Goal: Task Accomplishment & Management: Use online tool/utility

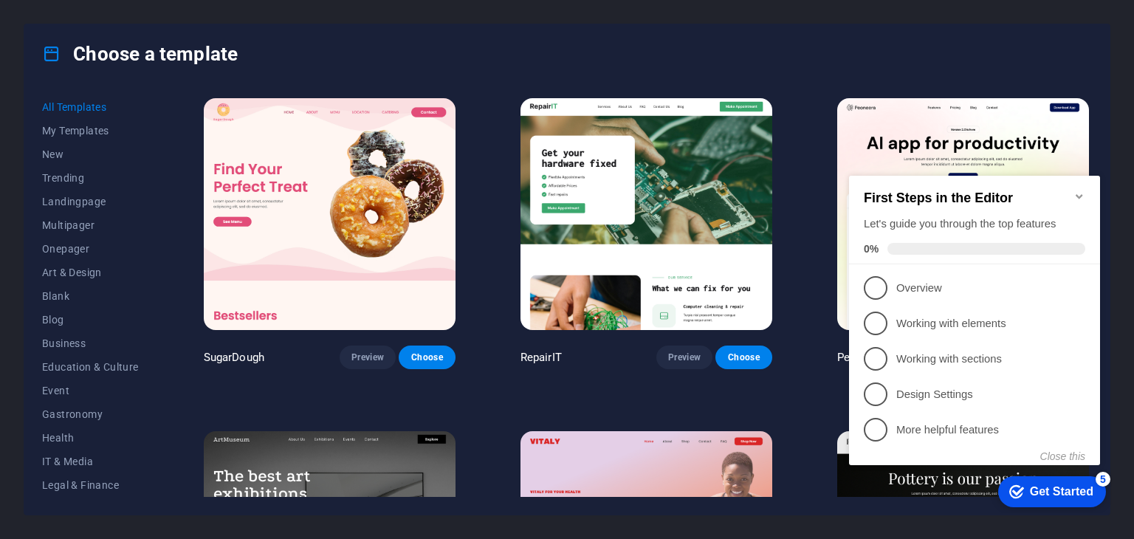
click at [1076, 194] on icon "Minimize checklist" at bounding box center [1079, 196] width 7 height 4
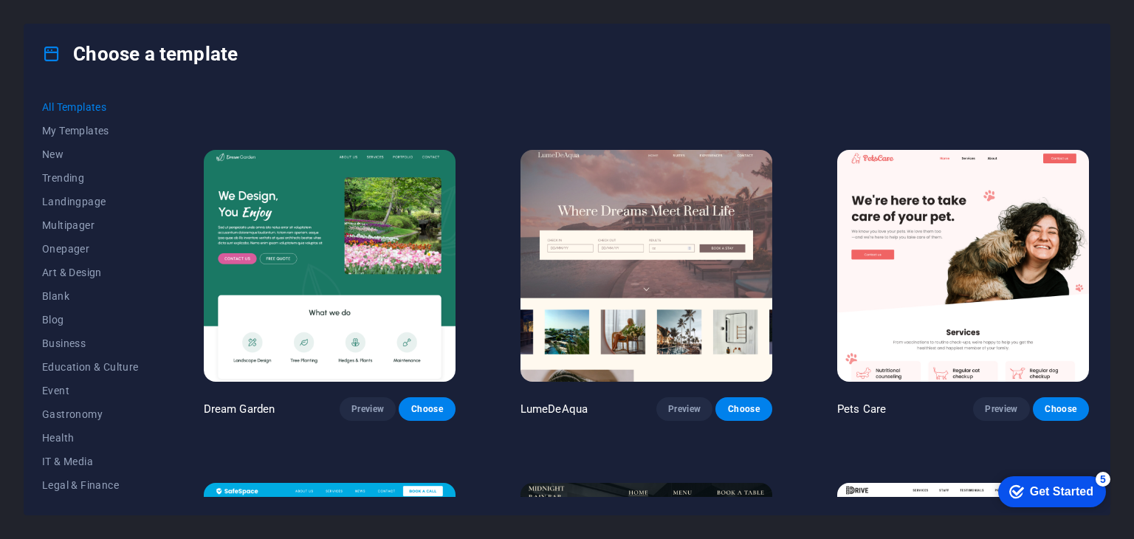
scroll to position [2948, 0]
click at [80, 462] on span "IT & Media" at bounding box center [90, 462] width 97 height 12
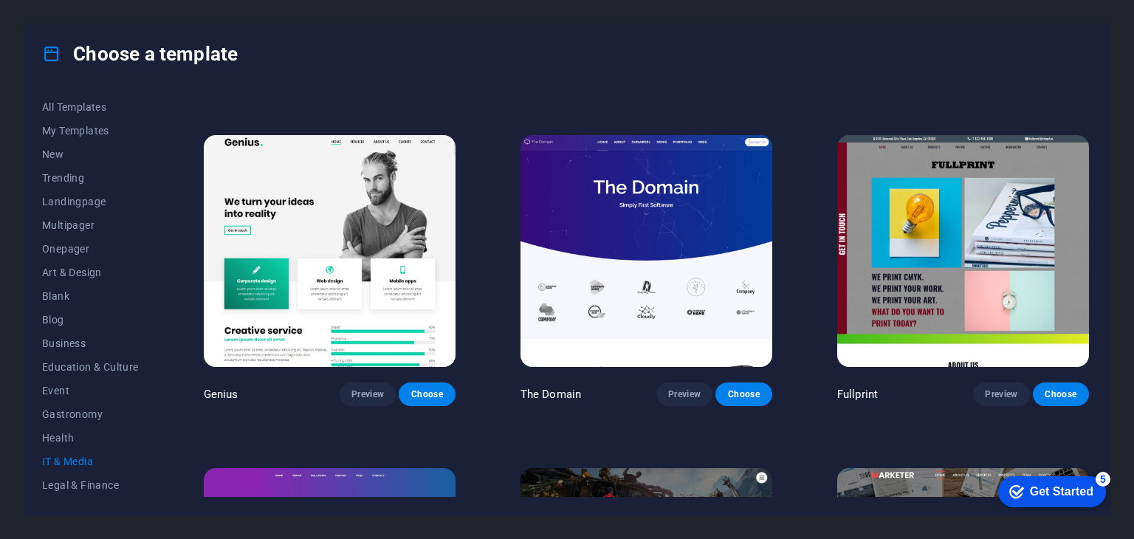
scroll to position [632, 0]
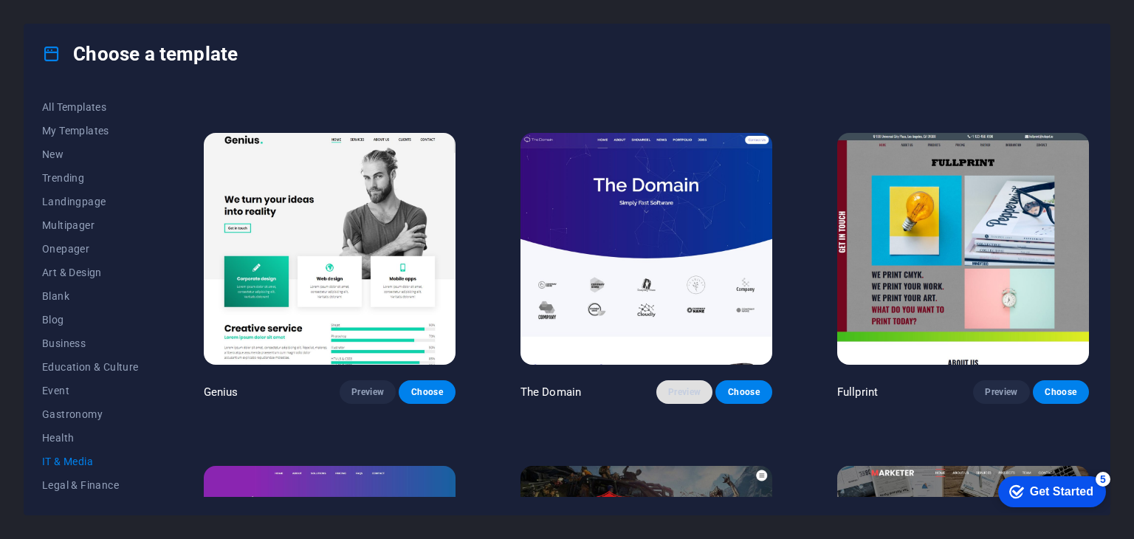
click at [676, 386] on span "Preview" at bounding box center [684, 392] width 32 height 12
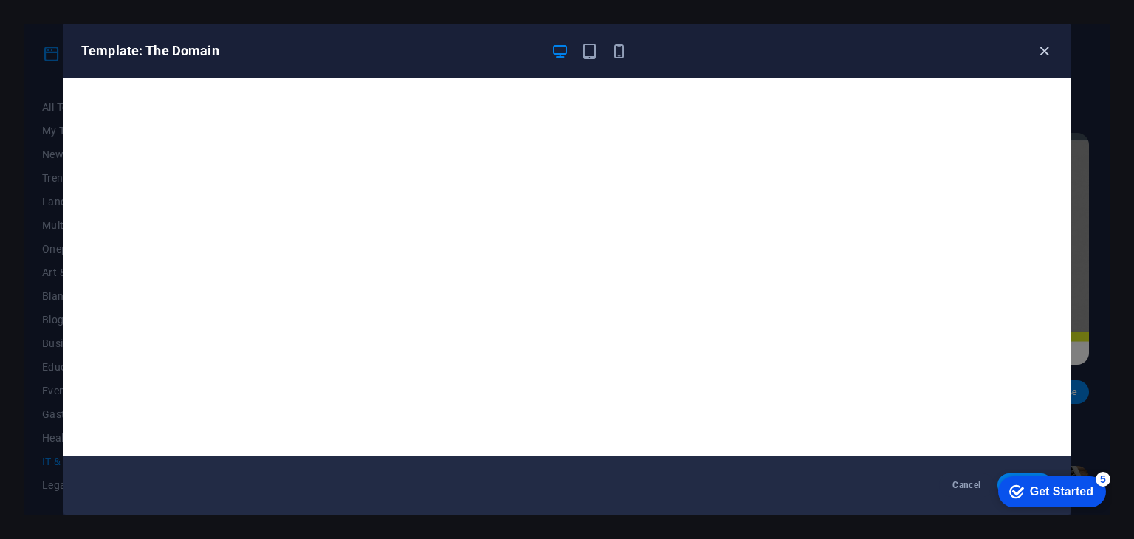
click at [1048, 49] on icon "button" at bounding box center [1044, 51] width 17 height 17
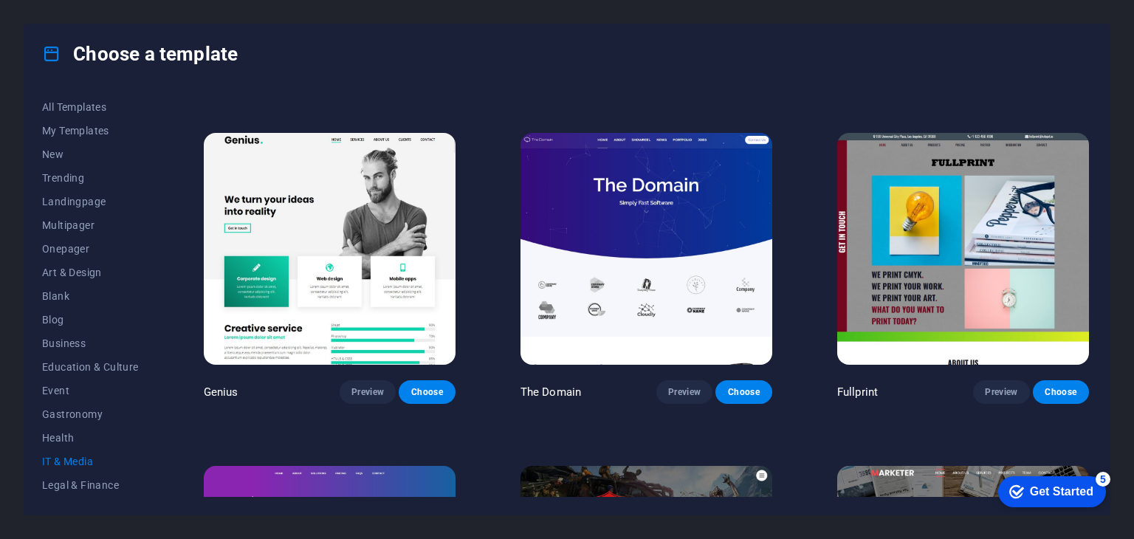
scroll to position [866, 0]
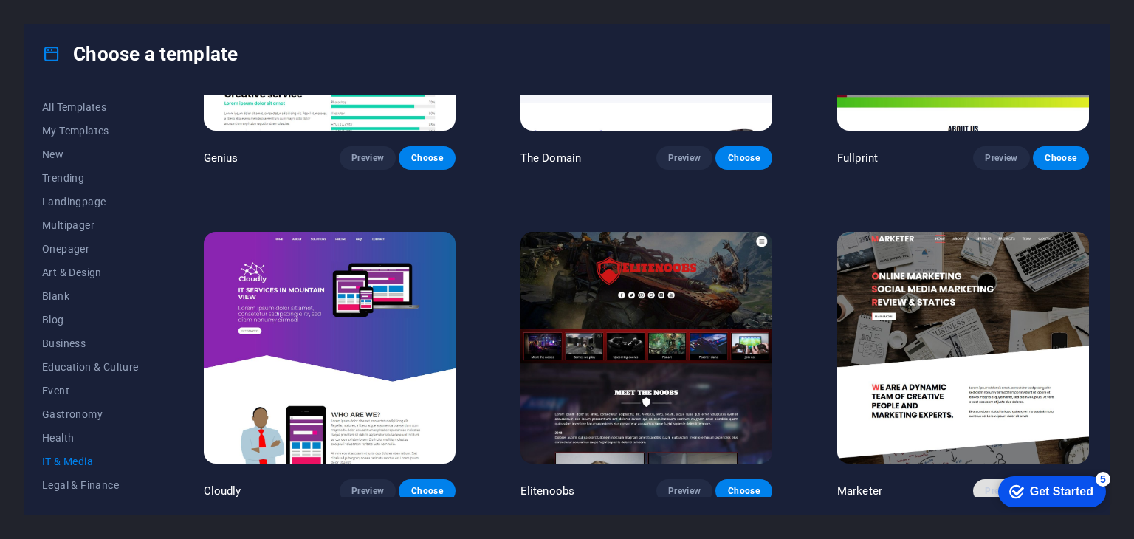
click at [985, 485] on span "Preview" at bounding box center [1001, 491] width 32 height 12
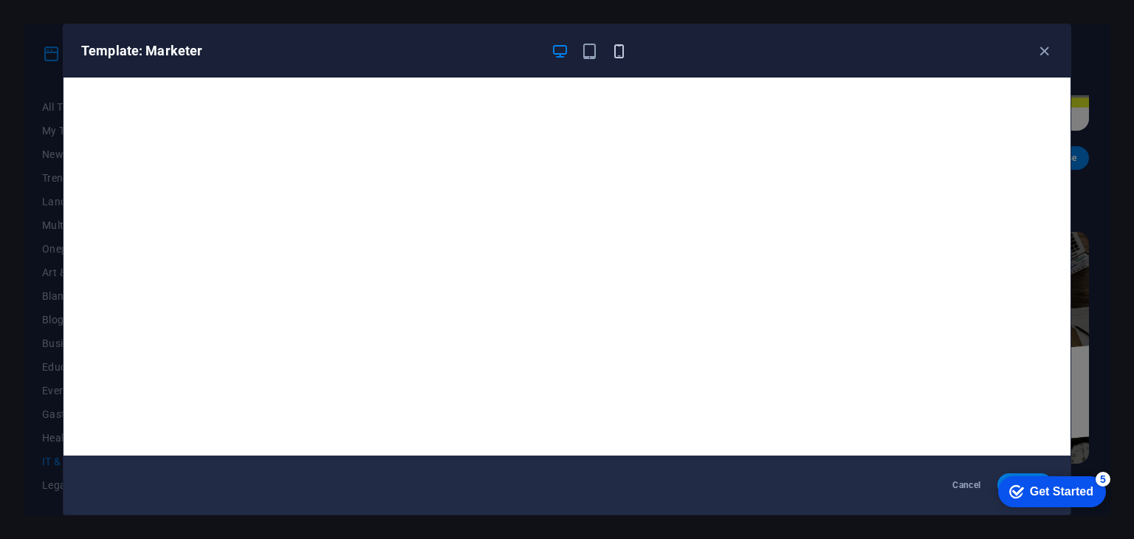
click at [619, 45] on icon "button" at bounding box center [619, 51] width 17 height 17
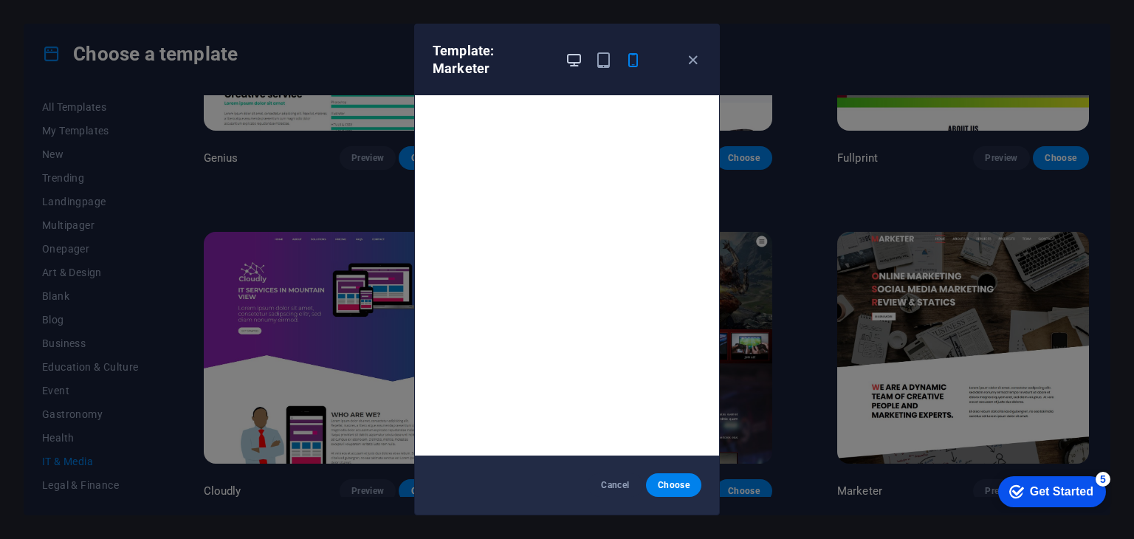
click at [576, 54] on icon "button" at bounding box center [574, 60] width 17 height 17
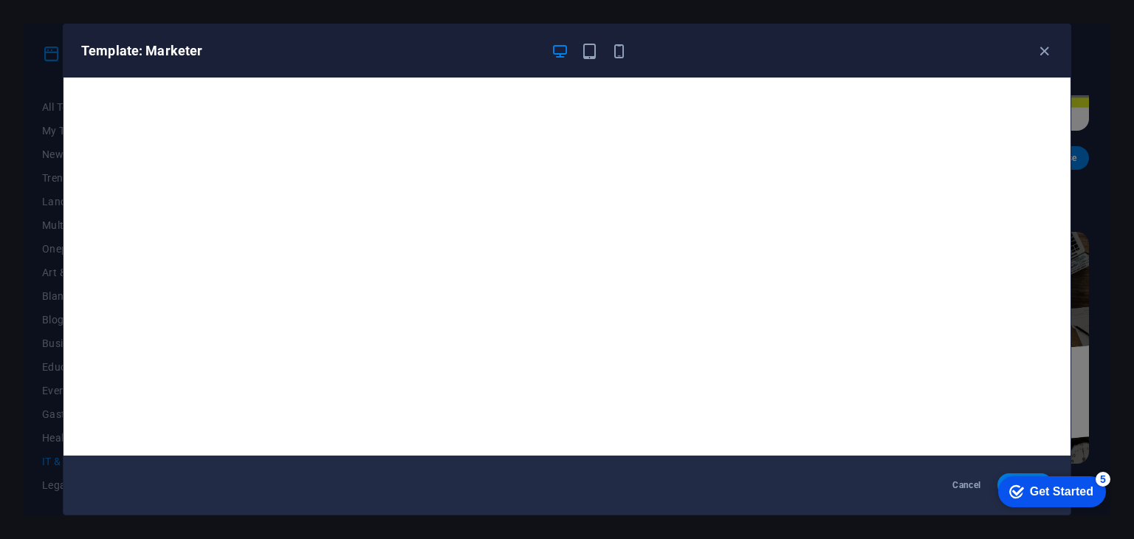
click at [1030, 489] on div "Get Started" at bounding box center [1062, 491] width 64 height 13
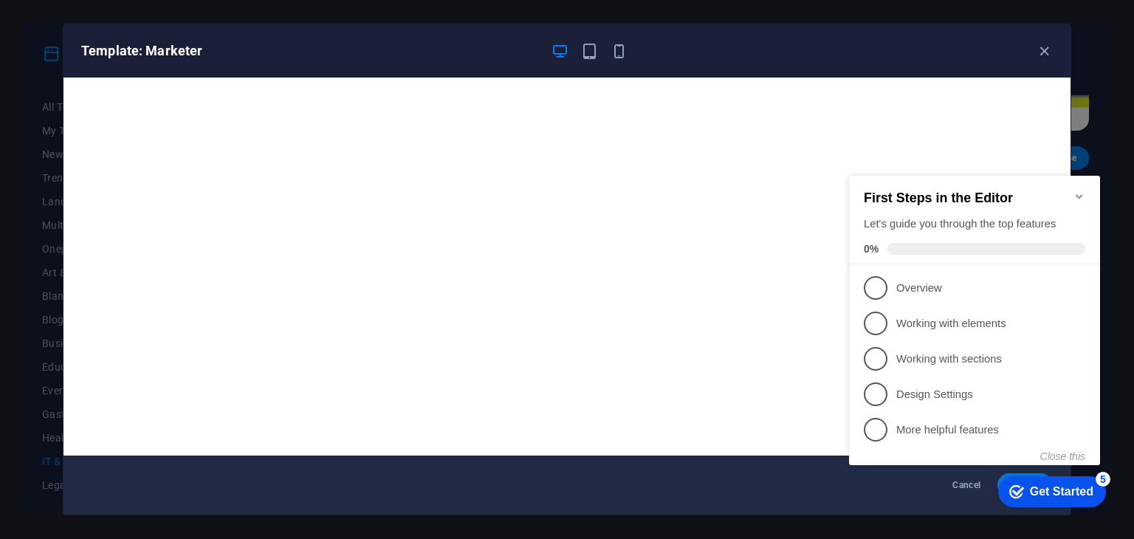
click at [1030, 489] on div "Get Started" at bounding box center [1062, 491] width 64 height 13
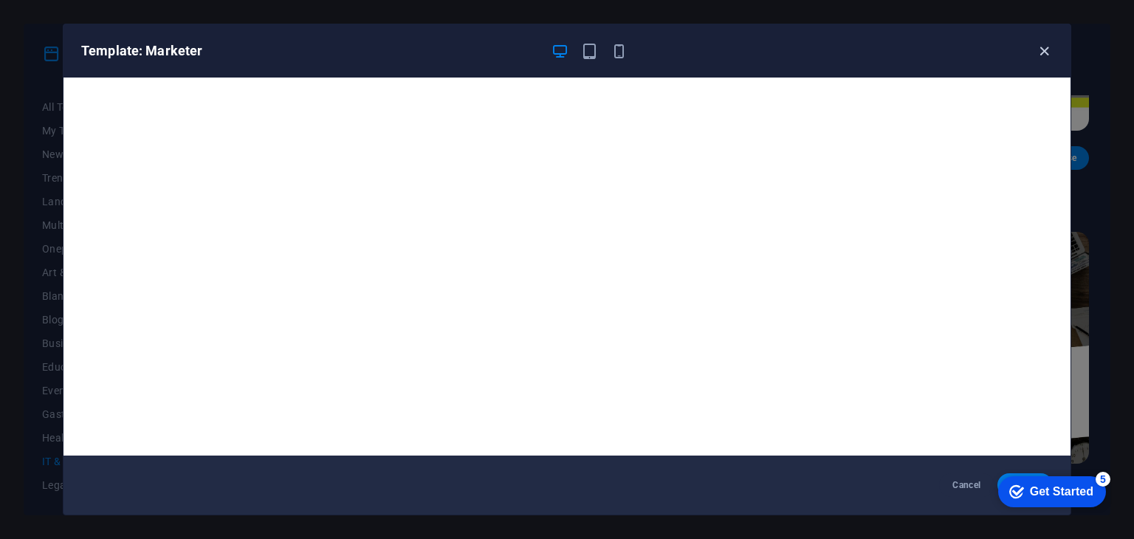
click at [1044, 48] on icon "button" at bounding box center [1044, 51] width 17 height 17
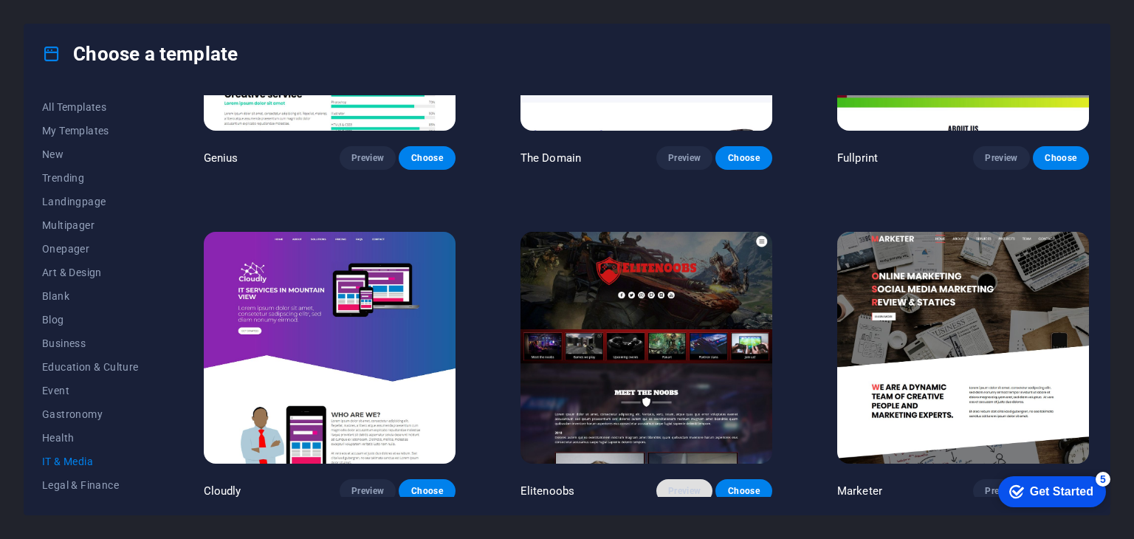
click at [670, 485] on span "Preview" at bounding box center [684, 491] width 32 height 12
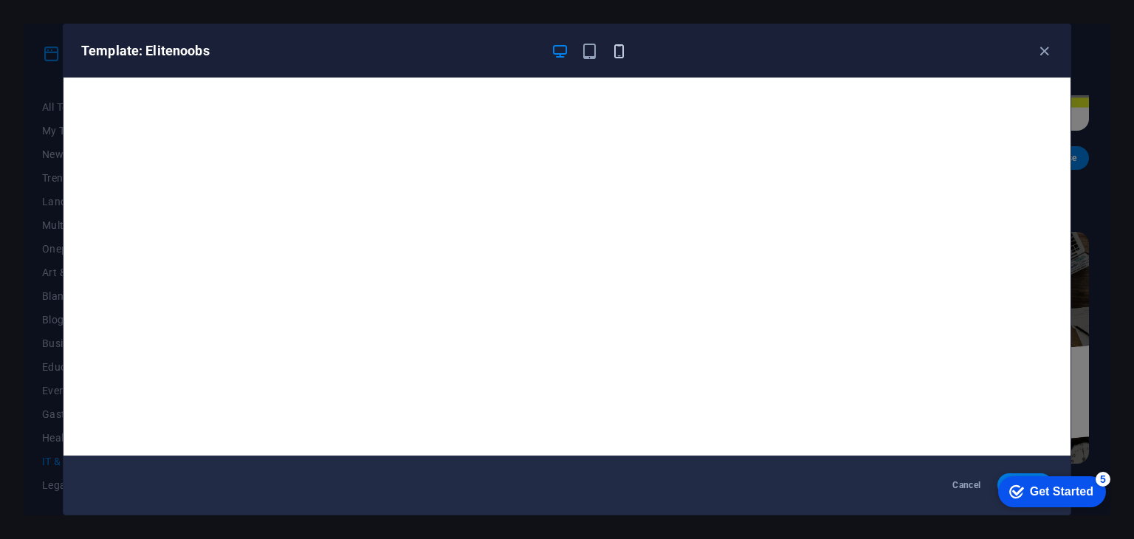
click at [619, 51] on icon "button" at bounding box center [619, 51] width 17 height 17
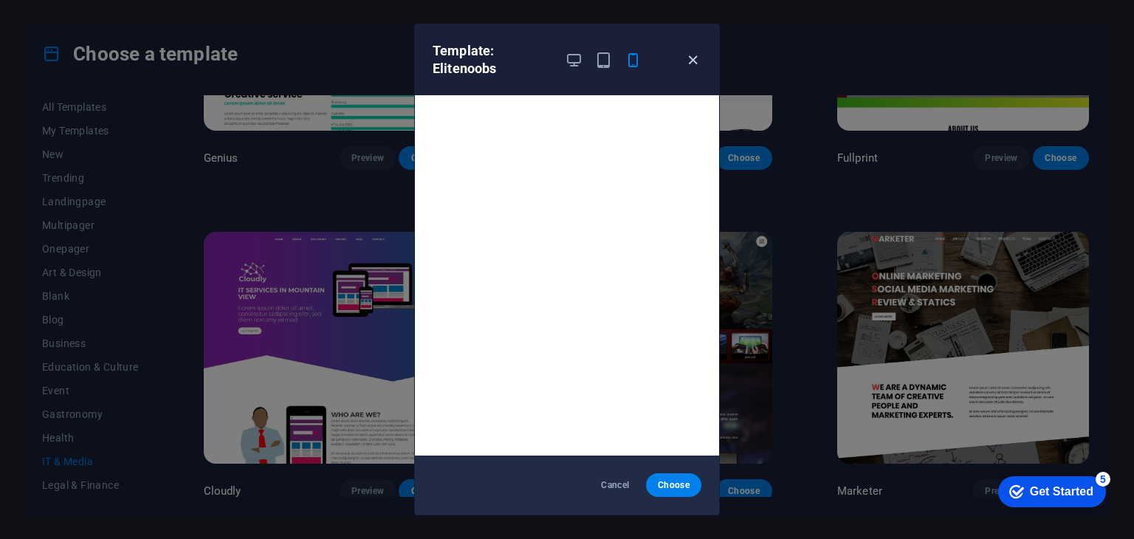
click at [696, 61] on icon "button" at bounding box center [693, 60] width 17 height 17
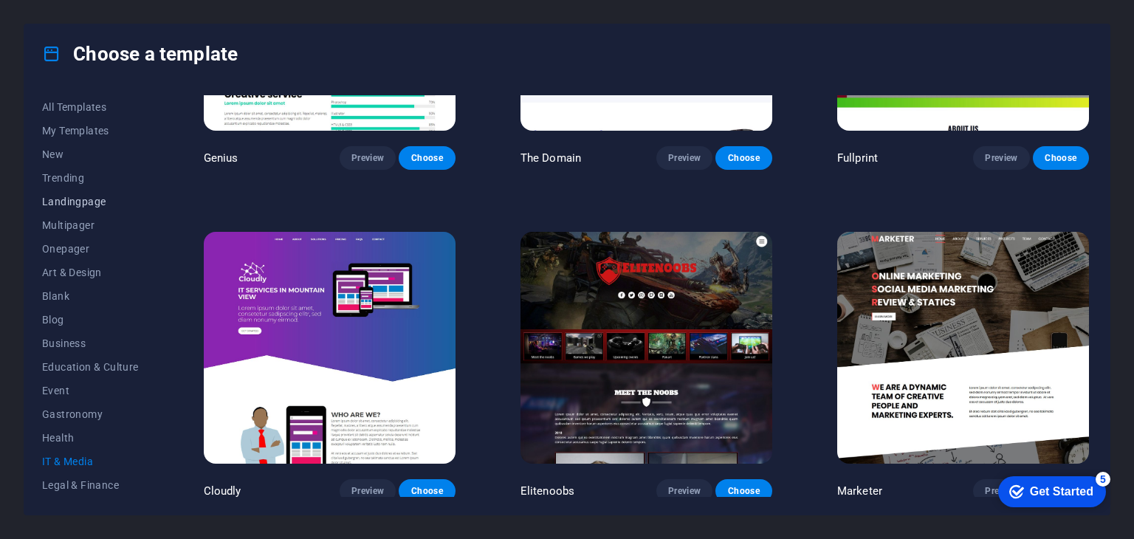
click at [97, 202] on span "Landingpage" at bounding box center [90, 202] width 97 height 12
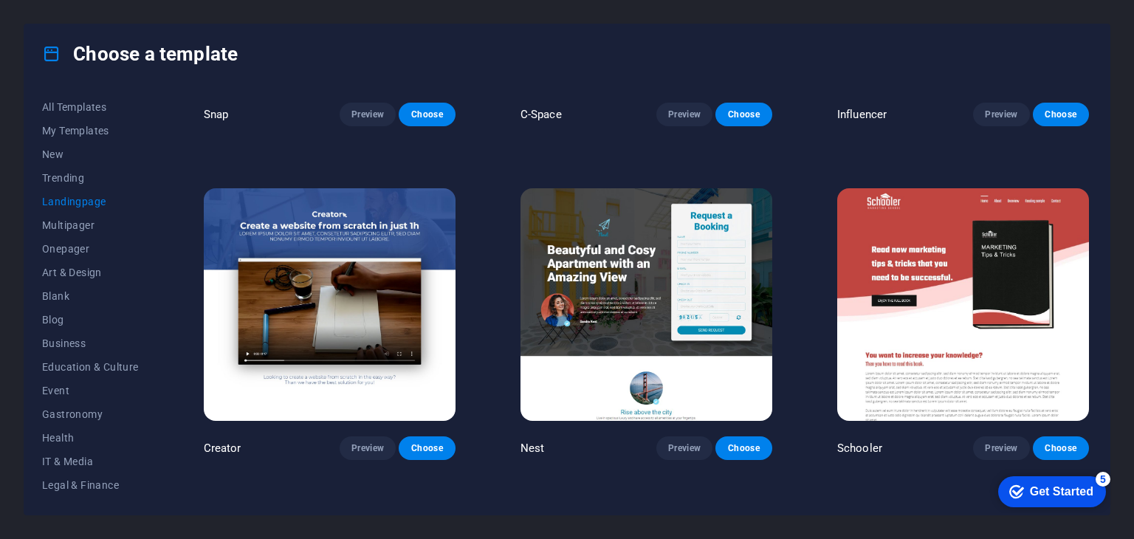
scroll to position [1318, 0]
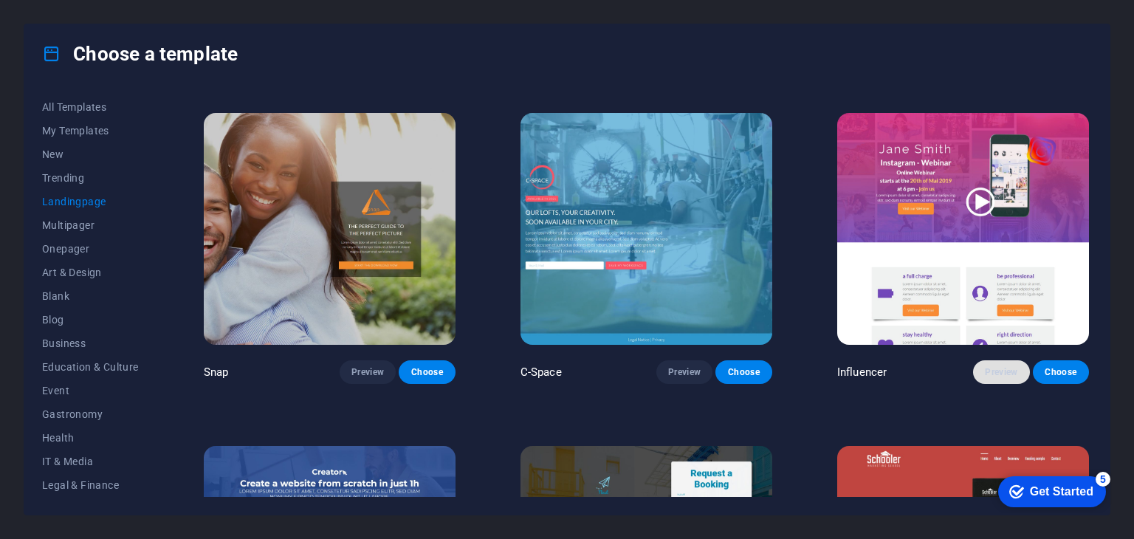
click at [989, 366] on span "Preview" at bounding box center [1001, 372] width 32 height 12
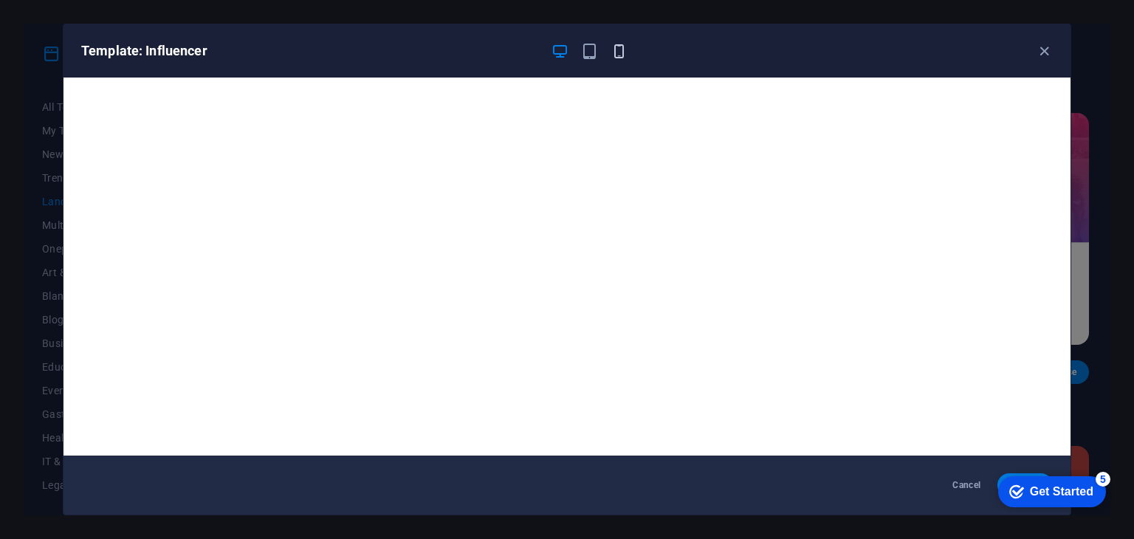
click at [620, 58] on icon "button" at bounding box center [619, 51] width 17 height 17
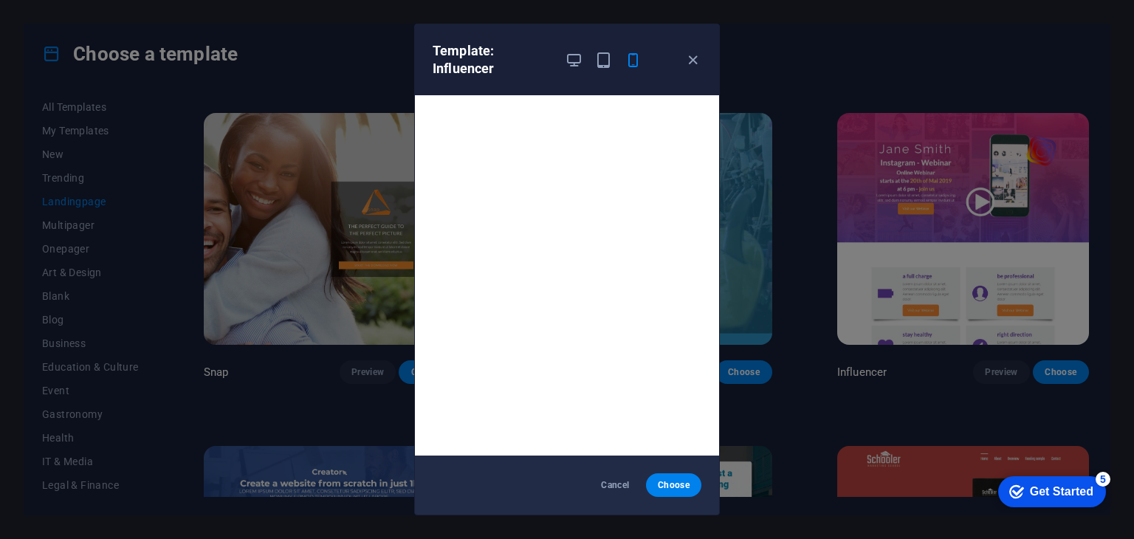
click at [694, 71] on div "Template: Influencer" at bounding box center [567, 59] width 304 height 71
click at [695, 60] on icon "button" at bounding box center [693, 60] width 17 height 17
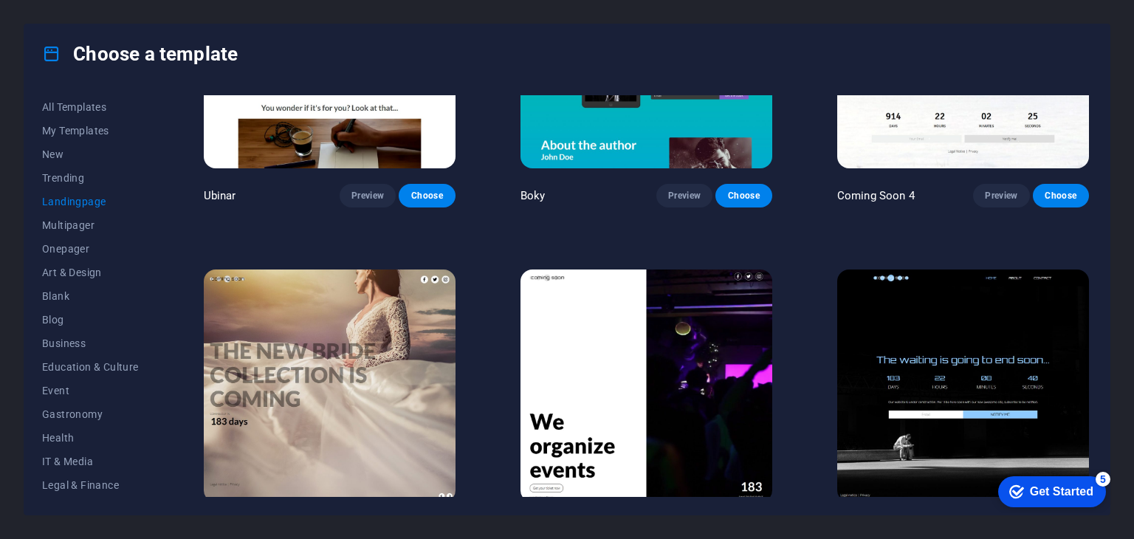
scroll to position [2525, 0]
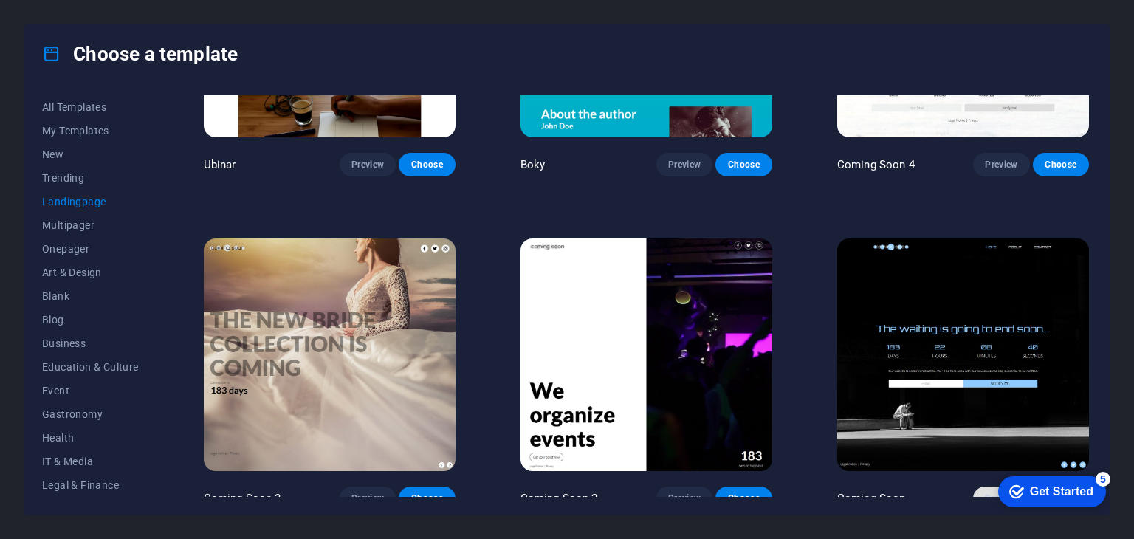
click at [985, 493] on span "Preview" at bounding box center [1001, 499] width 32 height 12
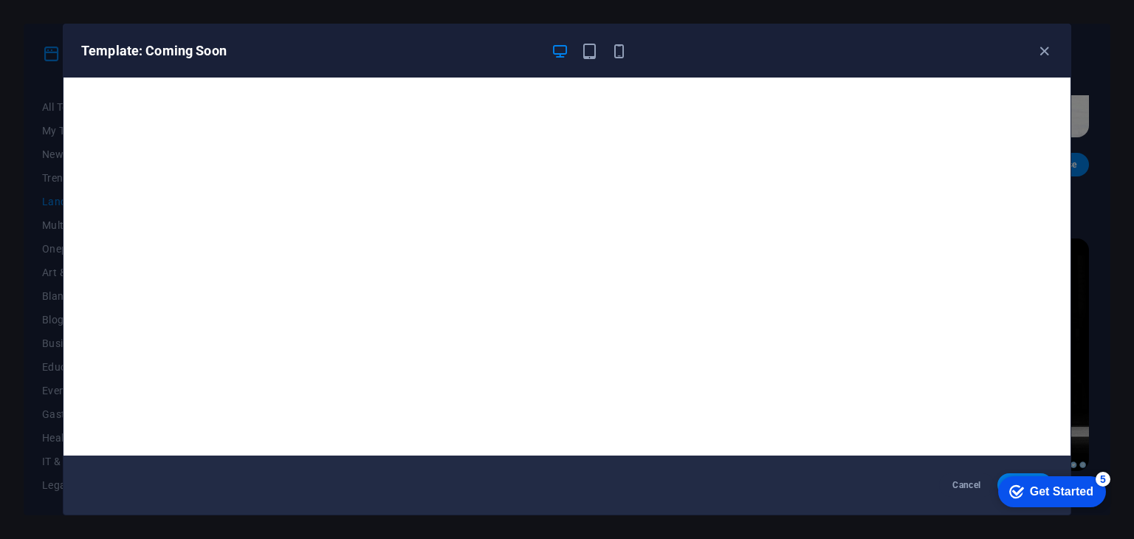
scroll to position [4, 0]
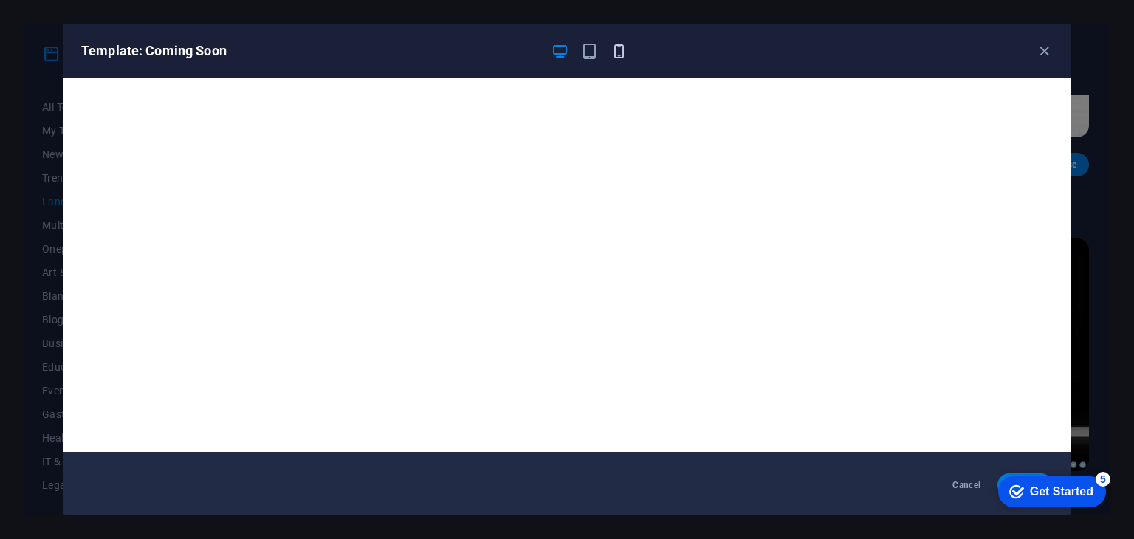
click at [619, 44] on icon "button" at bounding box center [619, 51] width 17 height 17
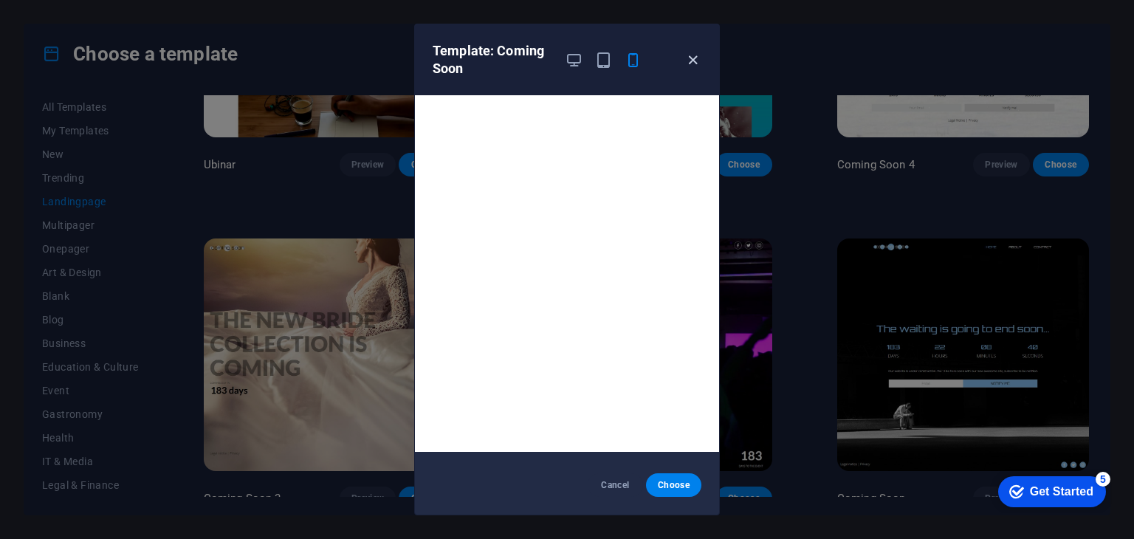
click at [691, 66] on icon "button" at bounding box center [693, 60] width 17 height 17
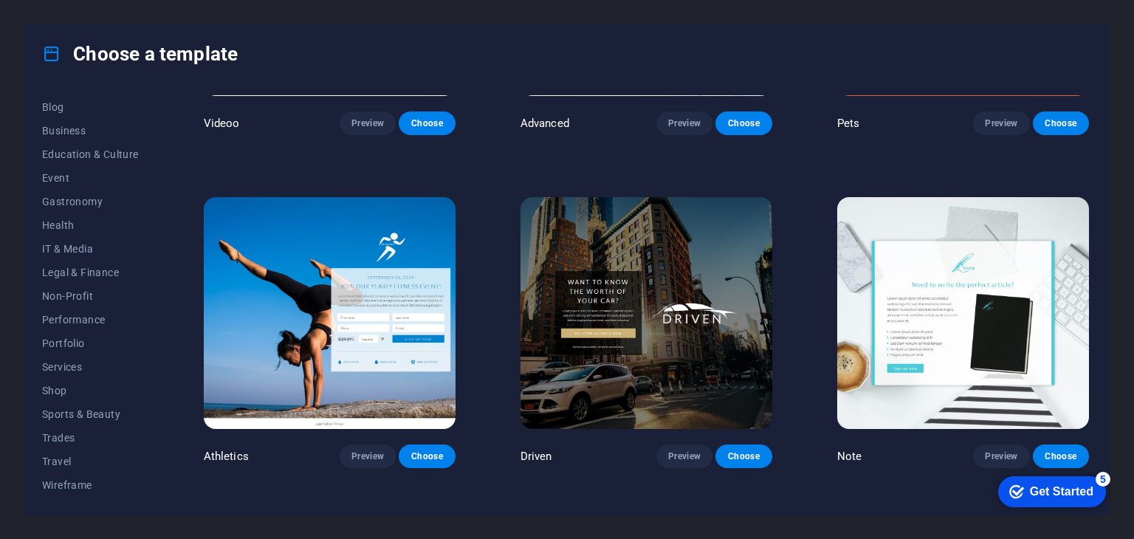
scroll to position [902, 0]
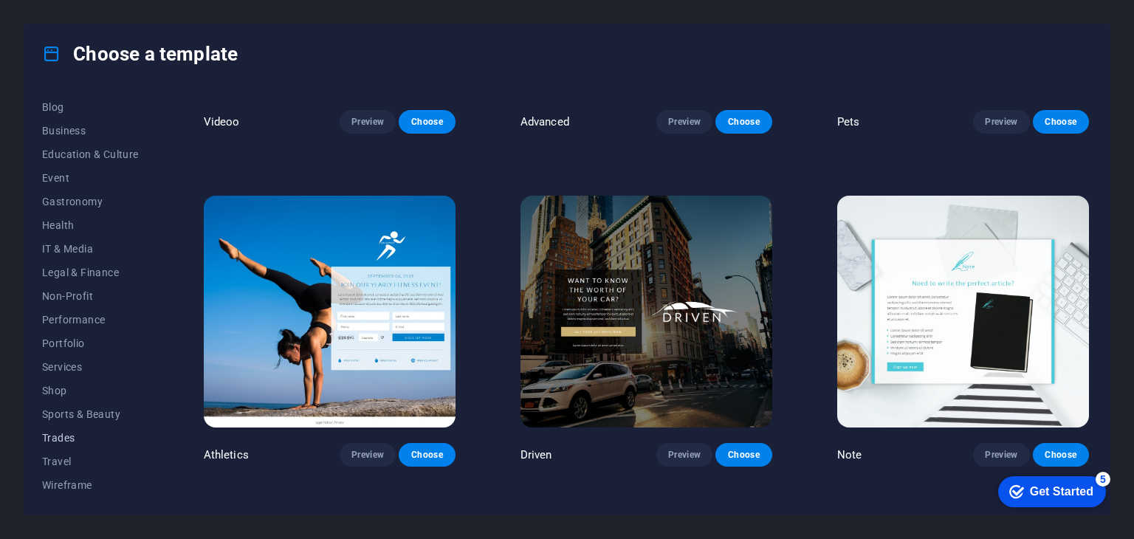
click at [58, 442] on span "Trades" at bounding box center [90, 438] width 97 height 12
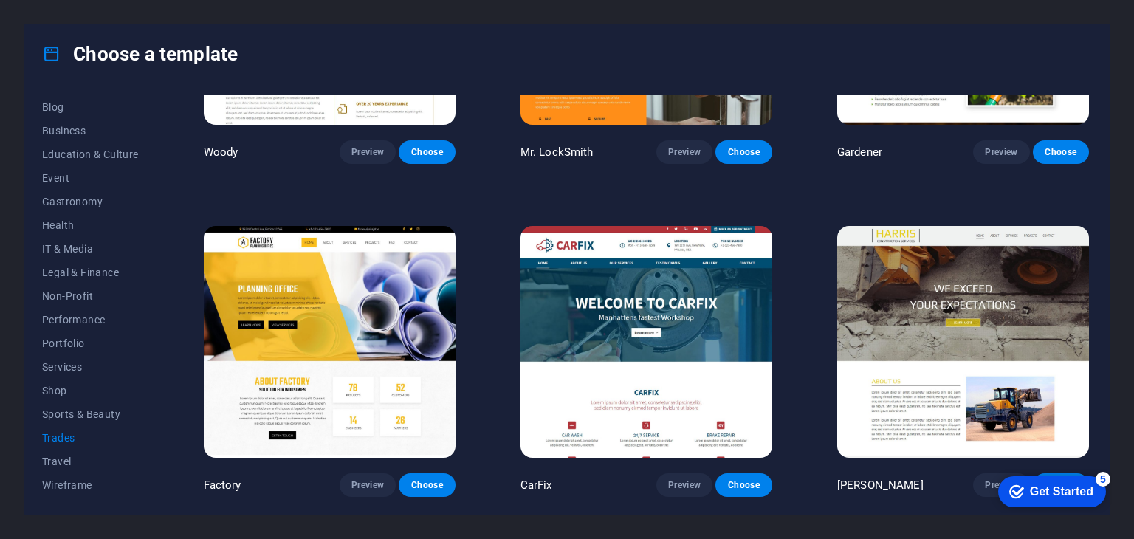
scroll to position [0, 0]
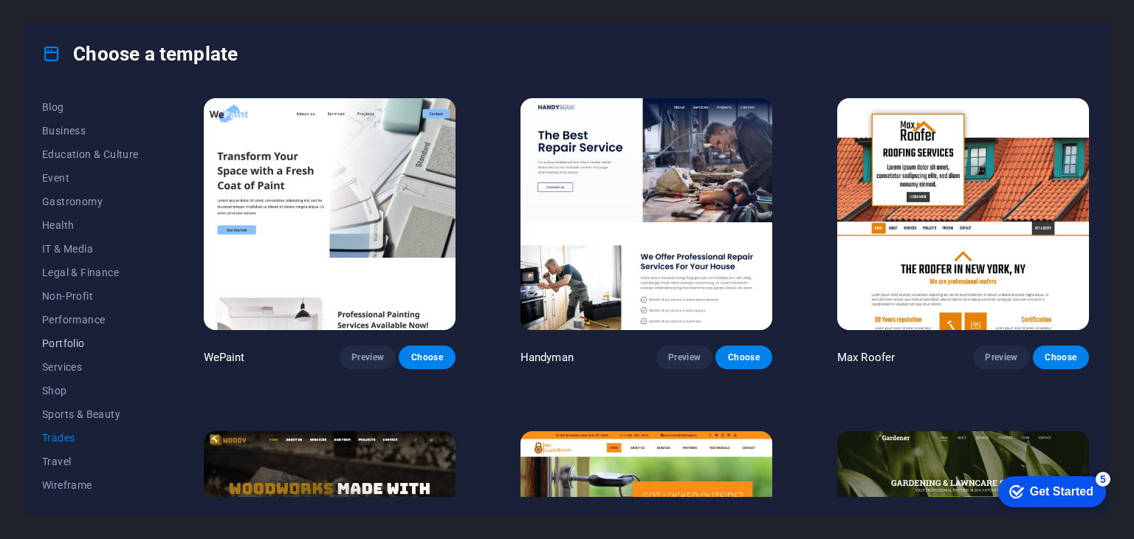
click at [83, 339] on span "Portfolio" at bounding box center [90, 343] width 97 height 12
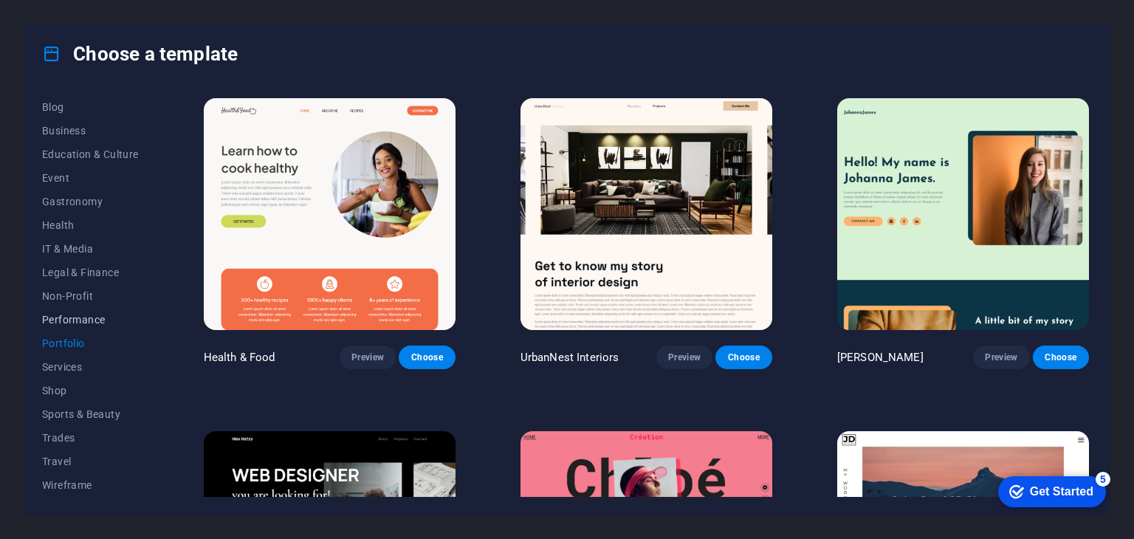
click at [90, 314] on span "Performance" at bounding box center [90, 320] width 97 height 12
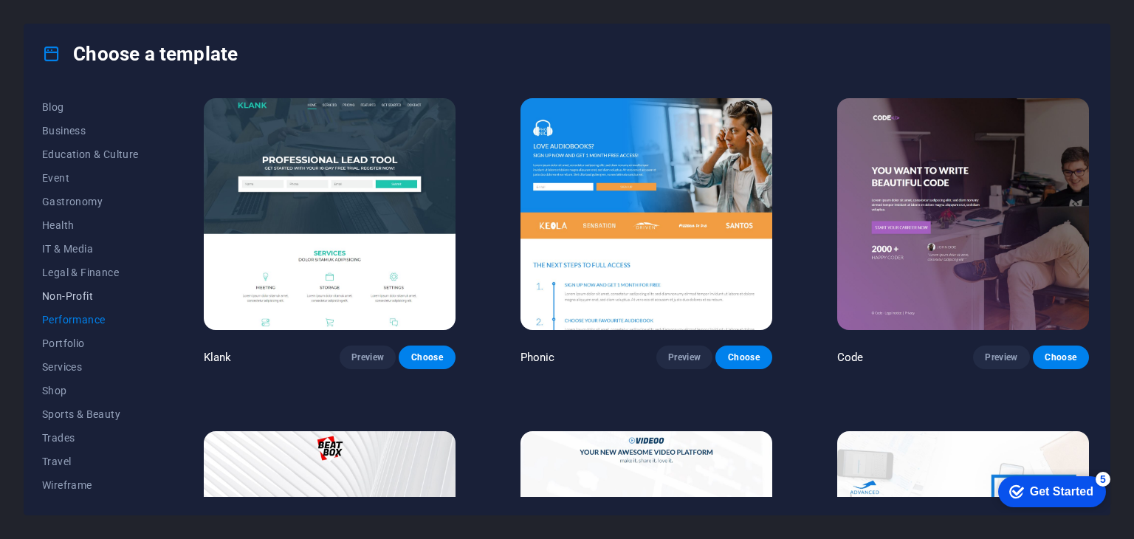
click at [85, 299] on span "Non-Profit" at bounding box center [90, 296] width 97 height 12
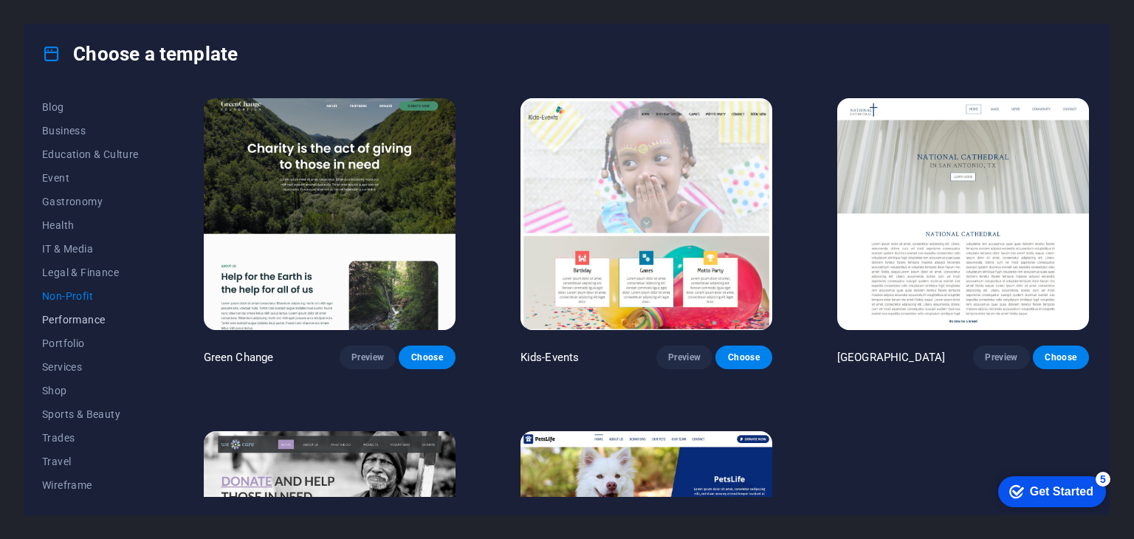
click at [94, 319] on span "Performance" at bounding box center [90, 320] width 97 height 12
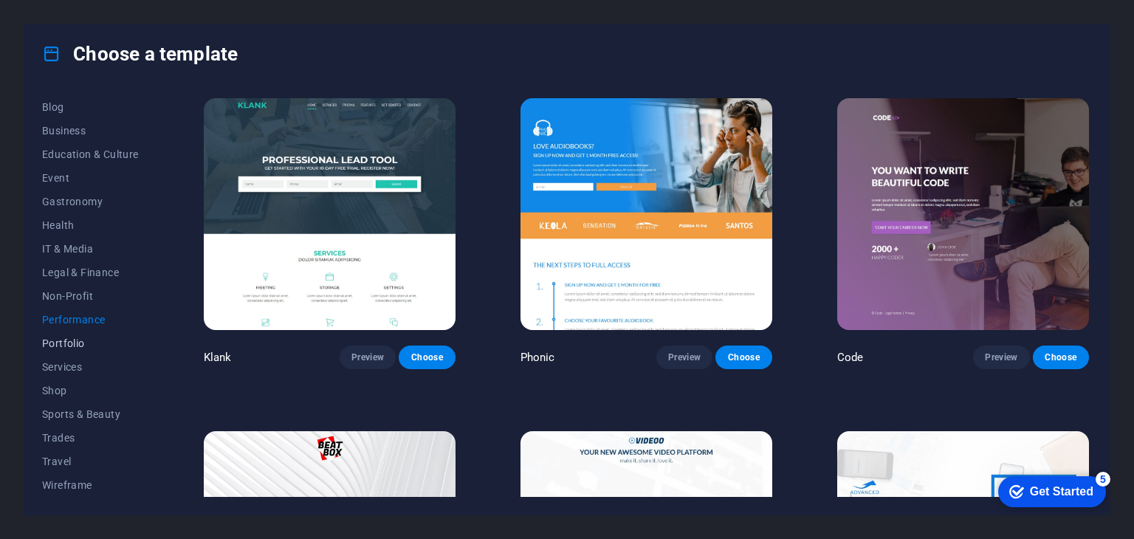
click at [78, 345] on span "Portfolio" at bounding box center [90, 343] width 97 height 12
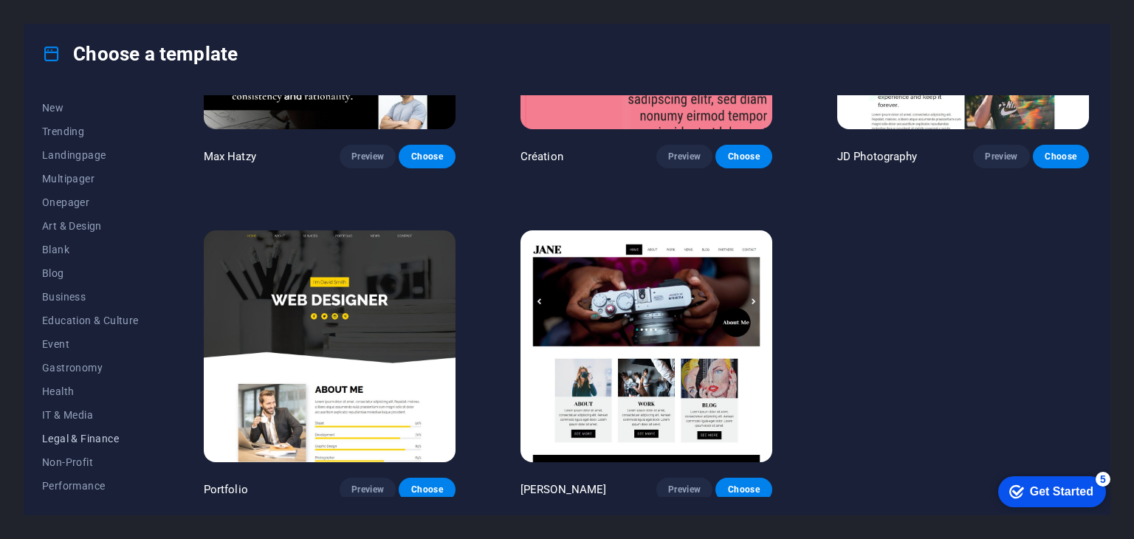
scroll to position [46, 0]
click at [80, 135] on span "Trending" at bounding box center [90, 132] width 97 height 12
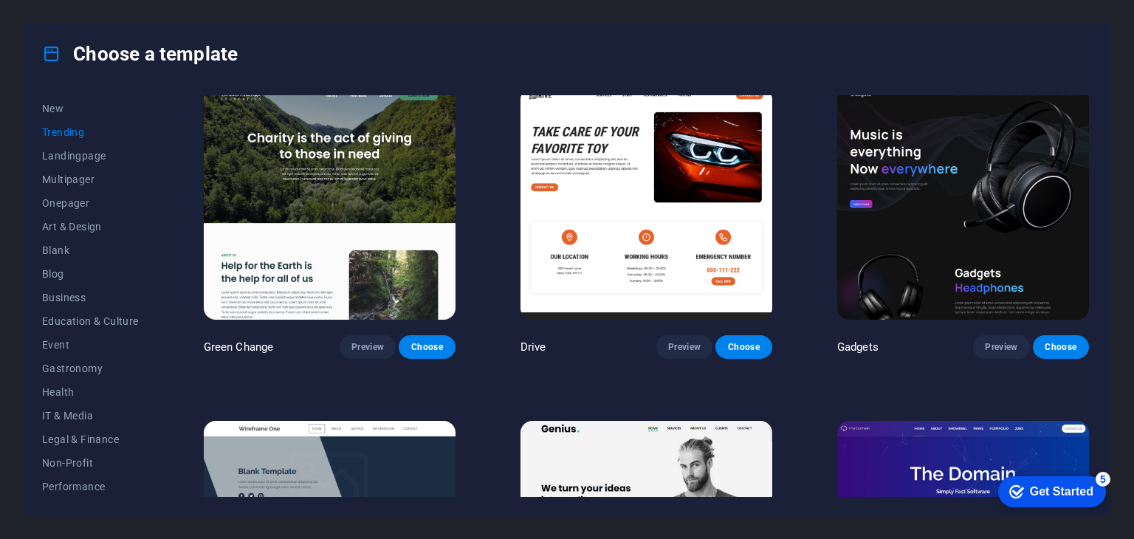
scroll to position [1012, 0]
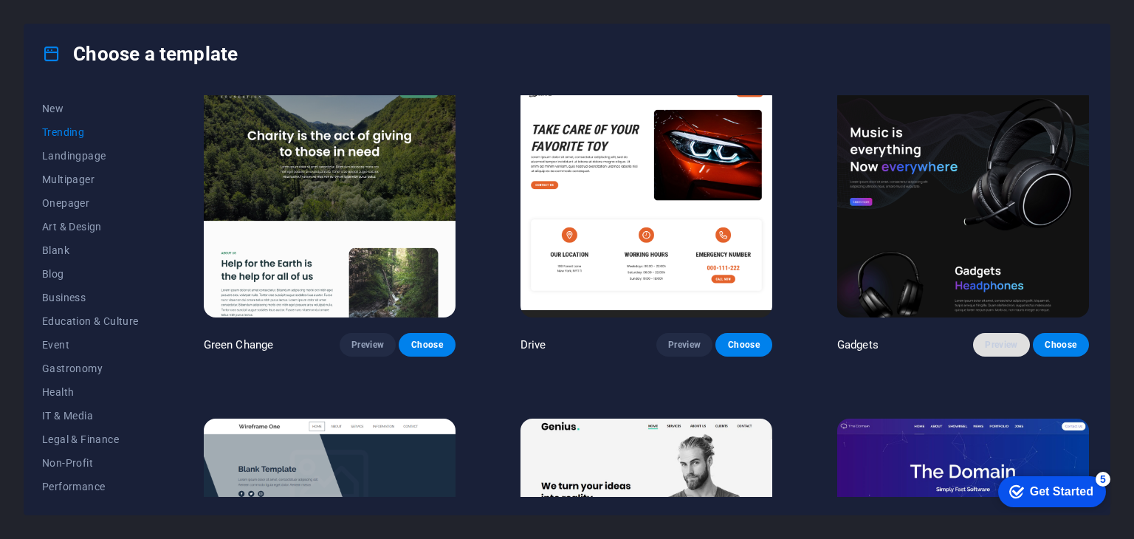
click at [985, 339] on span "Preview" at bounding box center [1001, 345] width 32 height 12
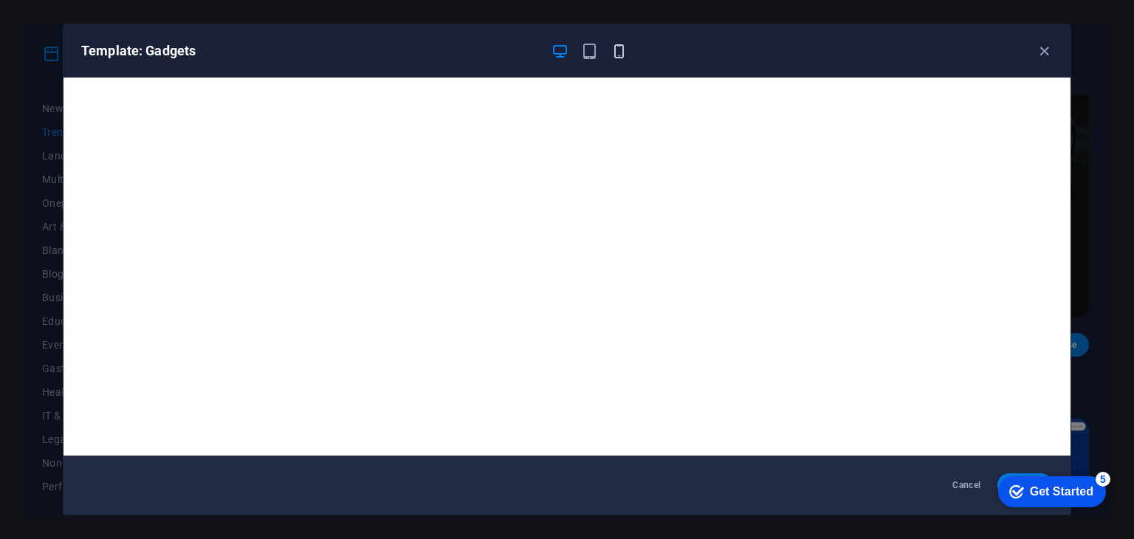
click at [612, 52] on icon "button" at bounding box center [619, 51] width 17 height 17
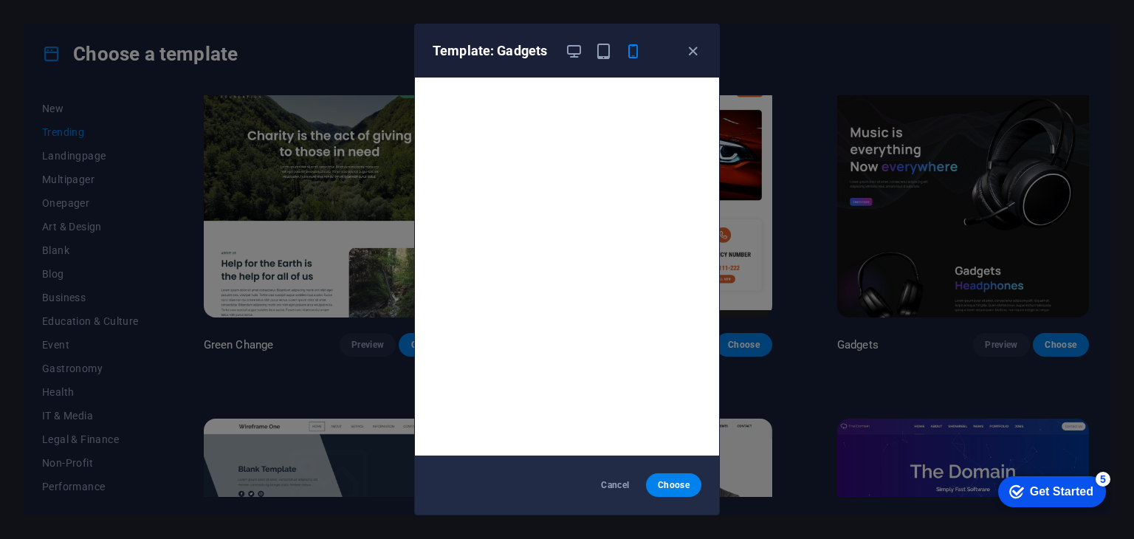
scroll to position [4, 0]
click at [699, 45] on icon "button" at bounding box center [693, 51] width 17 height 17
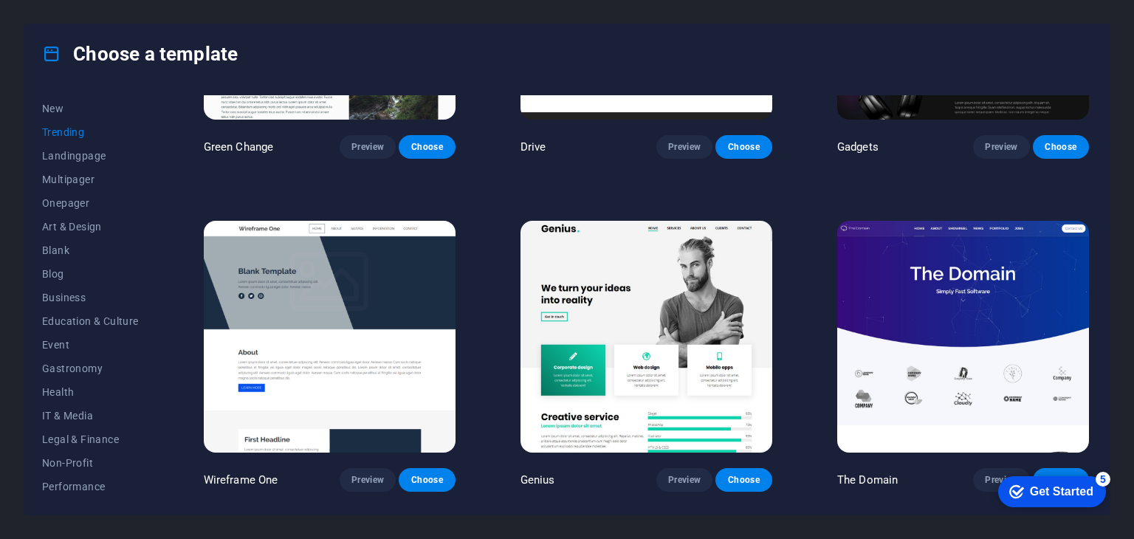
scroll to position [1530, 0]
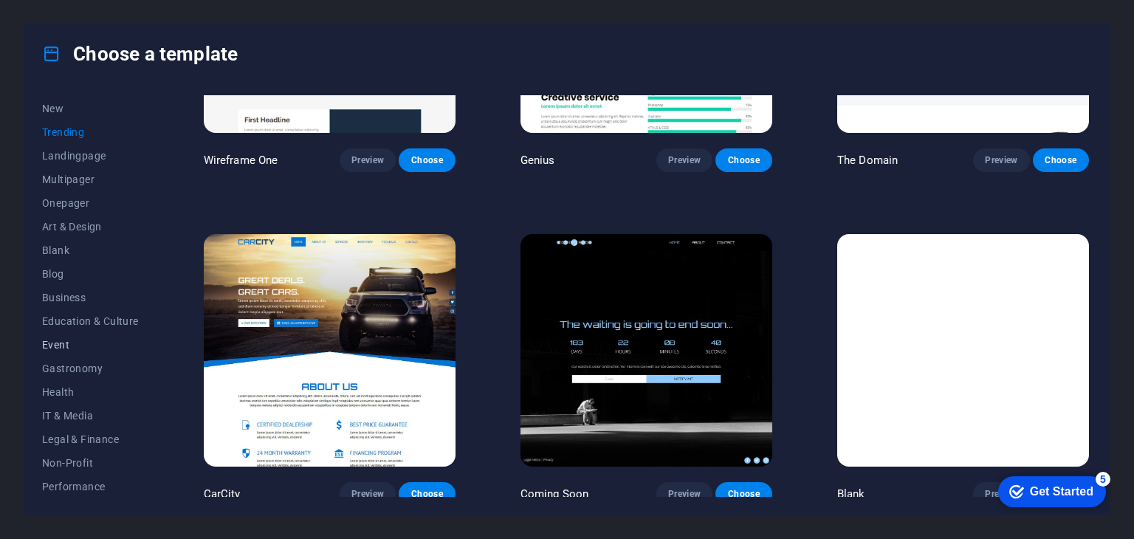
click at [47, 344] on span "Event" at bounding box center [90, 345] width 97 height 12
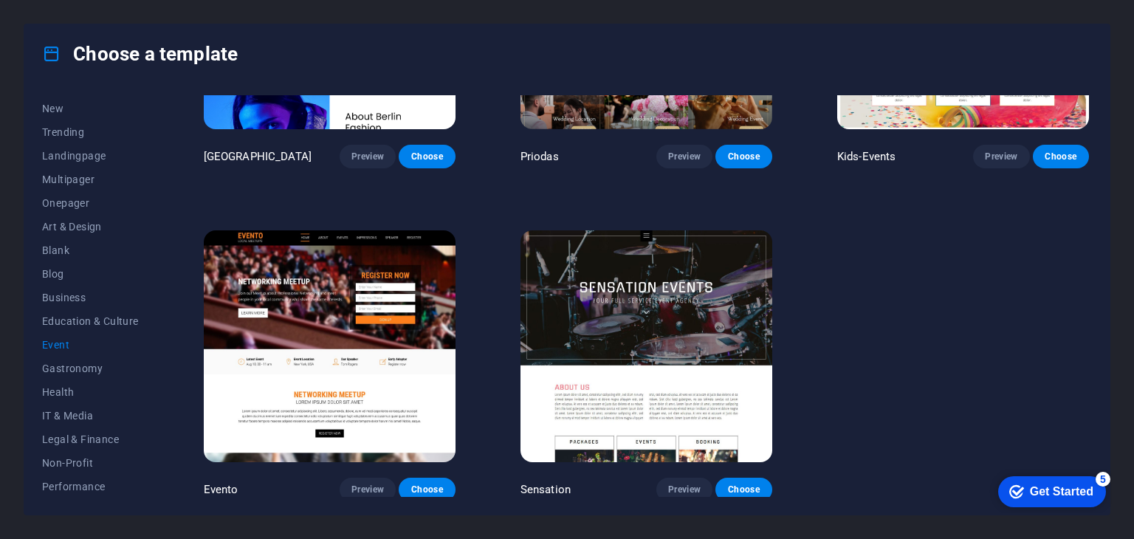
scroll to position [0, 0]
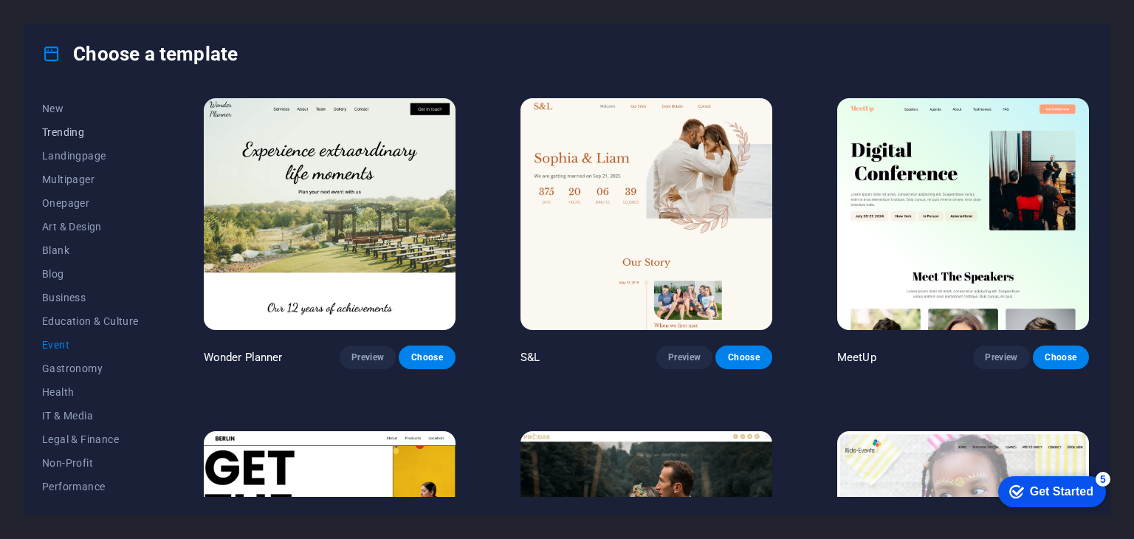
click at [64, 133] on span "Trending" at bounding box center [90, 132] width 97 height 12
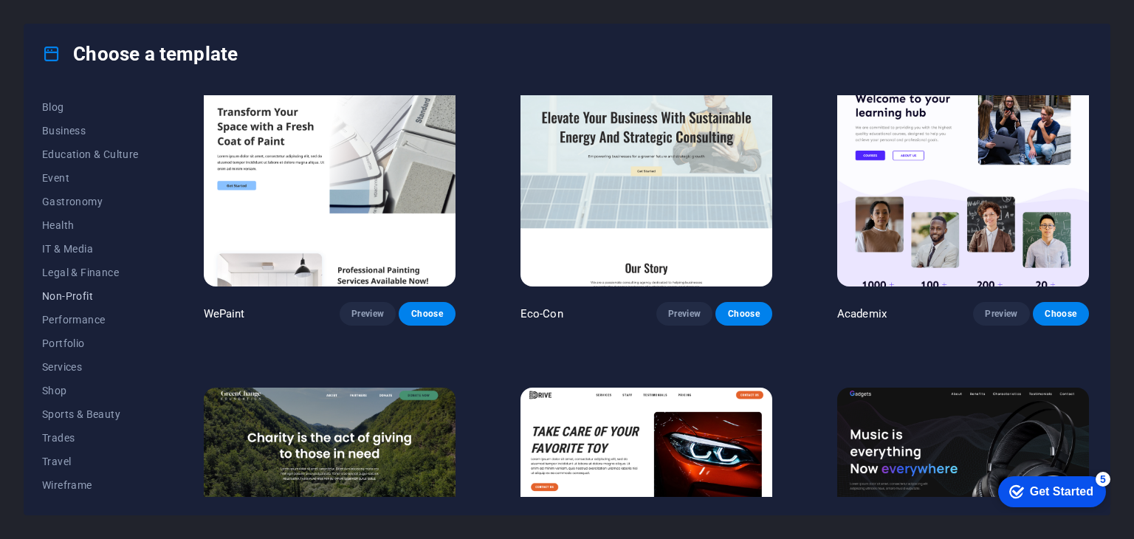
scroll to position [206, 0]
click at [61, 394] on span "Shop" at bounding box center [90, 397] width 97 height 12
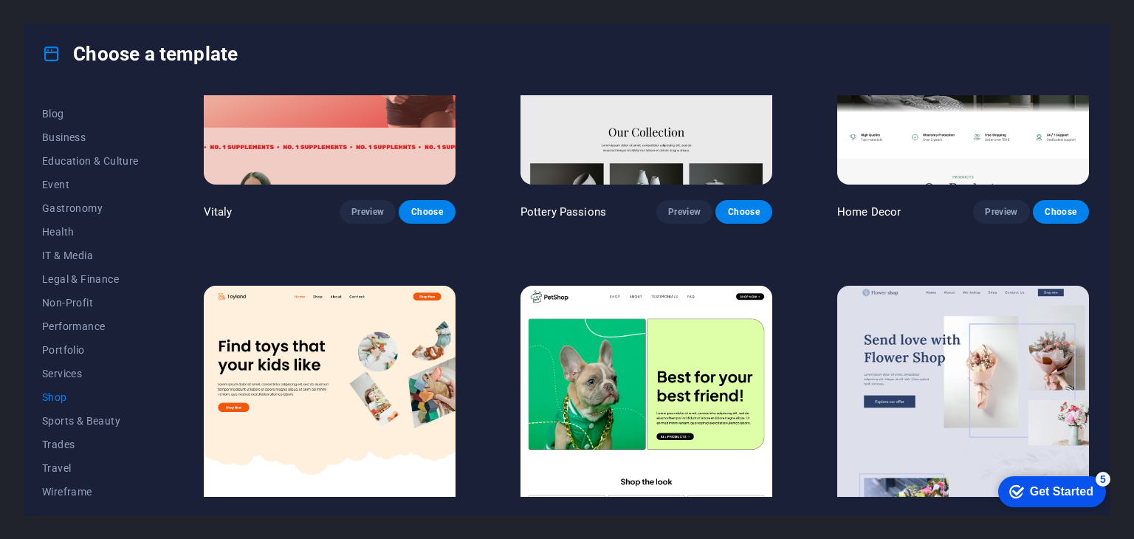
scroll to position [0, 0]
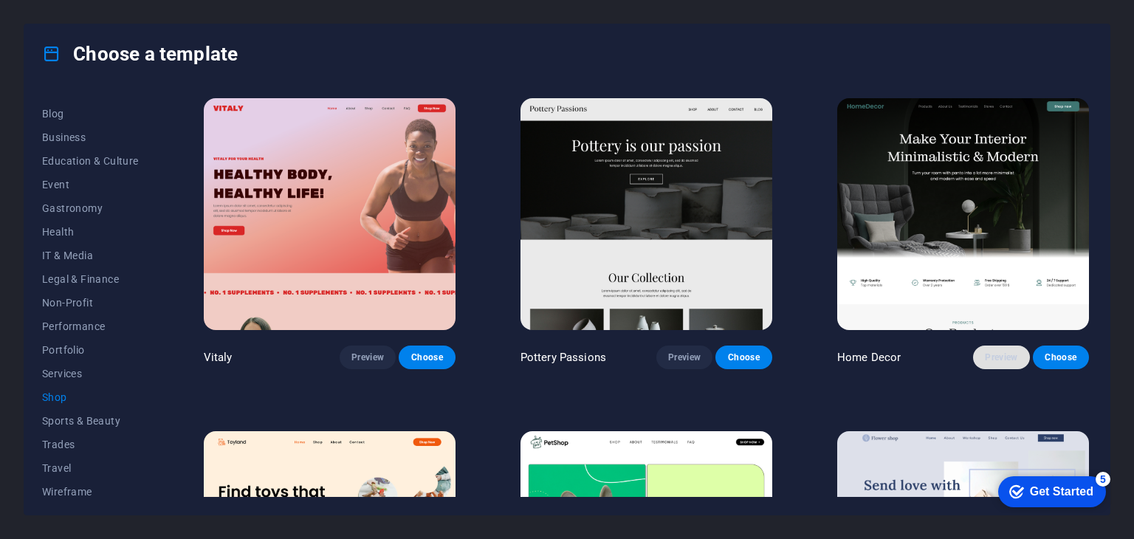
click at [993, 357] on span "Preview" at bounding box center [1001, 357] width 32 height 12
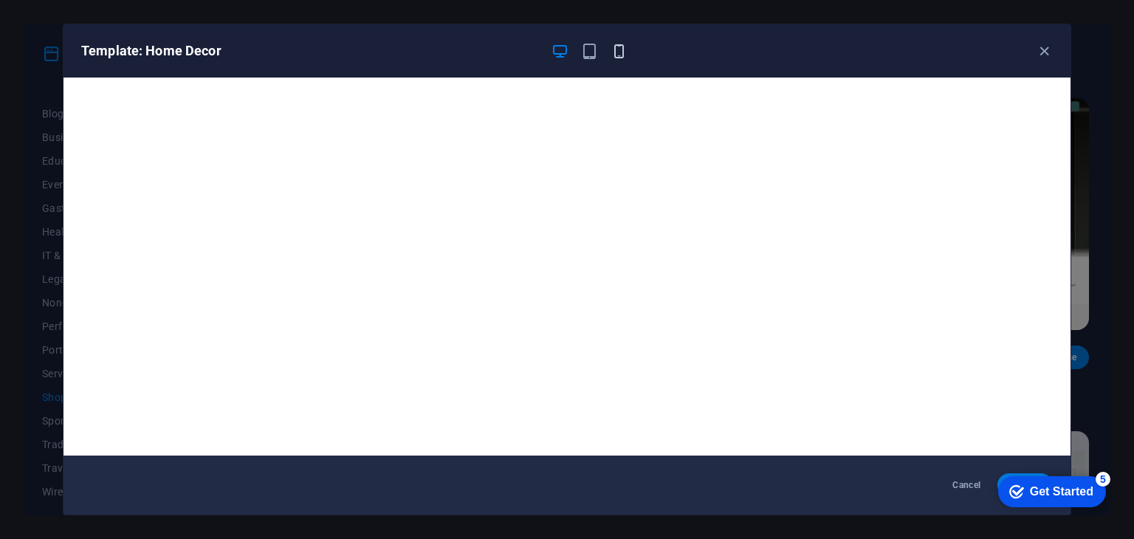
click at [617, 51] on icon "button" at bounding box center [619, 51] width 17 height 17
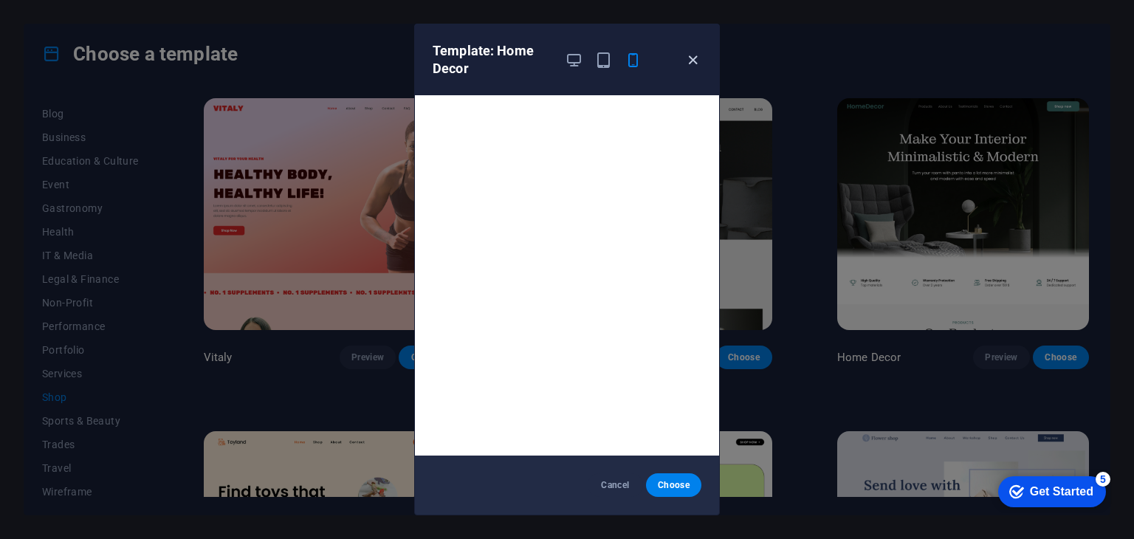
click at [694, 62] on icon "button" at bounding box center [693, 60] width 17 height 17
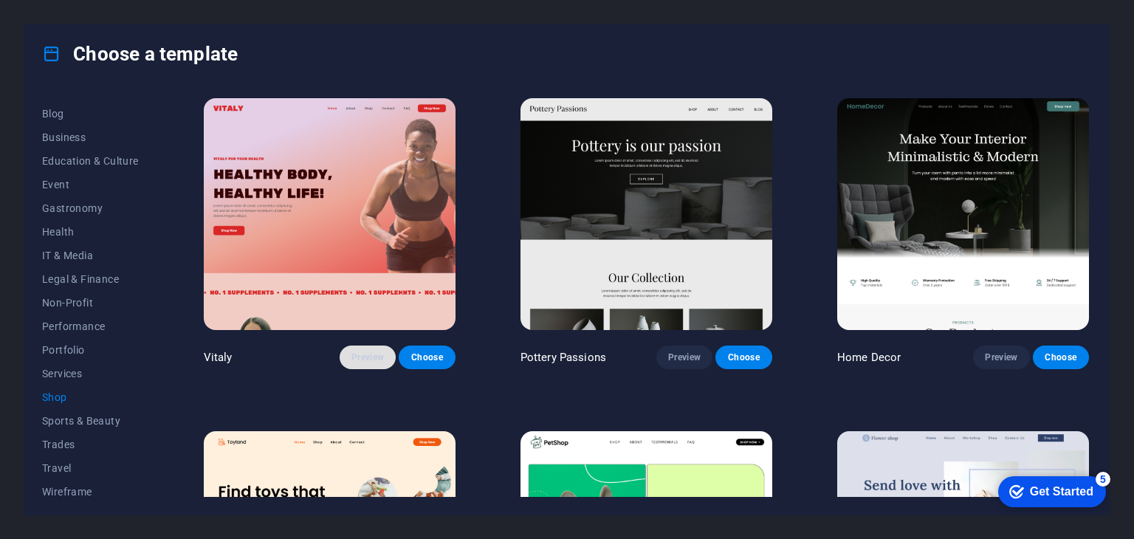
click at [374, 359] on span "Preview" at bounding box center [367, 357] width 32 height 12
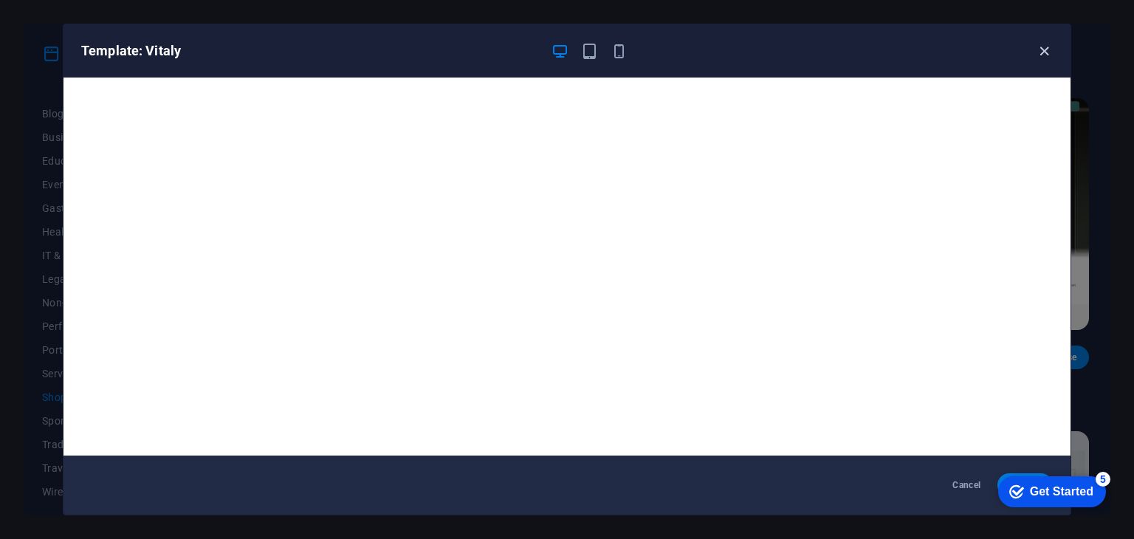
click at [1040, 50] on icon "button" at bounding box center [1044, 51] width 17 height 17
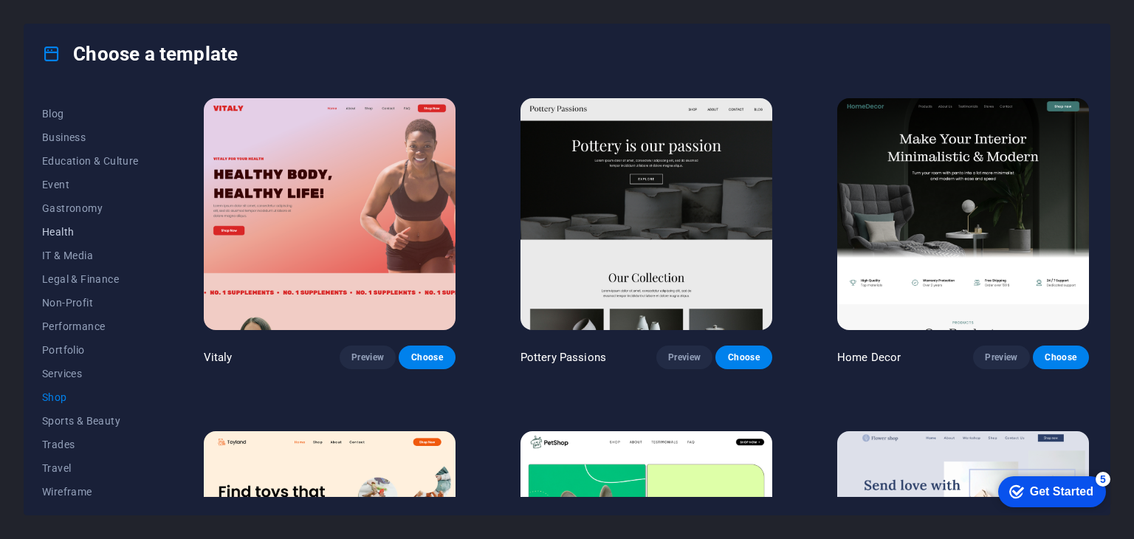
click at [74, 231] on span "Health" at bounding box center [90, 232] width 97 height 12
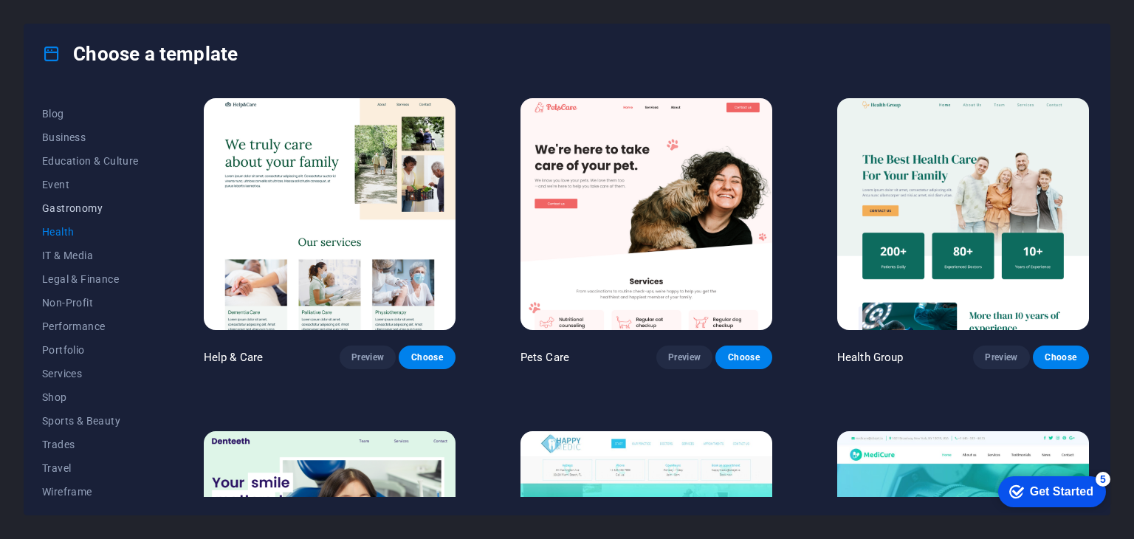
click at [83, 209] on span "Gastronomy" at bounding box center [90, 208] width 97 height 12
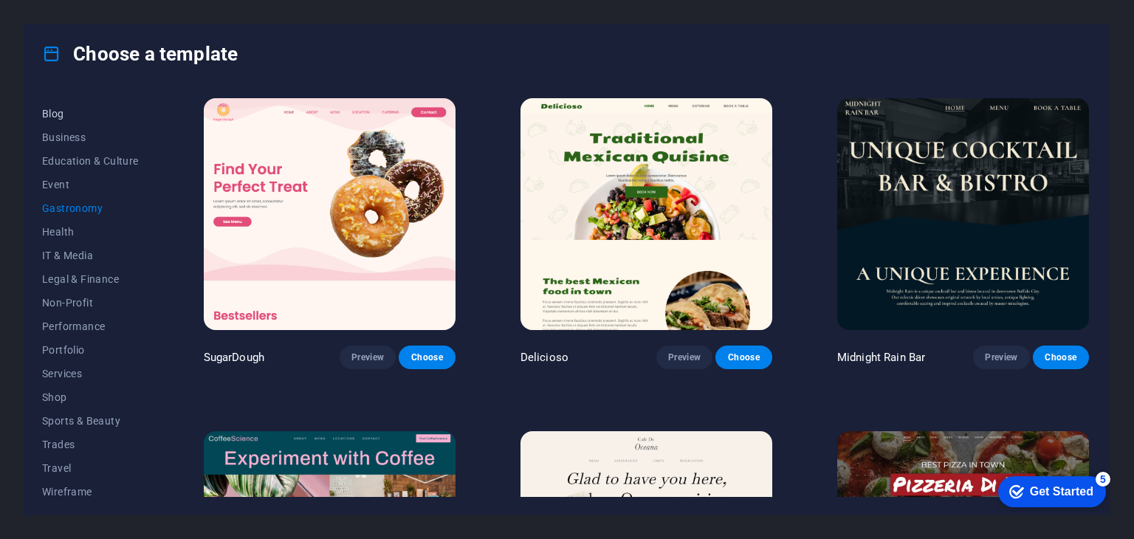
click at [59, 122] on button "Blog" at bounding box center [90, 114] width 97 height 24
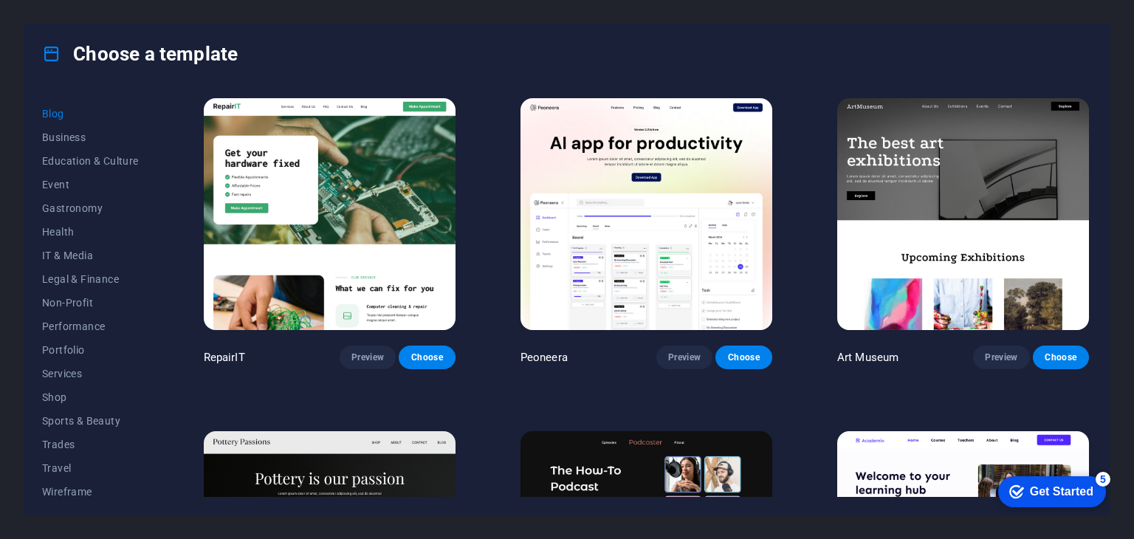
click at [68, 498] on div "All Templates My Templates New Trending Landingpage Multipager Onepager Art & D…" at bounding box center [566, 298] width 1085 height 431
click at [75, 493] on span "Wireframe" at bounding box center [90, 492] width 97 height 12
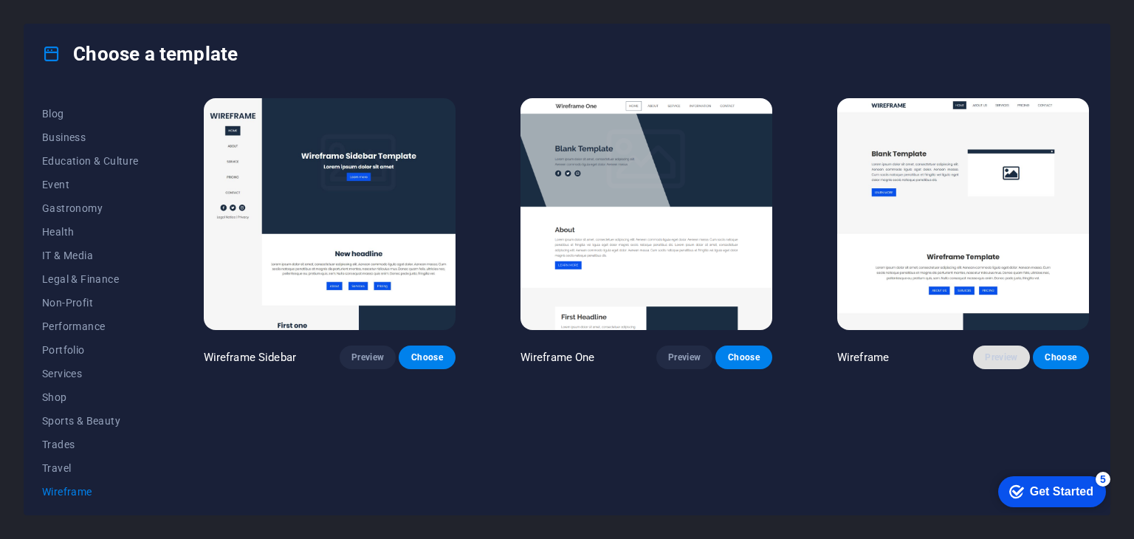
click at [998, 359] on span "Preview" at bounding box center [1001, 357] width 32 height 12
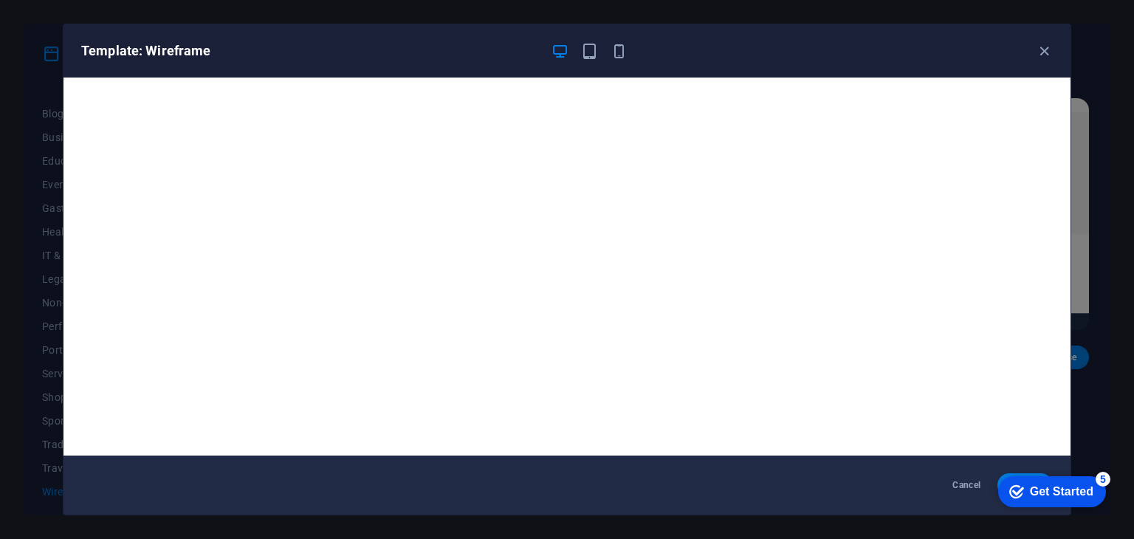
click at [594, 60] on div "Template: Wireframe" at bounding box center [567, 50] width 1007 height 53
click at [581, 49] on icon "button" at bounding box center [589, 51] width 17 height 17
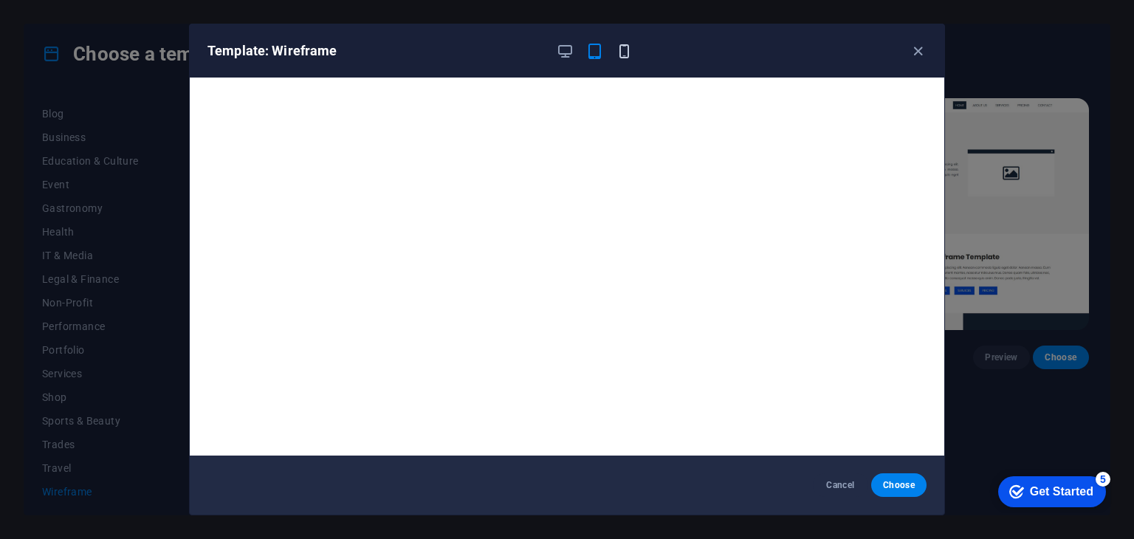
click at [628, 49] on icon "button" at bounding box center [624, 51] width 17 height 17
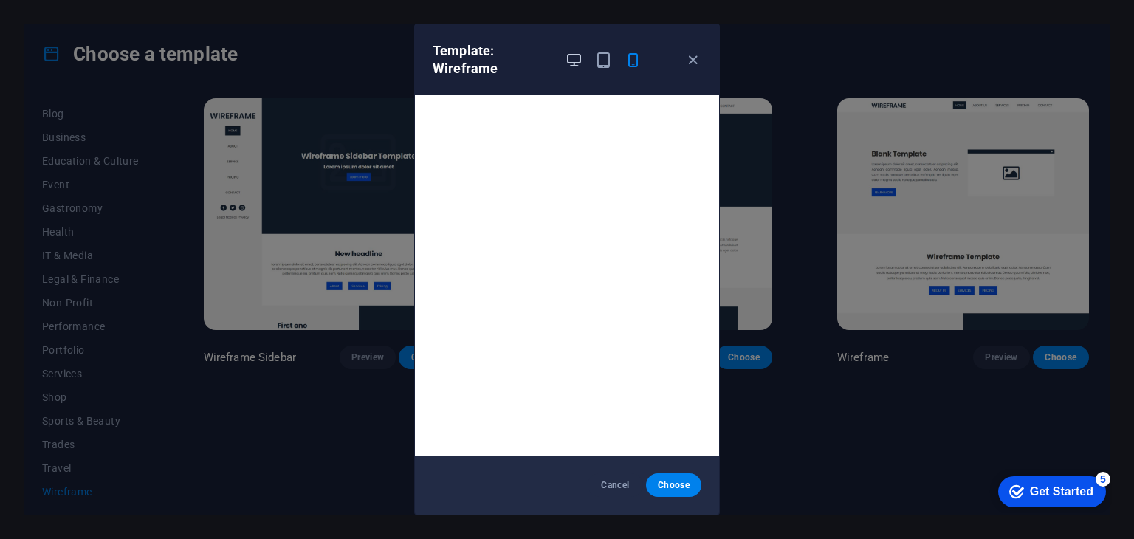
click at [580, 52] on icon "button" at bounding box center [574, 60] width 17 height 17
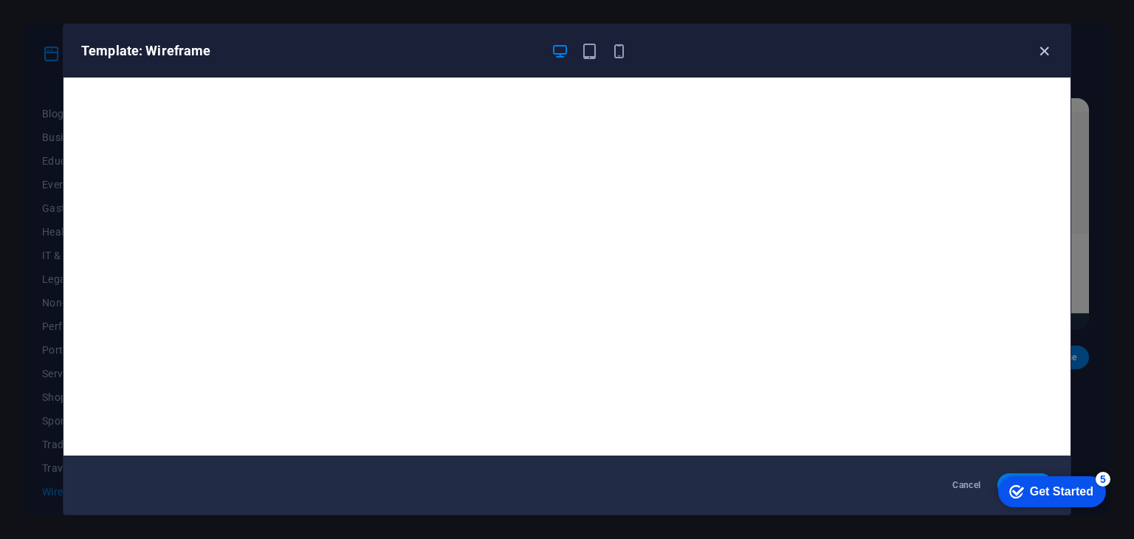
click at [1040, 48] on icon "button" at bounding box center [1044, 51] width 17 height 17
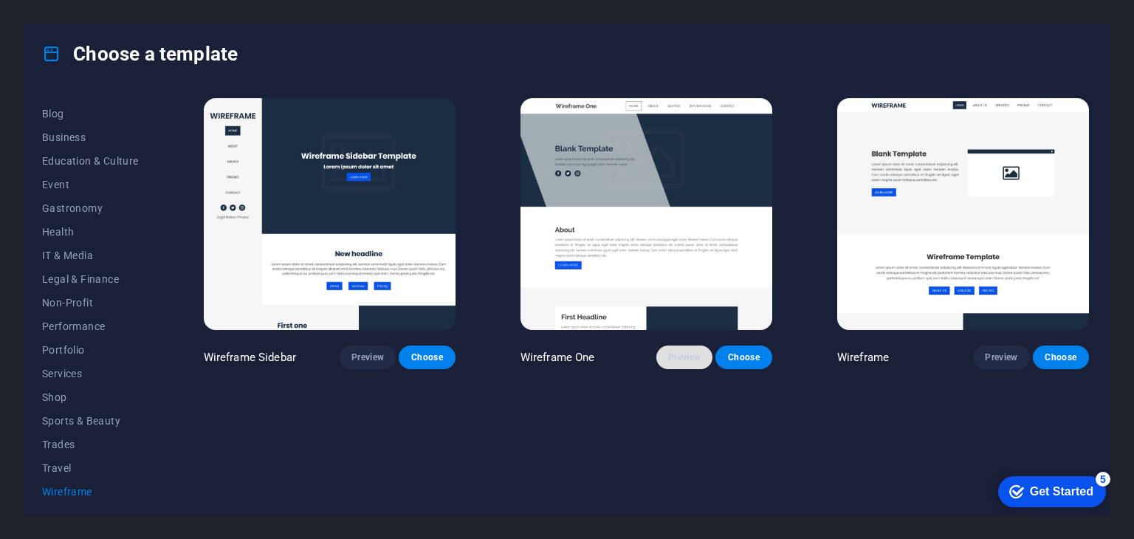
click at [679, 359] on span "Preview" at bounding box center [684, 357] width 32 height 12
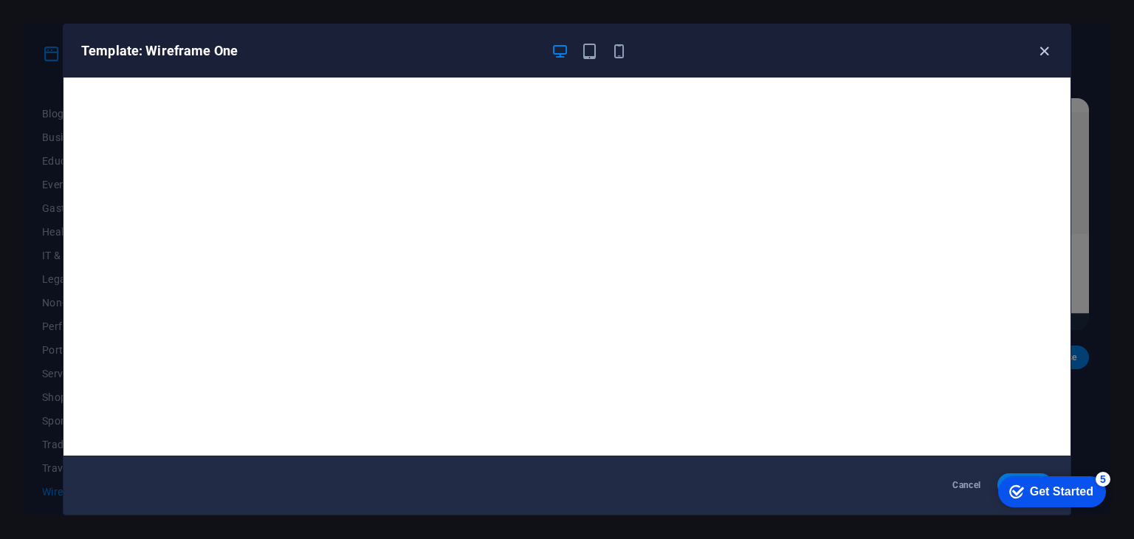
click at [1041, 48] on icon "button" at bounding box center [1044, 51] width 17 height 17
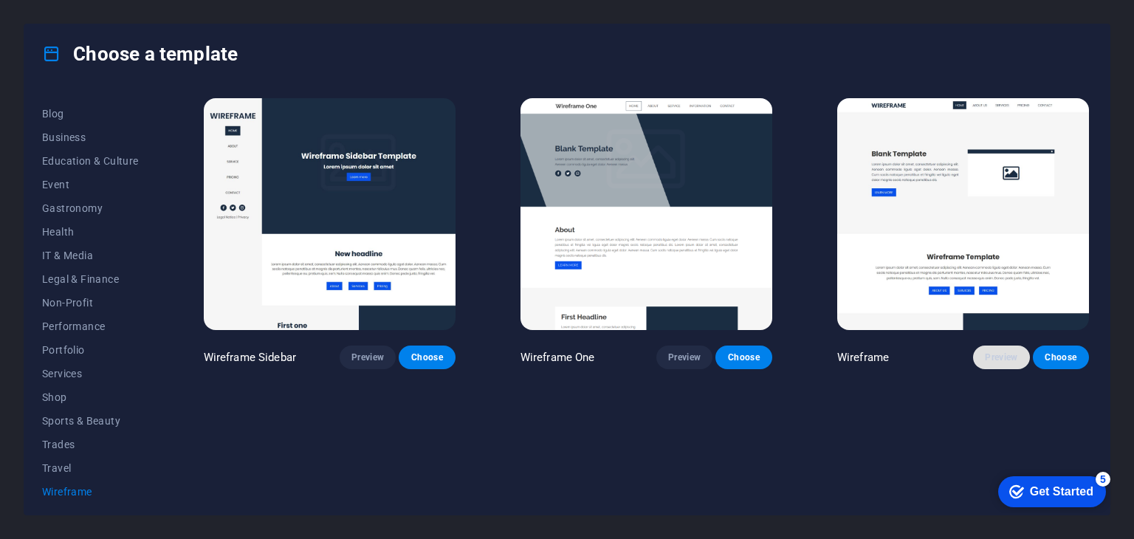
drag, startPoint x: 1009, startPoint y: 360, endPoint x: 1004, endPoint y: 367, distance: 9.0
click at [1004, 367] on button "Preview" at bounding box center [1001, 358] width 56 height 24
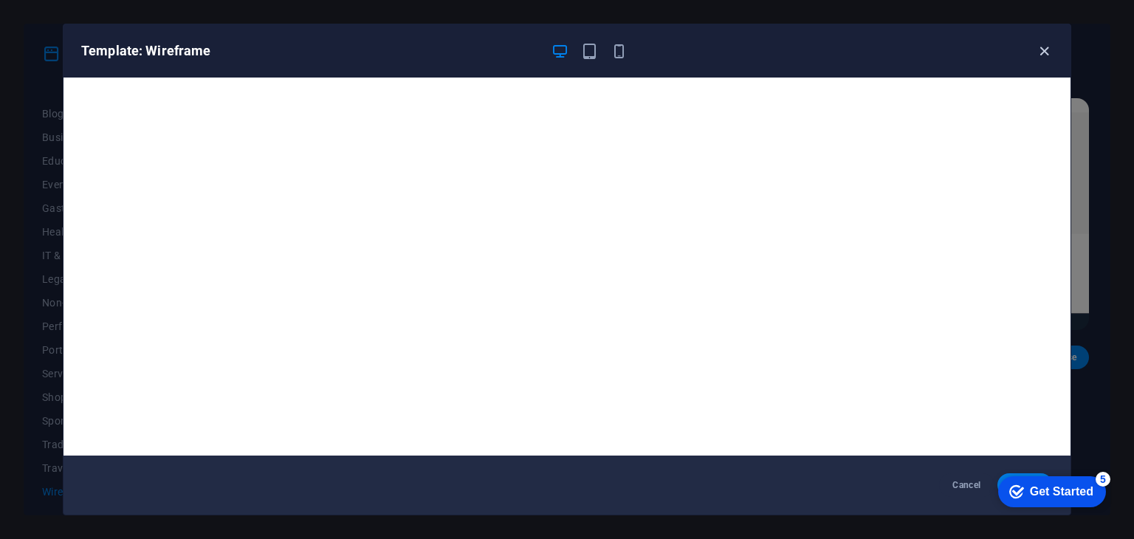
click at [1037, 46] on icon "button" at bounding box center [1044, 51] width 17 height 17
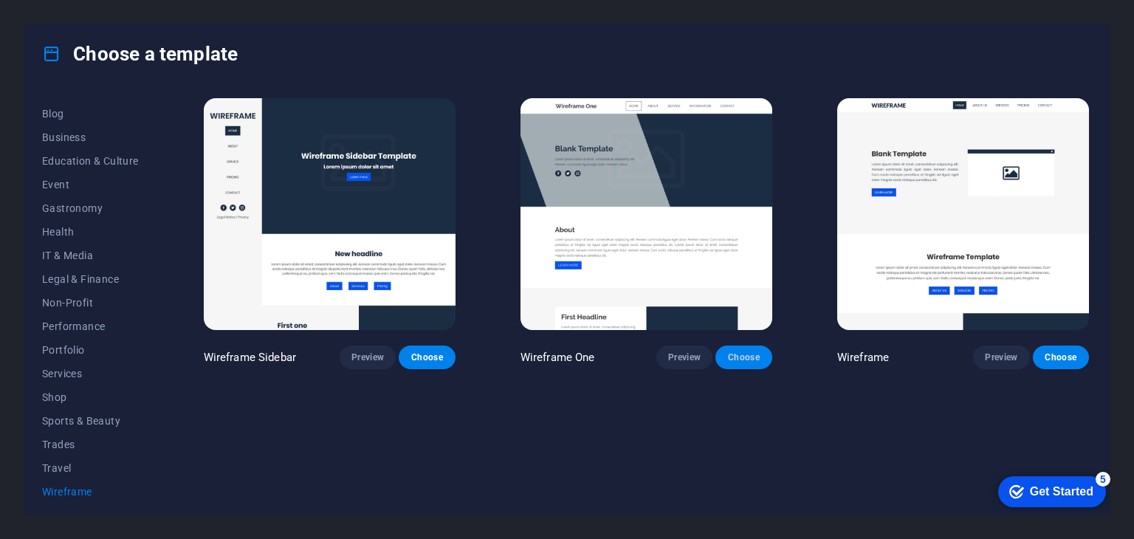
click at [733, 364] on button "Choose" at bounding box center [744, 358] width 56 height 24
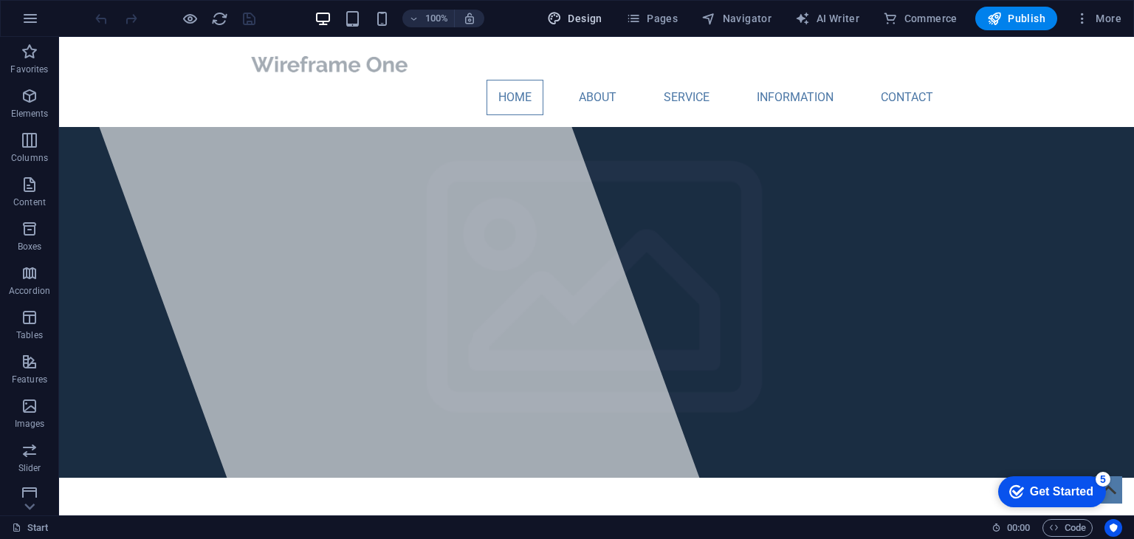
click at [588, 27] on button "Design" at bounding box center [574, 19] width 67 height 24
select select "px"
select select "400"
select select "px"
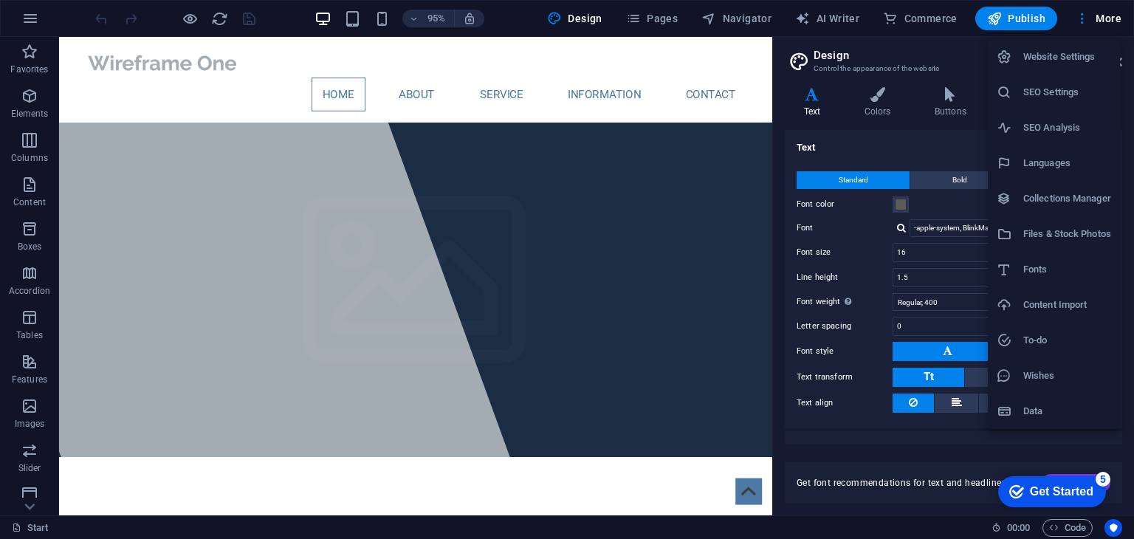
click at [1093, 49] on h6 "Website Settings" at bounding box center [1067, 57] width 88 height 18
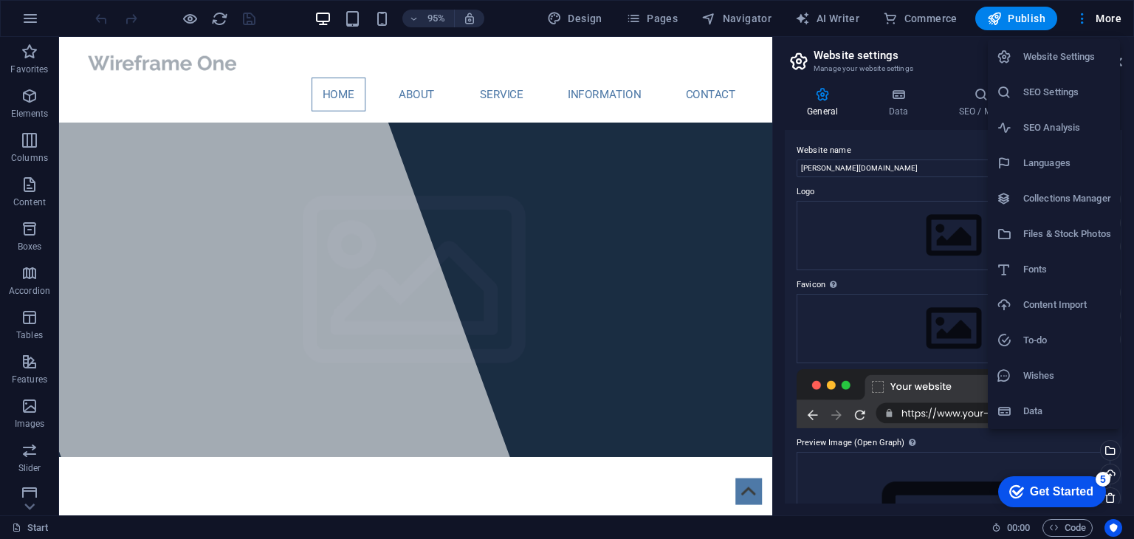
click at [1055, 198] on h6 "Collections Manager" at bounding box center [1067, 199] width 88 height 18
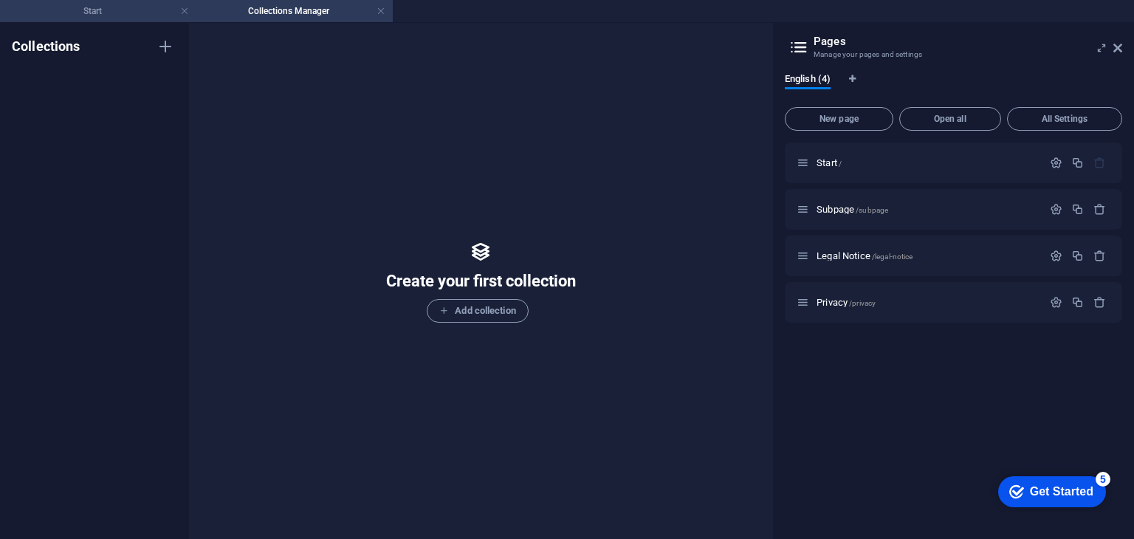
click at [67, 8] on h4 "Start" at bounding box center [98, 11] width 196 height 16
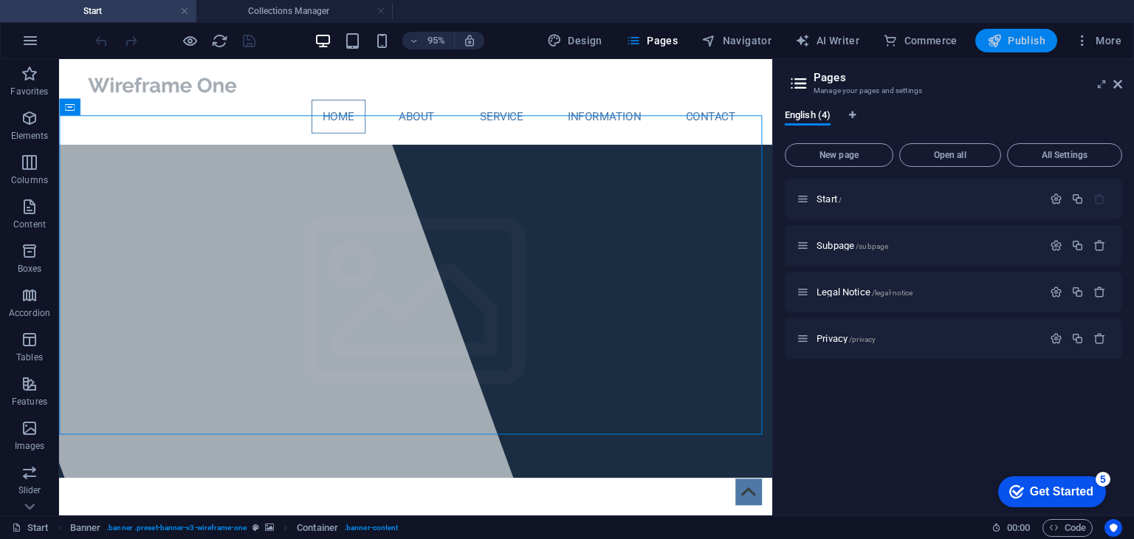
click at [1029, 43] on span "Publish" at bounding box center [1016, 40] width 58 height 15
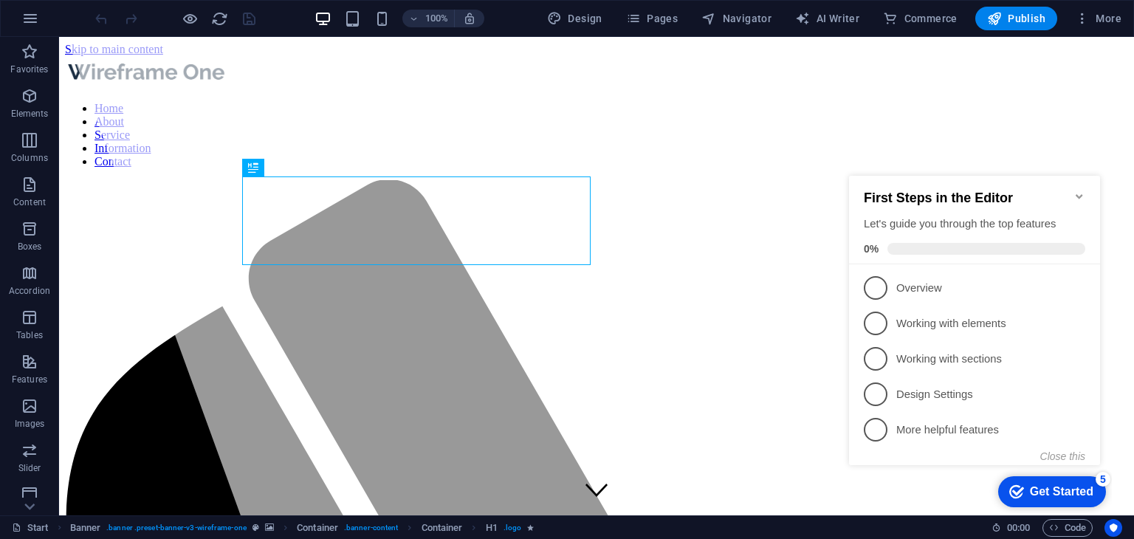
click at [1075, 181] on div "First Steps in the Editor Let's guide you through the top features 0%" at bounding box center [974, 220] width 251 height 89
click at [1075, 191] on icon "Minimize checklist" at bounding box center [1080, 197] width 12 height 12
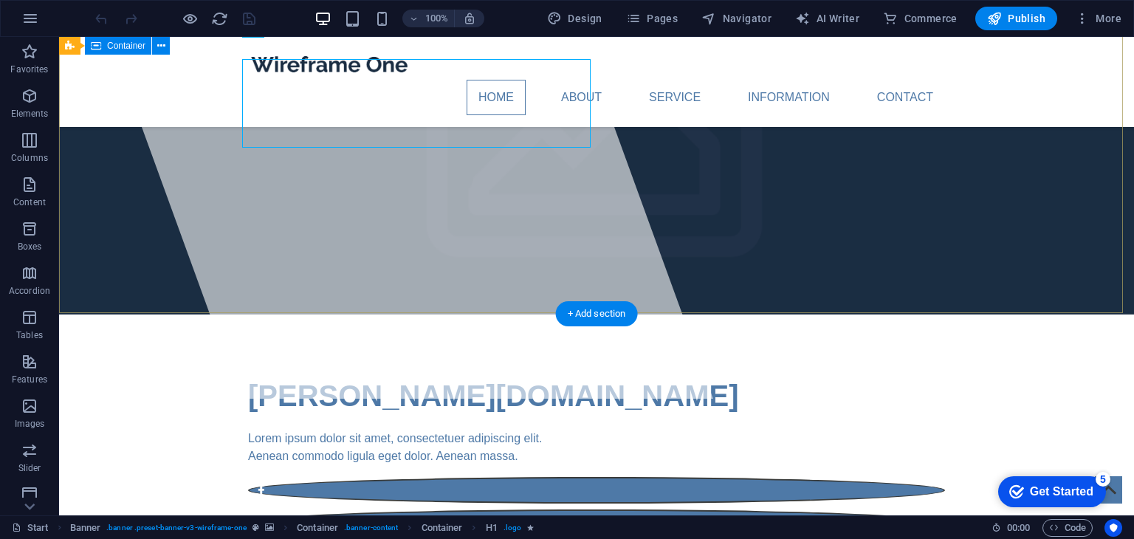
scroll to position [117, 0]
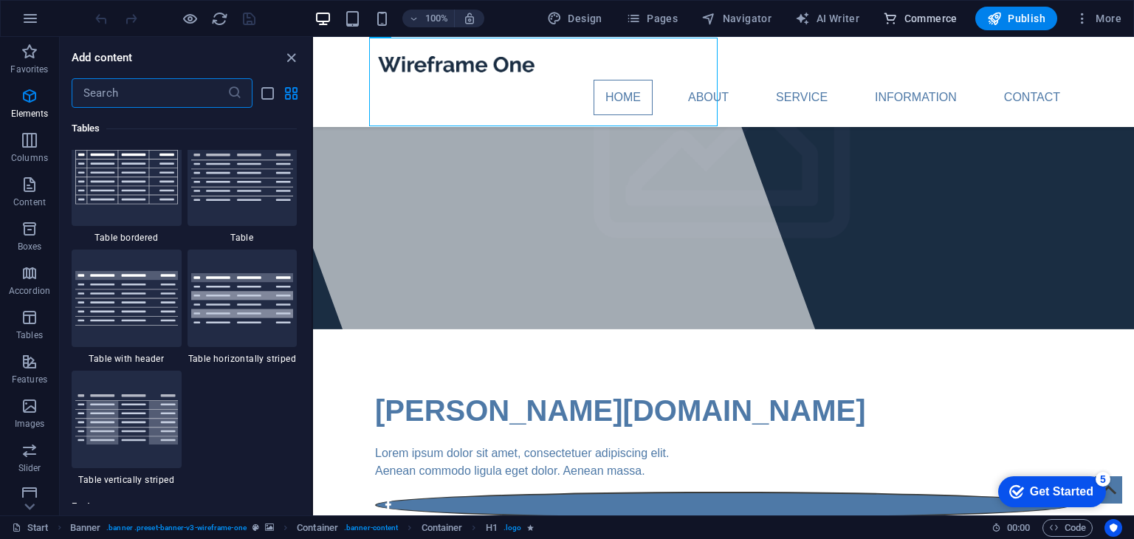
scroll to position [14230, 0]
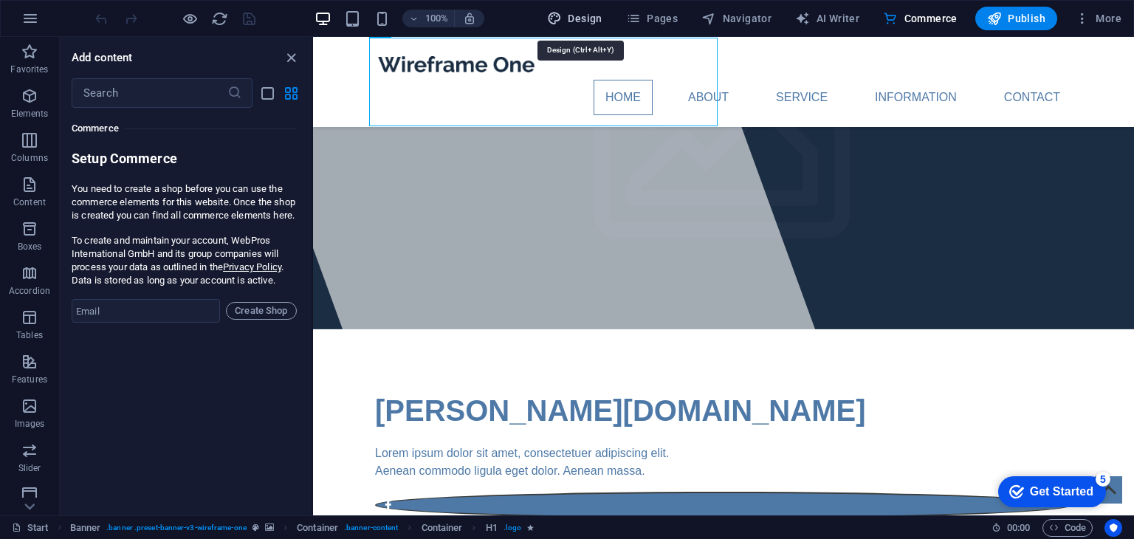
select select "px"
select select "400"
select select "px"
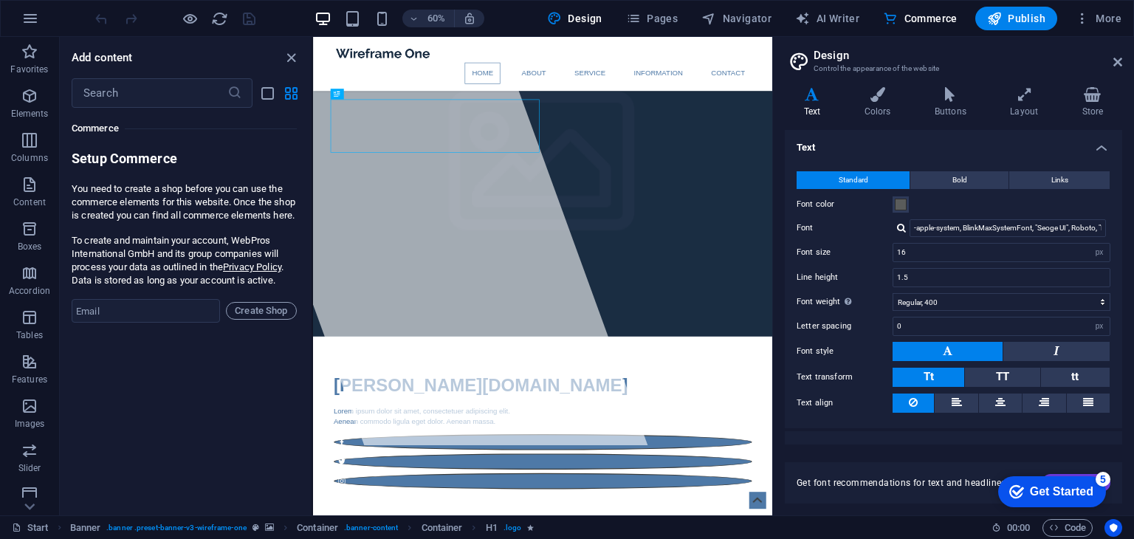
scroll to position [20, 0]
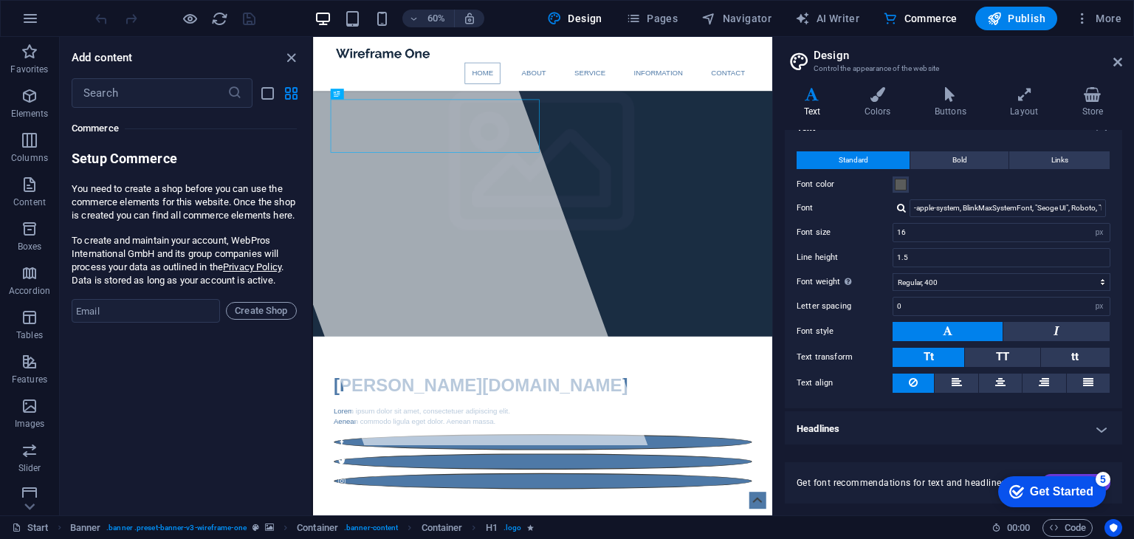
click at [878, 418] on h4 "Headlines" at bounding box center [953, 428] width 337 height 35
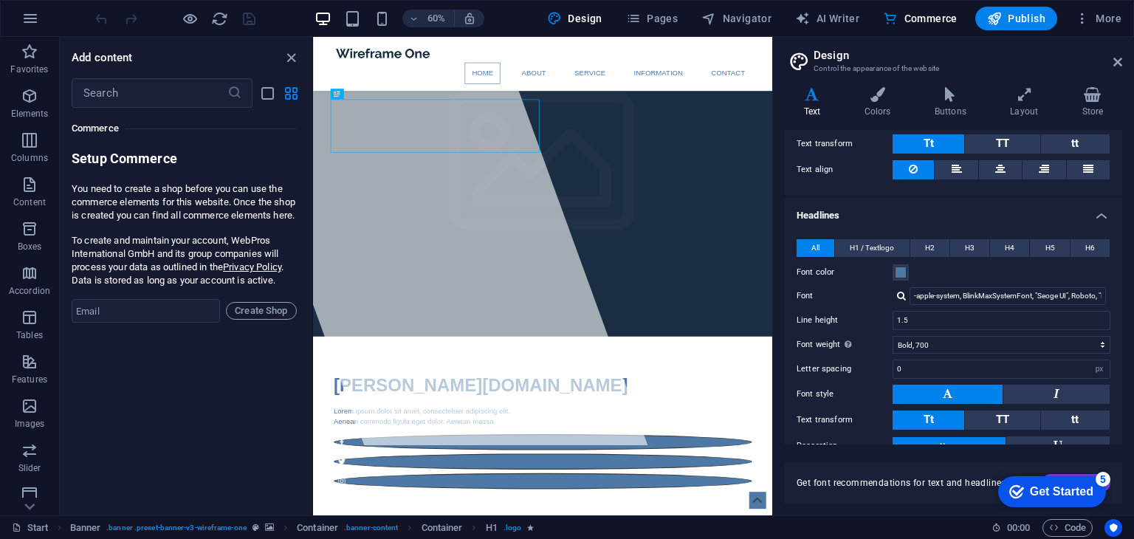
scroll to position [0, 0]
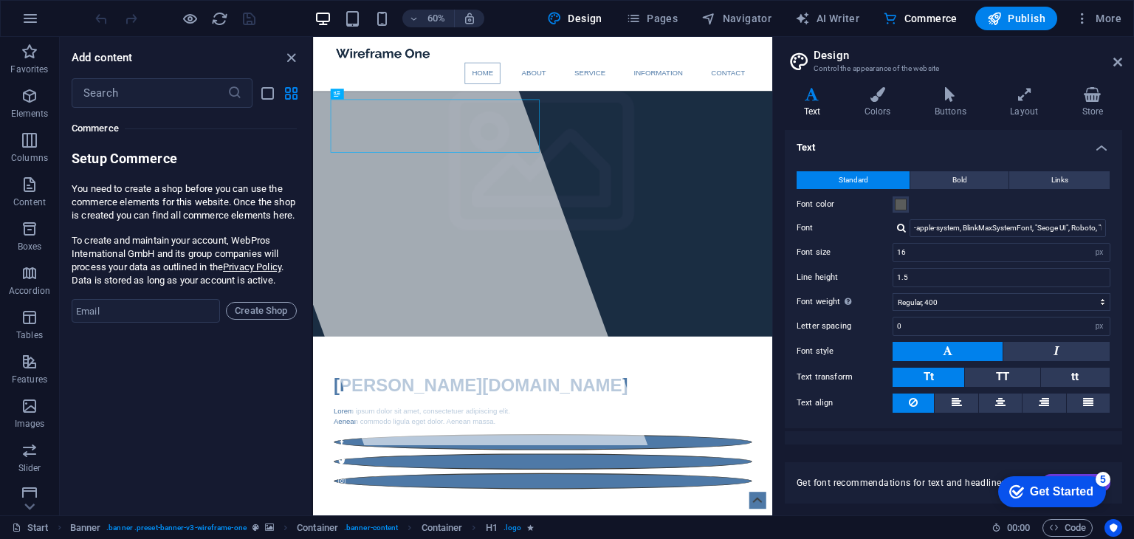
drag, startPoint x: 852, startPoint y: 214, endPoint x: 851, endPoint y: 190, distance: 24.4
click at [850, 193] on div "Standard Bold Links Font color Font -apple-system, BlinkMaxSystemFont, "Seoge U…" at bounding box center [953, 293] width 343 height 272
click at [886, 97] on icon at bounding box center [878, 94] width 64 height 15
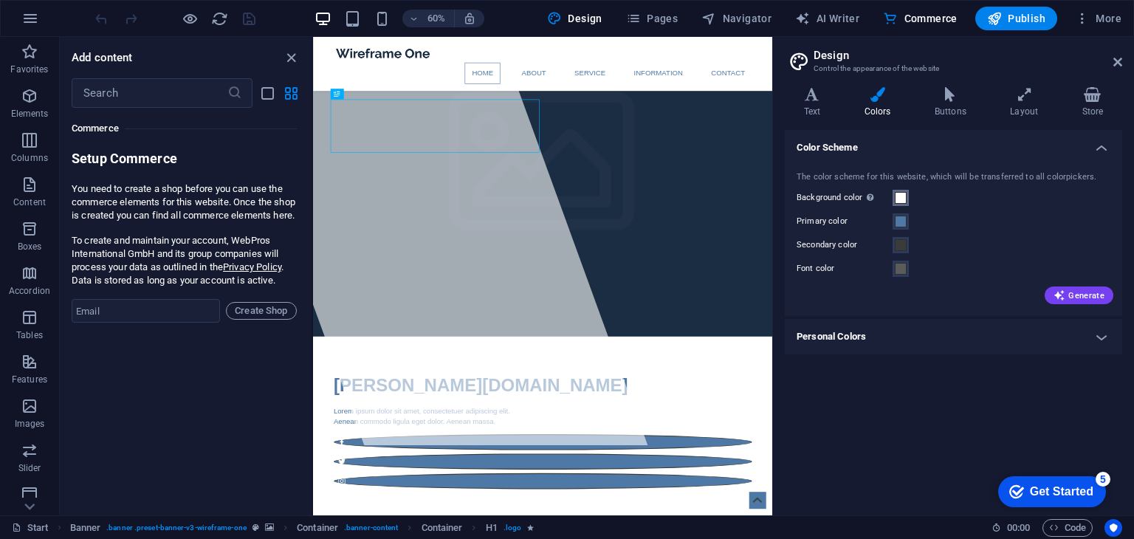
click at [903, 199] on span at bounding box center [901, 198] width 12 height 12
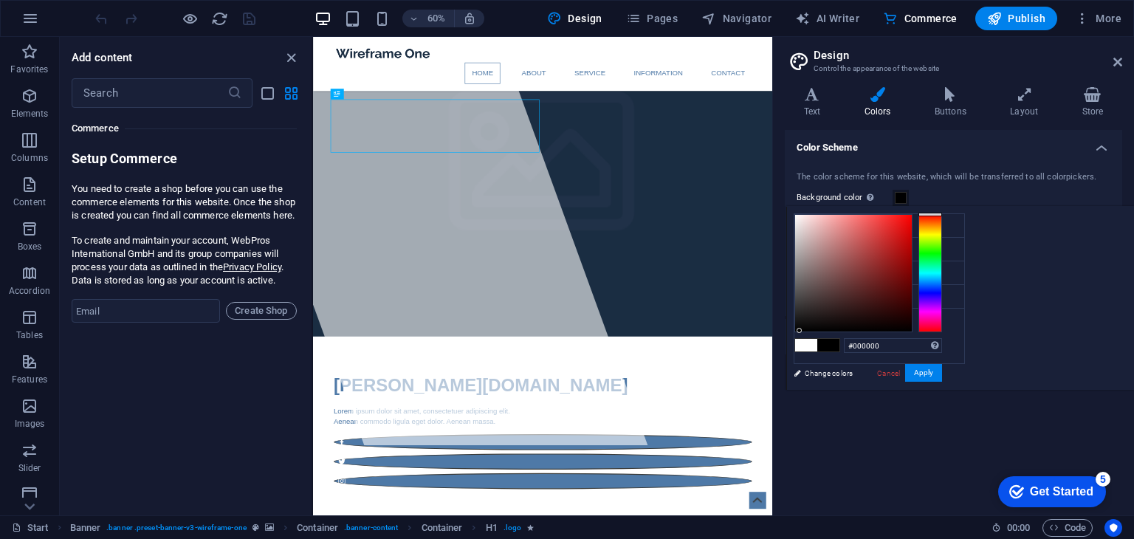
drag, startPoint x: 994, startPoint y: 318, endPoint x: 947, endPoint y: 382, distance: 79.2
click at [947, 382] on div "less Background color #ffffff Primary color #4e79a7 Secondary color #3a3c3b Fon…" at bounding box center [960, 298] width 348 height 184
click at [942, 378] on button "Apply" at bounding box center [923, 373] width 37 height 18
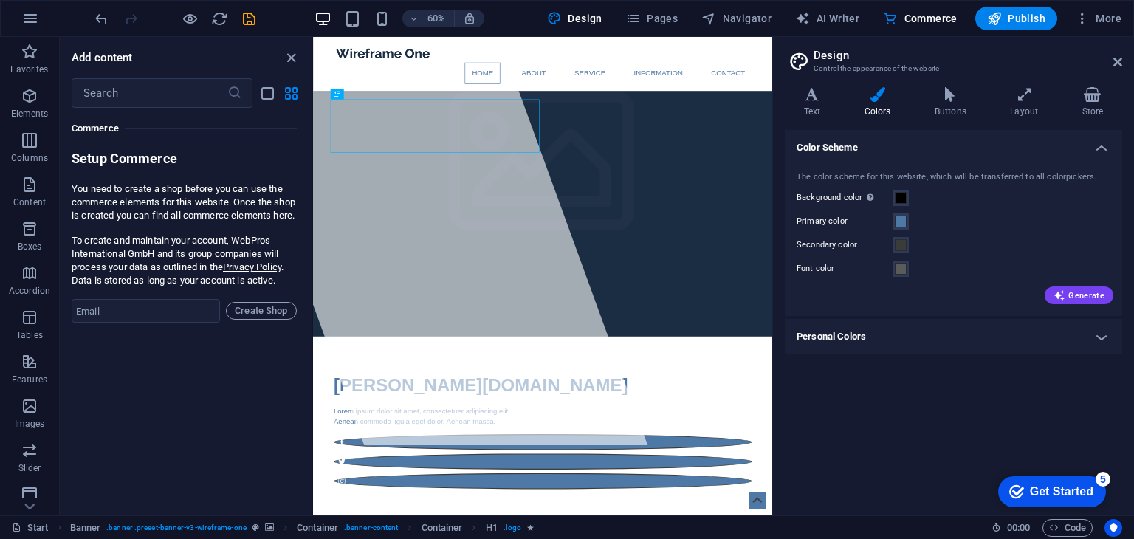
click at [1009, 358] on div "Color Scheme The color scheme for this website, which will be transferred to al…" at bounding box center [953, 317] width 337 height 374
click at [1069, 291] on span "Generate" at bounding box center [1079, 295] width 51 height 12
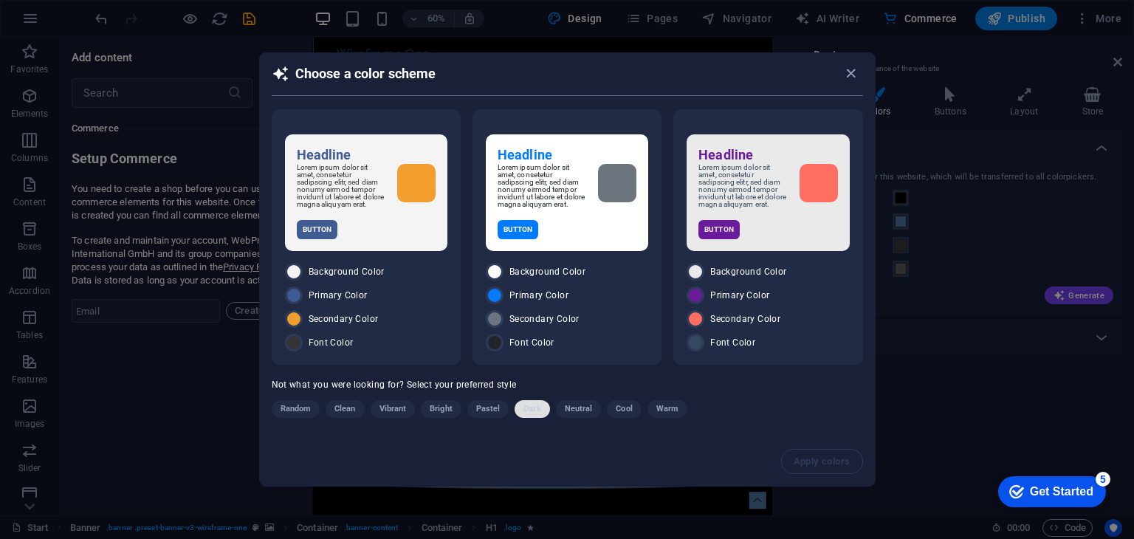
click at [533, 409] on span "Dark" at bounding box center [532, 409] width 17 height 18
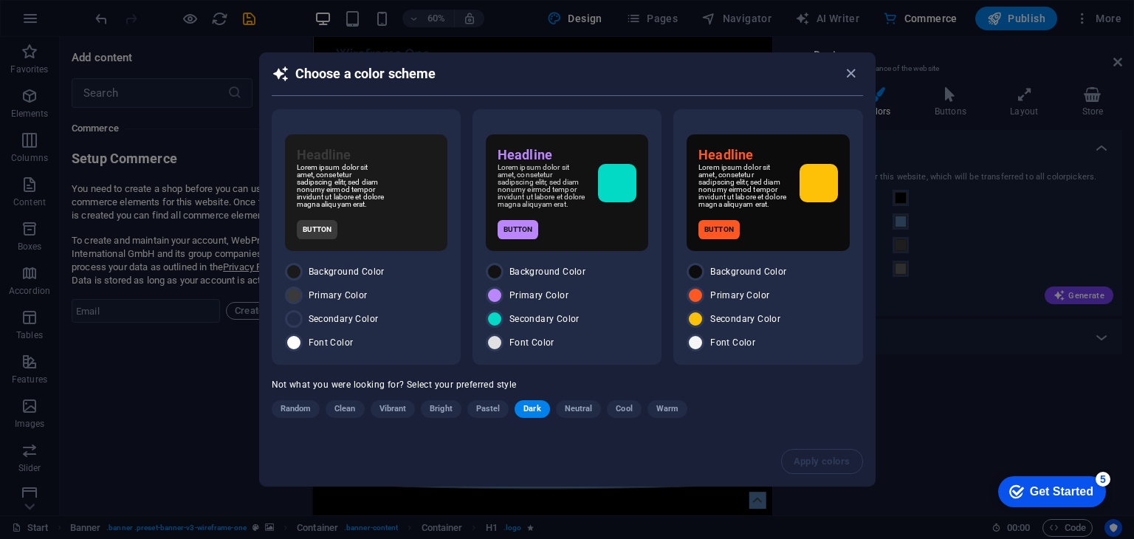
click at [531, 407] on span "Dark" at bounding box center [532, 409] width 17 height 18
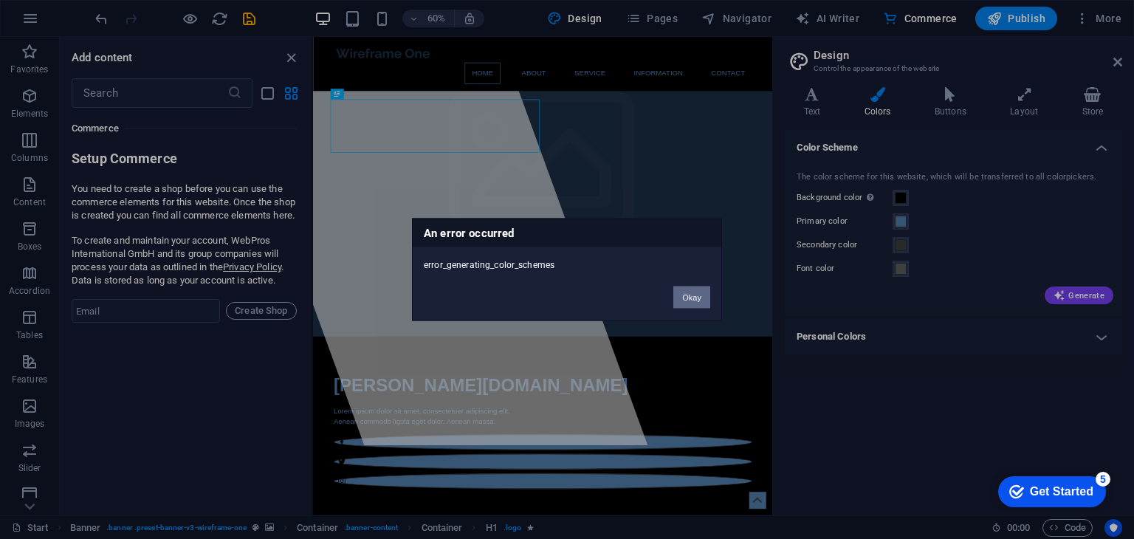
click at [685, 289] on button "Okay" at bounding box center [691, 298] width 37 height 22
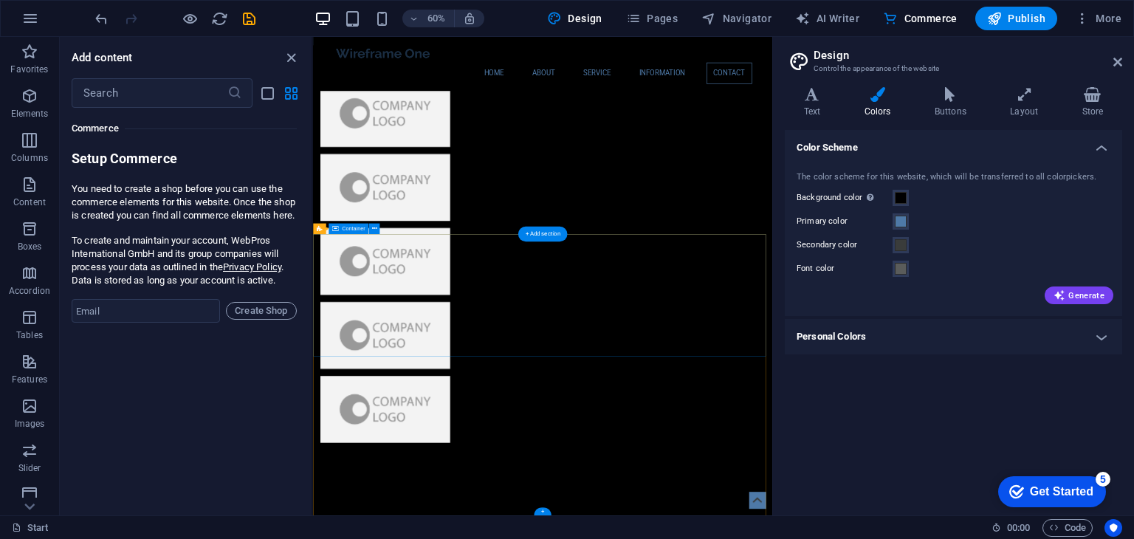
scroll to position [3469, 0]
click at [897, 200] on span at bounding box center [901, 198] width 12 height 12
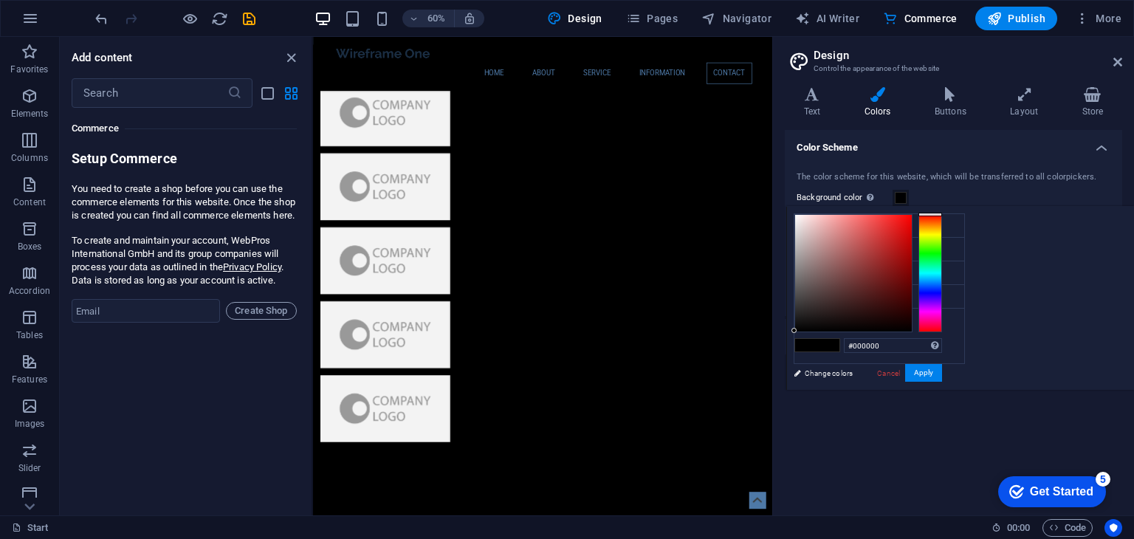
click at [840, 344] on span at bounding box center [828, 345] width 22 height 13
type input "#ffffff"
drag, startPoint x: 995, startPoint y: 219, endPoint x: 930, endPoint y: 178, distance: 76.4
click at [930, 178] on body "musing-jennings.216-128-146-246.plesk.page Start Favorites Elements Columns Con…" at bounding box center [567, 269] width 1134 height 539
click at [942, 374] on button "Apply" at bounding box center [923, 373] width 37 height 18
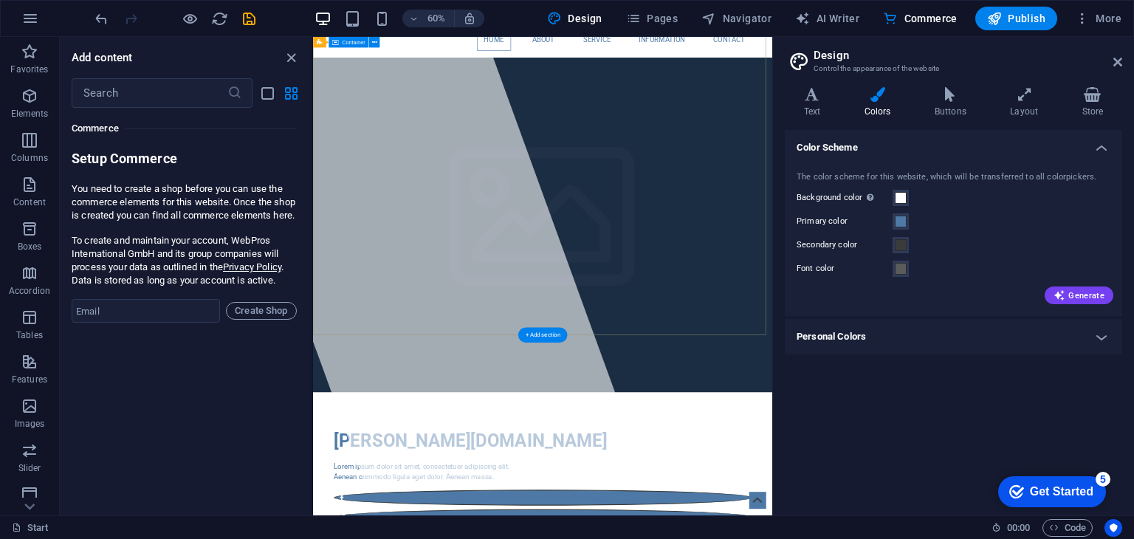
scroll to position [44, 0]
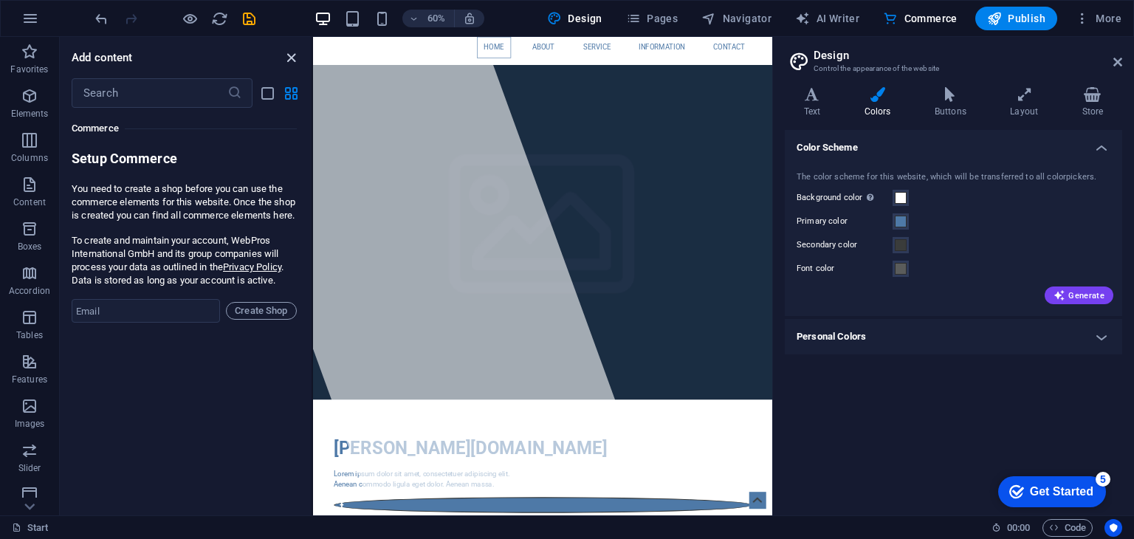
click at [289, 62] on icon "close panel" at bounding box center [291, 57] width 17 height 17
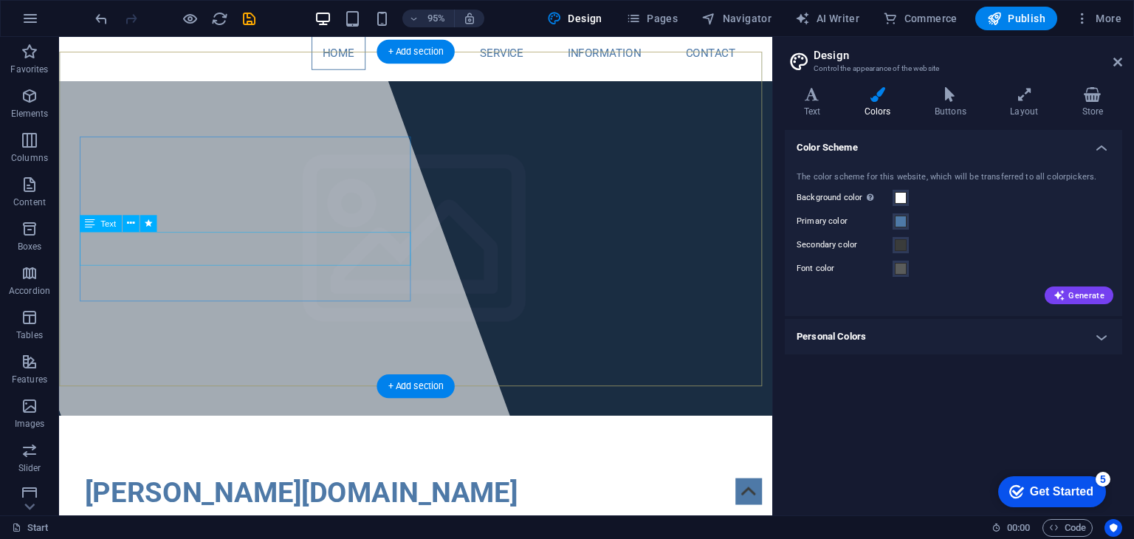
scroll to position [0, 0]
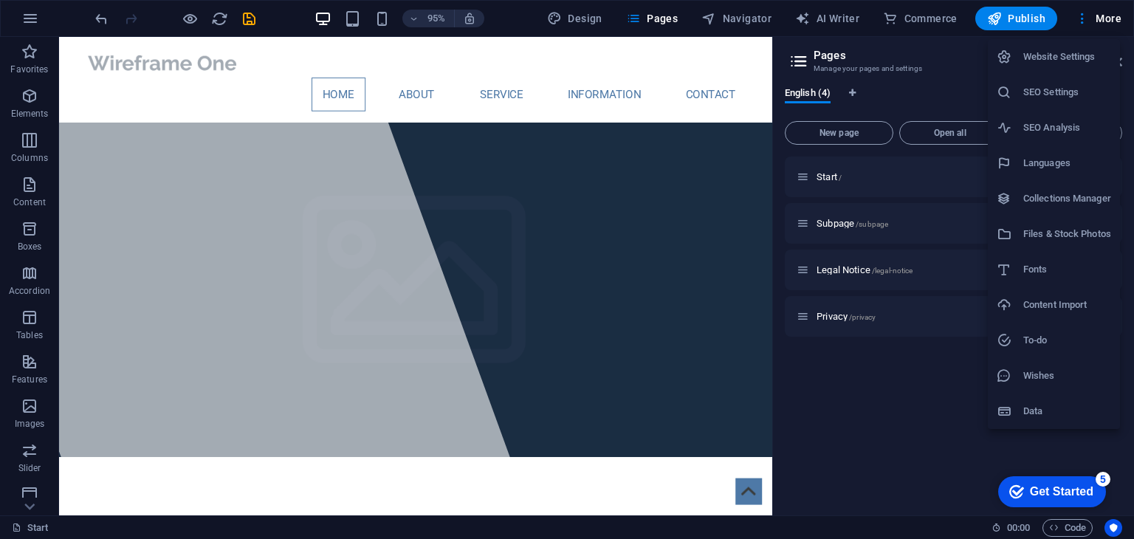
click at [1047, 62] on h6 "Website Settings" at bounding box center [1067, 57] width 88 height 18
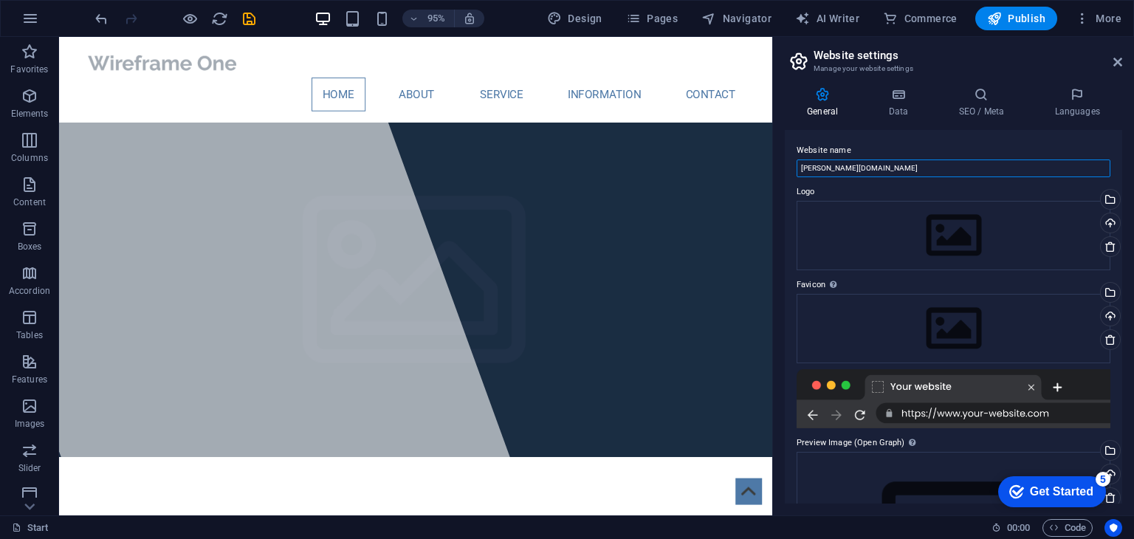
click at [946, 171] on input "musing-jennings.216-128-146-246.plesk.page" at bounding box center [954, 169] width 314 height 18
type input "TundraTonesAV - Vibes for Fairbanks, Alaska"
click at [916, 110] on h4 "Data" at bounding box center [901, 102] width 70 height 31
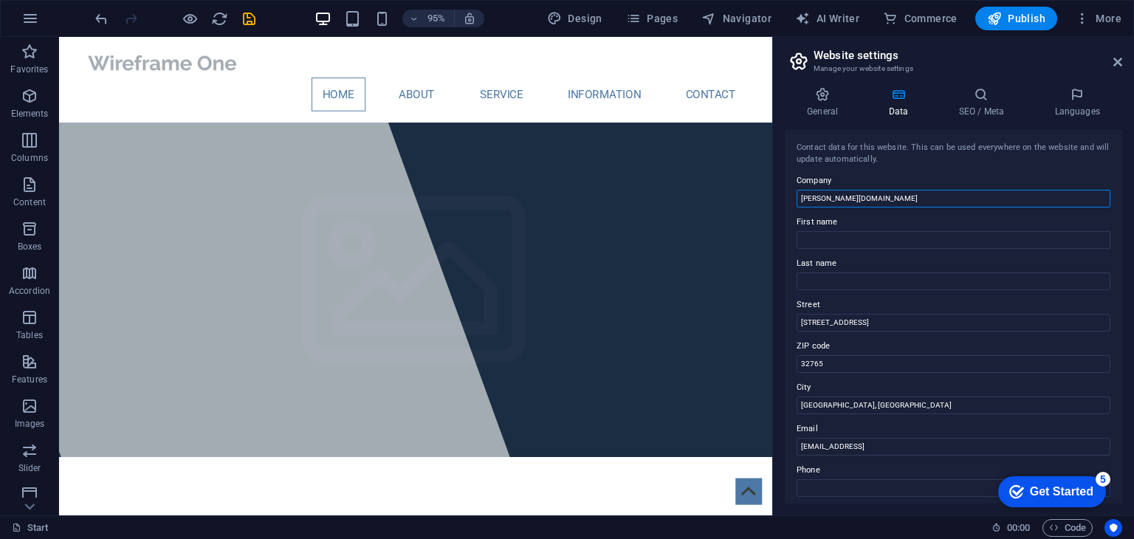
click at [892, 202] on input "musing-jennings.216-128-146-246.plesk.page" at bounding box center [954, 199] width 314 height 18
type input "TundraTonesAV"
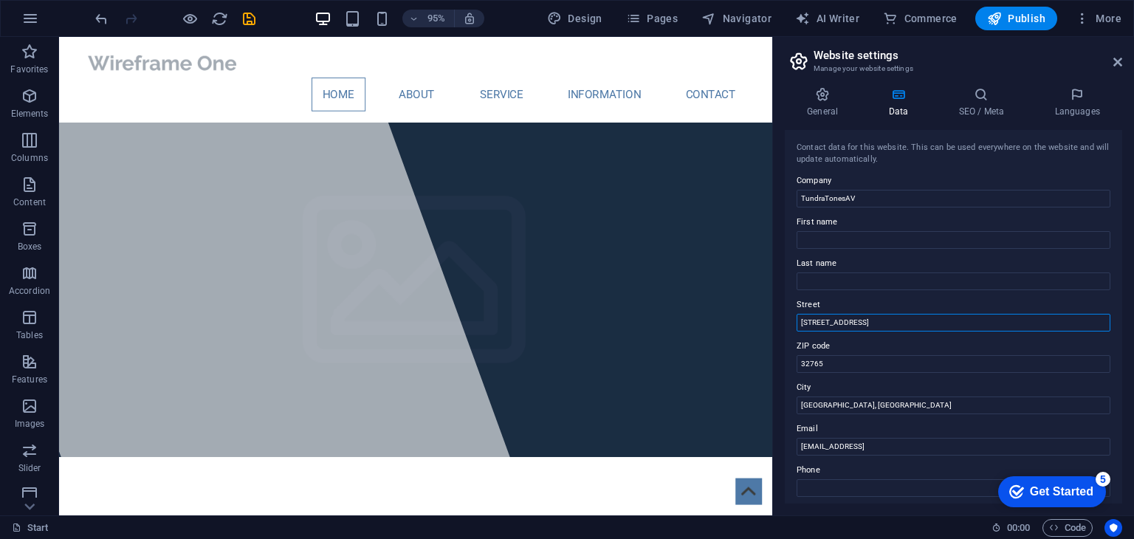
click at [867, 323] on input "[STREET_ADDRESS]" at bounding box center [954, 323] width 314 height 18
click at [833, 445] on input "c43ea8c1f39833ac0279c9e8dc4cbd@plesk.local" at bounding box center [954, 447] width 314 height 18
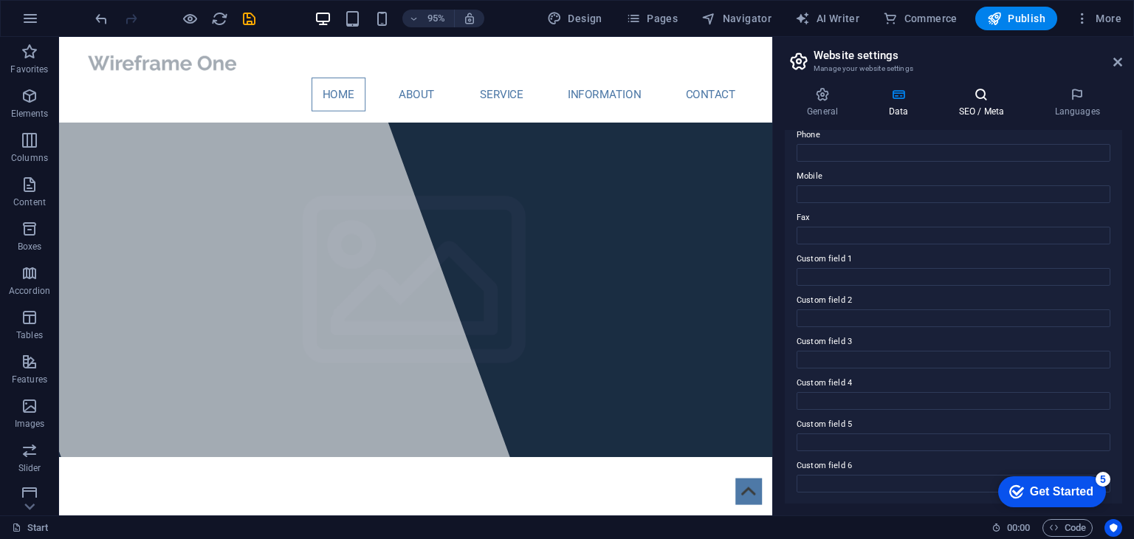
type input "[EMAIL_ADDRESS][DOMAIN_NAME]"
click at [975, 99] on icon at bounding box center [981, 94] width 90 height 15
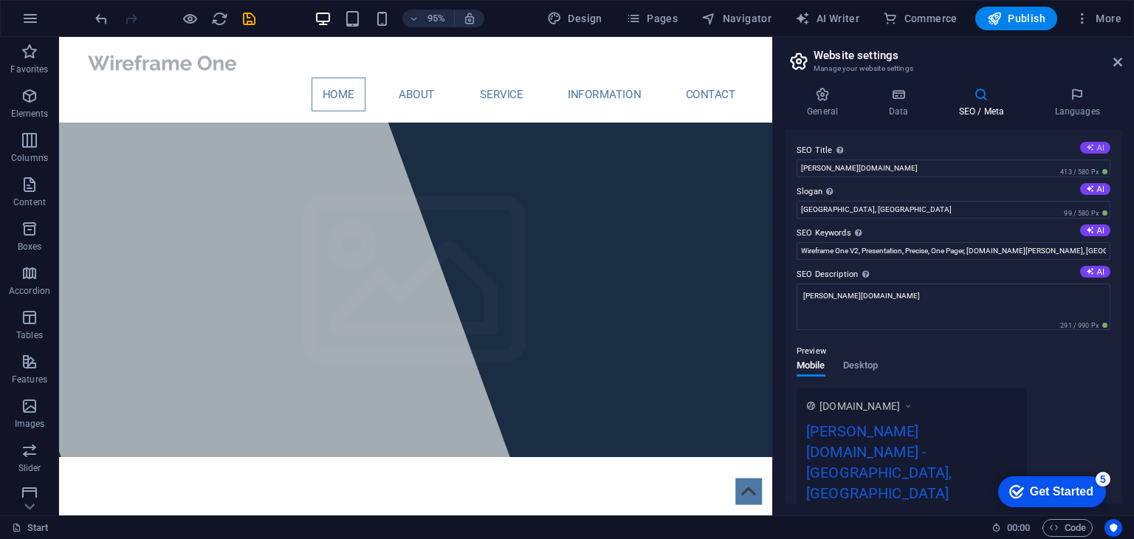
click at [1105, 151] on button "AI" at bounding box center [1095, 148] width 30 height 12
click at [994, 210] on input "[GEOGRAPHIC_DATA], [GEOGRAPHIC_DATA]" at bounding box center [954, 210] width 314 height 18
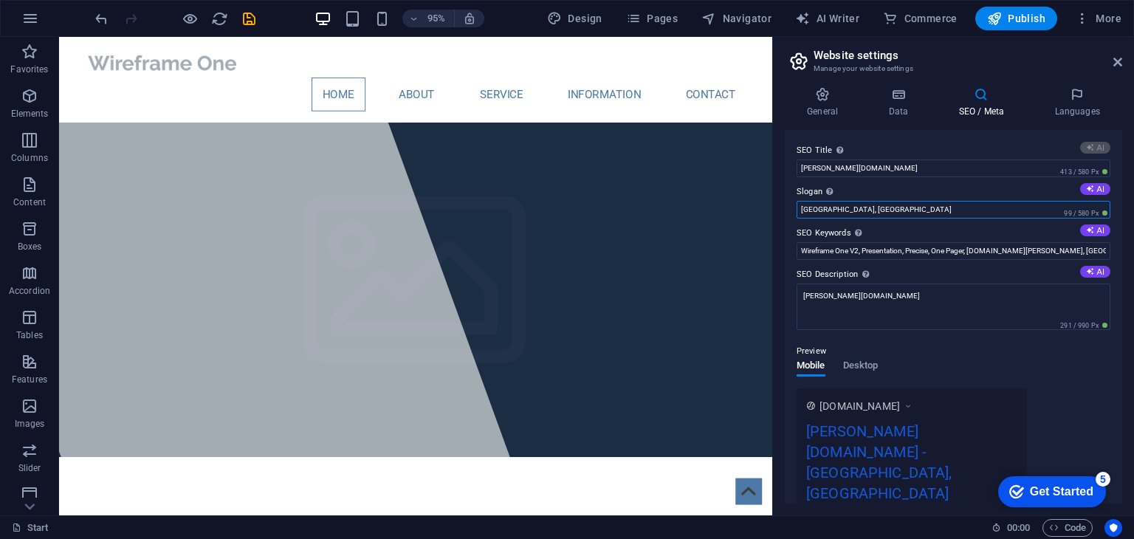
type input "Wireframe-One: Your Design Partner"
click at [994, 210] on input "[GEOGRAPHIC_DATA], [GEOGRAPHIC_DATA]" at bounding box center [954, 210] width 314 height 18
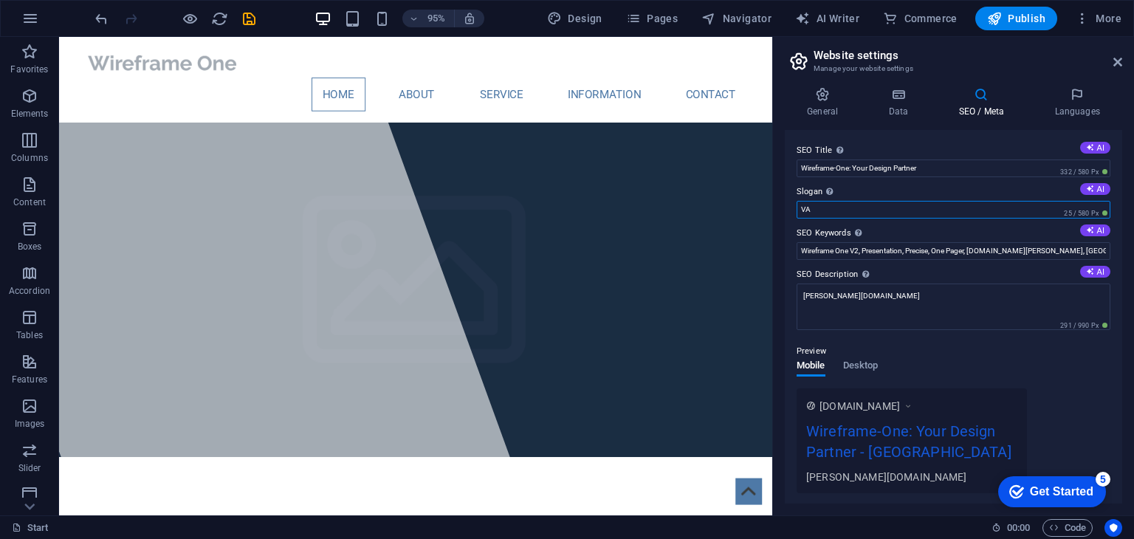
type input "V"
type input "AV Services Fairbanks Alaska"
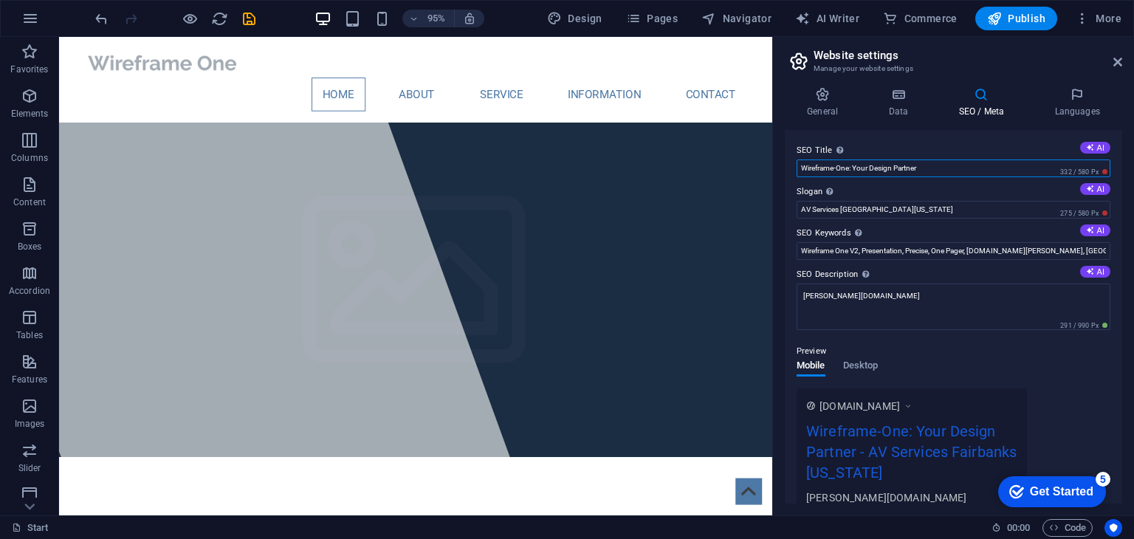
click at [944, 164] on input "Wireframe-One: Your Design Partner" at bounding box center [954, 169] width 314 height 18
type input "TundraTonesAV Fairbanks AV"
click at [883, 252] on input "Wireframe One V2, Presentation, Precise, One Pager, musing-jennings.216-128-146…" at bounding box center [954, 251] width 314 height 18
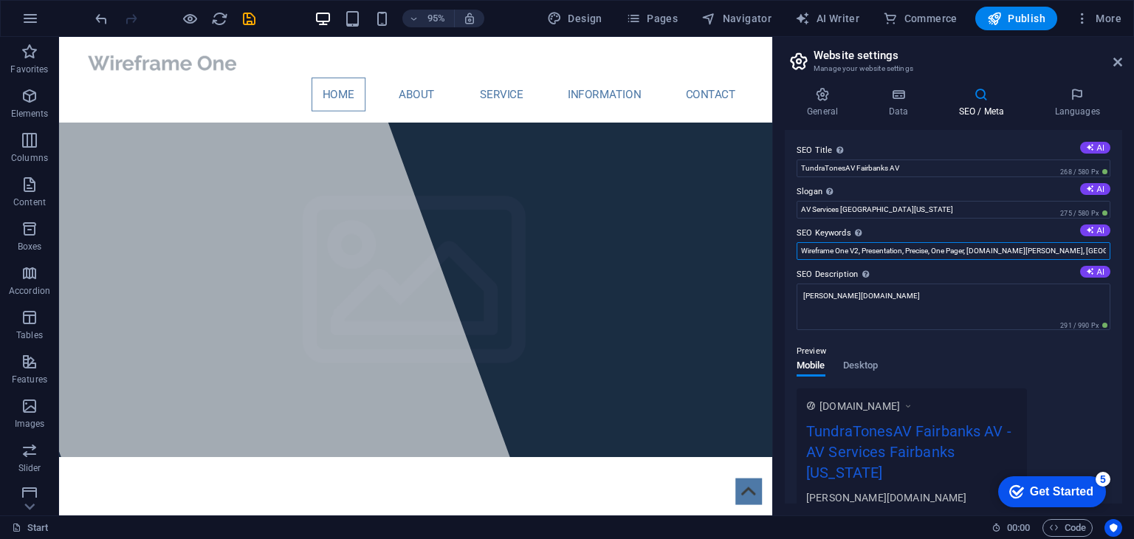
click at [883, 252] on input "Wireframe One V2, Presentation, Precise, One Pager, musing-jennings.216-128-146…" at bounding box center [954, 251] width 314 height 18
type input "Business Music"
click at [854, 318] on textarea "musing-jennings.216-128-146-246.plesk.page" at bounding box center [954, 307] width 314 height 47
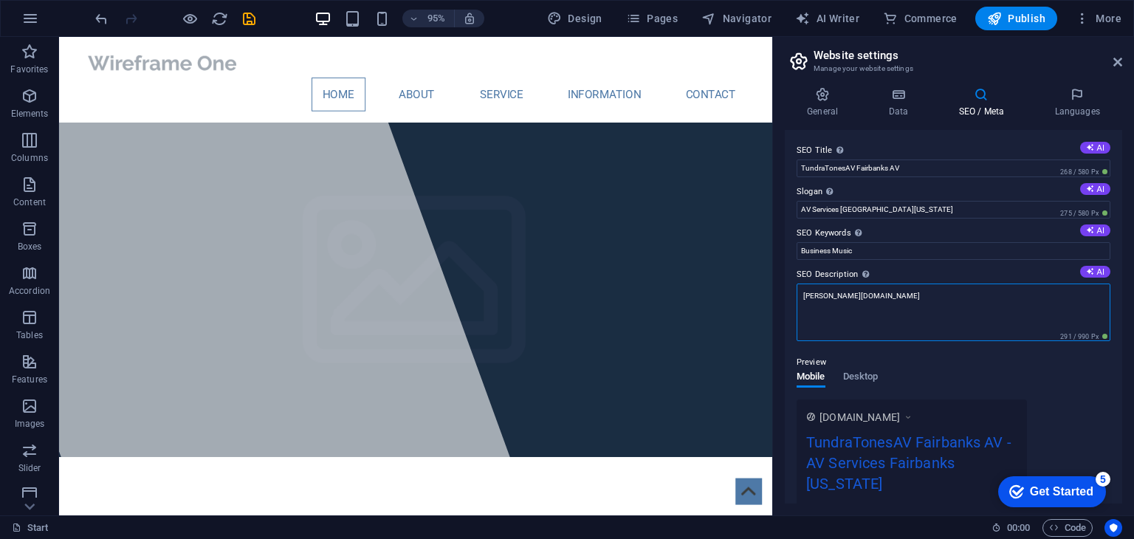
click at [854, 318] on textarea "musing-jennings.216-128-146-246.plesk.page" at bounding box center [954, 313] width 314 height 58
type textarea "Tundratones"
click at [857, 367] on div "Preview Mobile Desktop www.example.com TundraTonesAV Fairbanks AV - AV Services…" at bounding box center [954, 433] width 314 height 183
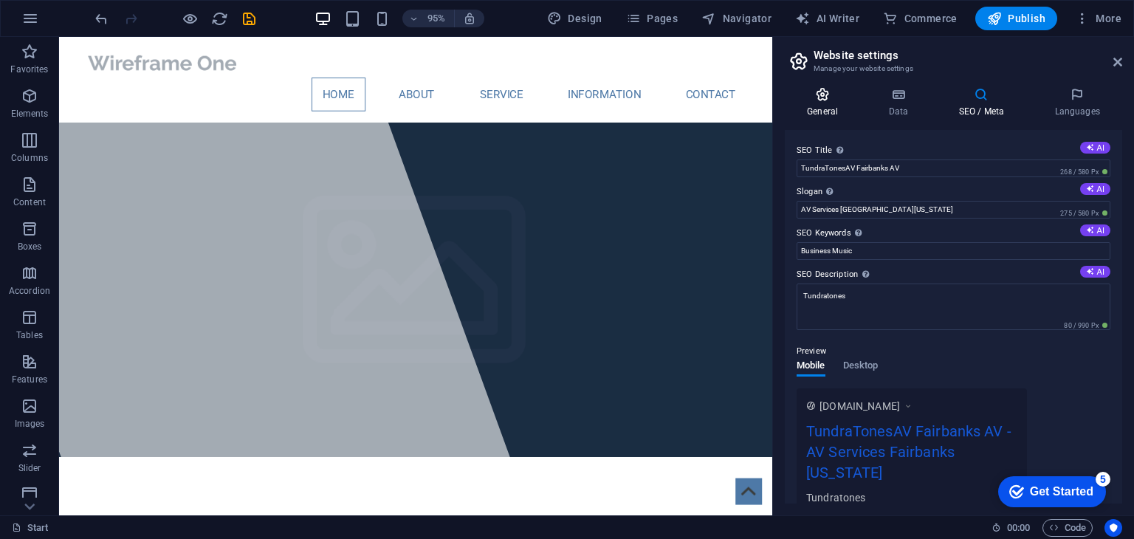
click at [821, 111] on h4 "General" at bounding box center [825, 102] width 81 height 31
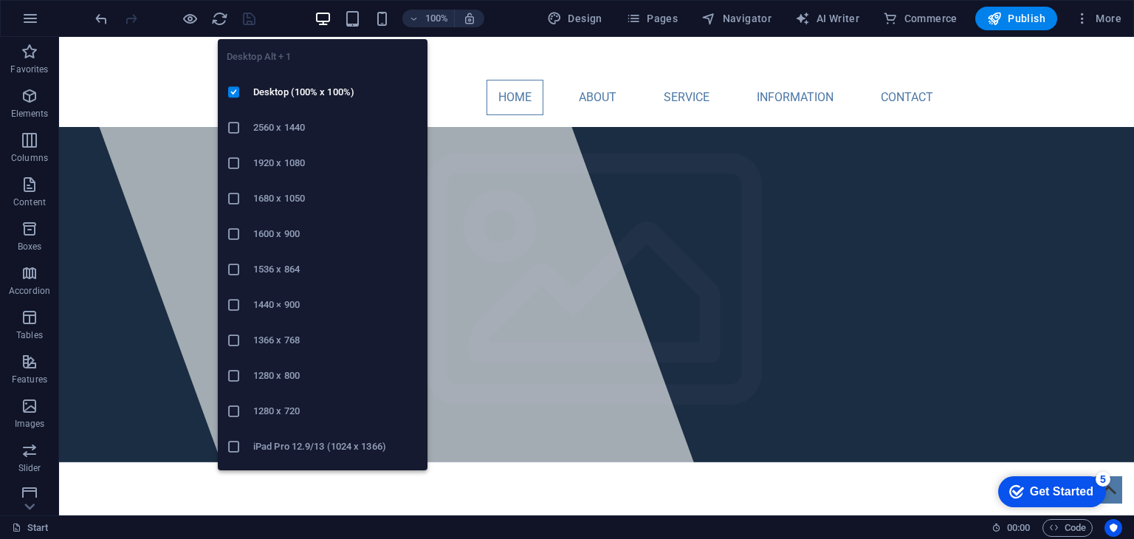
click at [241, 119] on li "2560 x 1440" at bounding box center [323, 127] width 210 height 35
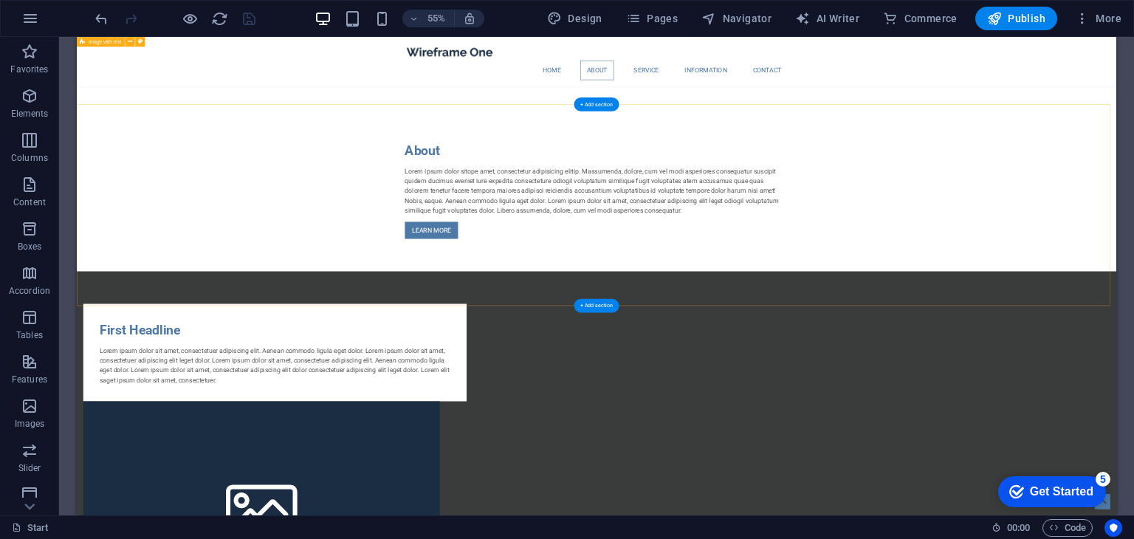
scroll to position [755, 0]
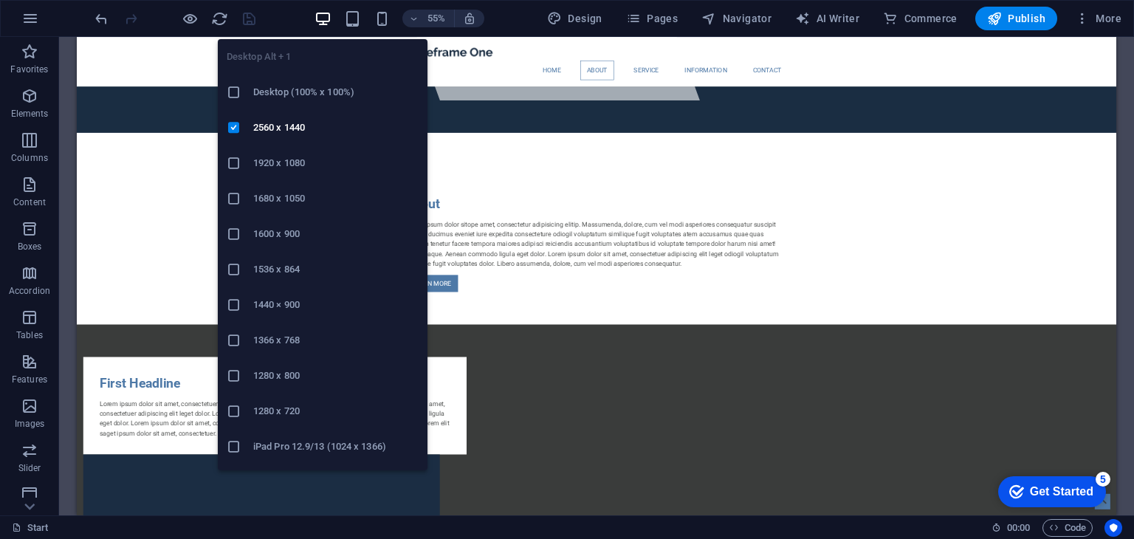
click at [328, 154] on h6 "1920 x 1080" at bounding box center [335, 163] width 165 height 18
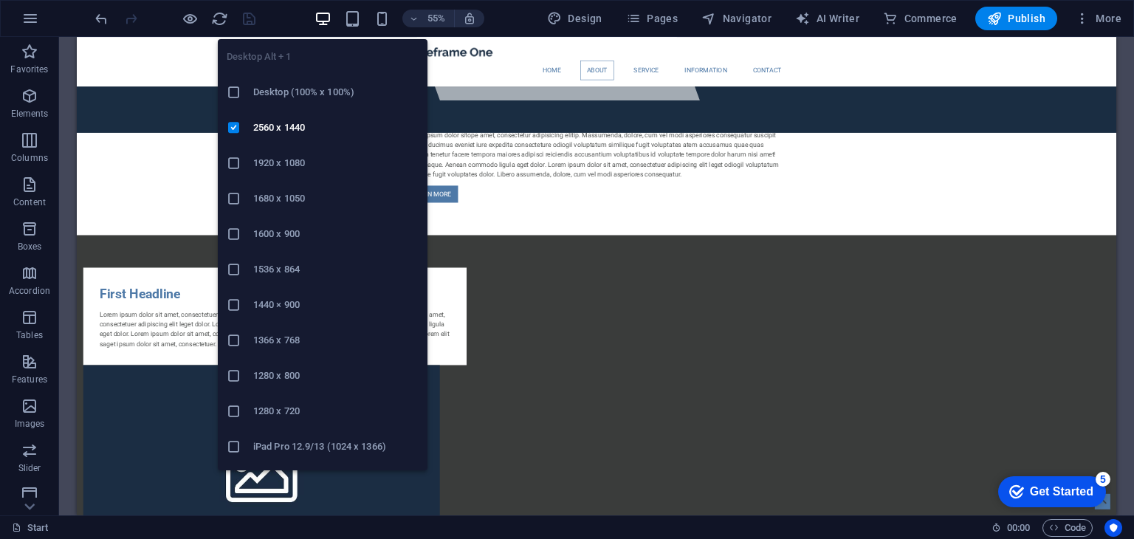
scroll to position [592, 0]
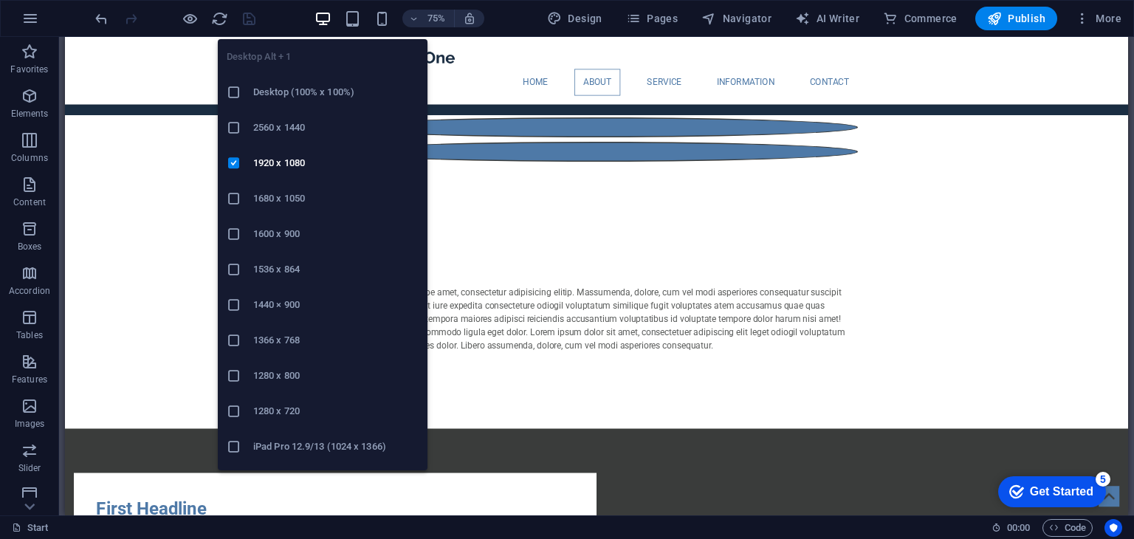
click at [291, 231] on h6 "1600 x 900" at bounding box center [335, 234] width 165 height 18
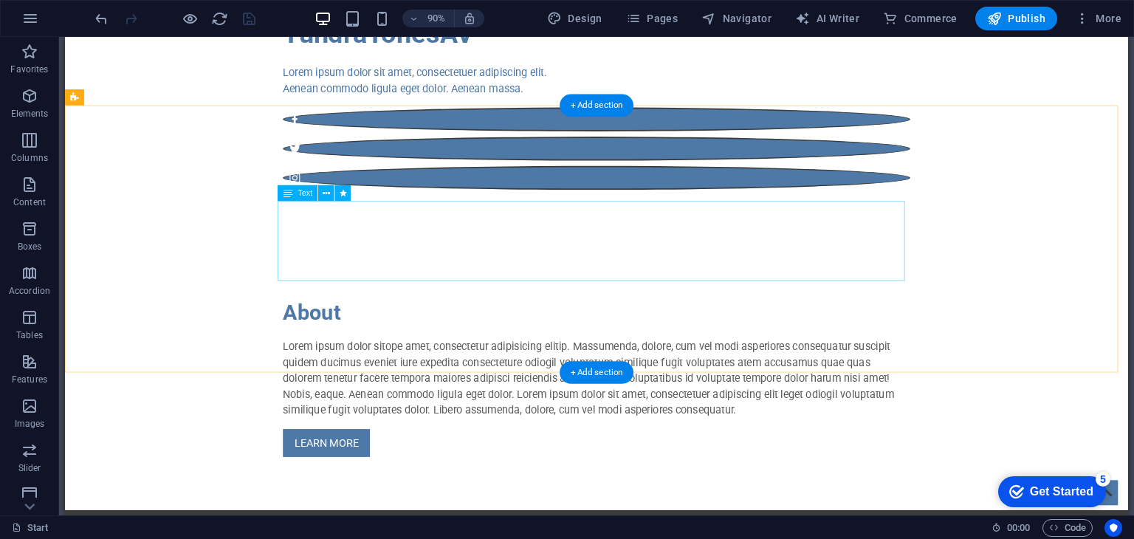
scroll to position [0, 0]
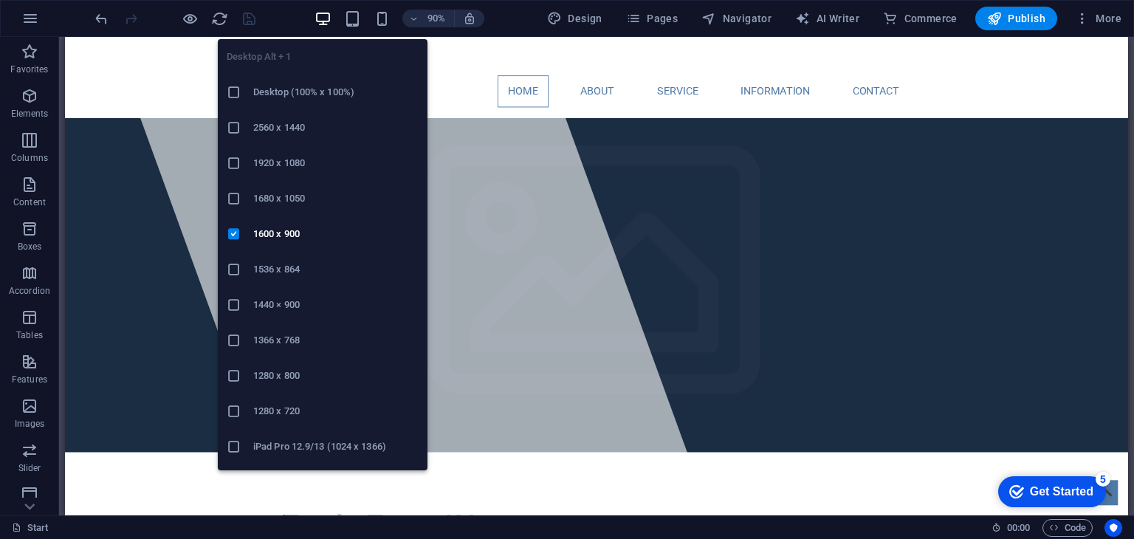
click at [292, 412] on h6 "1280 x 720" at bounding box center [335, 411] width 165 height 18
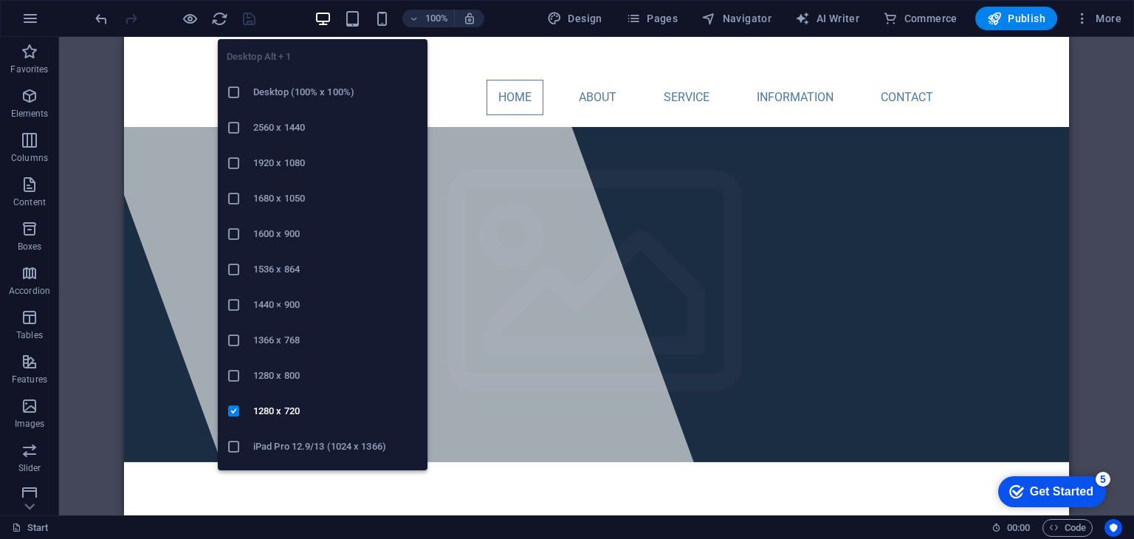
click at [298, 349] on li "1366 x 768" at bounding box center [323, 340] width 210 height 35
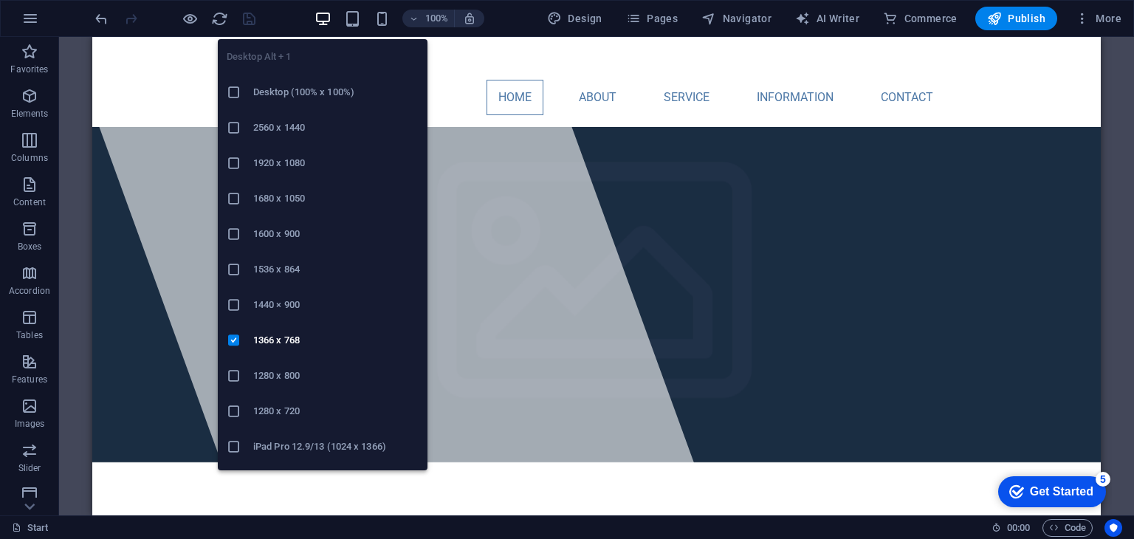
click at [304, 85] on h6 "Desktop (100% x 100%)" at bounding box center [335, 92] width 165 height 18
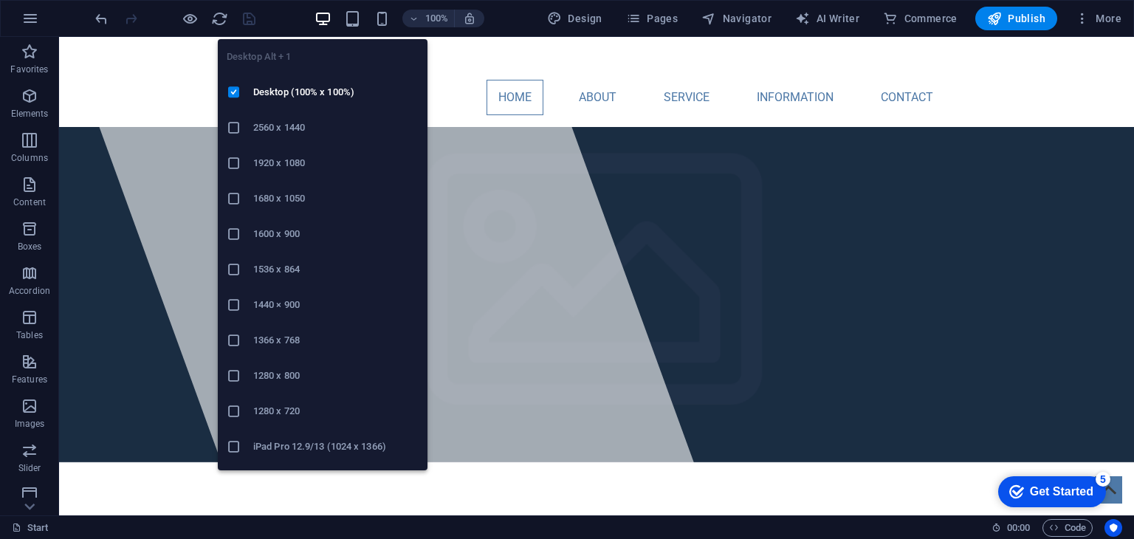
click at [315, 126] on h6 "2560 x 1440" at bounding box center [335, 128] width 165 height 18
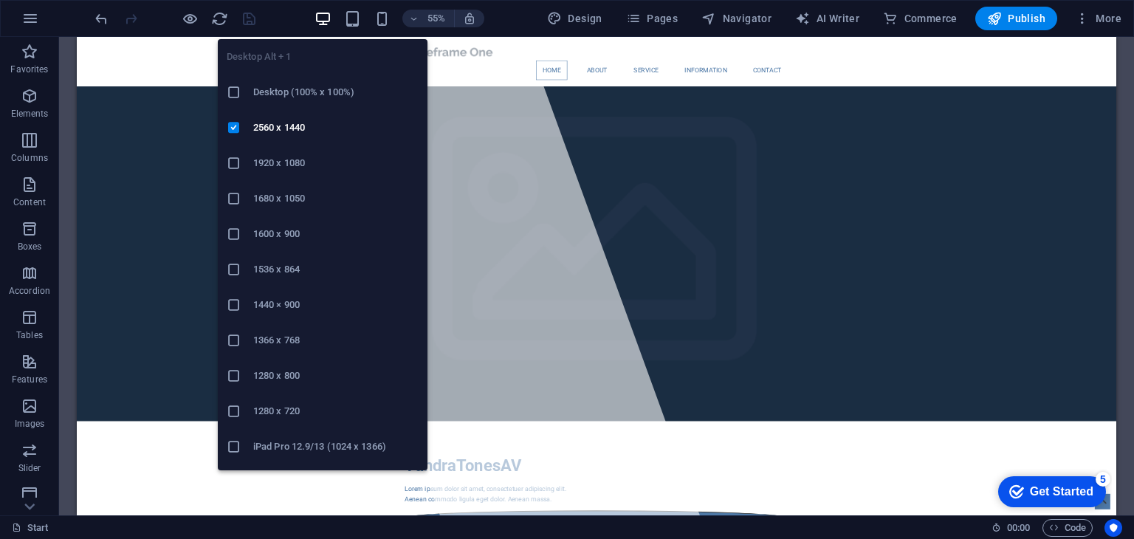
click at [309, 87] on h6 "Desktop (100% x 100%)" at bounding box center [335, 92] width 165 height 18
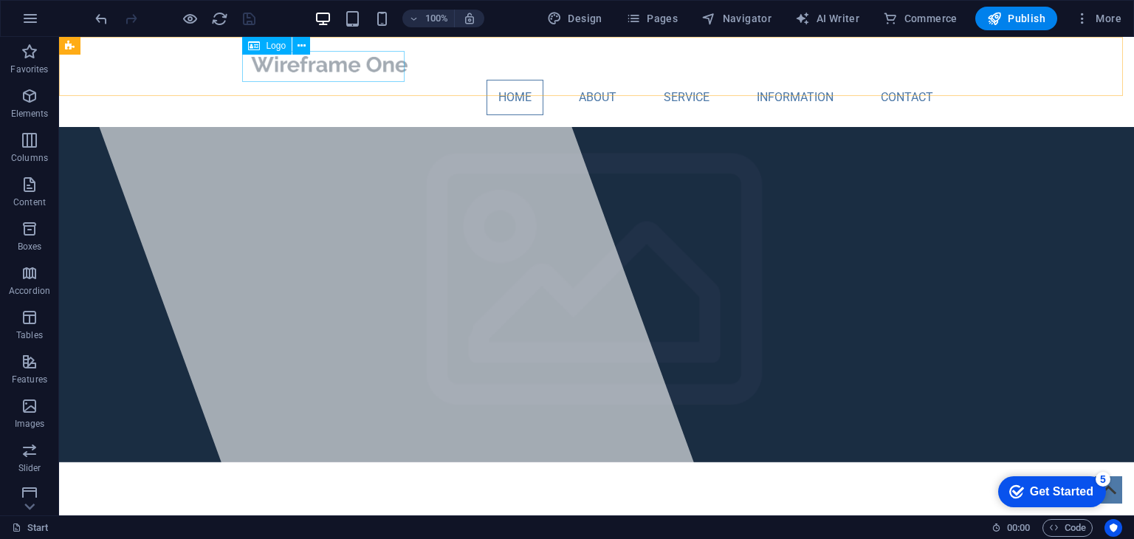
click at [282, 48] on span "Logo" at bounding box center [276, 45] width 20 height 9
select select "px"
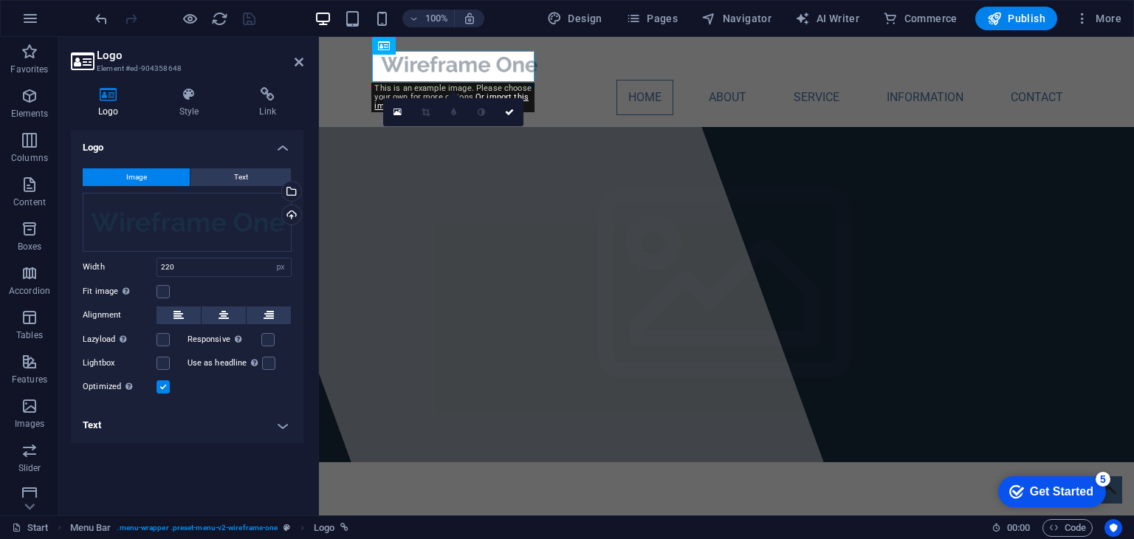
click at [165, 181] on button "Image" at bounding box center [136, 177] width 107 height 18
click at [171, 222] on div "Drag files here, click to choose files or select files from Files or our free s…" at bounding box center [187, 222] width 209 height 59
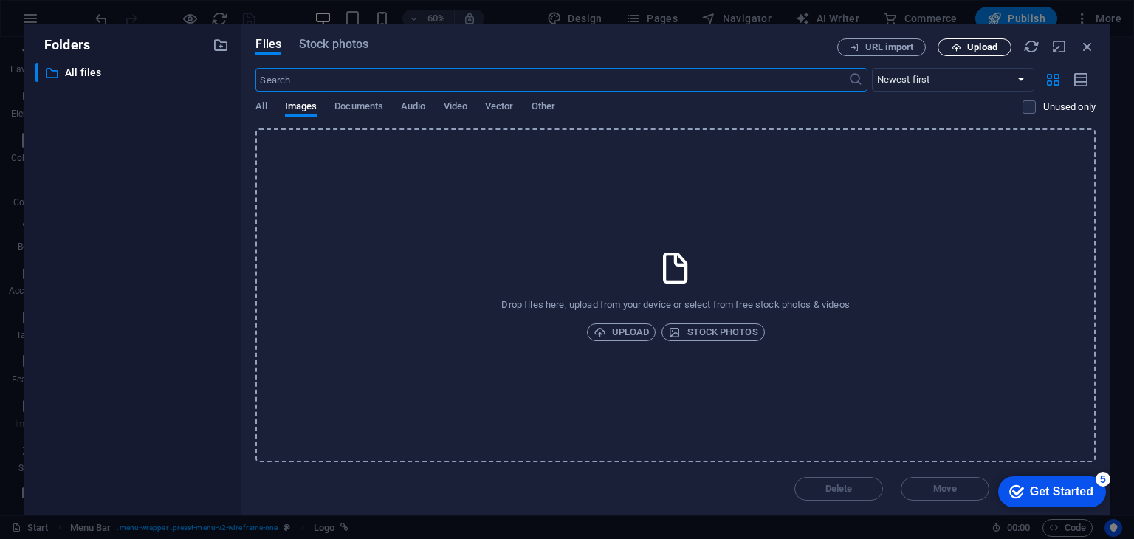
click at [974, 52] on span "Upload" at bounding box center [982, 47] width 30 height 9
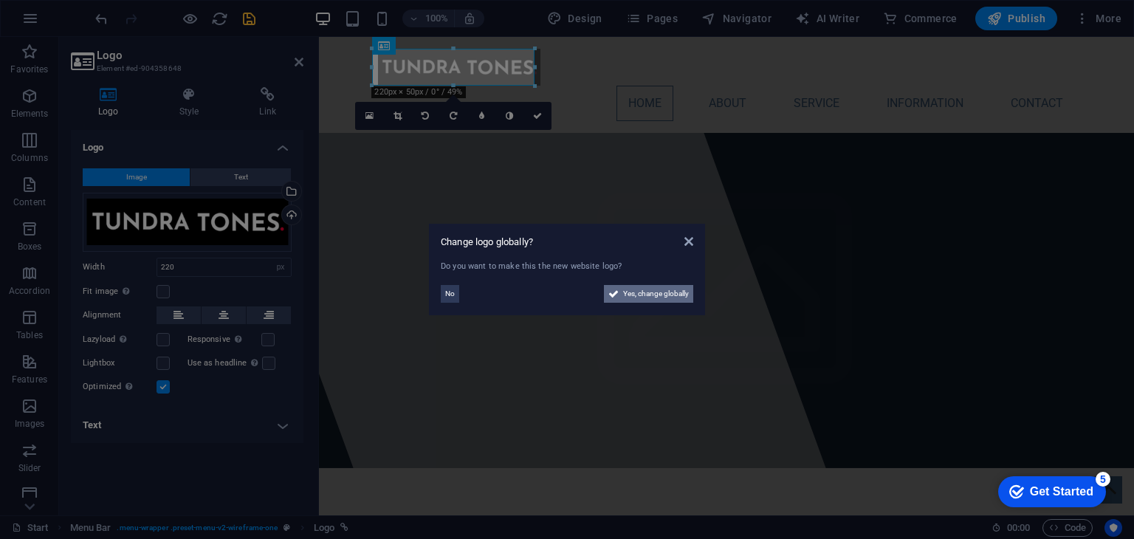
click at [609, 290] on icon at bounding box center [613, 294] width 10 height 18
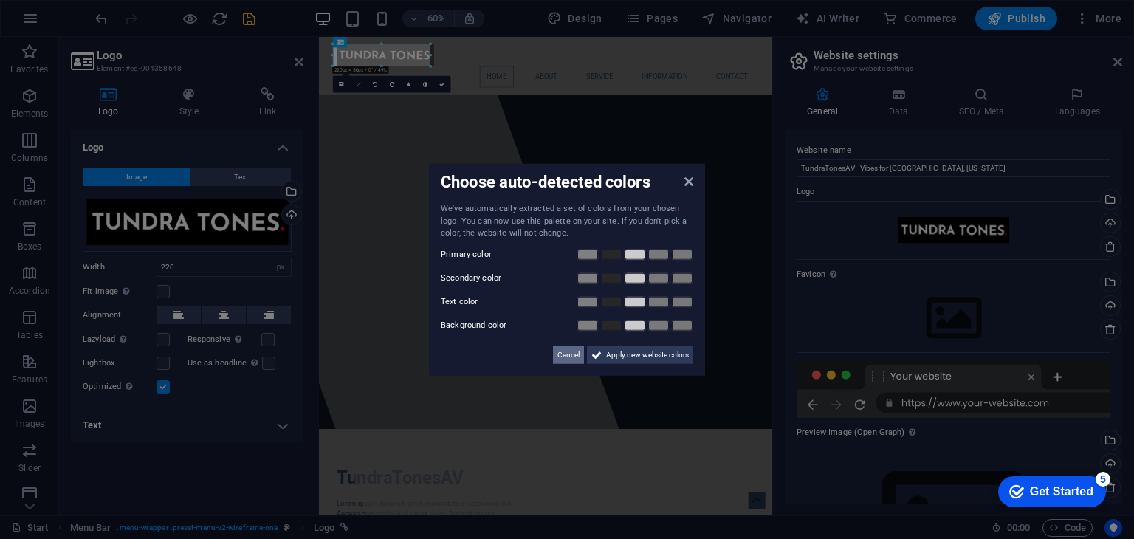
click at [571, 347] on span "Cancel" at bounding box center [569, 355] width 22 height 18
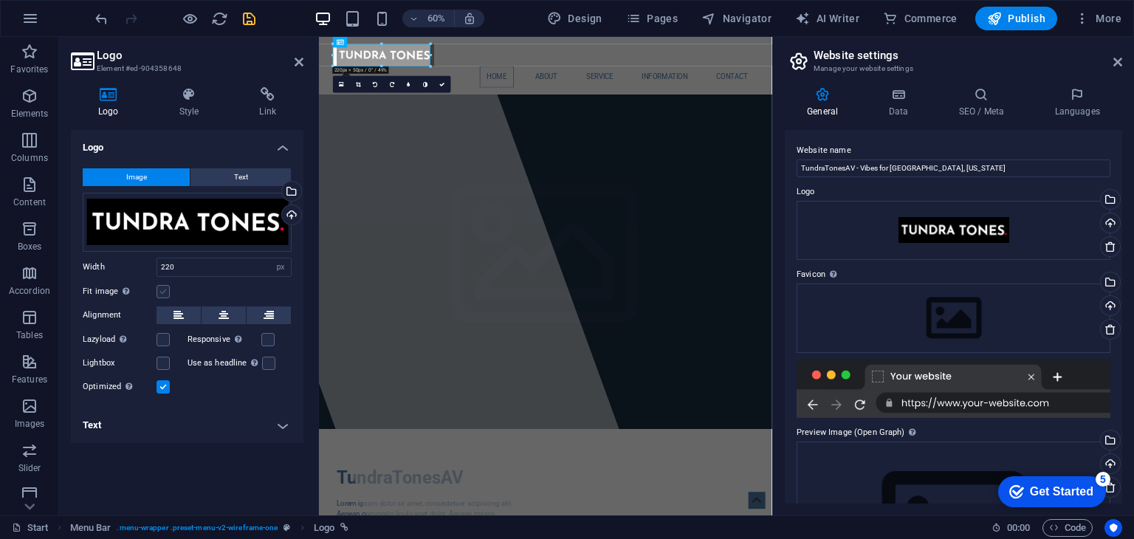
click at [162, 294] on label at bounding box center [163, 291] width 13 height 13
click at [0, 0] on input "Fit image Automatically fit image to a fixed width and height" at bounding box center [0, 0] width 0 height 0
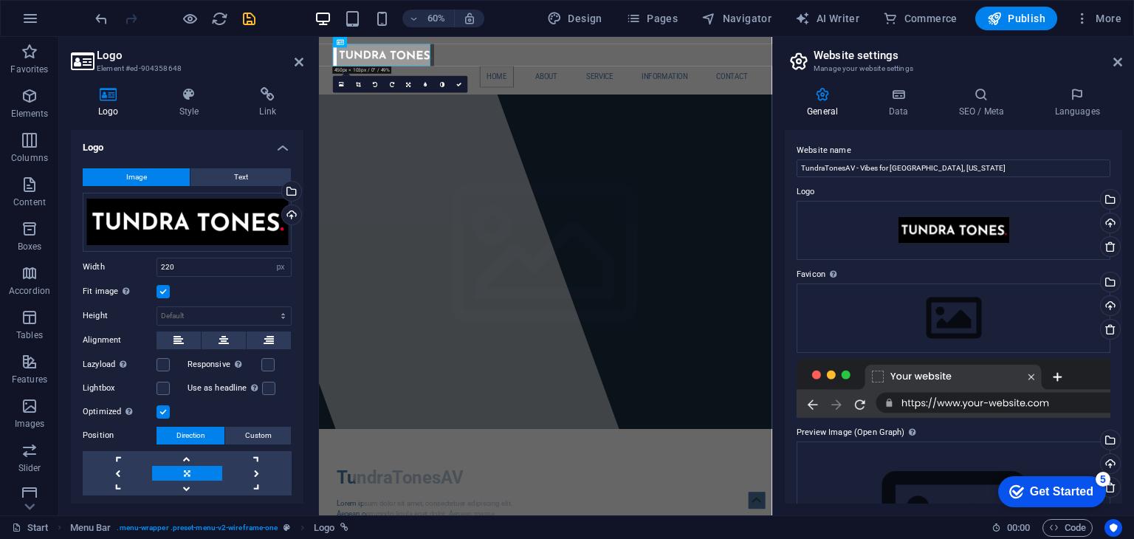
click at [162, 294] on label at bounding box center [163, 291] width 13 height 13
click at [0, 0] on input "Fit image Automatically fit image to a fixed width and height" at bounding box center [0, 0] width 0 height 0
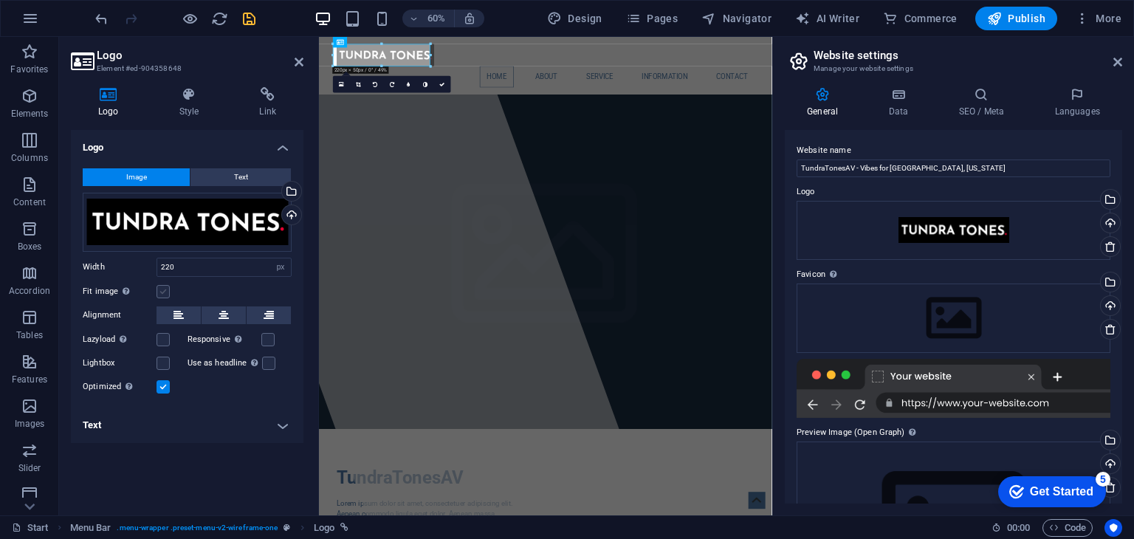
click at [162, 294] on label at bounding box center [163, 291] width 13 height 13
click at [0, 0] on input "Fit image Automatically fit image to a fixed width and height" at bounding box center [0, 0] width 0 height 0
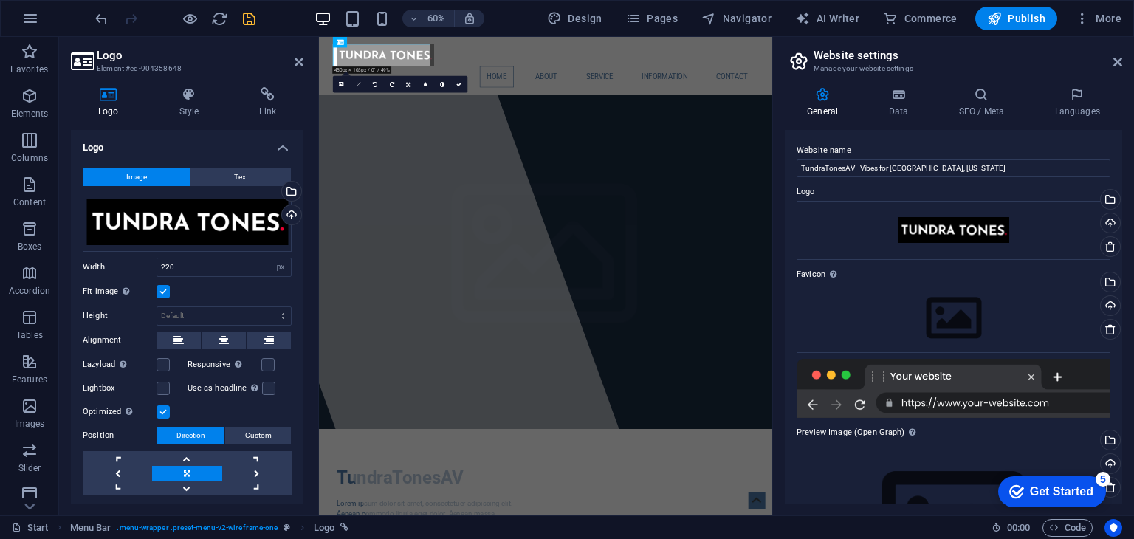
click at [162, 294] on label at bounding box center [163, 291] width 13 height 13
click at [0, 0] on input "Fit image Automatically fit image to a fixed width and height" at bounding box center [0, 0] width 0 height 0
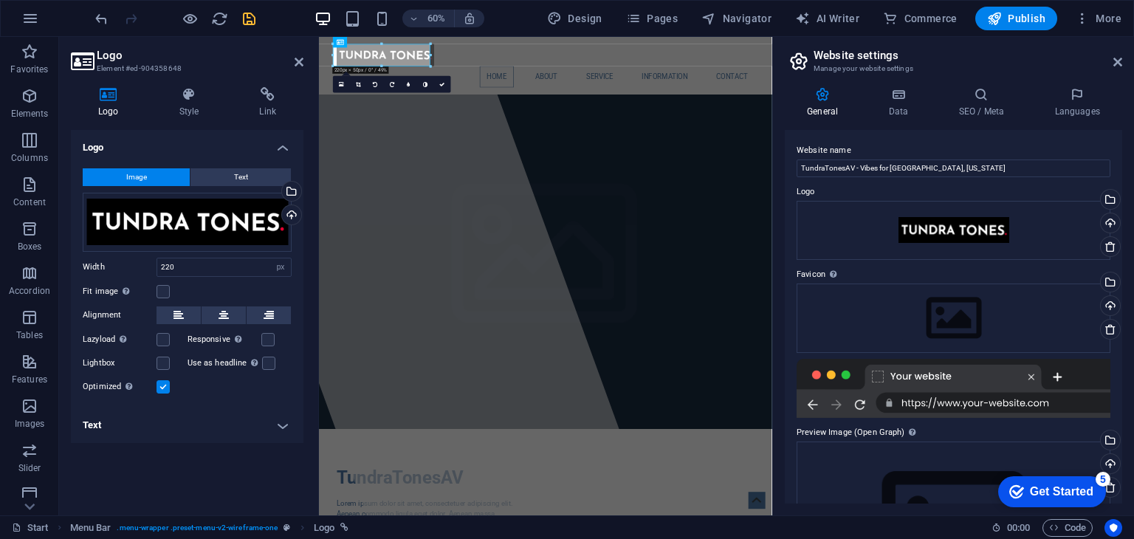
click at [197, 421] on h4 "Text" at bounding box center [187, 425] width 233 height 35
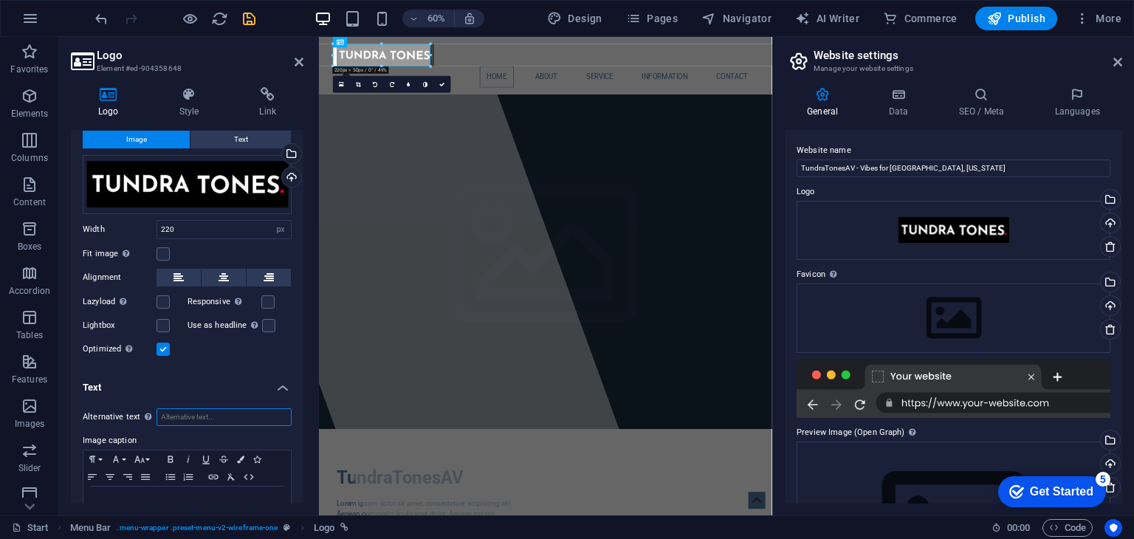
click at [188, 408] on input "Alternative text The alternative text is used by devices that cannot display im…" at bounding box center [224, 417] width 135 height 18
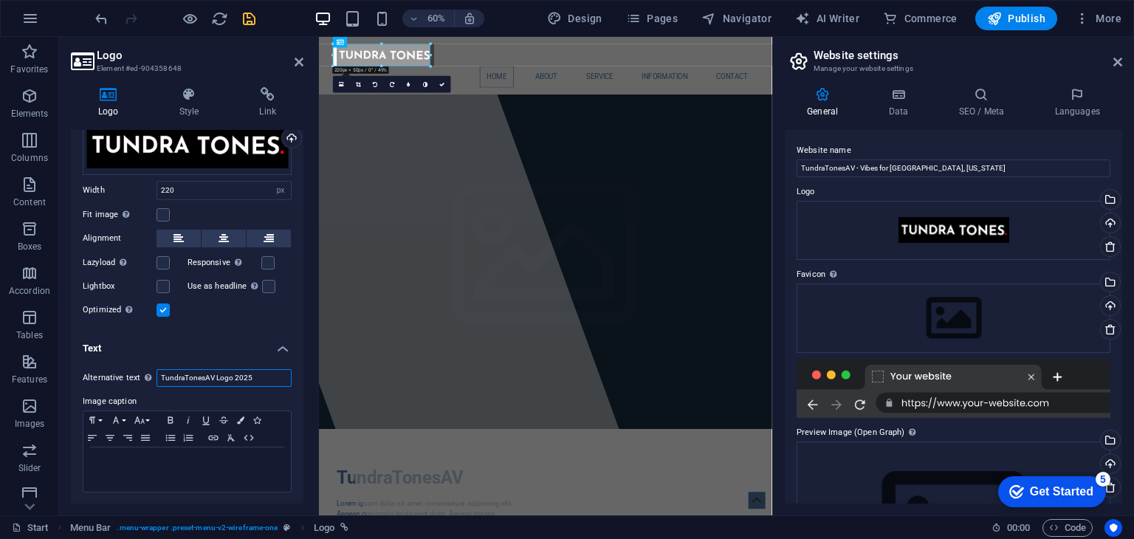
scroll to position [0, 0]
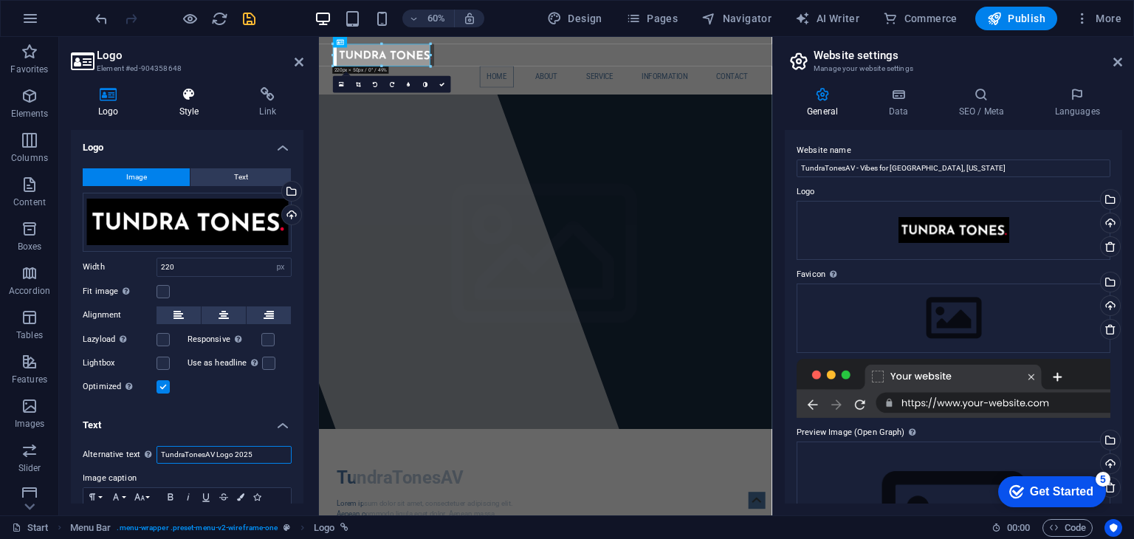
type input "TundraTonesAV Logo 2025"
click at [200, 101] on icon at bounding box center [189, 94] width 75 height 15
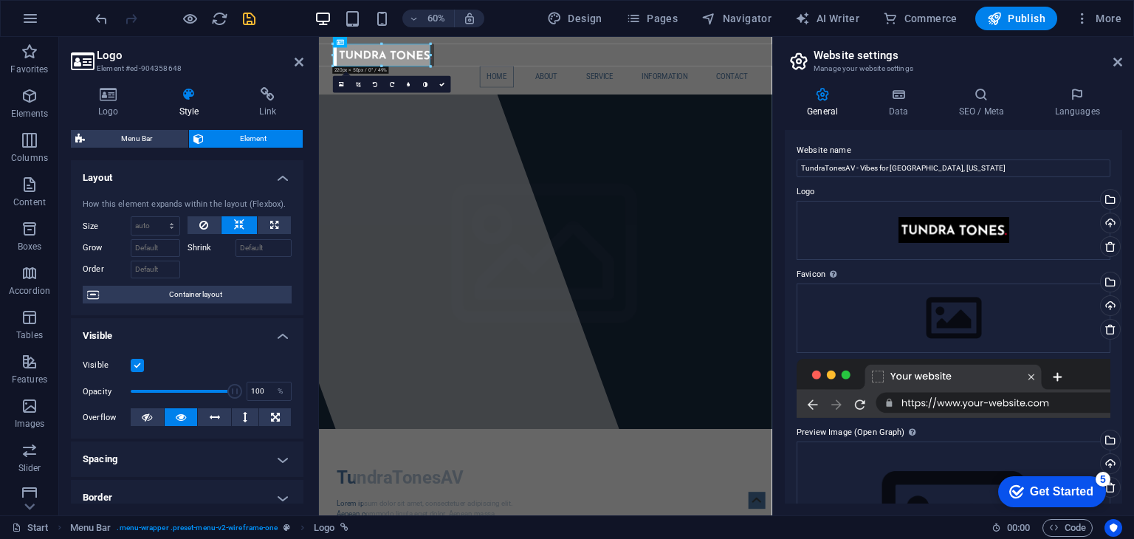
click at [219, 98] on icon at bounding box center [189, 94] width 75 height 15
click at [251, 94] on icon at bounding box center [268, 94] width 72 height 15
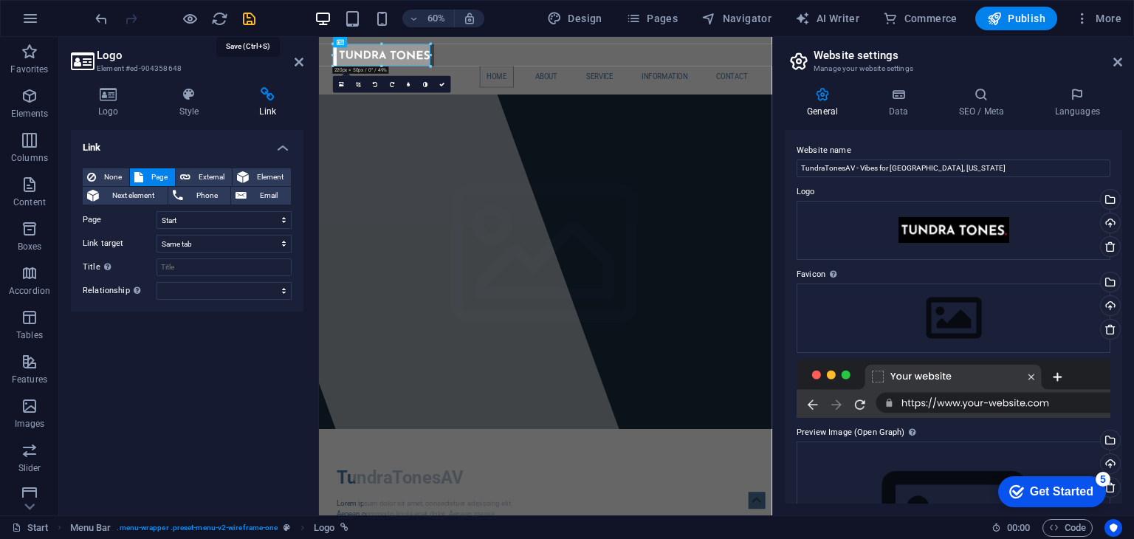
click at [247, 18] on icon "save" at bounding box center [249, 18] width 17 height 17
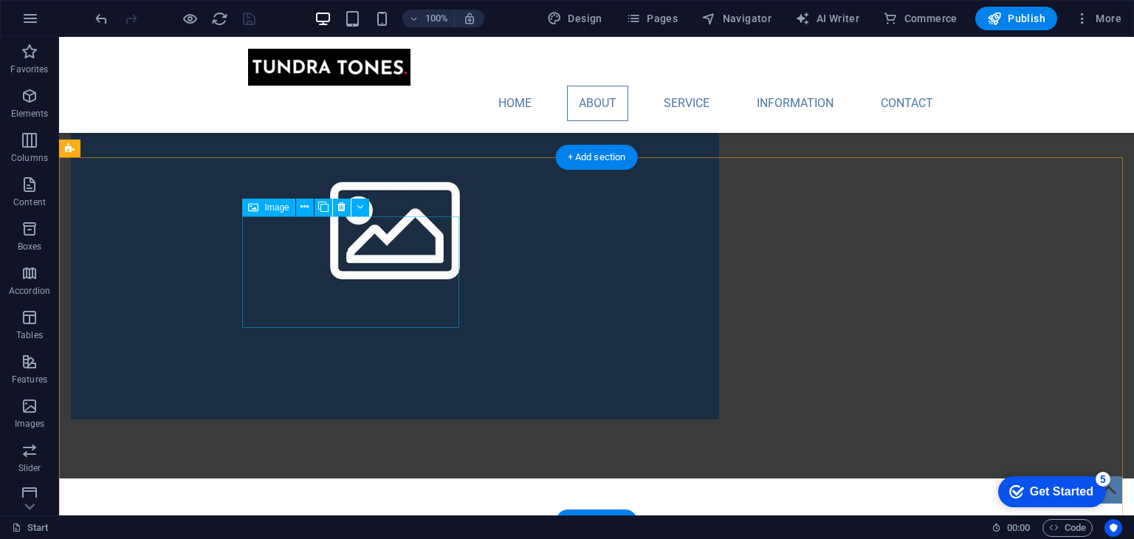
scroll to position [1246, 0]
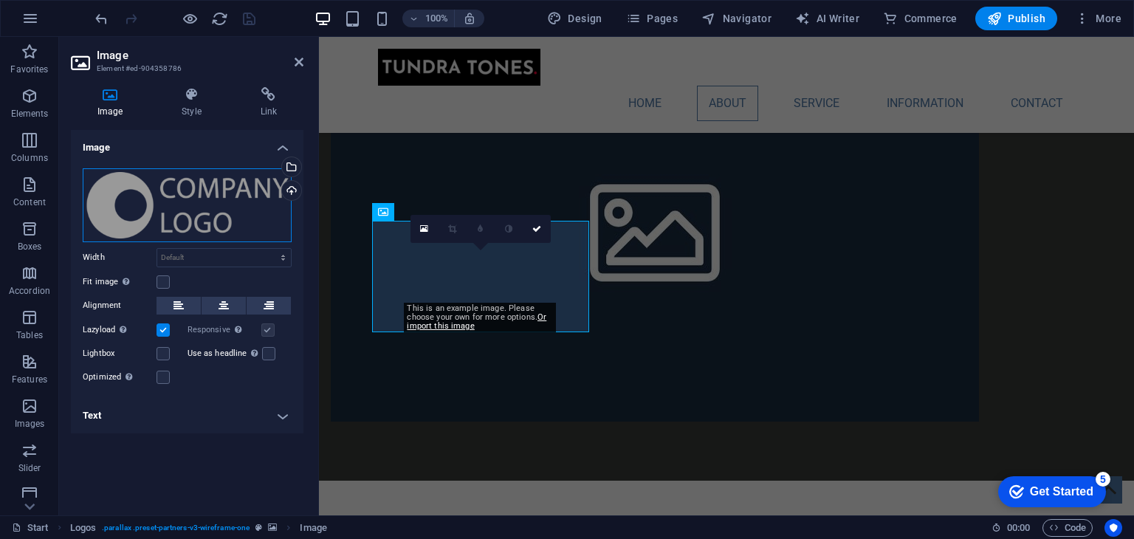
click at [117, 193] on div "Drag files here, click to choose files or select files from Files or our free s…" at bounding box center [187, 205] width 209 height 74
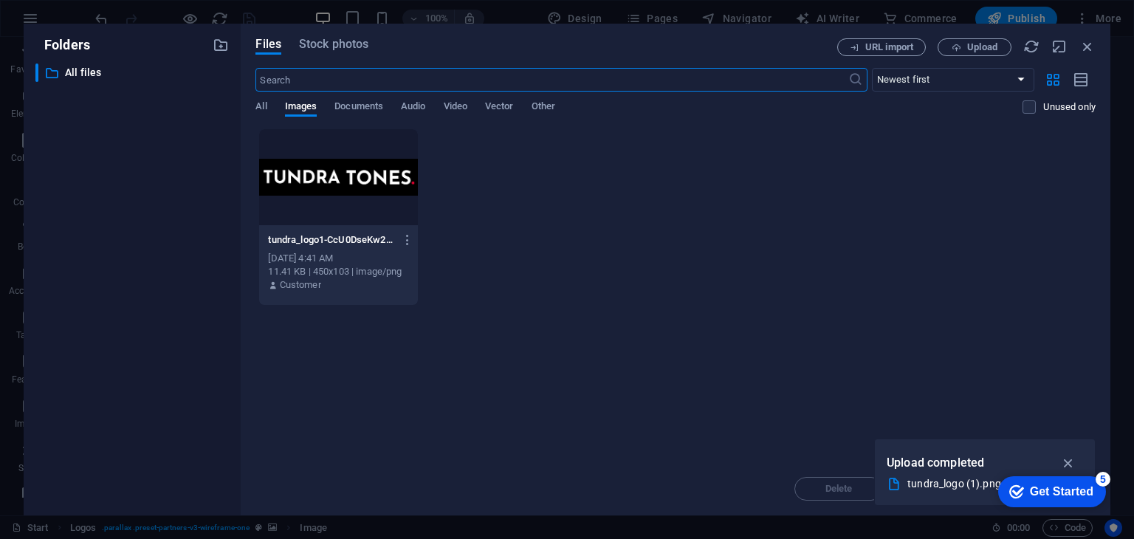
scroll to position [1469, 0]
click at [1085, 47] on icon "button" at bounding box center [1088, 46] width 16 height 16
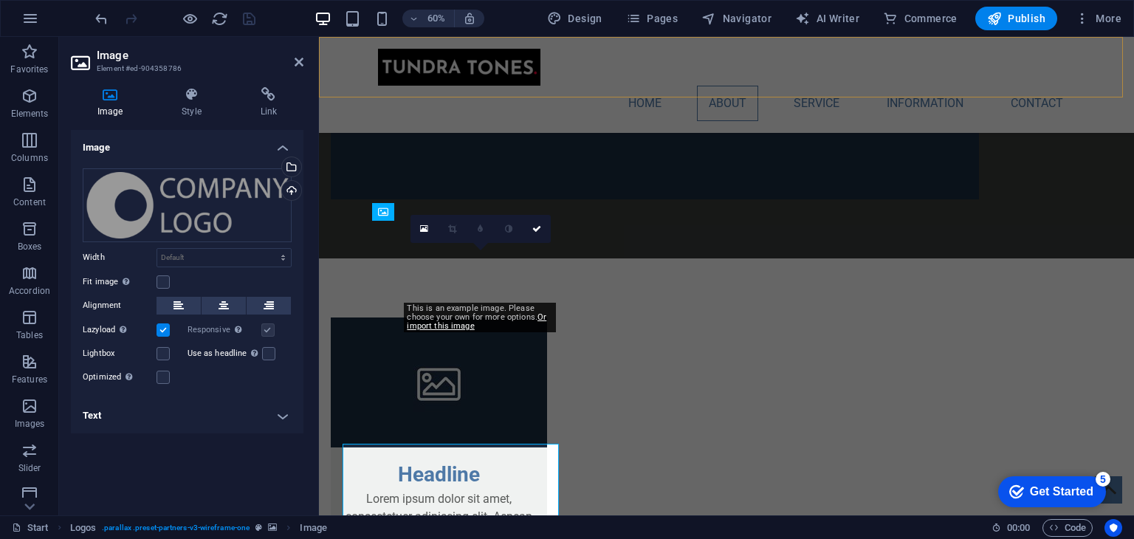
scroll to position [1246, 0]
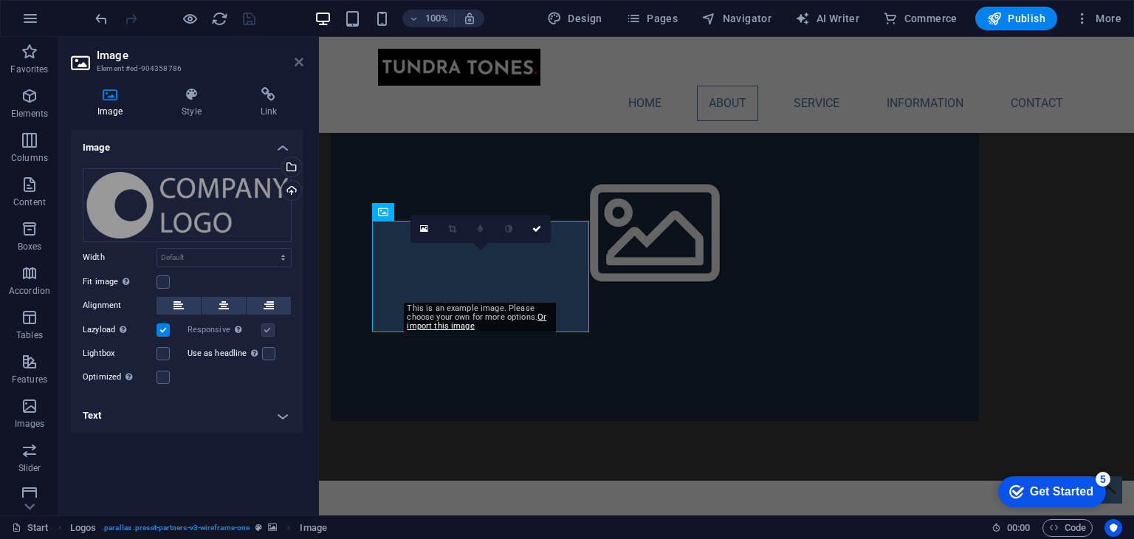
click at [295, 63] on icon at bounding box center [299, 62] width 9 height 12
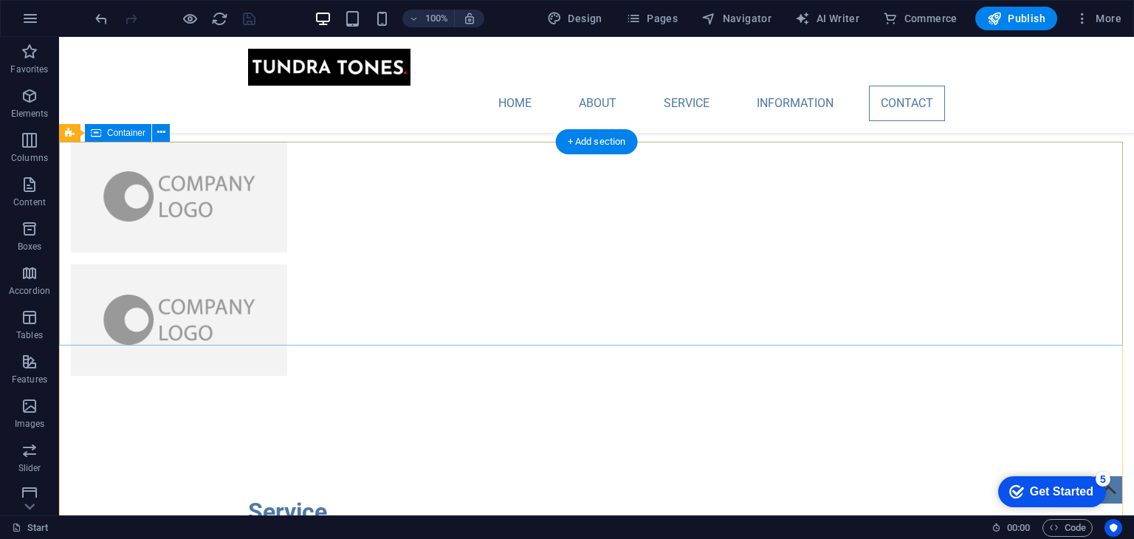
scroll to position [3349, 0]
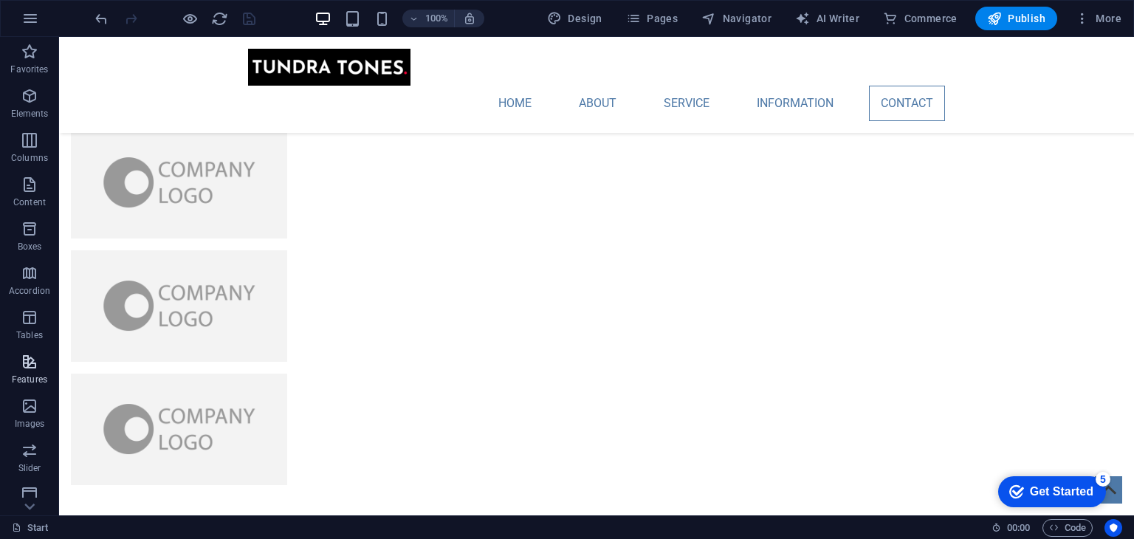
click at [21, 375] on p "Features" at bounding box center [29, 380] width 35 height 12
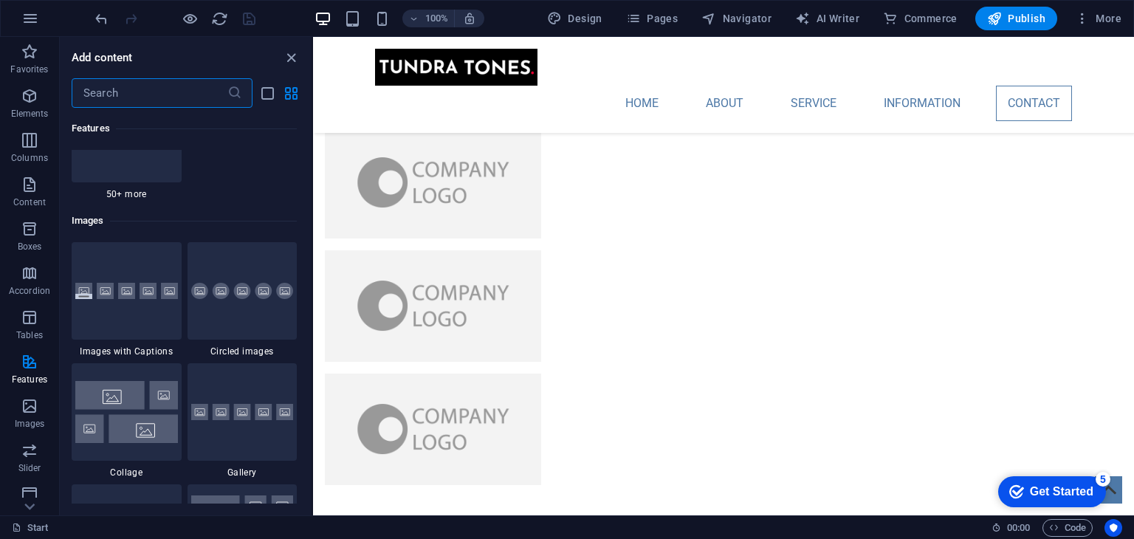
scroll to position [7396, 0]
click at [142, 280] on div at bounding box center [127, 289] width 110 height 97
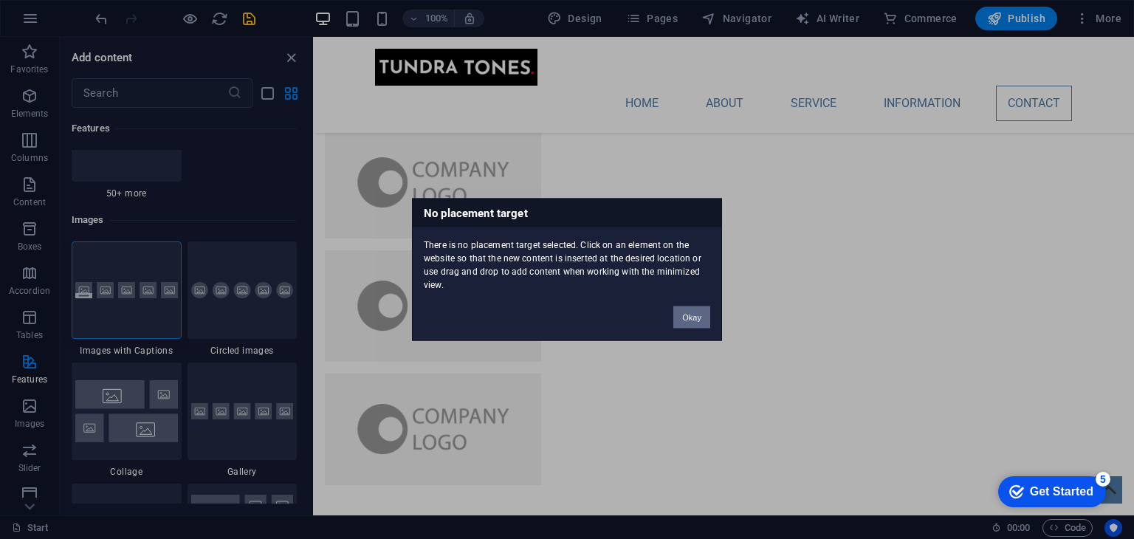
click at [699, 313] on button "Okay" at bounding box center [691, 317] width 37 height 22
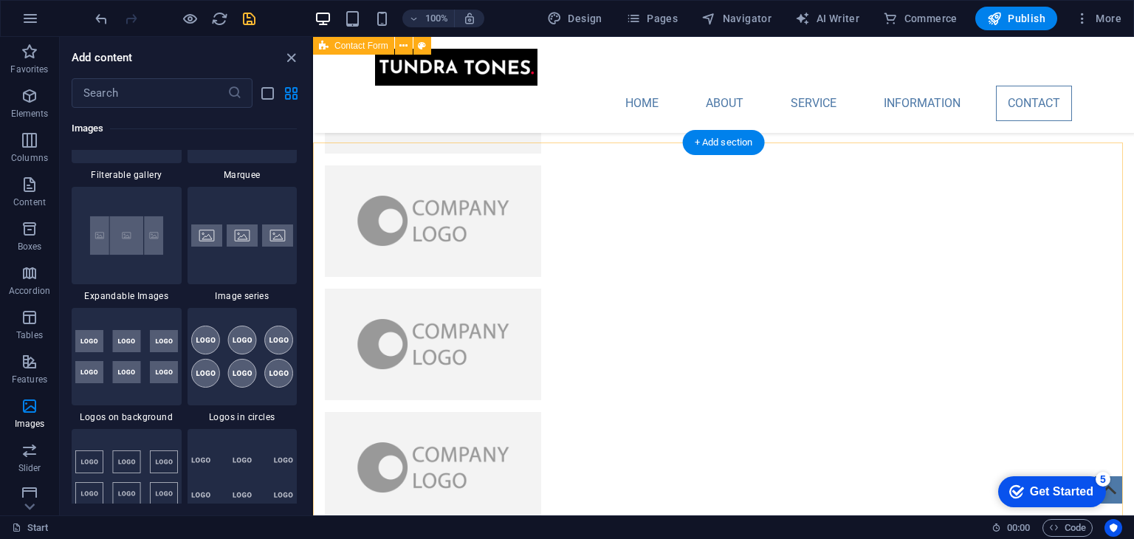
scroll to position [3063, 0]
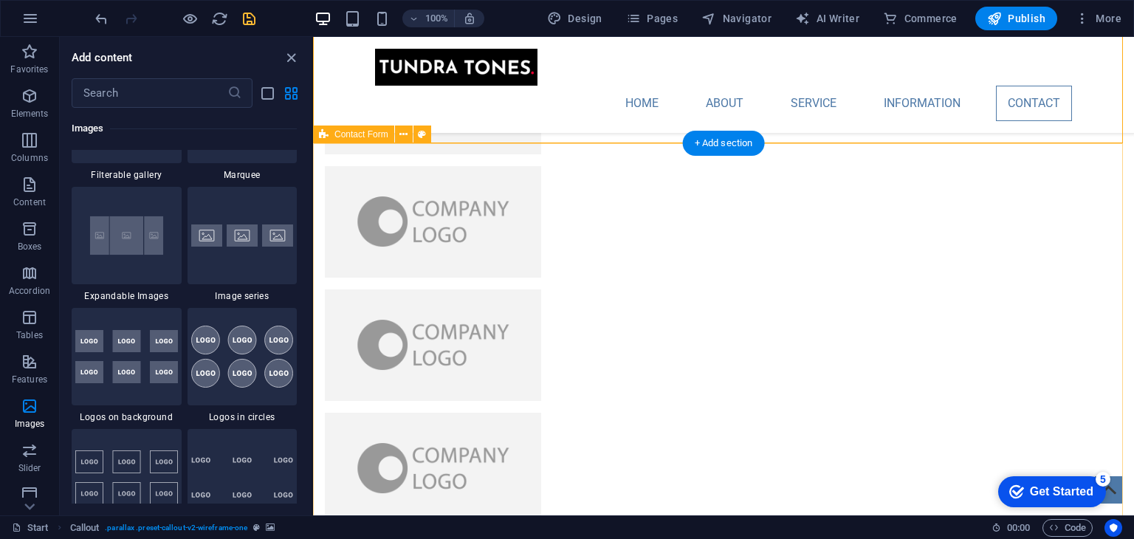
click at [342, 130] on span "Contact Form" at bounding box center [362, 134] width 54 height 9
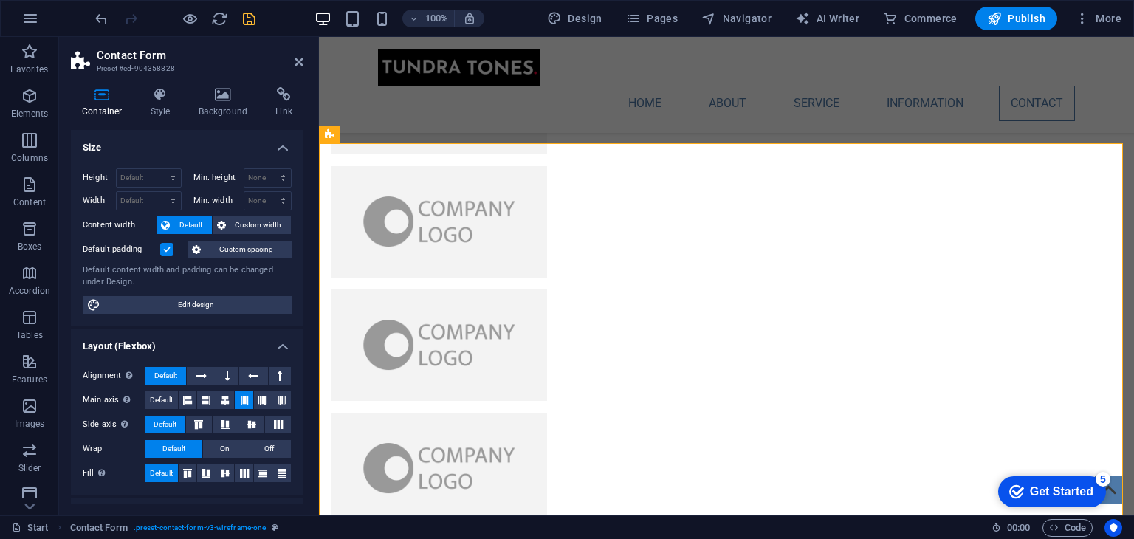
scroll to position [198, 0]
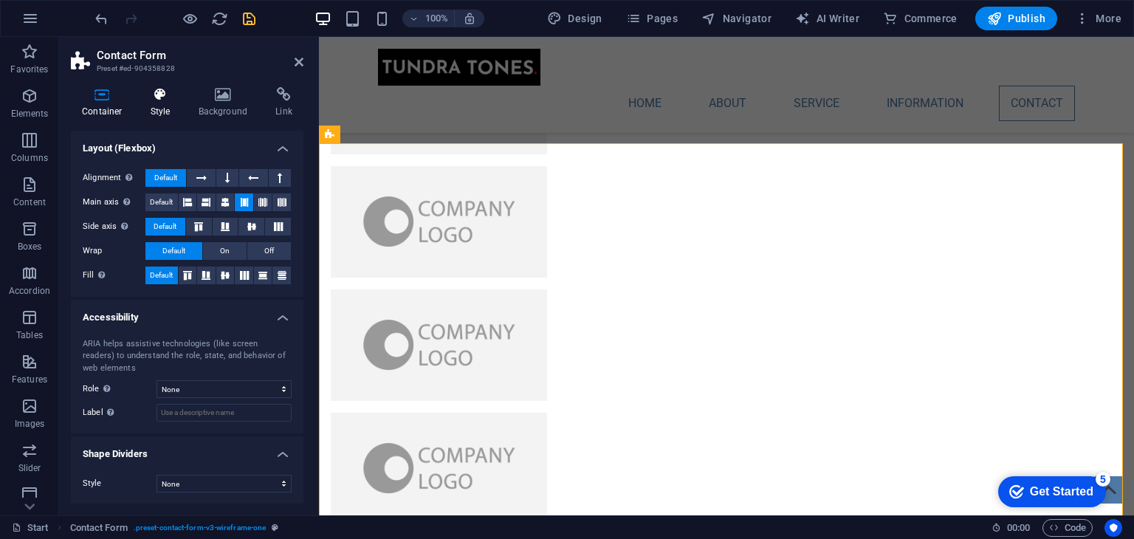
click at [157, 100] on icon at bounding box center [161, 94] width 42 height 15
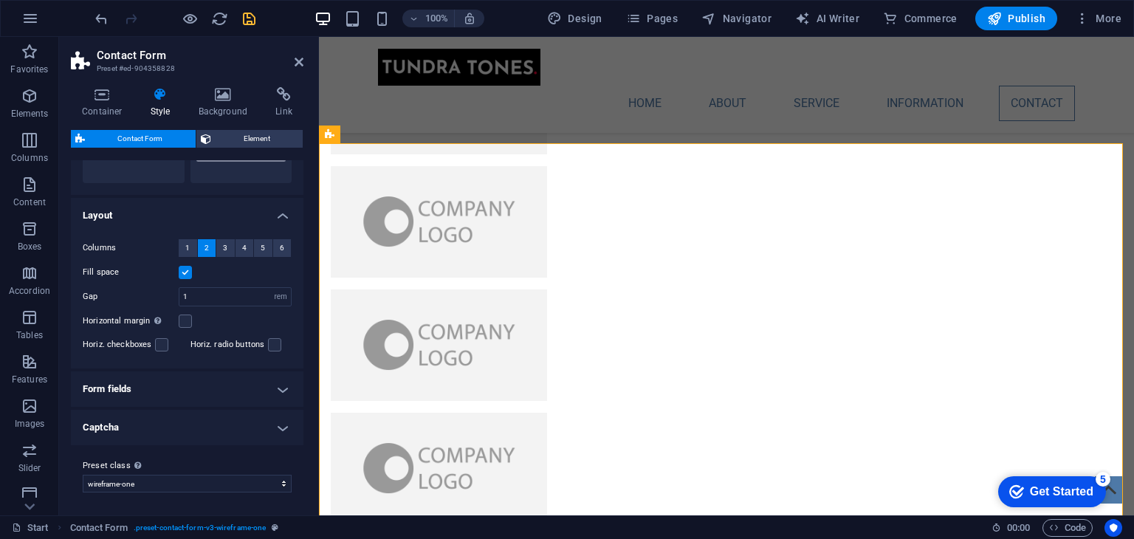
scroll to position [0, 0]
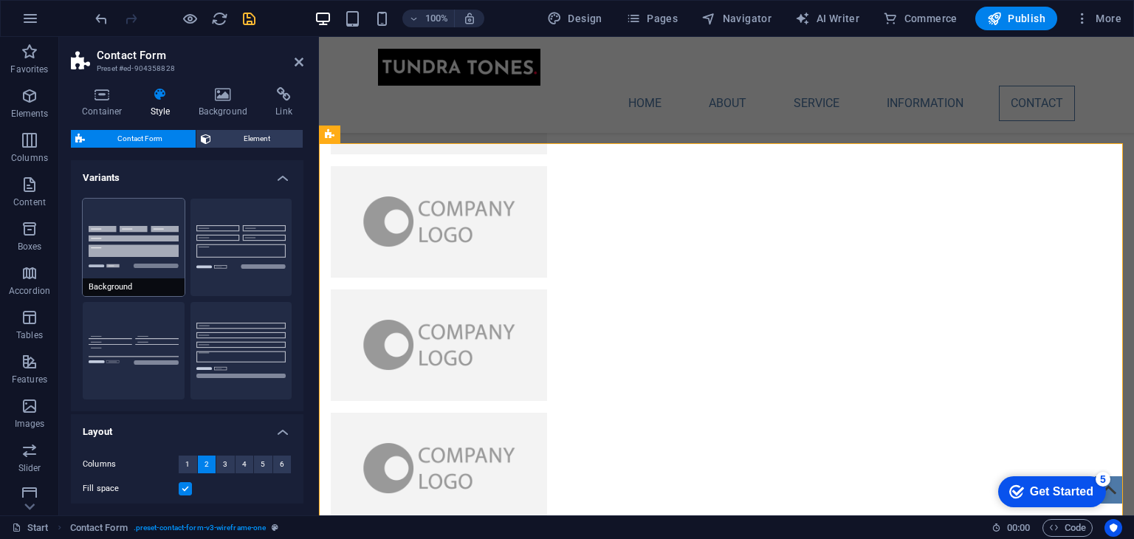
click at [109, 238] on button "Background" at bounding box center [134, 247] width 102 height 97
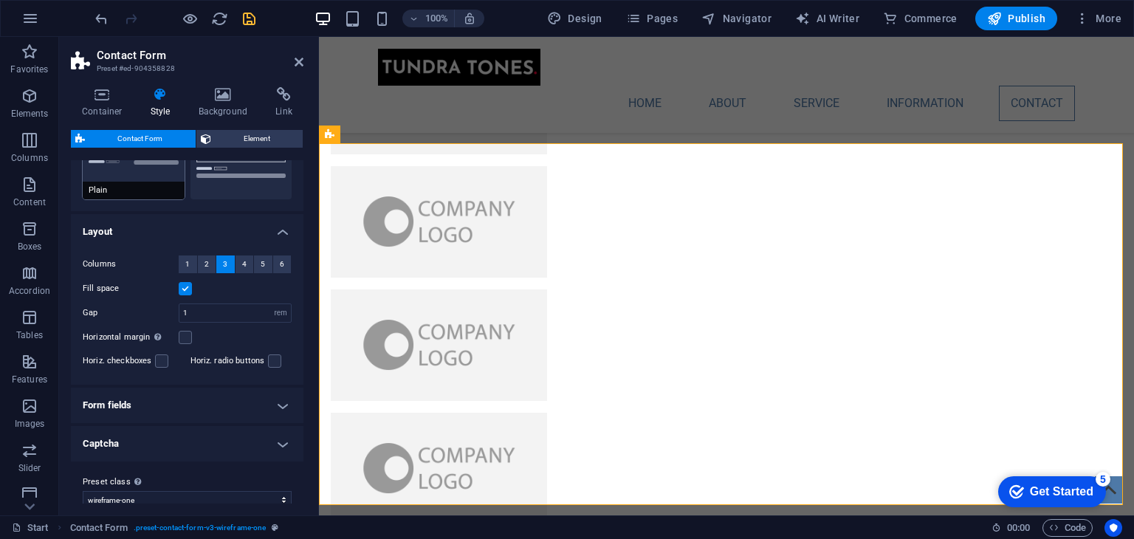
scroll to position [216, 0]
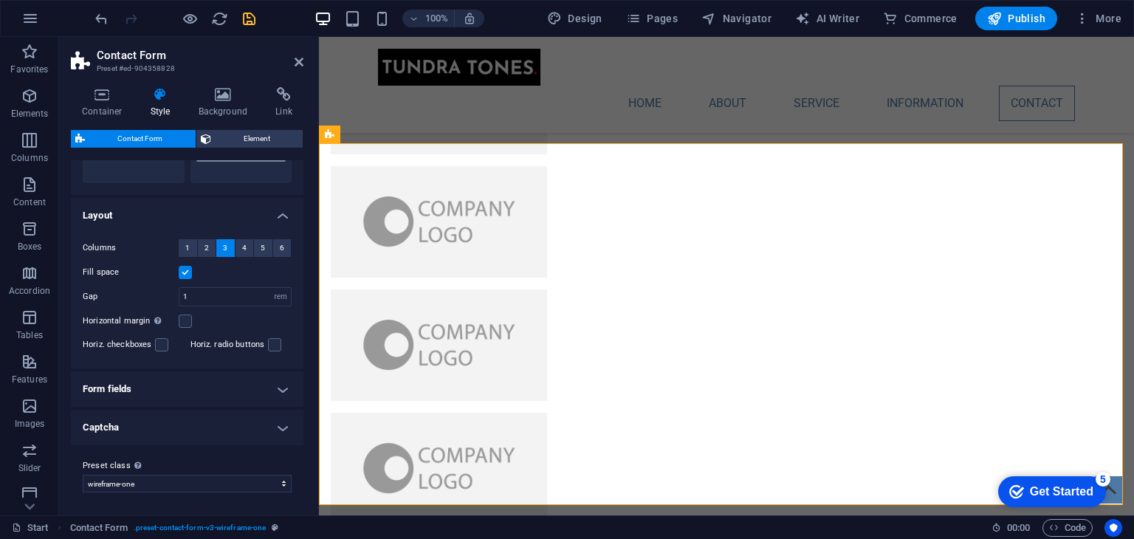
click at [192, 431] on h4 "Captcha" at bounding box center [187, 427] width 233 height 35
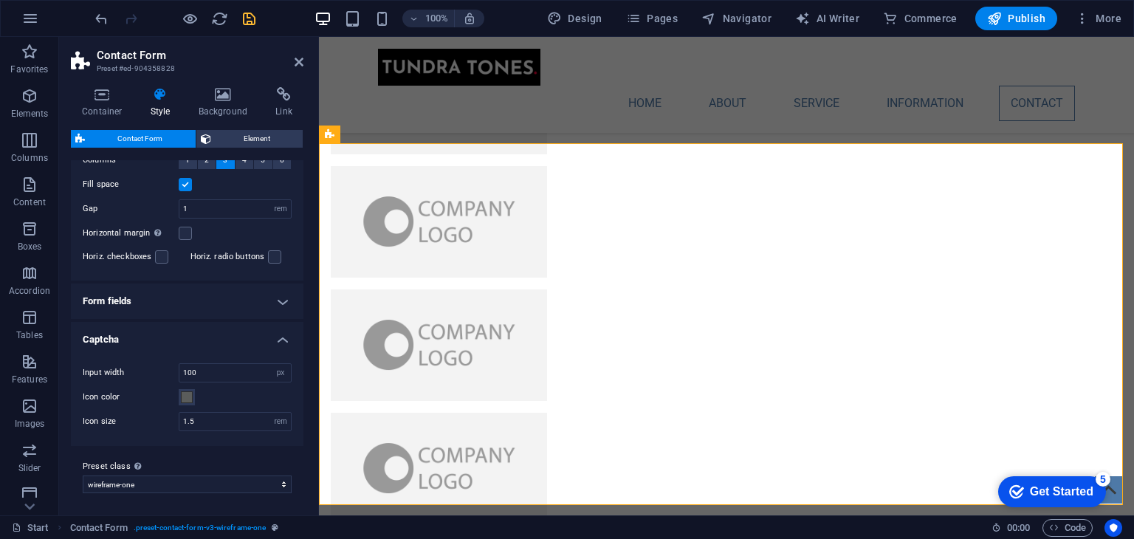
scroll to position [0, 0]
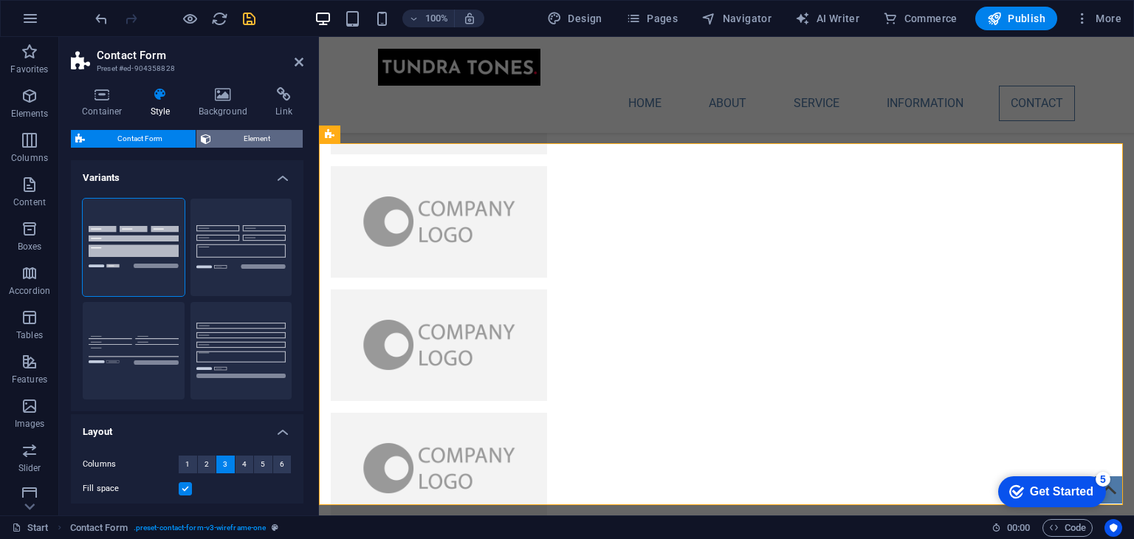
click at [219, 138] on span "Element" at bounding box center [257, 139] width 83 height 18
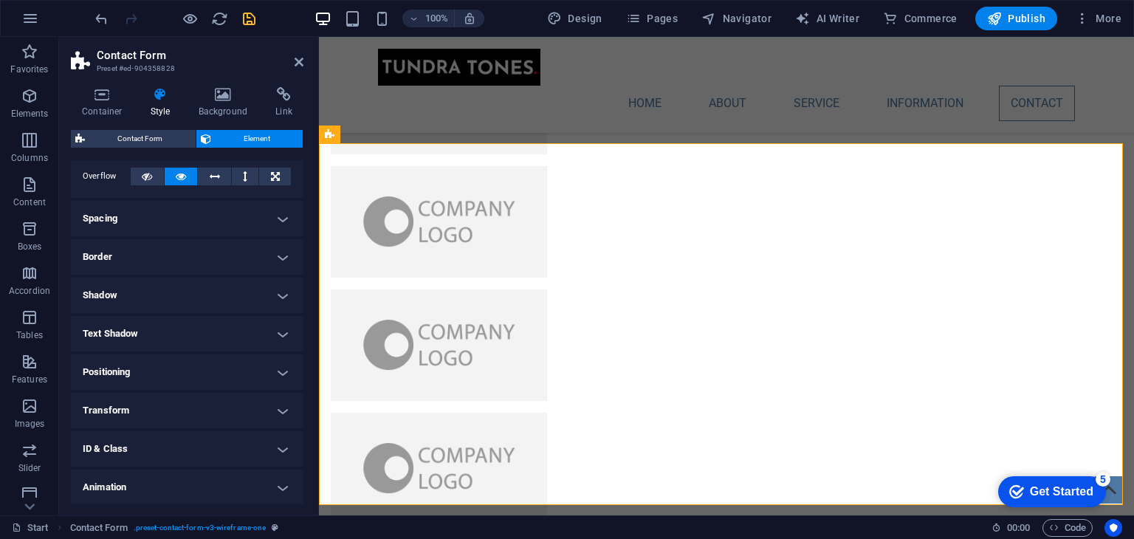
scroll to position [123, 0]
click at [153, 264] on h4 "Shadow" at bounding box center [187, 255] width 233 height 35
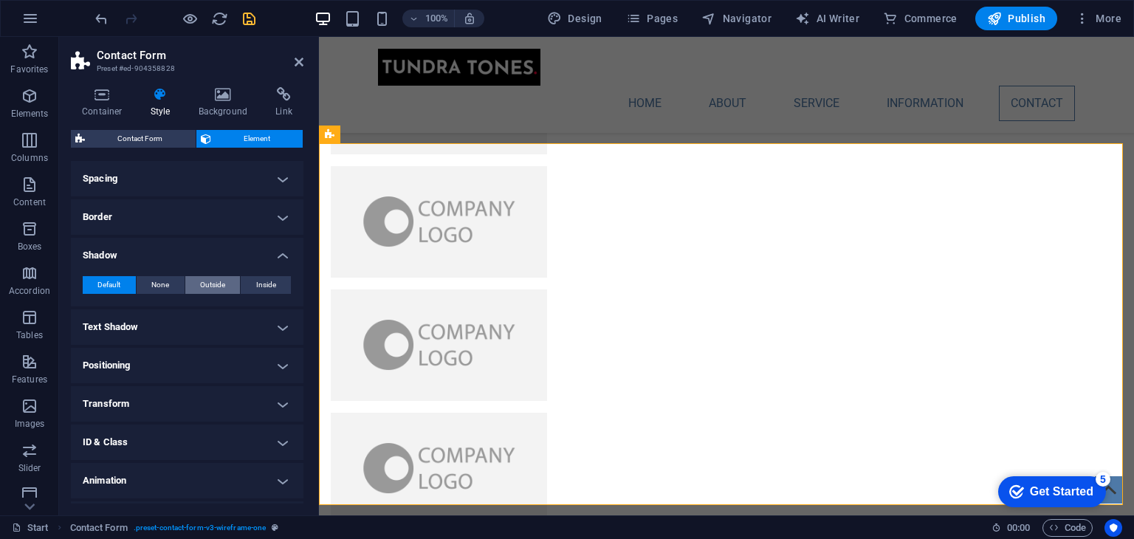
click at [193, 285] on button "Outside" at bounding box center [212, 285] width 55 height 18
type input "2"
type input "4"
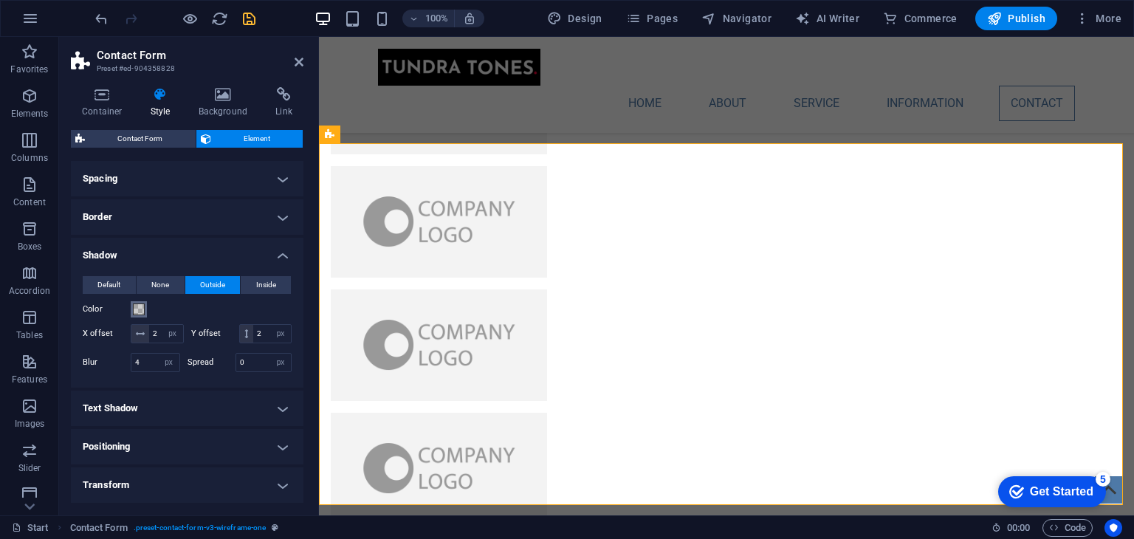
click at [143, 309] on span at bounding box center [139, 309] width 12 height 12
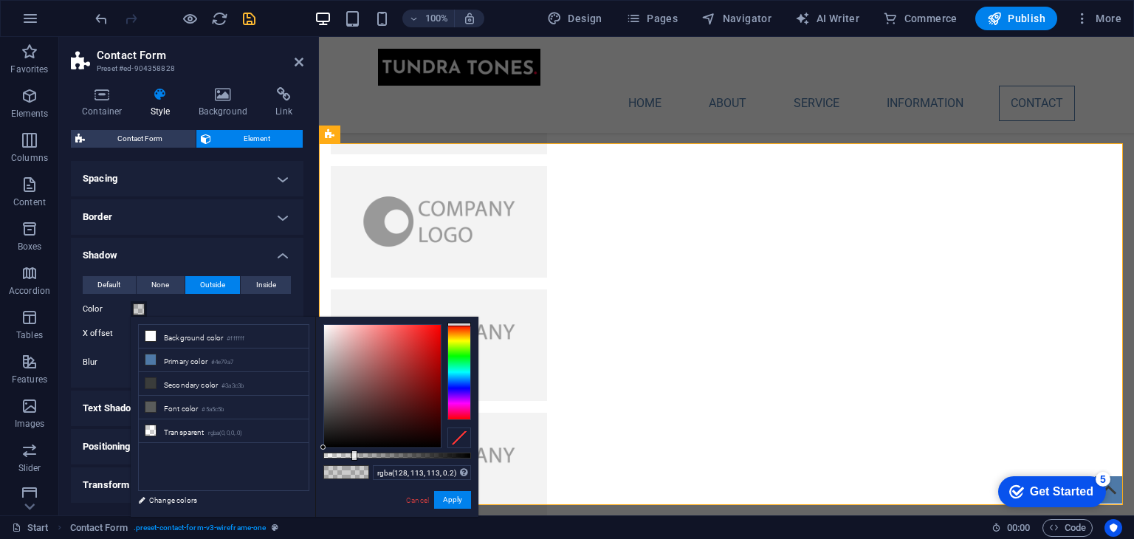
click at [337, 385] on div at bounding box center [382, 386] width 117 height 123
type input "rgba(35, 31, 31, 0.2)"
click at [335, 431] on div at bounding box center [382, 386] width 117 height 123
click at [199, 258] on h4 "Shadow" at bounding box center [187, 251] width 233 height 27
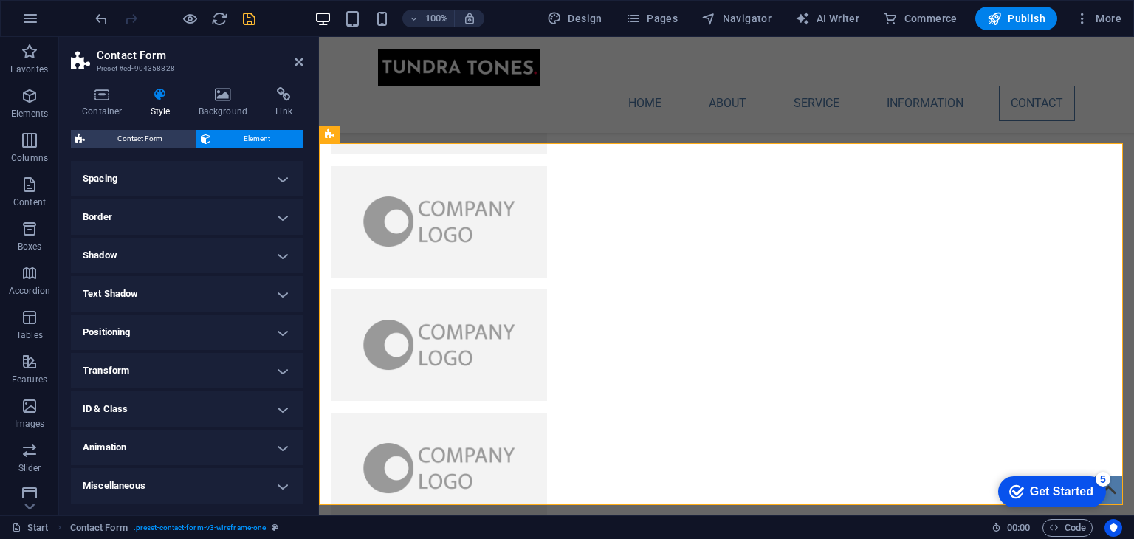
click at [207, 439] on h4 "Animation" at bounding box center [187, 447] width 233 height 35
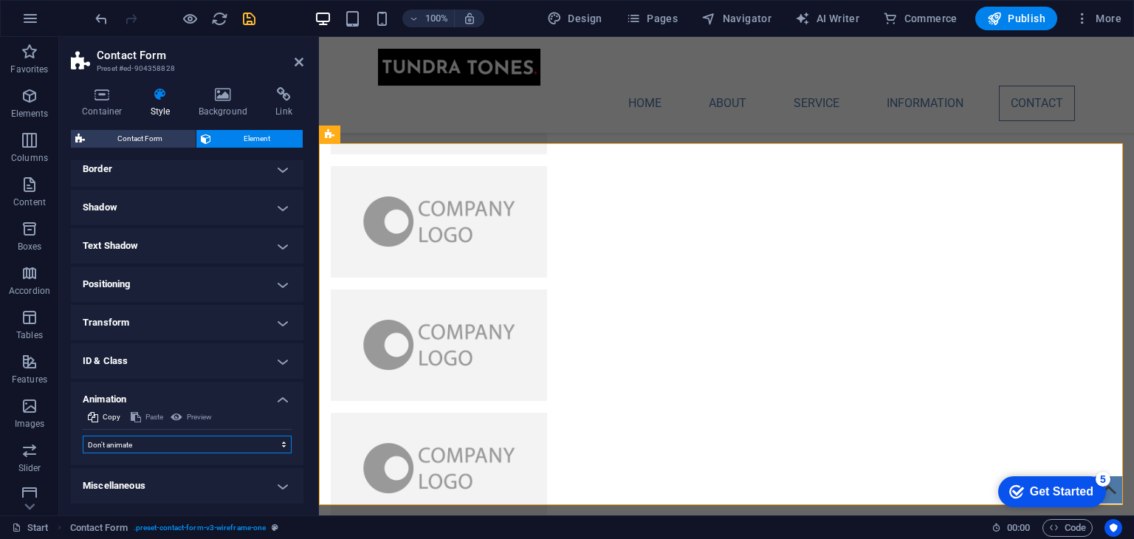
click at [149, 447] on select "Don't animate Show / Hide Slide up/down Zoom in/out Slide left to right Slide r…" at bounding box center [187, 445] width 209 height 18
select select "fade"
click at [83, 436] on select "Don't animate Show / Hide Slide up/down Zoom in/out Slide left to right Slide r…" at bounding box center [187, 445] width 209 height 18
select select "scroll"
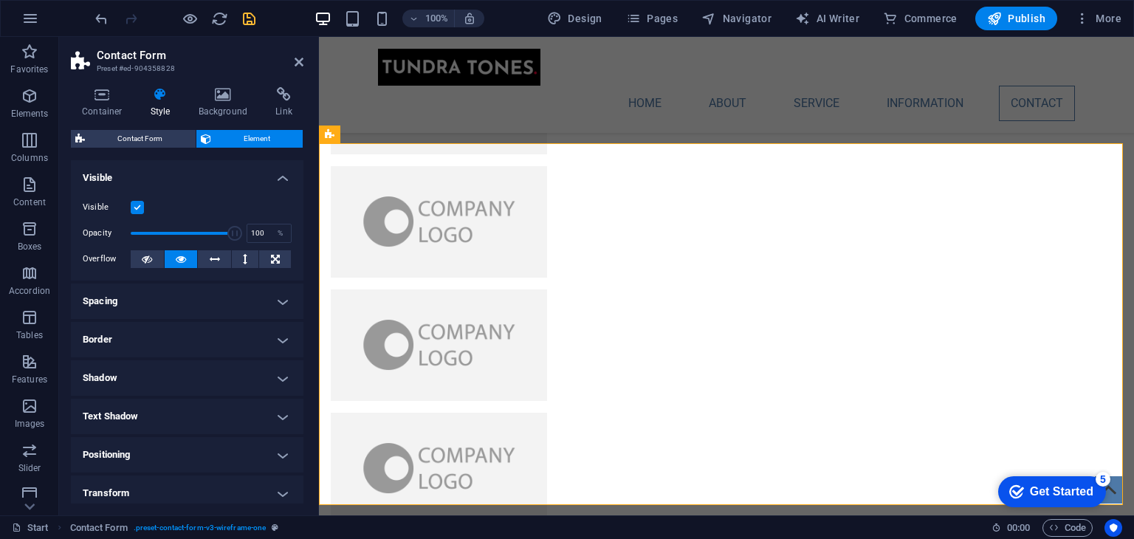
click at [247, 16] on icon "save" at bounding box center [249, 18] width 17 height 17
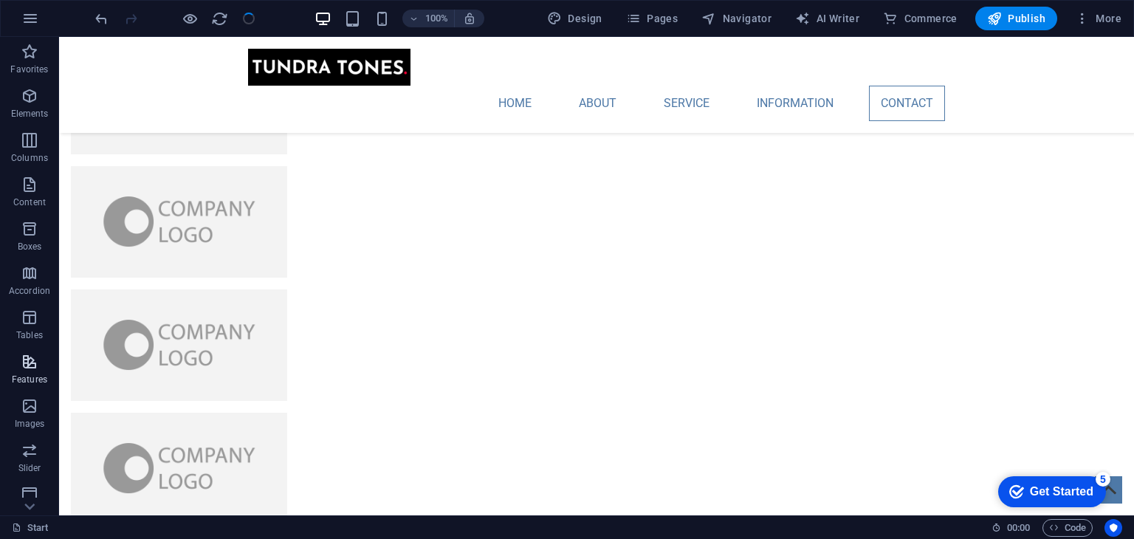
click at [30, 367] on icon "button" at bounding box center [30, 362] width 18 height 18
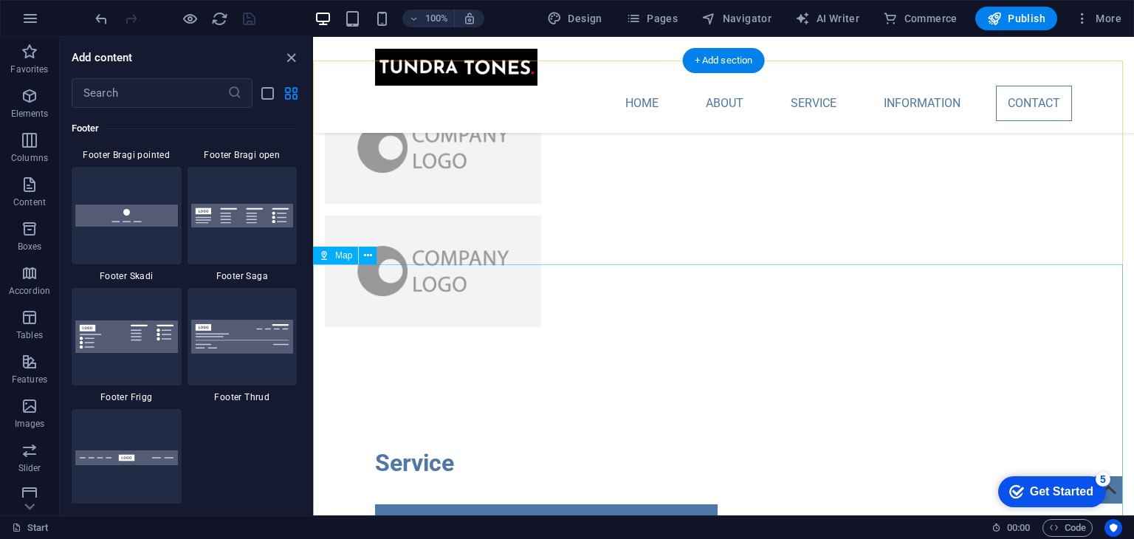
scroll to position [3522, 0]
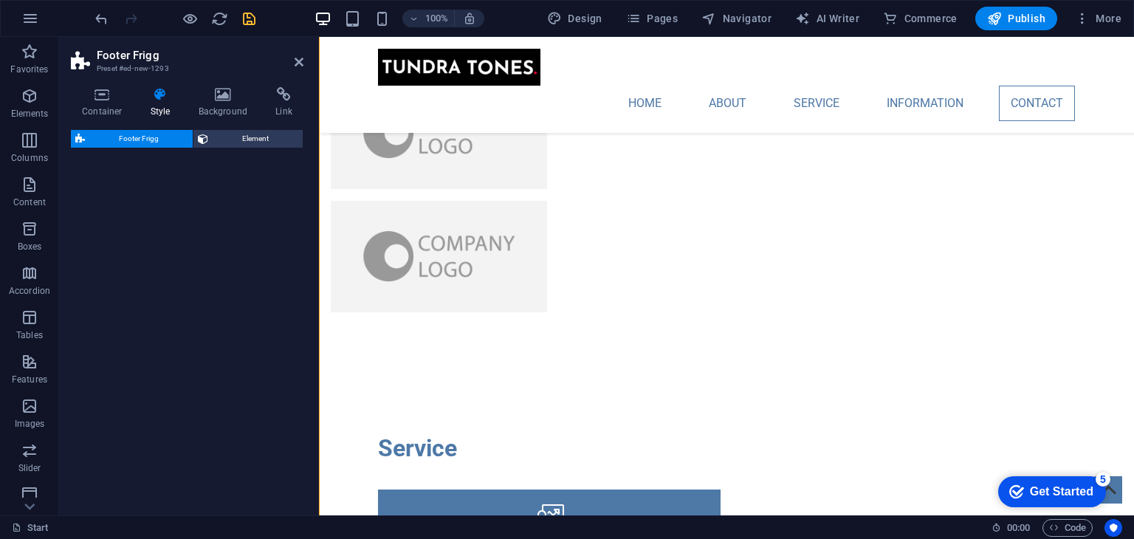
select select "rem"
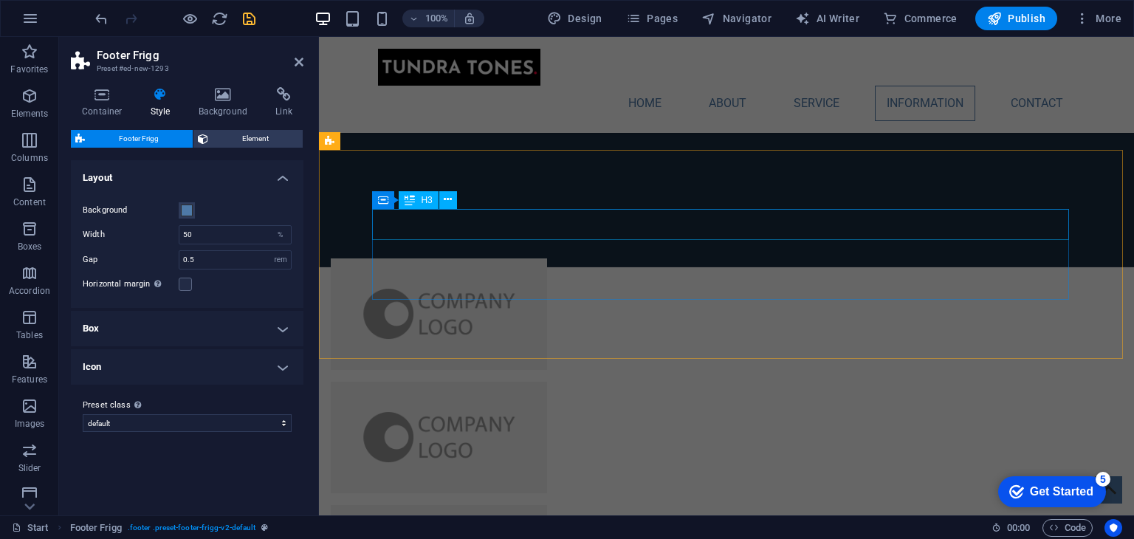
scroll to position [2844, 0]
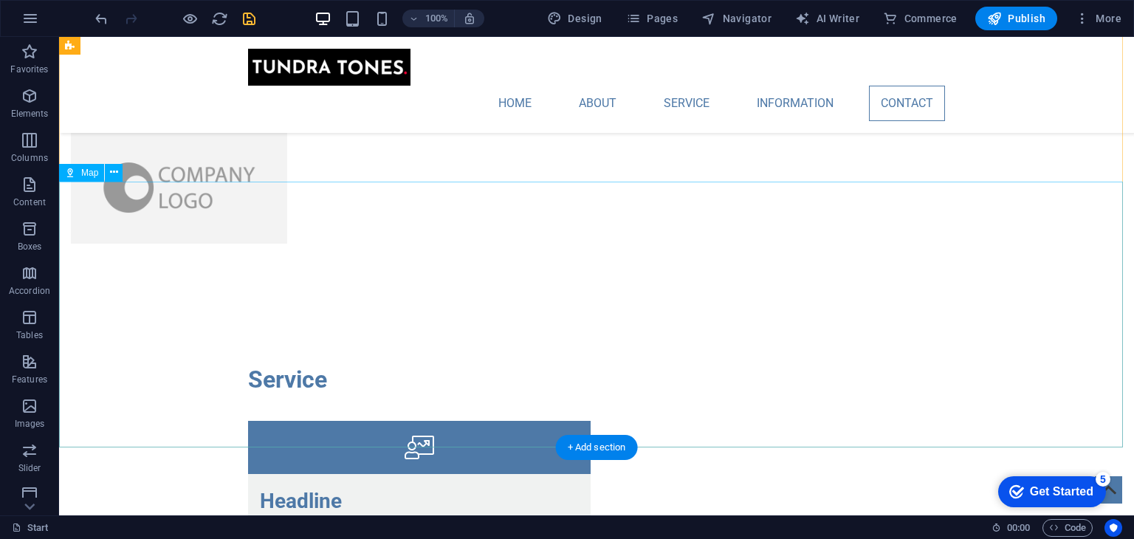
scroll to position [3790, 0]
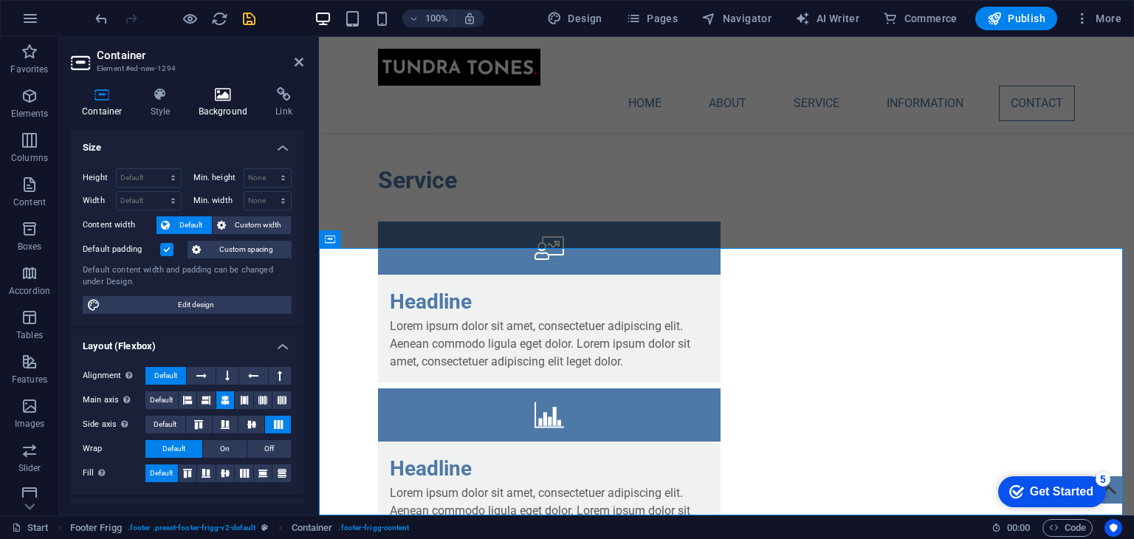
click at [213, 95] on icon at bounding box center [224, 94] width 72 height 15
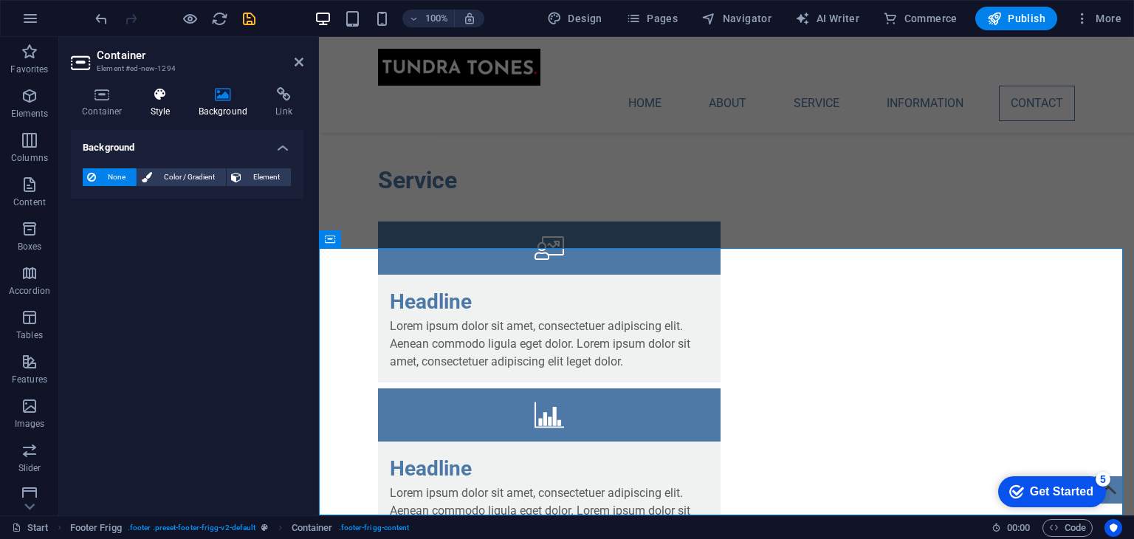
click at [162, 93] on icon at bounding box center [161, 94] width 42 height 15
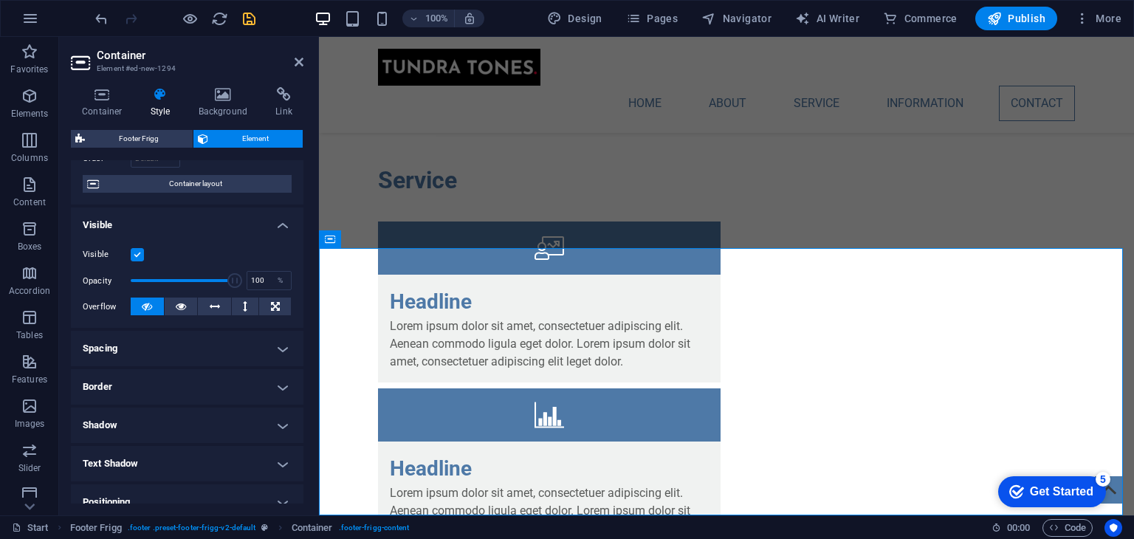
scroll to position [281, 0]
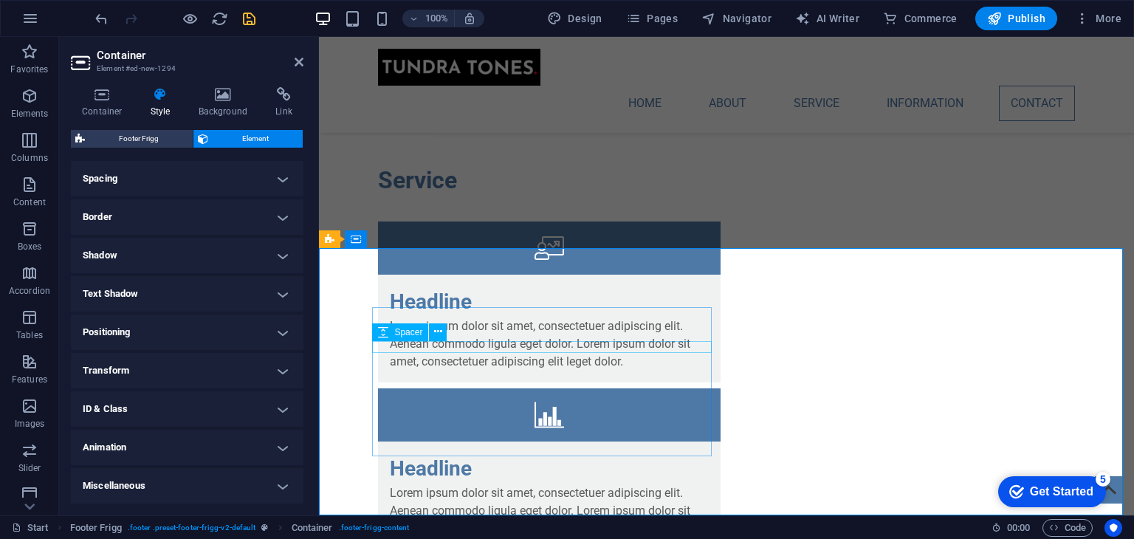
select select "px"
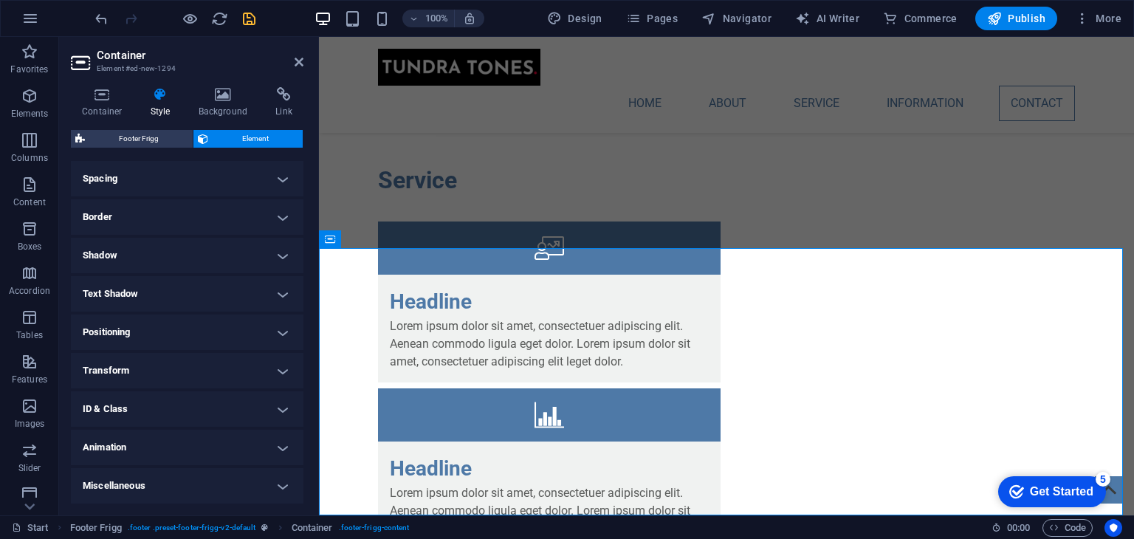
click at [137, 382] on h4 "Transform" at bounding box center [187, 370] width 233 height 35
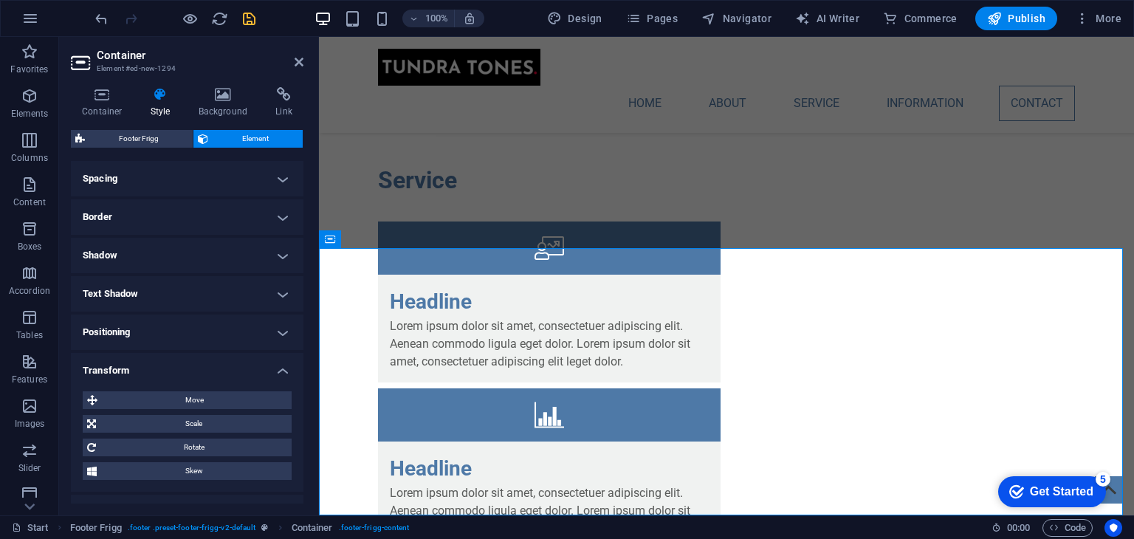
click at [165, 343] on h4 "Positioning" at bounding box center [187, 332] width 233 height 35
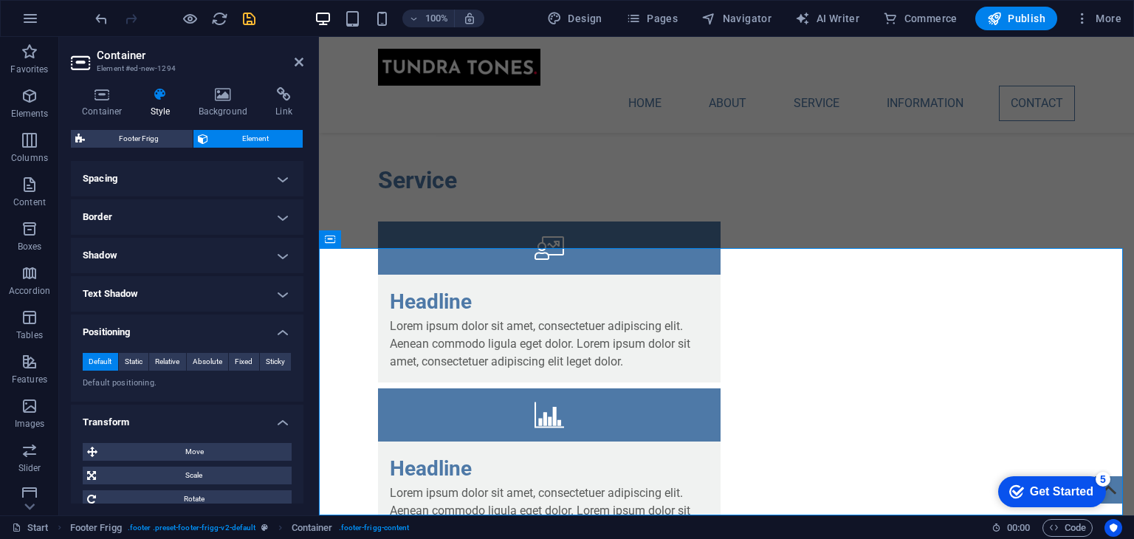
click at [186, 298] on h4 "Text Shadow" at bounding box center [187, 293] width 233 height 35
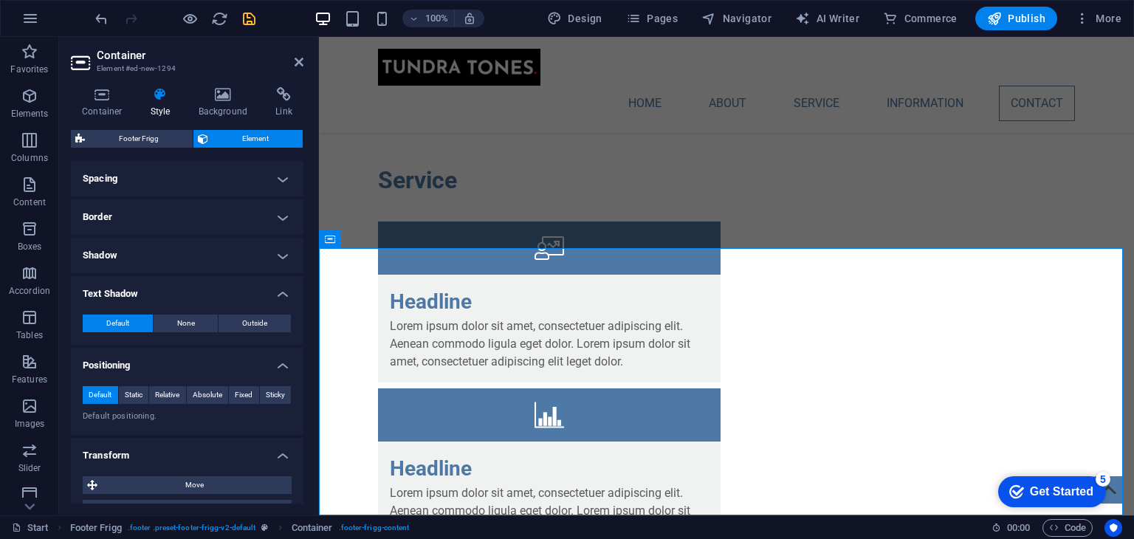
click at [179, 261] on h4 "Shadow" at bounding box center [187, 255] width 233 height 35
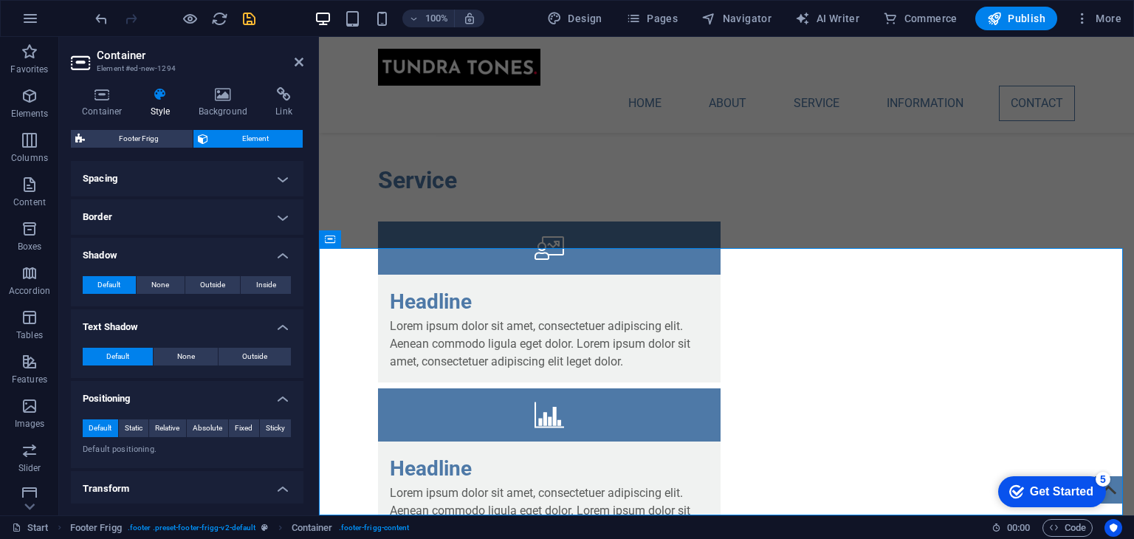
click at [183, 220] on h4 "Border" at bounding box center [187, 216] width 233 height 35
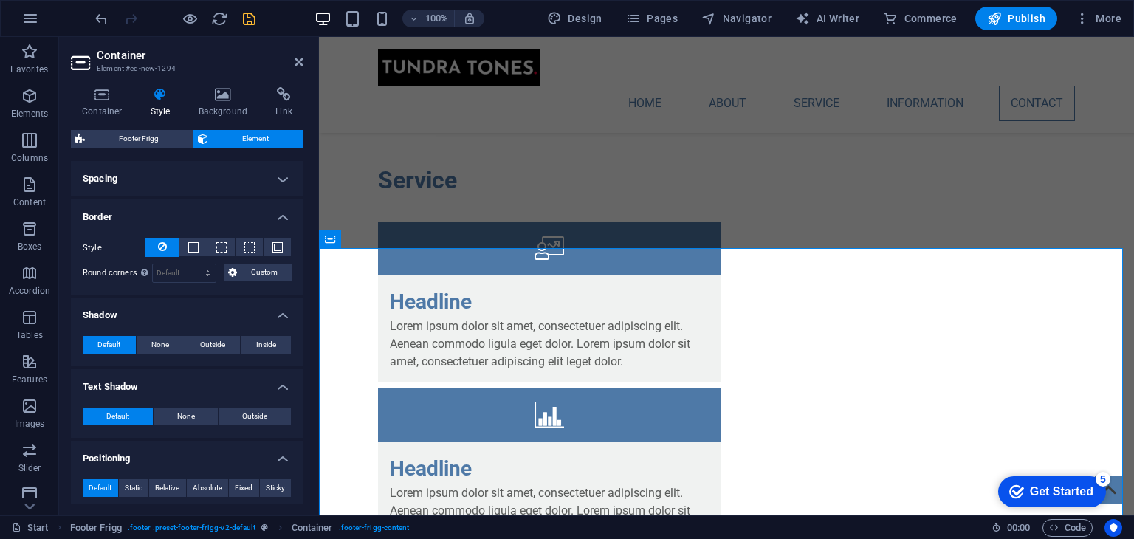
click at [168, 196] on ul "Layout How this element expands within the layout (Flexbox). Size Default auto …" at bounding box center [187, 332] width 233 height 905
click at [148, 187] on h4 "Spacing" at bounding box center [187, 178] width 233 height 35
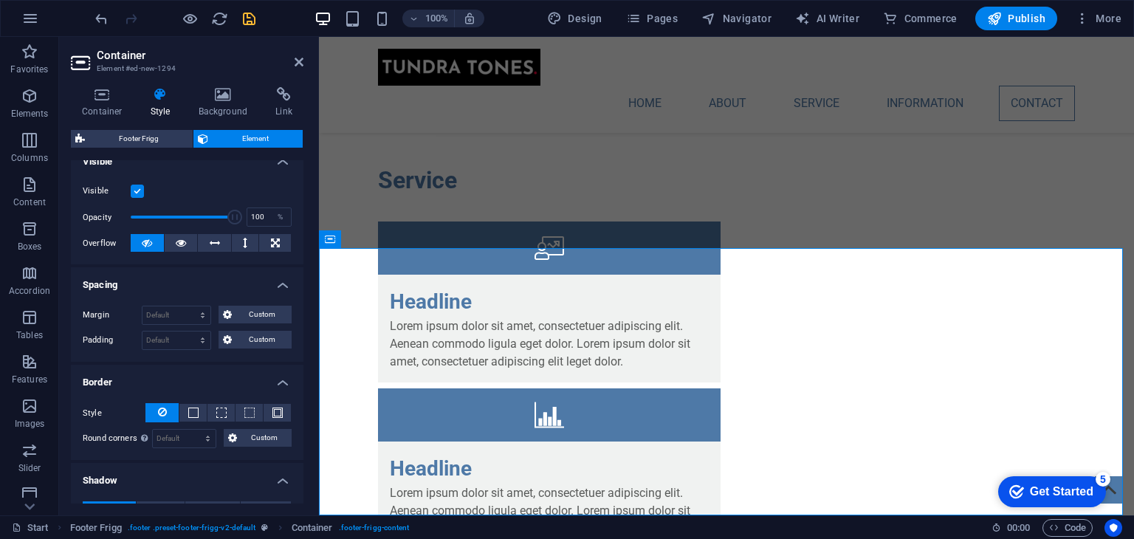
scroll to position [0, 0]
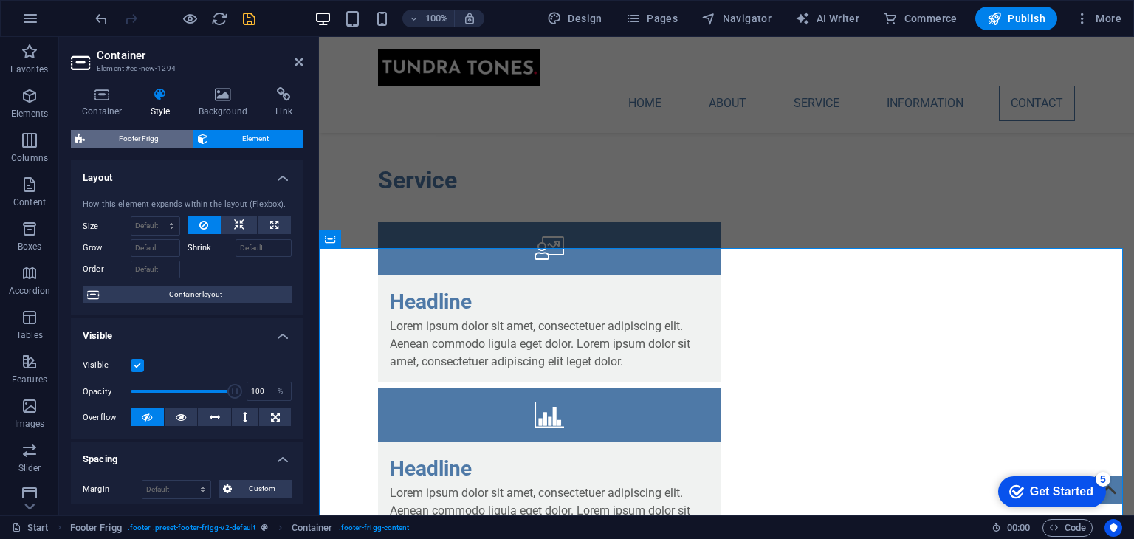
click at [121, 145] on span "Footer Frigg" at bounding box center [138, 139] width 99 height 18
select select "rem"
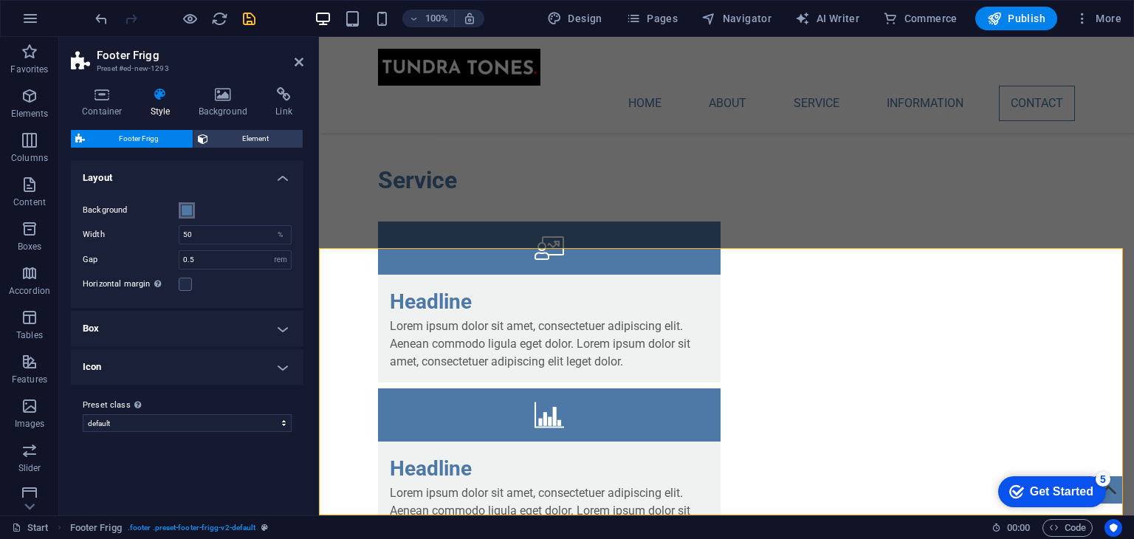
click at [188, 208] on span at bounding box center [187, 211] width 12 height 12
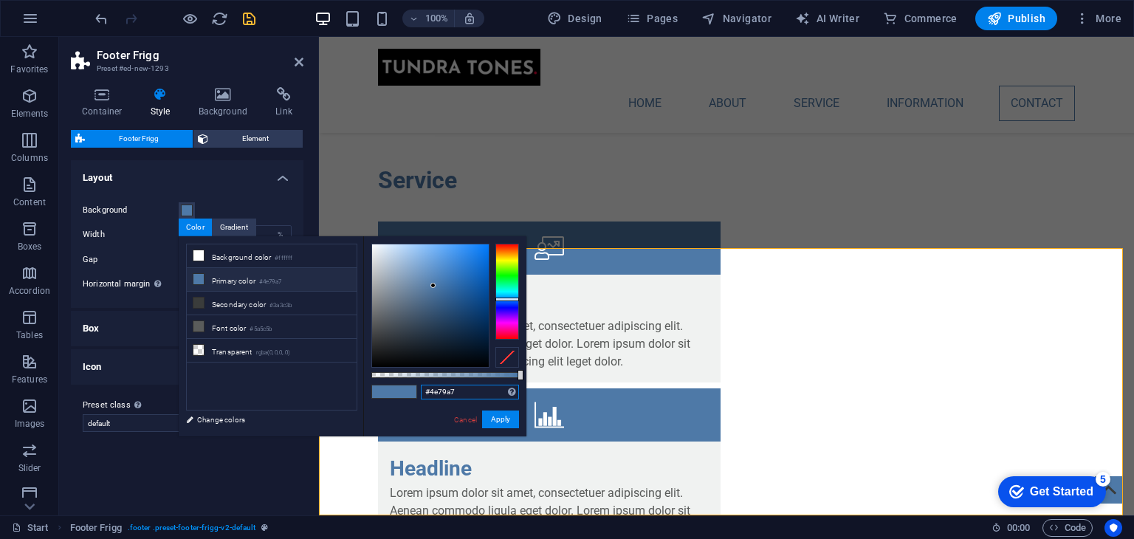
click at [442, 388] on input "#4e79a7" at bounding box center [470, 392] width 98 height 15
paste input "32373c"
type input "#32373c"
click at [500, 425] on button "Apply" at bounding box center [500, 420] width 37 height 18
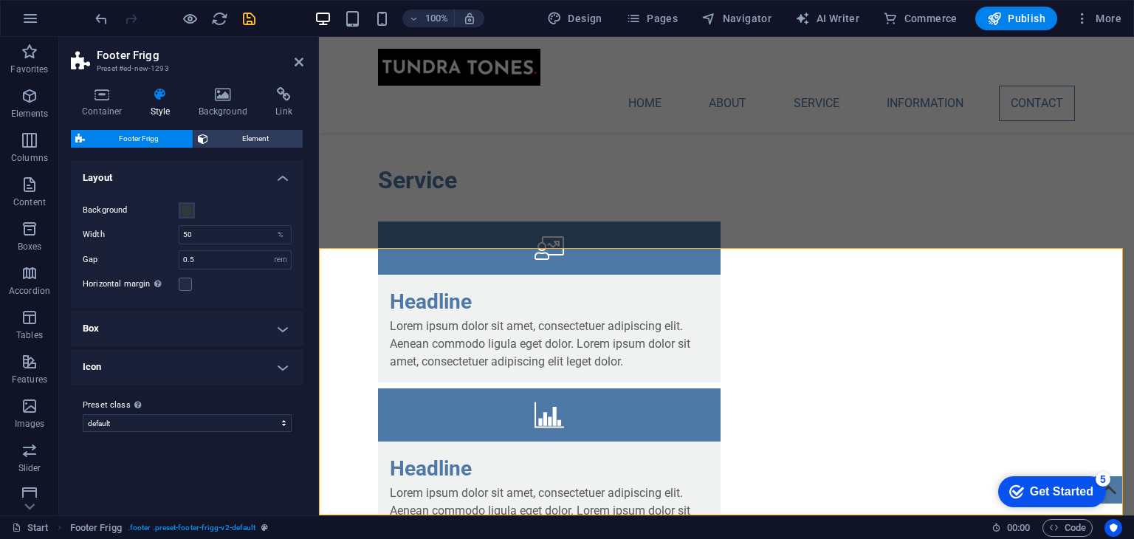
click at [222, 456] on div "Variants Default Layout Background Width 50 % Gap 0.5 px rem % vh vw Horizontal…" at bounding box center [187, 331] width 233 height 343
click at [219, 359] on h4 "Icon" at bounding box center [187, 366] width 233 height 35
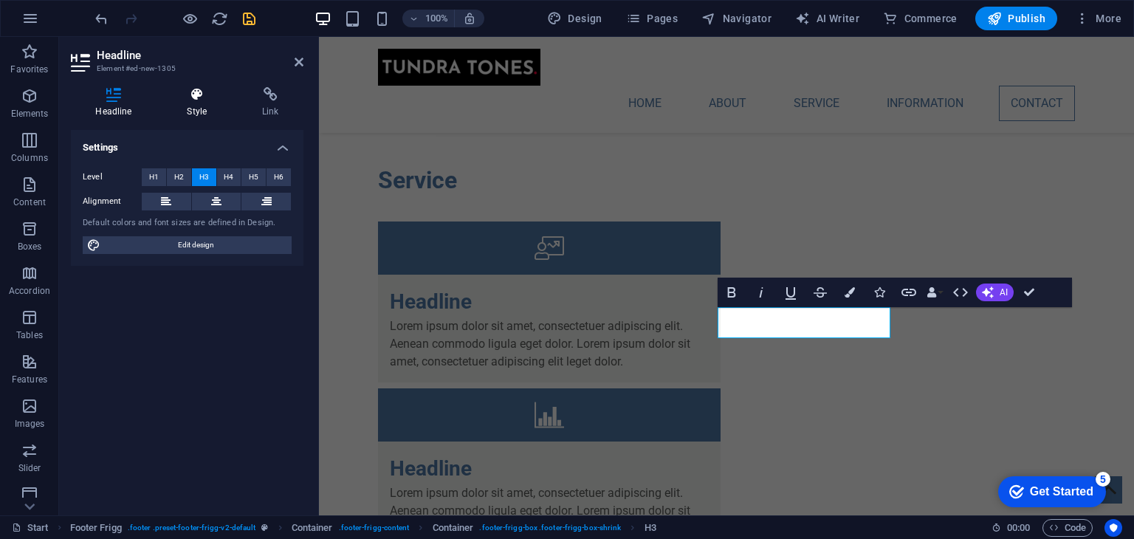
click at [199, 96] on icon at bounding box center [196, 94] width 69 height 15
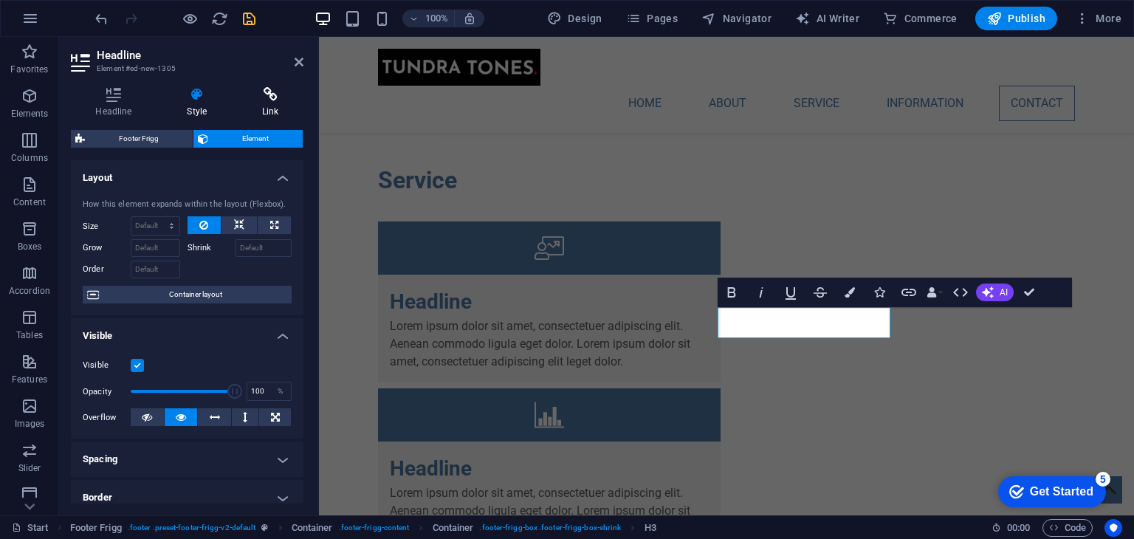
click at [254, 98] on icon at bounding box center [271, 94] width 66 height 15
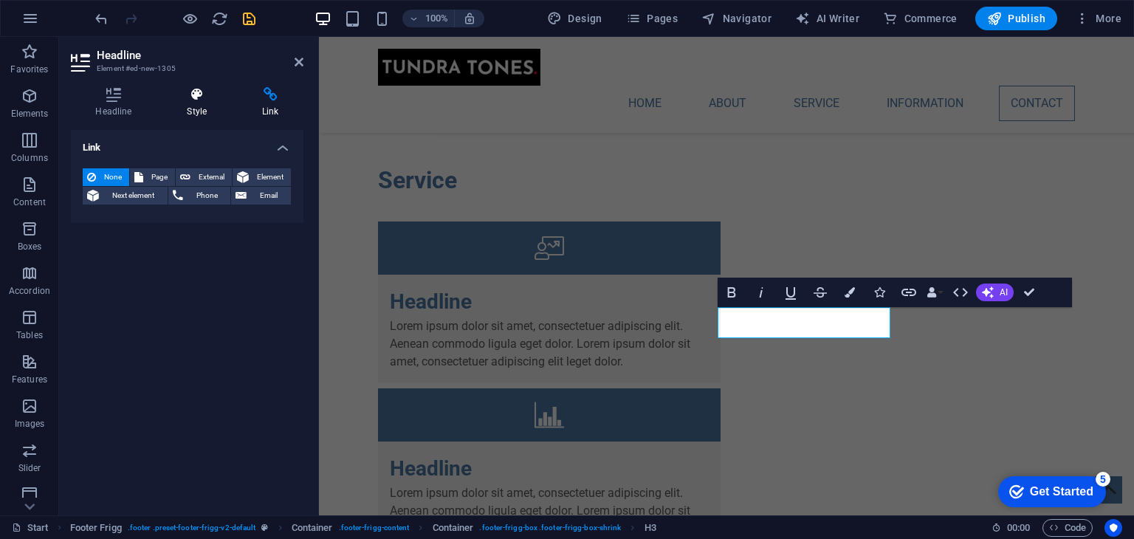
click at [199, 99] on icon at bounding box center [196, 94] width 69 height 15
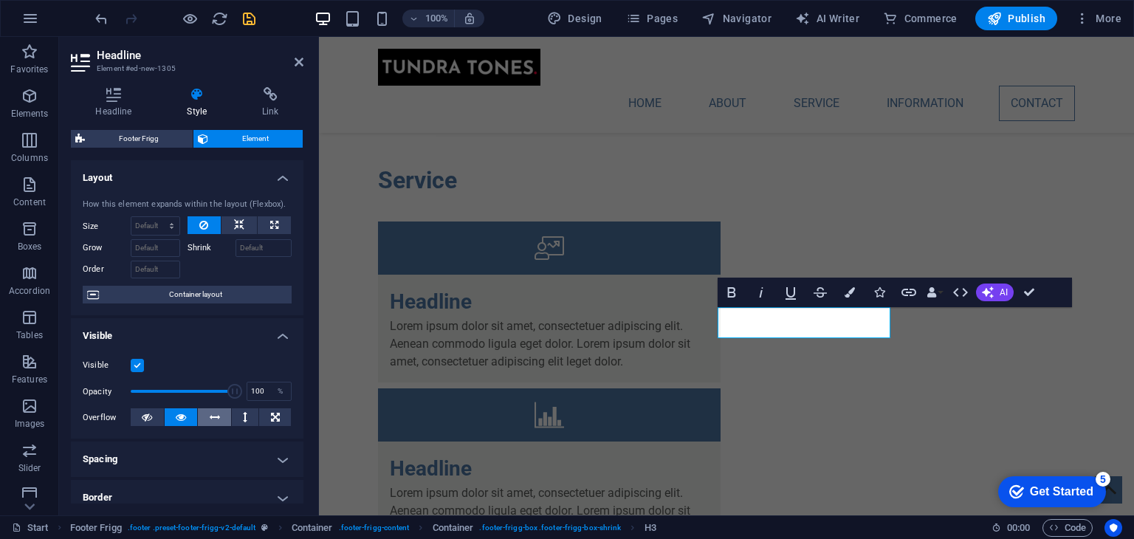
scroll to position [281, 0]
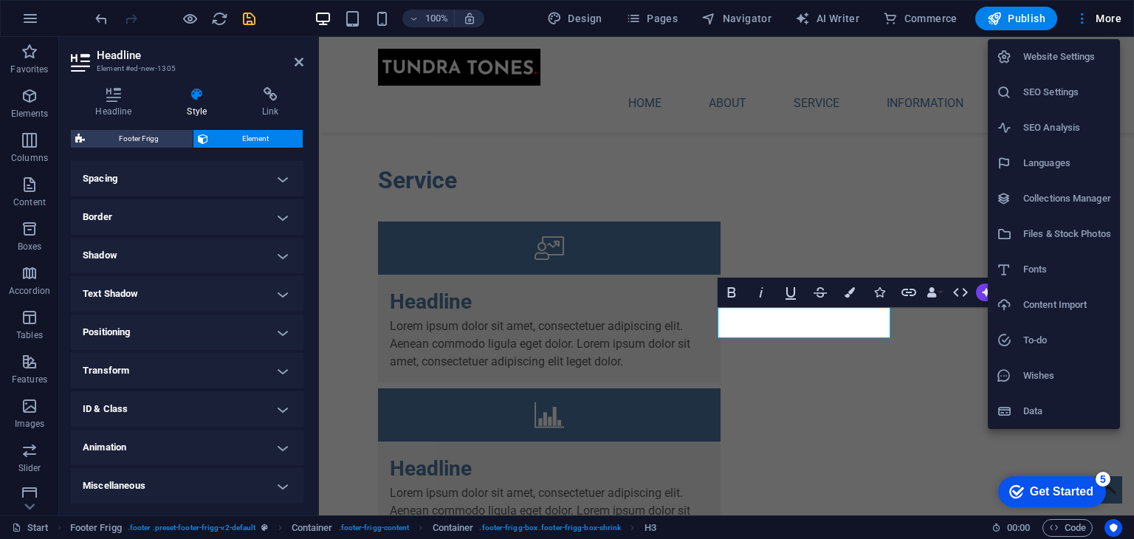
click at [250, 27] on div at bounding box center [567, 269] width 1134 height 539
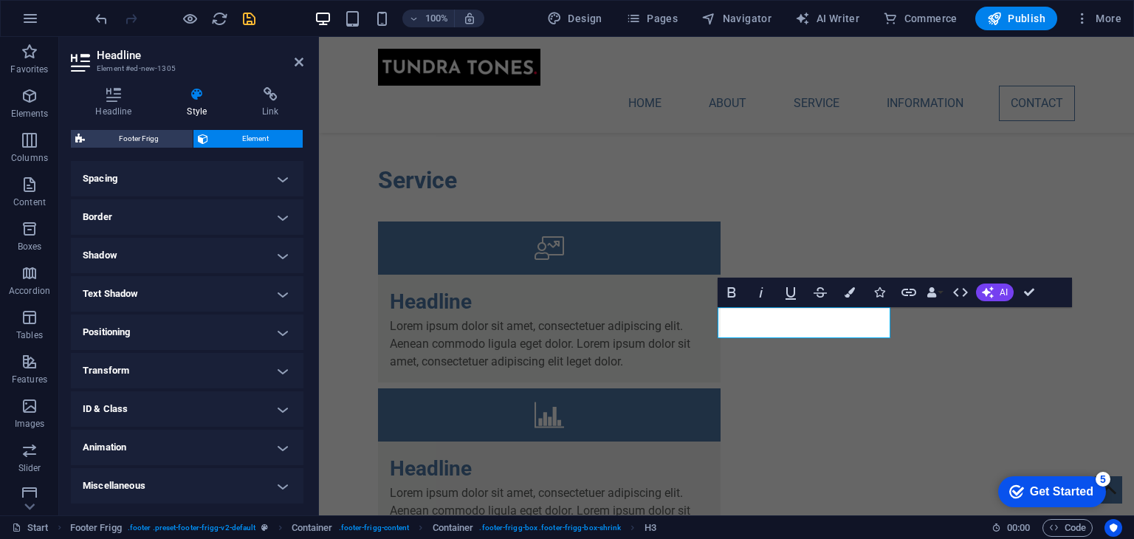
click at [250, 27] on div "Website Settings SEO Settings SEO Analysis Languages Collections Manager Files …" at bounding box center [567, 274] width 1134 height 530
click at [250, 24] on icon "save" at bounding box center [249, 18] width 17 height 17
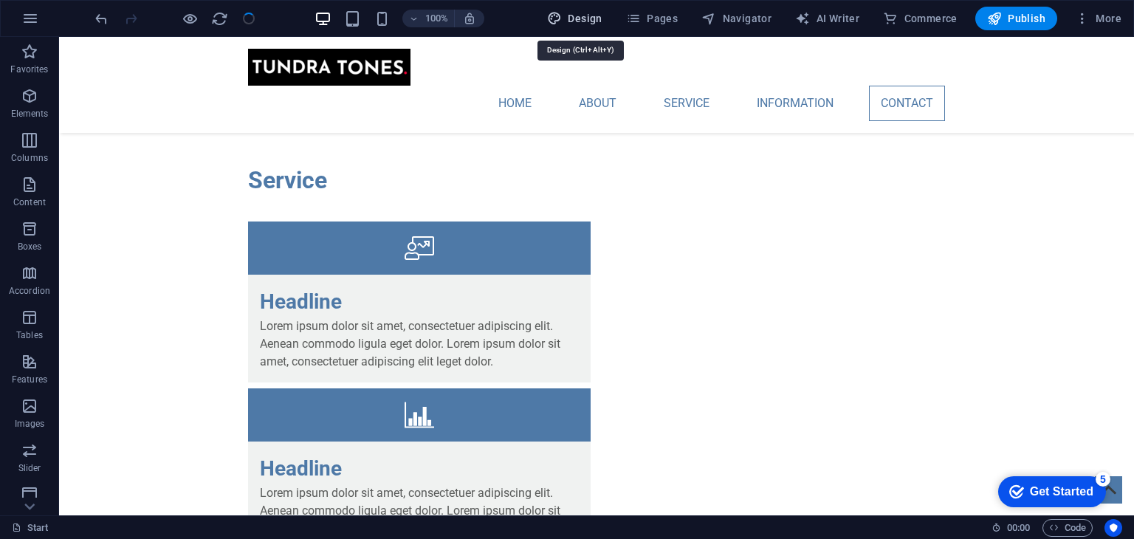
click at [575, 28] on button "Design" at bounding box center [574, 19] width 67 height 24
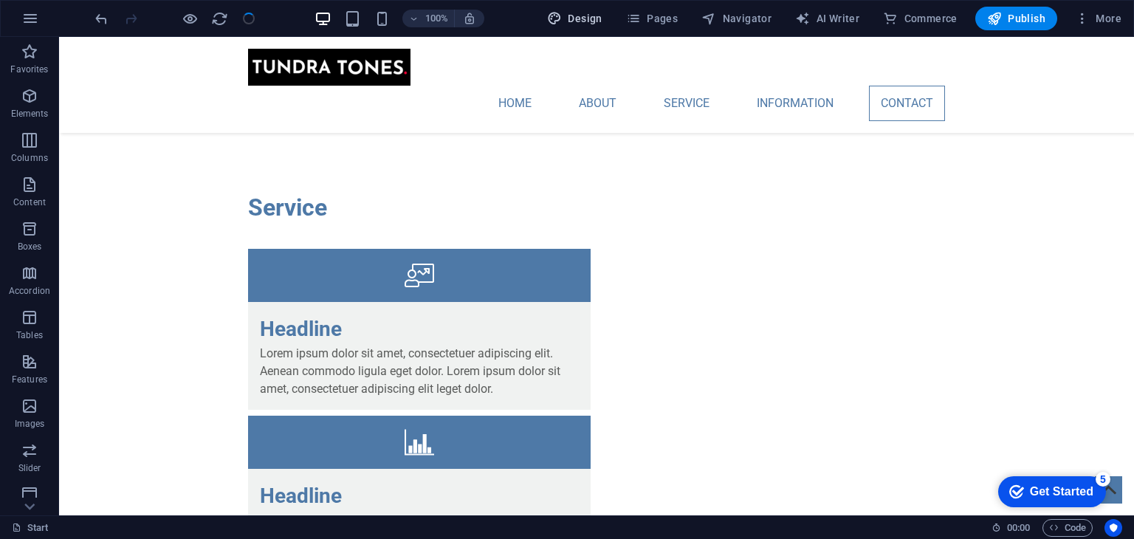
scroll to position [3782, 0]
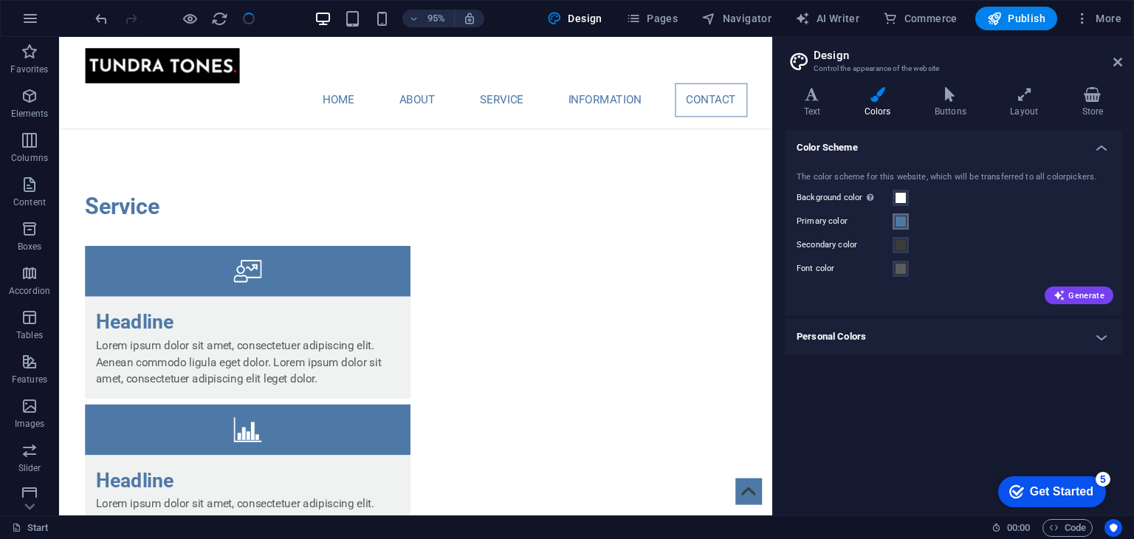
click at [904, 224] on span at bounding box center [901, 222] width 12 height 12
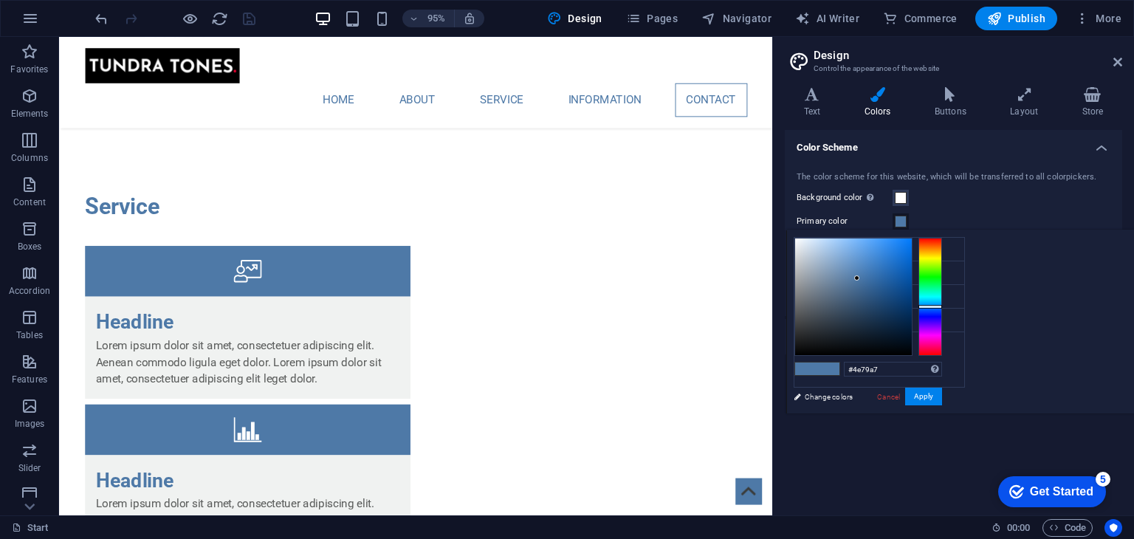
drag, startPoint x: 1060, startPoint y: 312, endPoint x: 951, endPoint y: 195, distance: 159.4
drag, startPoint x: 951, startPoint y: 195, endPoint x: 985, endPoint y: 241, distance: 57.0
click at [912, 241] on div at bounding box center [853, 297] width 117 height 117
type input "#ffffff"
drag, startPoint x: 985, startPoint y: 241, endPoint x: 967, endPoint y: 234, distance: 18.9
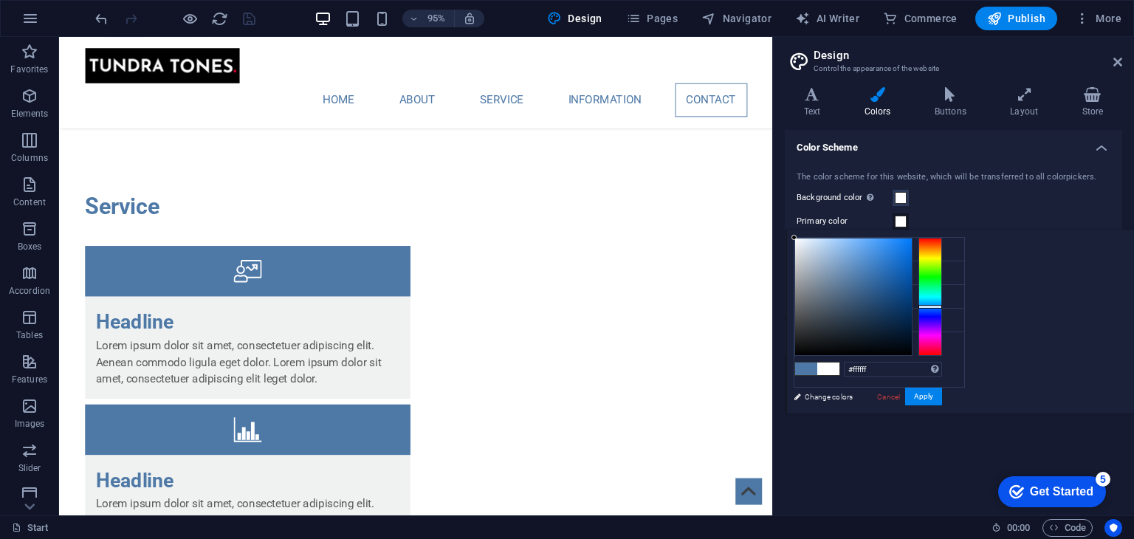
click at [967, 234] on div "less Background color #ffffff Primary color #4e79a7 Secondary color #3a3c3b Fon…" at bounding box center [960, 322] width 348 height 184
click at [942, 392] on button "Apply" at bounding box center [923, 397] width 37 height 18
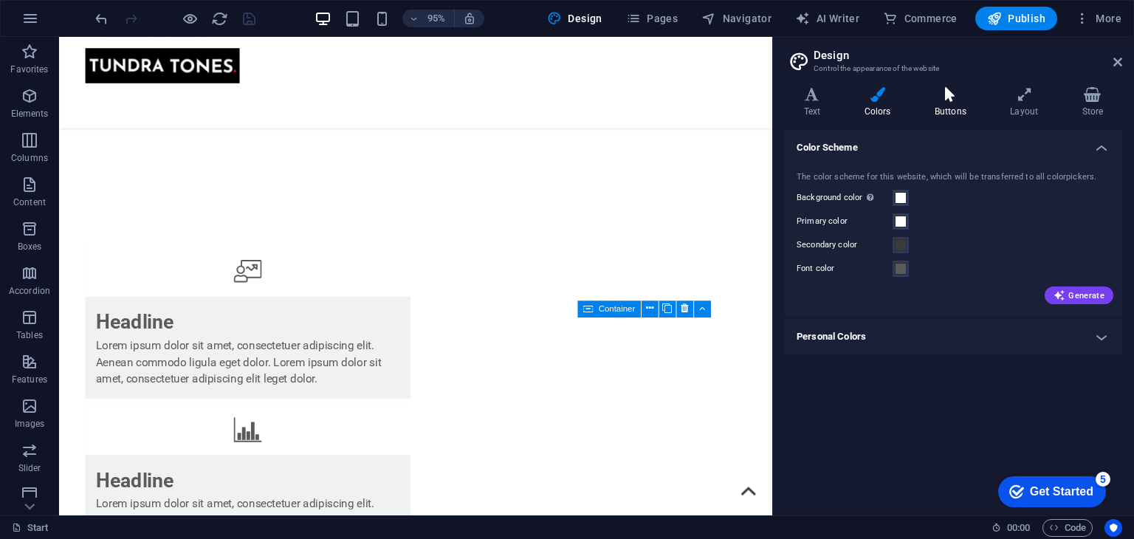
click at [948, 101] on icon at bounding box center [950, 94] width 69 height 15
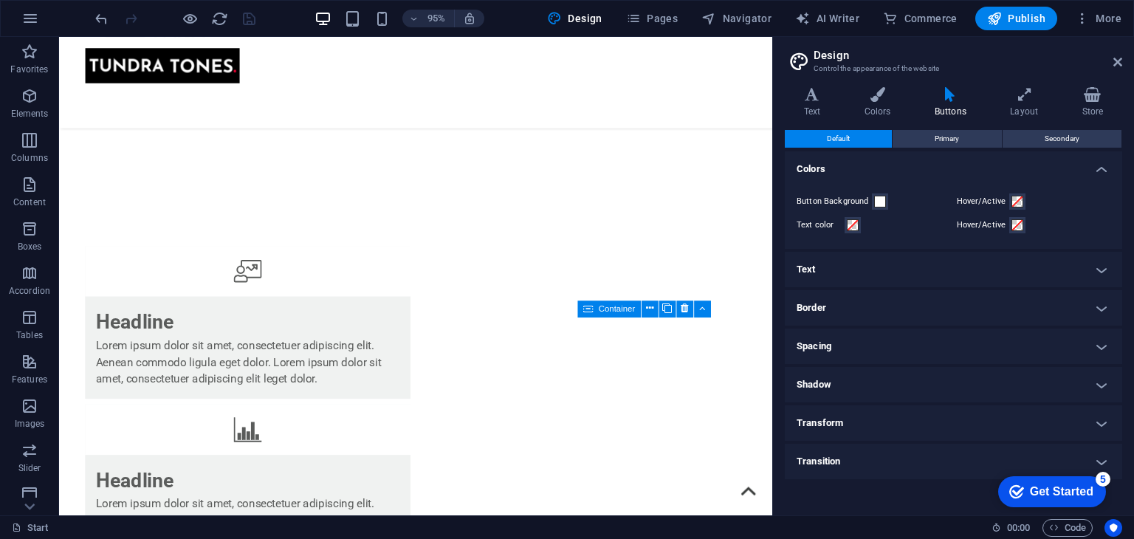
click at [848, 459] on h4 "Transition" at bounding box center [953, 461] width 337 height 35
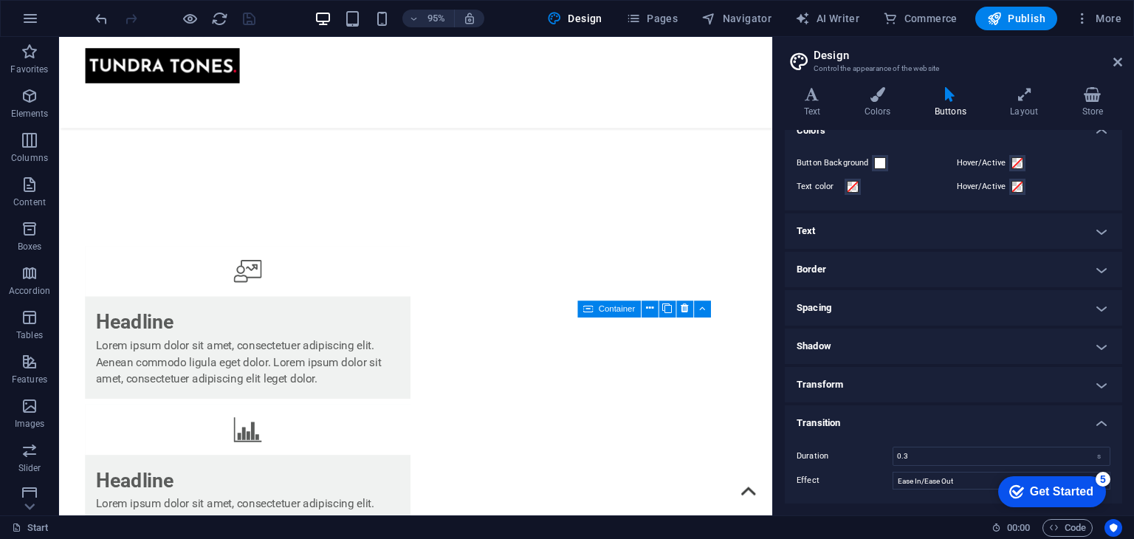
click at [871, 332] on h4 "Shadow" at bounding box center [953, 346] width 337 height 35
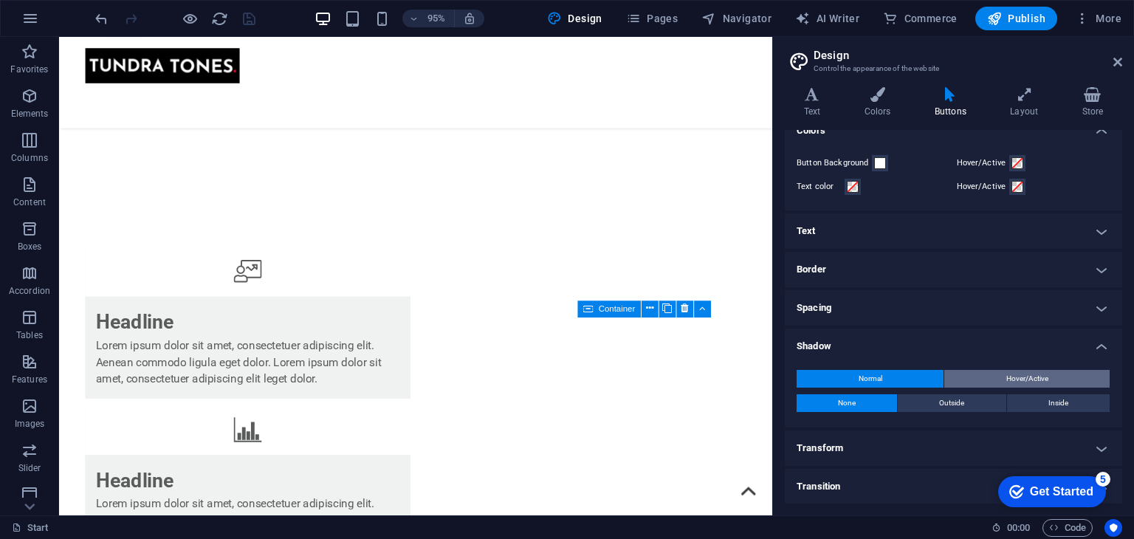
click at [989, 382] on button "Hover/Active" at bounding box center [1026, 379] width 165 height 18
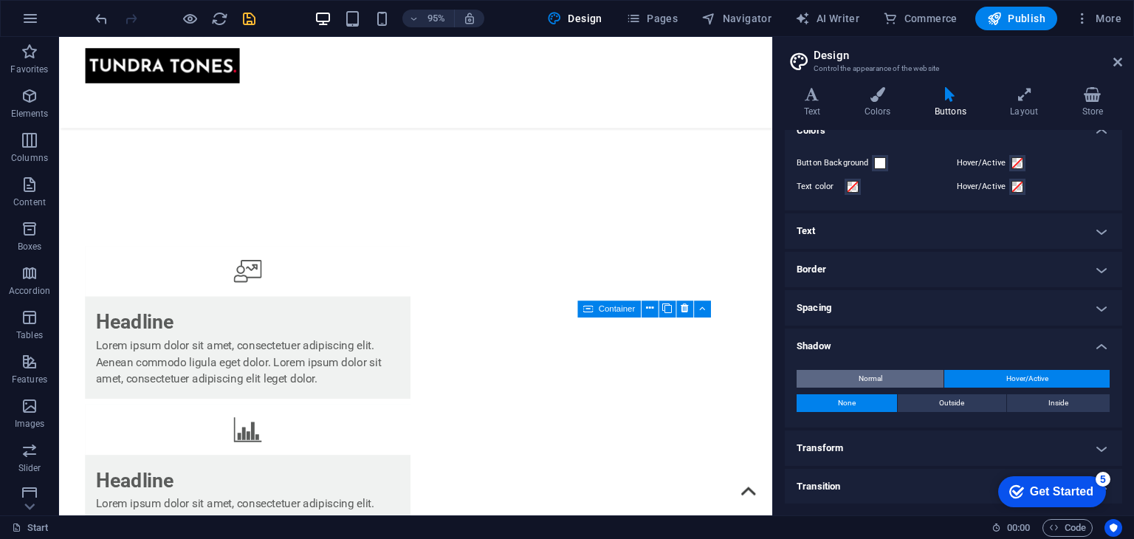
click at [847, 378] on button "Normal" at bounding box center [870, 379] width 147 height 18
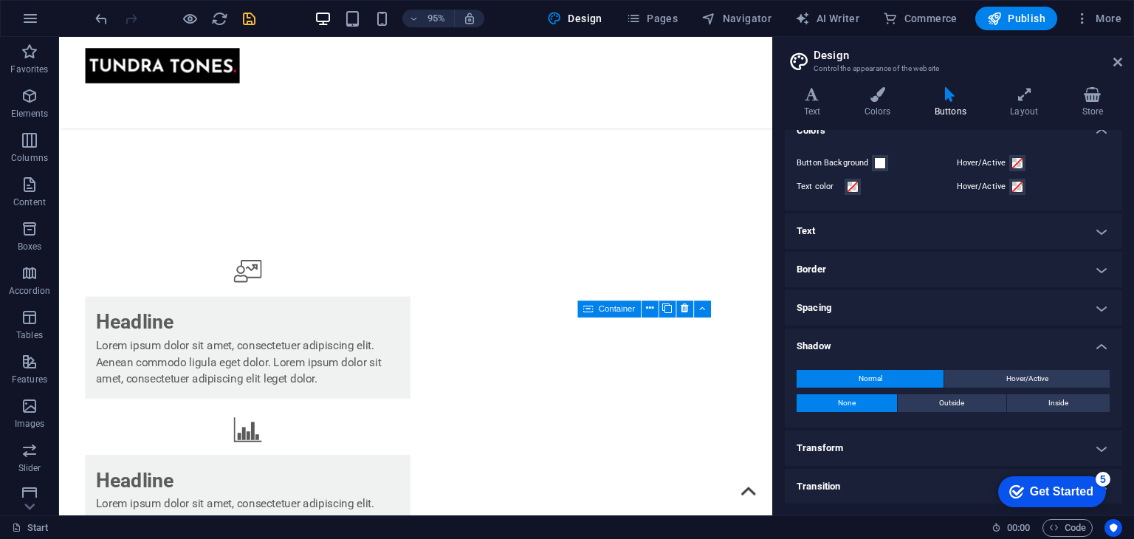
scroll to position [0, 0]
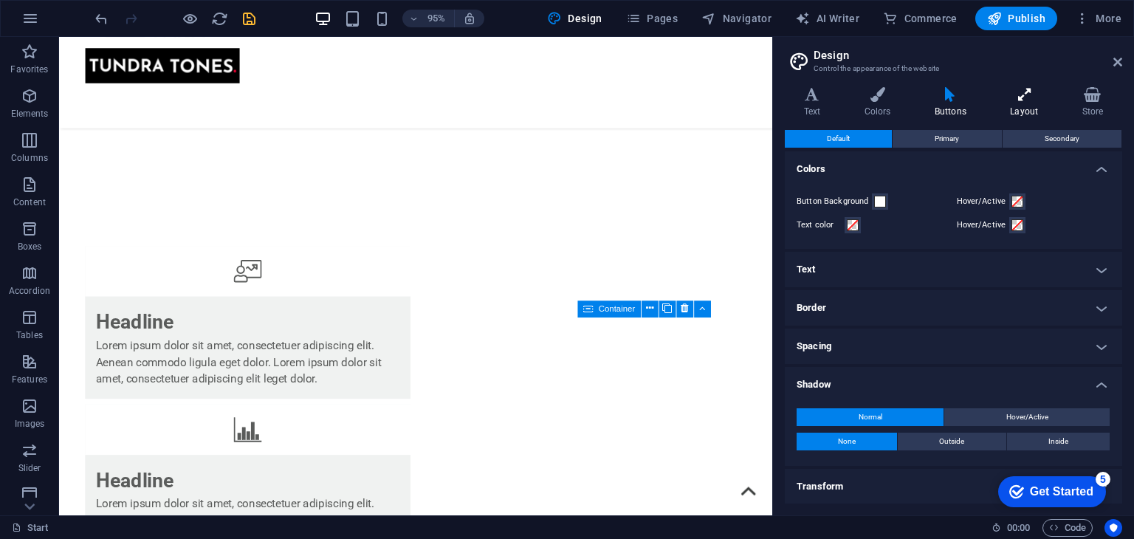
click at [1035, 92] on icon at bounding box center [1025, 94] width 66 height 15
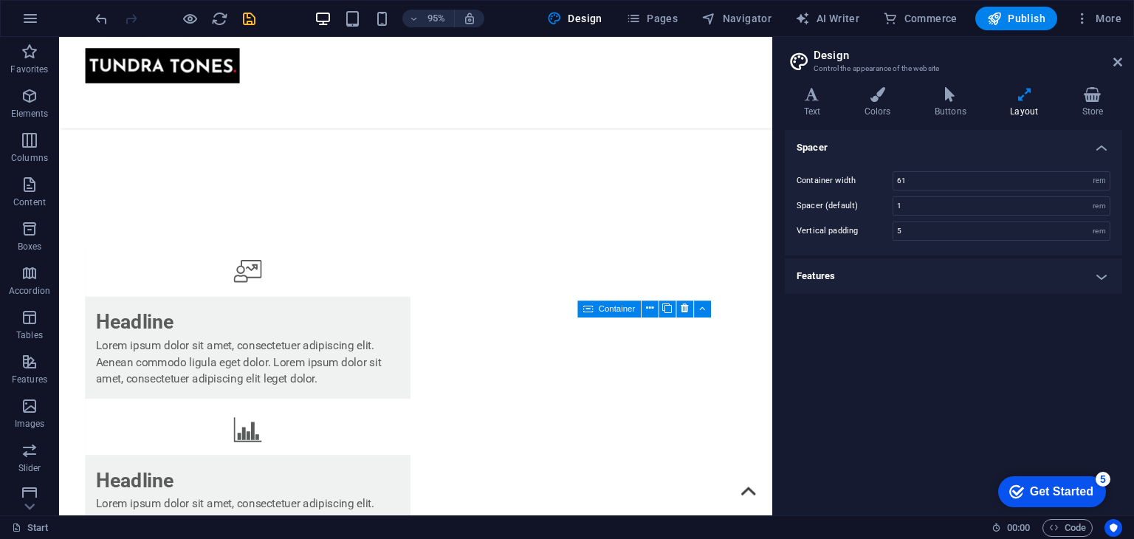
click at [939, 276] on h4 "Features" at bounding box center [953, 275] width 337 height 35
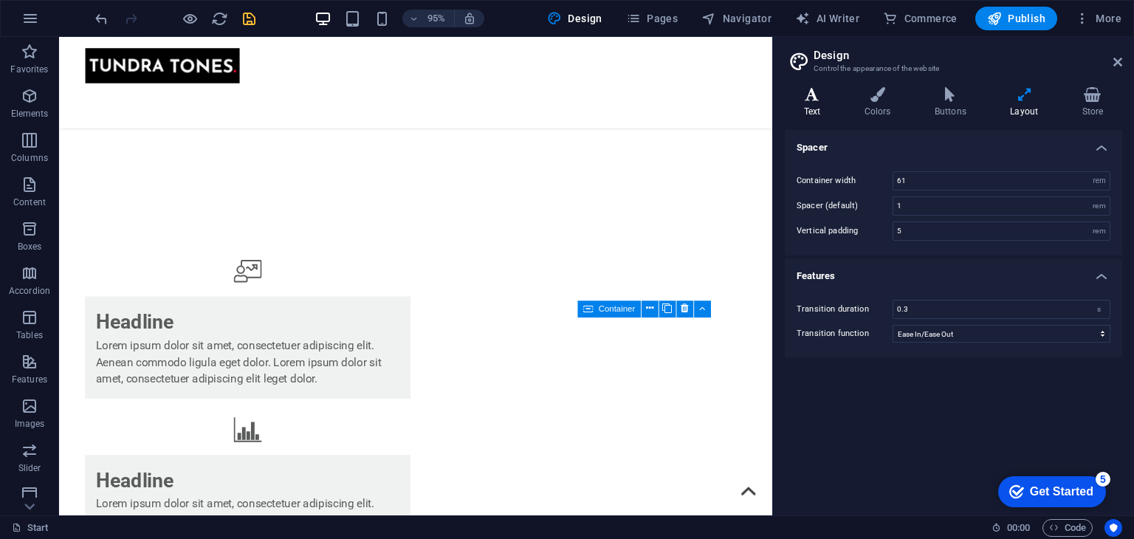
click at [827, 110] on h4 "Text" at bounding box center [815, 102] width 61 height 31
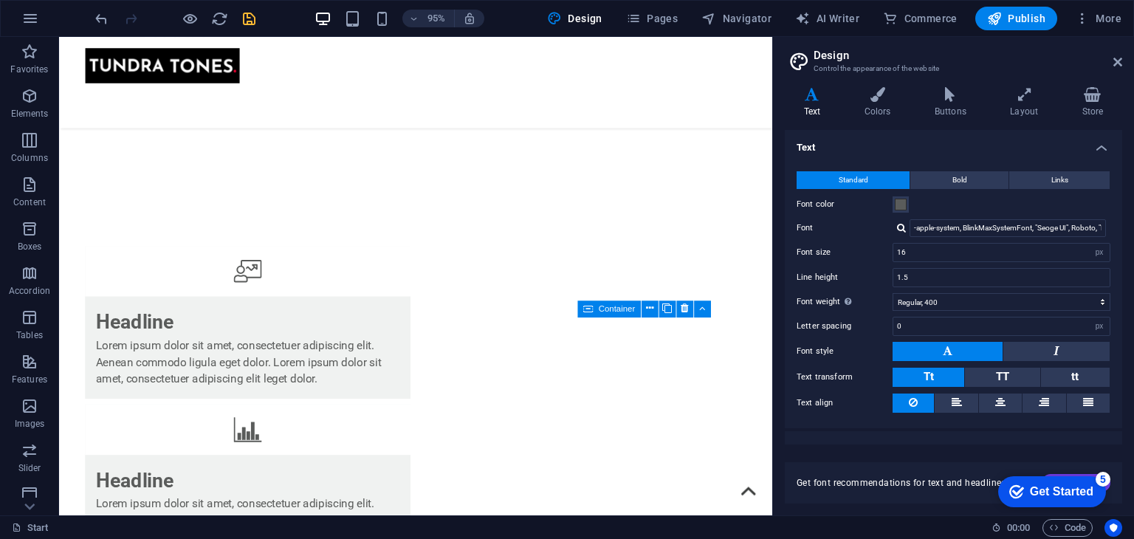
click at [251, 21] on icon "save" at bounding box center [249, 18] width 17 height 17
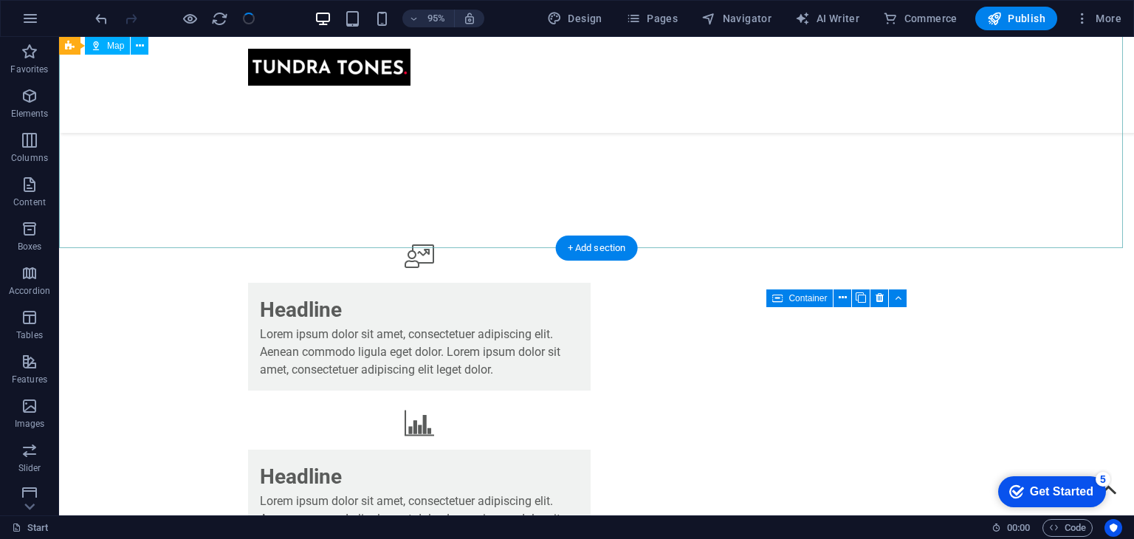
scroll to position [3790, 0]
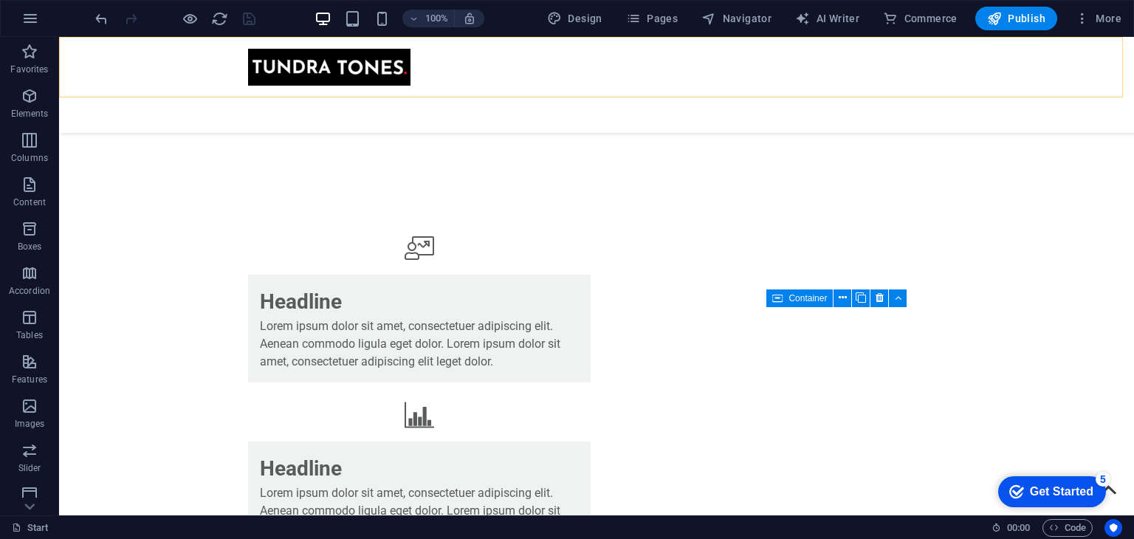
click at [116, 74] on div "Home About Service Information Contact" at bounding box center [596, 85] width 1075 height 96
select select "header"
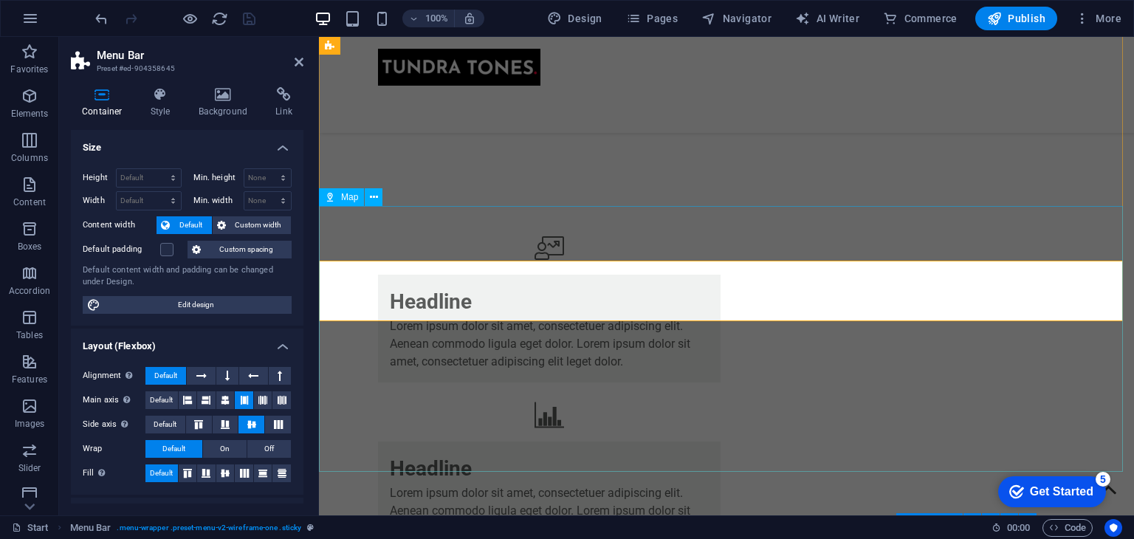
scroll to position [3565, 0]
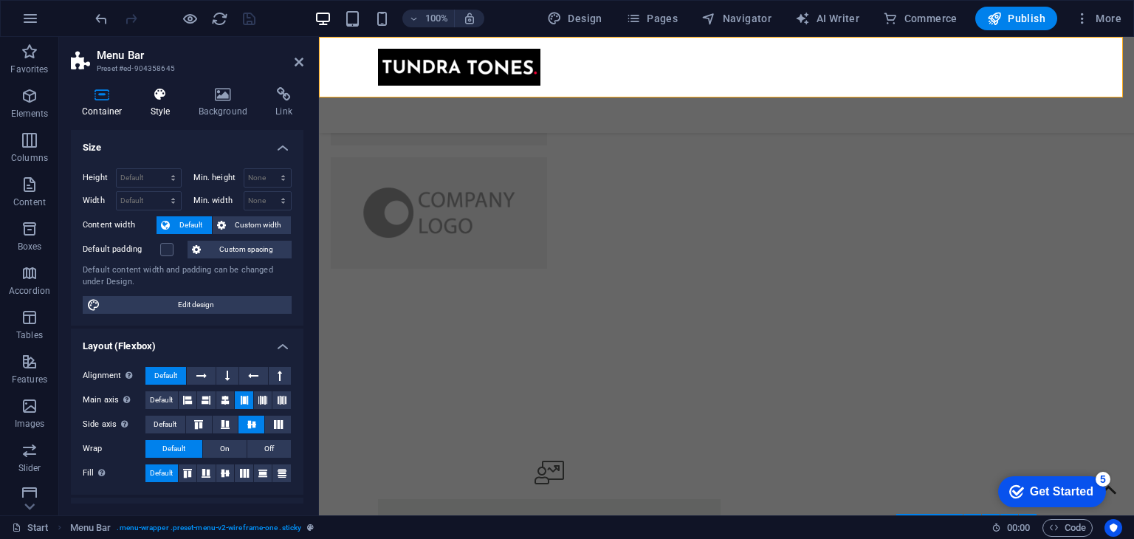
click at [158, 100] on icon at bounding box center [161, 94] width 42 height 15
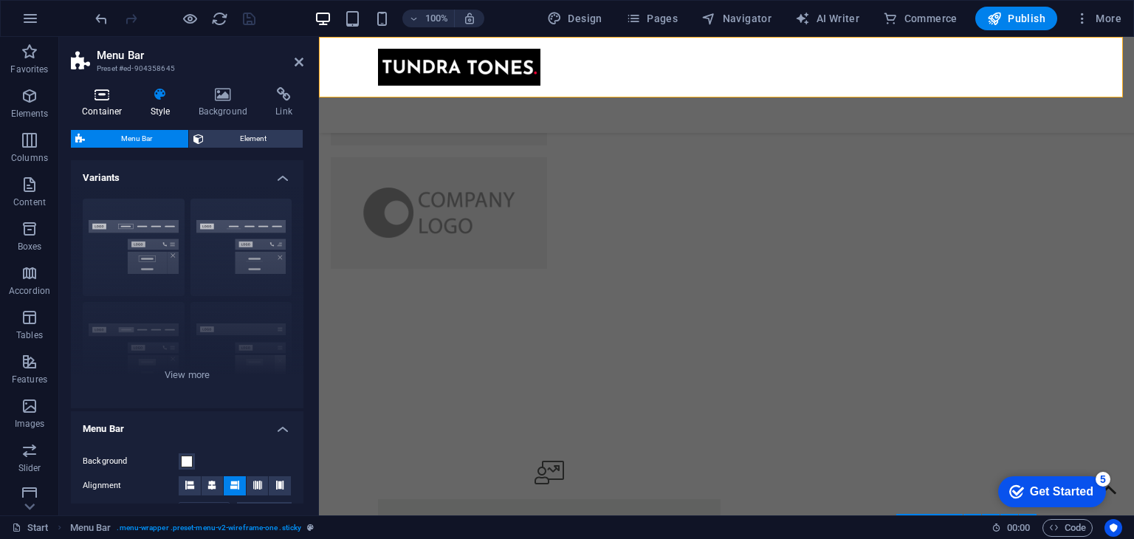
click at [72, 103] on h4 "Container" at bounding box center [105, 102] width 69 height 31
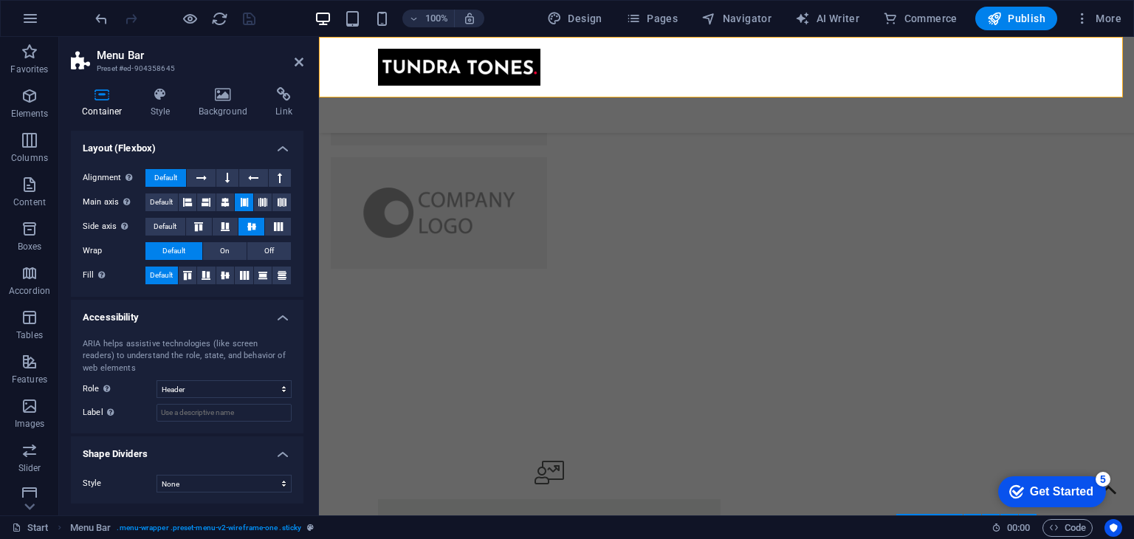
scroll to position [0, 0]
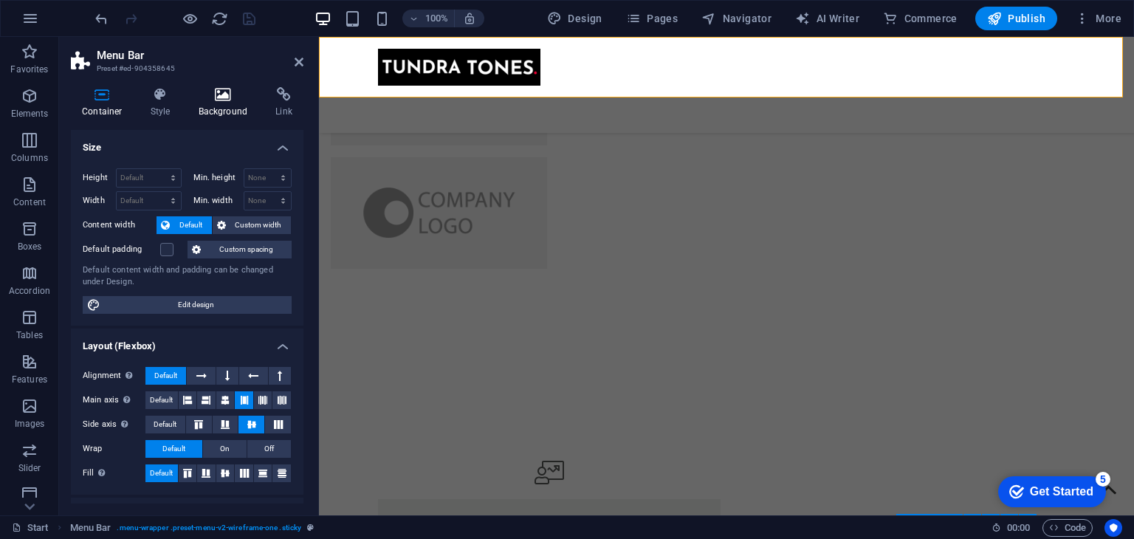
click at [216, 101] on icon at bounding box center [224, 94] width 72 height 15
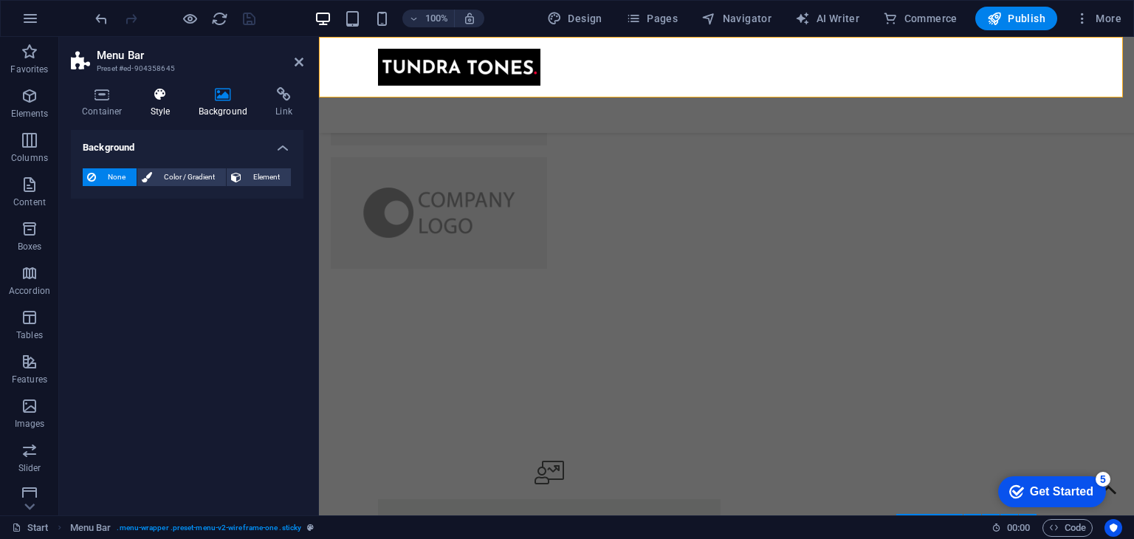
click at [157, 107] on h4 "Style" at bounding box center [164, 102] width 48 height 31
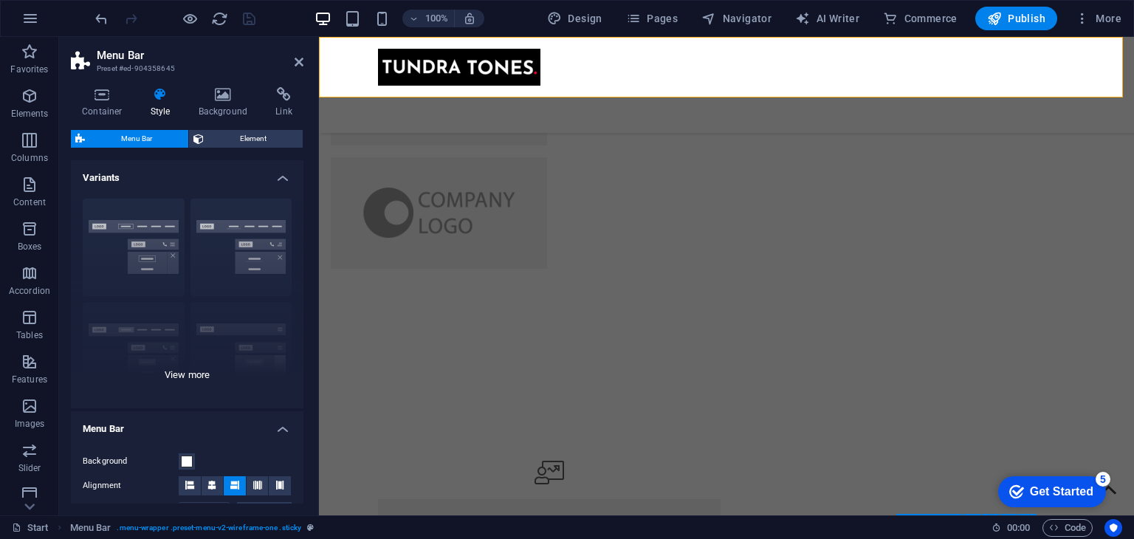
scroll to position [307, 0]
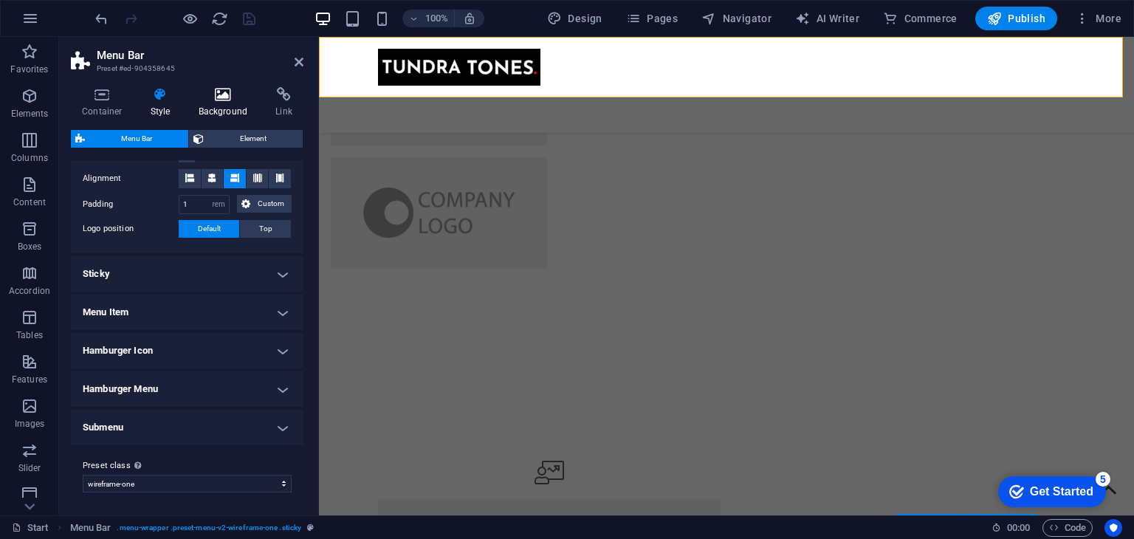
click at [218, 97] on icon at bounding box center [224, 94] width 72 height 15
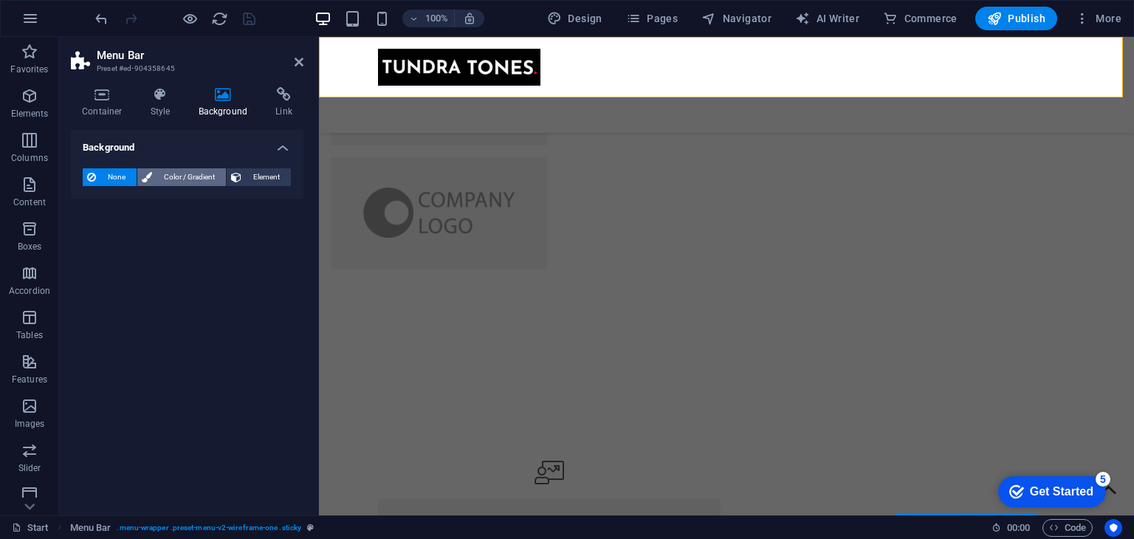
click at [177, 174] on span "Color / Gradient" at bounding box center [189, 177] width 65 height 18
click at [92, 177] on icon at bounding box center [91, 177] width 9 height 18
click at [266, 174] on span "Element" at bounding box center [266, 177] width 41 height 18
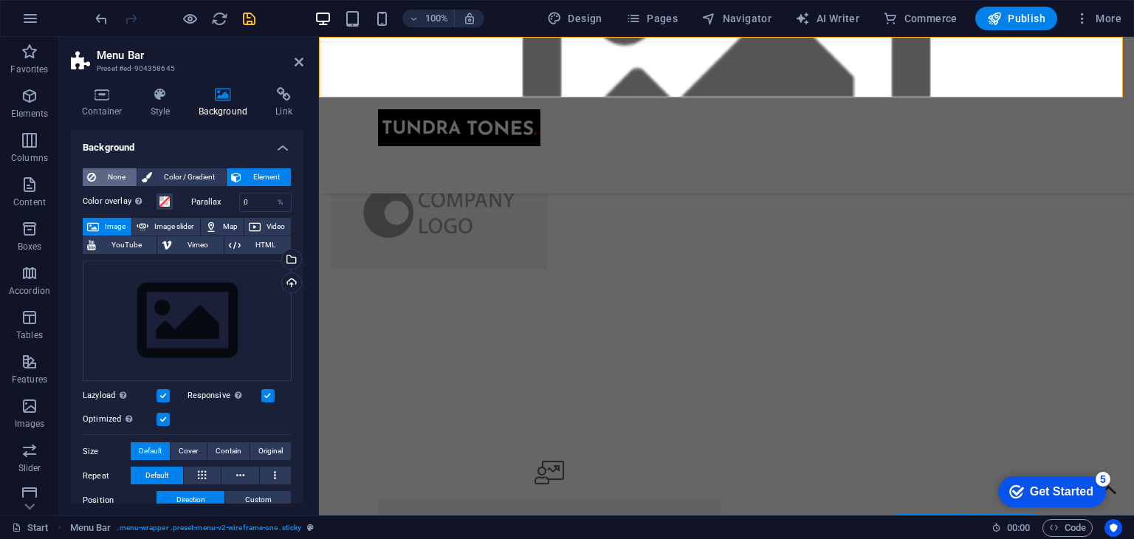
click at [105, 182] on span "None" at bounding box center [116, 177] width 32 height 18
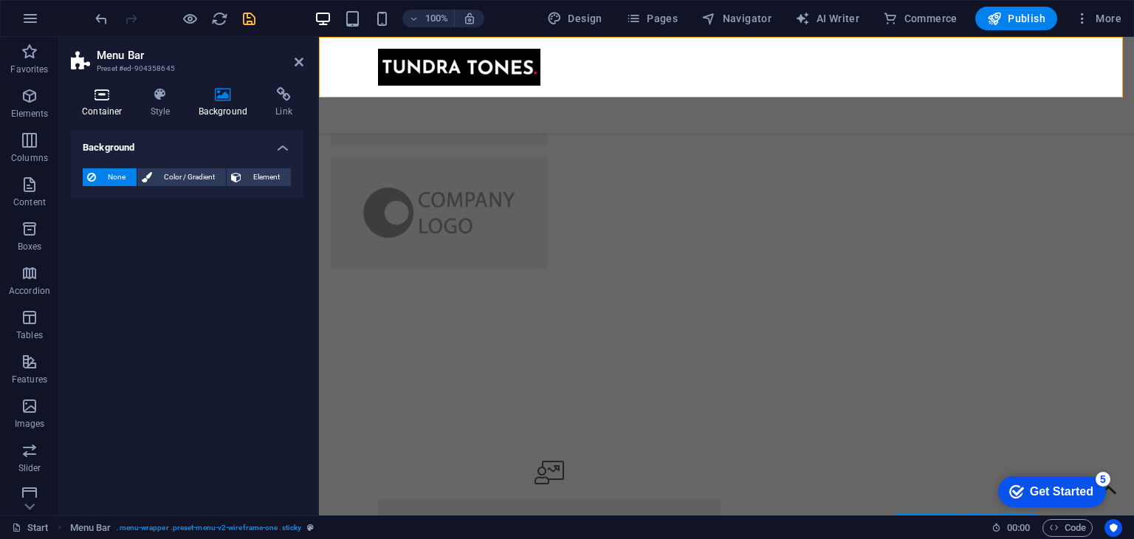
click at [94, 95] on icon at bounding box center [102, 94] width 63 height 15
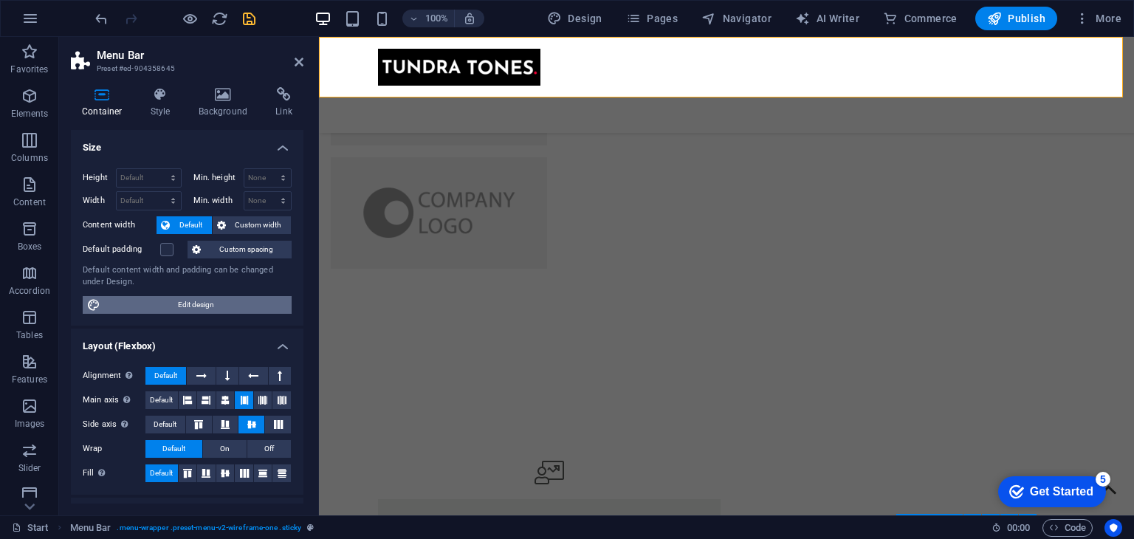
click at [191, 301] on span "Edit design" at bounding box center [196, 305] width 182 height 18
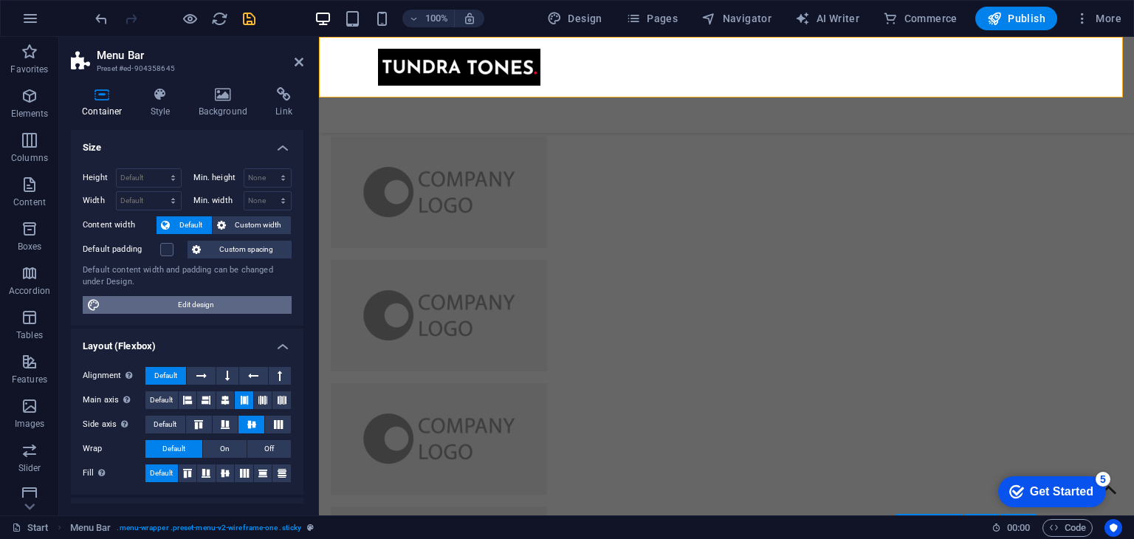
select select "rem"
select select "ease-in-out"
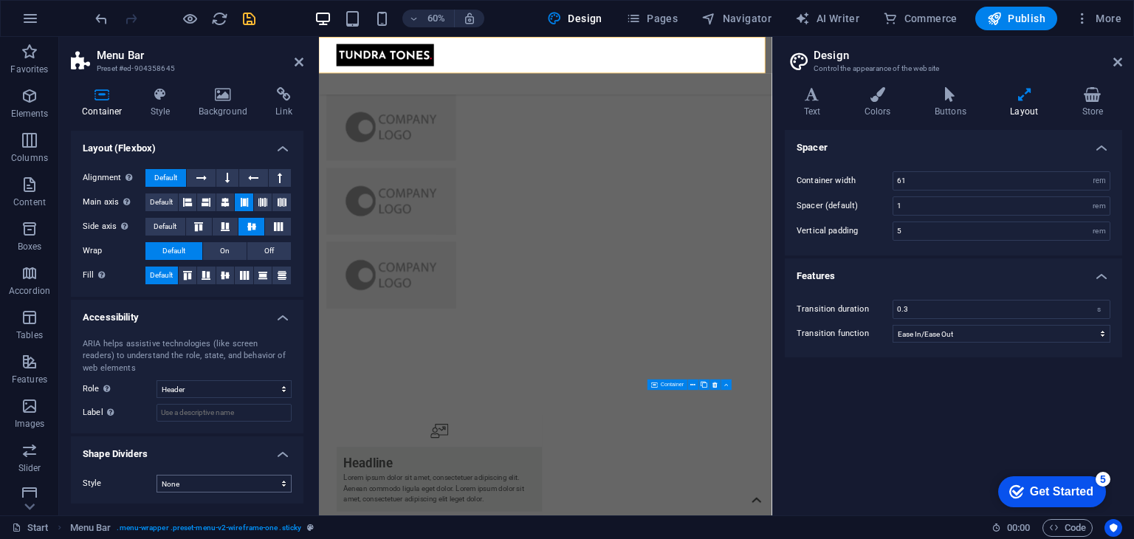
scroll to position [0, 0]
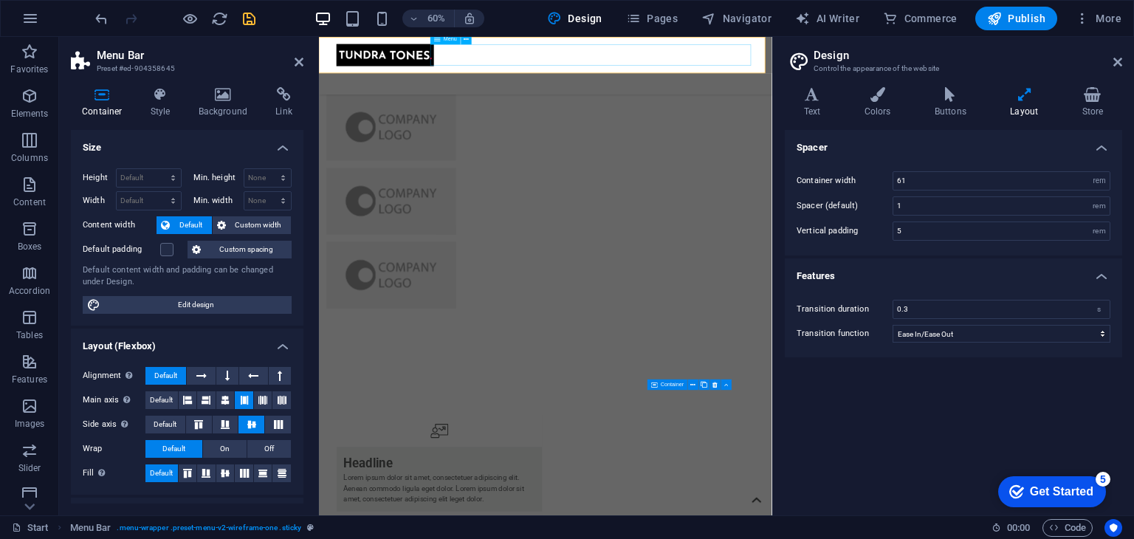
click at [601, 86] on nav "Home About Service Information Contact" at bounding box center [697, 103] width 697 height 35
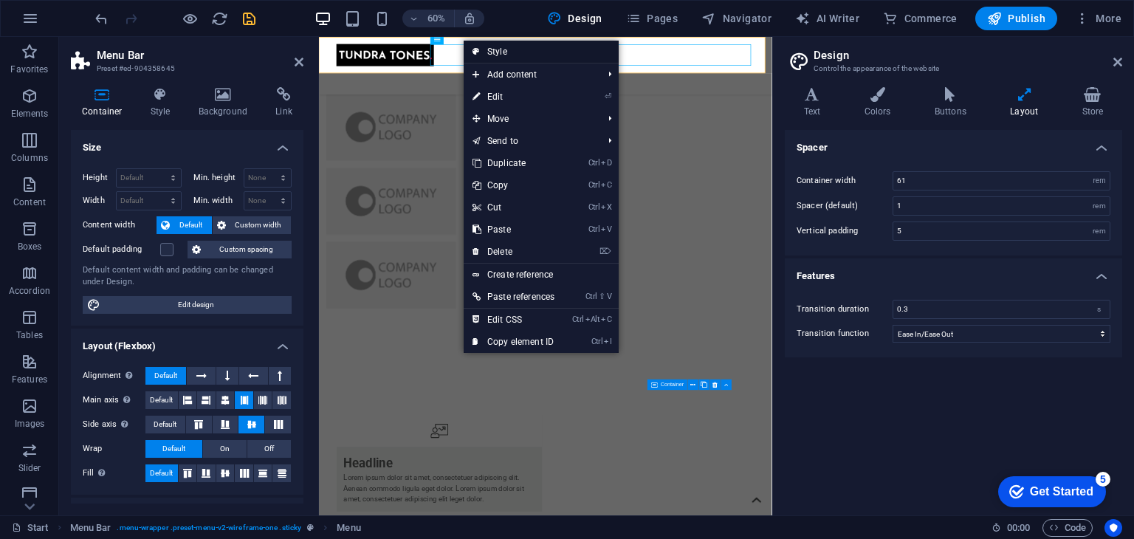
click at [488, 53] on link "Style" at bounding box center [541, 52] width 155 height 22
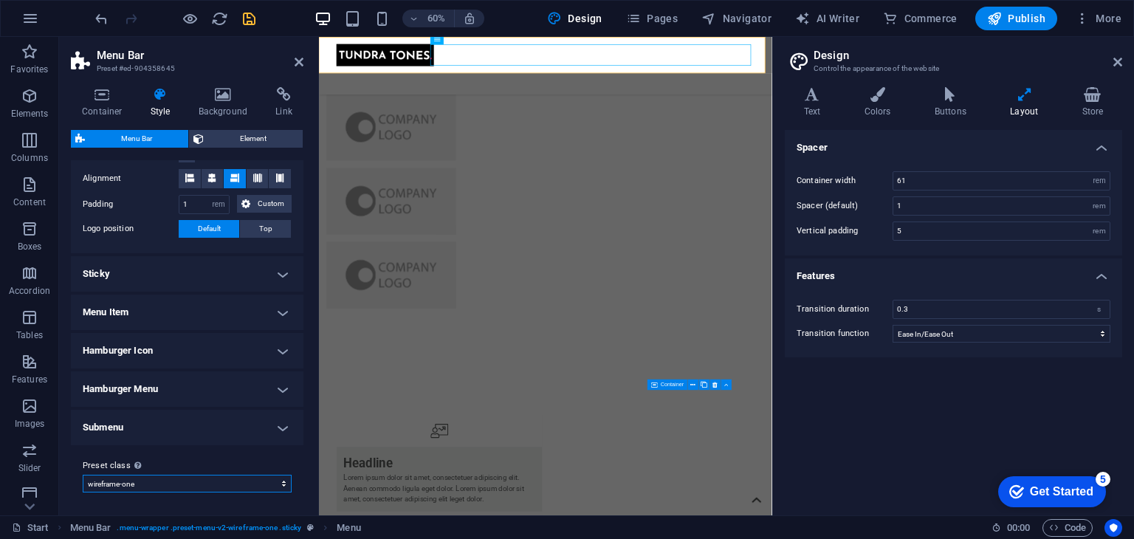
click at [182, 483] on select "wireframe-one Add preset class" at bounding box center [187, 484] width 209 height 18
click at [83, 475] on select "wireframe-one Add preset class" at bounding box center [187, 484] width 209 height 18
select select "preset-menu-v2-wireframe-one"
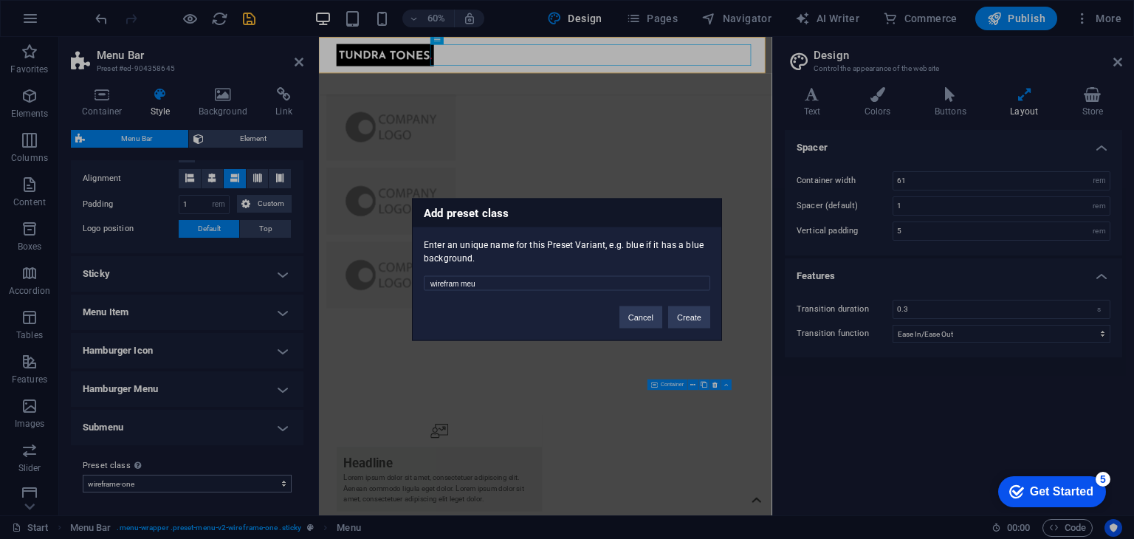
type input "wirefram meu"
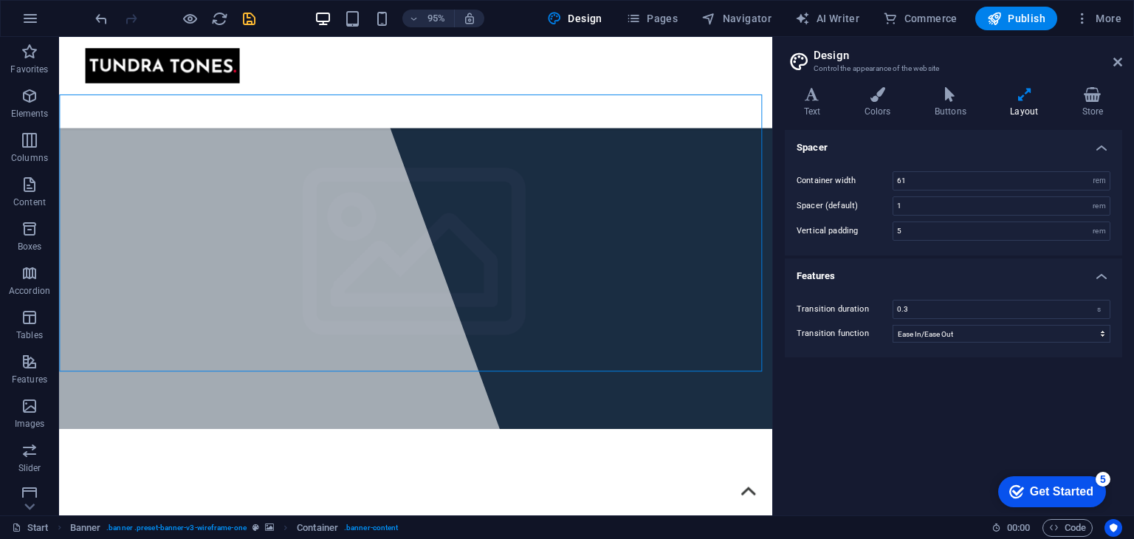
click at [253, 16] on icon "save" at bounding box center [249, 18] width 17 height 17
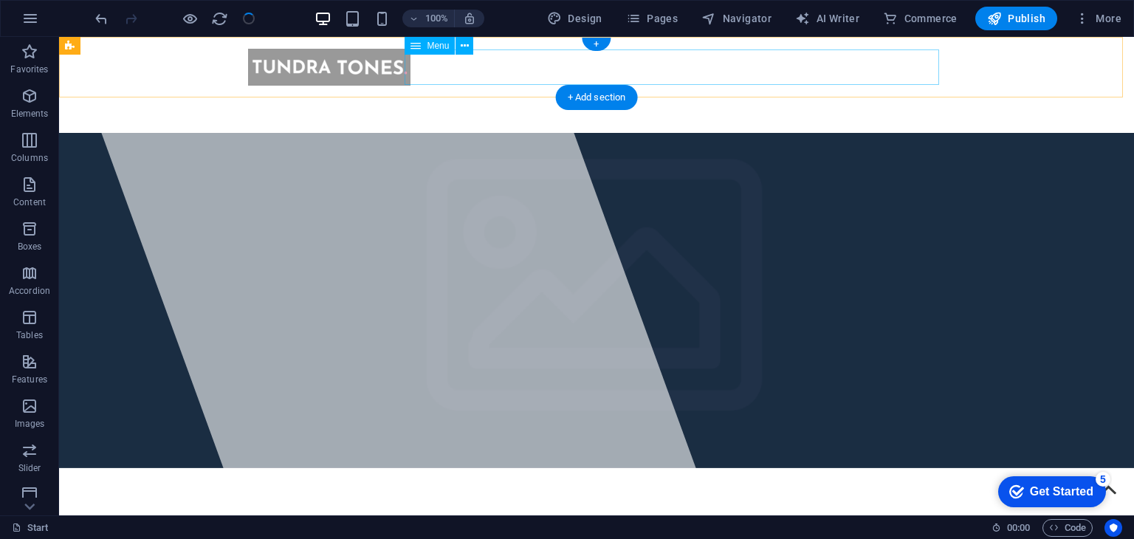
click at [795, 86] on nav "Home About Service Information Contact" at bounding box center [596, 103] width 697 height 35
select select
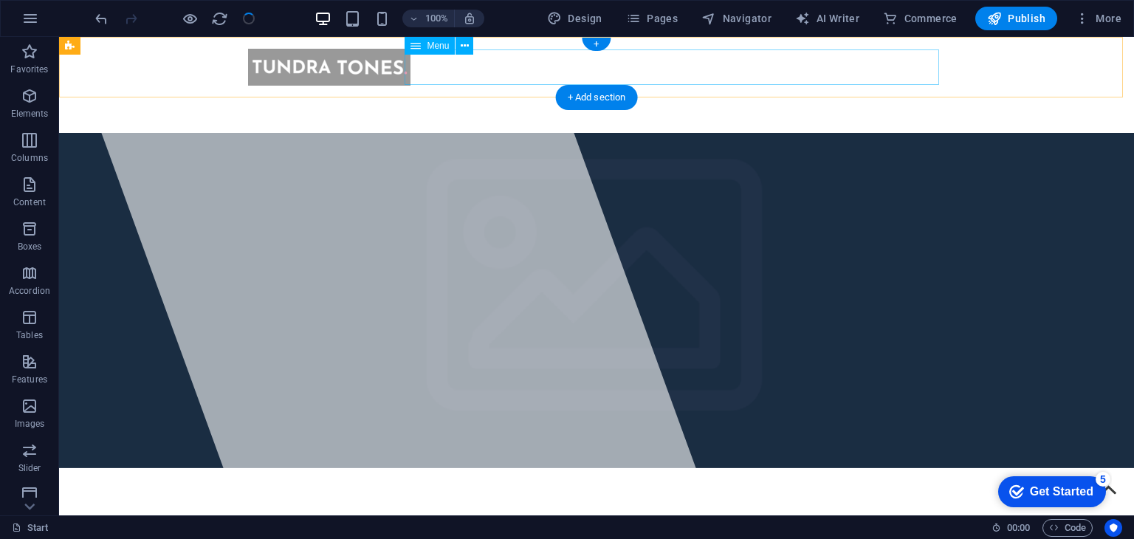
select select
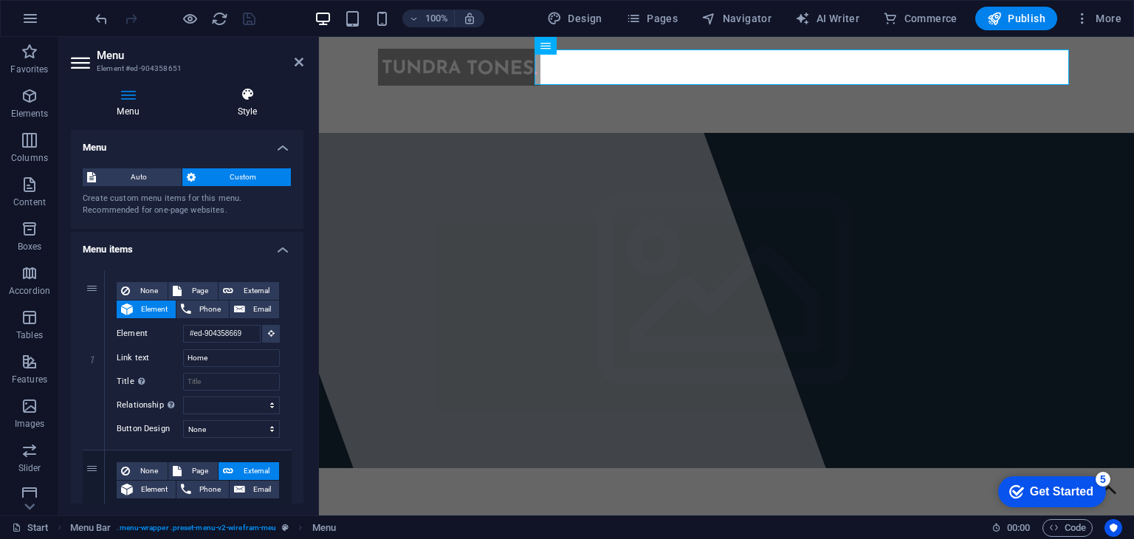
click at [236, 90] on icon at bounding box center [247, 94] width 112 height 15
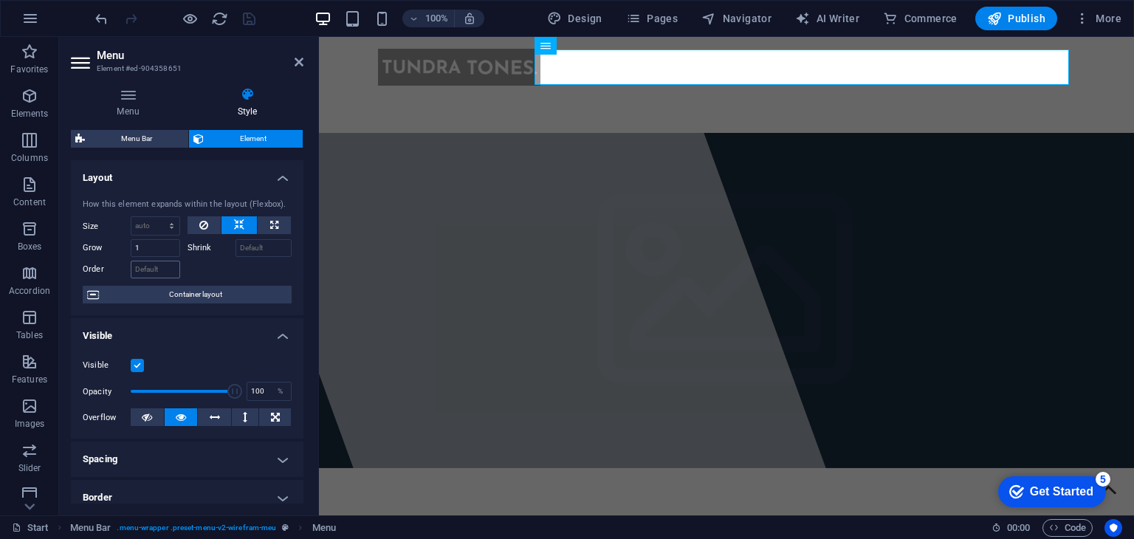
scroll to position [281, 0]
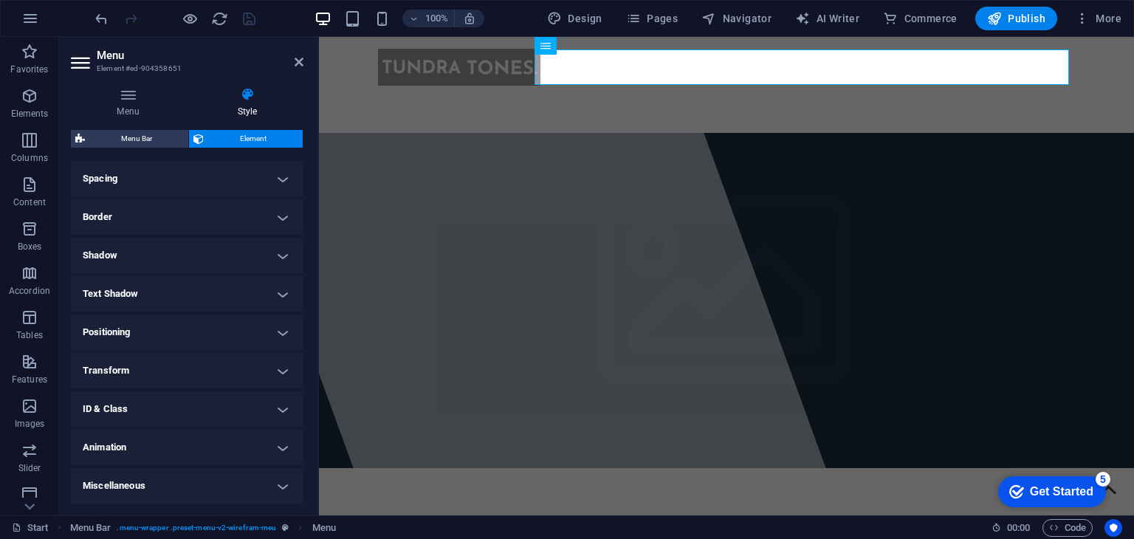
click at [153, 406] on h4 "ID & Class" at bounding box center [187, 408] width 233 height 35
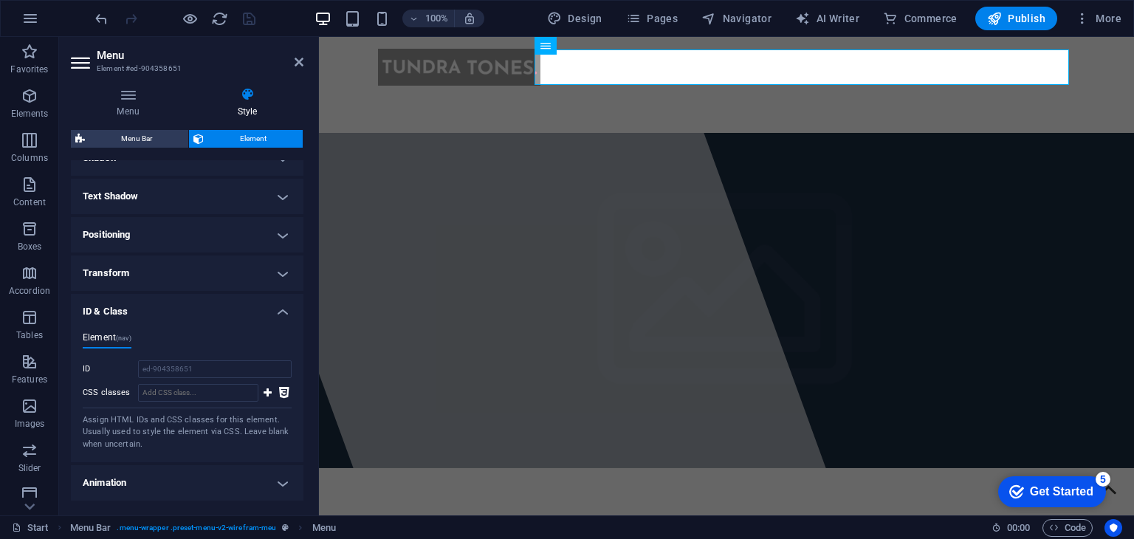
scroll to position [414, 0]
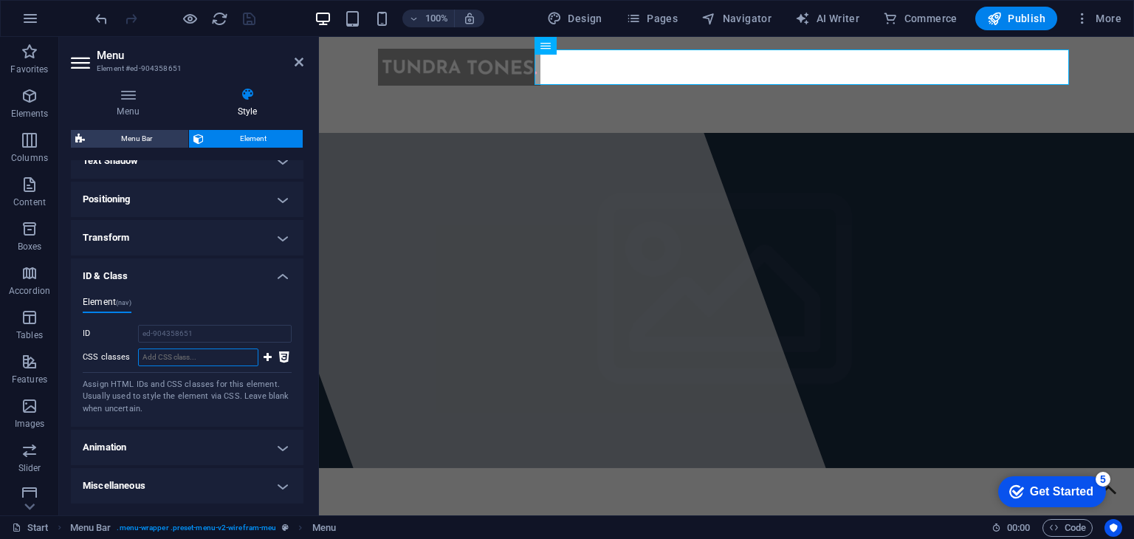
click at [196, 354] on input "CSS classes" at bounding box center [198, 358] width 120 height 18
type input "Menu Class"
click at [267, 357] on icon at bounding box center [268, 358] width 8 height 18
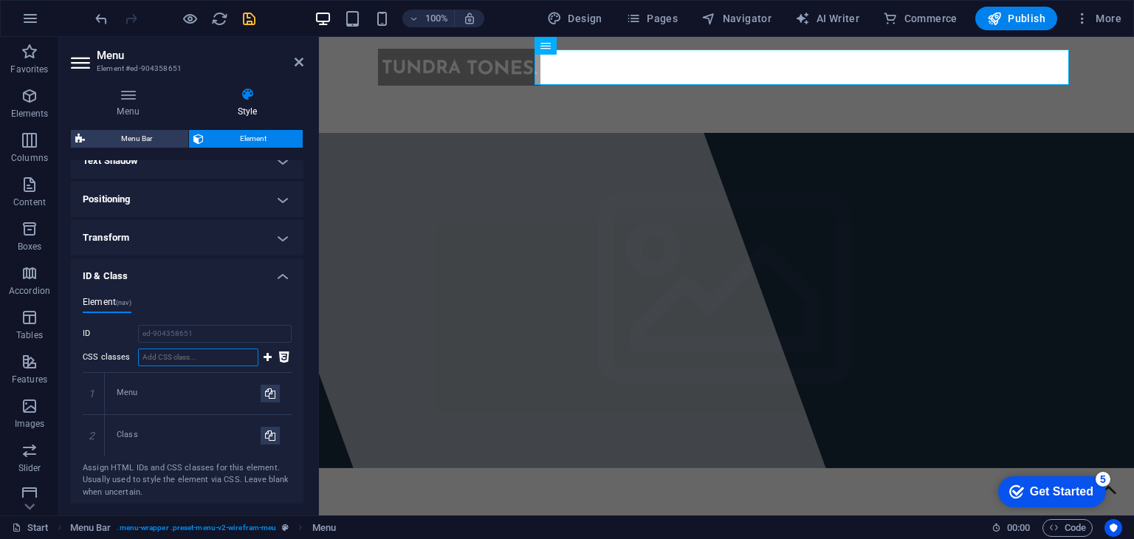
scroll to position [496, 0]
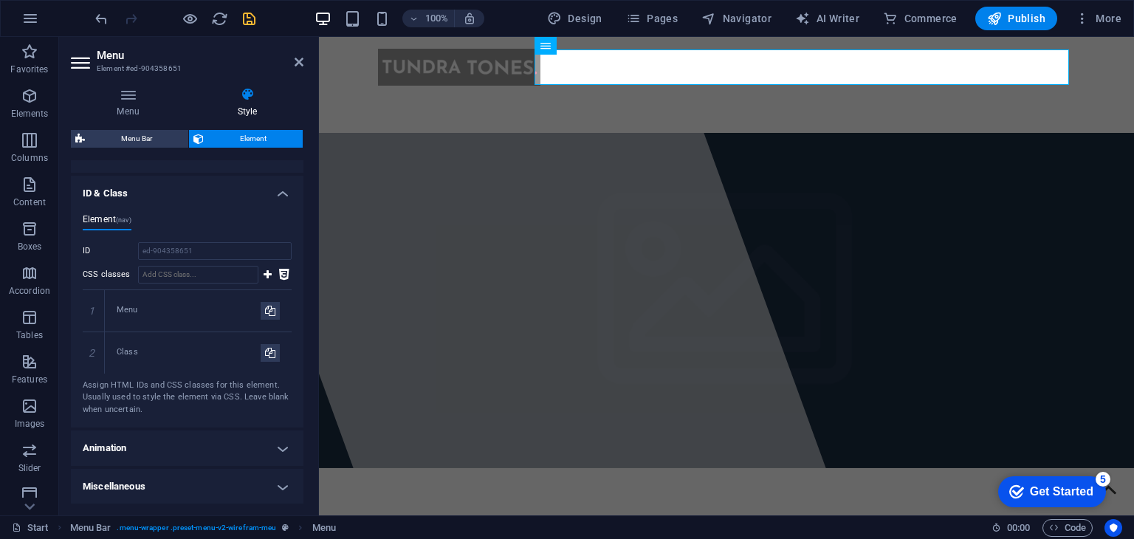
click at [151, 488] on h4 "Miscellaneous" at bounding box center [187, 486] width 233 height 35
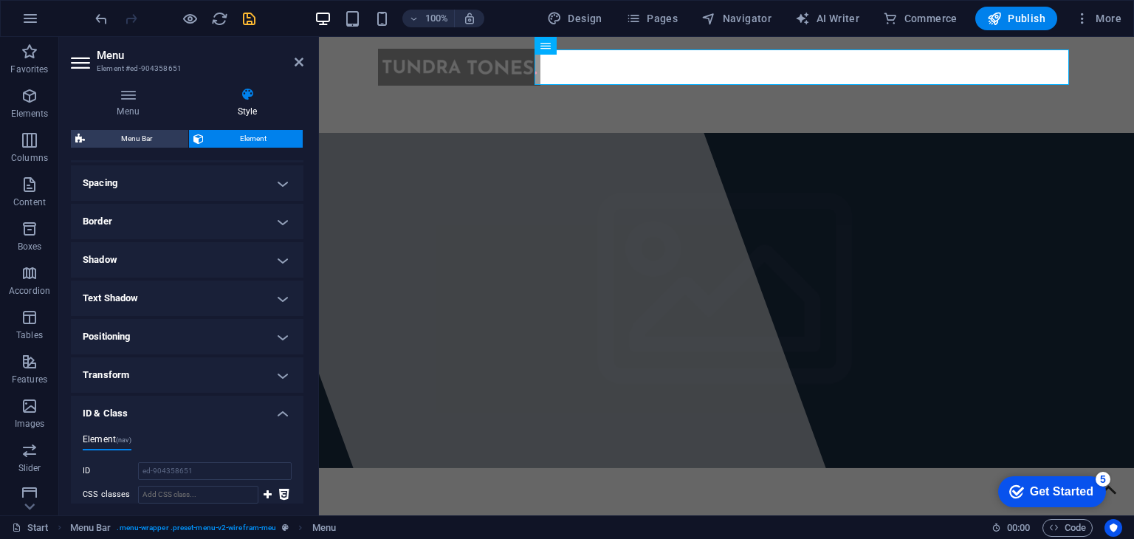
scroll to position [275, 0]
click at [156, 216] on h4 "Border" at bounding box center [187, 222] width 233 height 35
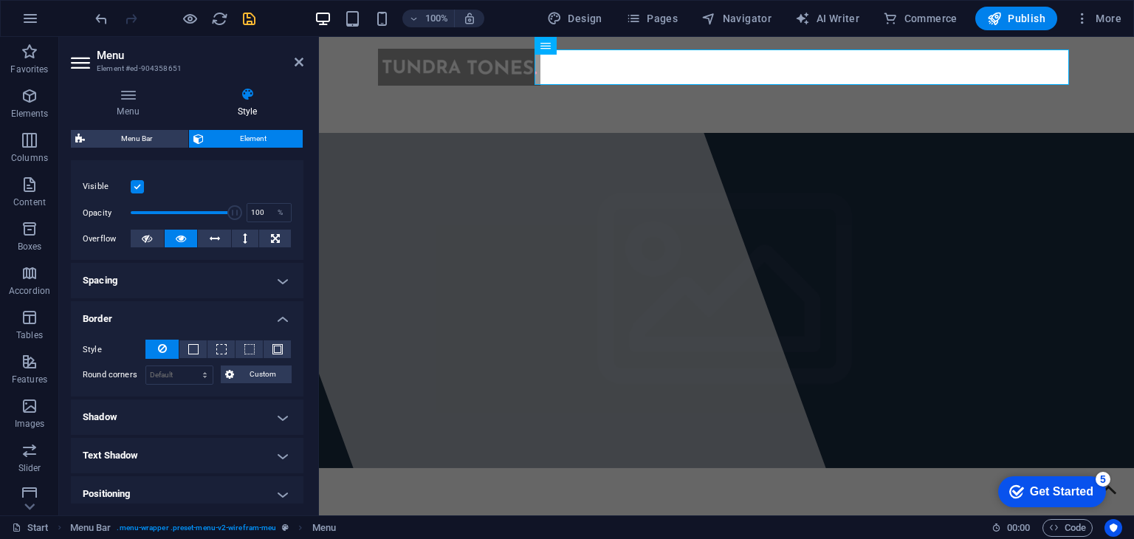
scroll to position [176, 0]
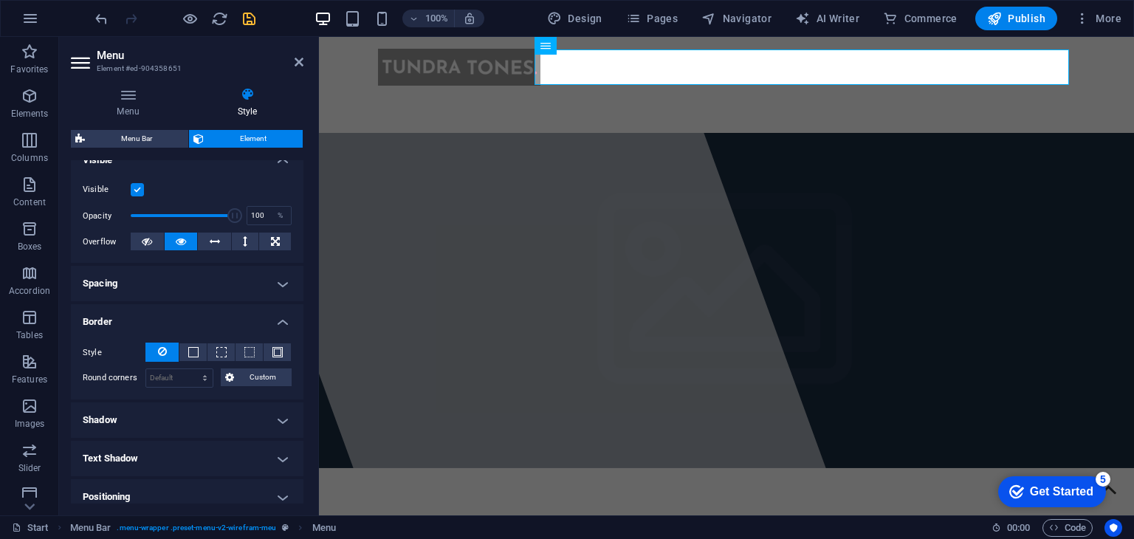
click at [138, 278] on h4 "Spacing" at bounding box center [187, 283] width 233 height 35
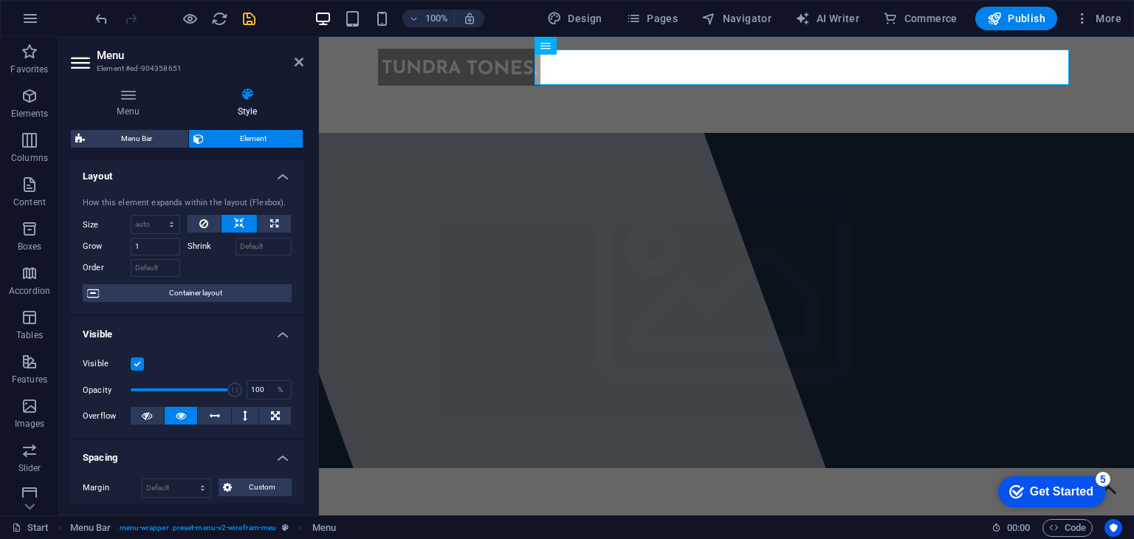
scroll to position [0, 0]
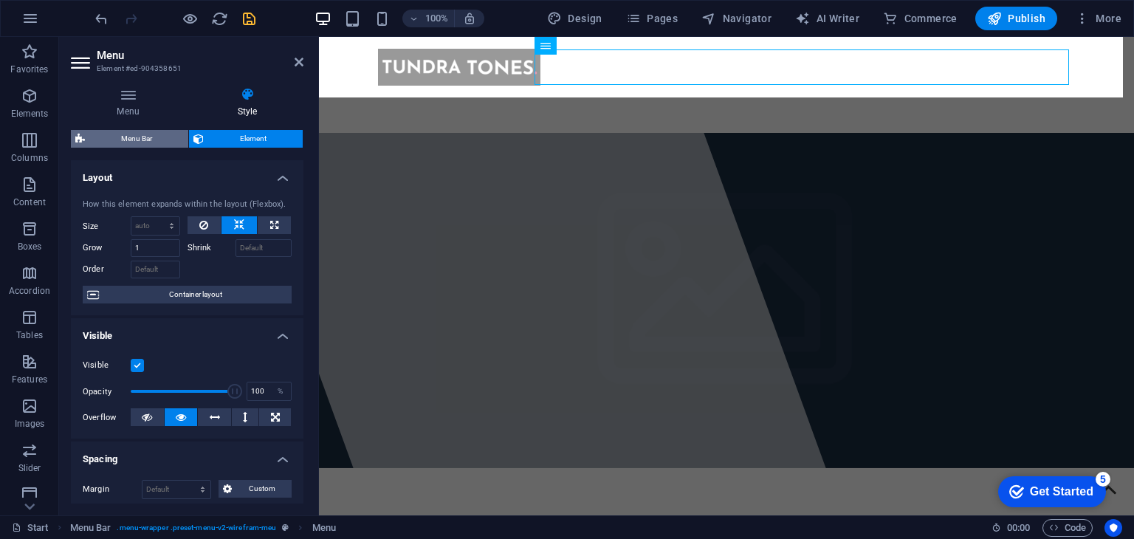
click at [154, 137] on span "Menu Bar" at bounding box center [136, 139] width 95 height 18
select select "rem"
select select "preset-menu-v2-wirefram-meu"
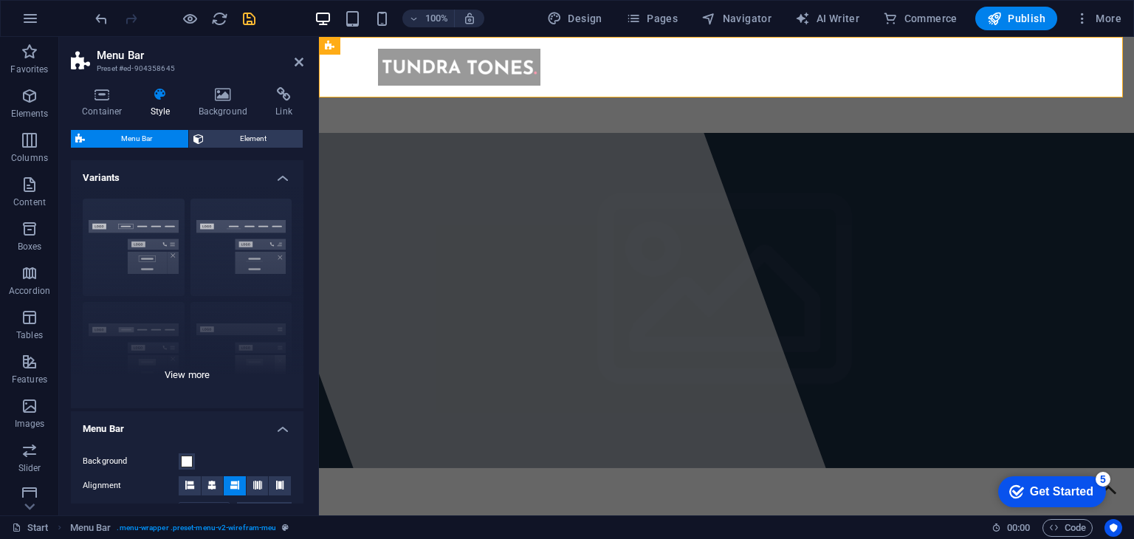
scroll to position [307, 0]
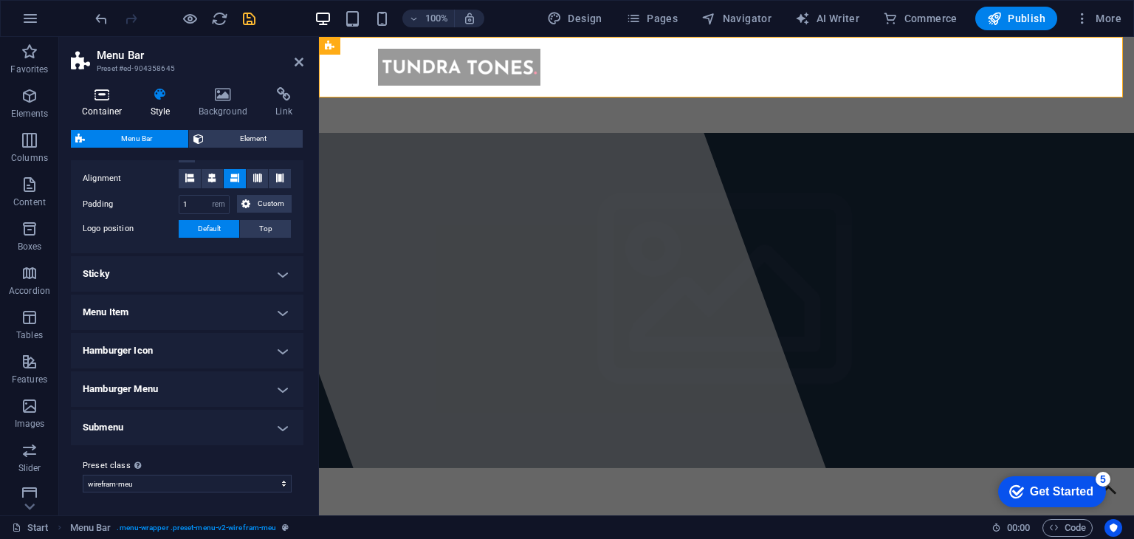
click at [105, 100] on icon at bounding box center [102, 94] width 63 height 15
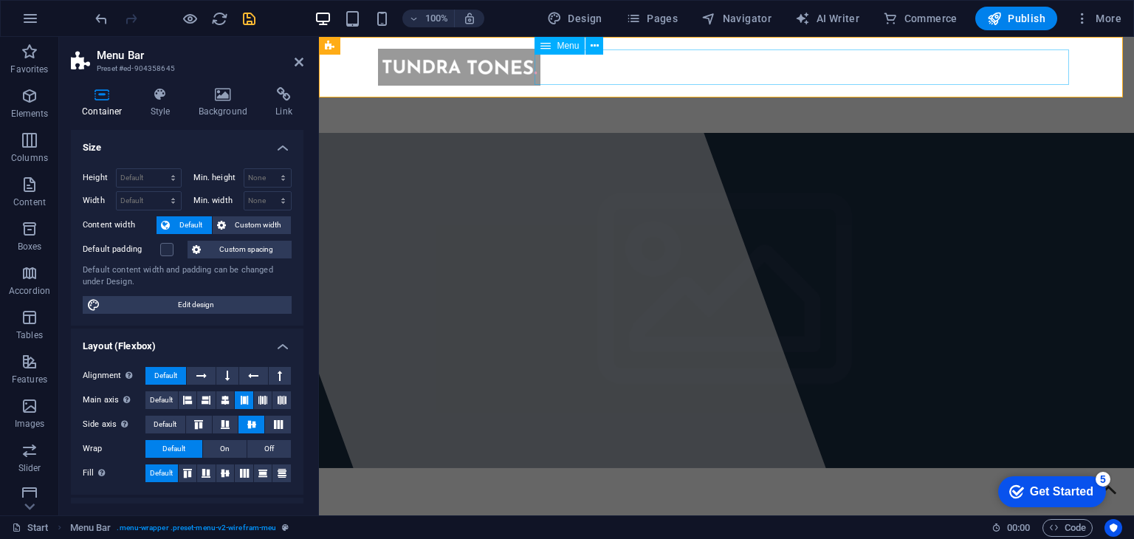
click at [637, 86] on nav "Home About Service Information Contact" at bounding box center [726, 103] width 697 height 35
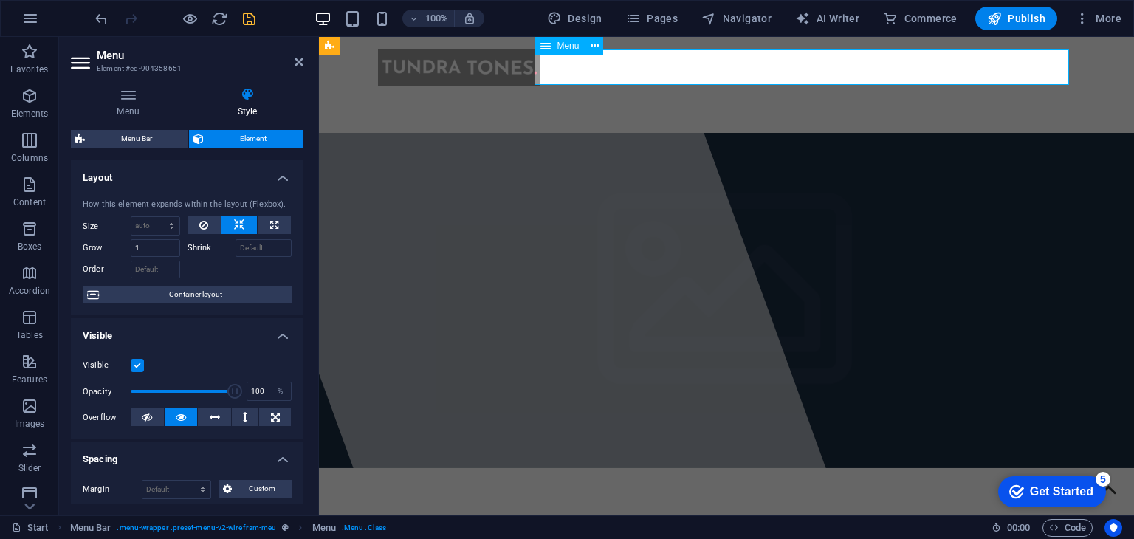
click at [637, 86] on nav "Home About Service Information Contact" at bounding box center [726, 103] width 697 height 35
click at [541, 86] on nav "Home About Service Information Contact" at bounding box center [726, 103] width 697 height 35
click at [157, 105] on h4 "Menu" at bounding box center [131, 102] width 120 height 31
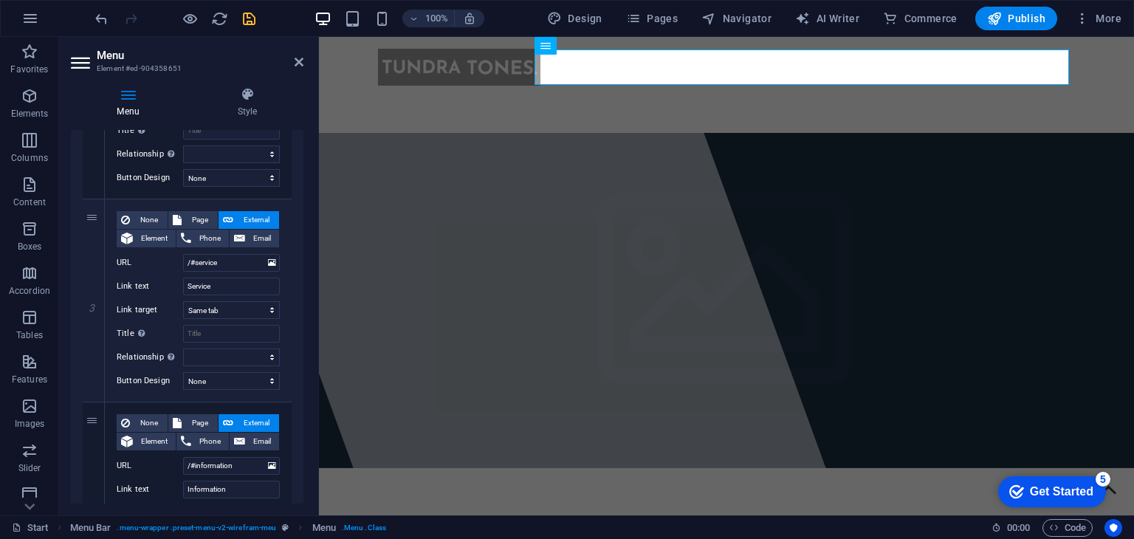
scroll to position [799, 0]
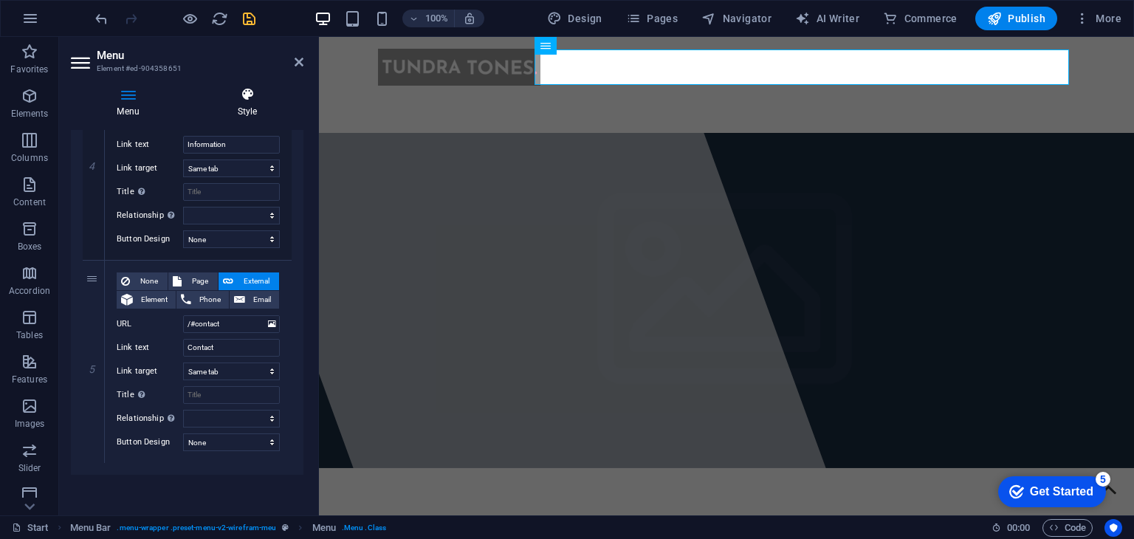
click at [236, 92] on icon at bounding box center [247, 94] width 112 height 15
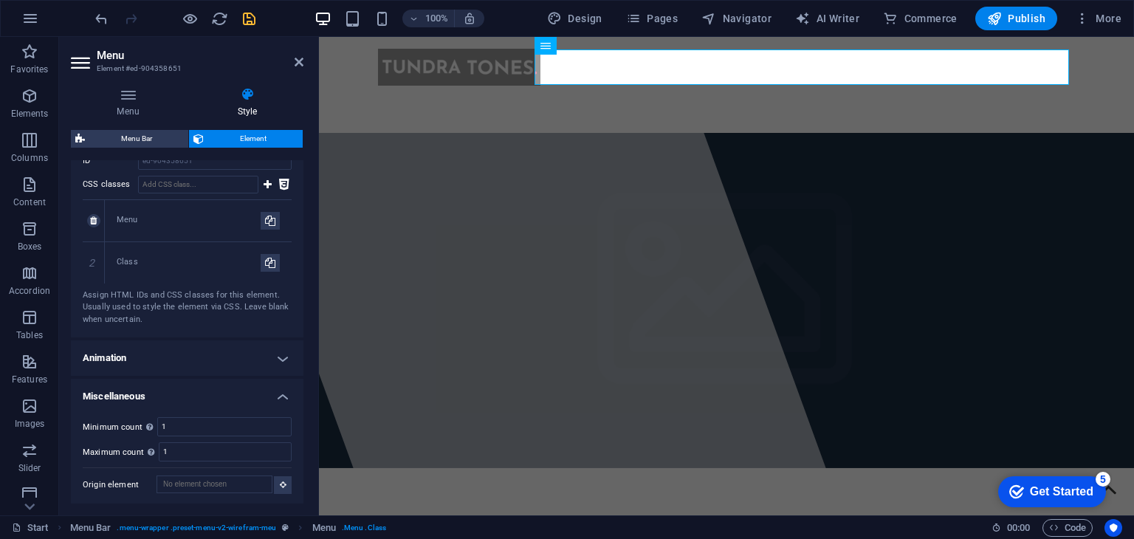
scroll to position [630, 0]
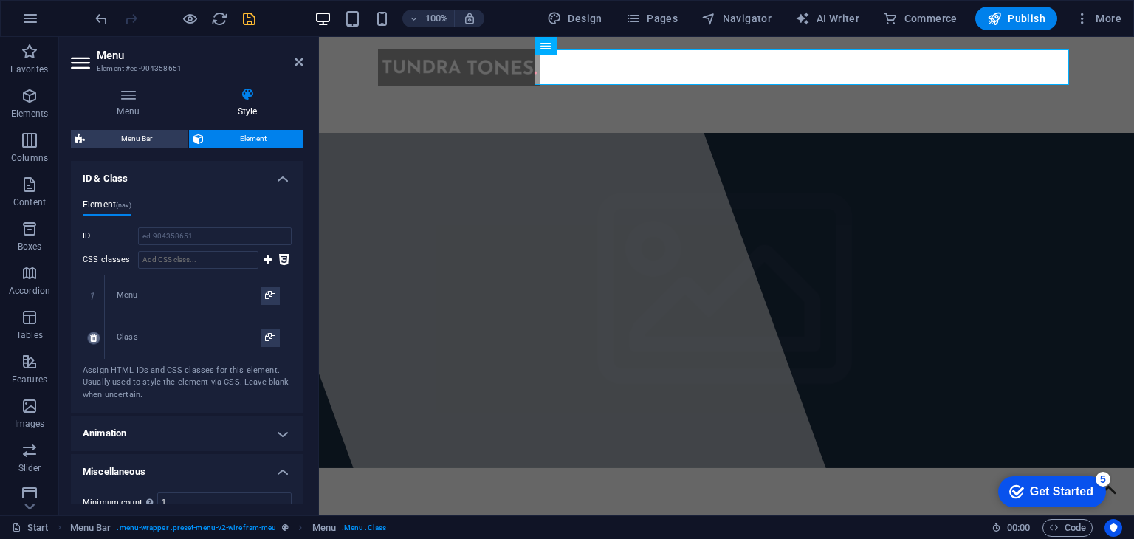
click at [97, 335] on icon at bounding box center [93, 338] width 7 height 9
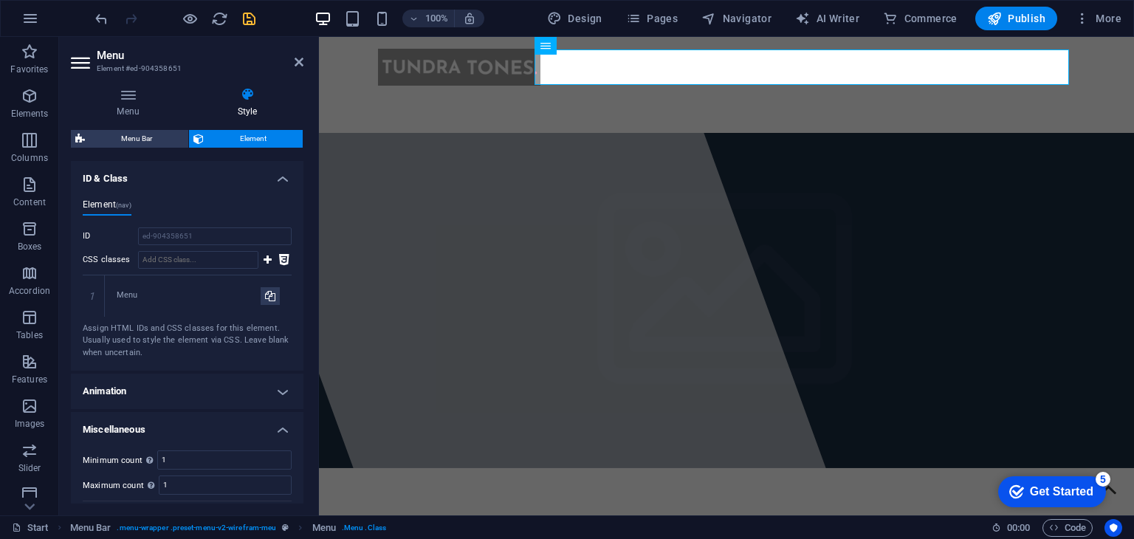
click at [236, 17] on div at bounding box center [174, 19] width 165 height 24
click at [242, 21] on icon "save" at bounding box center [249, 18] width 17 height 17
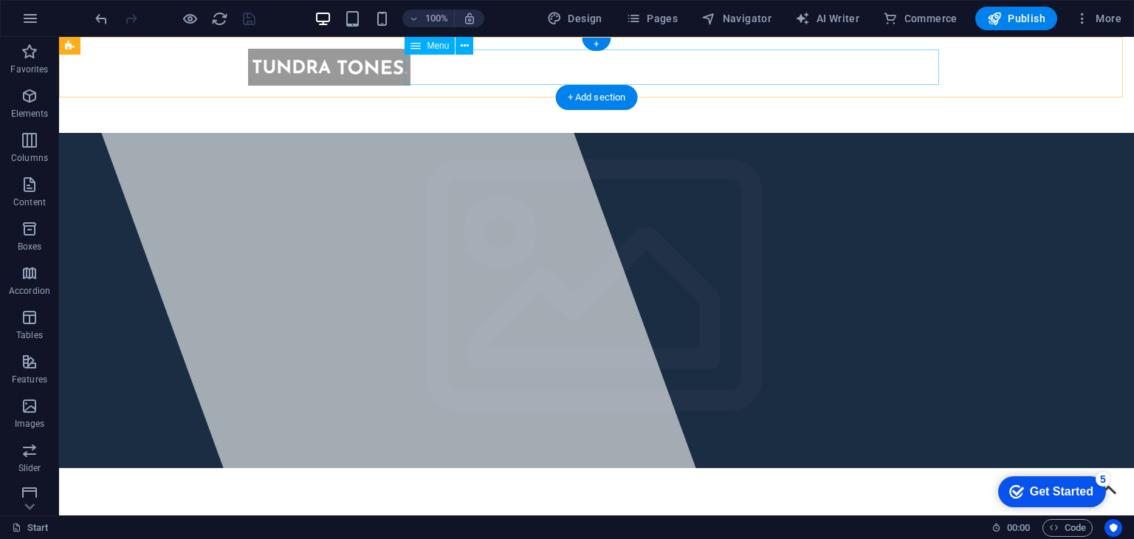
click at [681, 86] on nav "Home About Service Information Contact" at bounding box center [596, 103] width 697 height 35
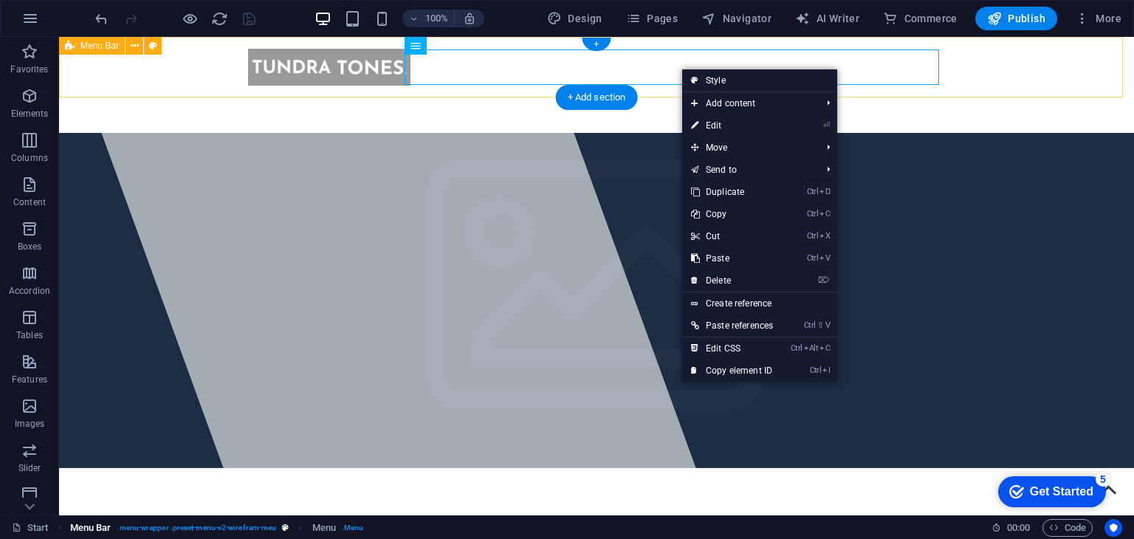
click at [191, 521] on span ". menu-wrapper .preset-menu-v2-wirefram-meu" at bounding box center [197, 528] width 160 height 18
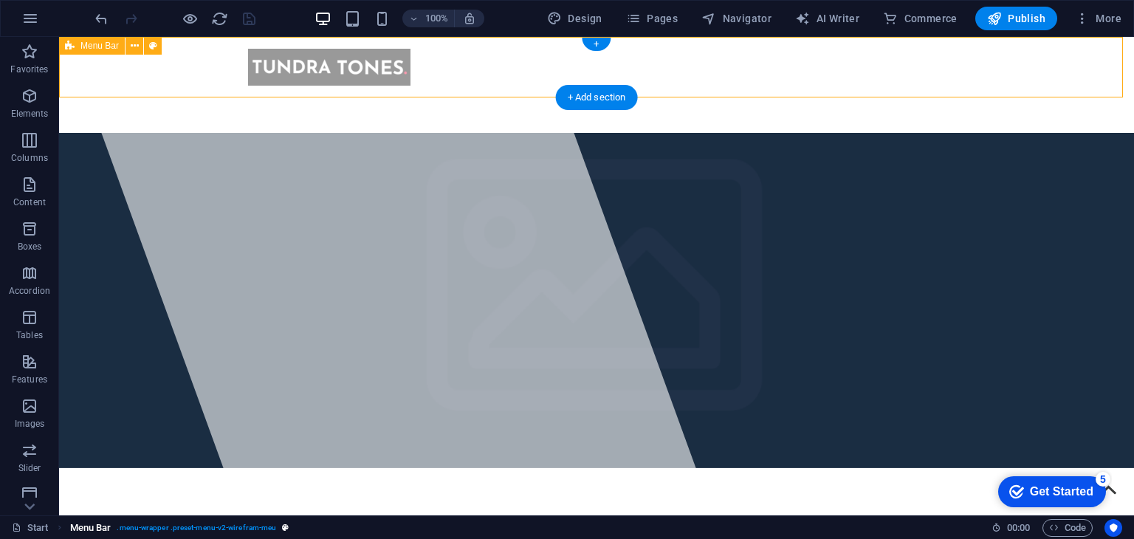
click at [191, 521] on span ". menu-wrapper .preset-menu-v2-wirefram-meu" at bounding box center [197, 528] width 160 height 18
select select "header"
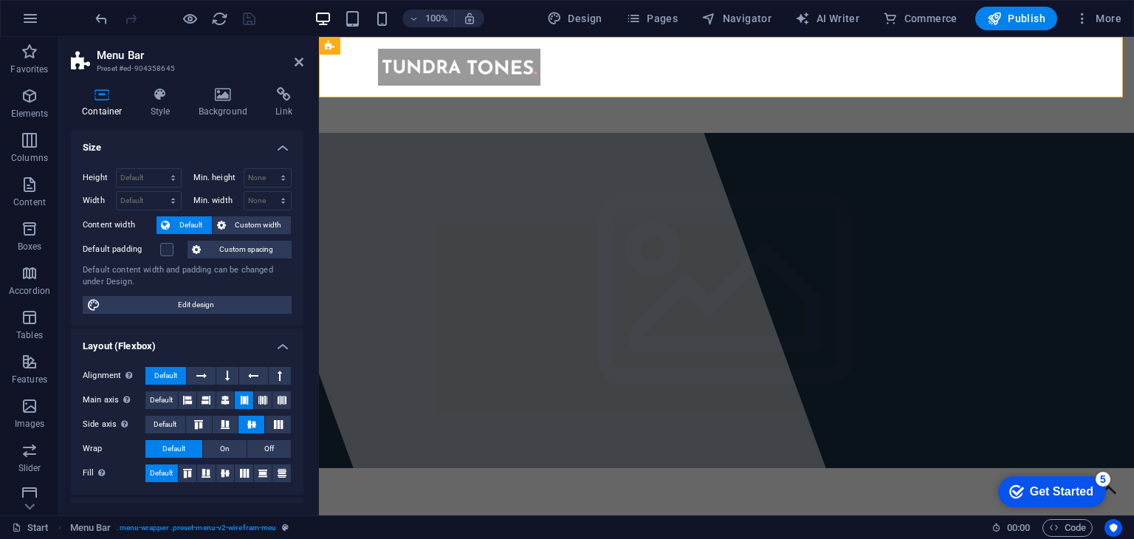
scroll to position [198, 0]
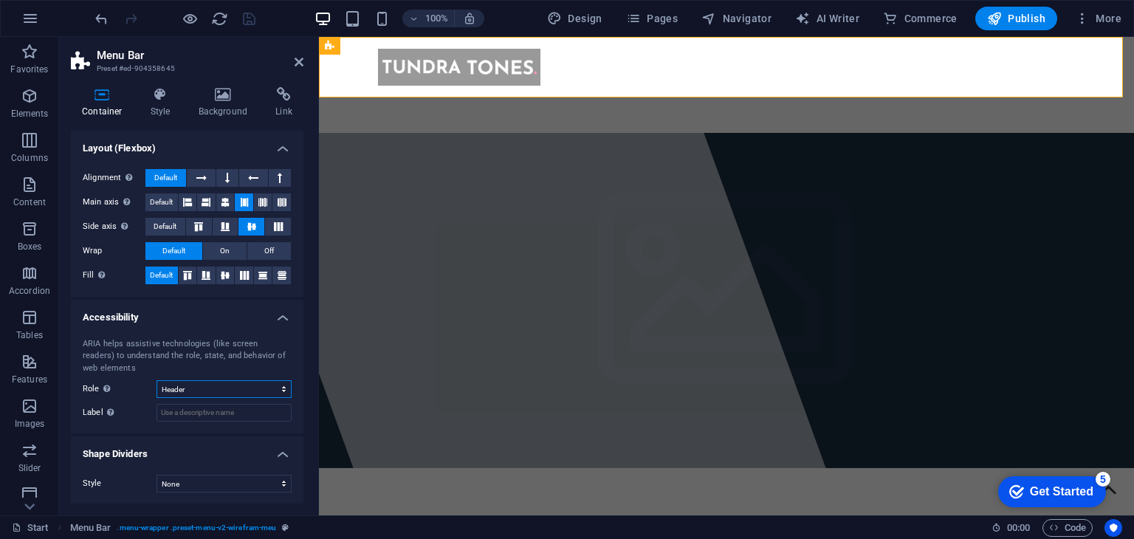
click at [233, 393] on select "None Alert Article Banner Comment Complementary Dialog Footer Header Marquee Pr…" at bounding box center [224, 389] width 135 height 18
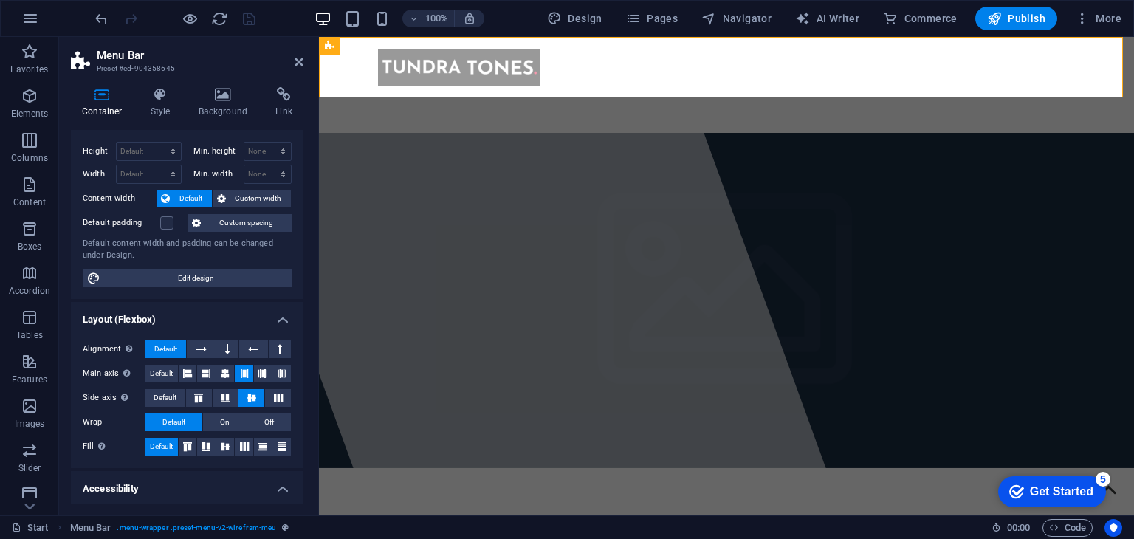
scroll to position [27, 0]
click at [145, 282] on span "Edit design" at bounding box center [196, 279] width 182 height 18
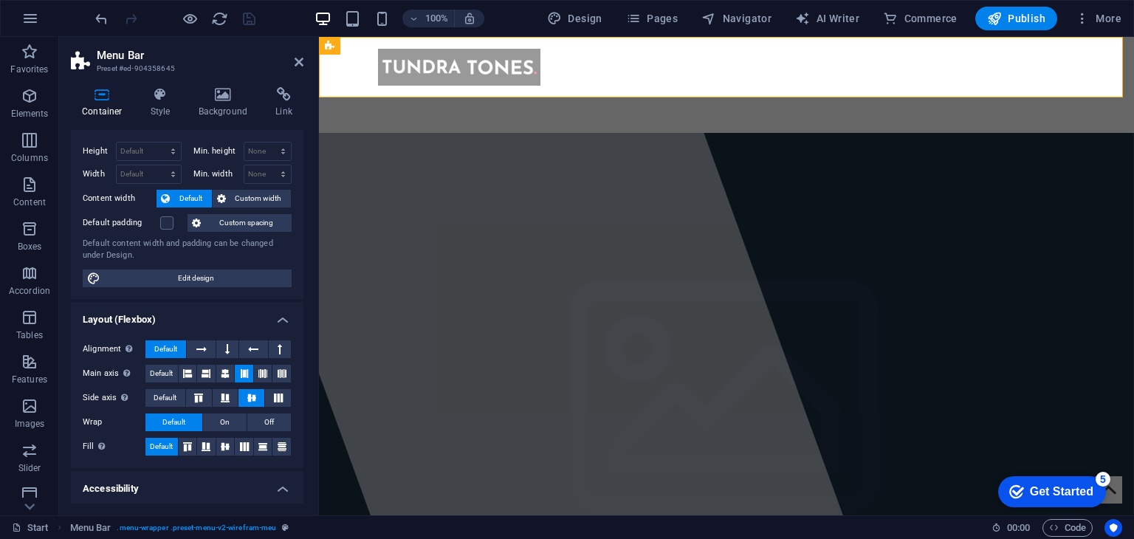
select select "rem"
select select "ease-in-out"
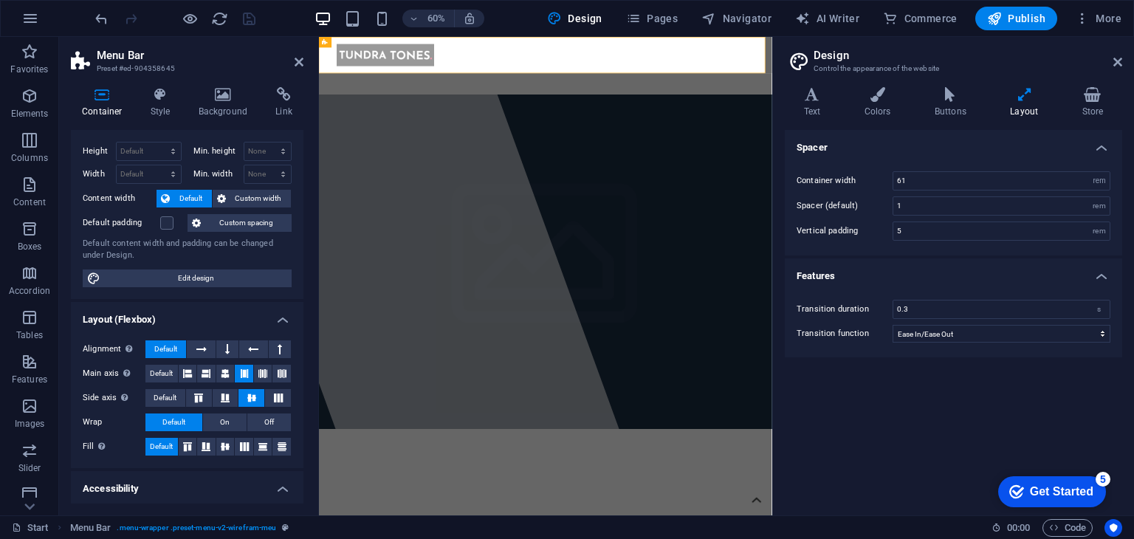
click at [145, 282] on span "Edit design" at bounding box center [196, 279] width 182 height 18
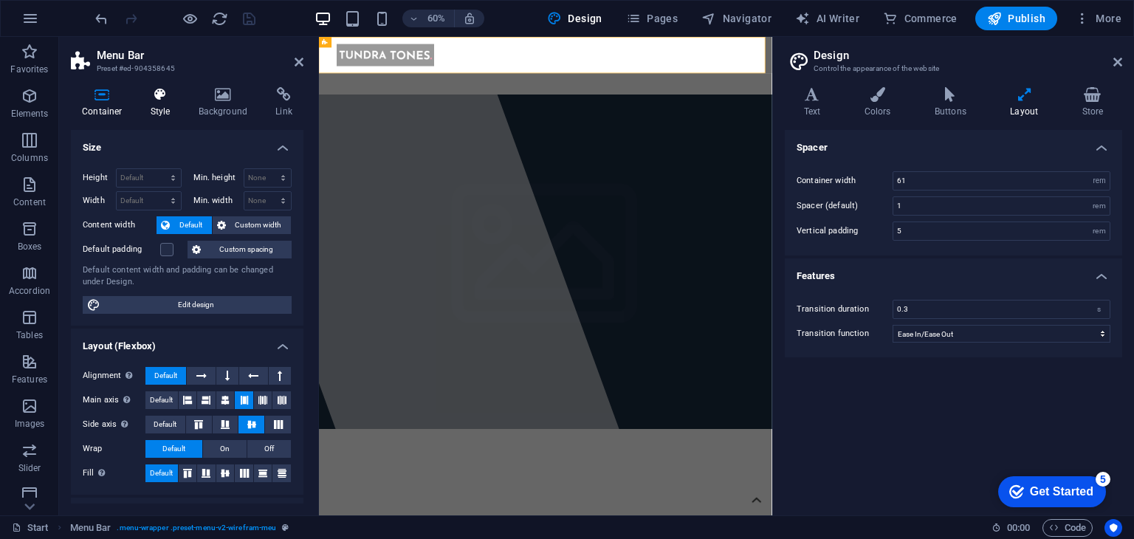
click at [151, 112] on h4 "Style" at bounding box center [164, 102] width 48 height 31
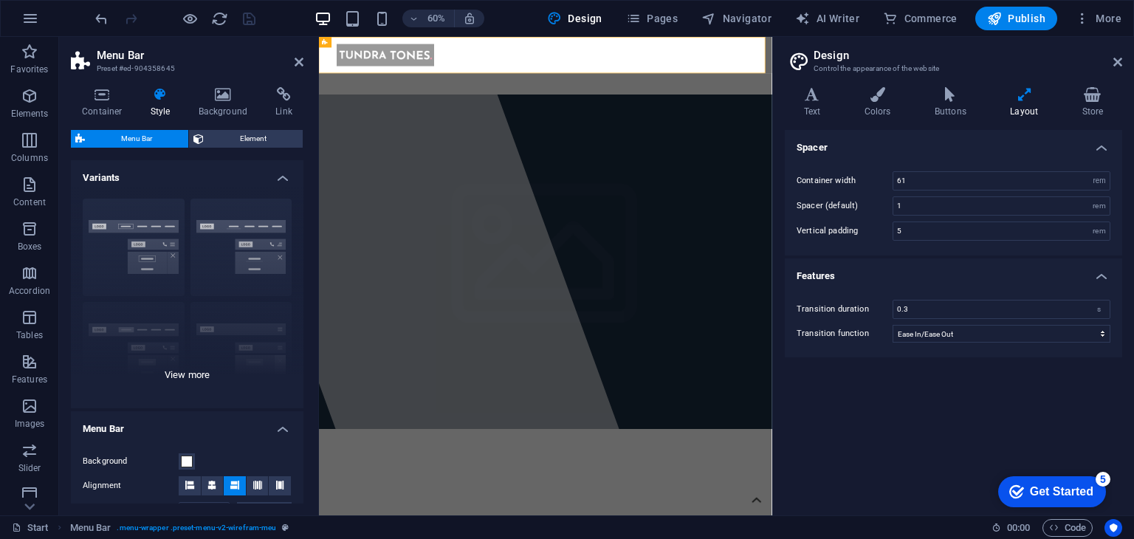
scroll to position [307, 0]
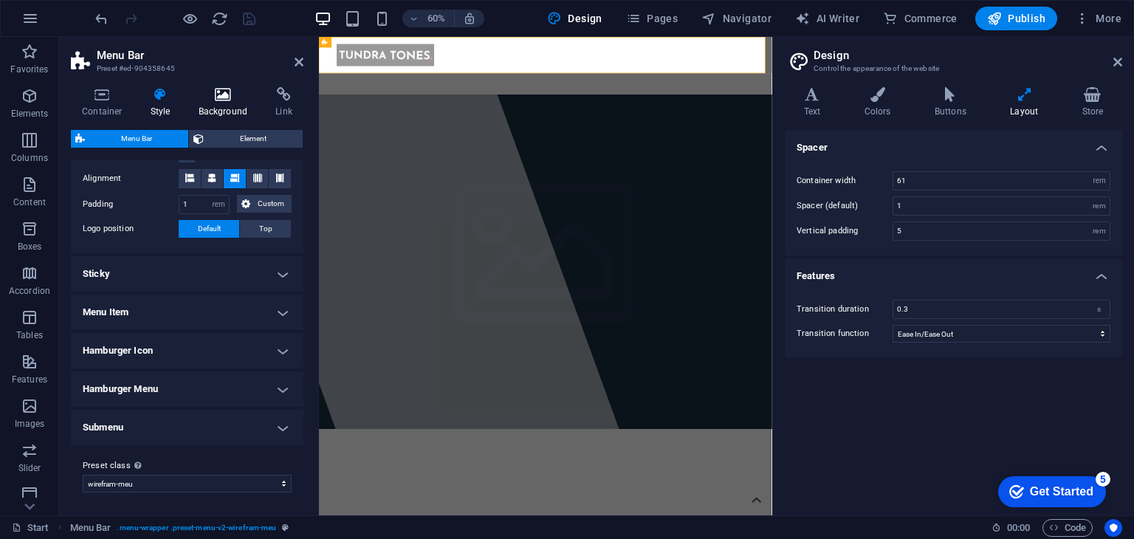
click at [208, 99] on icon at bounding box center [224, 94] width 72 height 15
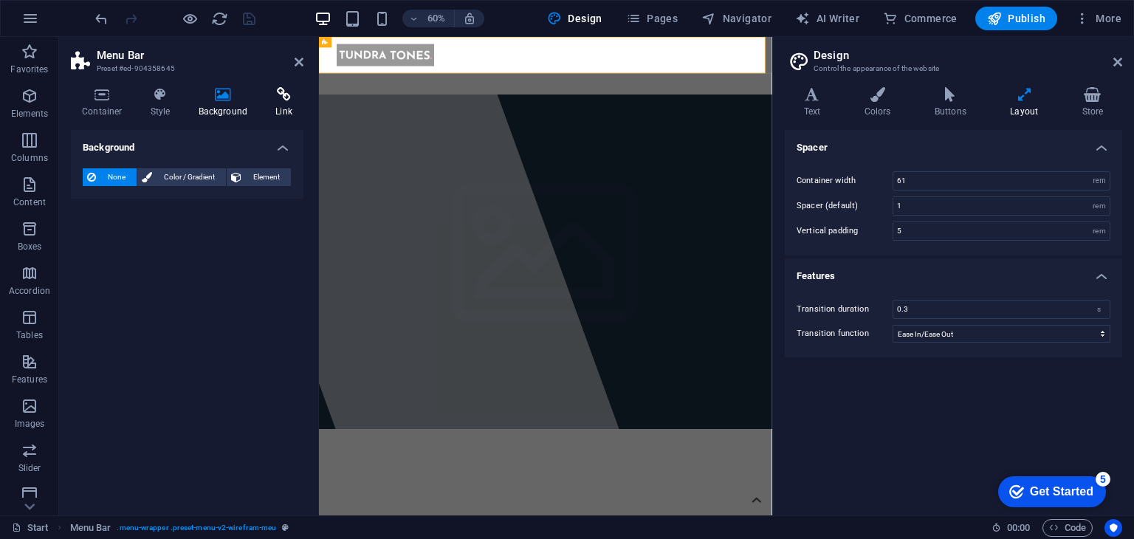
click at [266, 99] on icon at bounding box center [283, 94] width 39 height 15
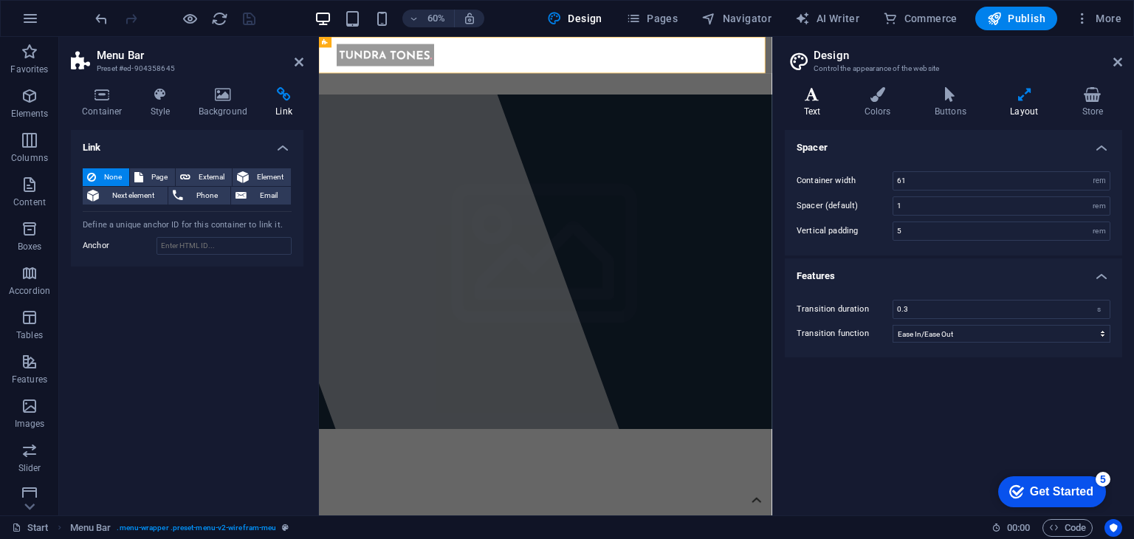
click at [821, 98] on icon at bounding box center [812, 94] width 55 height 15
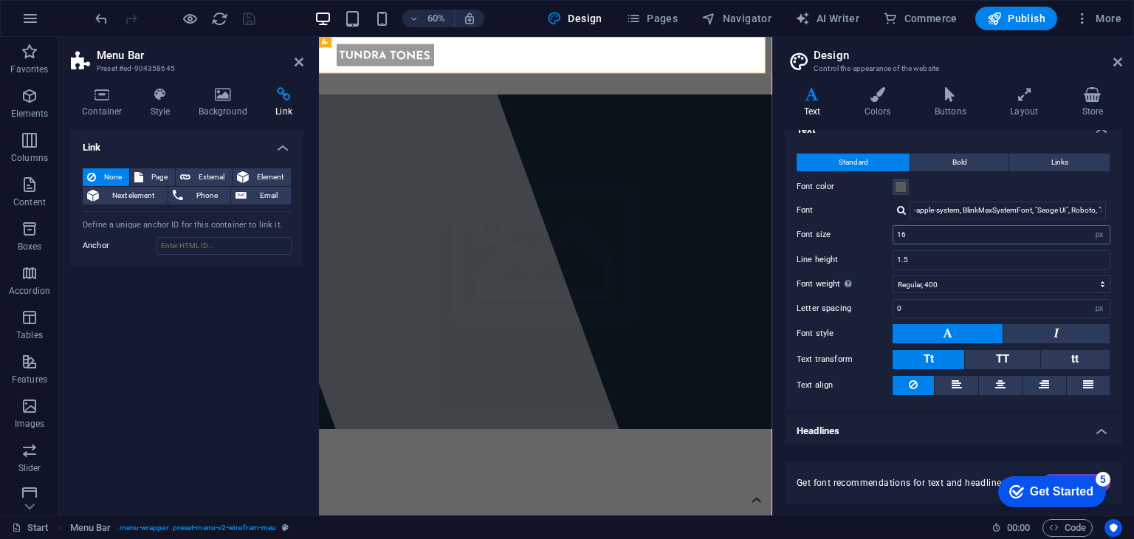
scroll to position [306, 0]
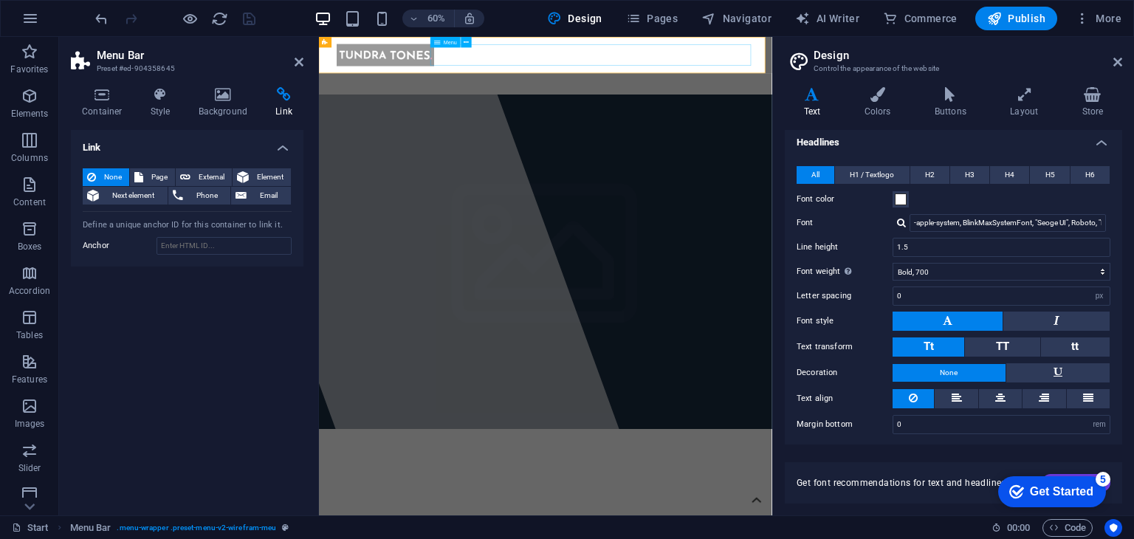
click at [676, 86] on nav "Home About Service Information Contact" at bounding box center [697, 103] width 697 height 35
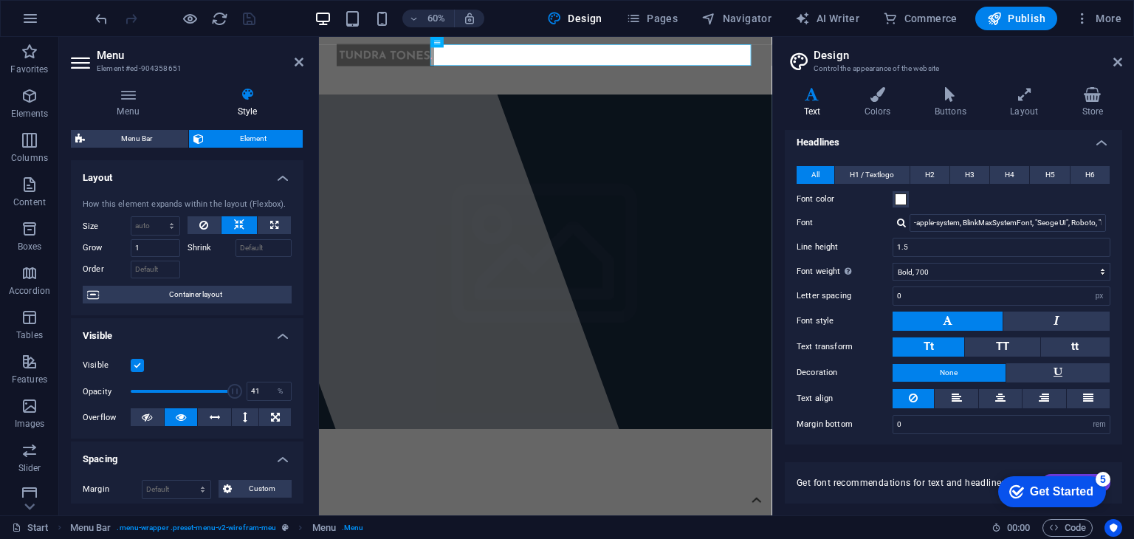
click at [171, 393] on span at bounding box center [183, 391] width 104 height 22
drag, startPoint x: 171, startPoint y: 393, endPoint x: 285, endPoint y: 391, distance: 113.7
click at [285, 391] on div "Opacity 41 %" at bounding box center [187, 391] width 209 height 22
type input "100"
click at [241, 21] on icon "save" at bounding box center [249, 18] width 17 height 17
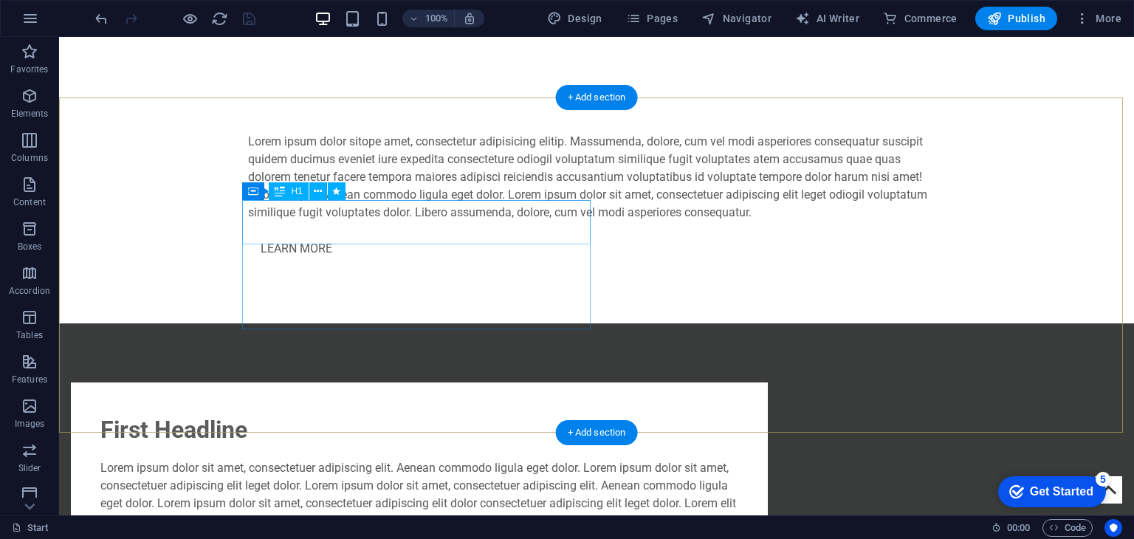
scroll to position [0, 0]
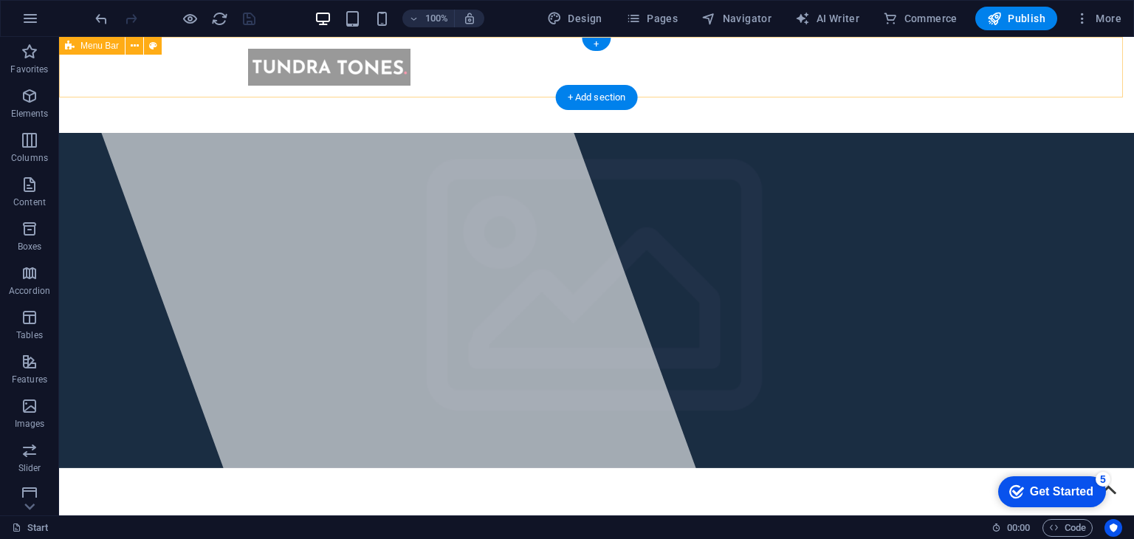
click at [103, 73] on div "Home About Service Information Contact" at bounding box center [596, 85] width 1075 height 96
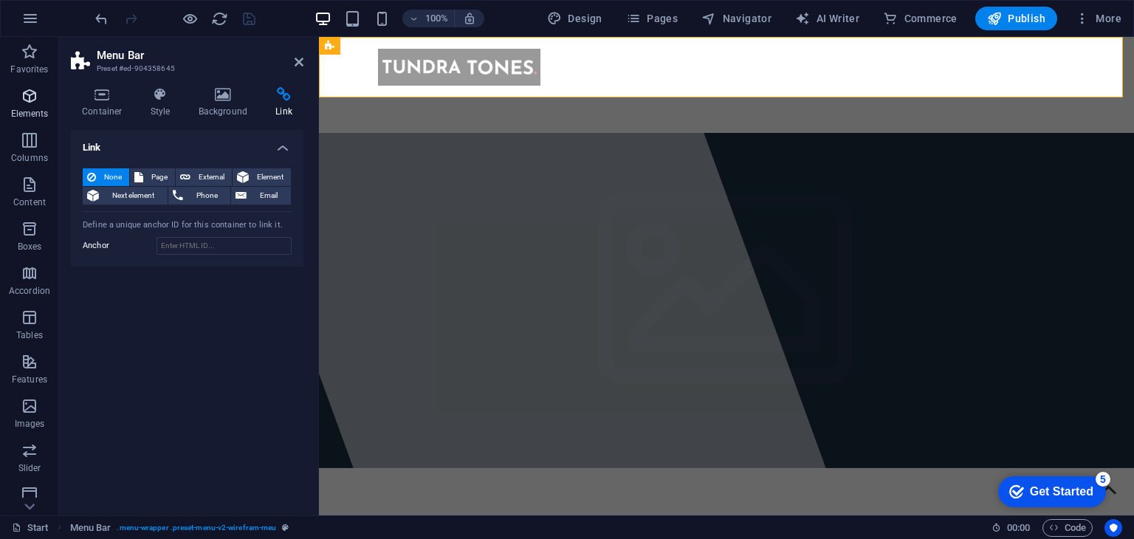
click at [28, 108] on p "Elements" at bounding box center [30, 114] width 38 height 12
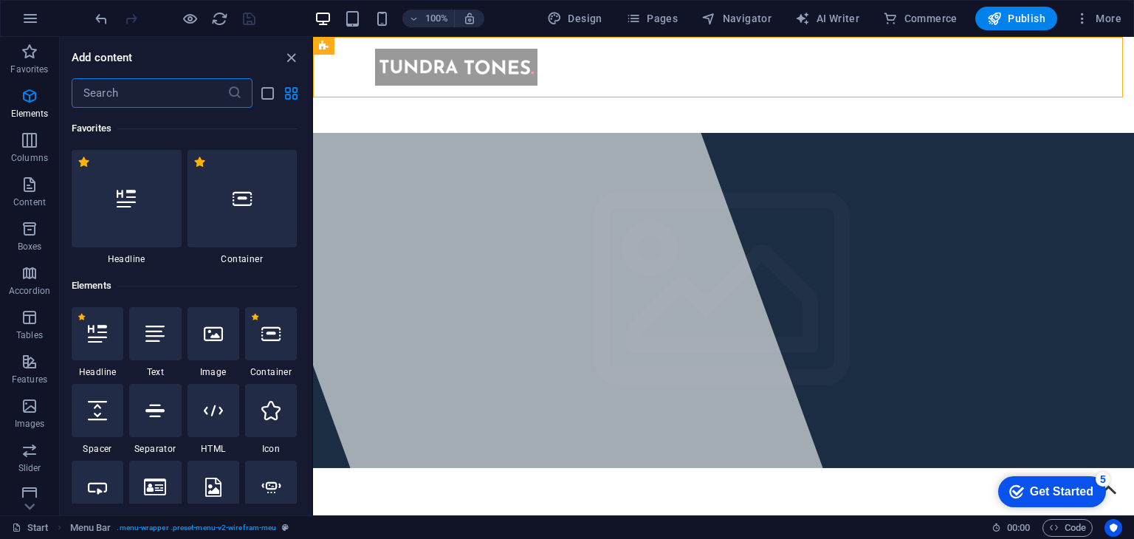
scroll to position [157, 0]
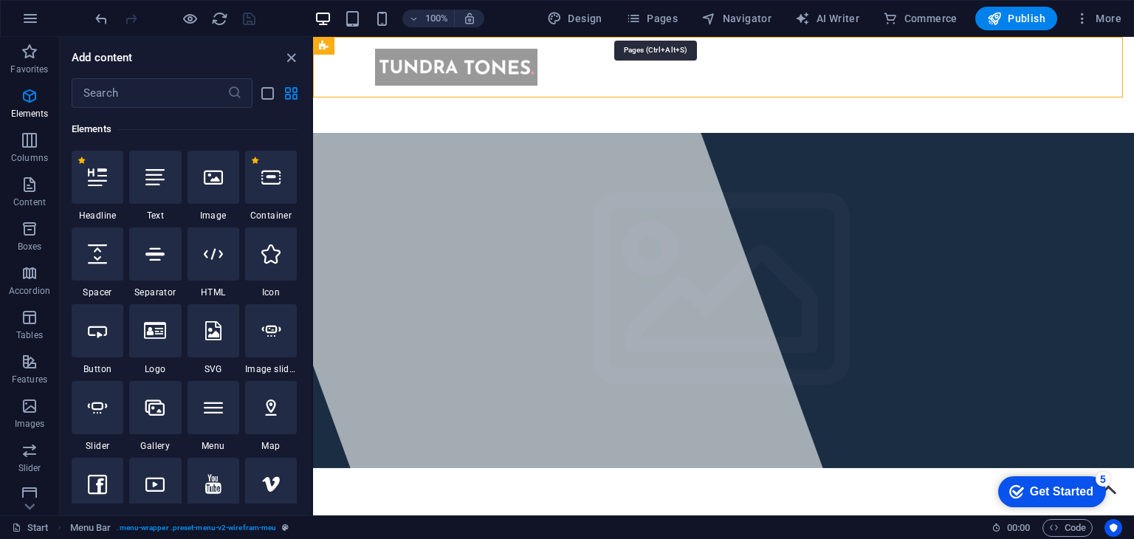
drag, startPoint x: 656, startPoint y: 17, endPoint x: 696, endPoint y: 13, distance: 40.8
click at [684, 15] on button "Pages" at bounding box center [652, 19] width 64 height 24
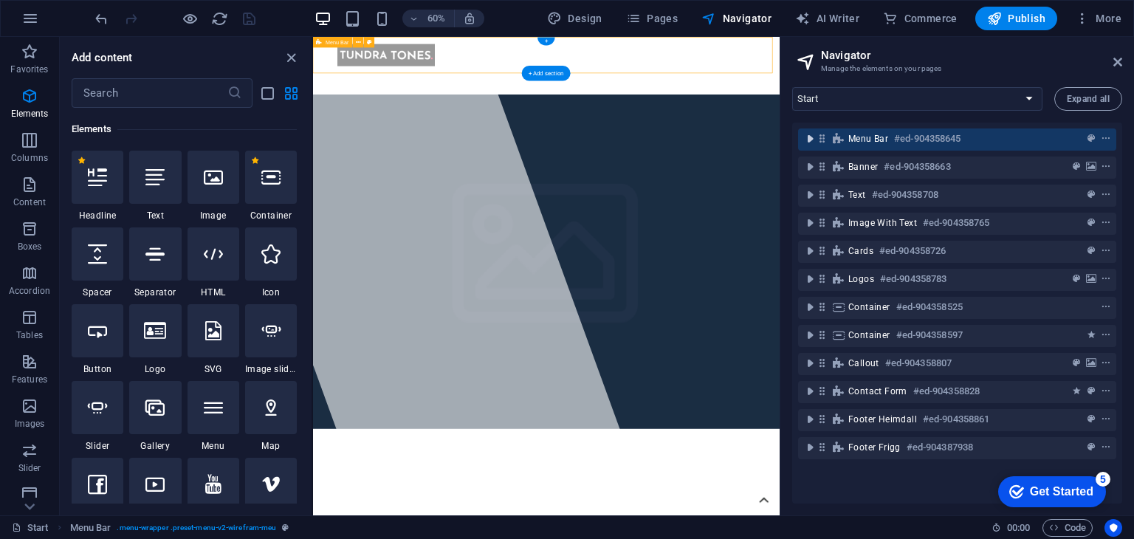
click at [807, 134] on icon "toggle-expand" at bounding box center [810, 138] width 15 height 15
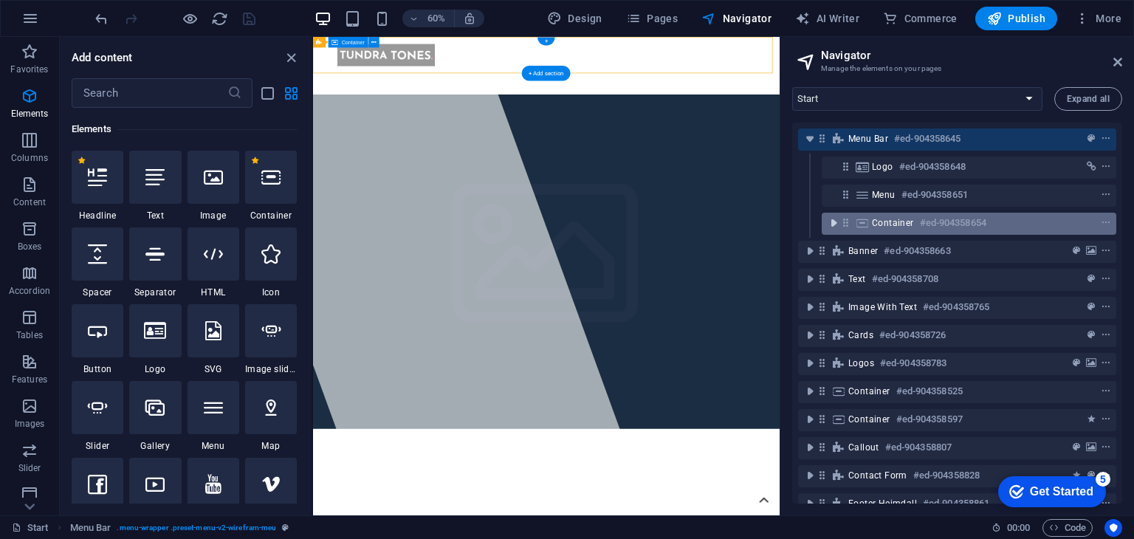
click at [830, 222] on icon "toggle-expand" at bounding box center [833, 223] width 15 height 15
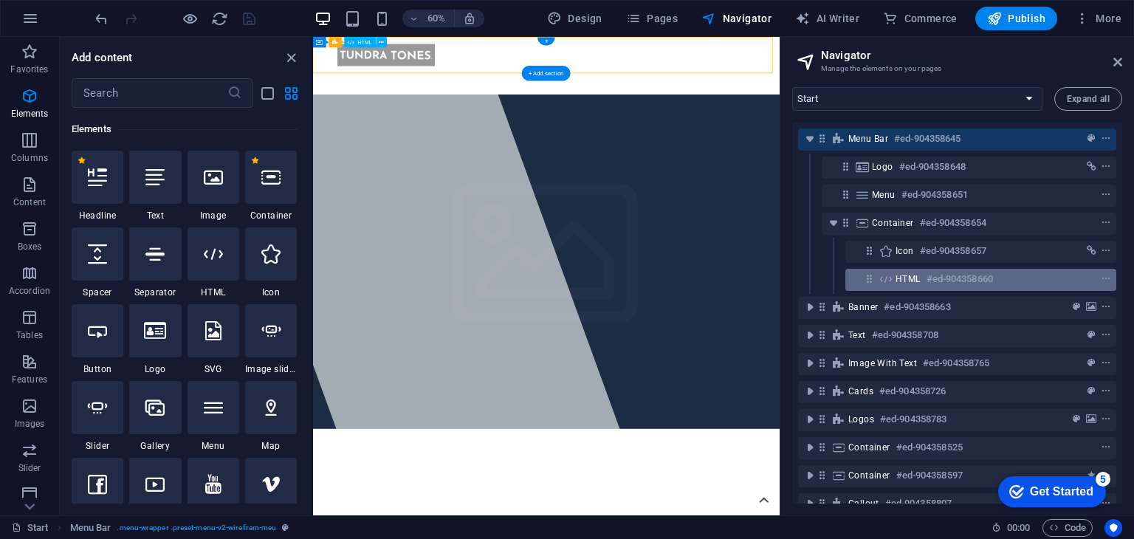
click at [862, 284] on div "HTML #ed-904358660" at bounding box center [981, 280] width 271 height 22
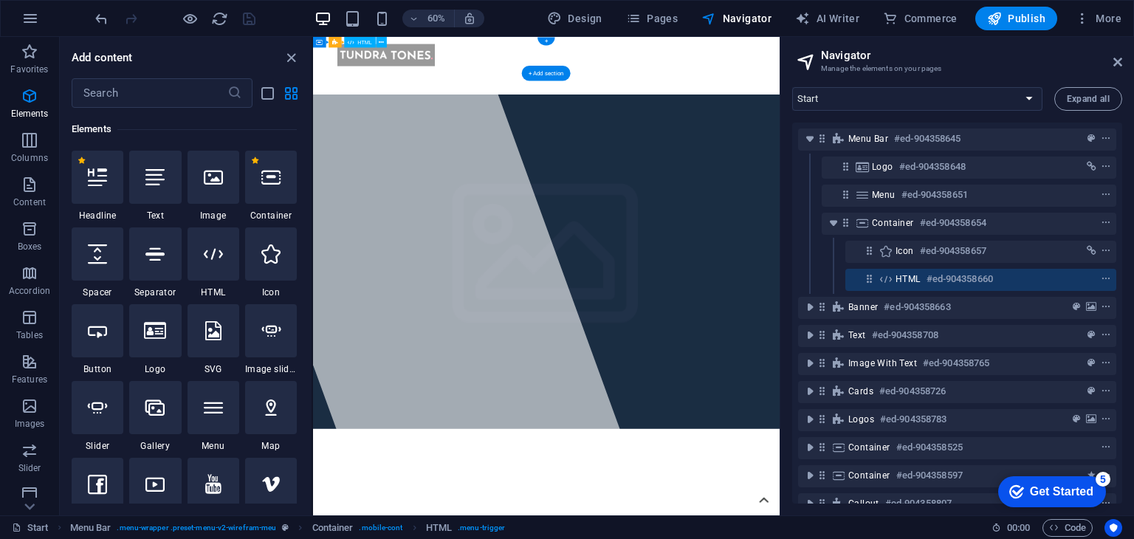
click at [871, 283] on icon at bounding box center [869, 278] width 13 height 13
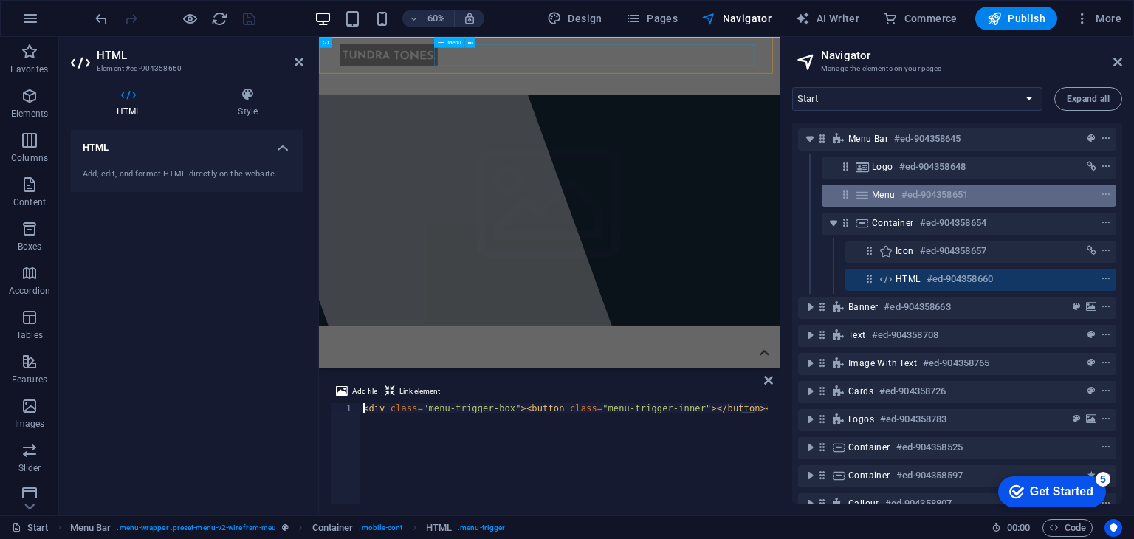
click at [843, 193] on icon at bounding box center [846, 194] width 13 height 13
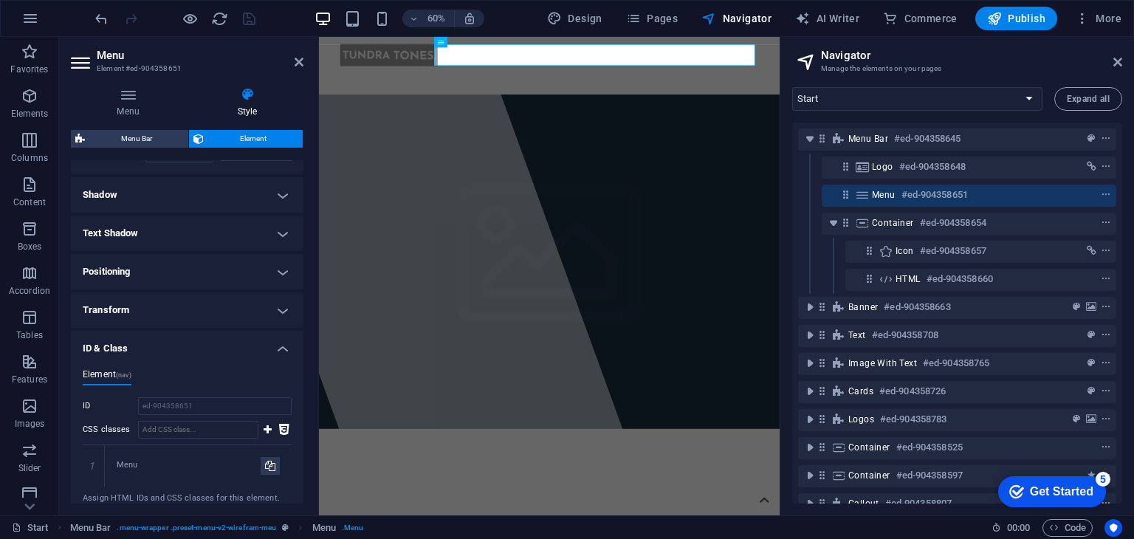
scroll to position [460, 0]
click at [170, 294] on h4 "Transform" at bounding box center [187, 309] width 233 height 35
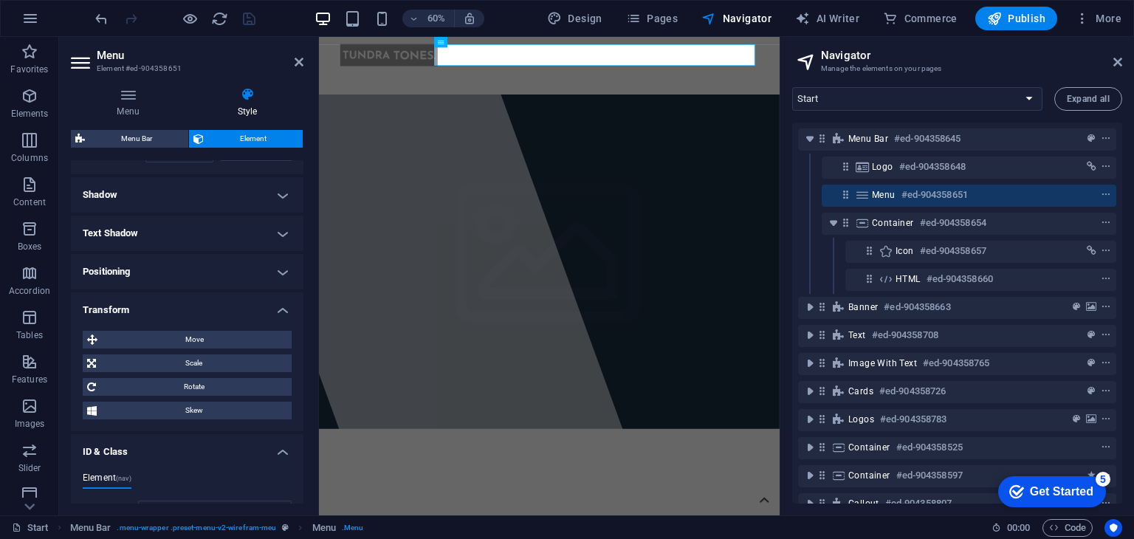
click at [214, 249] on h4 "Text Shadow" at bounding box center [187, 233] width 233 height 35
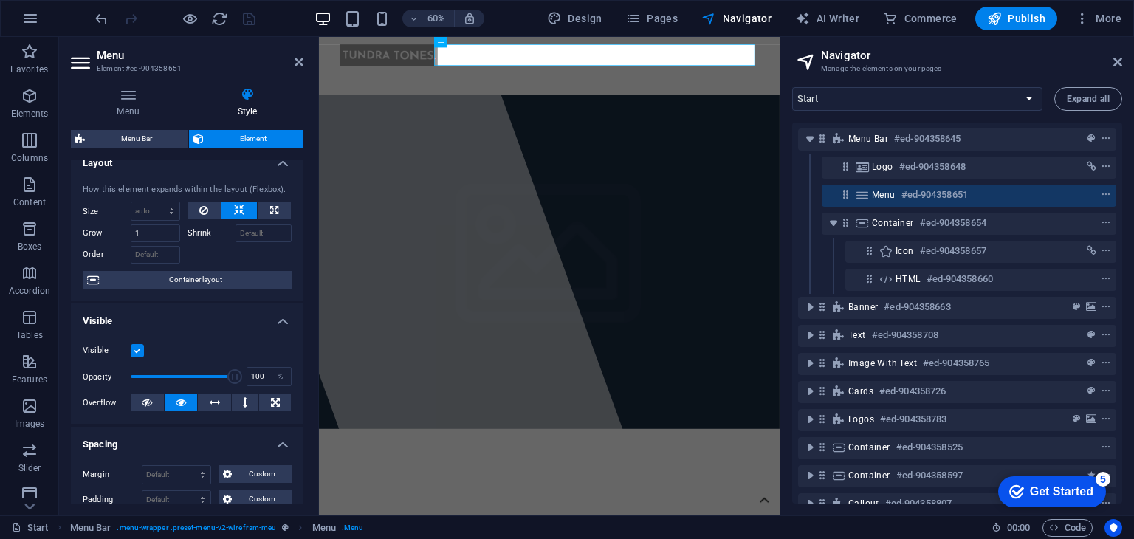
scroll to position [0, 0]
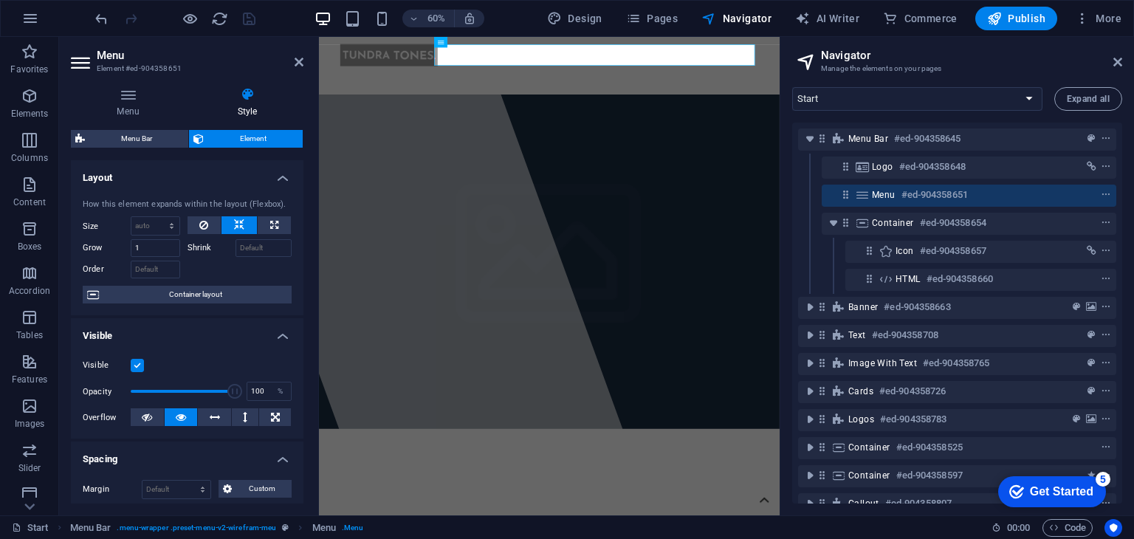
click at [236, 104] on h4 "Style" at bounding box center [247, 102] width 112 height 31
click at [161, 134] on span "Menu Bar" at bounding box center [136, 139] width 95 height 18
select select "rem"
select select "preset-menu-v2-wirefram-meu"
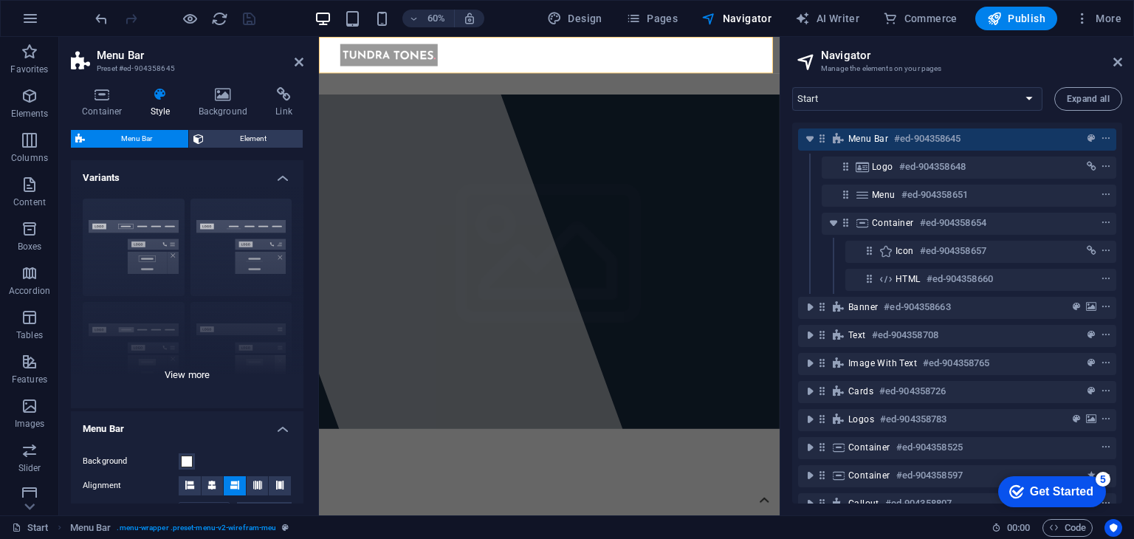
click at [154, 215] on div "Border Centered Default Fixed Loki Trigger Wide XXL" at bounding box center [187, 298] width 233 height 222
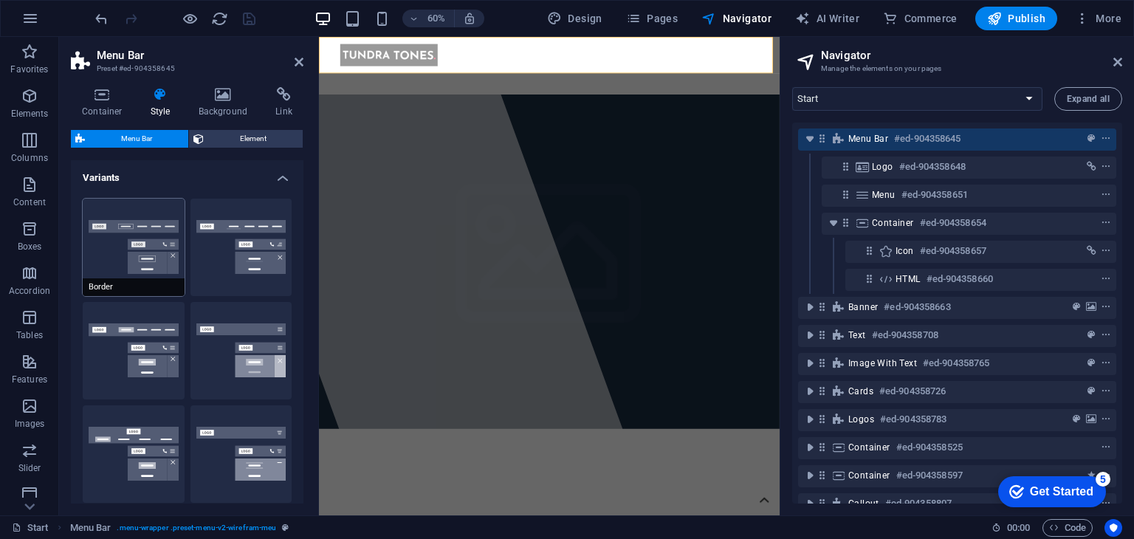
click at [136, 230] on button "Border" at bounding box center [134, 247] width 102 height 97
click at [250, 27] on icon "save" at bounding box center [249, 18] width 17 height 17
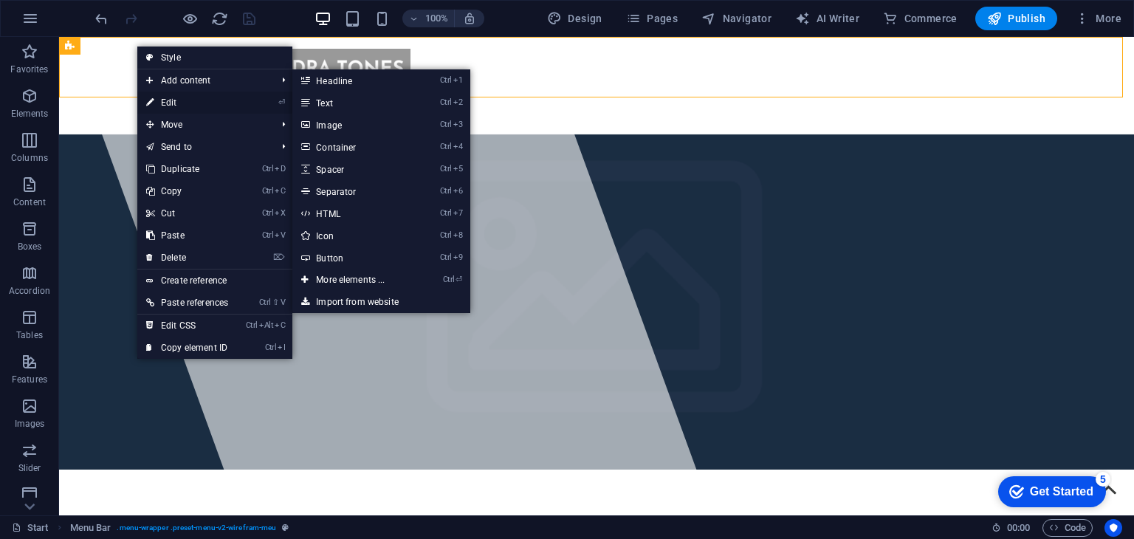
click at [186, 98] on link "⏎ Edit" at bounding box center [187, 103] width 100 height 22
select select "rem"
select select "preset-menu-v2-wirefram-meu"
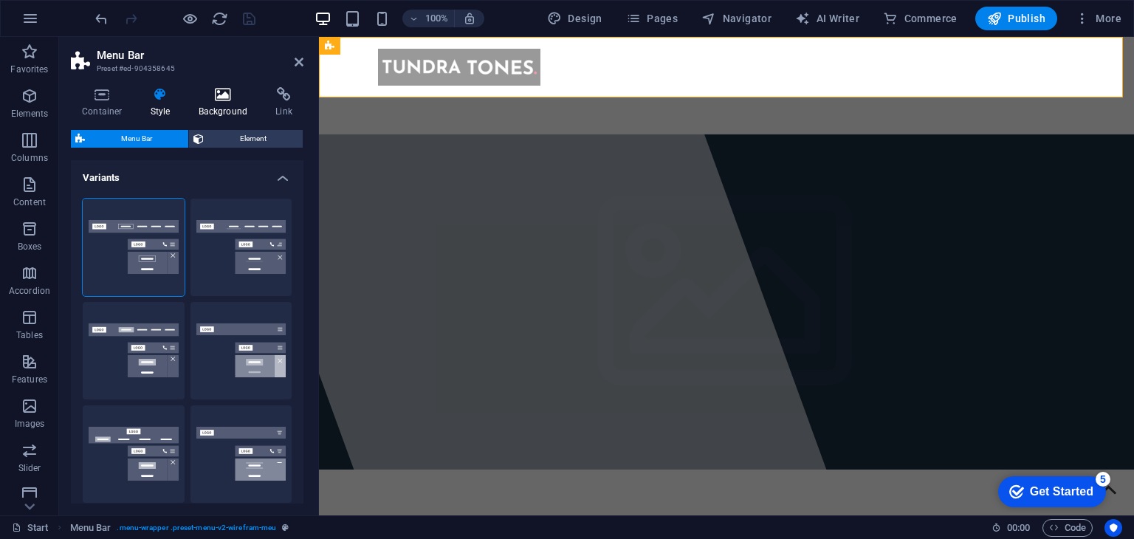
click at [247, 96] on icon at bounding box center [224, 94] width 72 height 15
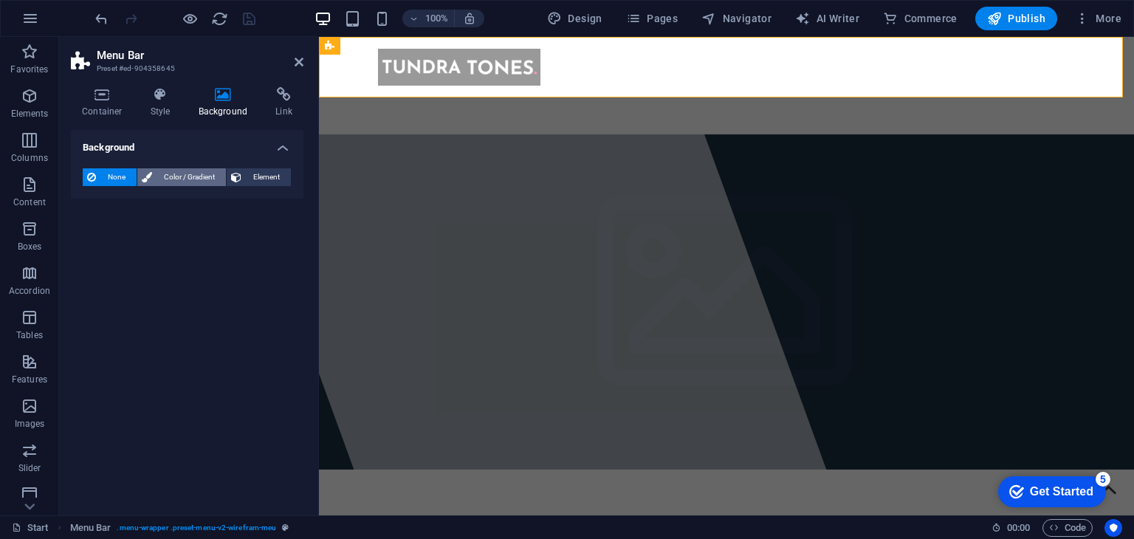
click at [188, 177] on span "Color / Gradient" at bounding box center [189, 177] width 65 height 18
click at [126, 243] on div "Color" at bounding box center [186, 236] width 207 height 18
click at [95, 240] on span at bounding box center [92, 236] width 16 height 16
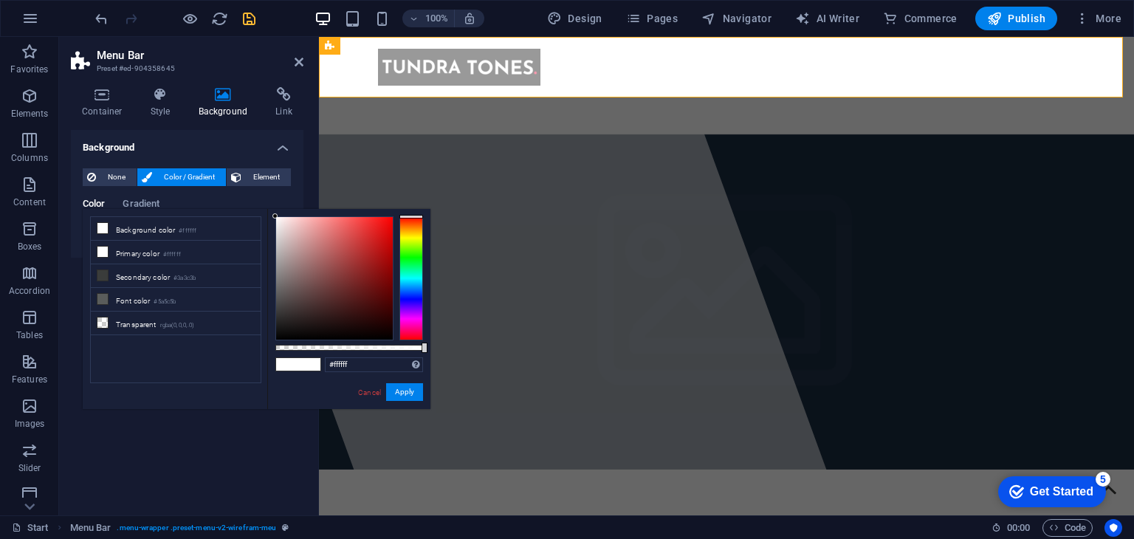
type input "#090404"
click at [335, 335] on div at bounding box center [334, 278] width 117 height 123
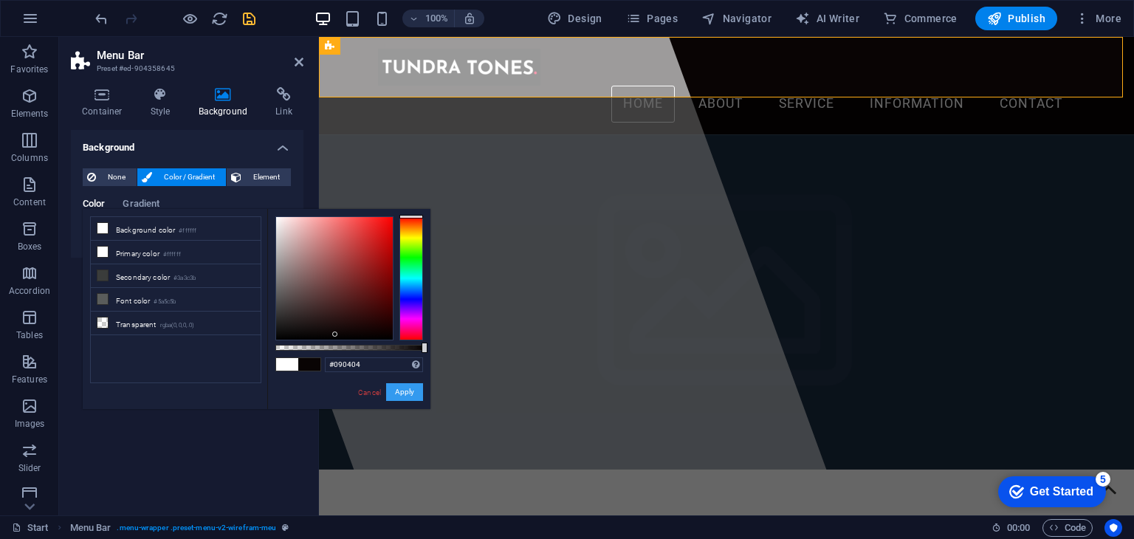
click at [408, 394] on button "Apply" at bounding box center [404, 392] width 37 height 18
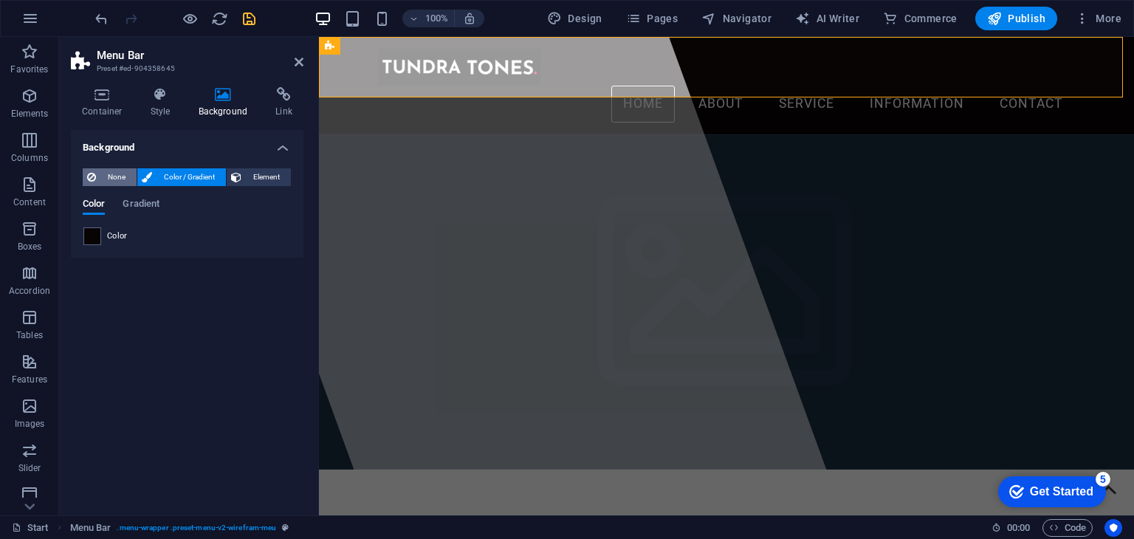
click at [115, 179] on span "None" at bounding box center [116, 177] width 32 height 18
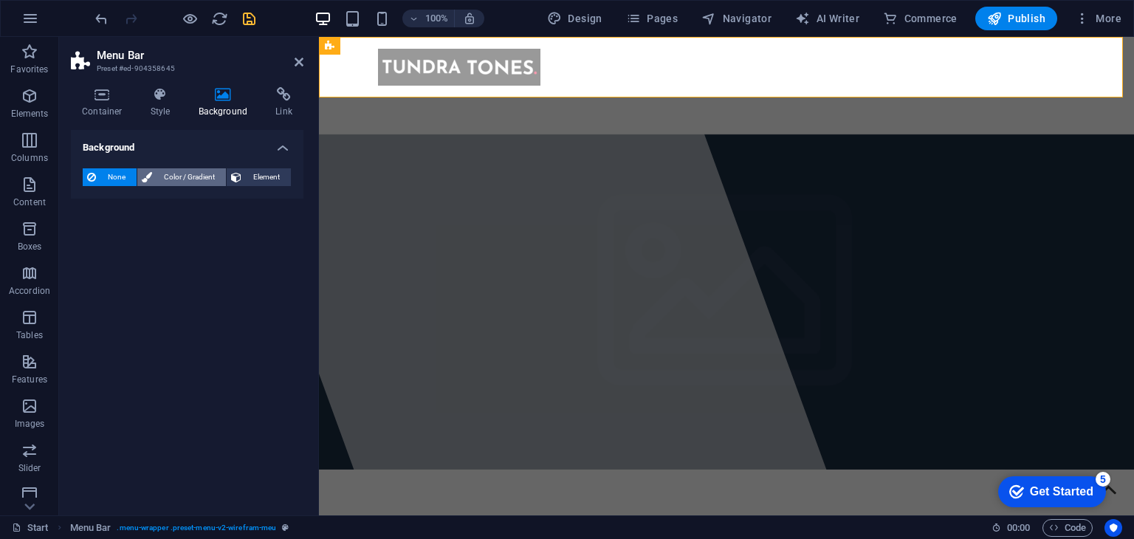
click at [160, 176] on span "Color / Gradient" at bounding box center [189, 177] width 65 height 18
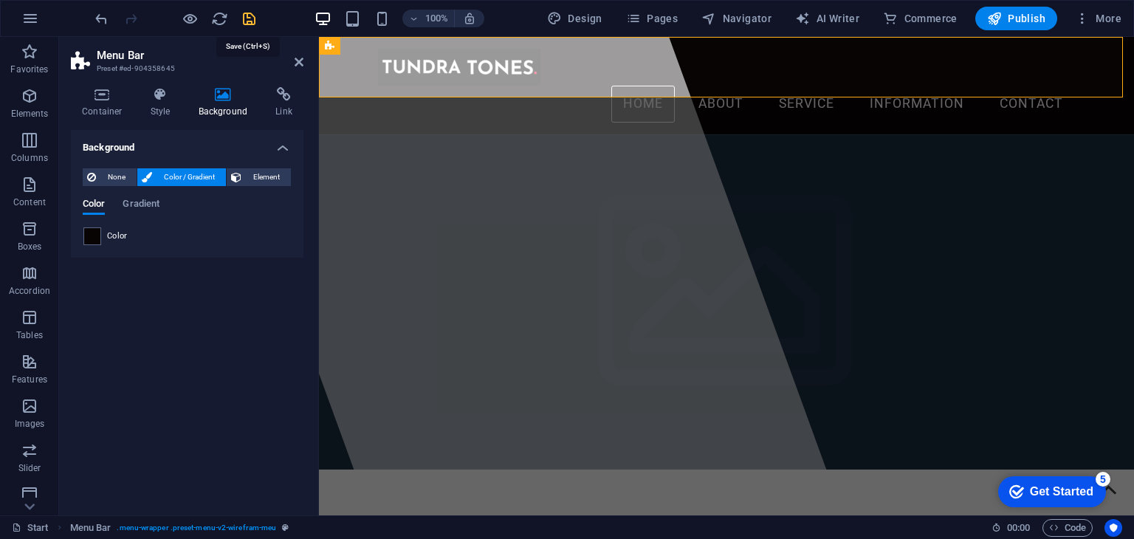
click at [248, 21] on icon "save" at bounding box center [249, 18] width 17 height 17
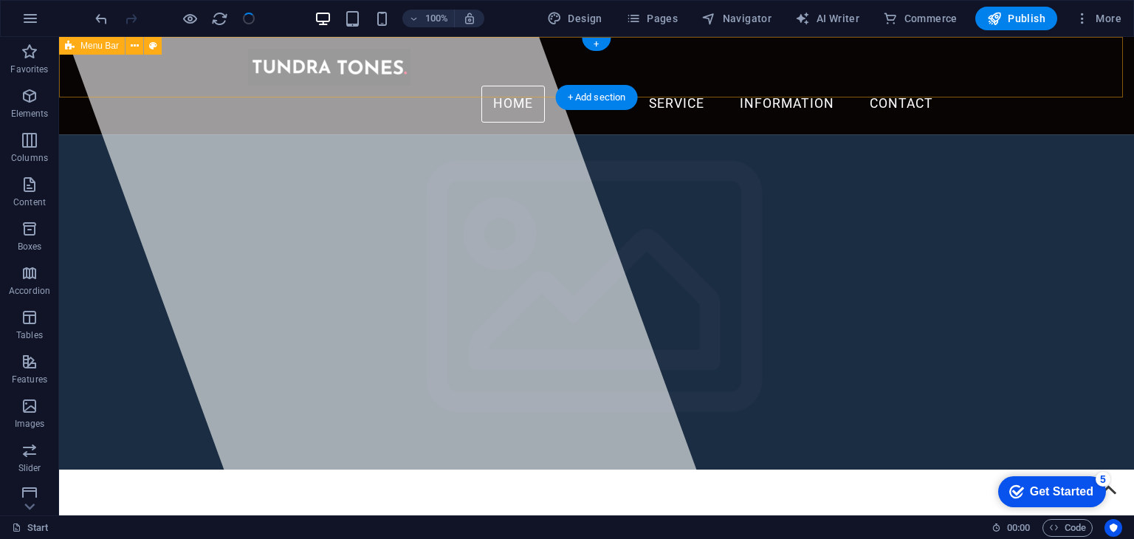
click at [92, 63] on div "Home About Service Information Contact" at bounding box center [596, 85] width 1075 height 97
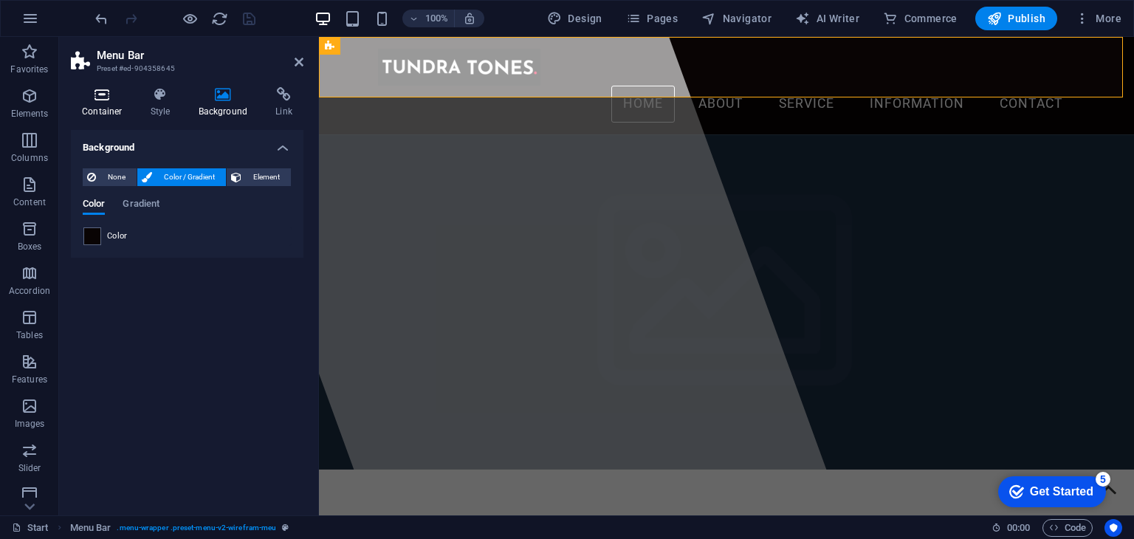
click at [114, 100] on icon at bounding box center [102, 94] width 63 height 15
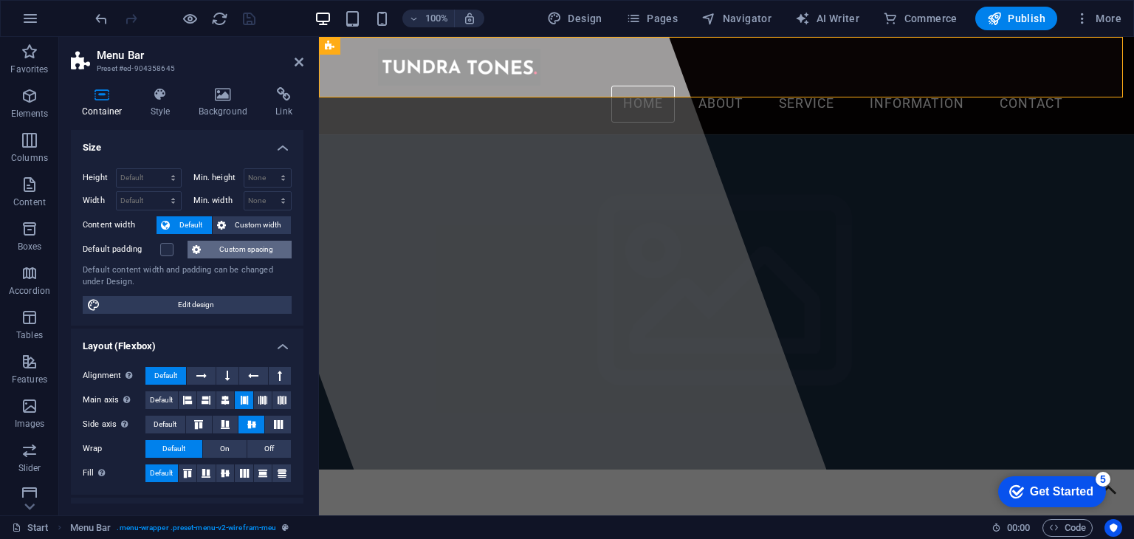
click at [209, 250] on button "Custom spacing" at bounding box center [240, 250] width 104 height 18
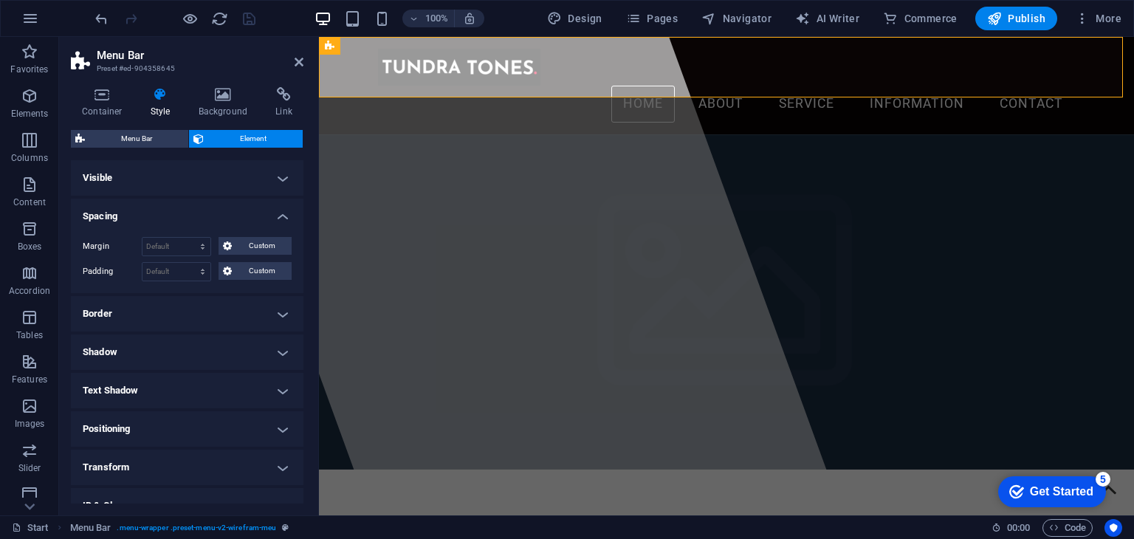
click at [190, 315] on h4 "Border" at bounding box center [187, 313] width 233 height 35
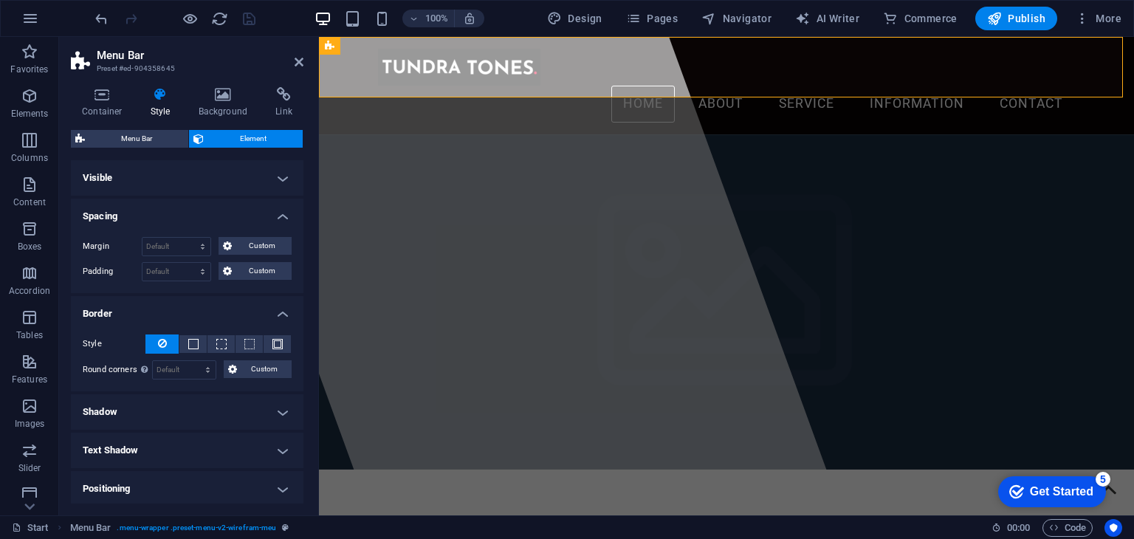
click at [190, 315] on h4 "Border" at bounding box center [187, 309] width 233 height 27
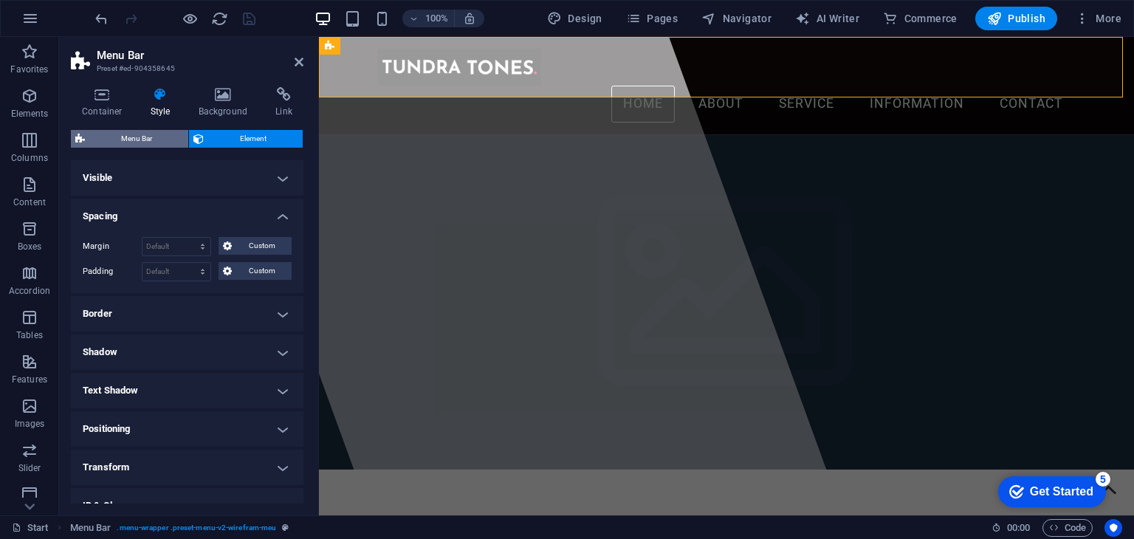
click at [115, 140] on span "Menu Bar" at bounding box center [136, 139] width 95 height 18
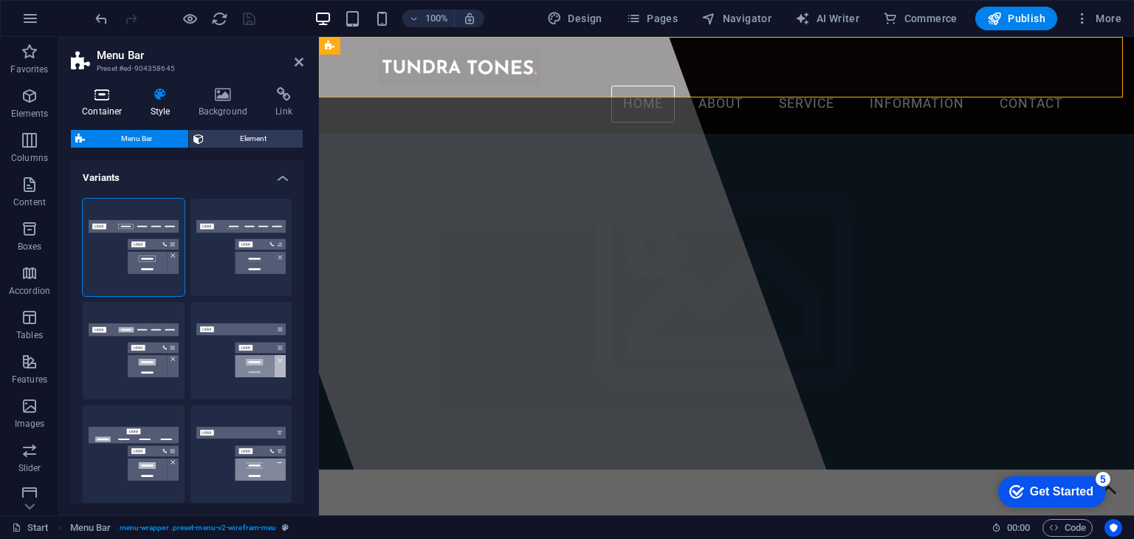
click at [83, 89] on icon at bounding box center [102, 94] width 63 height 15
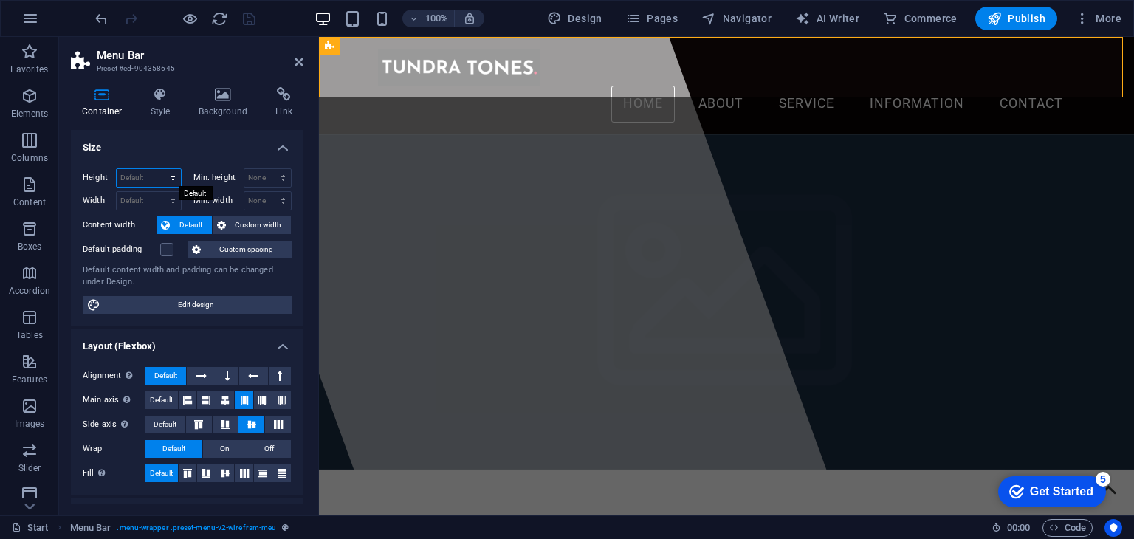
click at [137, 179] on select "Default px rem % vh vw" at bounding box center [149, 178] width 64 height 18
select select "rem"
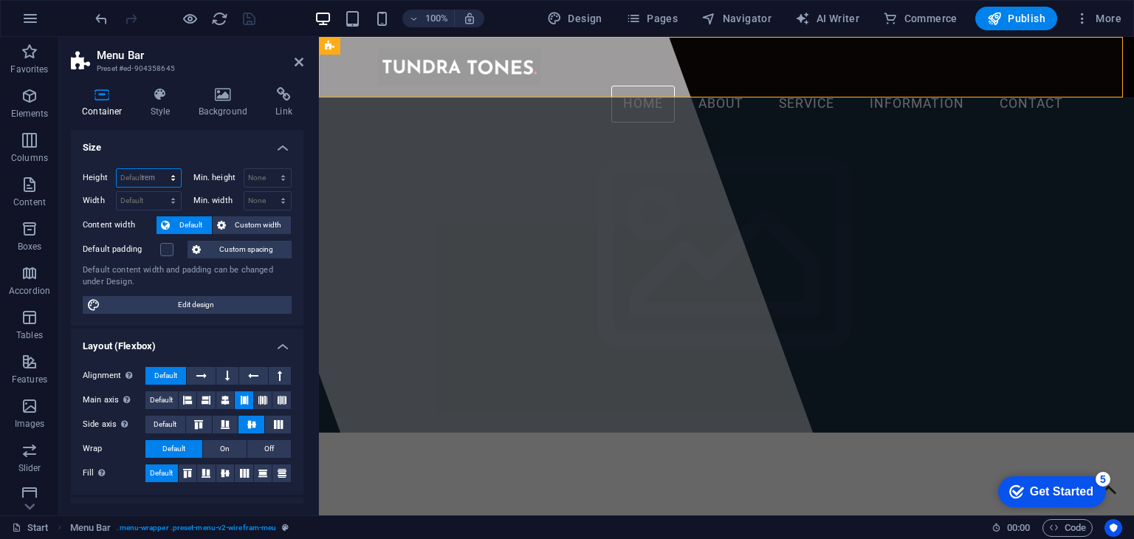
click at [158, 169] on select "Default px rem % vh vw" at bounding box center [149, 178] width 64 height 18
type input "4"
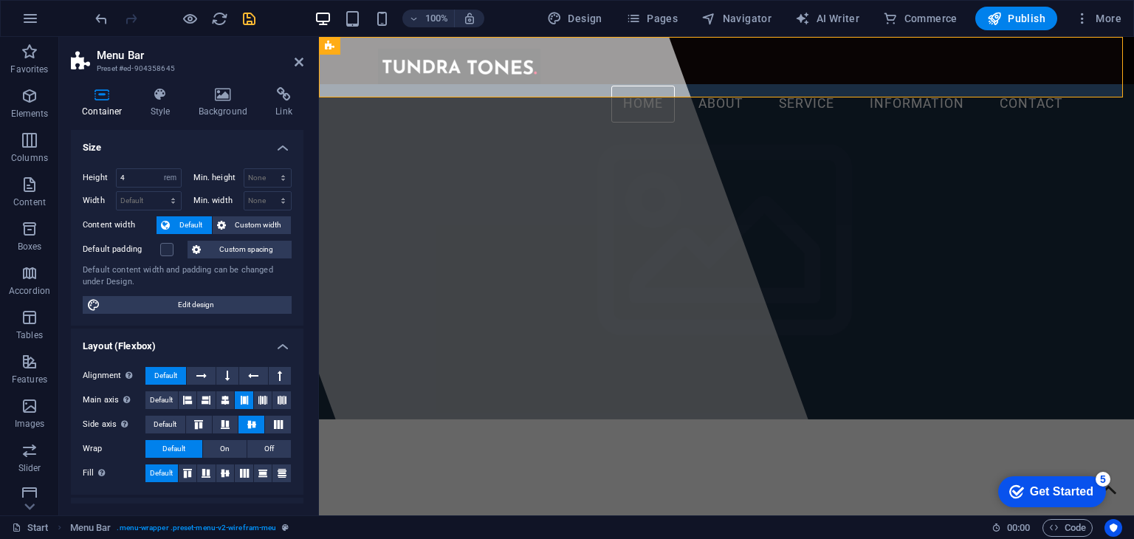
click at [146, 148] on h4 "Size" at bounding box center [187, 143] width 233 height 27
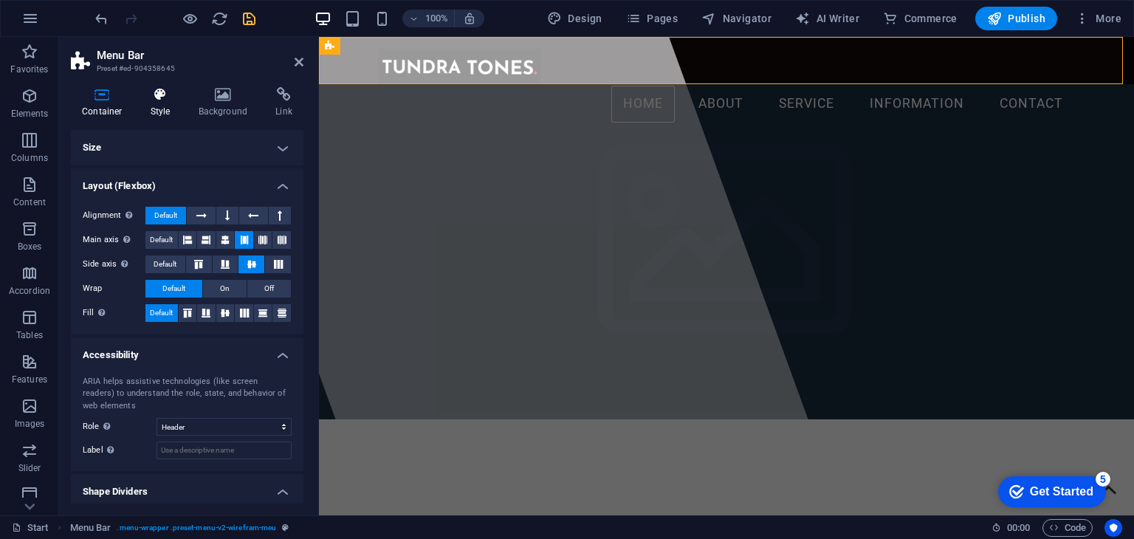
click at [164, 100] on icon at bounding box center [161, 94] width 42 height 15
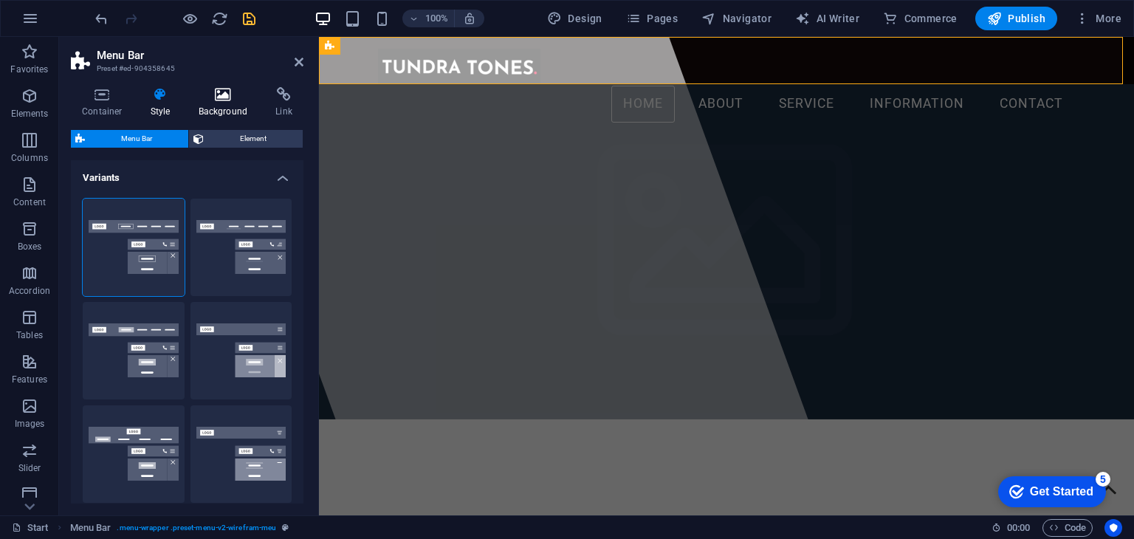
click at [224, 95] on icon at bounding box center [224, 94] width 72 height 15
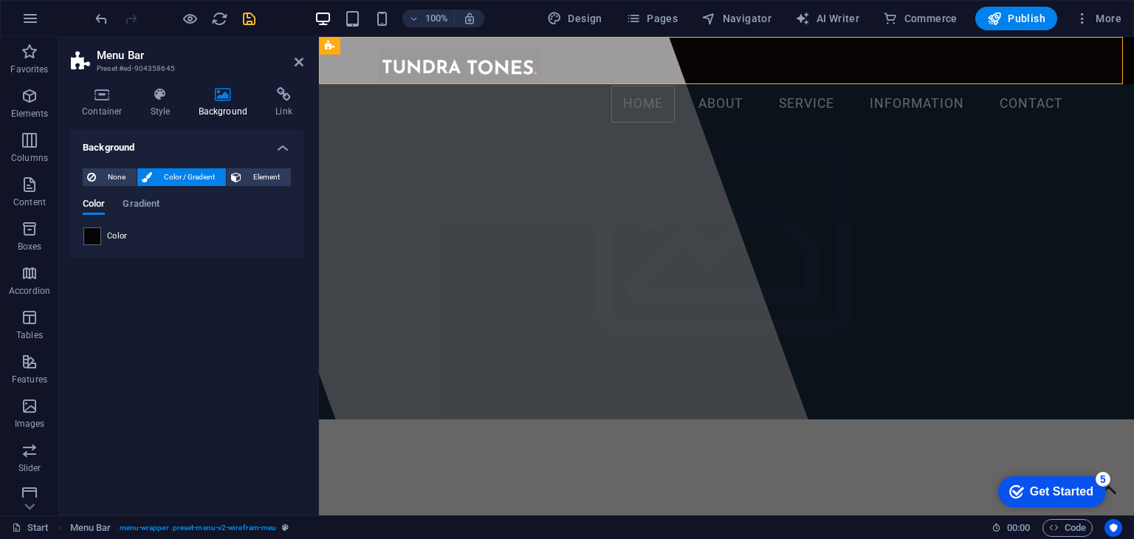
click at [189, 98] on icon at bounding box center [224, 94] width 72 height 15
click at [180, 103] on h4 "Style" at bounding box center [164, 102] width 48 height 31
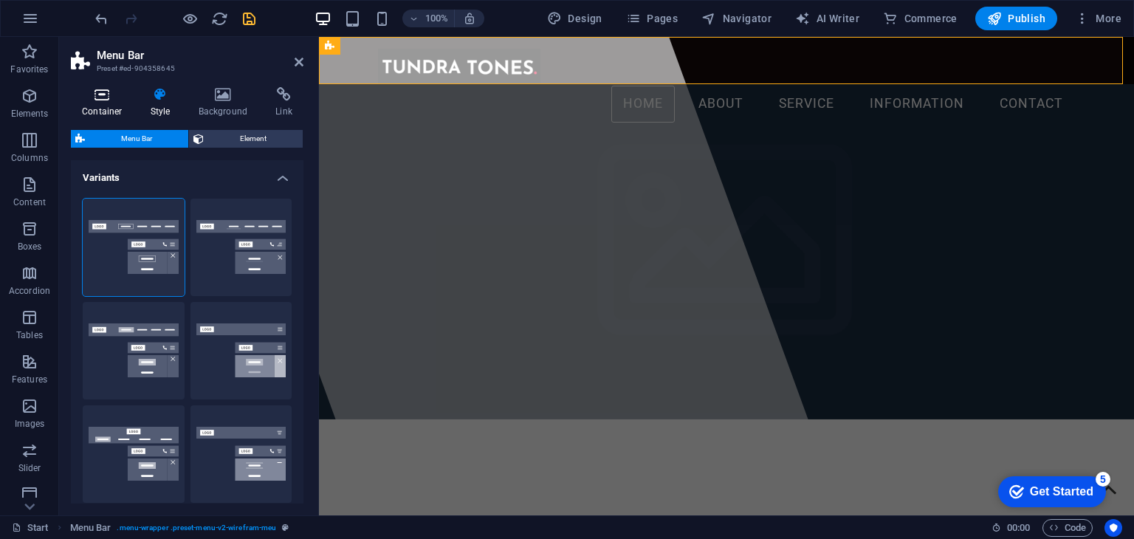
click at [95, 100] on icon at bounding box center [102, 94] width 63 height 15
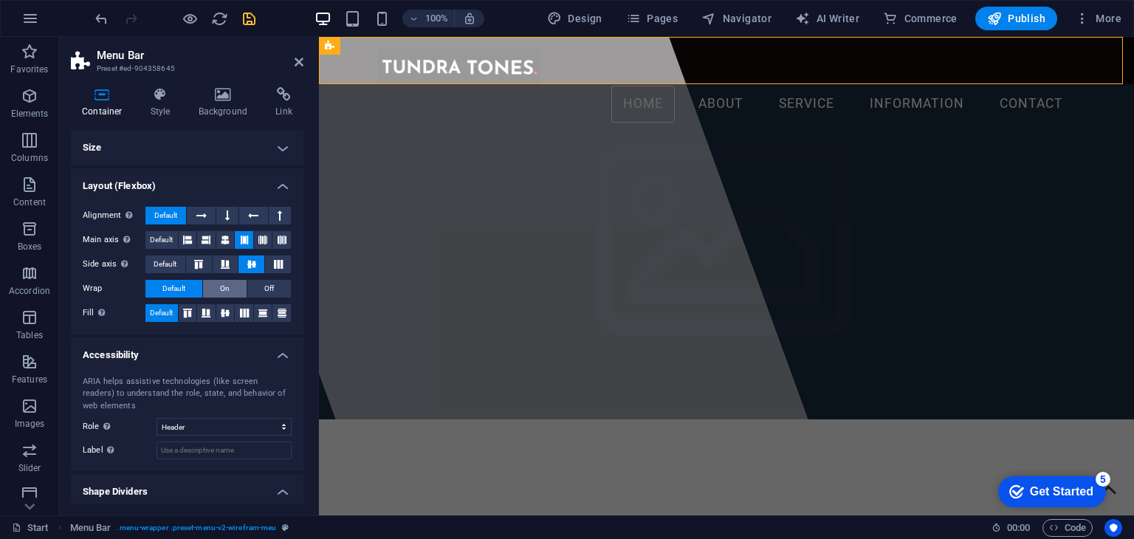
click at [224, 289] on span "On" at bounding box center [225, 289] width 10 height 18
click at [178, 290] on span "Default" at bounding box center [173, 289] width 23 height 18
click at [263, 148] on h4 "Size" at bounding box center [187, 147] width 233 height 35
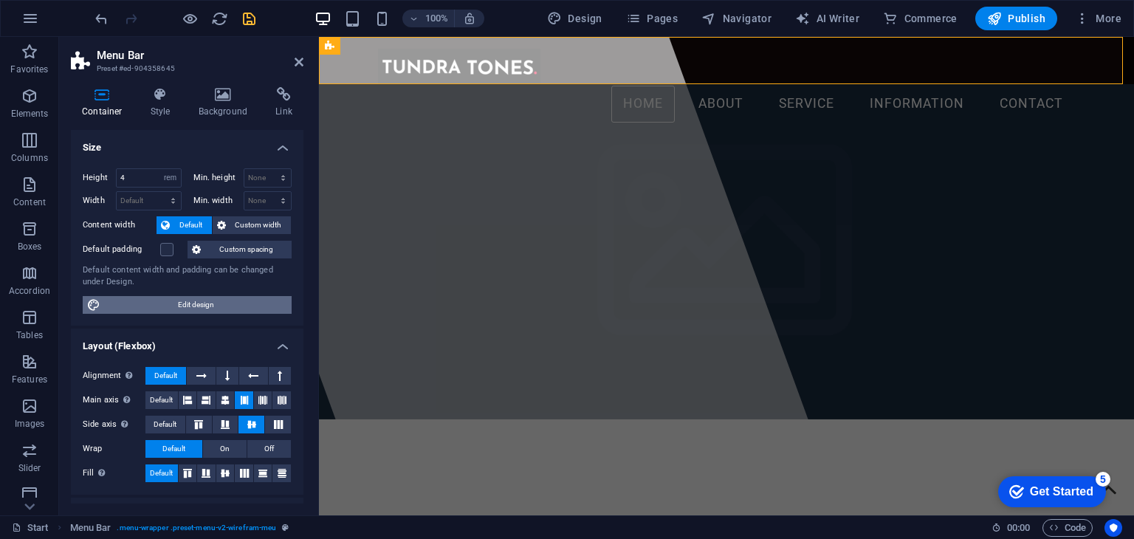
click at [224, 305] on span "Edit design" at bounding box center [196, 305] width 182 height 18
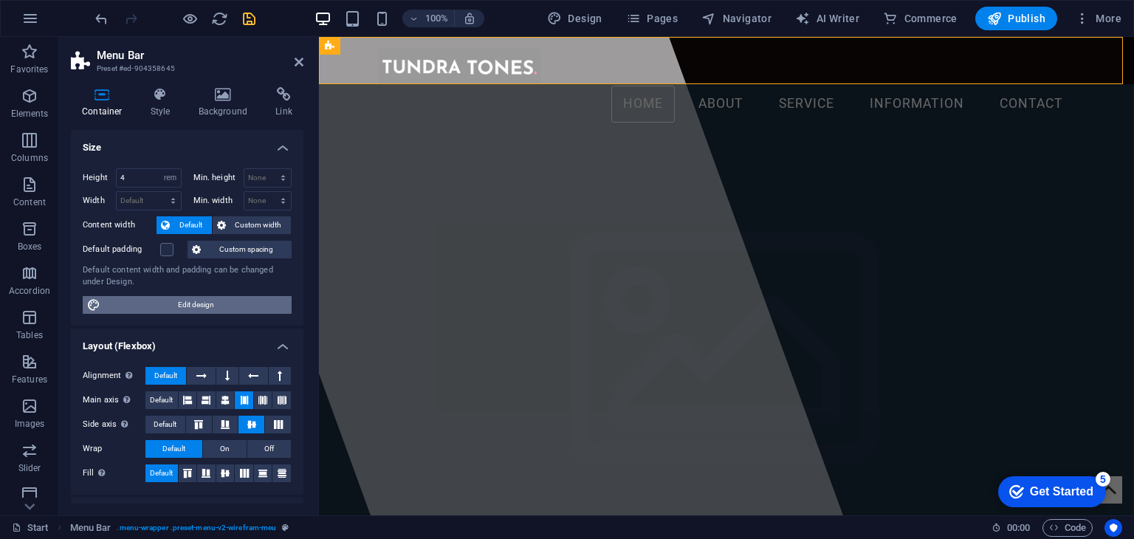
select select "rem"
select select "ease-in-out"
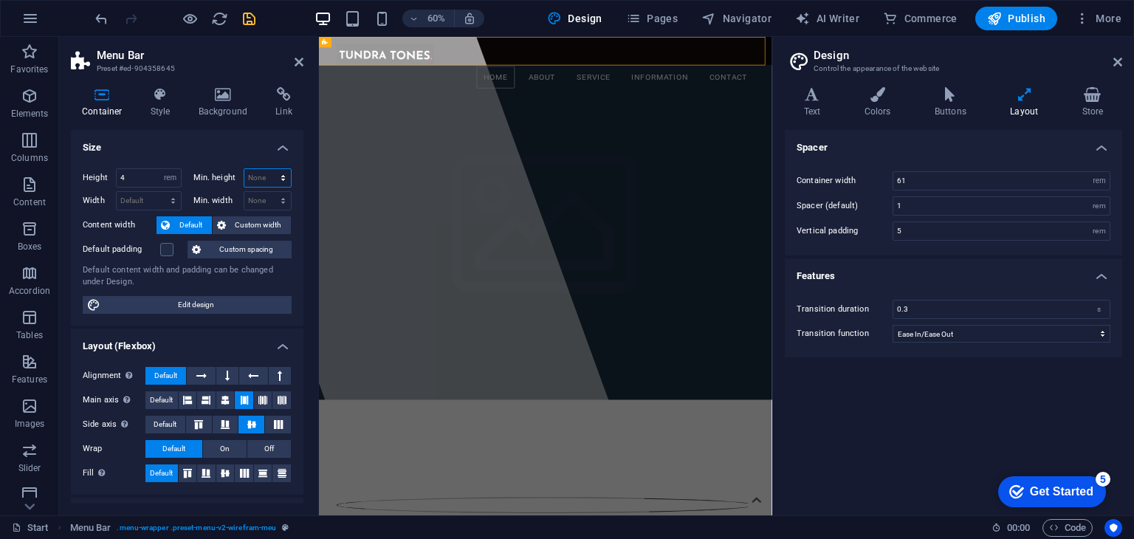
click at [265, 176] on select "None px rem % vh vw" at bounding box center [267, 178] width 47 height 18
select select "rem"
click at [267, 169] on select "None px rem % vh vw" at bounding box center [267, 178] width 47 height 18
type input "1"
click at [198, 138] on h4 "Size" at bounding box center [187, 143] width 233 height 27
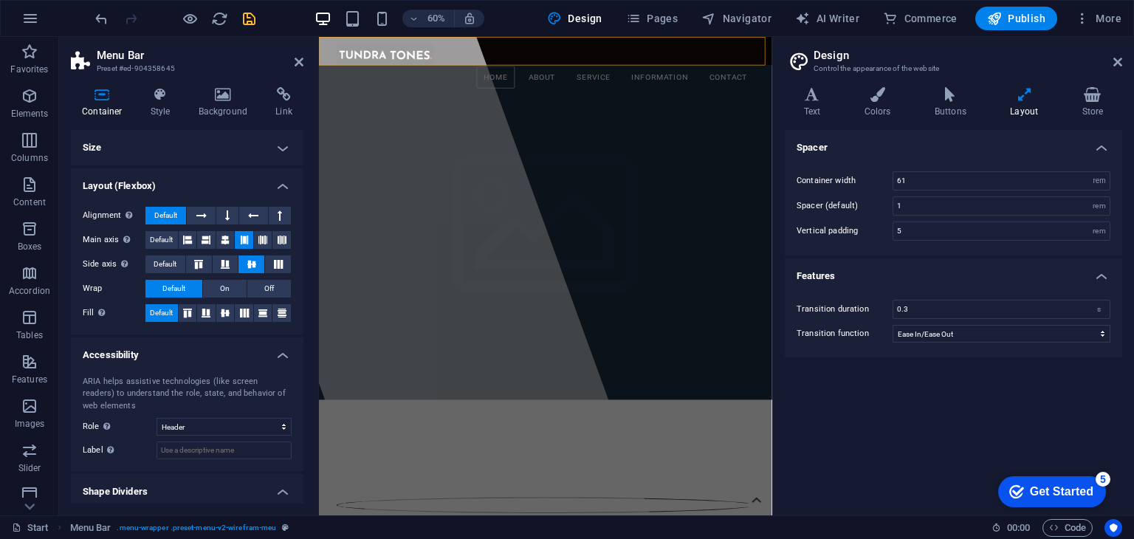
click at [1111, 63] on header "Design Control the appearance of the website" at bounding box center [955, 56] width 335 height 38
click at [1117, 62] on icon at bounding box center [1118, 62] width 9 height 12
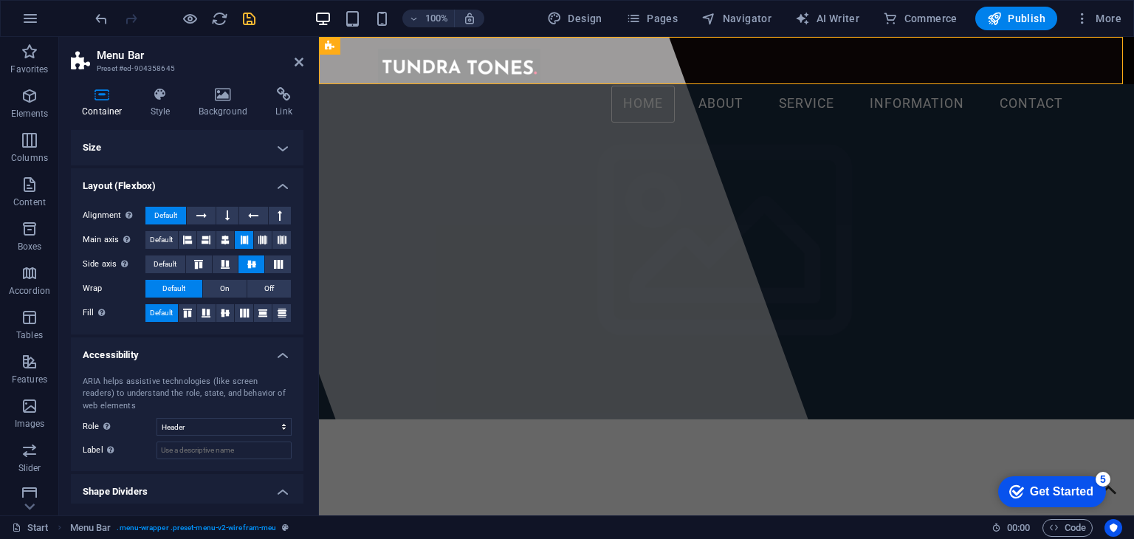
click at [151, 148] on h4 "Size" at bounding box center [187, 147] width 233 height 35
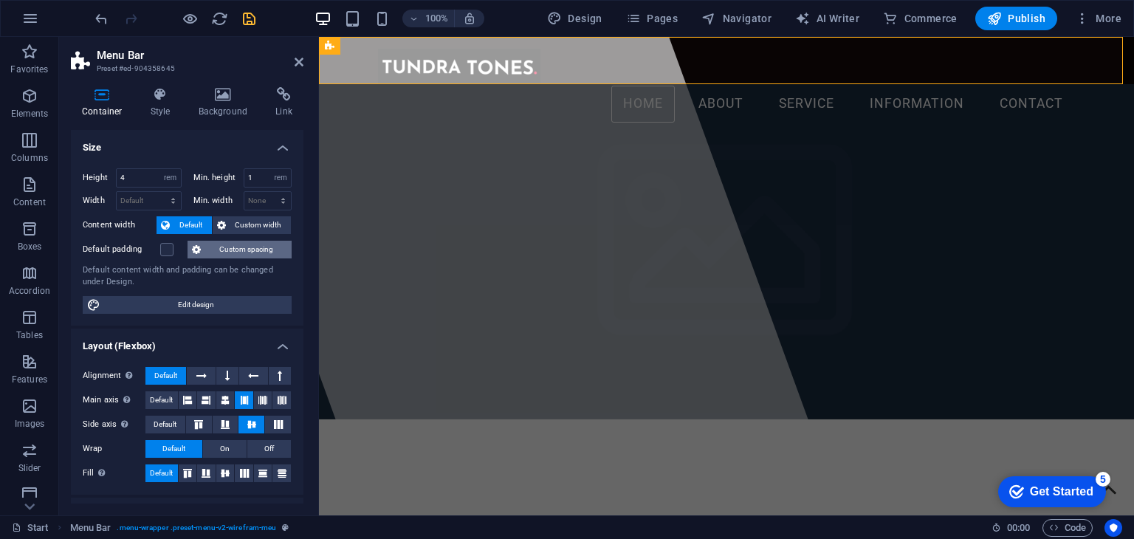
click at [212, 251] on button "Custom spacing" at bounding box center [240, 250] width 104 height 18
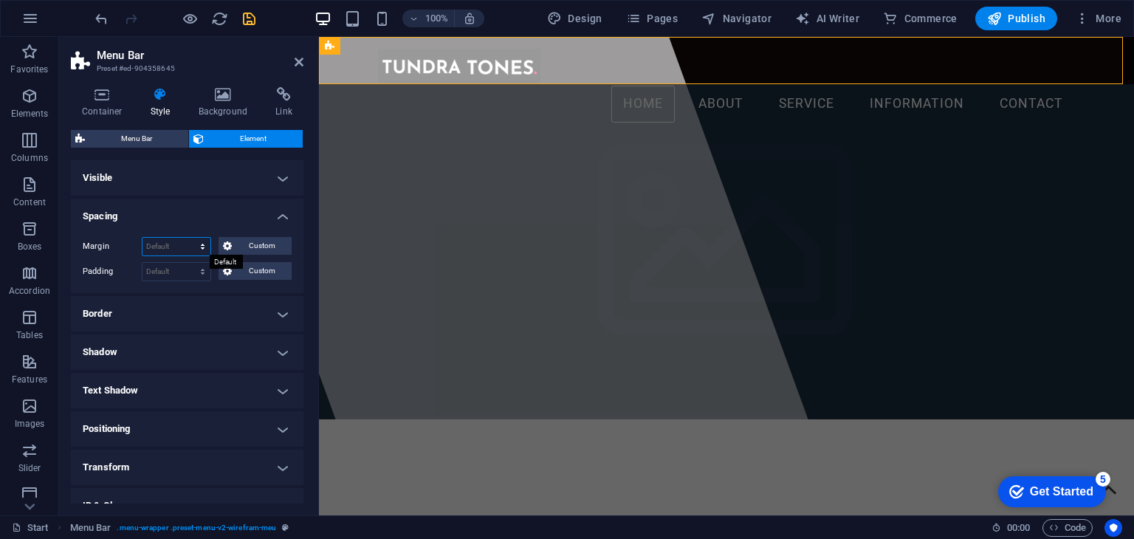
click at [162, 249] on select "Default auto px % rem vw vh Custom" at bounding box center [177, 247] width 68 height 18
select select "rem"
click at [188, 238] on select "Default auto px % rem vw vh Custom" at bounding box center [177, 247] width 68 height 18
type input "0"
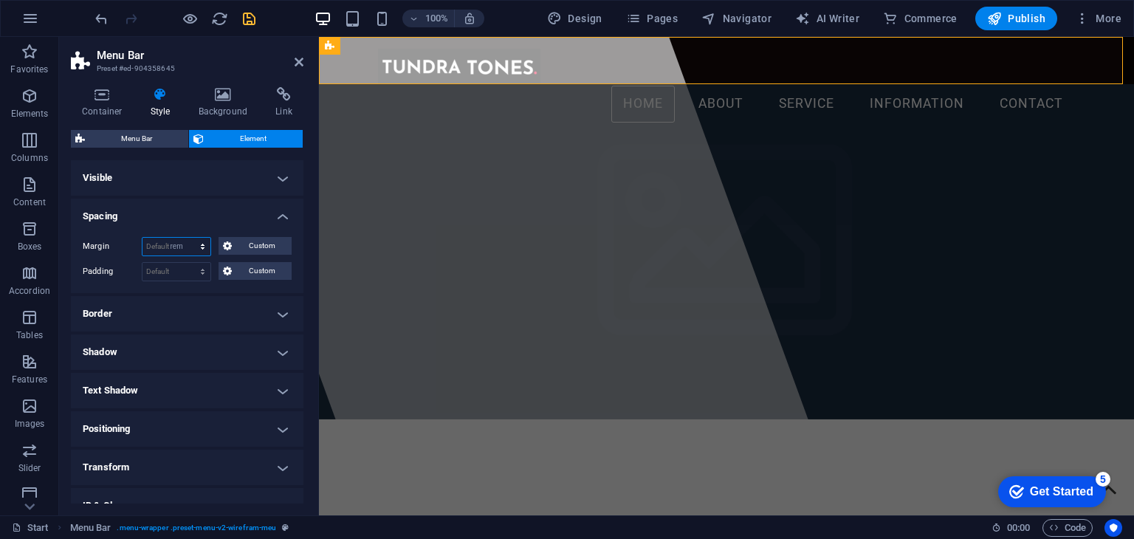
select select "rem"
type input "0"
select select "rem"
type input "0"
select select "rem"
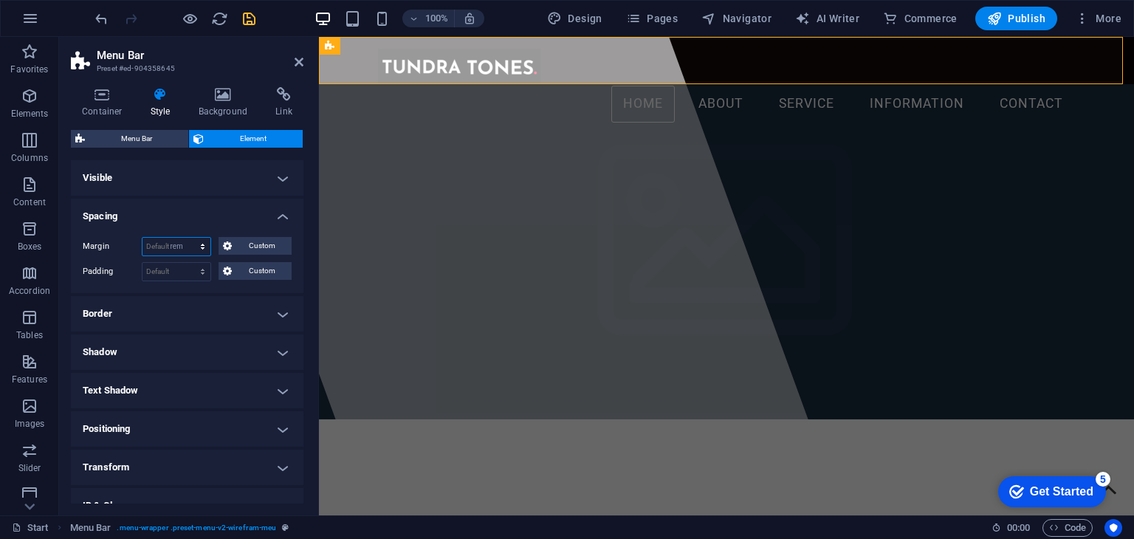
type input "0"
select select "rem"
click at [238, 250] on span "Custom" at bounding box center [261, 246] width 51 height 18
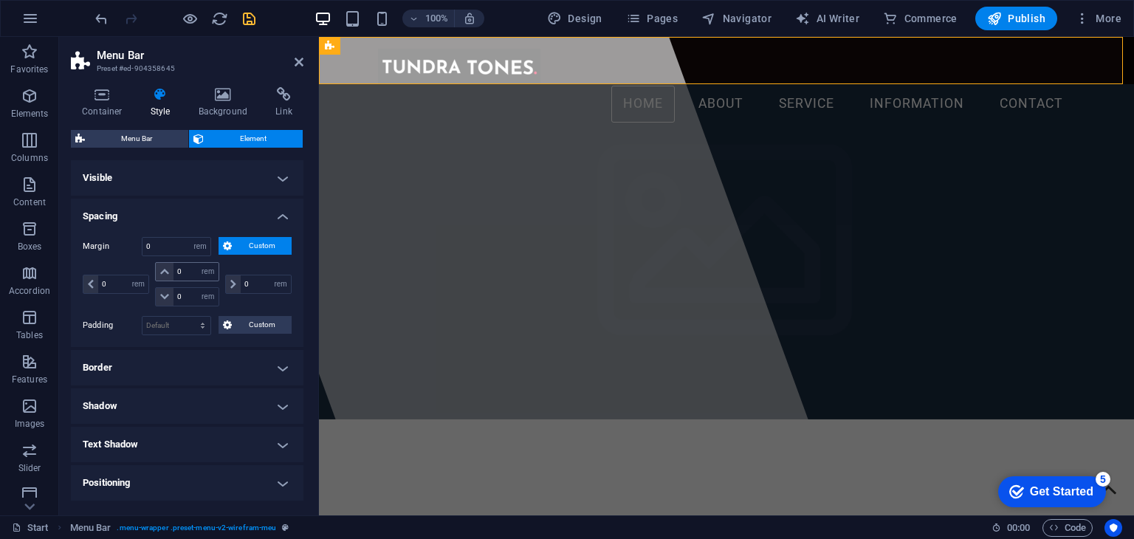
click at [160, 268] on icon at bounding box center [164, 271] width 9 height 9
click at [162, 290] on span at bounding box center [165, 297] width 18 height 18
drag, startPoint x: 162, startPoint y: 290, endPoint x: 120, endPoint y: 254, distance: 56.1
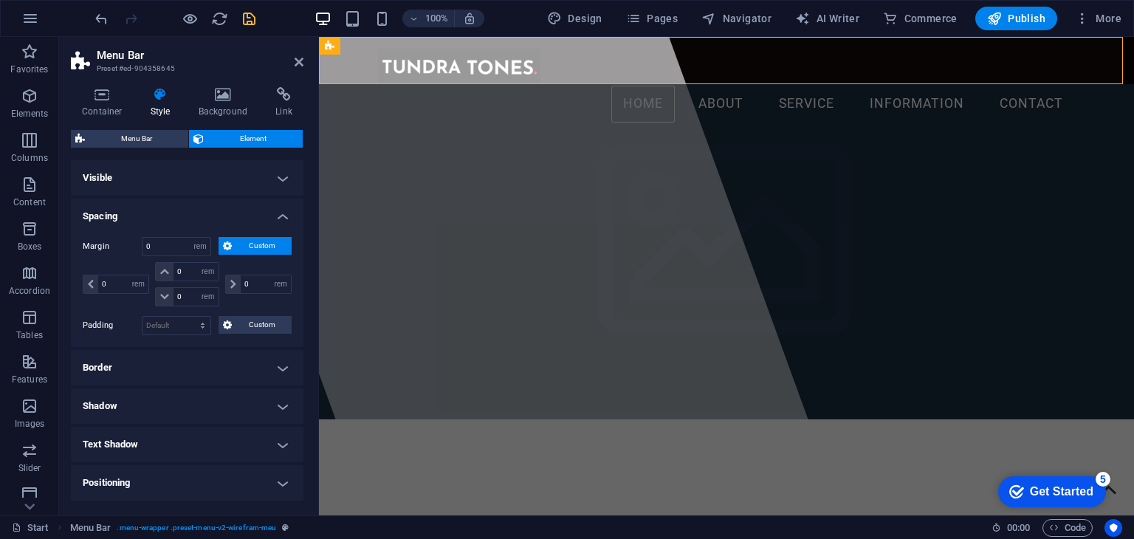
click at [120, 254] on label "Margin" at bounding box center [112, 247] width 59 height 18
click at [168, 252] on input "0" at bounding box center [177, 247] width 68 height 18
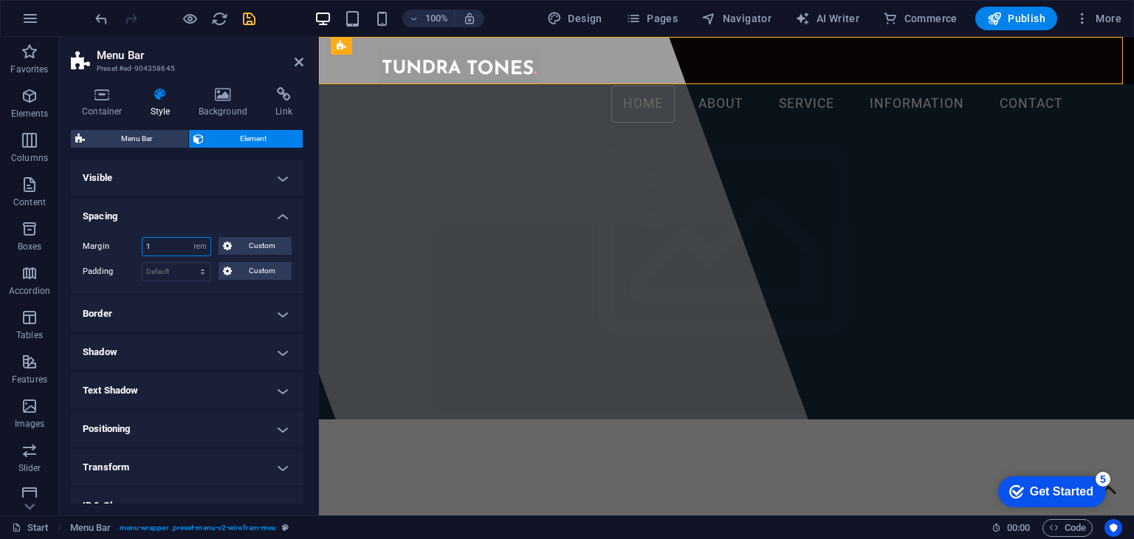
type input "1"
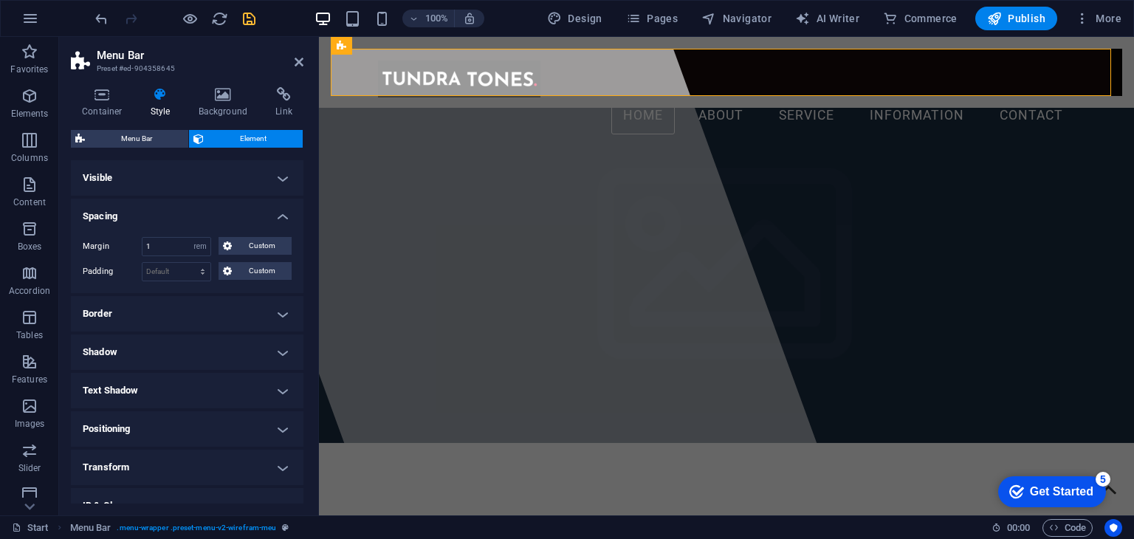
click at [181, 214] on h4 "Spacing" at bounding box center [187, 212] width 233 height 27
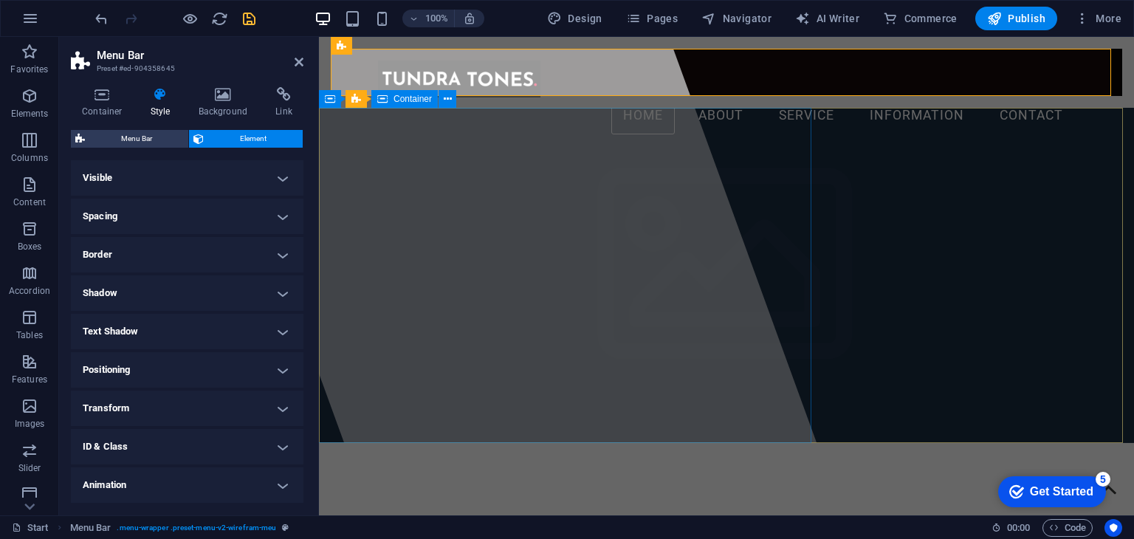
click at [360, 175] on div at bounding box center [519, 276] width 647 height 479
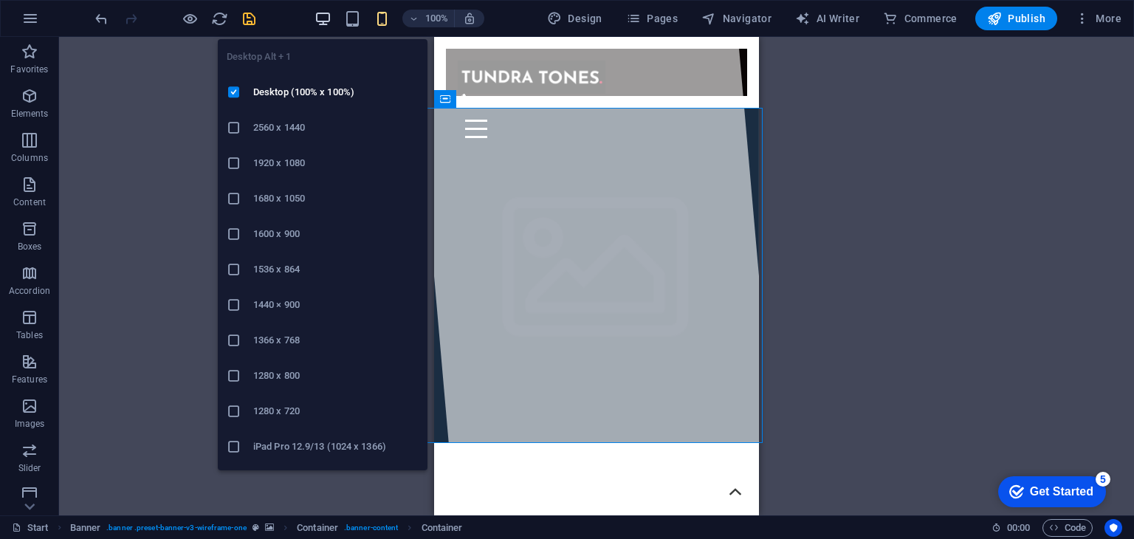
click at [320, 23] on icon "button" at bounding box center [323, 18] width 17 height 17
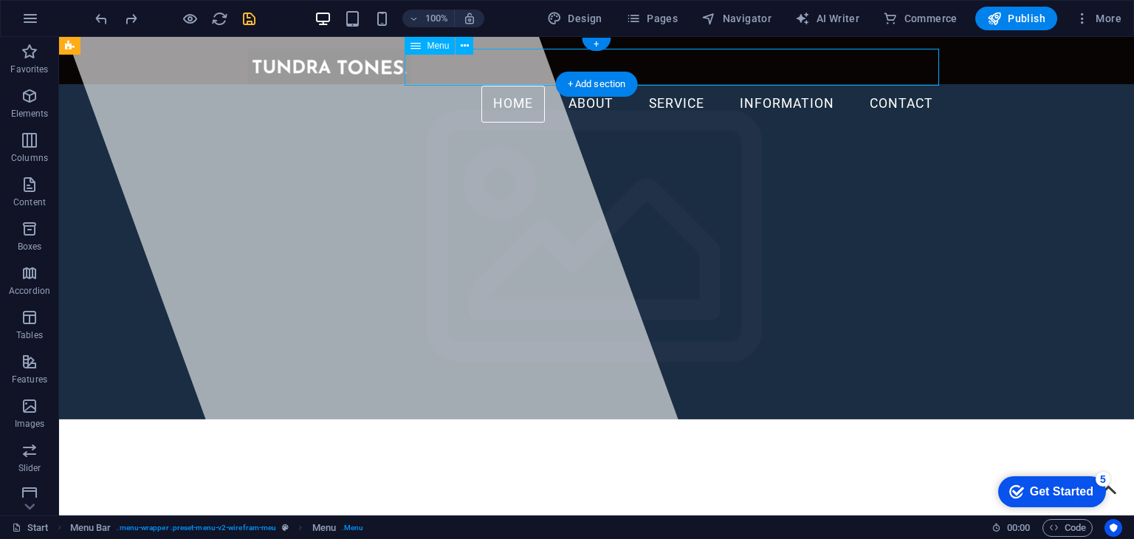
drag, startPoint x: 833, startPoint y: 69, endPoint x: 833, endPoint y: 49, distance: 19.9
click at [833, 86] on nav "Home About Service Information Contact" at bounding box center [596, 104] width 697 height 37
click at [824, 41] on div "Home About Service Information Contact" at bounding box center [596, 60] width 1075 height 47
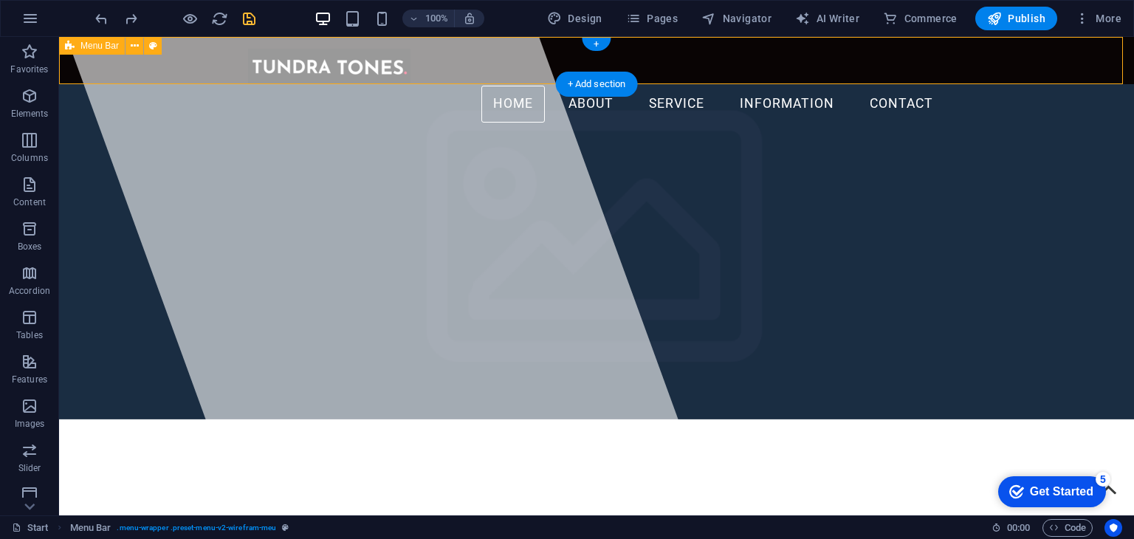
click at [824, 41] on div "Home About Service Information Contact" at bounding box center [596, 60] width 1075 height 47
select select "rem"
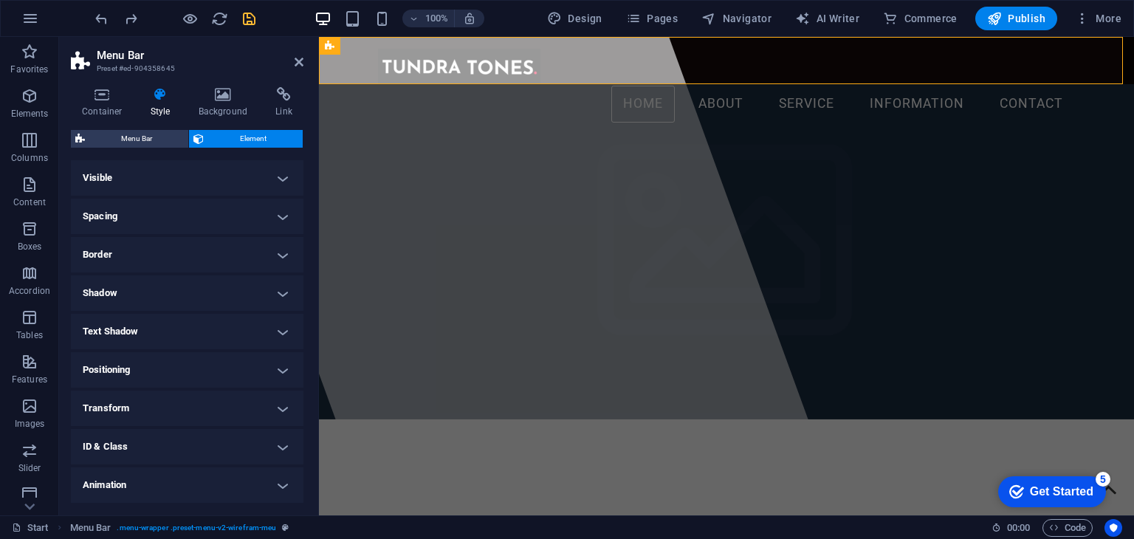
click at [170, 217] on h4 "Spacing" at bounding box center [187, 216] width 233 height 35
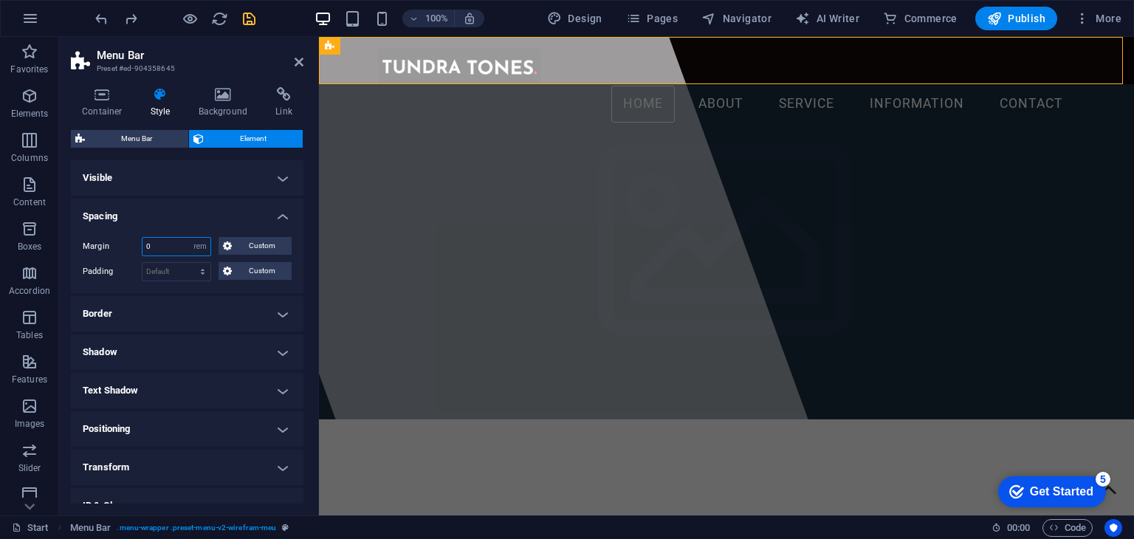
click at [171, 247] on input "0" at bounding box center [177, 247] width 68 height 18
click at [132, 328] on h4 "Border" at bounding box center [187, 313] width 233 height 35
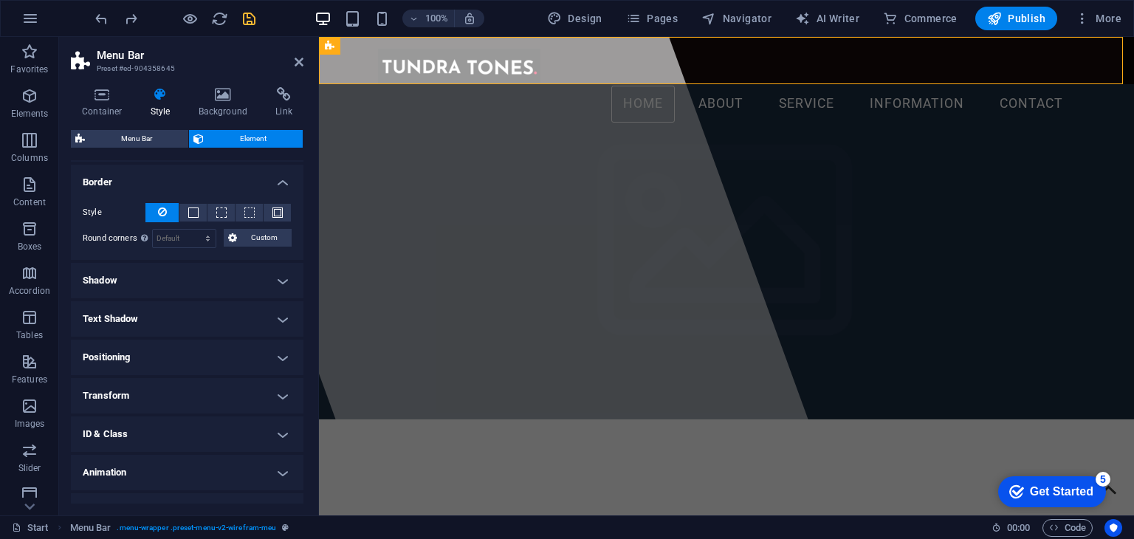
scroll to position [155, 0]
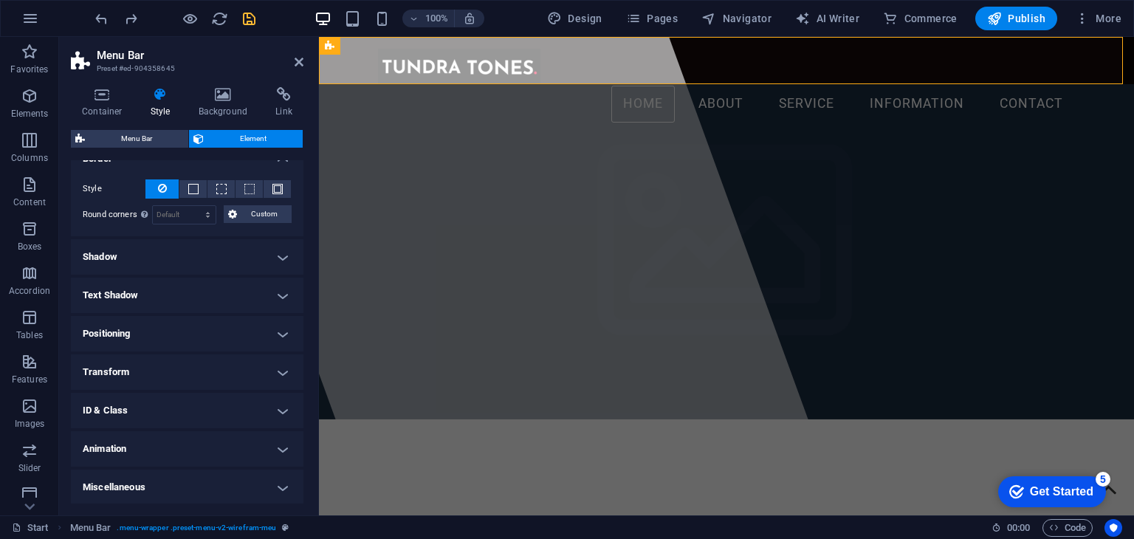
click at [200, 333] on h4 "Positioning" at bounding box center [187, 333] width 233 height 35
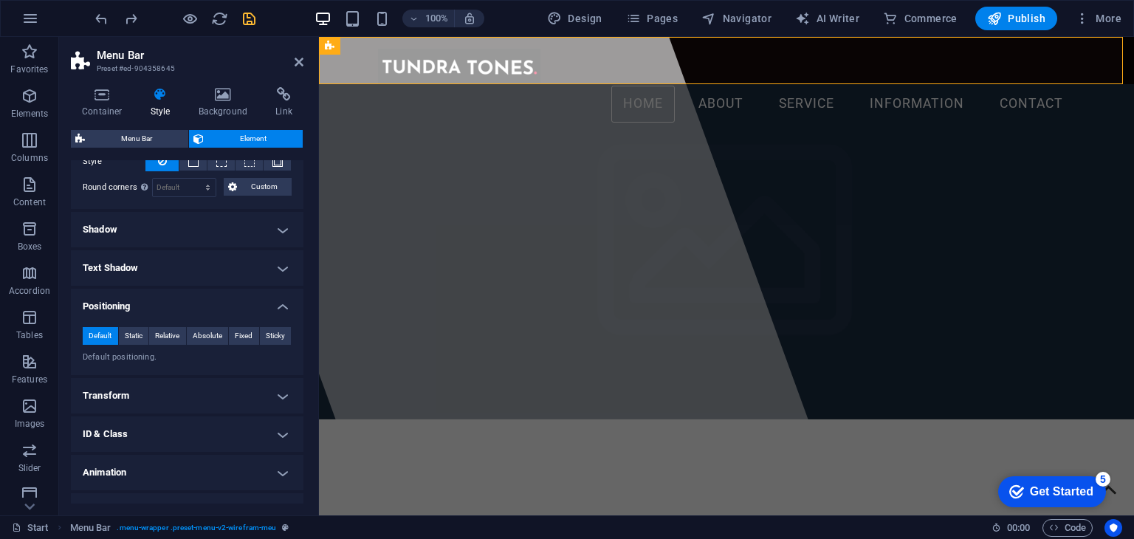
scroll to position [207, 0]
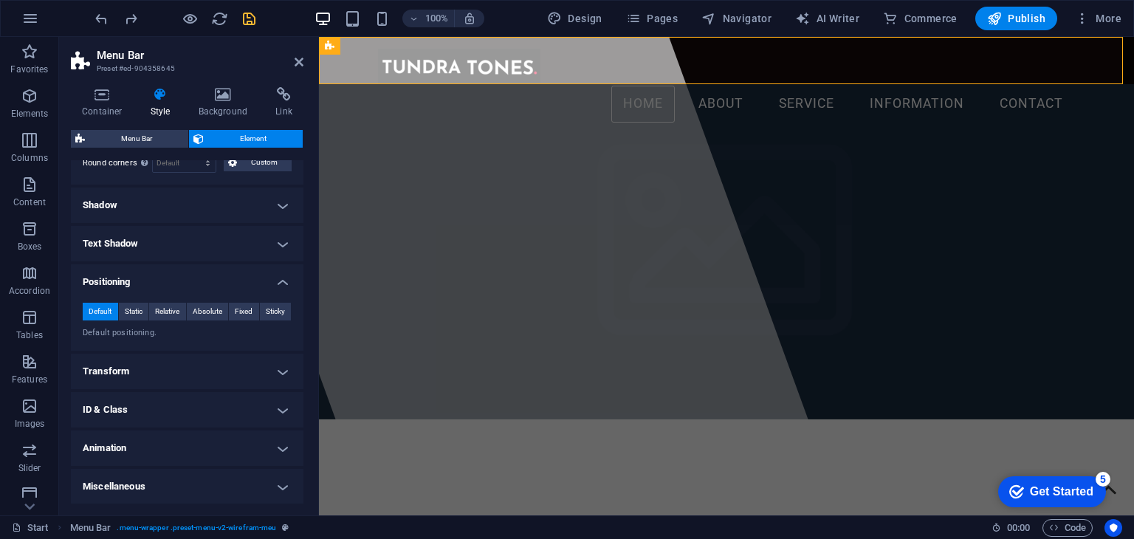
click at [147, 368] on h4 "Transform" at bounding box center [187, 371] width 233 height 35
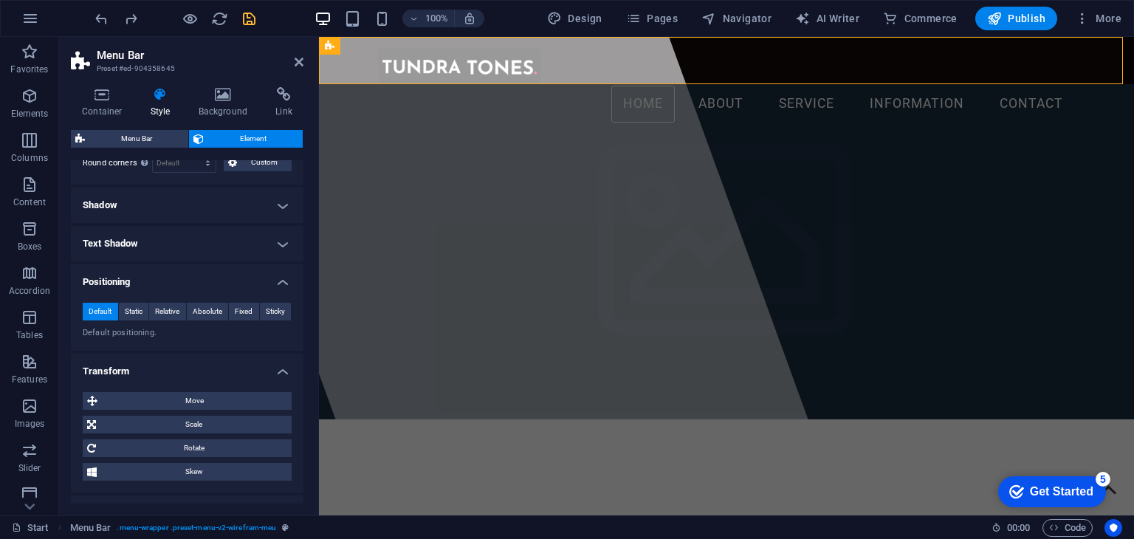
scroll to position [0, 0]
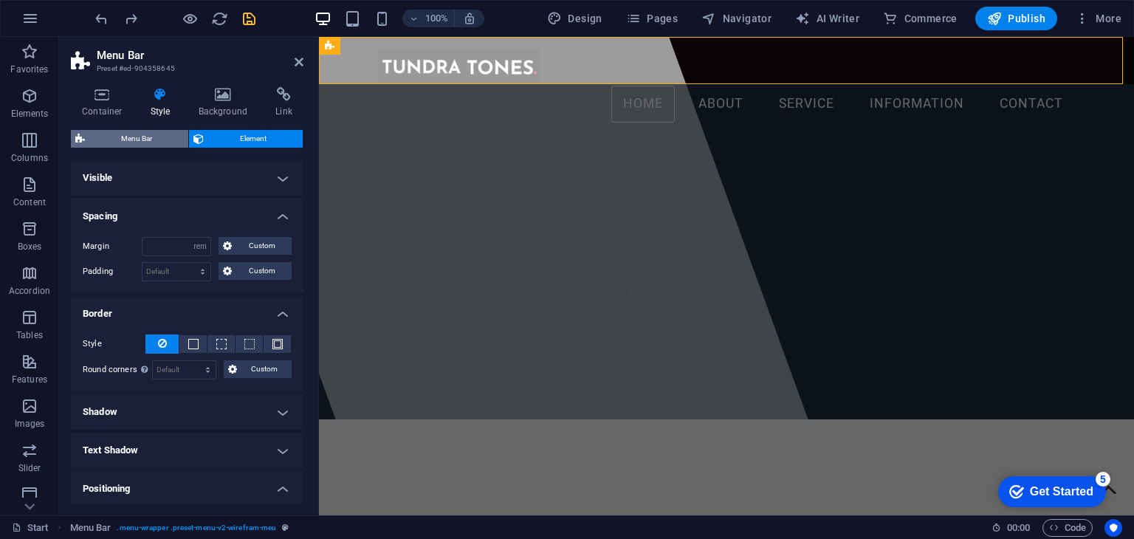
click at [152, 143] on span "Menu Bar" at bounding box center [136, 139] width 95 height 18
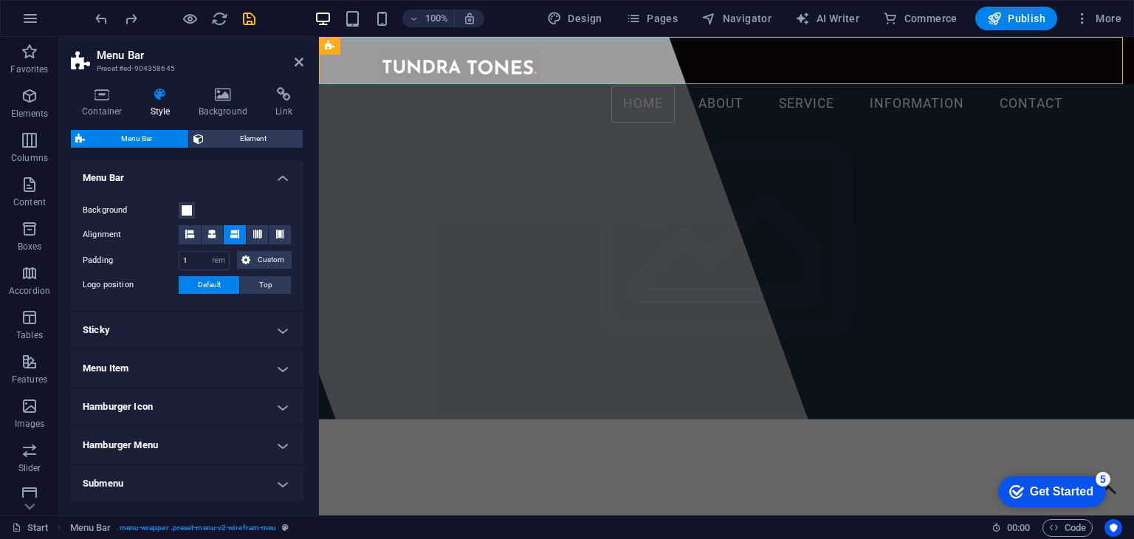
scroll to position [469, 0]
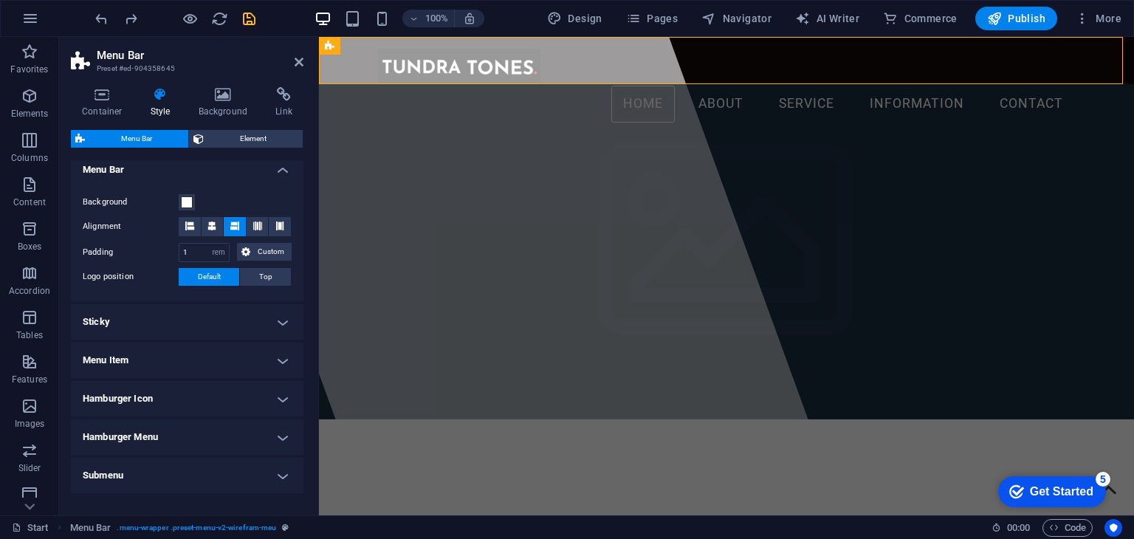
click at [118, 311] on h4 "Sticky" at bounding box center [187, 321] width 233 height 35
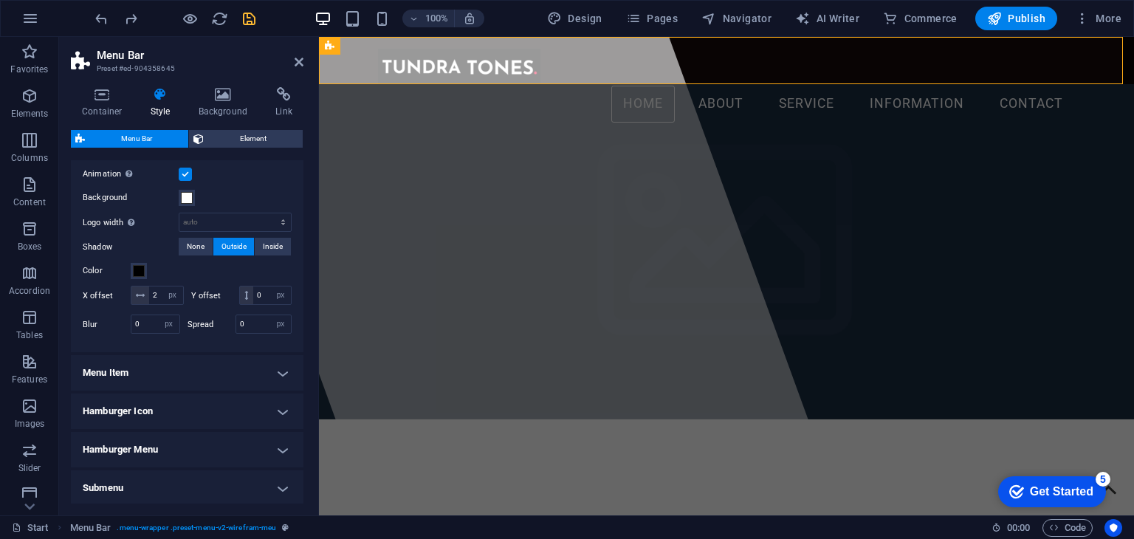
scroll to position [769, 0]
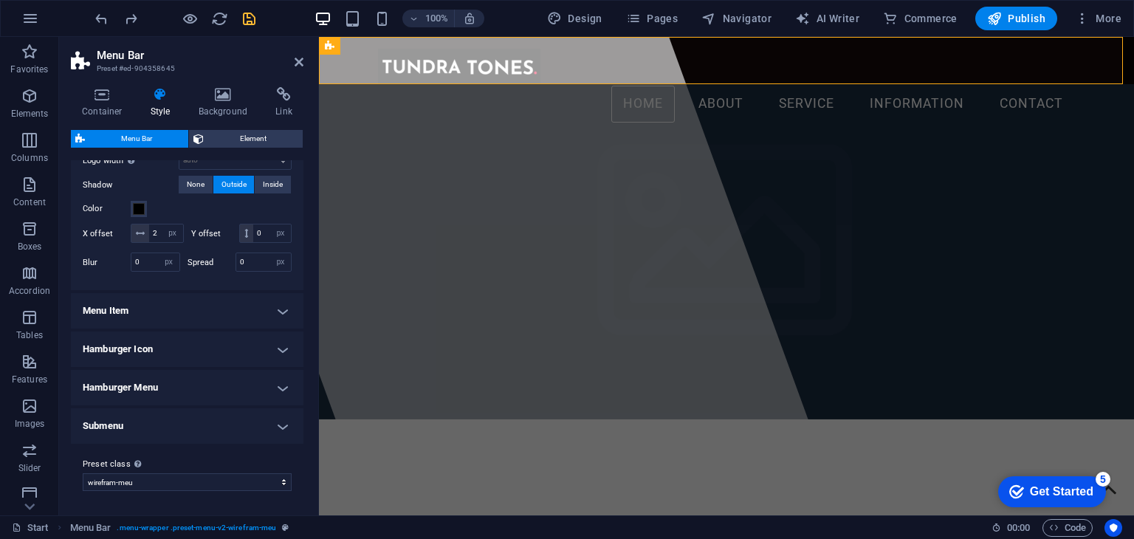
click at [174, 311] on h4 "Menu Item" at bounding box center [187, 310] width 233 height 35
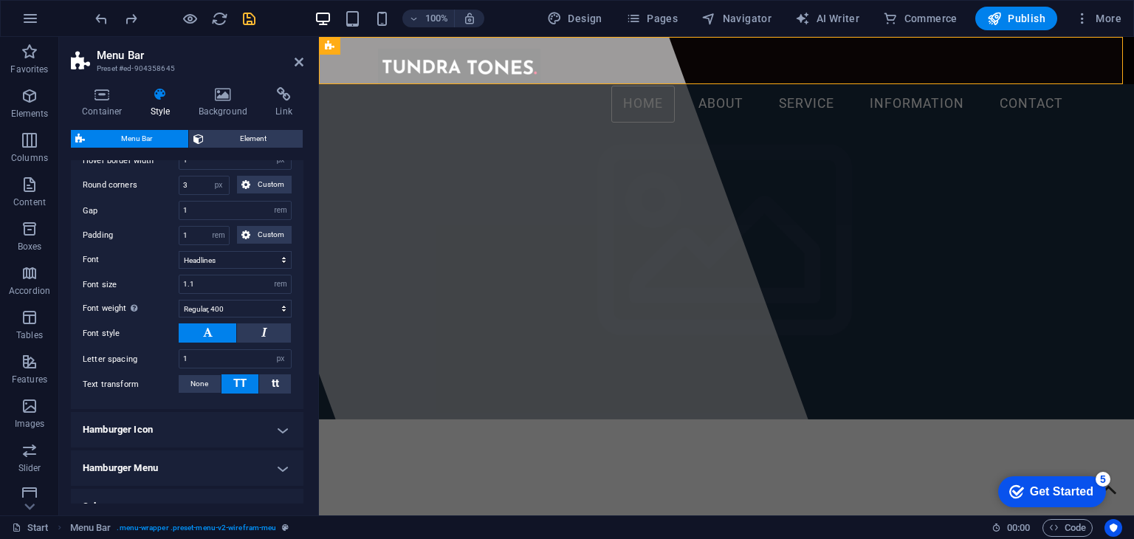
scroll to position [1060, 0]
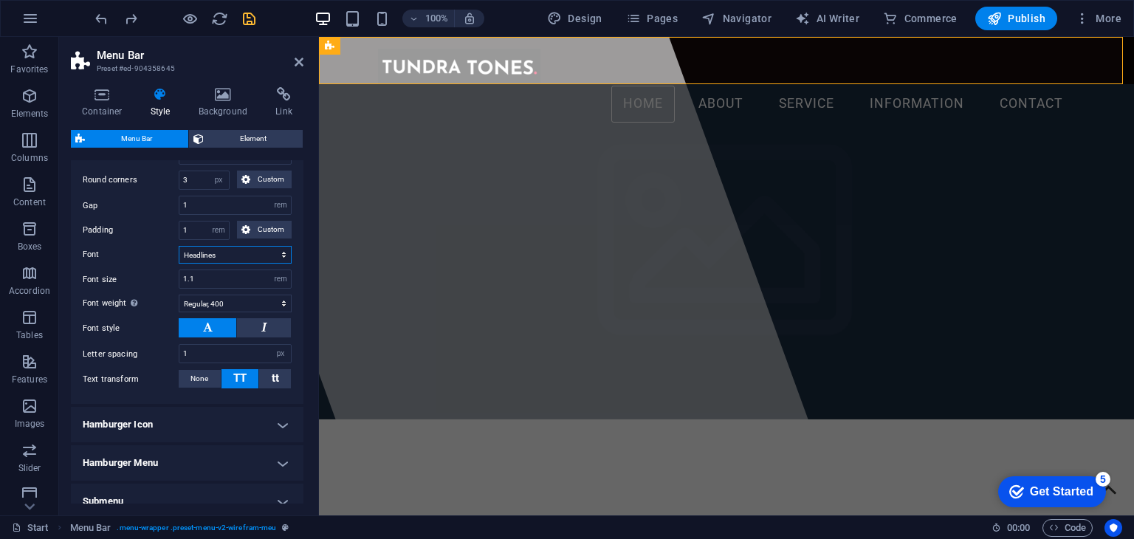
click at [250, 264] on select "Default Headlines" at bounding box center [235, 255] width 113 height 18
click at [204, 363] on input "1" at bounding box center [235, 354] width 112 height 18
click at [281, 363] on select "px rem vh vw" at bounding box center [280, 354] width 21 height 18
select select "rem"
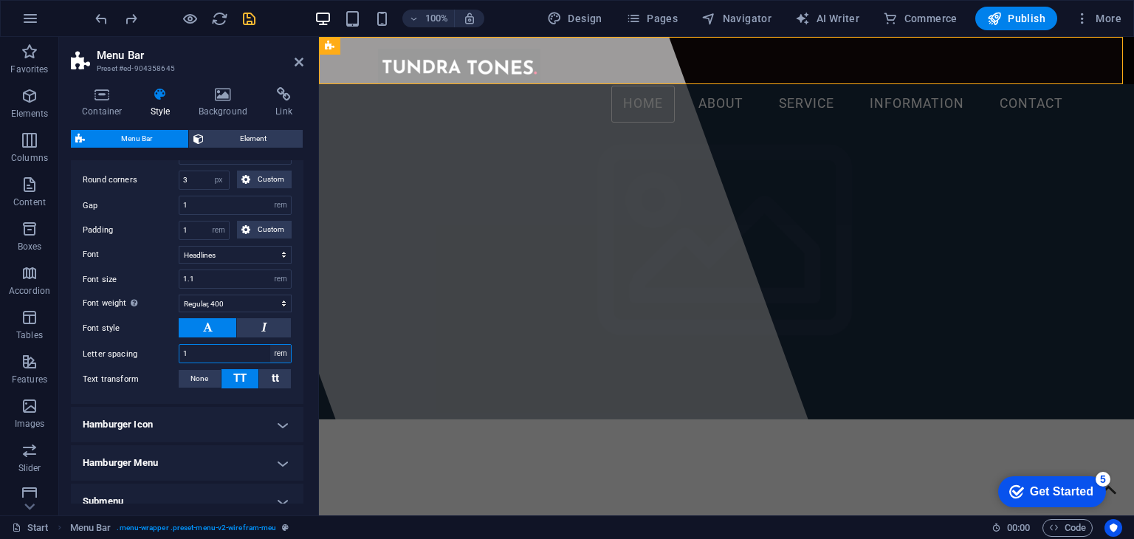
click at [270, 360] on select "px rem vh vw" at bounding box center [280, 354] width 21 height 18
click at [229, 363] on input "0.0625" at bounding box center [235, 354] width 112 height 18
type input "0.05"
click at [148, 363] on div "Letter spacing 0.05 px rem vh vw" at bounding box center [187, 353] width 209 height 19
click at [213, 110] on h4 "Background" at bounding box center [227, 102] width 78 height 31
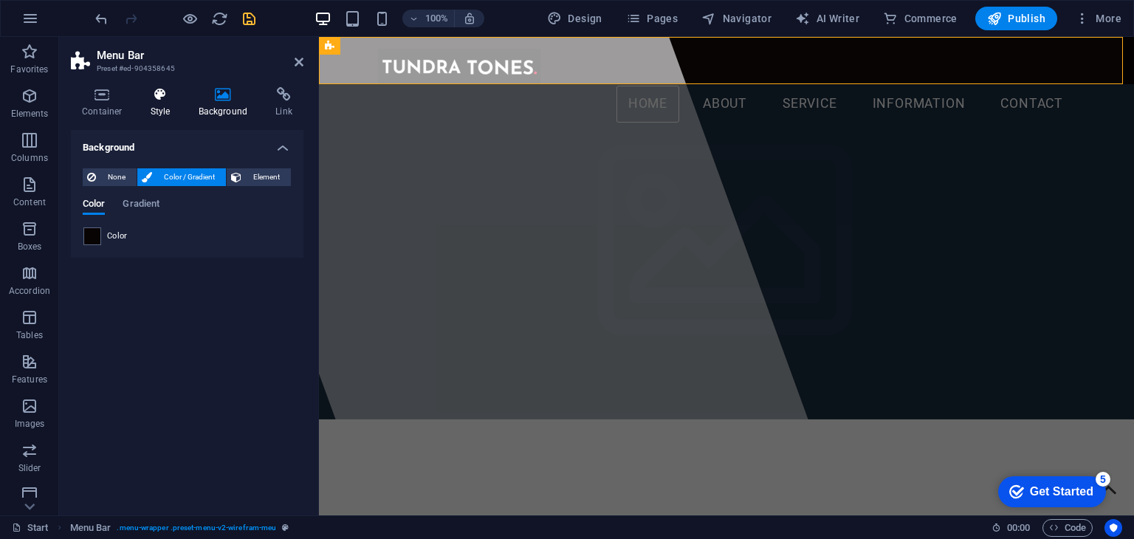
click at [154, 96] on icon at bounding box center [161, 94] width 42 height 15
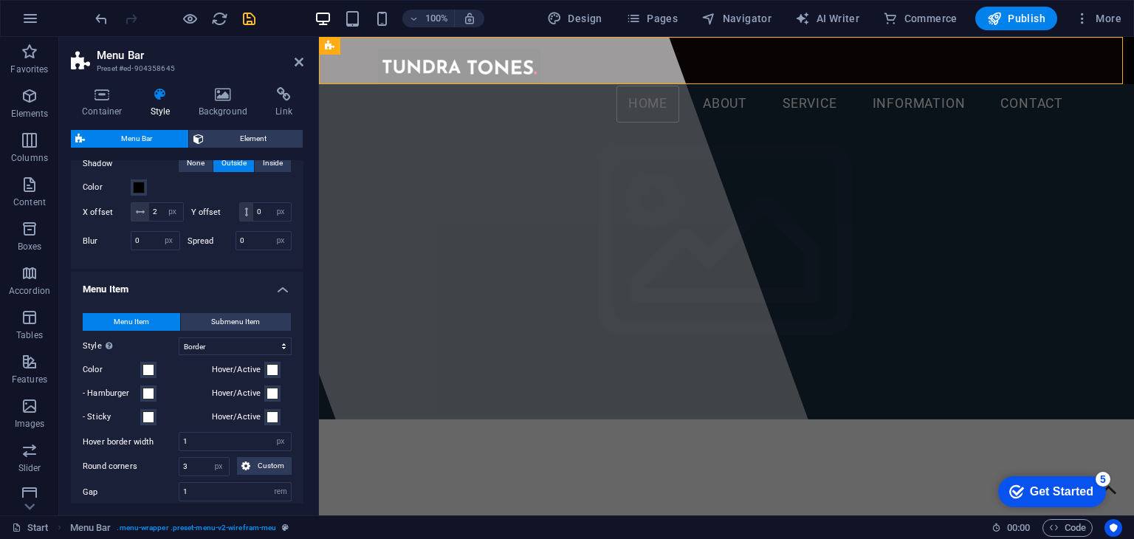
scroll to position [411, 0]
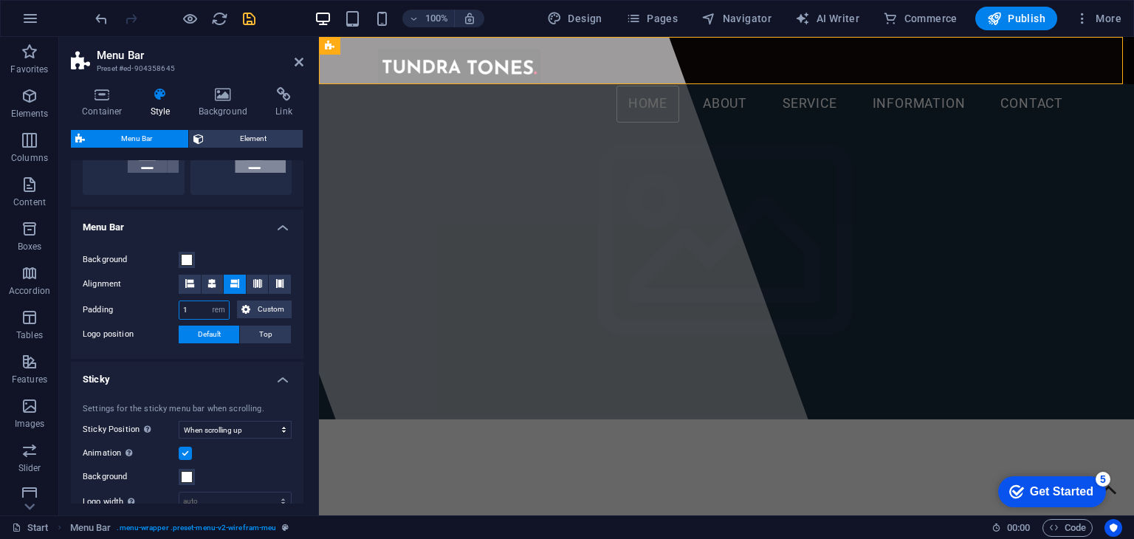
click at [199, 310] on input "1" at bounding box center [203, 310] width 49 height 18
type input "0"
click at [139, 228] on h4 "Menu Bar" at bounding box center [187, 223] width 233 height 27
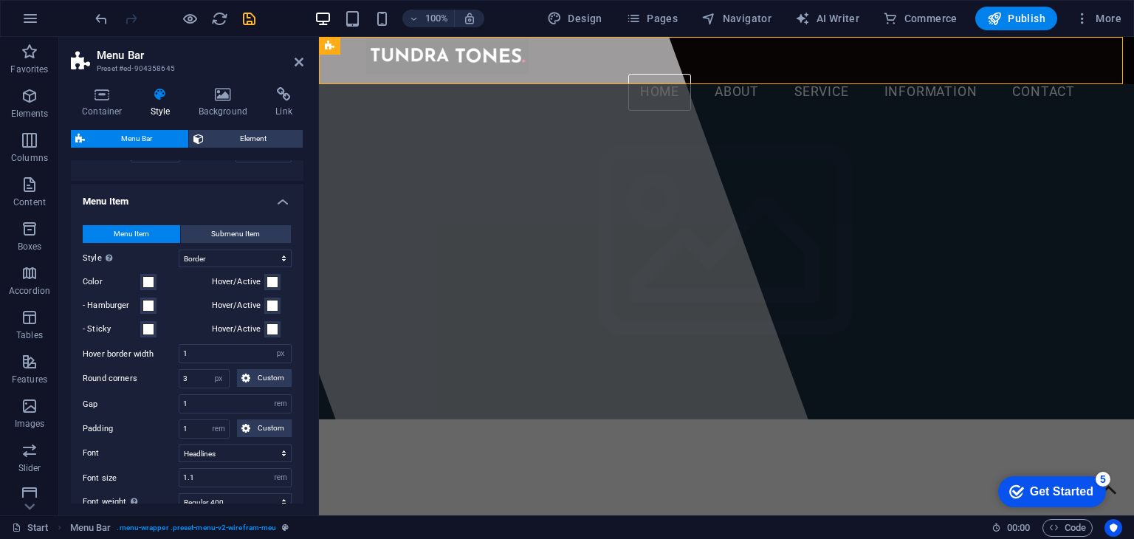
scroll to position [750, 0]
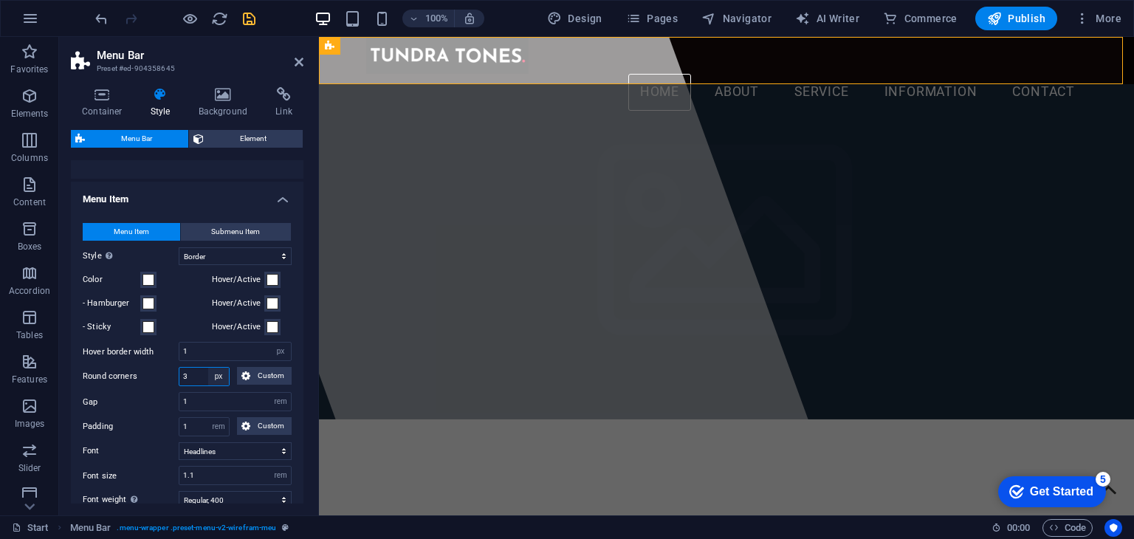
click at [220, 385] on select "px rem % vh vw Custom" at bounding box center [218, 377] width 21 height 18
select select "rem"
click at [208, 385] on select "px rem % vh vw Custom" at bounding box center [218, 377] width 21 height 18
click at [197, 385] on input "0.1875" at bounding box center [203, 377] width 49 height 18
drag, startPoint x: 191, startPoint y: 395, endPoint x: 241, endPoint y: 394, distance: 49.5
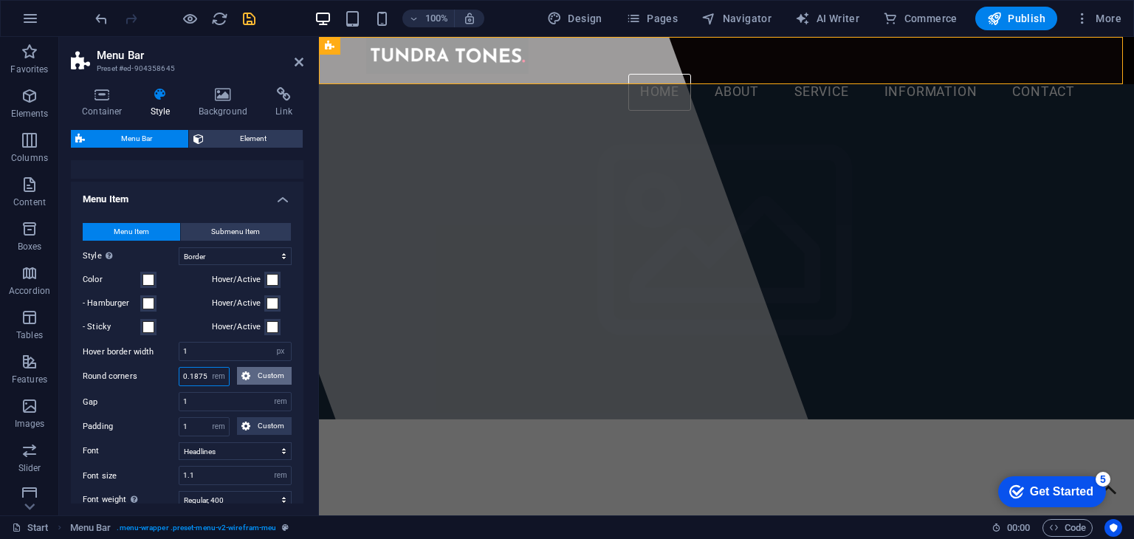
click at [241, 386] on div "0.1875 px rem % vh vw Custom Custom" at bounding box center [235, 376] width 113 height 19
type input "0.25"
click at [203, 411] on input "1" at bounding box center [235, 402] width 112 height 18
type input ".7"
click at [137, 406] on label "Gap" at bounding box center [131, 402] width 96 height 8
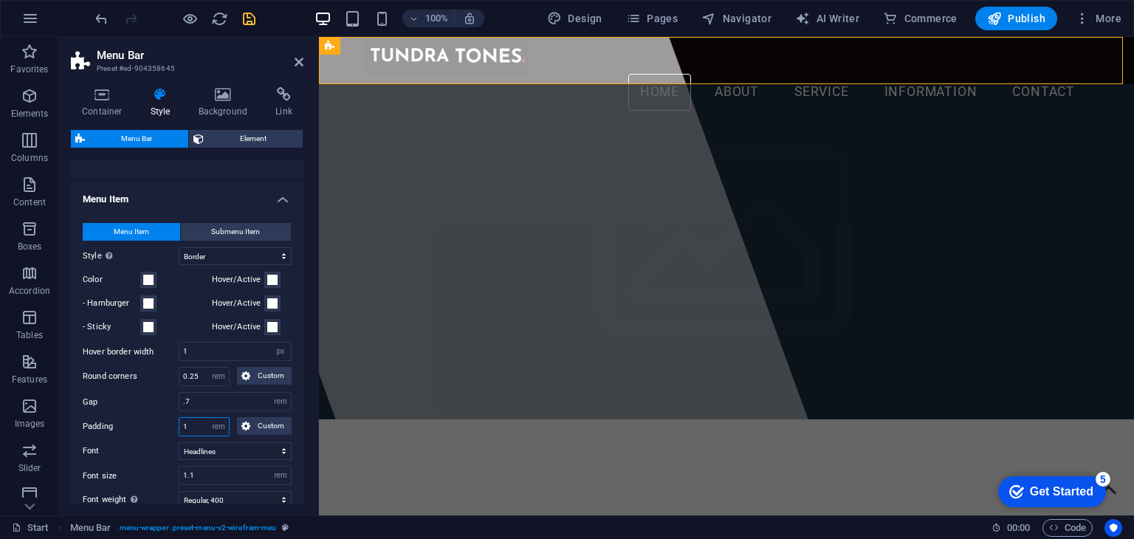
click at [198, 436] on input "1" at bounding box center [203, 427] width 49 height 18
type input ".5"
click at [157, 436] on label "Padding" at bounding box center [131, 427] width 96 height 18
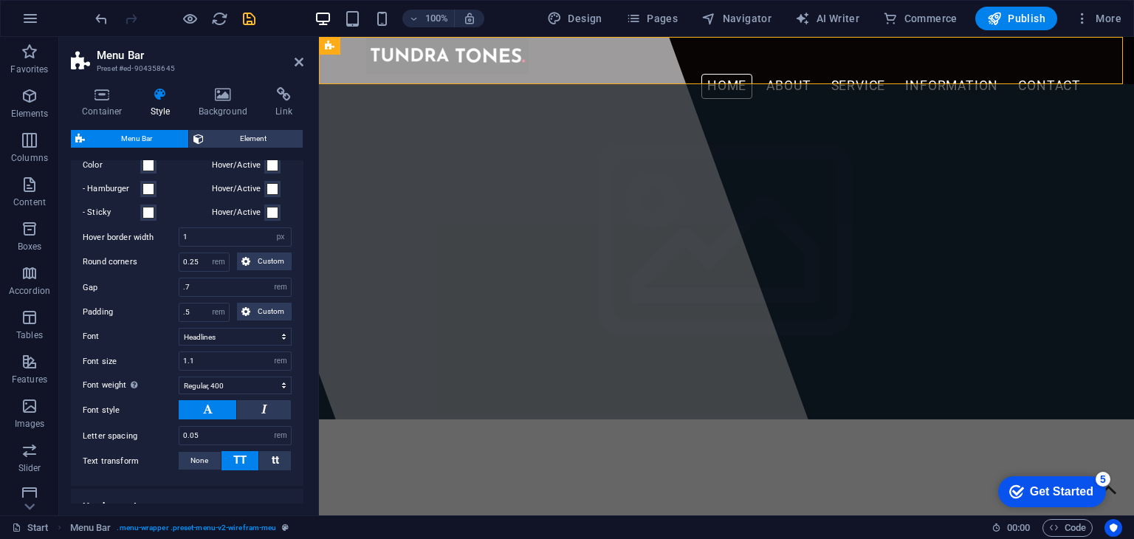
scroll to position [874, 0]
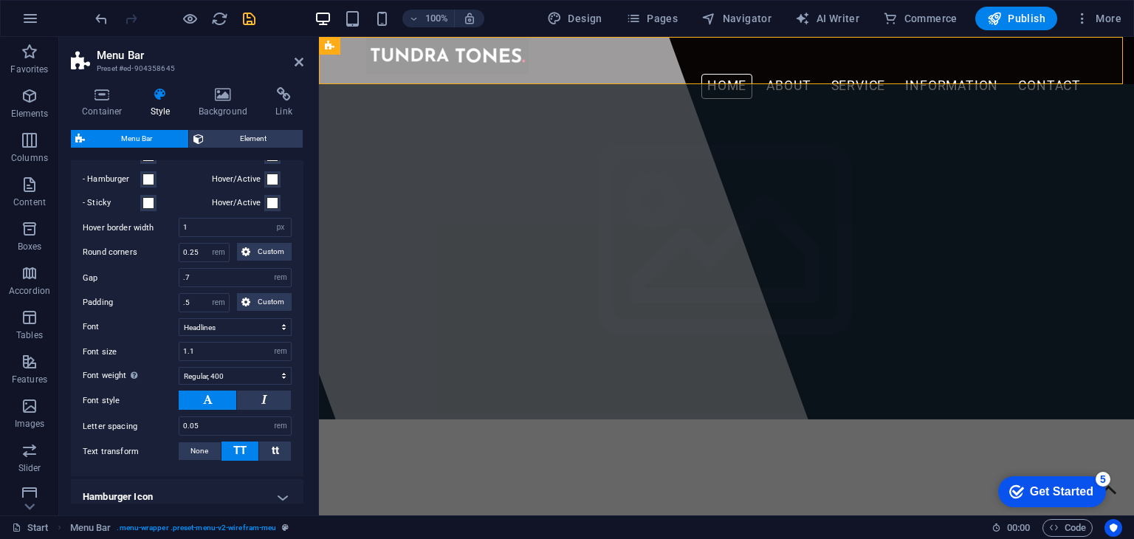
drag, startPoint x: 157, startPoint y: 442, endPoint x: 136, endPoint y: 403, distance: 44.3
click at [136, 403] on div "Menu Item Submenu Item Style Switch to preview mode and move the mouse over men…" at bounding box center [187, 280] width 239 height 392
click at [242, 385] on select "Thin, 100 Extra-light, 200 Light, 300 Regular, 400 Medium, 500 Semi-bold, 600 B…" at bounding box center [235, 376] width 113 height 18
select select "300"
click at [179, 383] on select "Thin, 100 Extra-light, 200 Light, 300 Regular, 400 Medium, 500 Semi-bold, 600 B…" at bounding box center [235, 376] width 113 height 18
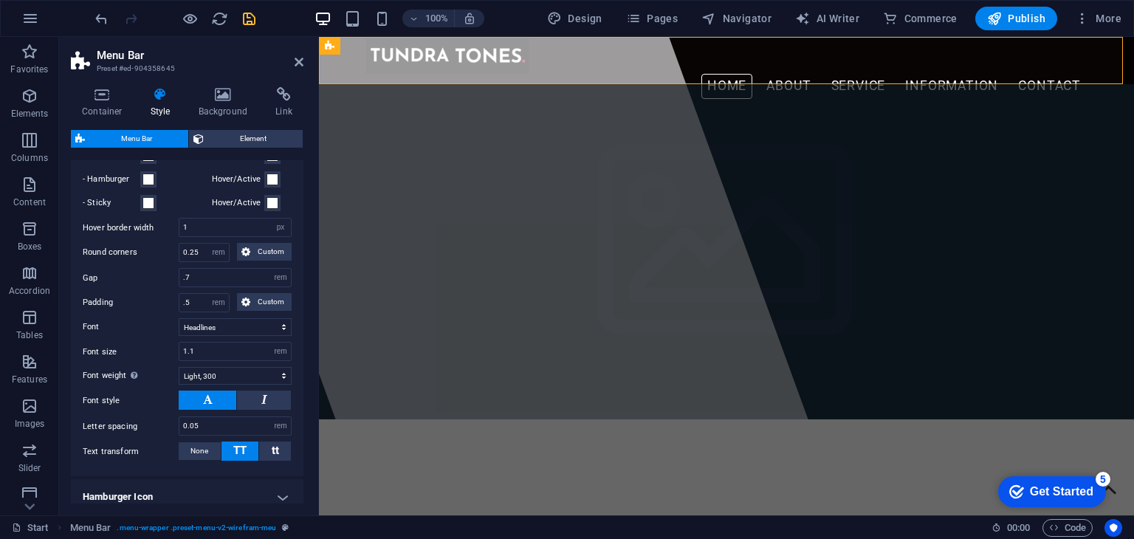
click at [157, 410] on label "Font style" at bounding box center [131, 401] width 96 height 18
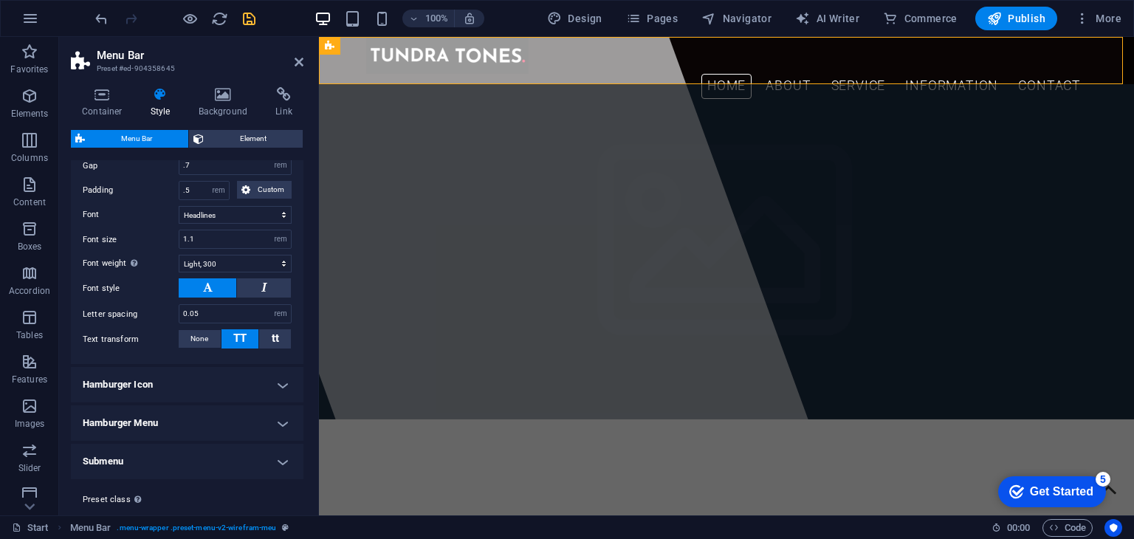
scroll to position [696, 0]
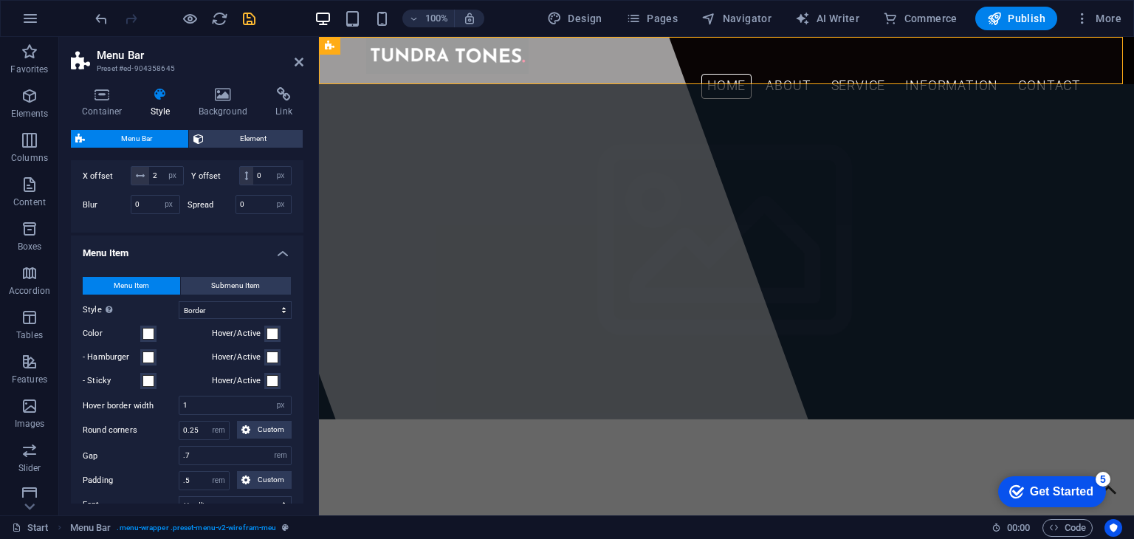
drag, startPoint x: 188, startPoint y: 402, endPoint x: 160, endPoint y: 476, distance: 78.7
click at [160, 476] on div "Menu Item Submenu Item Style Switch to preview mode and move the mouse over men…" at bounding box center [187, 458] width 239 height 392
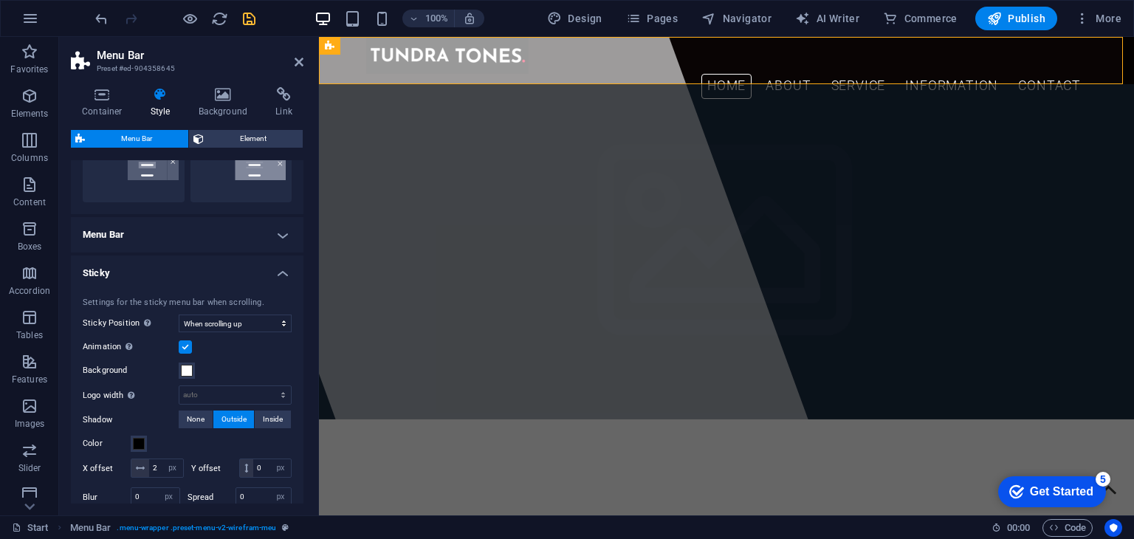
scroll to position [230, 0]
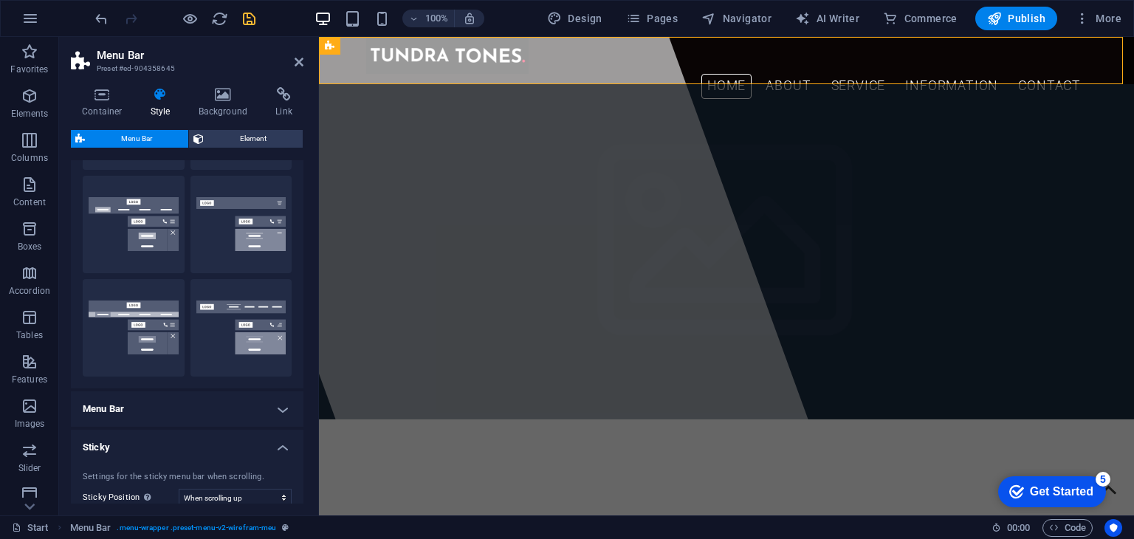
click at [185, 409] on h4 "Menu Bar" at bounding box center [187, 408] width 233 height 35
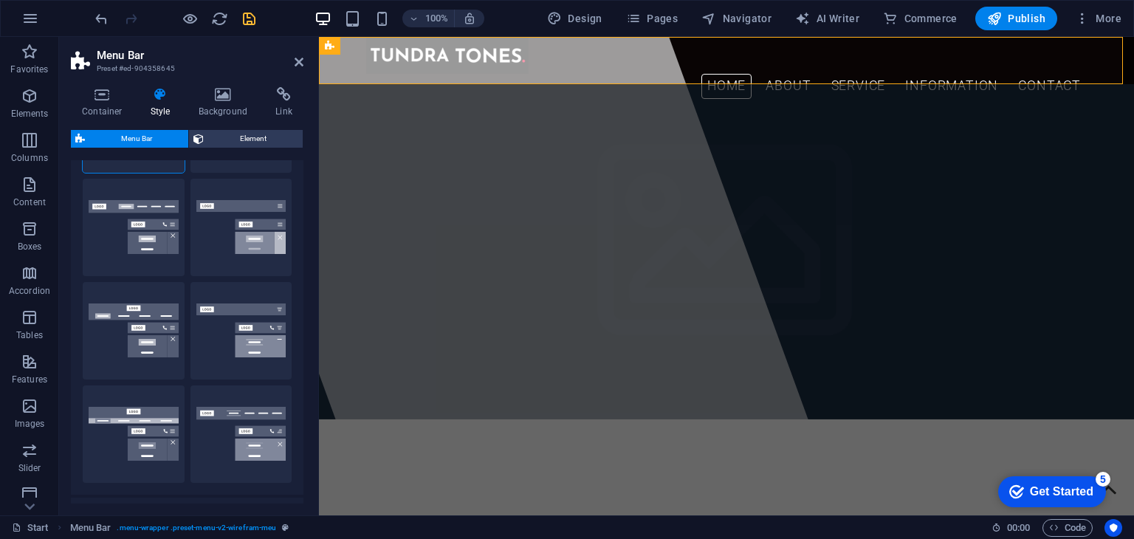
scroll to position [0, 0]
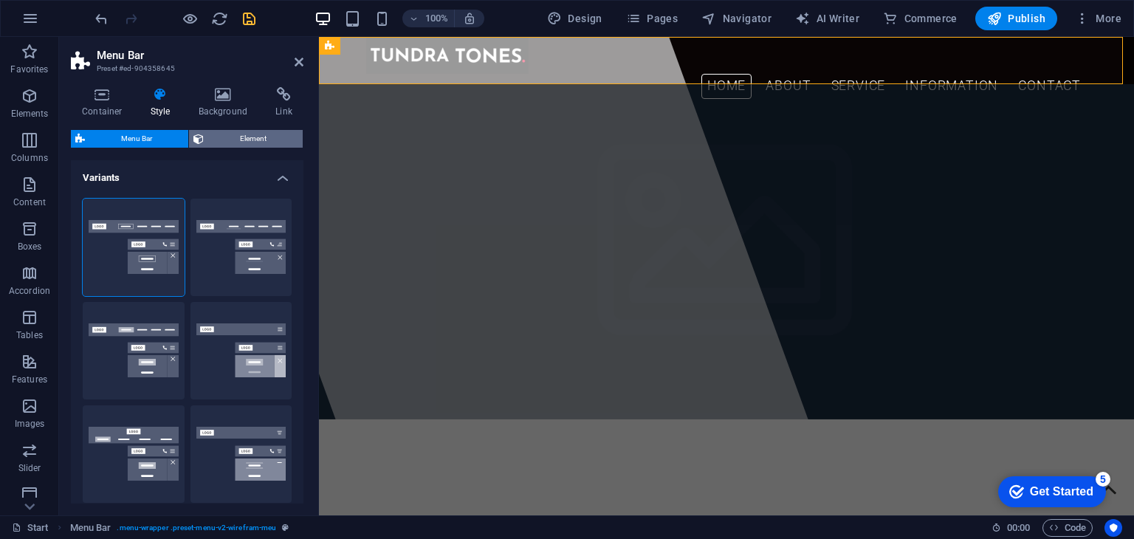
click at [226, 136] on span "Element" at bounding box center [253, 139] width 90 height 18
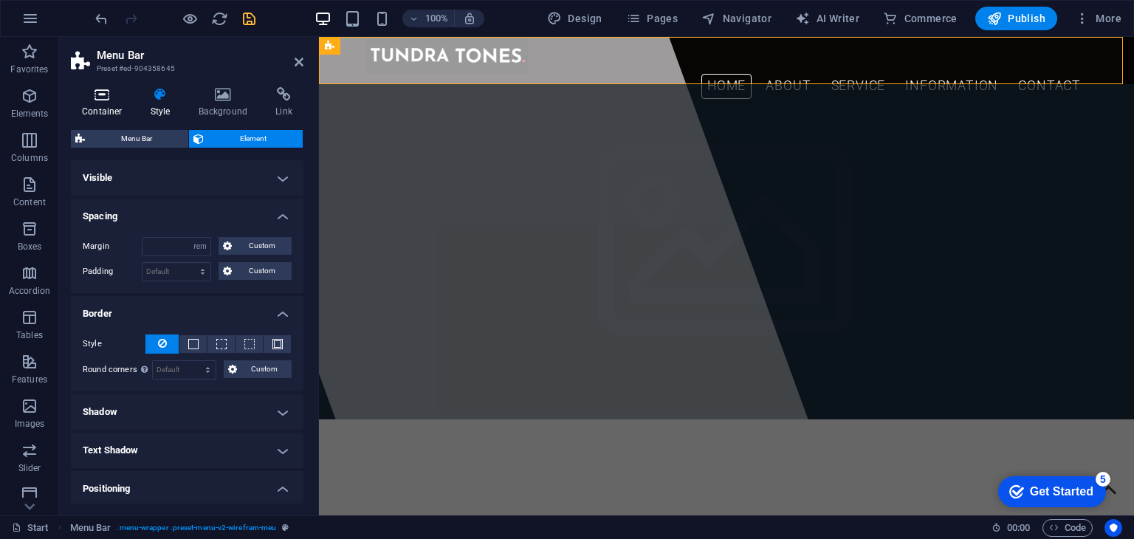
click at [106, 108] on h4 "Container" at bounding box center [105, 102] width 69 height 31
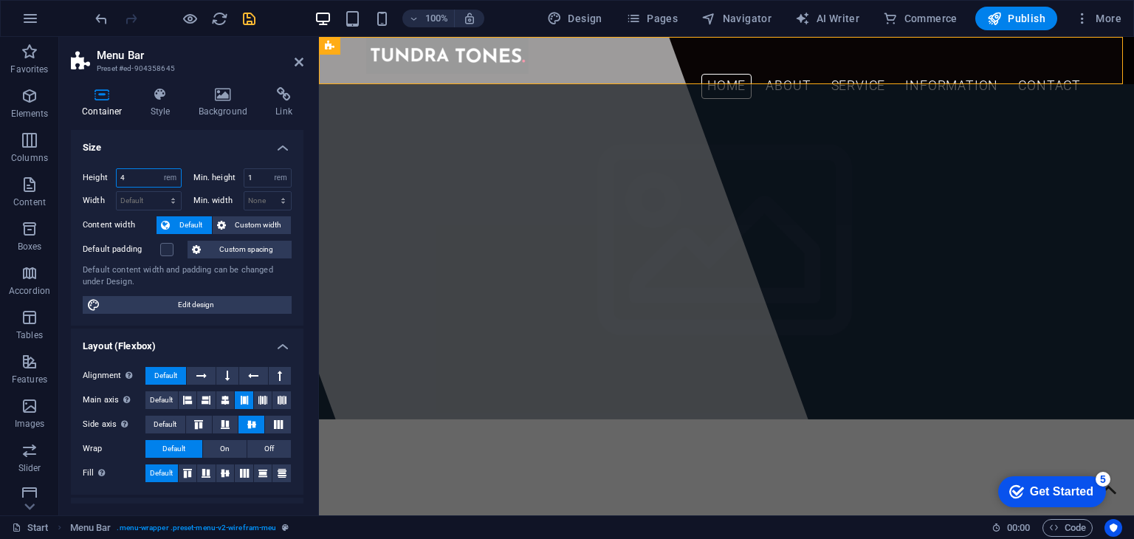
click at [142, 182] on input "4" at bounding box center [149, 178] width 64 height 18
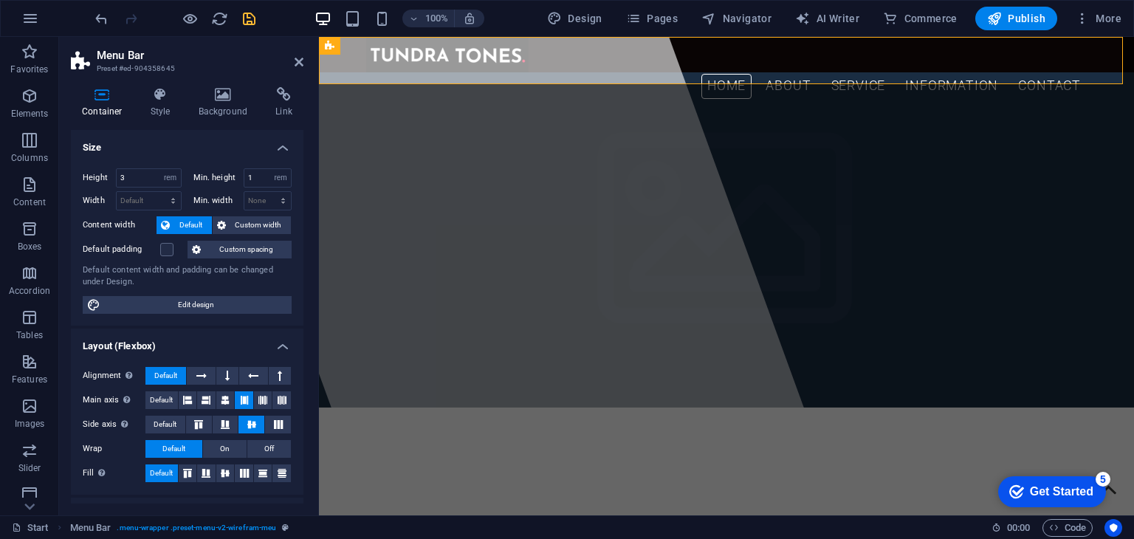
click at [180, 148] on h4 "Size" at bounding box center [187, 143] width 233 height 27
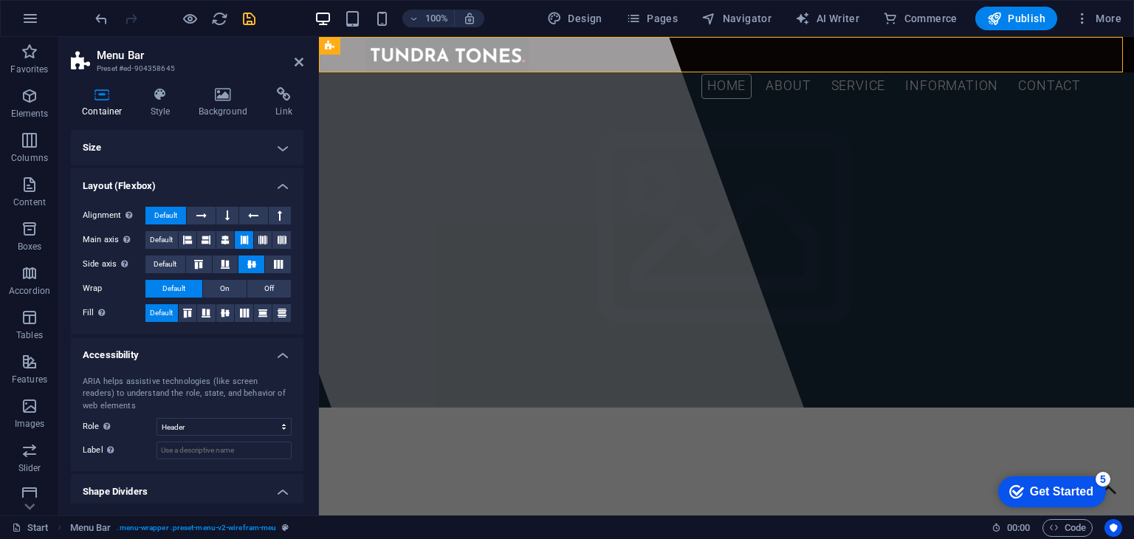
click at [93, 151] on h4 "Size" at bounding box center [187, 147] width 233 height 35
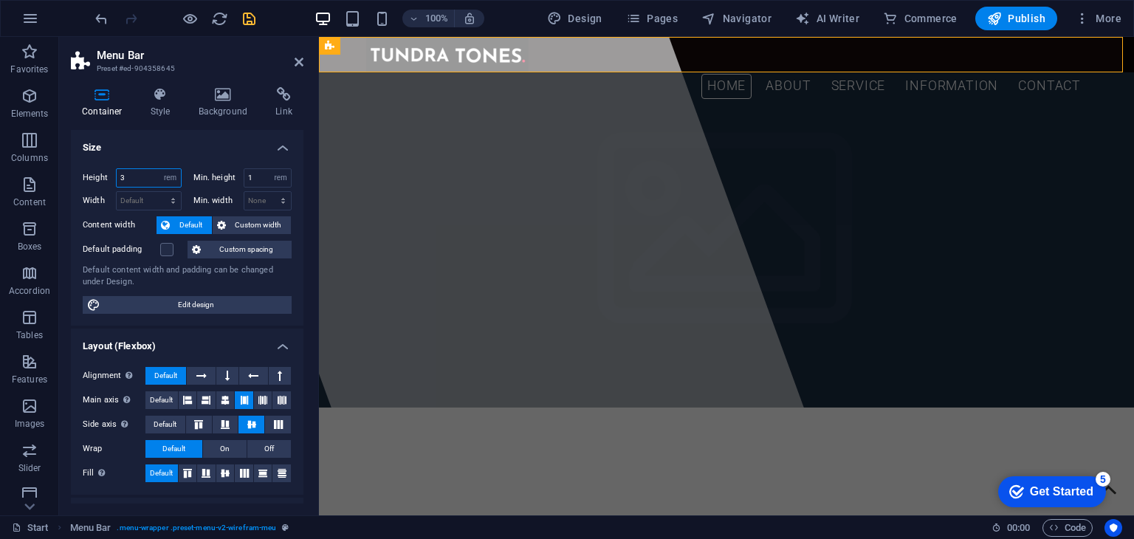
click at [143, 179] on input "3" at bounding box center [149, 178] width 64 height 18
type input "3.5"
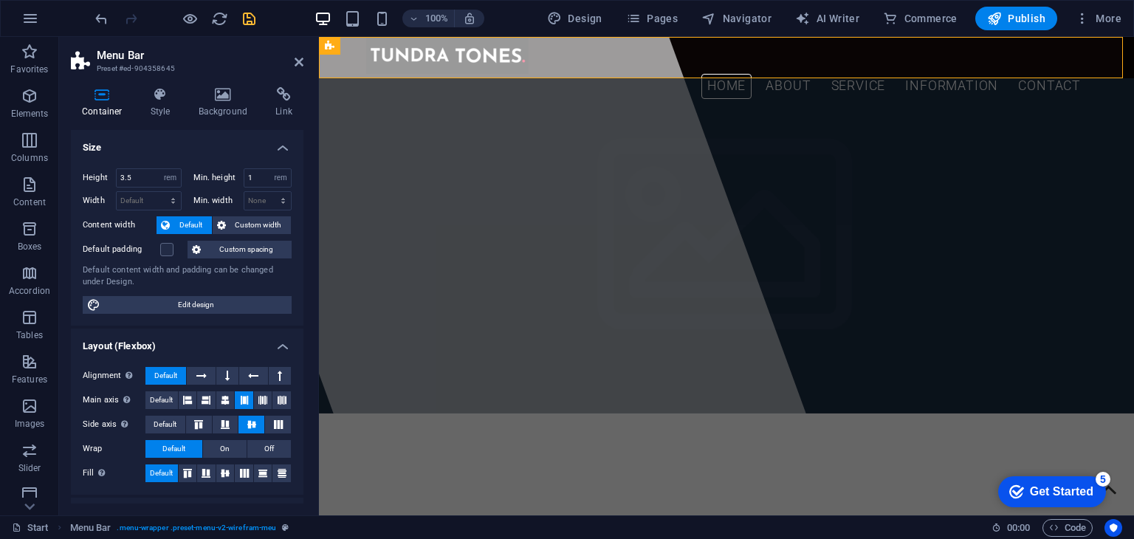
click at [144, 148] on h4 "Size" at bounding box center [187, 143] width 233 height 27
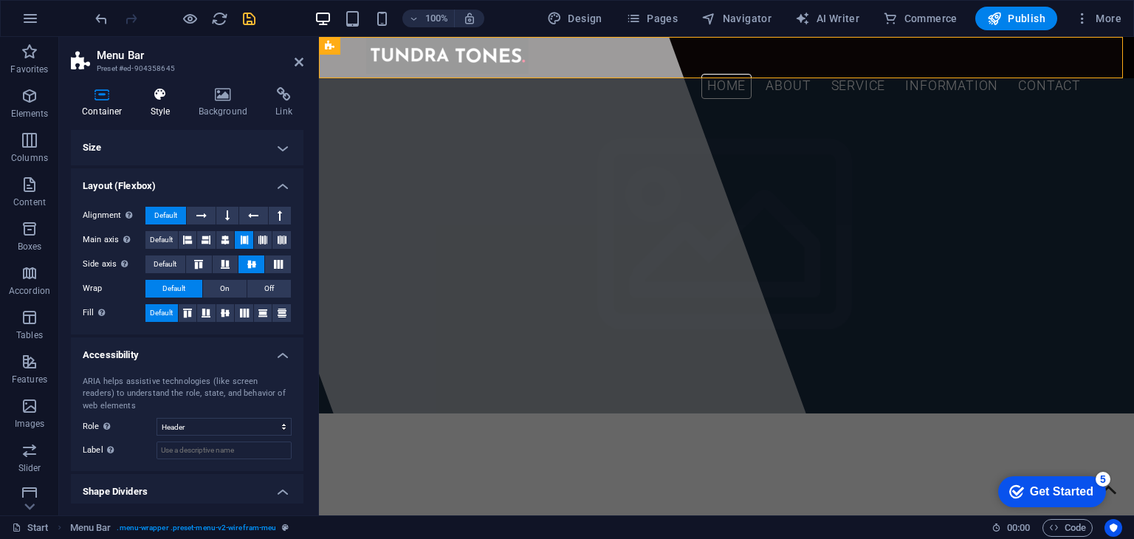
click at [162, 106] on h4 "Style" at bounding box center [164, 102] width 48 height 31
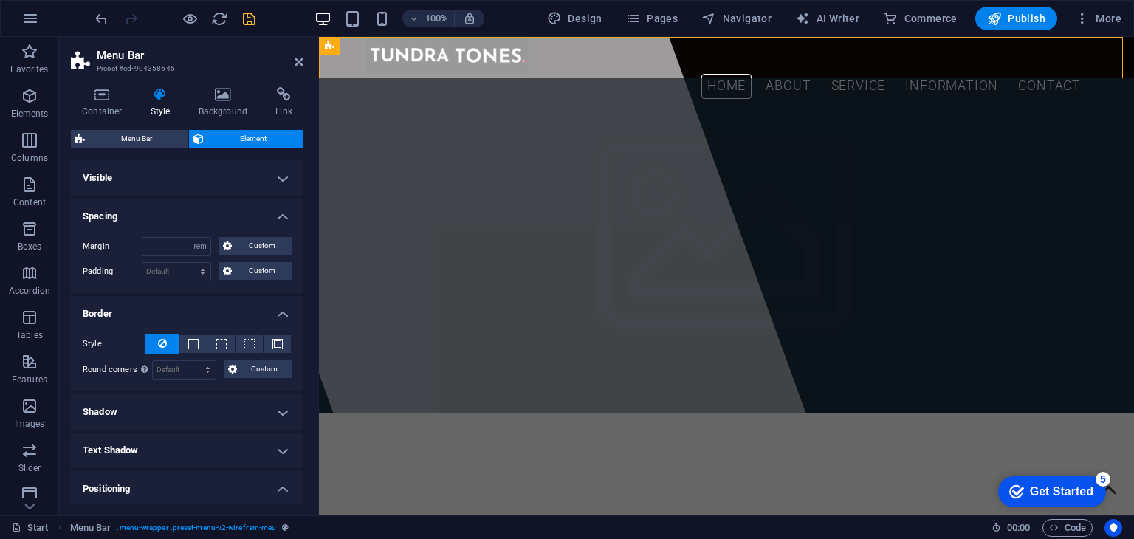
click at [189, 182] on h4 "Visible" at bounding box center [187, 177] width 233 height 35
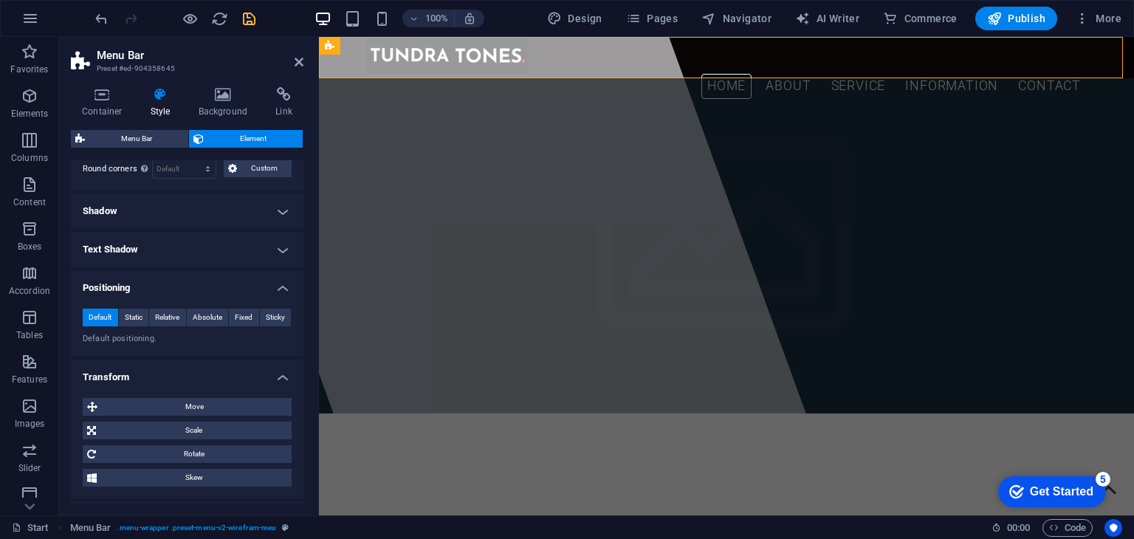
scroll to position [287, 0]
click at [145, 237] on h4 "Text Shadow" at bounding box center [187, 248] width 233 height 35
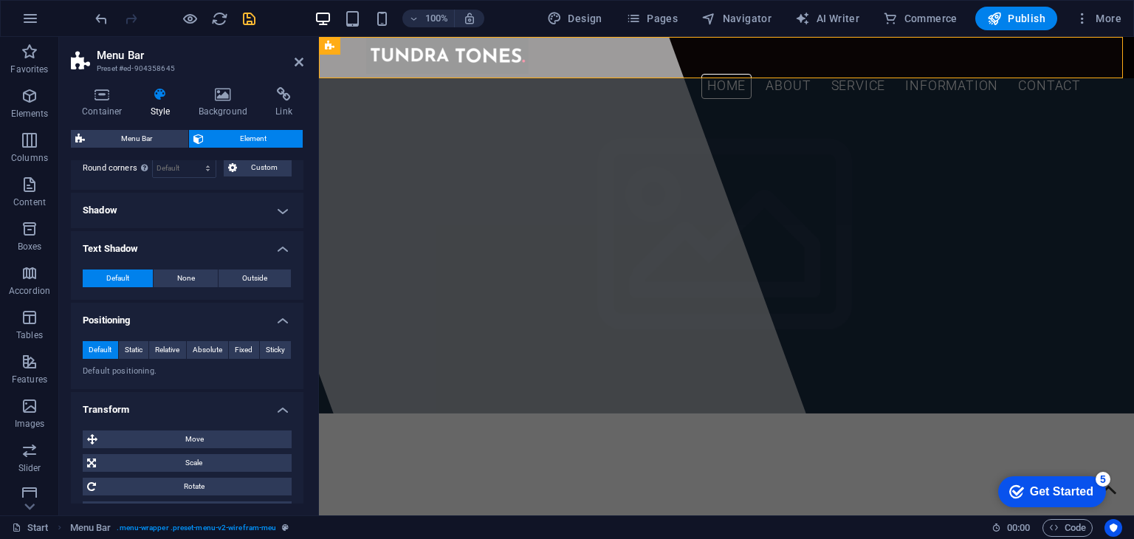
click at [143, 210] on h4 "Shadow" at bounding box center [187, 210] width 233 height 35
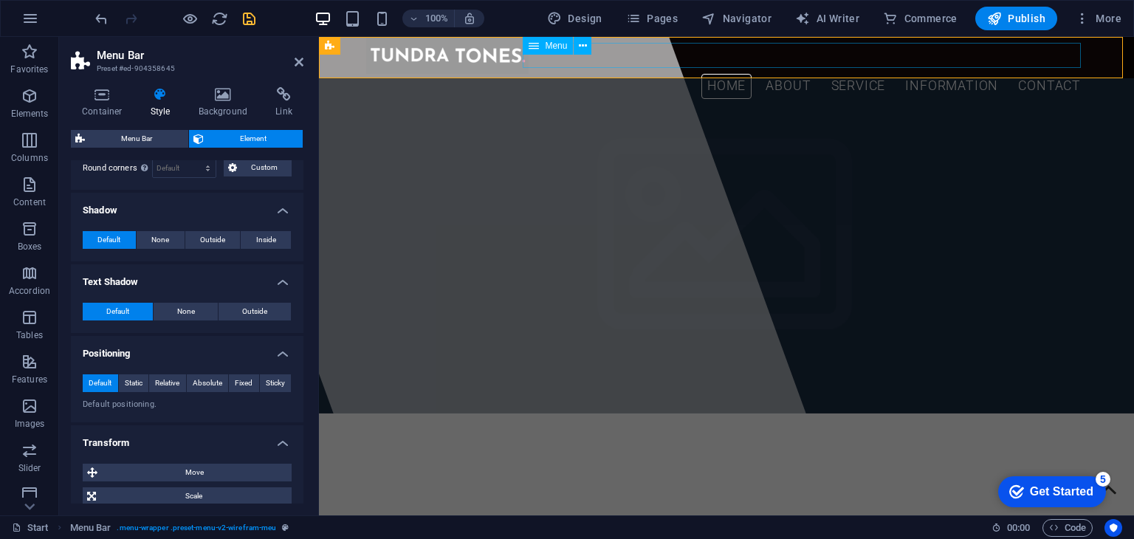
click at [391, 60] on div at bounding box center [726, 55] width 721 height 37
click at [346, 62] on div "Home About Service Information Contact" at bounding box center [726, 57] width 815 height 41
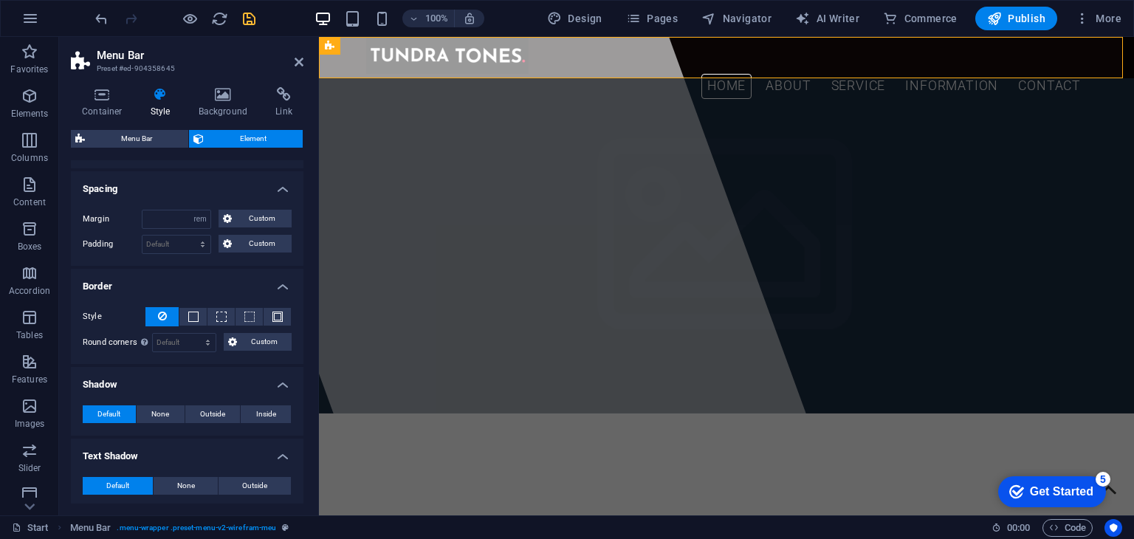
scroll to position [0, 0]
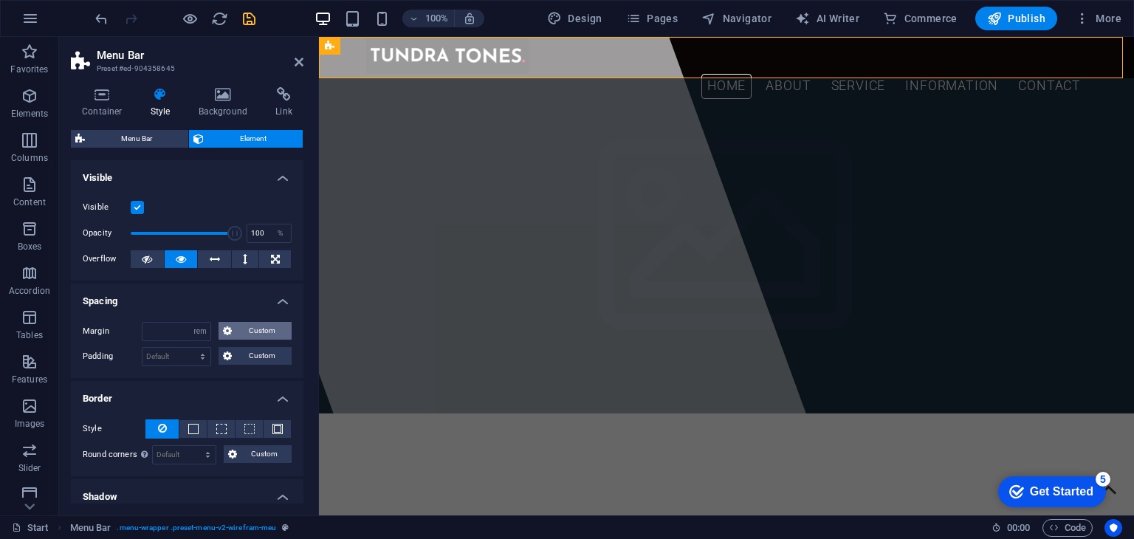
click at [240, 331] on span "Custom" at bounding box center [261, 331] width 51 height 18
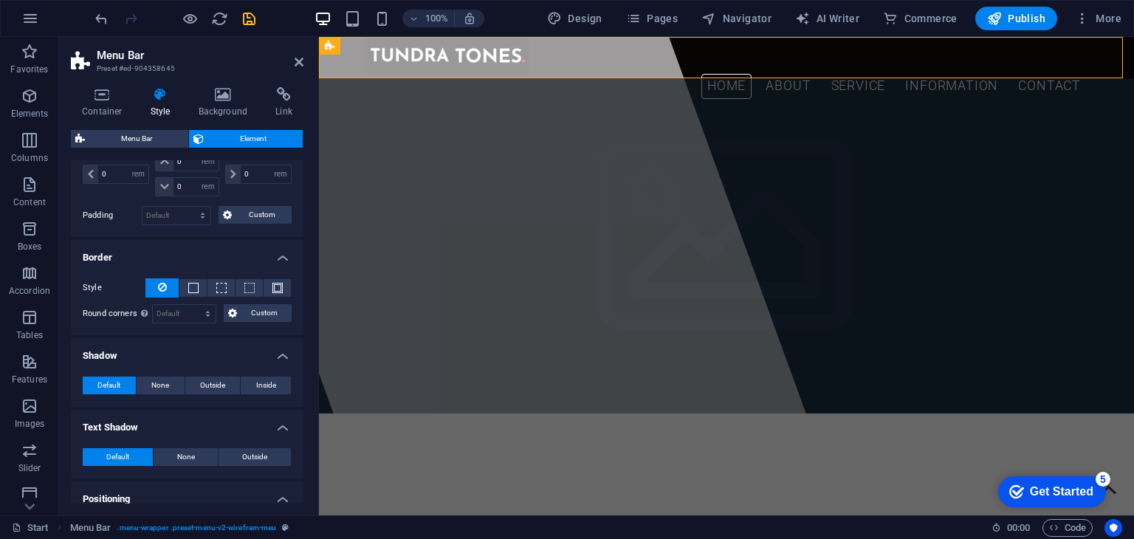
scroll to position [195, 0]
click at [239, 311] on button "Custom" at bounding box center [258, 313] width 68 height 18
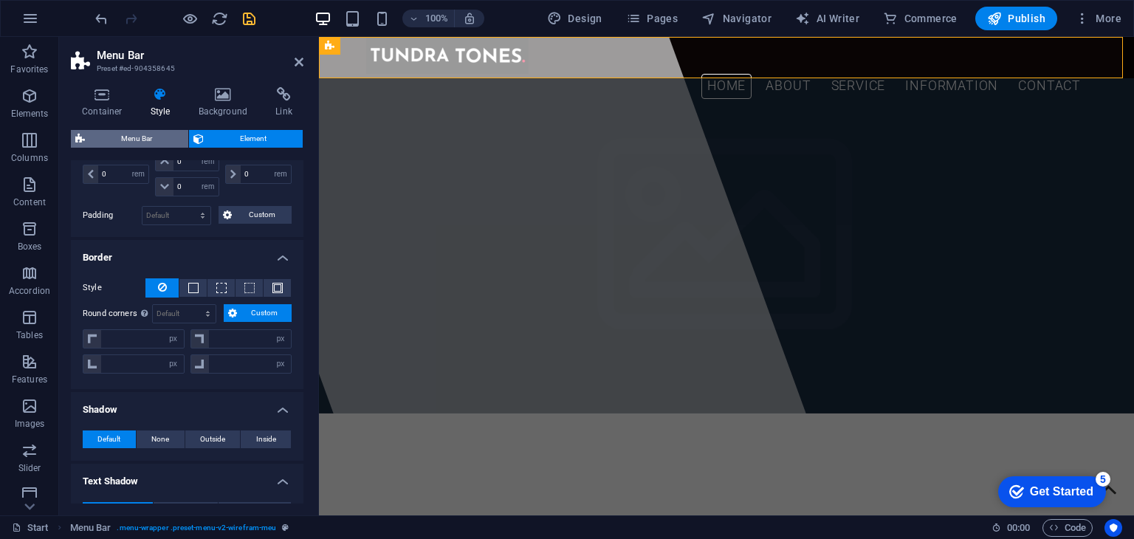
click at [128, 137] on span "Menu Bar" at bounding box center [136, 139] width 95 height 18
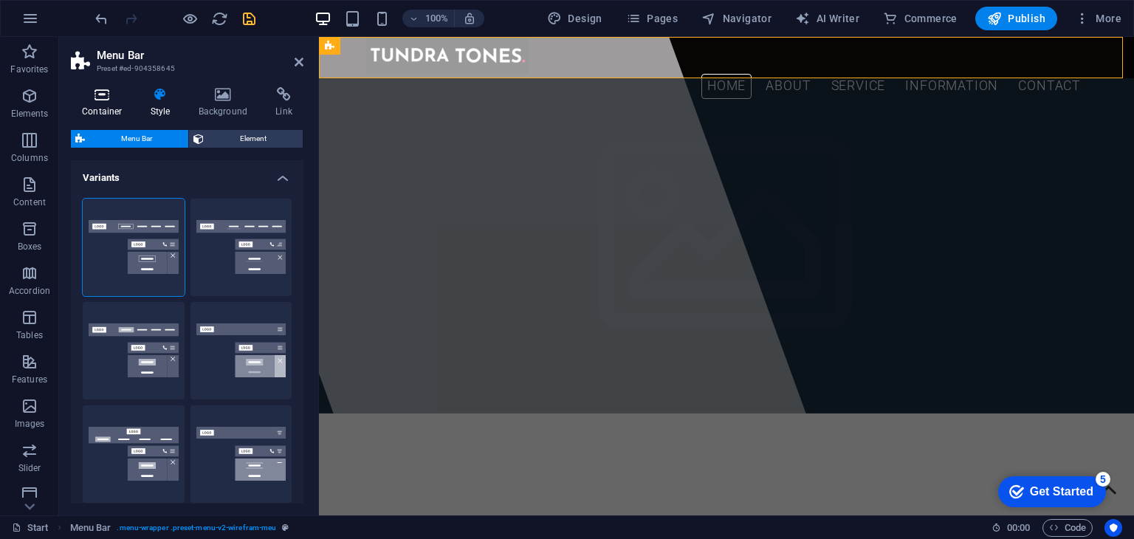
click at [101, 105] on h4 "Container" at bounding box center [105, 102] width 69 height 31
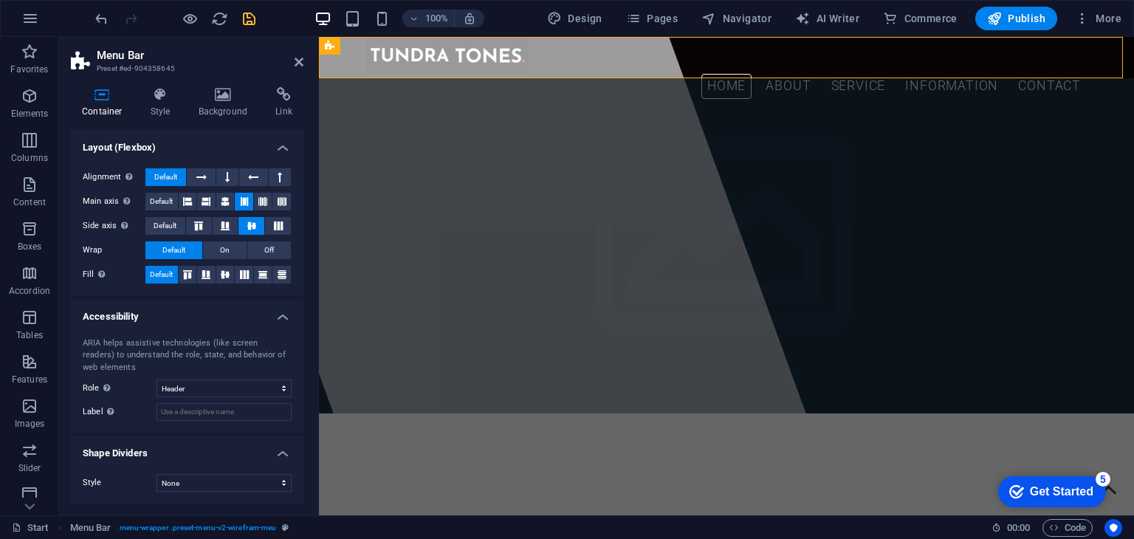
scroll to position [0, 0]
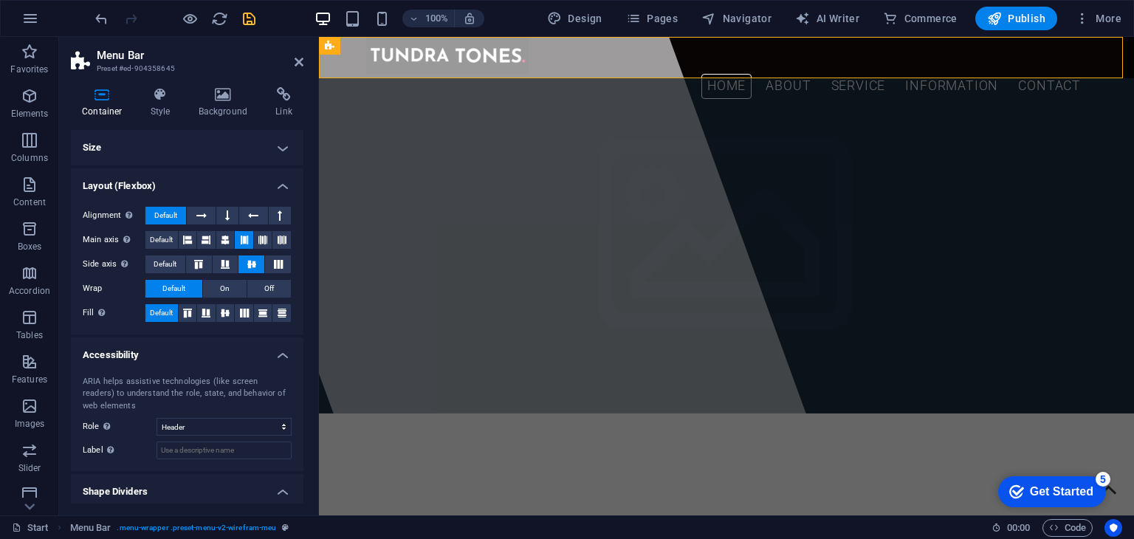
click at [232, 144] on h4 "Size" at bounding box center [187, 147] width 233 height 35
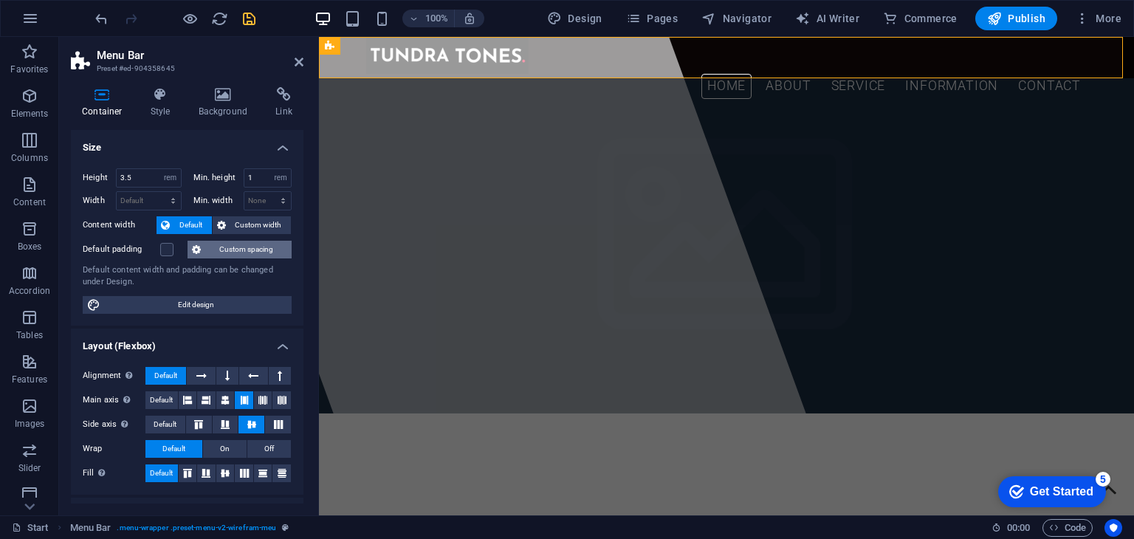
click at [254, 248] on span "Custom spacing" at bounding box center [246, 250] width 82 height 18
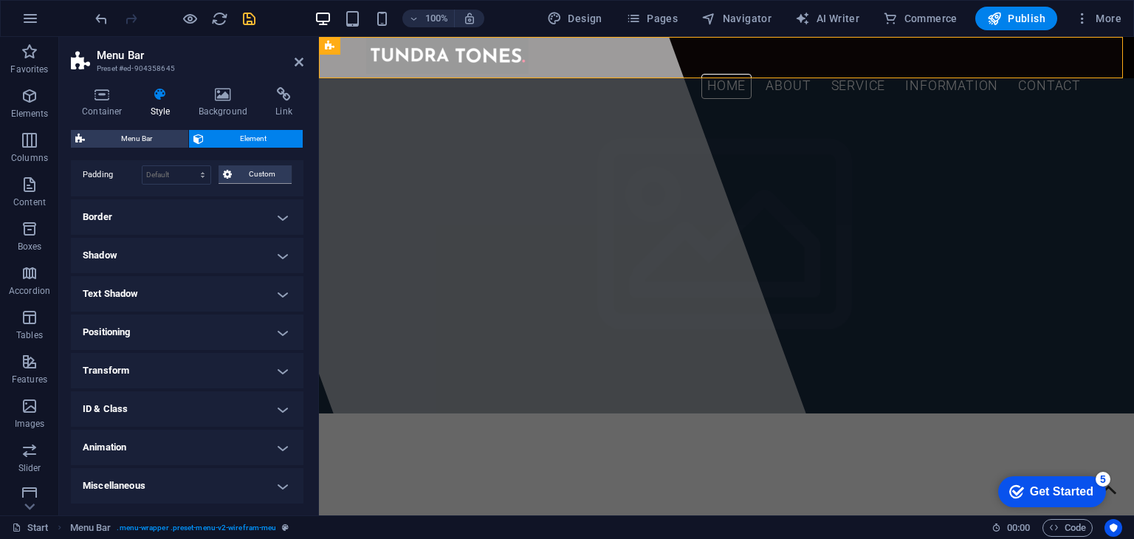
scroll to position [109, 0]
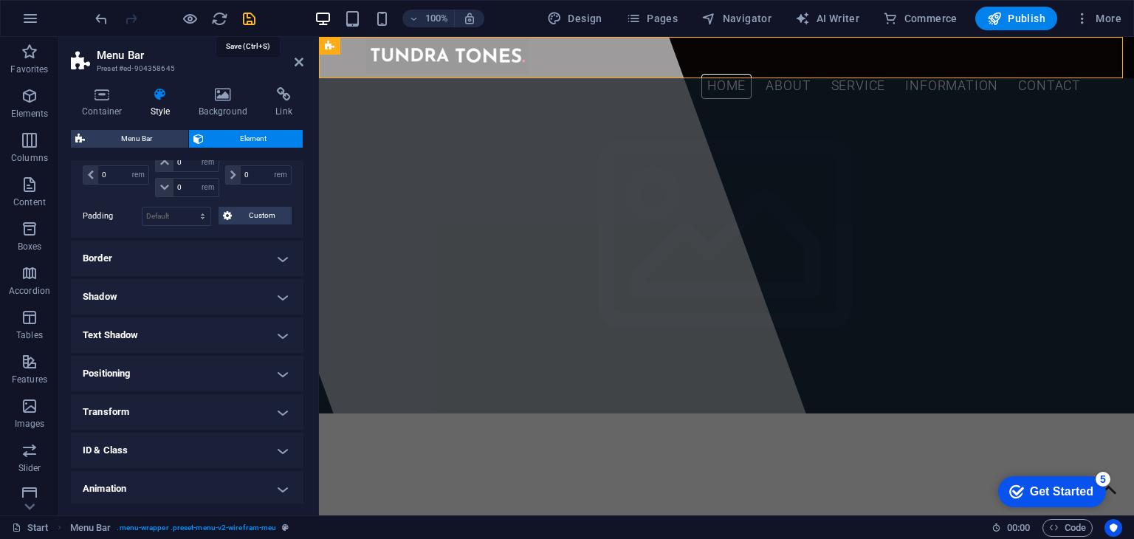
click at [245, 21] on icon "save" at bounding box center [249, 18] width 17 height 17
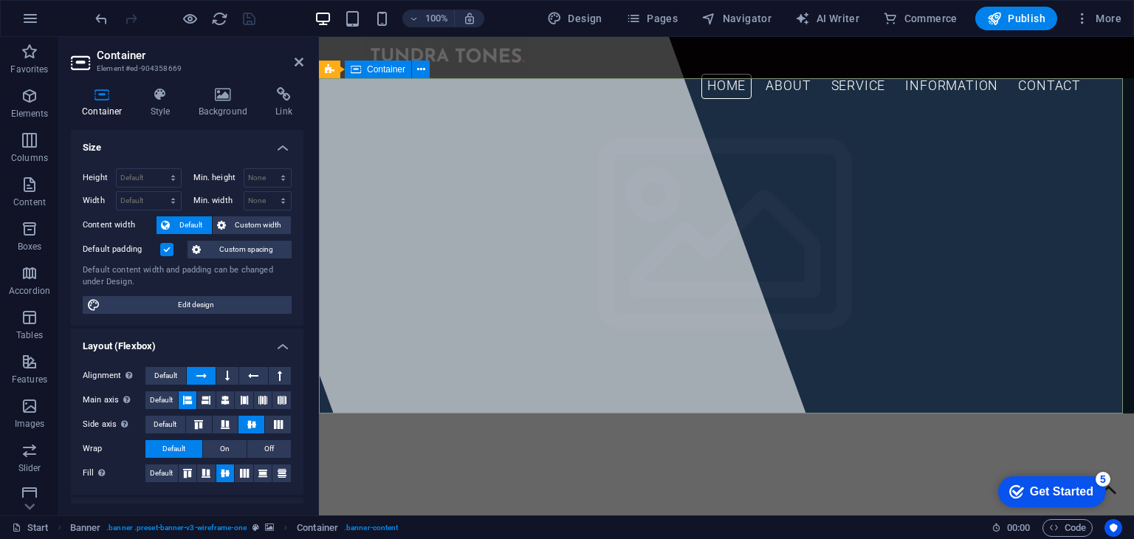
click at [224, 88] on icon at bounding box center [224, 94] width 72 height 15
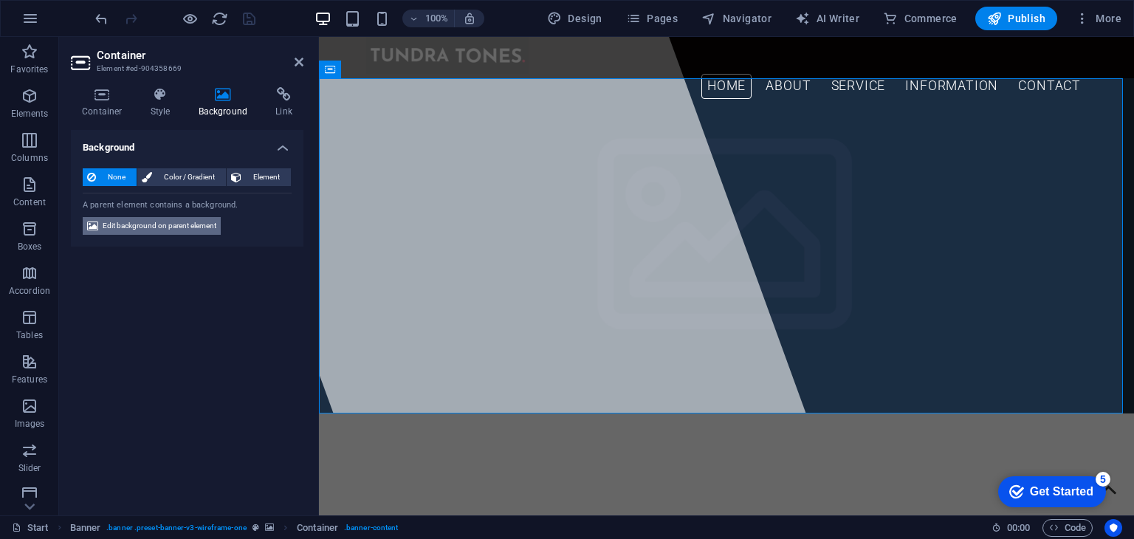
click at [168, 225] on span "Edit background on parent element" at bounding box center [160, 226] width 114 height 18
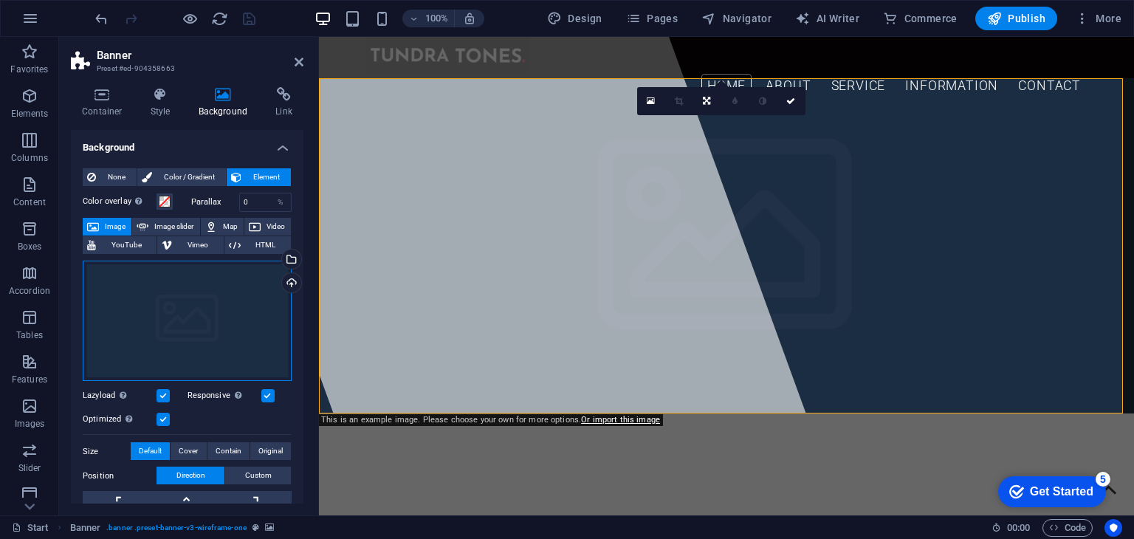
click at [180, 332] on div "Drag files here, click to choose files or select files from Files or our free s…" at bounding box center [187, 321] width 209 height 121
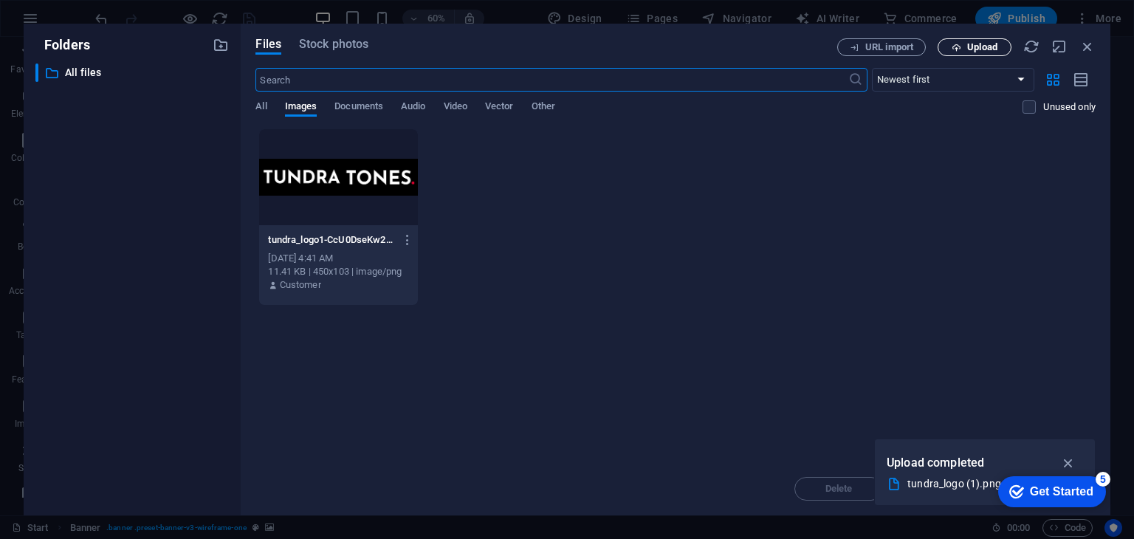
click at [968, 43] on span "Upload" at bounding box center [982, 47] width 30 height 9
click at [743, 149] on div "tundra_logo1-CcU0DseKw2yUELYKX375Ww.png tundra_logo1-CcU0DseKw2yUELYKX375Ww.png…" at bounding box center [675, 216] width 840 height 177
click at [1090, 42] on icon "button" at bounding box center [1088, 46] width 16 height 16
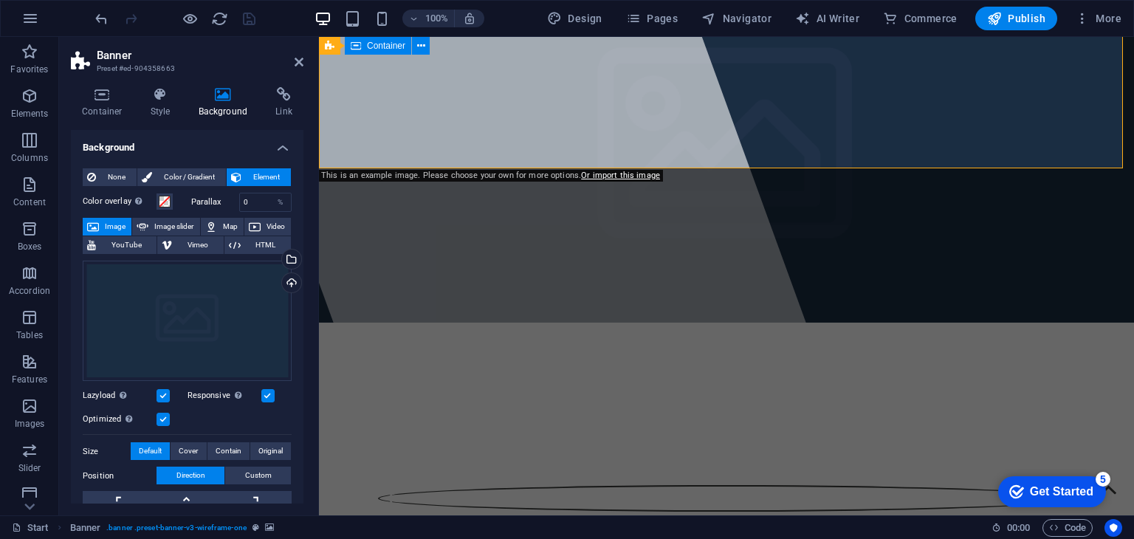
scroll to position [245, 0]
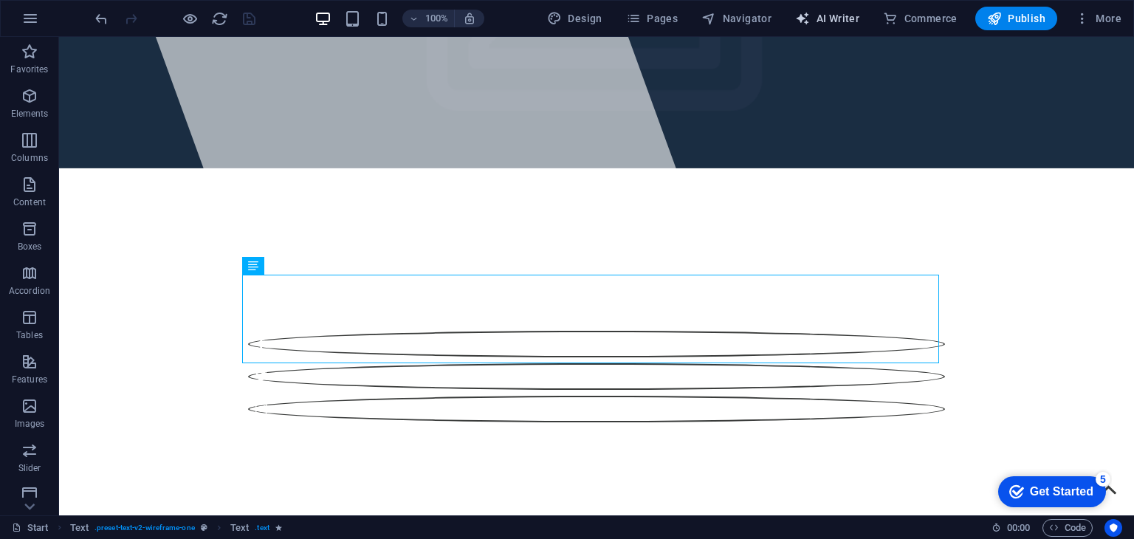
select select "English"
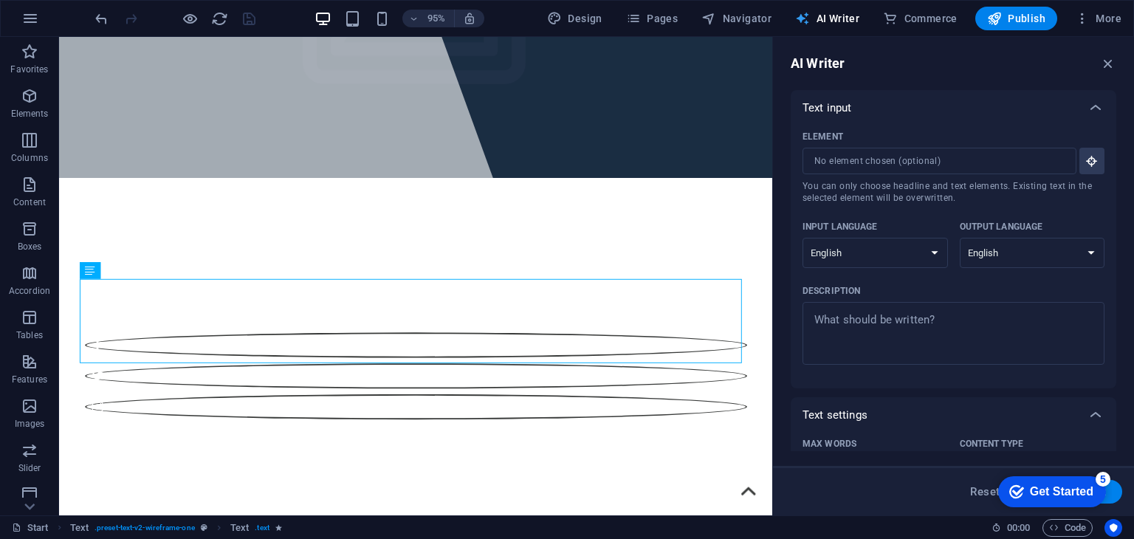
scroll to position [0, 0]
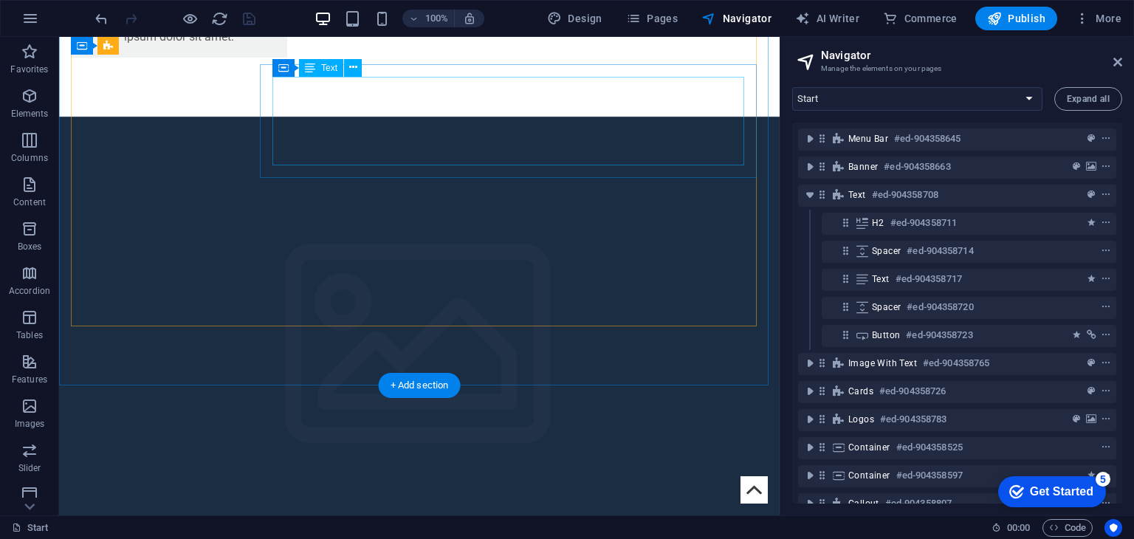
scroll to position [2708, 0]
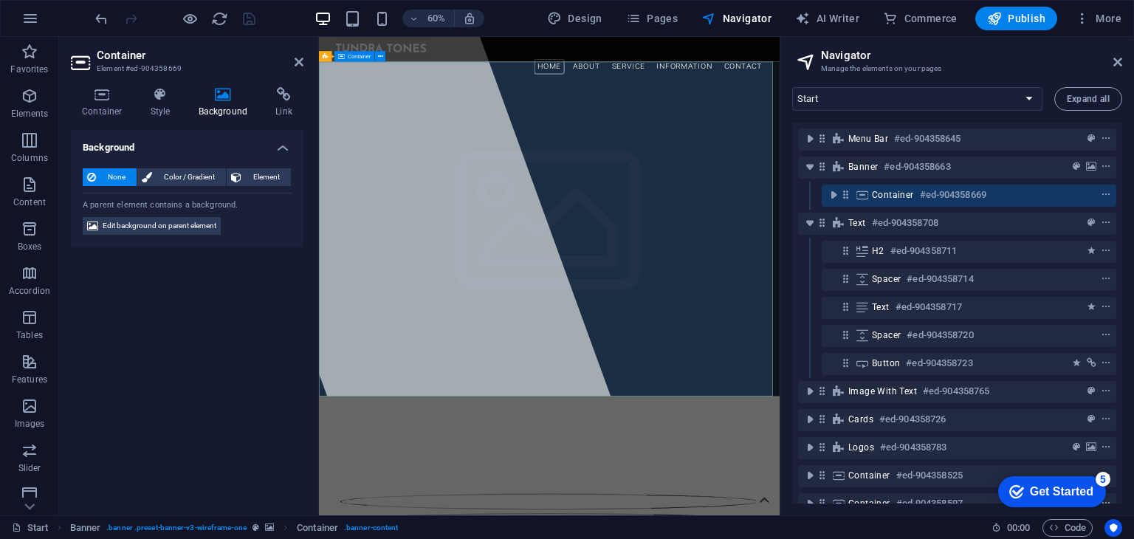
click at [141, 227] on span "Edit background on parent element" at bounding box center [160, 226] width 114 height 18
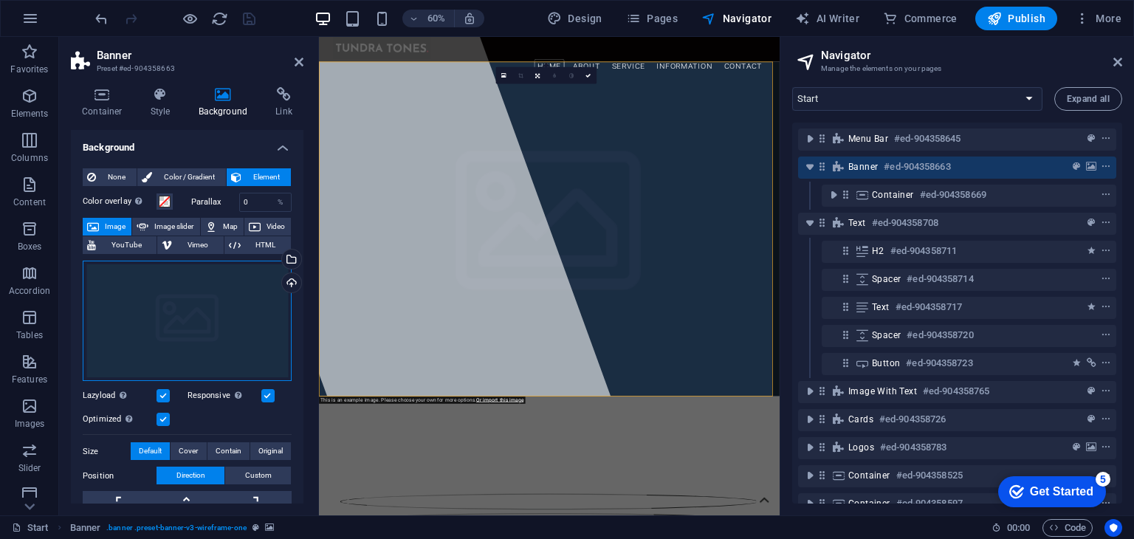
click at [148, 267] on div "Drag files here, click to choose files or select files from Files or our free s…" at bounding box center [187, 321] width 209 height 121
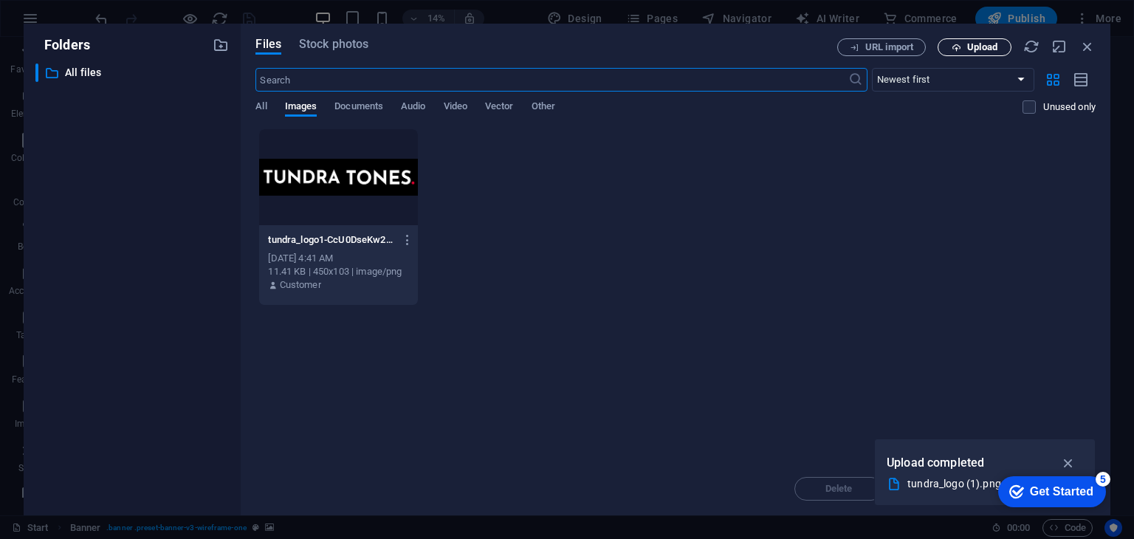
click at [973, 44] on span "Upload" at bounding box center [982, 47] width 30 height 9
click at [668, 368] on div "Drop files here to upload them instantly tundra_logo1-CcU0DseKw2yUELYKX375Ww.pn…" at bounding box center [675, 295] width 840 height 334
click at [260, 105] on span "All" at bounding box center [260, 107] width 11 height 21
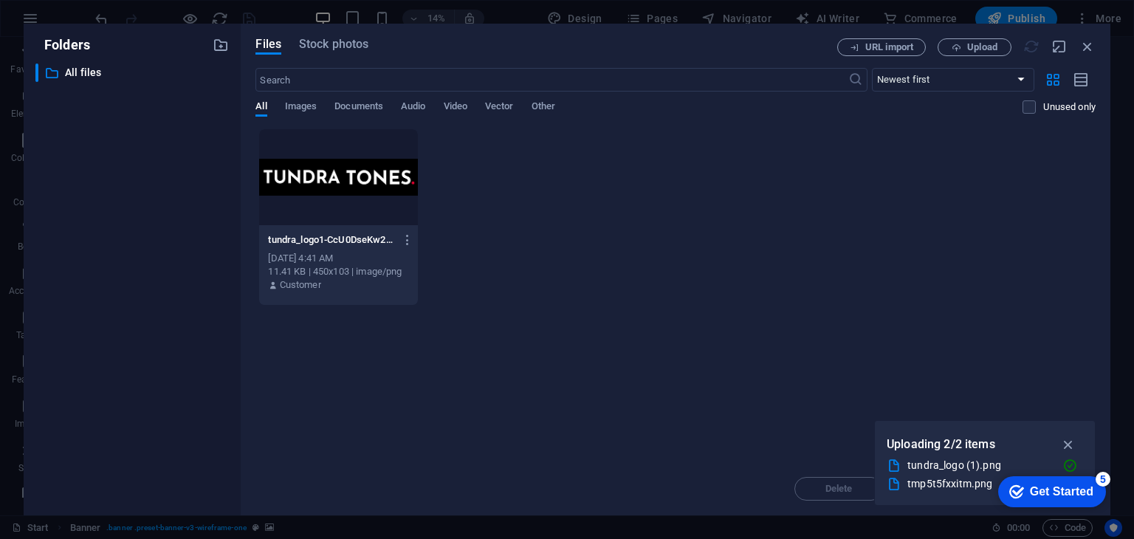
click at [634, 213] on div "tundra_logo1-CcU0DseKw2yUELYKX375Ww.png tundra_logo1-CcU0DseKw2yUELYKX375Ww.png…" at bounding box center [675, 216] width 840 height 177
click at [1069, 444] on icon "button" at bounding box center [1068, 444] width 17 height 16
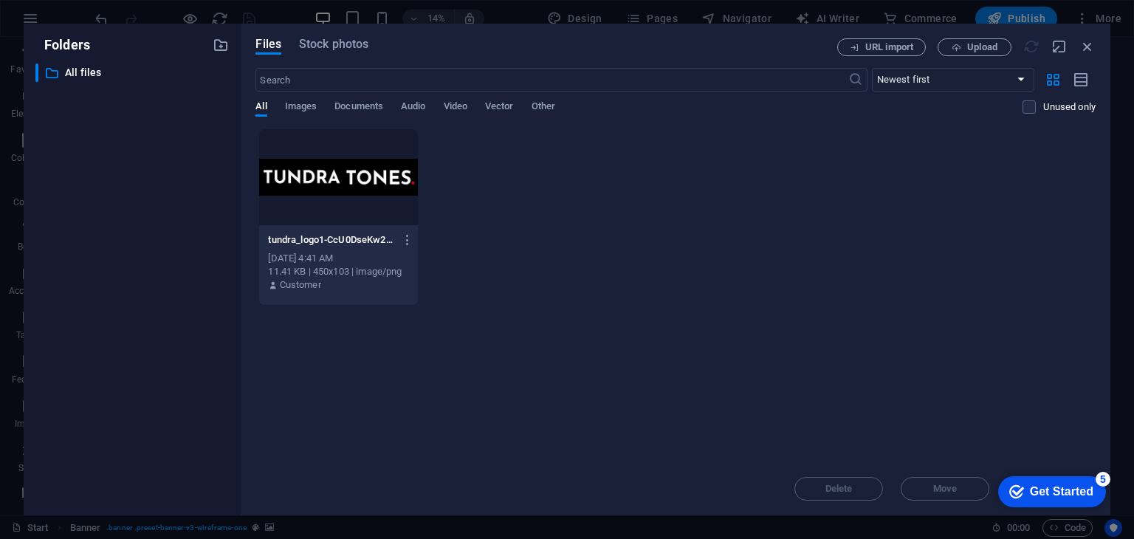
click at [1097, 480] on div "5" at bounding box center [1103, 479] width 15 height 15
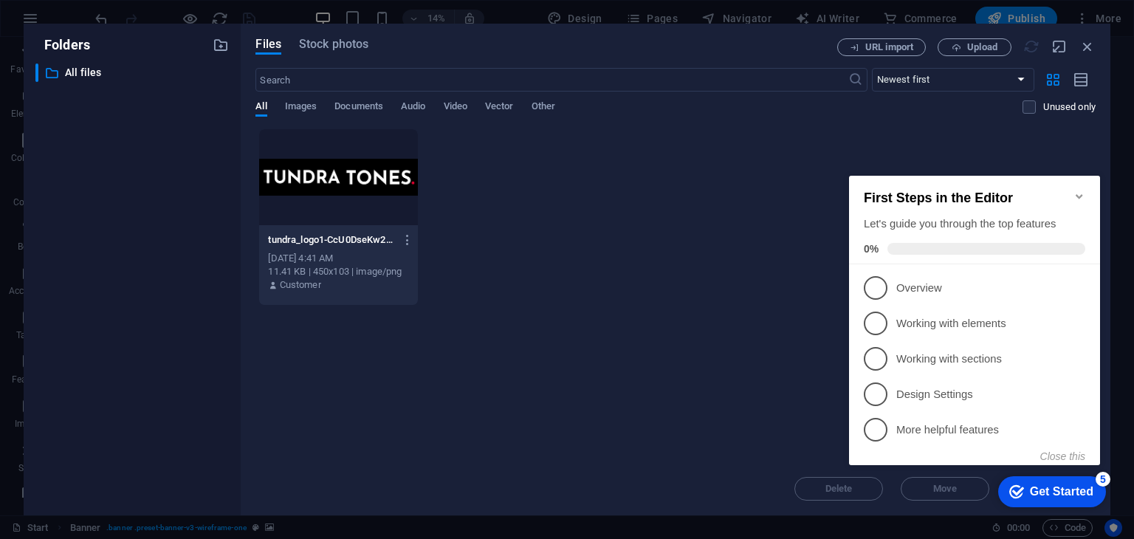
click at [1081, 191] on icon "Minimize checklist" at bounding box center [1080, 197] width 12 height 12
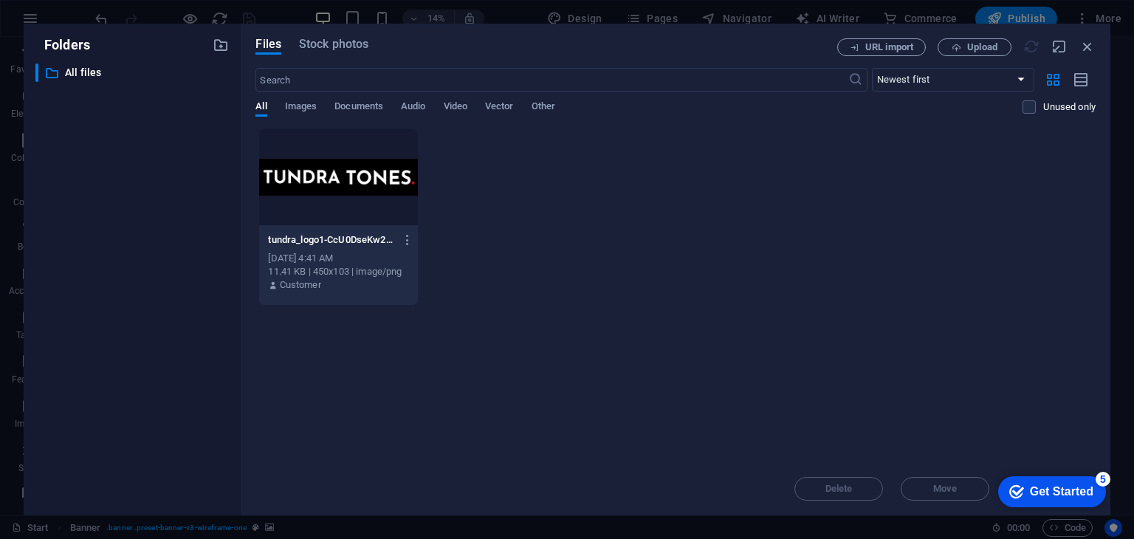
click at [803, 224] on div "tundra_logo1-CcU0DseKw2yUELYKX375Ww.png tundra_logo1-CcU0DseKw2yUELYKX375Ww.png…" at bounding box center [675, 216] width 840 height 177
drag, startPoint x: 1090, startPoint y: 488, endPoint x: 847, endPoint y: 330, distance: 289.8
click at [987, 469] on html "checkmark Get Started 5 First Steps in the Editor Let's guide you through the t…" at bounding box center [1050, 491] width 126 height 44
click at [296, 100] on span "Images" at bounding box center [301, 107] width 32 height 21
click at [352, 105] on span "Documents" at bounding box center [359, 107] width 49 height 21
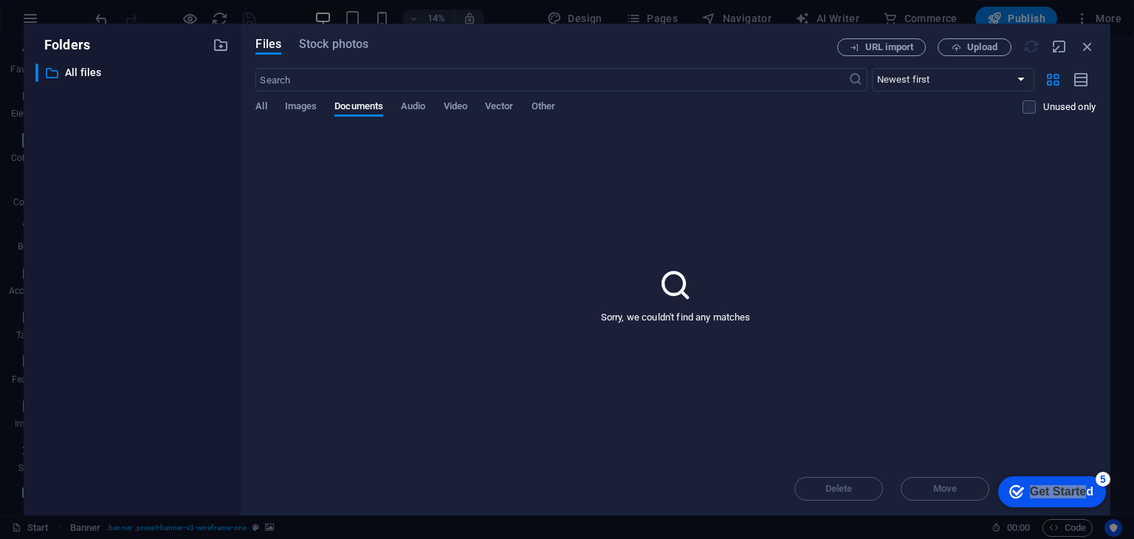
click at [791, 199] on div "Sorry, we couldn't find any matches" at bounding box center [675, 295] width 840 height 334
click at [1004, 486] on div "checkmark Get Started 5" at bounding box center [1052, 491] width 108 height 31
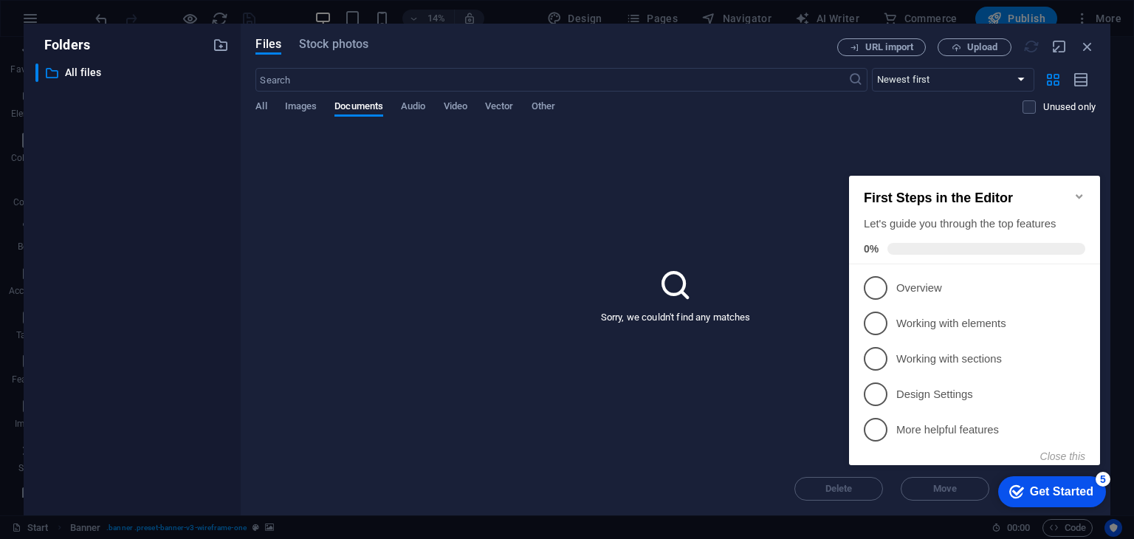
click at [1083, 487] on div "Get Started" at bounding box center [1062, 491] width 64 height 13
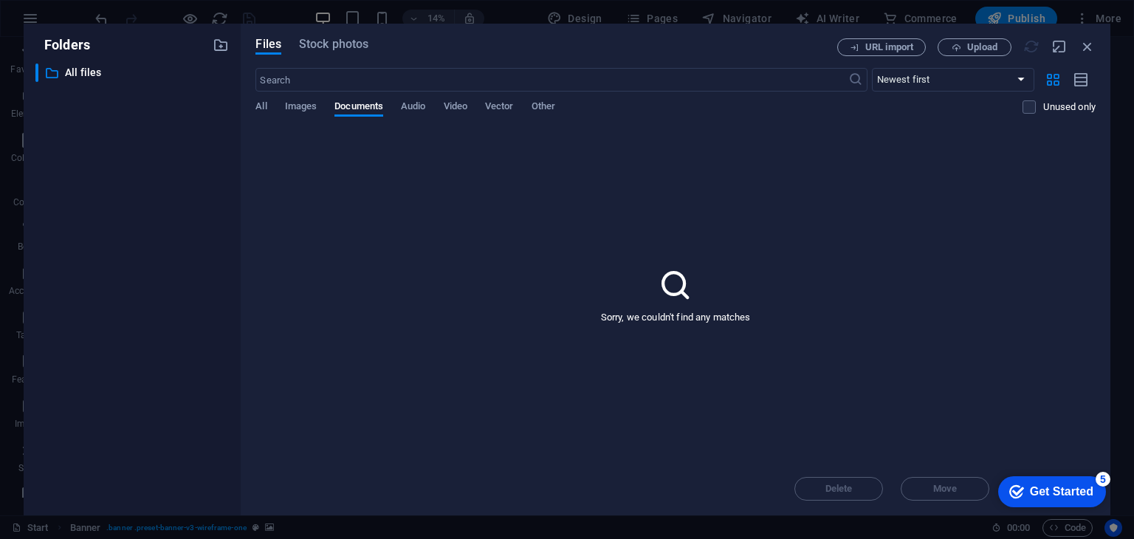
drag, startPoint x: 1226, startPoint y: 803, endPoint x: 1083, endPoint y: 487, distance: 346.3
click at [1083, 487] on div "Get Started" at bounding box center [1062, 491] width 64 height 13
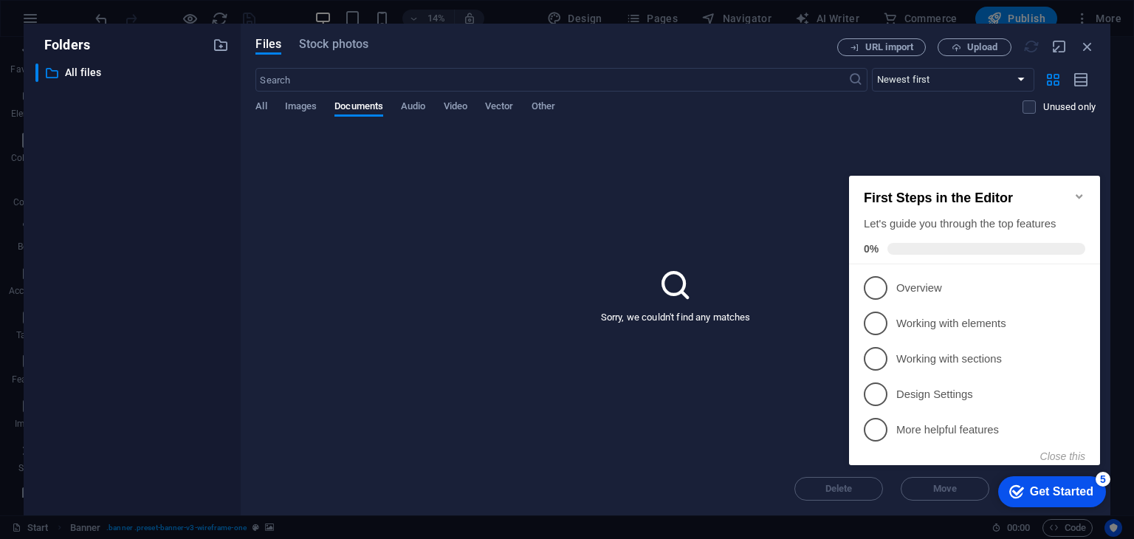
drag, startPoint x: 977, startPoint y: 465, endPoint x: 966, endPoint y: 461, distance: 11.9
click at [966, 461] on div "checkmark Get Started 5 First Steps in the Editor Let's guide you through the t…" at bounding box center [977, 334] width 269 height 360
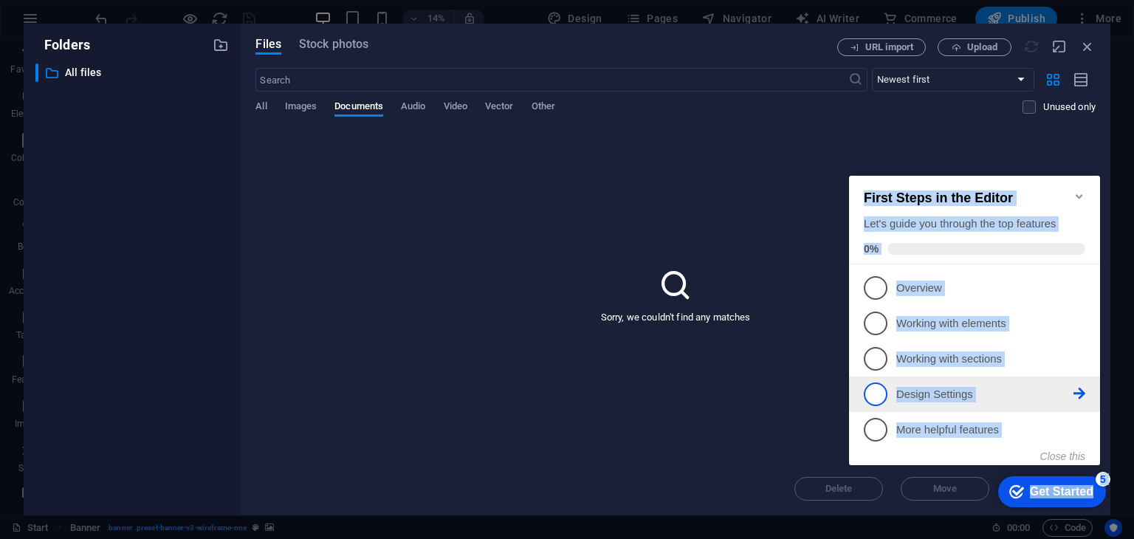
click at [882, 407] on li "4 Design Settings - incomplete" at bounding box center [974, 394] width 251 height 35
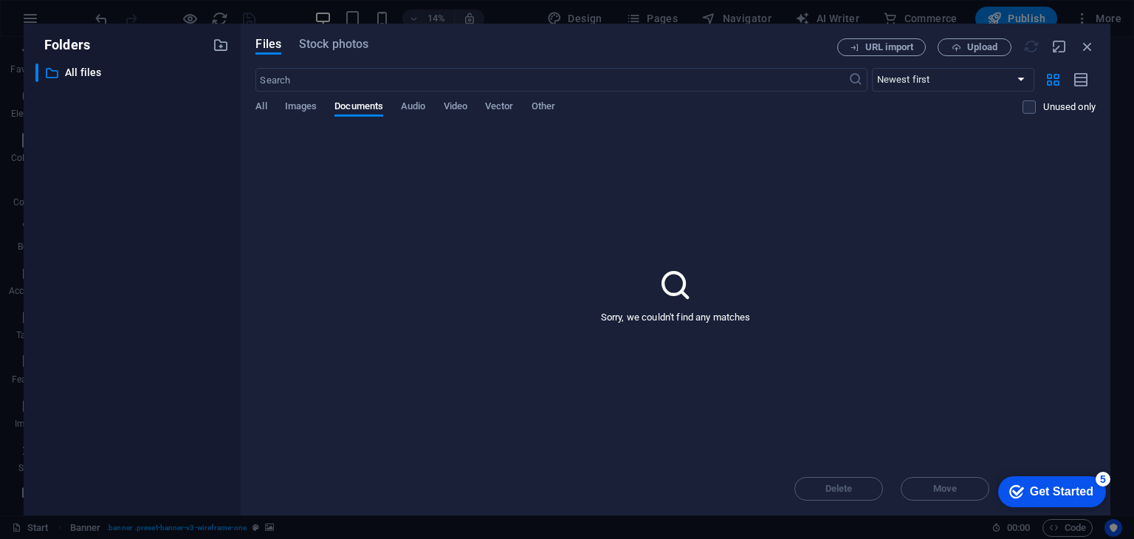
click at [1094, 498] on div "Get Started" at bounding box center [1062, 491] width 64 height 13
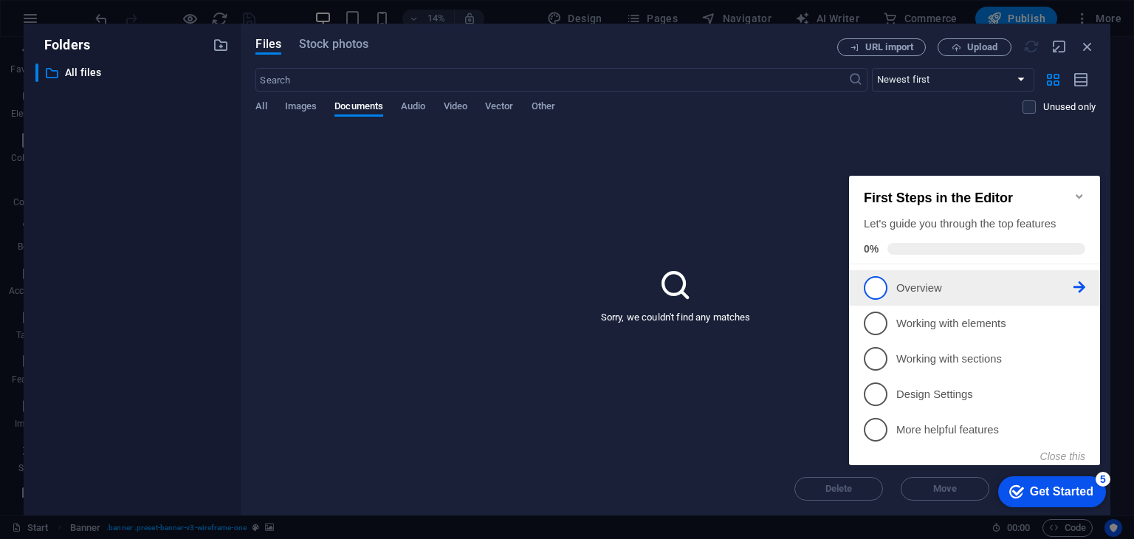
click at [880, 290] on span "1" at bounding box center [876, 288] width 24 height 24
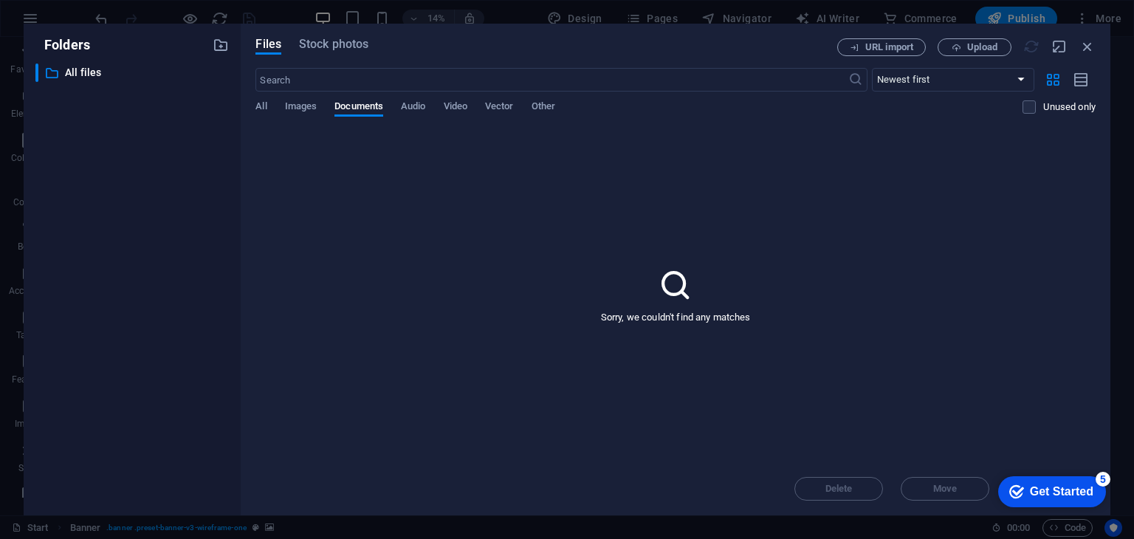
click at [1106, 507] on div "checkmark Get Started 5" at bounding box center [1052, 491] width 108 height 31
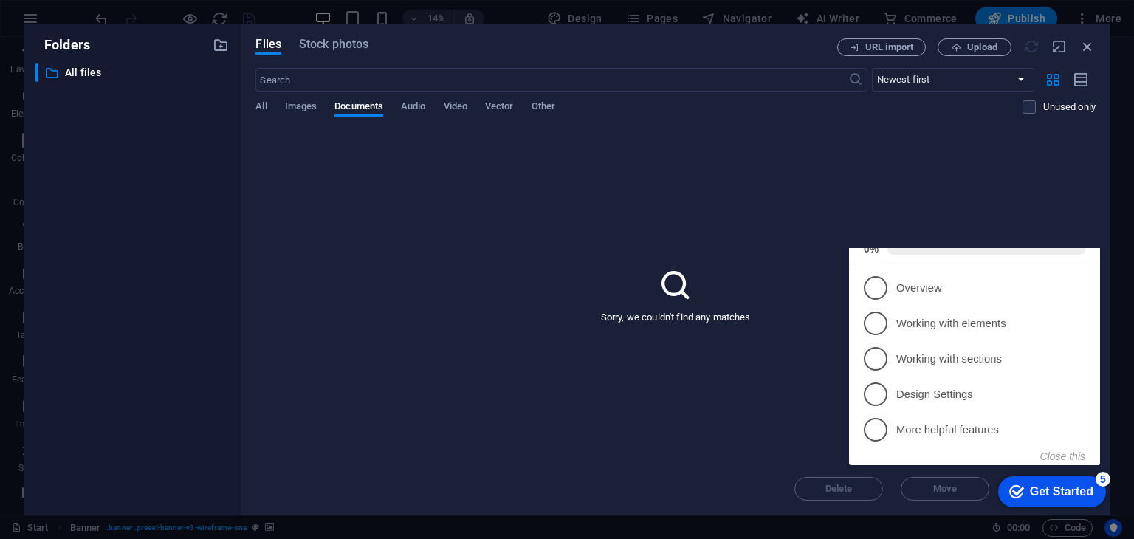
click at [1030, 498] on div "Get Started" at bounding box center [1062, 491] width 64 height 13
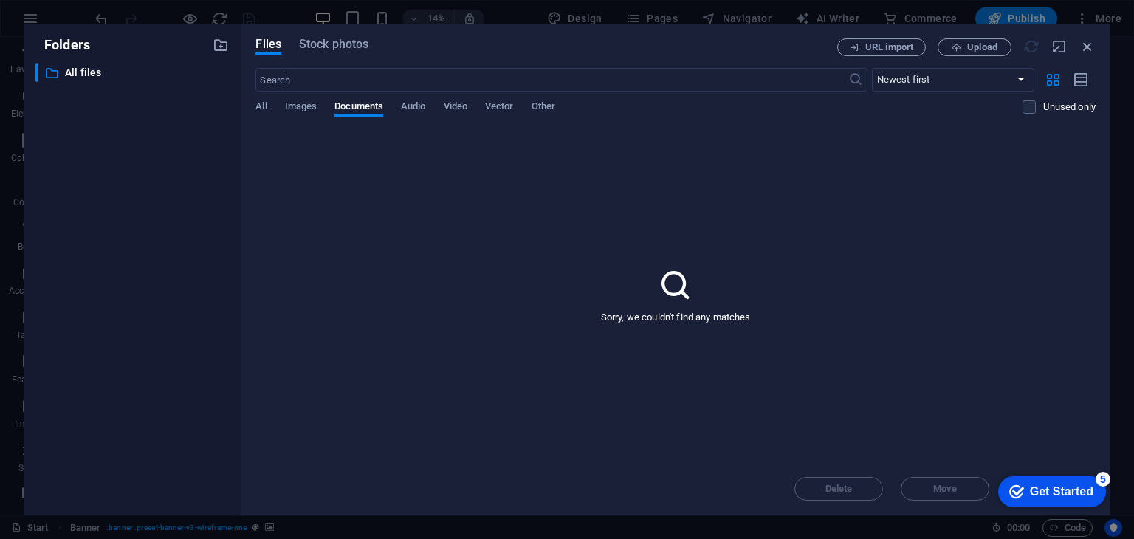
click at [1094, 498] on div "Get Started" at bounding box center [1062, 491] width 64 height 13
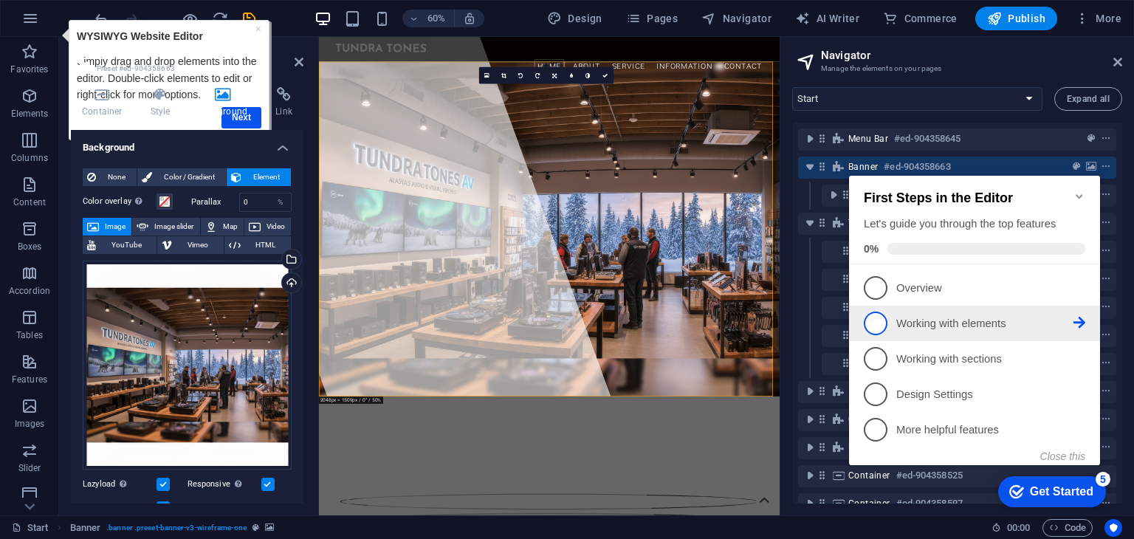
click at [874, 323] on span "2" at bounding box center [876, 324] width 24 height 24
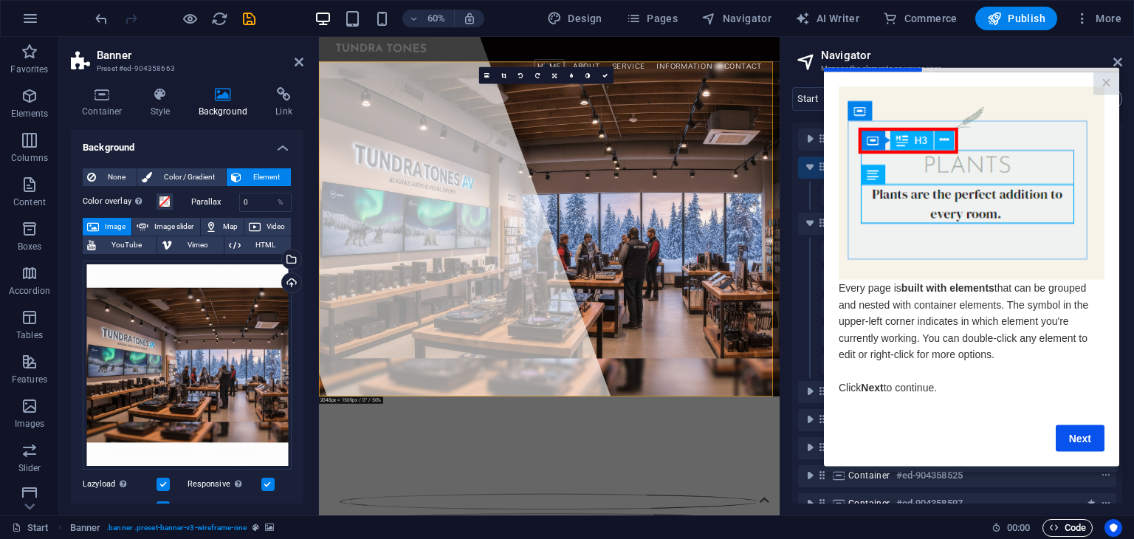
click at [1063, 520] on span "Code" at bounding box center [1067, 528] width 37 height 18
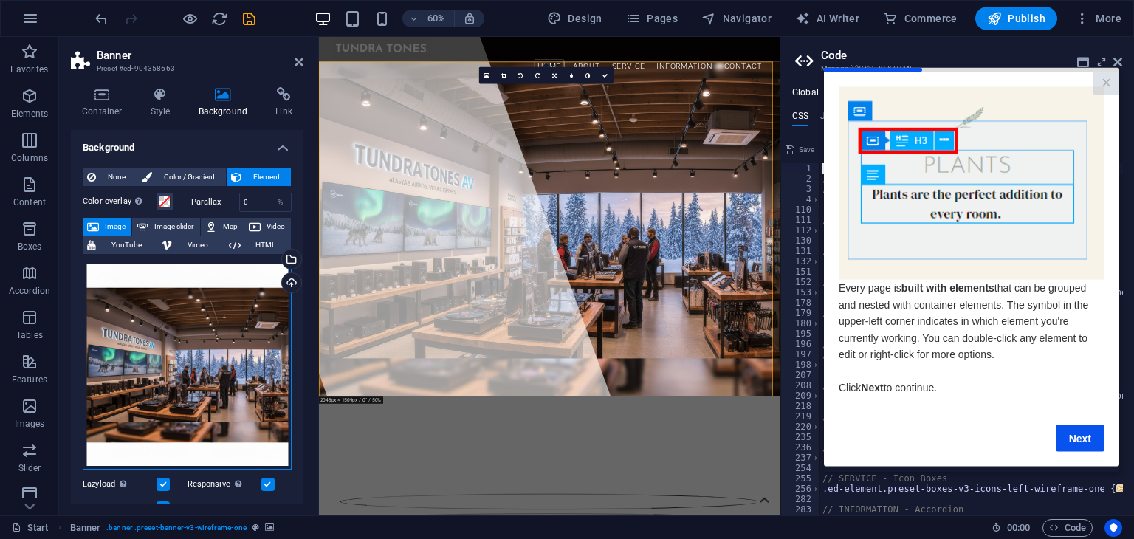
click at [174, 382] on div "Drag files here, click to choose files or select files from Files or our free s…" at bounding box center [187, 365] width 209 height 209
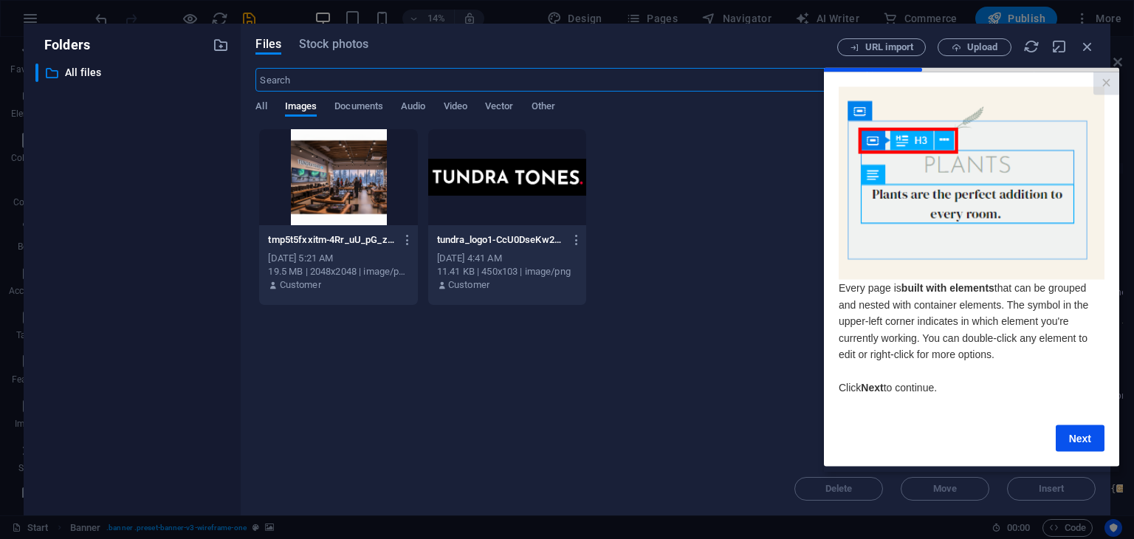
click at [174, 382] on div "​ All files All files" at bounding box center [131, 284] width 193 height 440
click at [349, 184] on div at bounding box center [338, 177] width 158 height 96
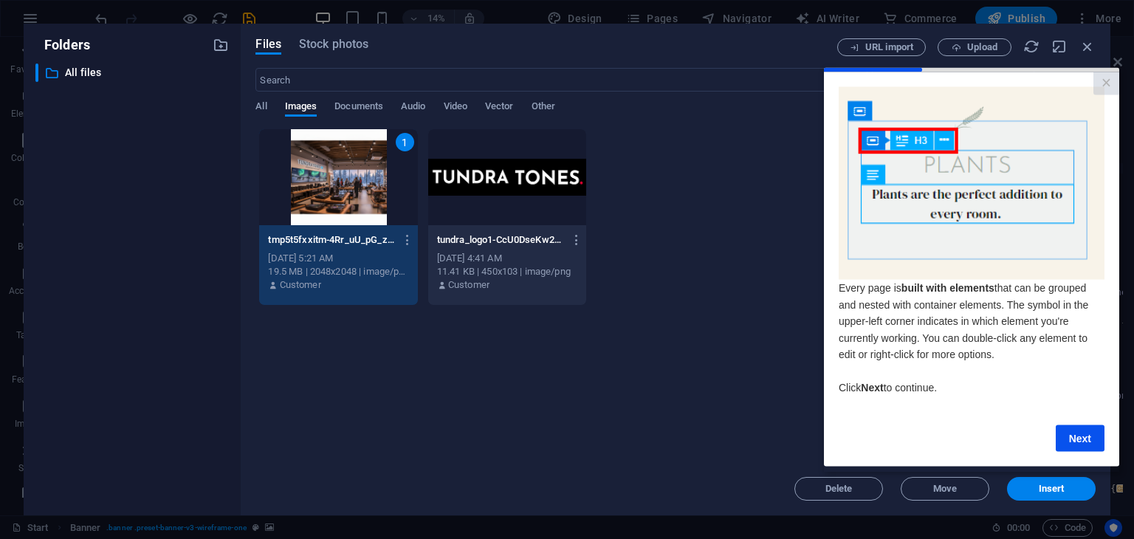
click at [349, 184] on div "1" at bounding box center [338, 177] width 158 height 96
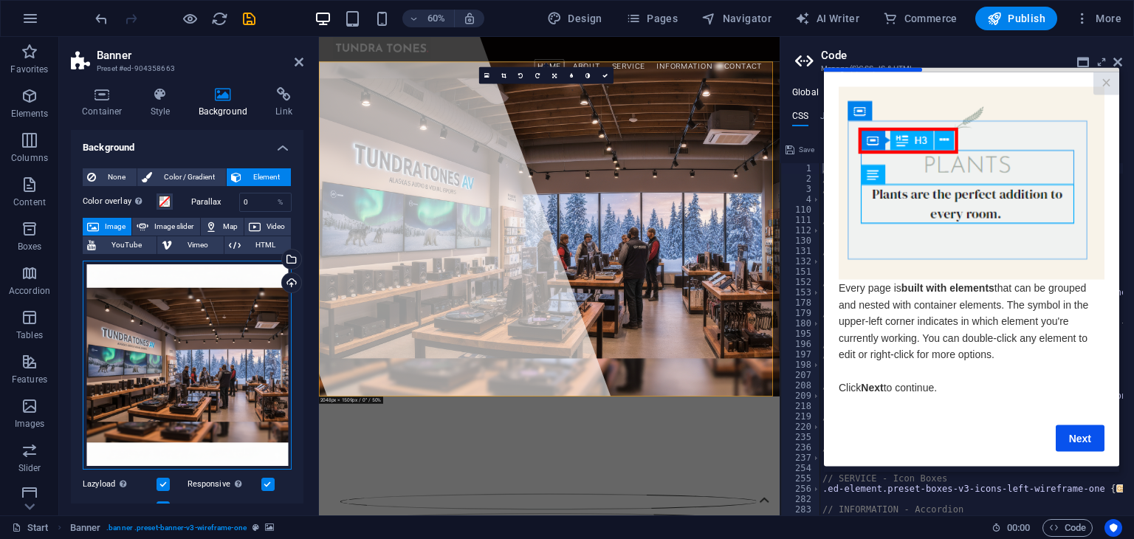
click at [192, 325] on div "Drag files here, click to choose files or select files from Files or our free s…" at bounding box center [187, 365] width 209 height 209
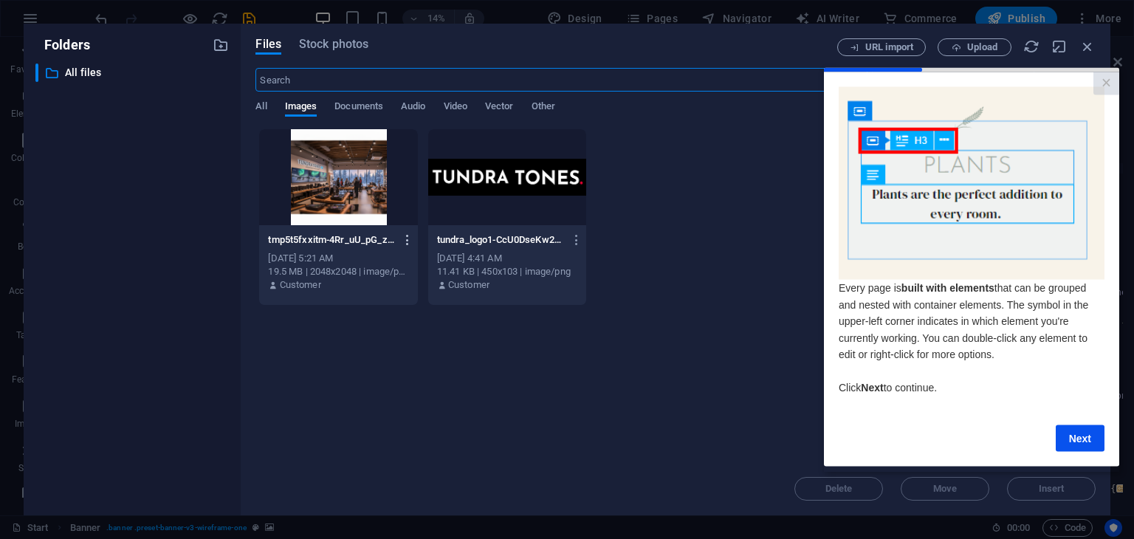
click at [406, 238] on icon "button" at bounding box center [408, 239] width 14 height 13
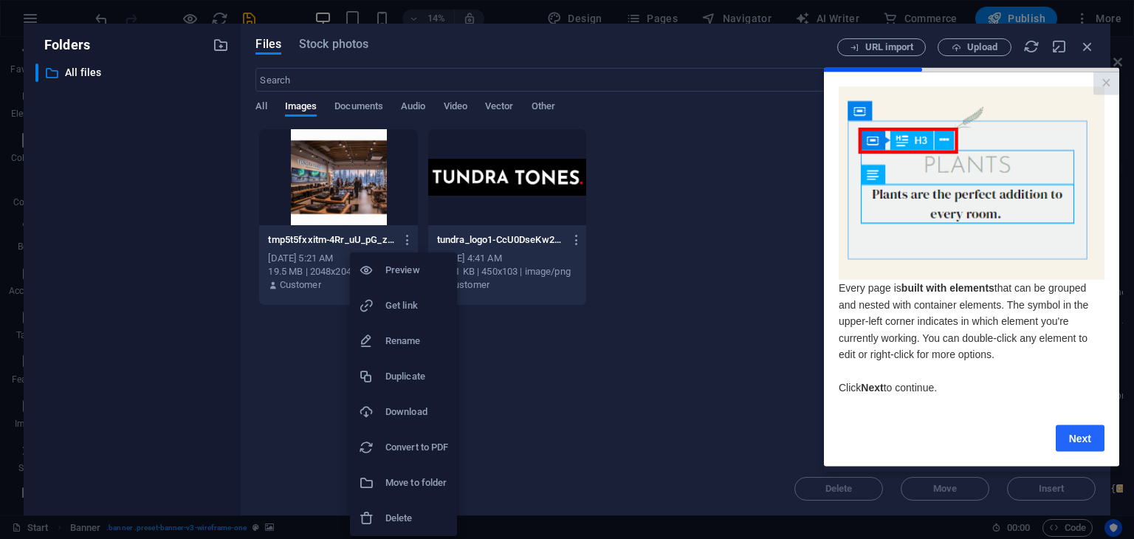
click at [1079, 436] on link "Next" at bounding box center [1080, 438] width 49 height 27
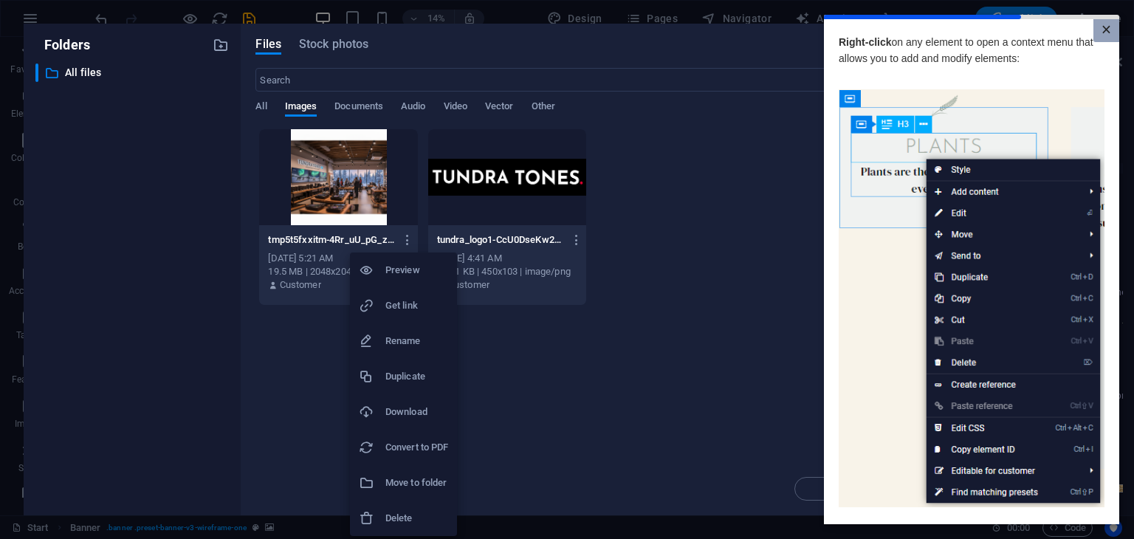
click at [1102, 27] on link "×" at bounding box center [1107, 30] width 26 height 23
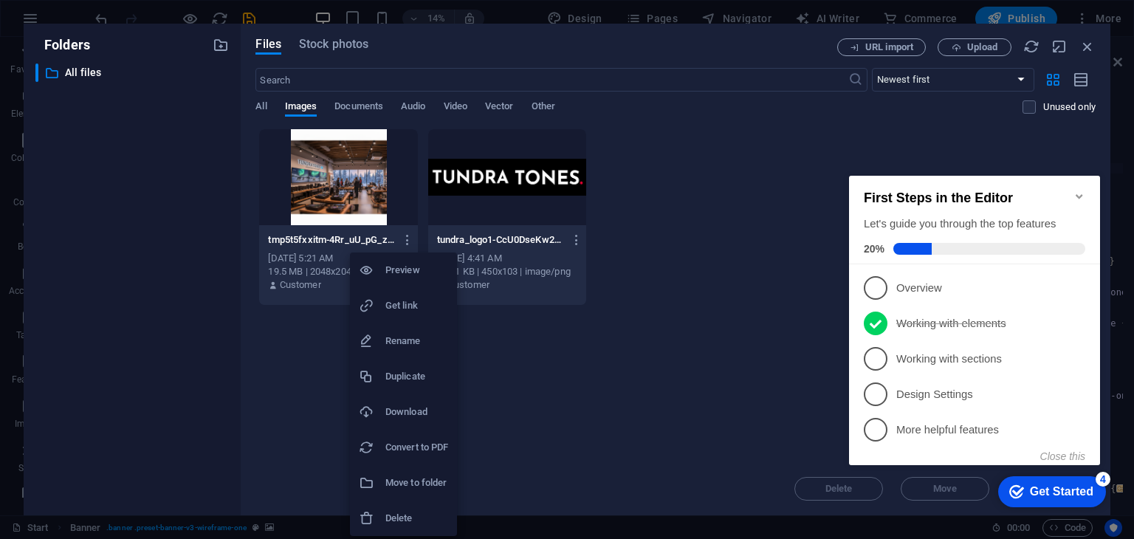
click at [967, 40] on div at bounding box center [567, 269] width 1134 height 539
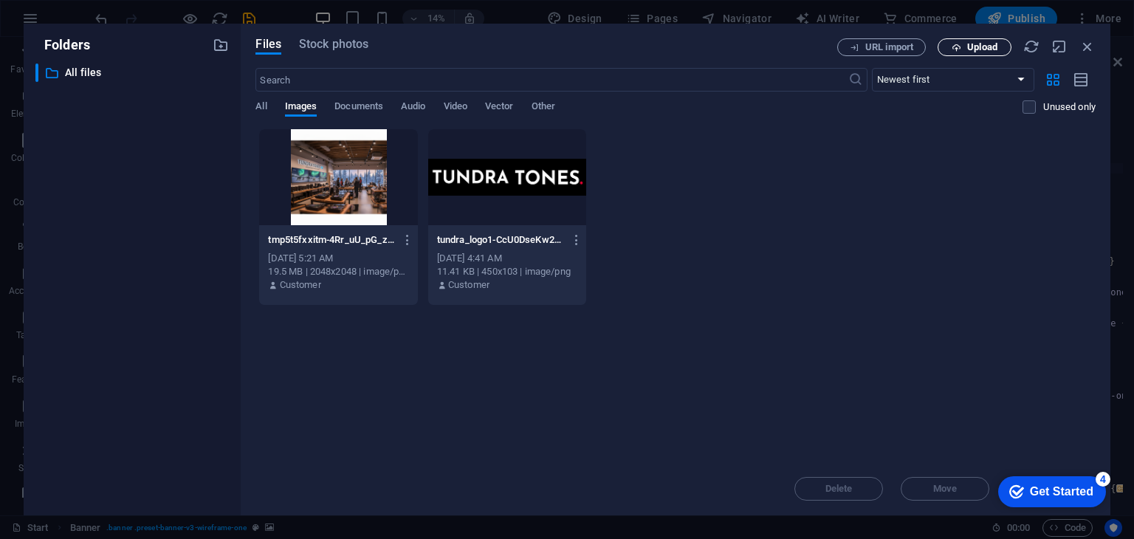
click at [967, 40] on button "Upload" at bounding box center [975, 47] width 74 height 18
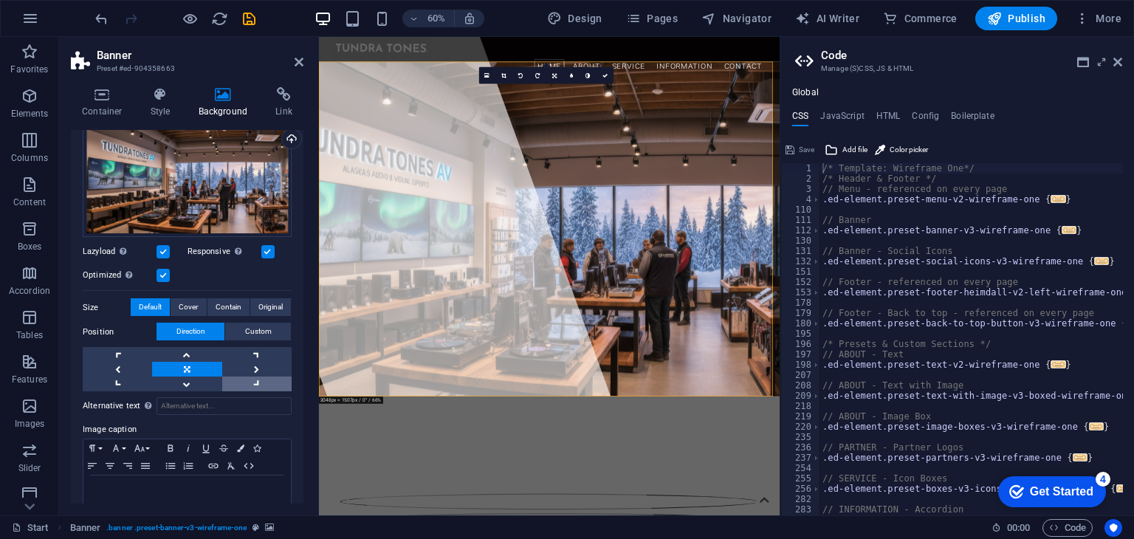
scroll to position [171, 0]
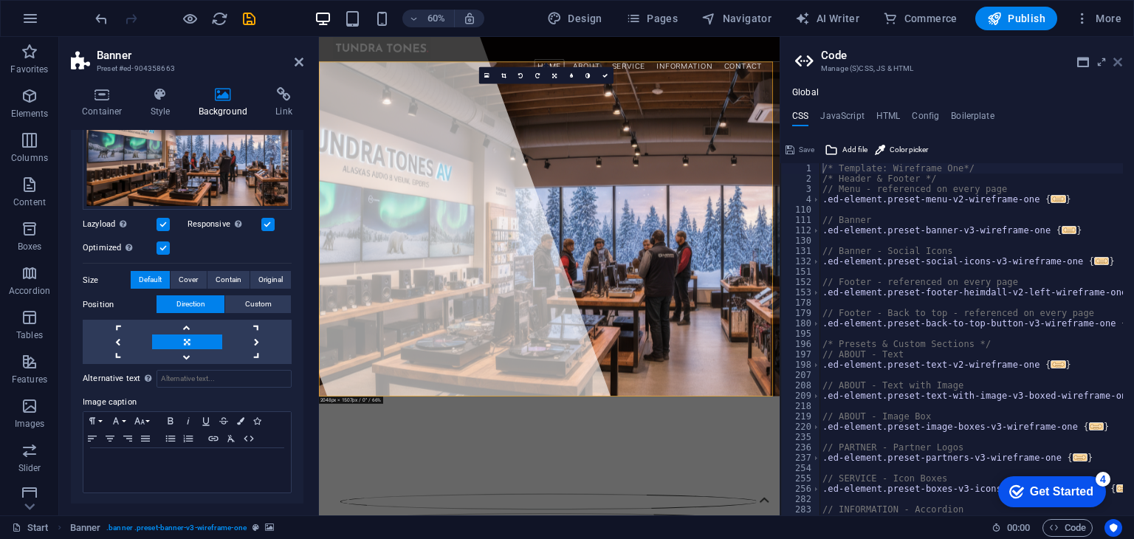
click at [1118, 56] on icon at bounding box center [1118, 62] width 9 height 12
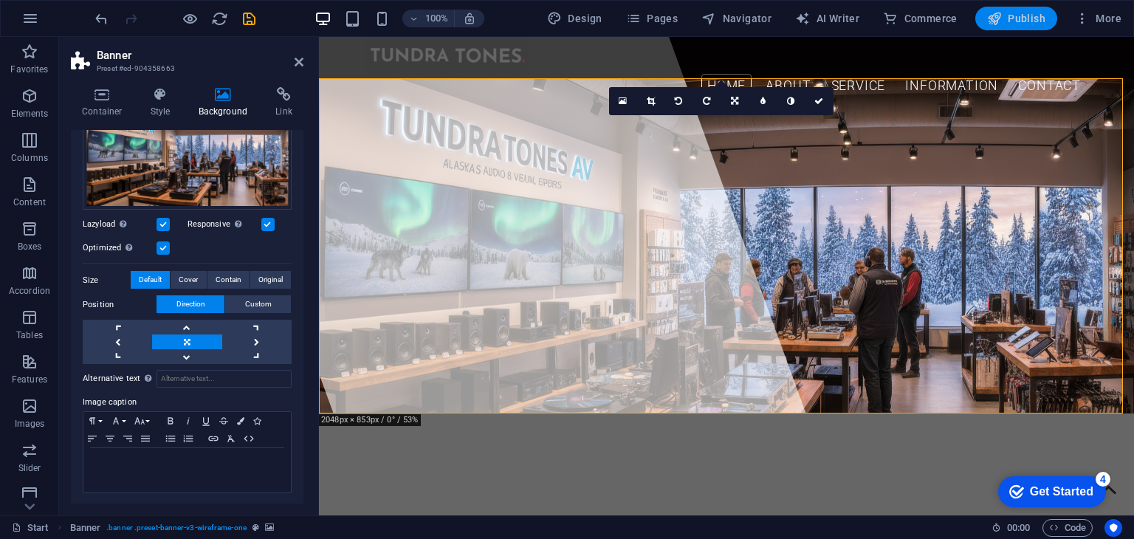
click at [1021, 13] on span "Publish" at bounding box center [1016, 18] width 58 height 15
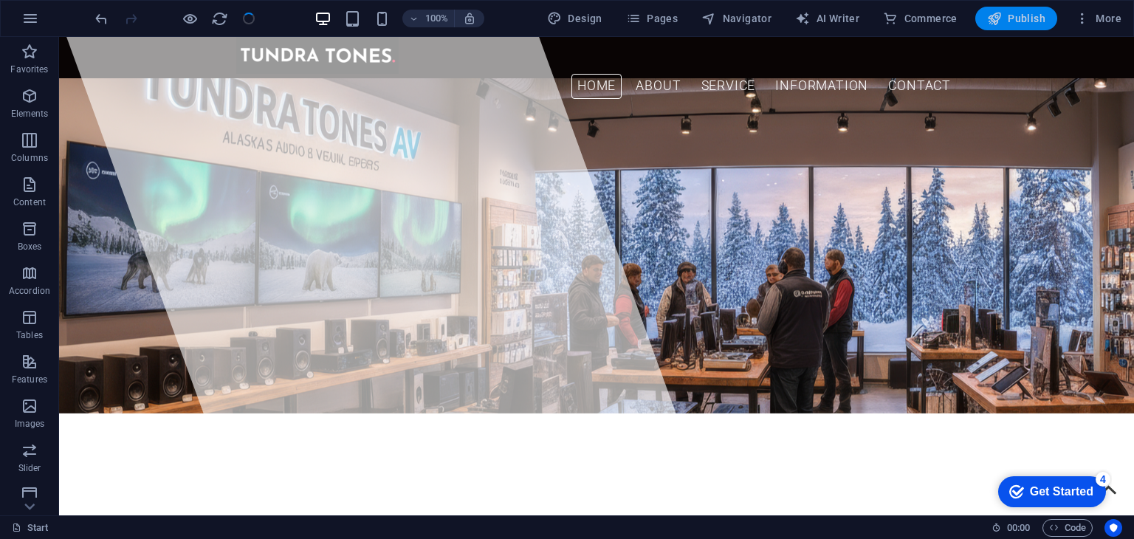
click at [1021, 20] on span "Publish" at bounding box center [1016, 18] width 58 height 15
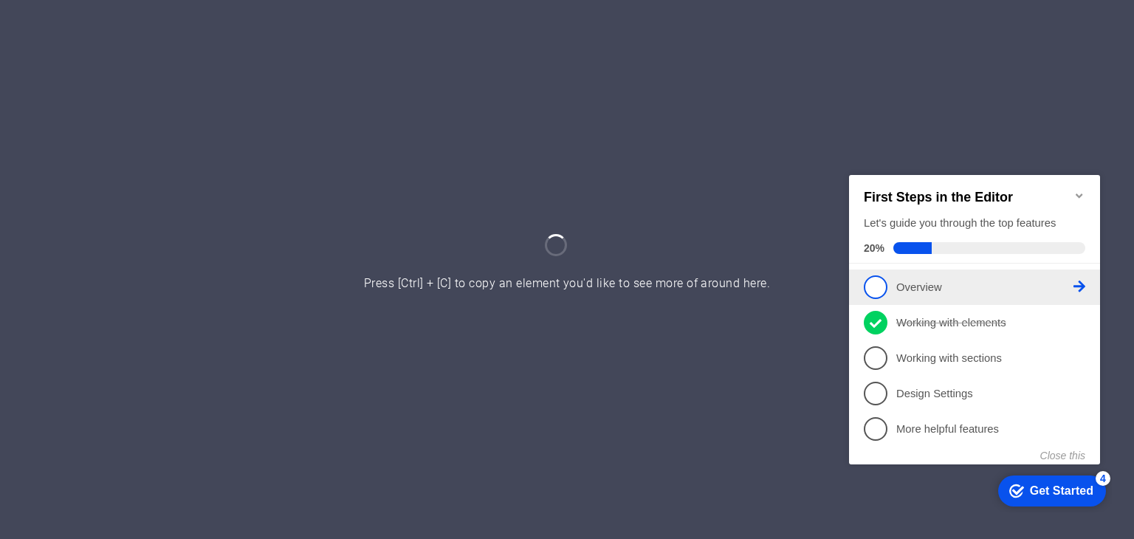
click at [875, 279] on span "1" at bounding box center [876, 287] width 24 height 24
click at [875, 279] on div "checkmark Get Started 4 First Steps in the Editor Let's guide you through the t…" at bounding box center [977, 332] width 269 height 360
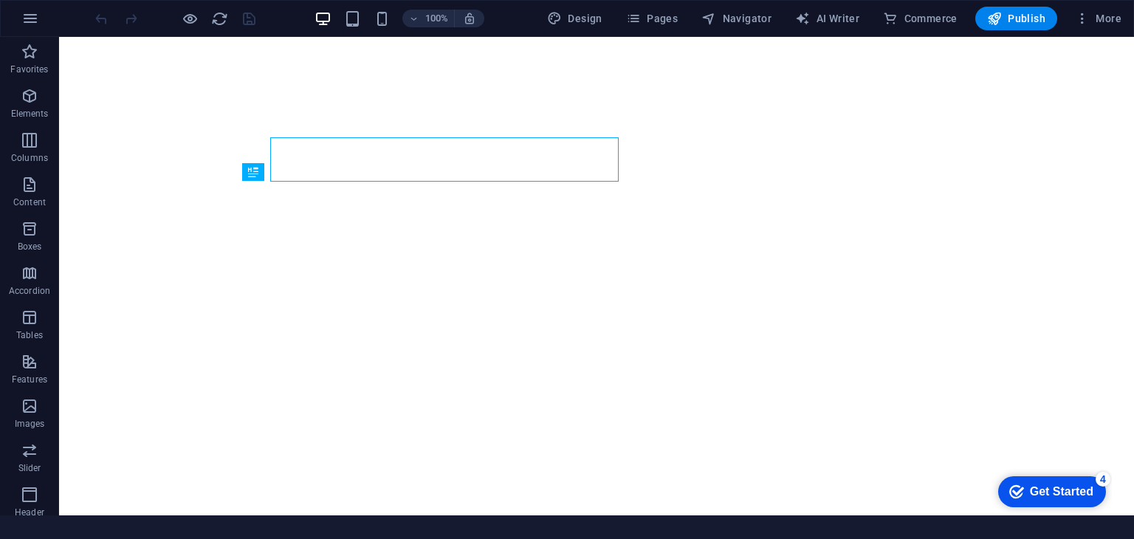
click at [1018, 513] on div "checkmark Get Started 4 First Steps in the Editor Let's guide you through the t…" at bounding box center [1050, 491] width 126 height 44
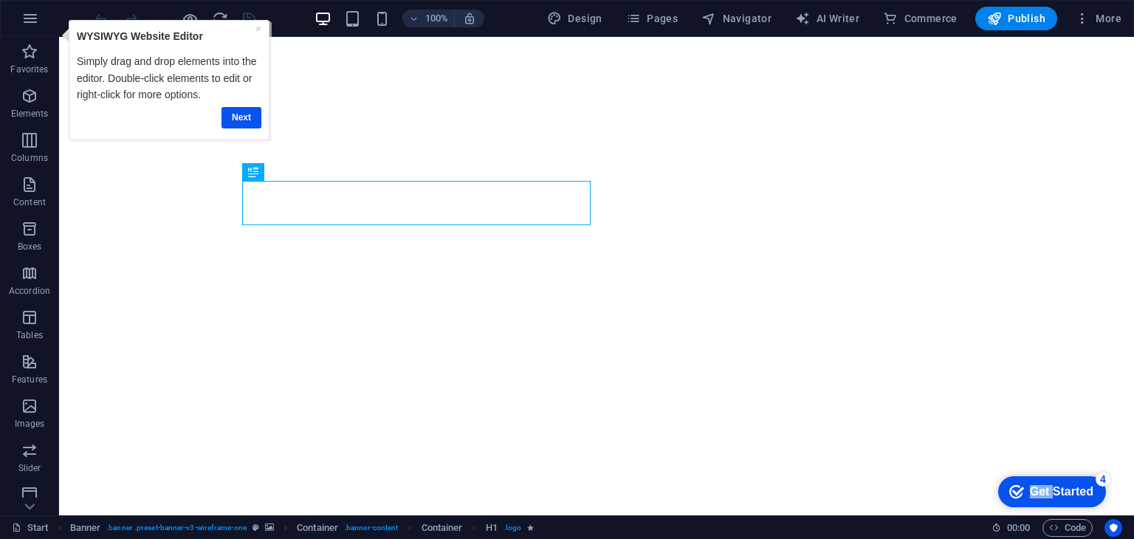
click at [1035, 487] on div "Get Started" at bounding box center [1062, 491] width 64 height 13
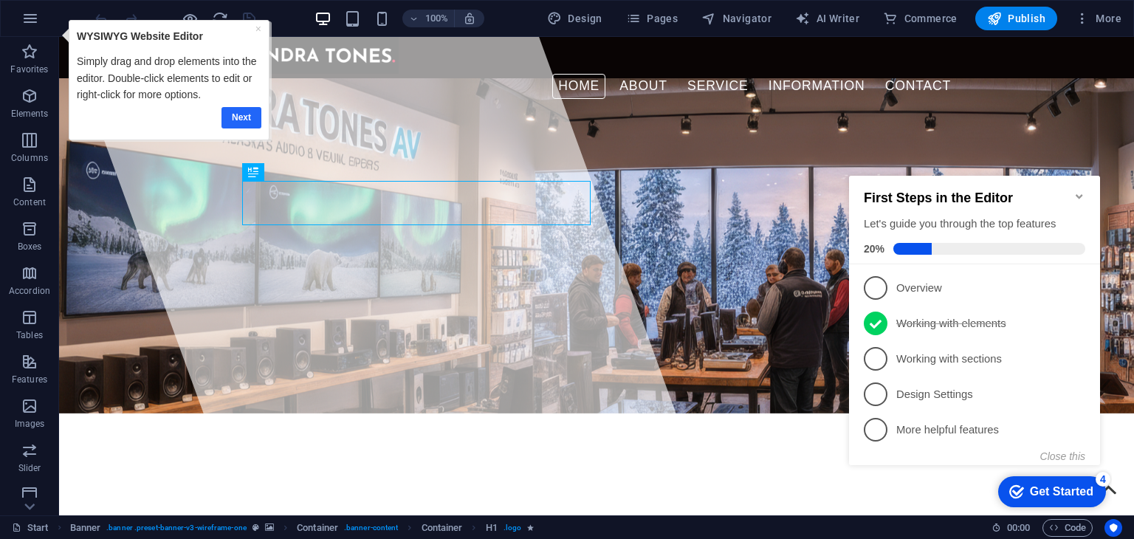
click at [232, 114] on link "Next" at bounding box center [242, 116] width 40 height 21
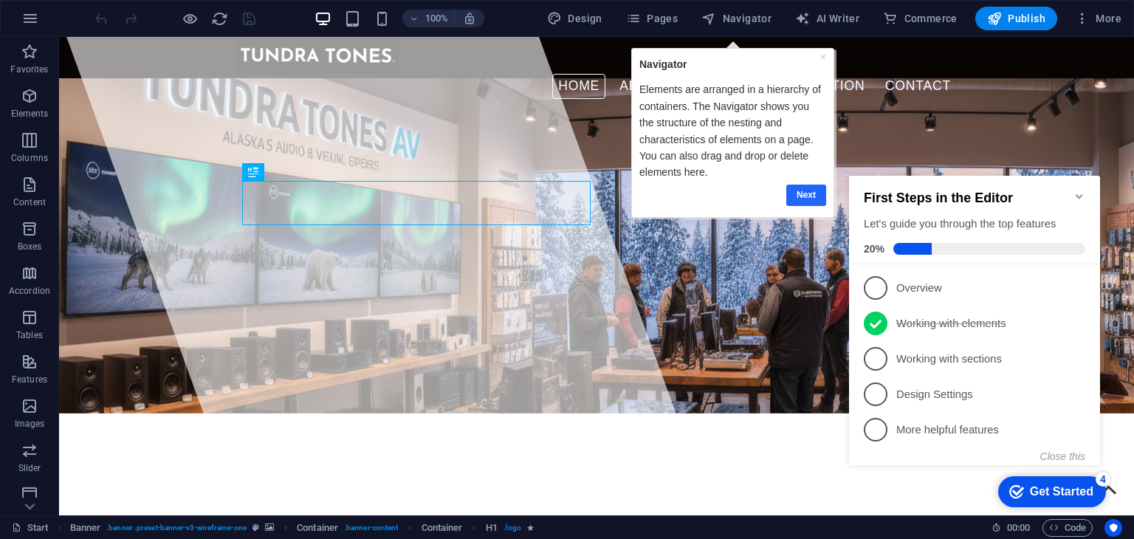
click at [801, 196] on link "Next" at bounding box center [806, 194] width 40 height 21
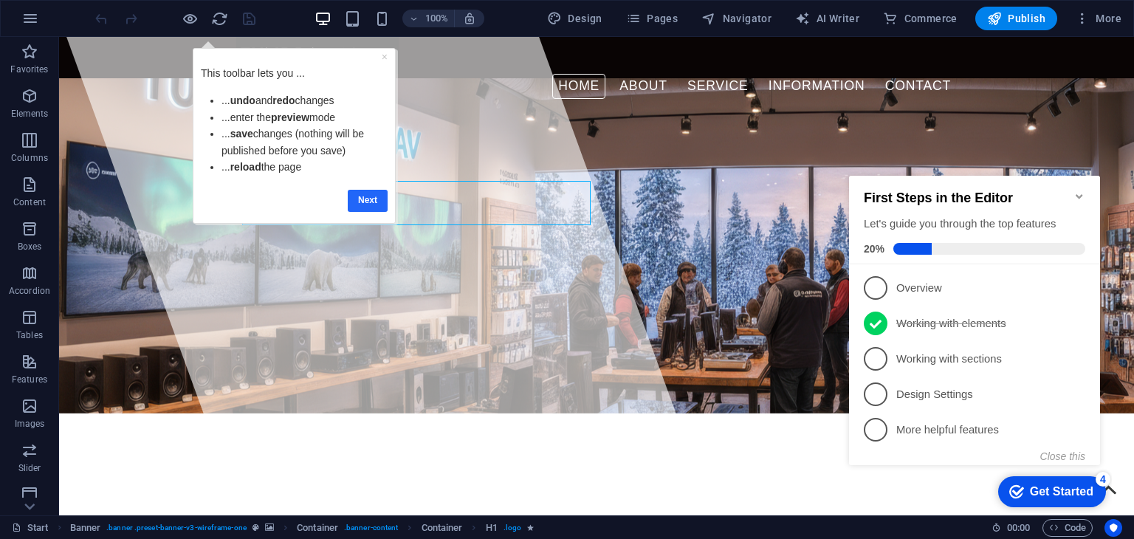
click at [364, 196] on link "Next" at bounding box center [368, 199] width 40 height 21
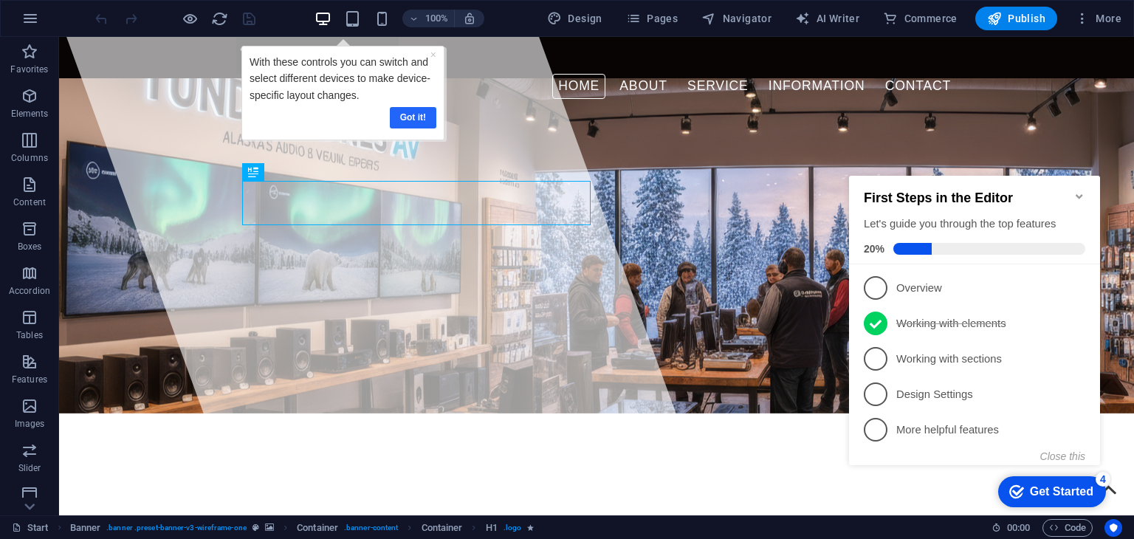
click at [411, 120] on link "Got it!" at bounding box center [412, 116] width 47 height 21
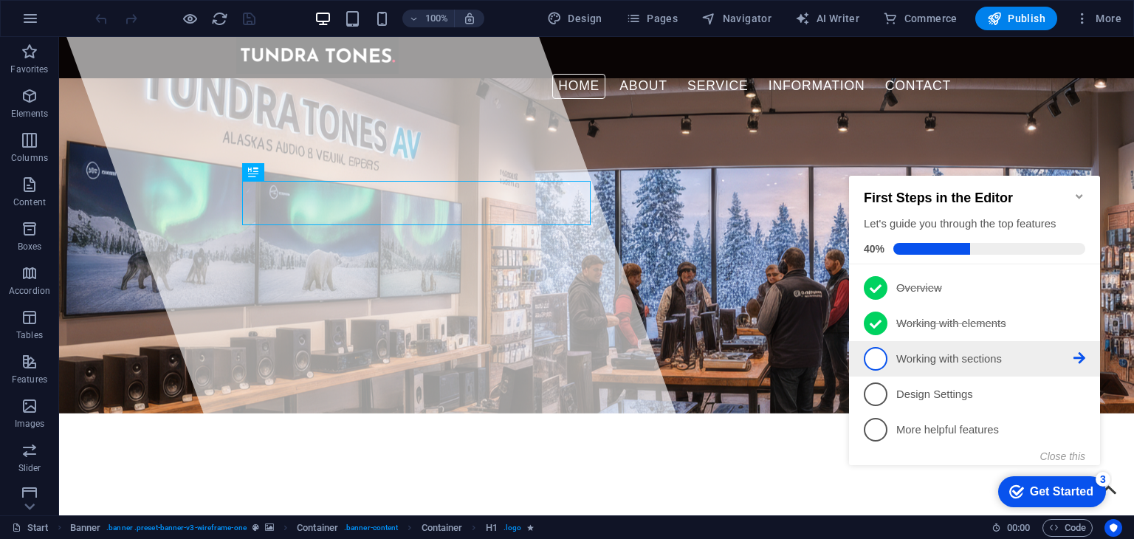
click at [876, 354] on span "3" at bounding box center [876, 359] width 24 height 24
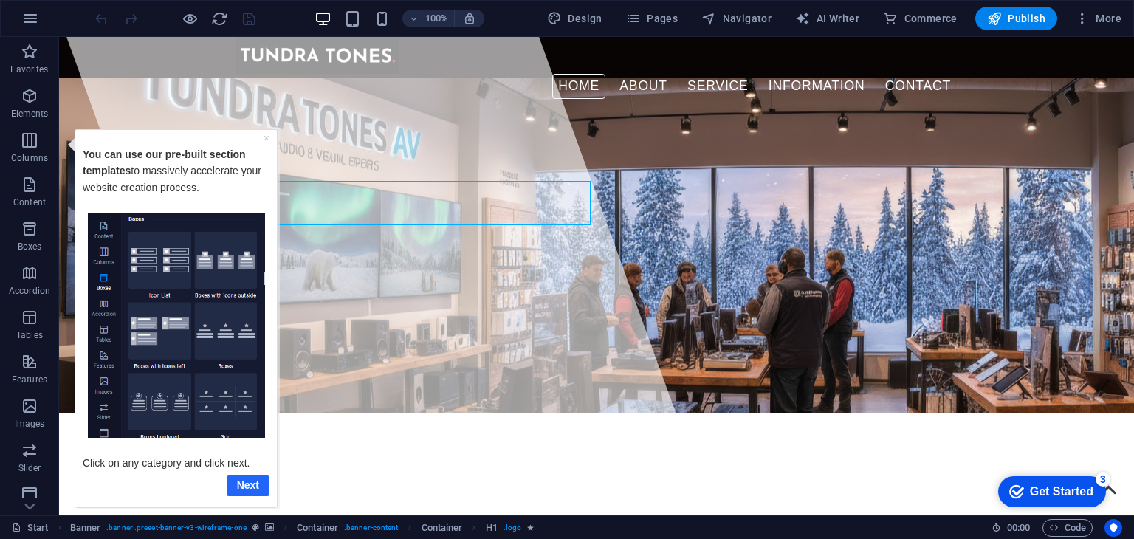
click at [253, 485] on link "Next" at bounding box center [248, 484] width 43 height 21
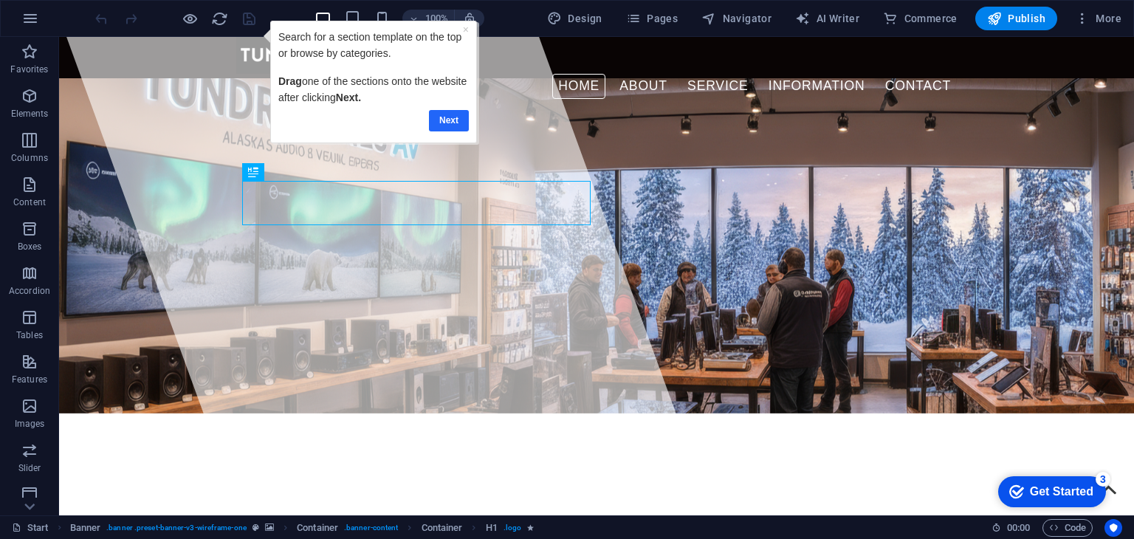
click at [448, 128] on link "Next" at bounding box center [449, 119] width 40 height 21
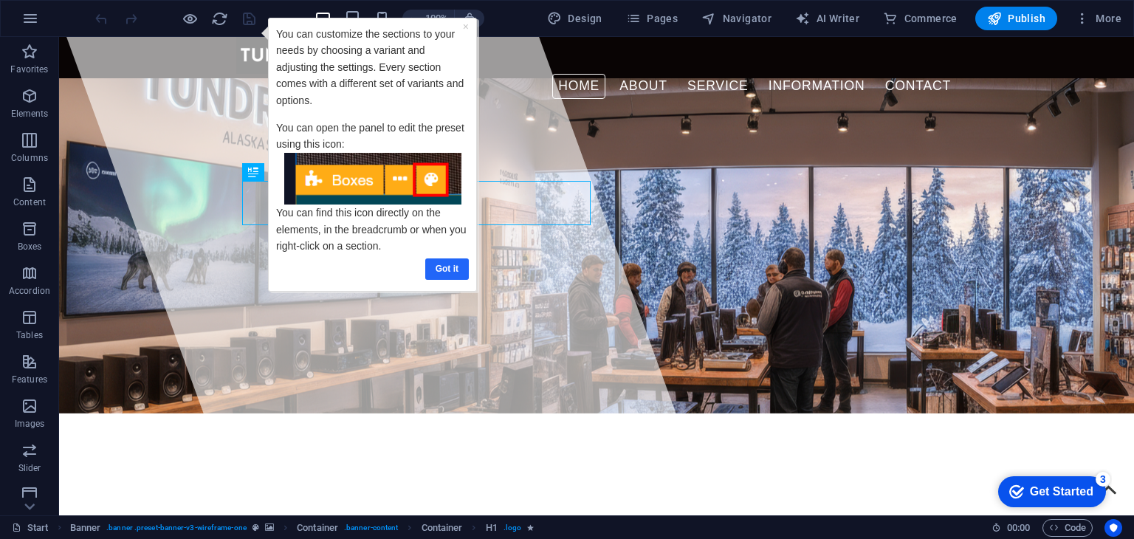
click at [437, 267] on link "Got it" at bounding box center [447, 268] width 44 height 21
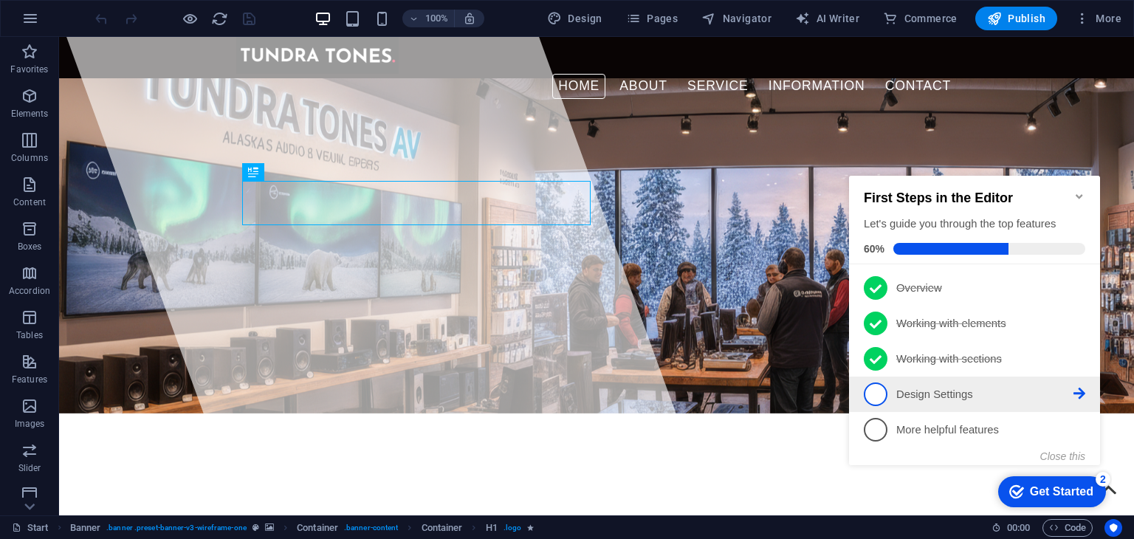
click at [882, 390] on span "4" at bounding box center [876, 395] width 24 height 24
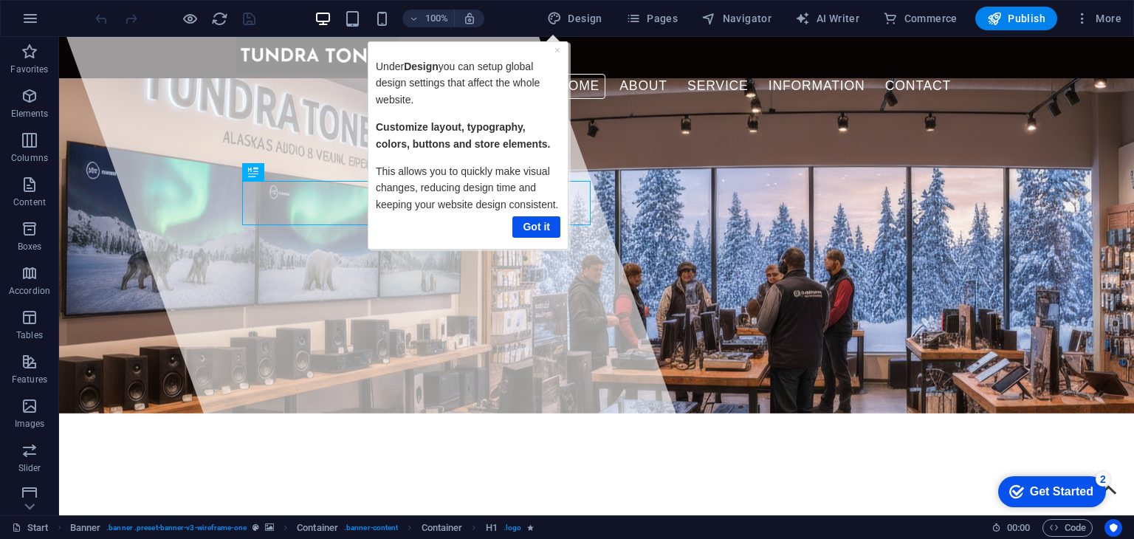
click at [510, 228] on div "Got it" at bounding box center [467, 226] width 185 height 21
click at [543, 228] on link "Got it" at bounding box center [536, 226] width 48 height 21
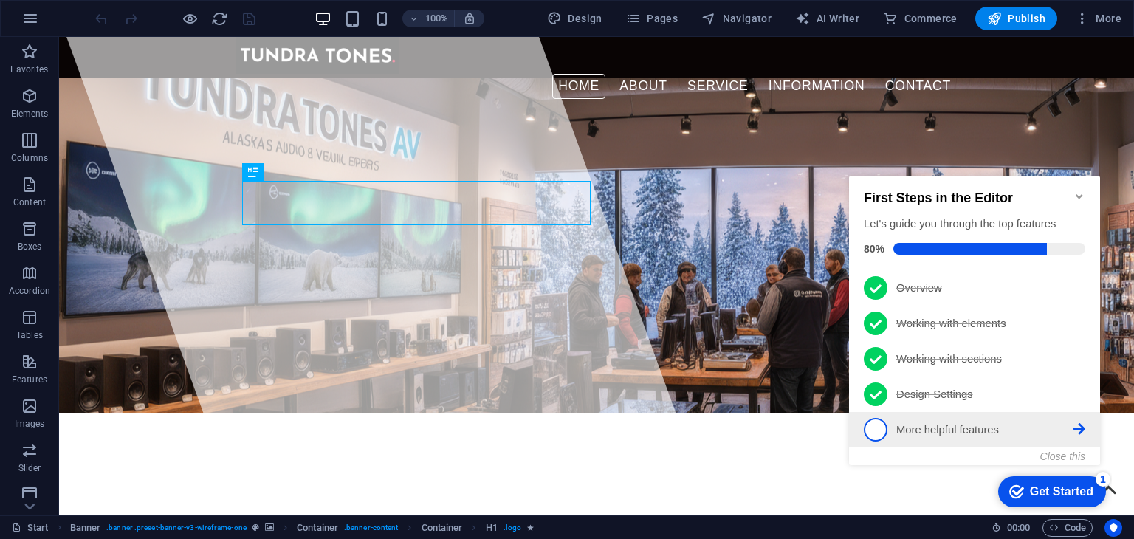
click at [885, 433] on span "5" at bounding box center [876, 430] width 24 height 24
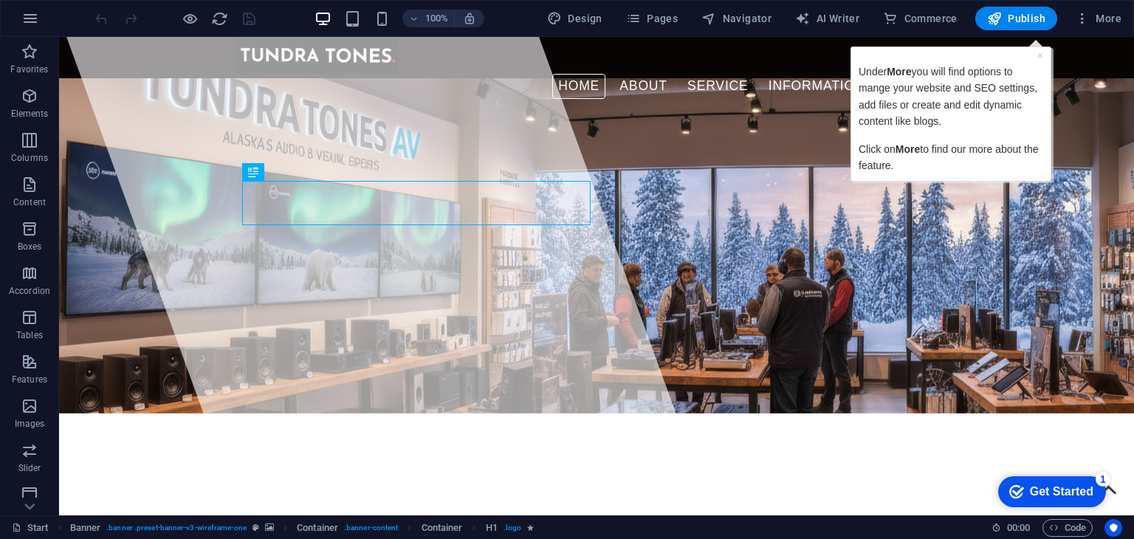
click at [1016, 490] on icon "Get Started 1 items remaining, 80% complete" at bounding box center [1016, 491] width 15 height 13
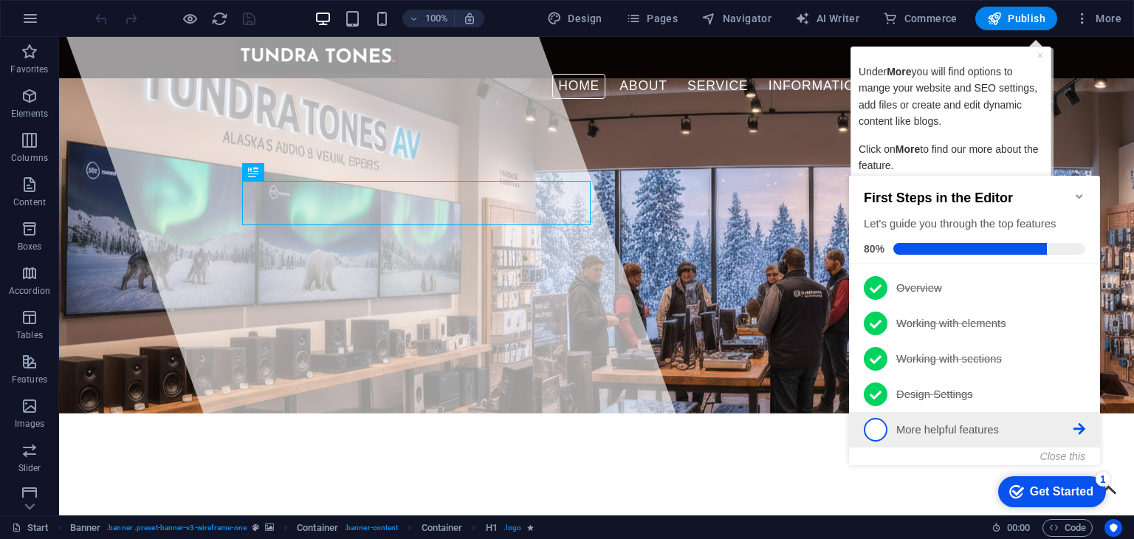
click at [880, 434] on span "5" at bounding box center [876, 430] width 24 height 24
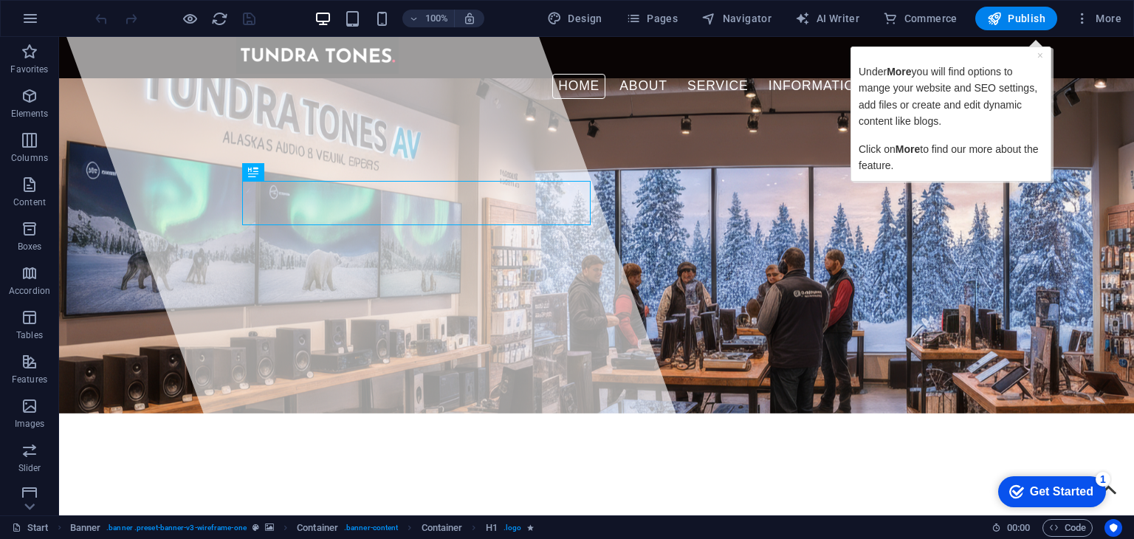
click at [1096, 487] on div "checkmark Get Started 1" at bounding box center [1052, 491] width 108 height 31
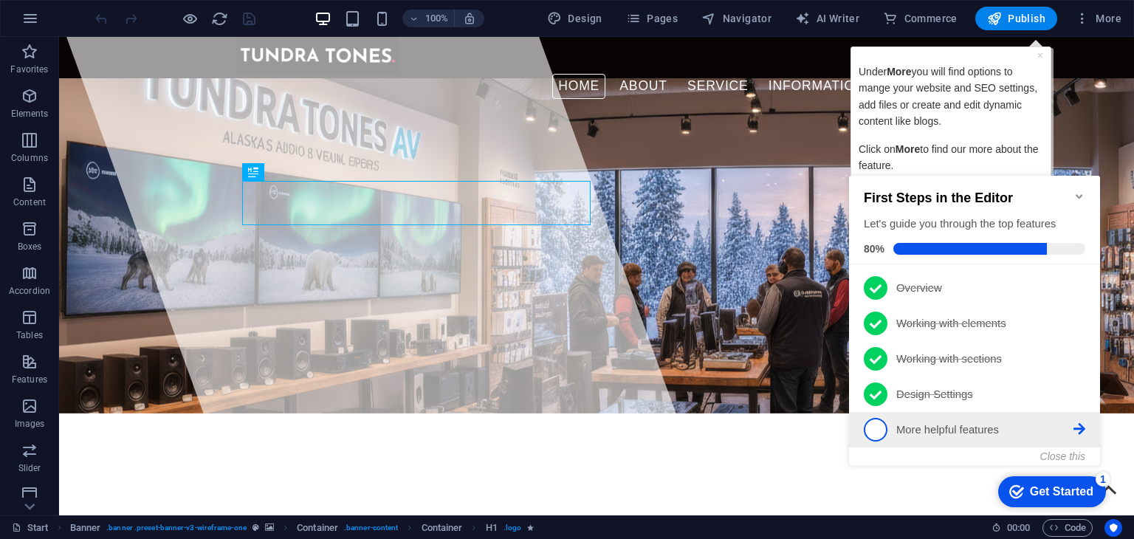
click at [880, 426] on span "5" at bounding box center [876, 430] width 24 height 24
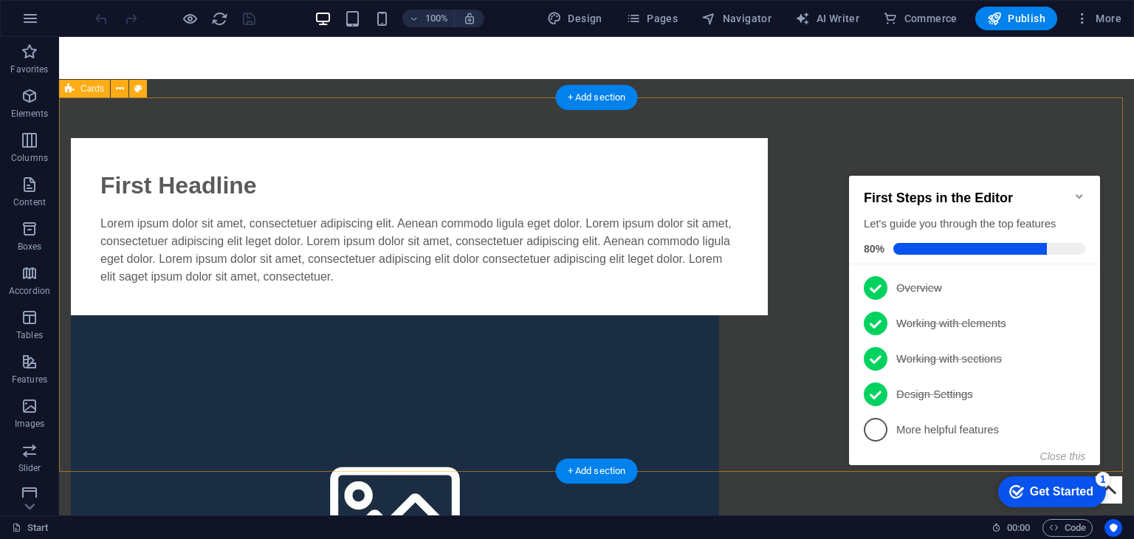
scroll to position [980, 0]
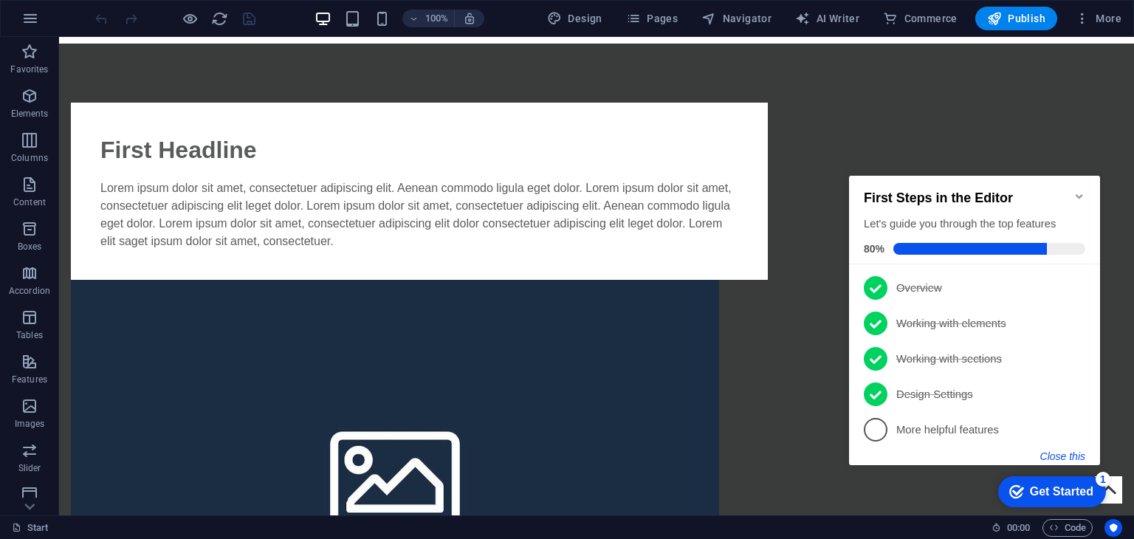
click at [1065, 452] on button "Close this" at bounding box center [1062, 456] width 45 height 12
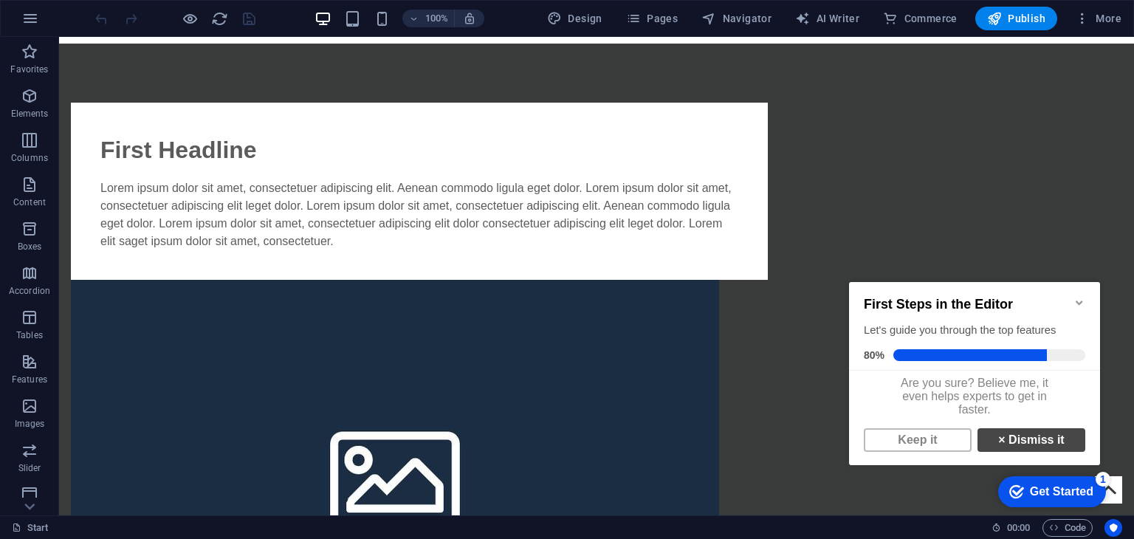
click at [1034, 452] on link "× Dismiss it" at bounding box center [1032, 440] width 108 height 24
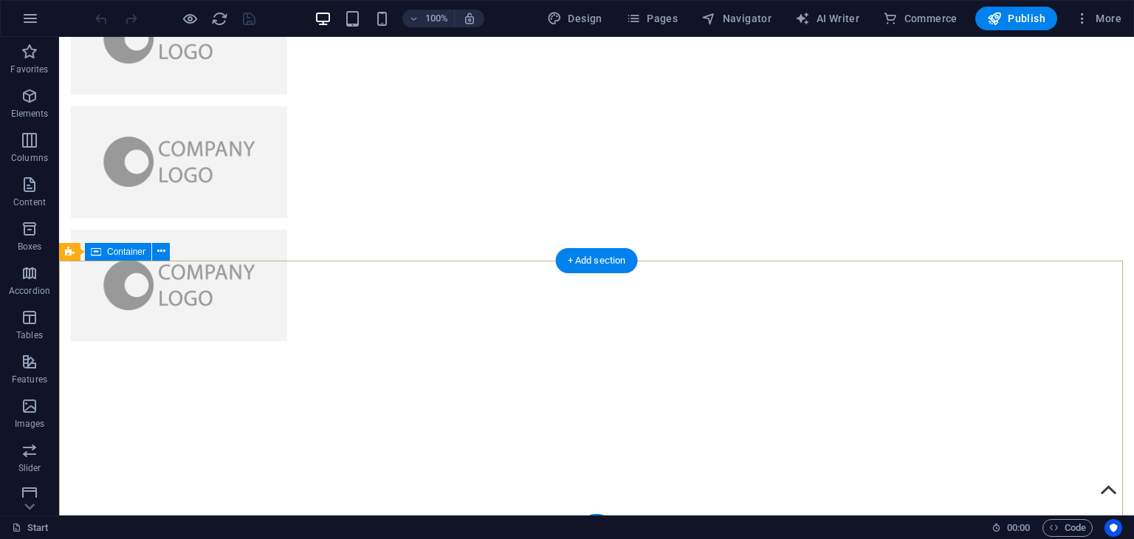
scroll to position [3819, 0]
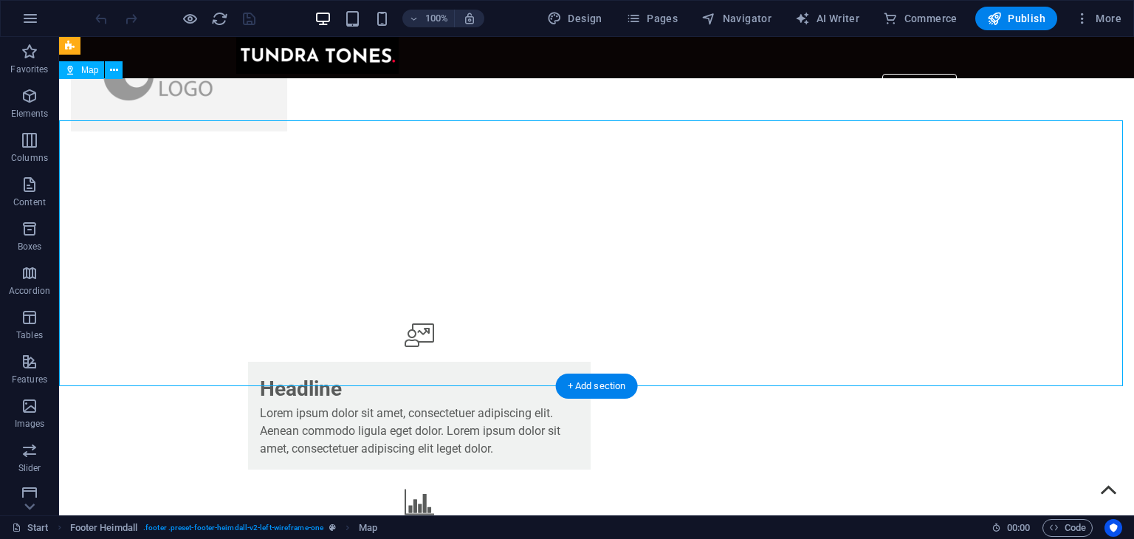
scroll to position [3683, 0]
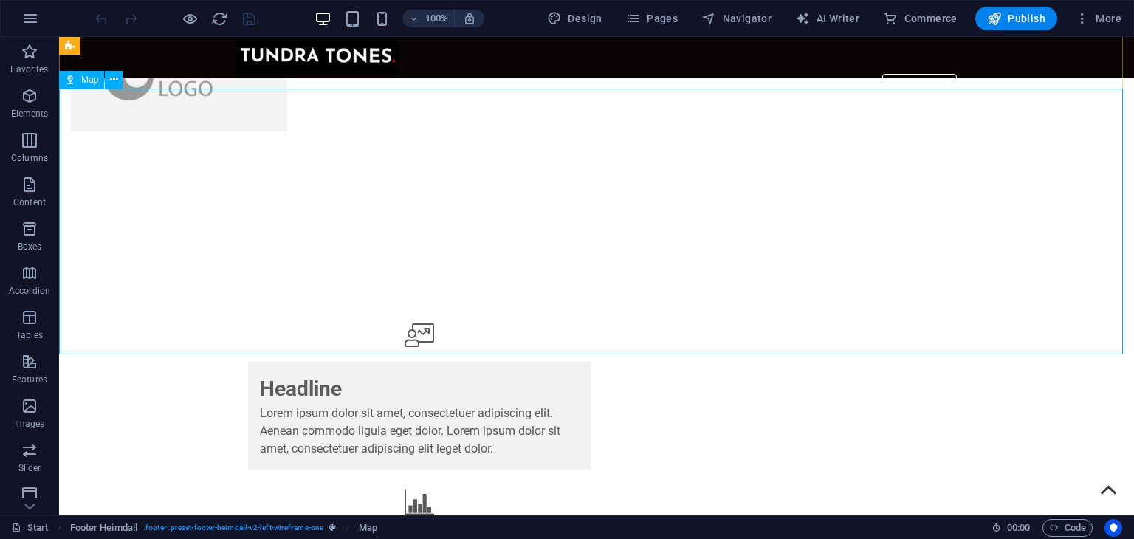
click at [0, 0] on icon at bounding box center [0, 0] width 0 height 0
select select "1"
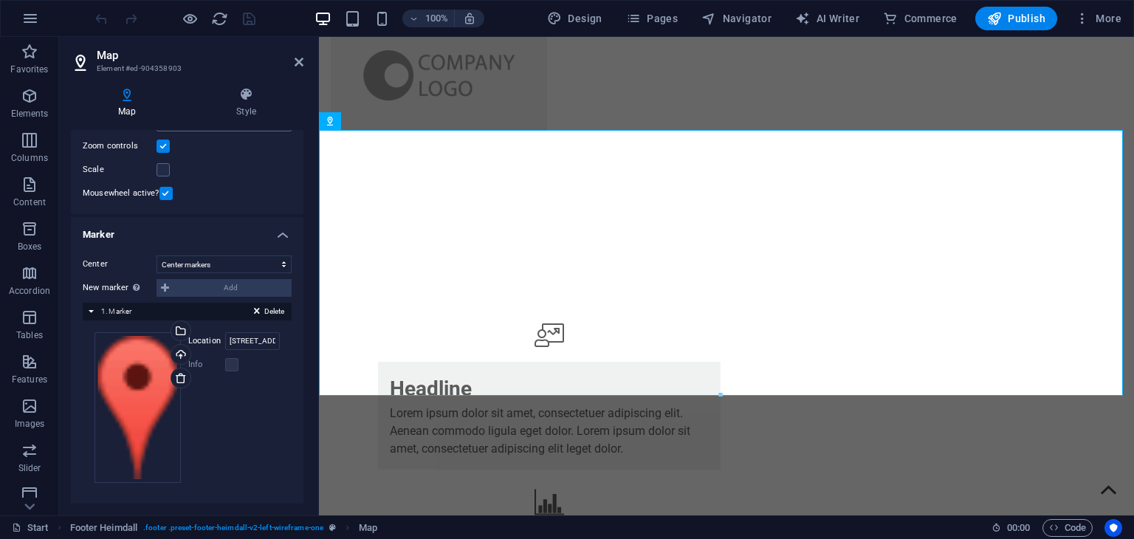
scroll to position [0, 0]
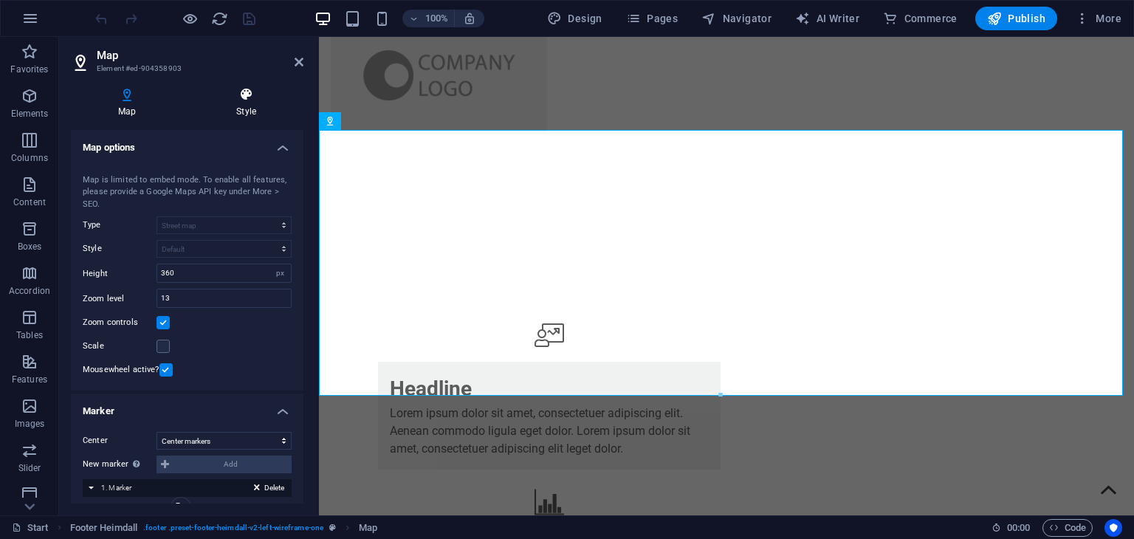
click at [250, 116] on h4 "Style" at bounding box center [246, 102] width 114 height 31
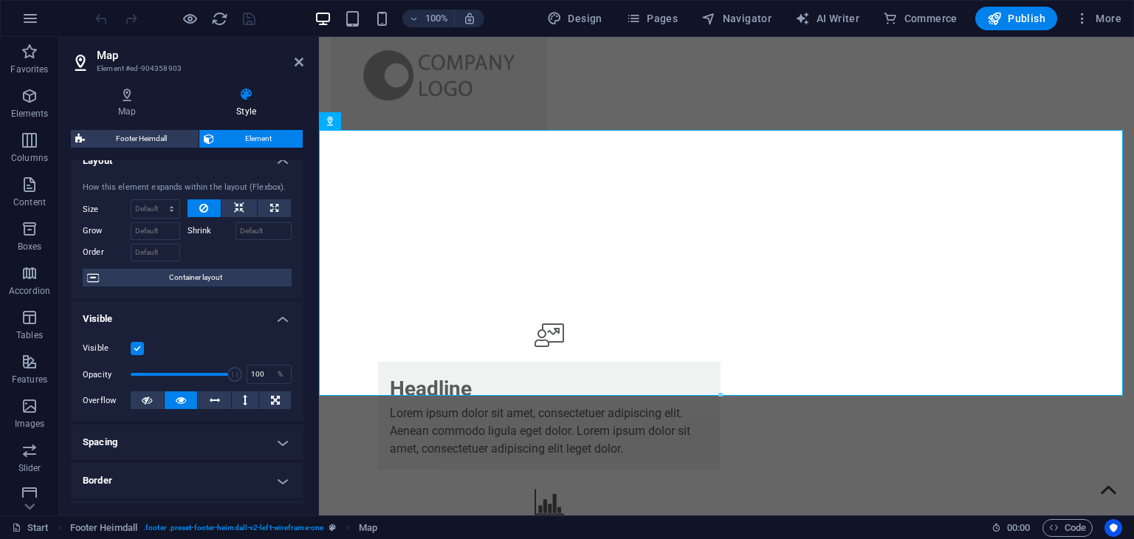
scroll to position [12, 0]
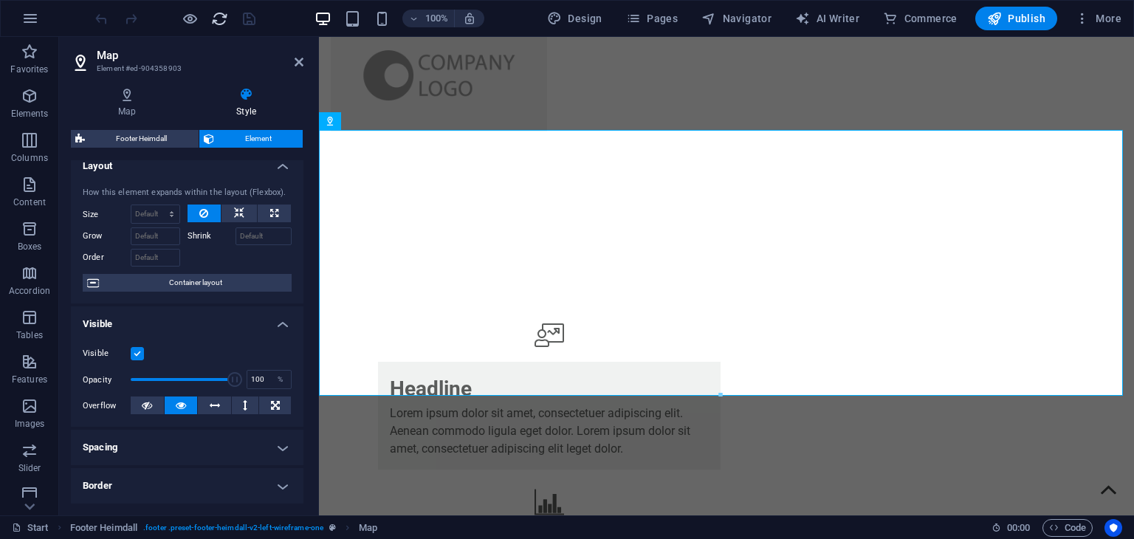
click at [156, 140] on span "Footer Heimdall" at bounding box center [141, 139] width 105 height 18
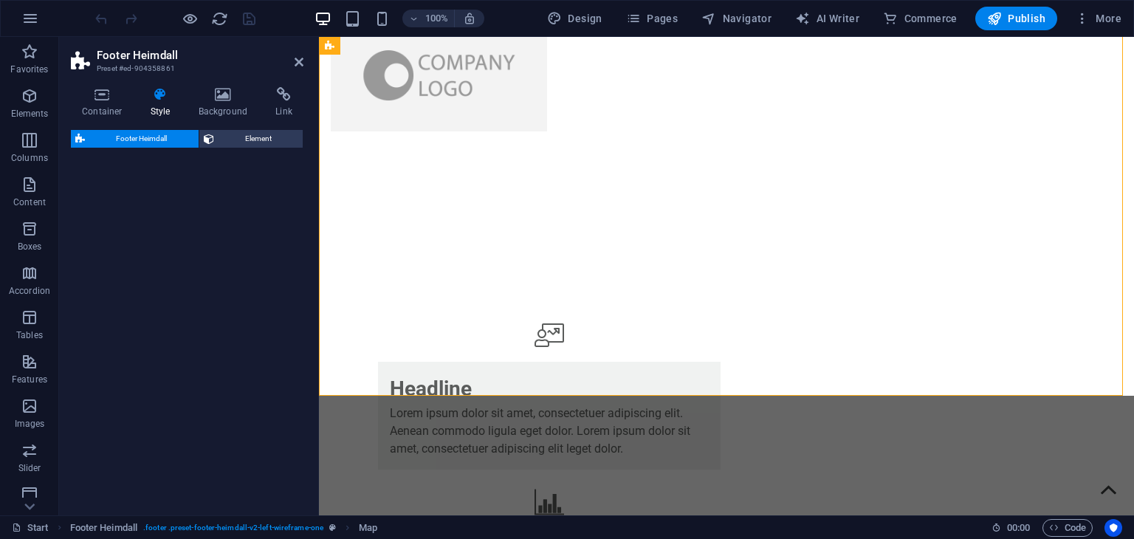
select select "rem"
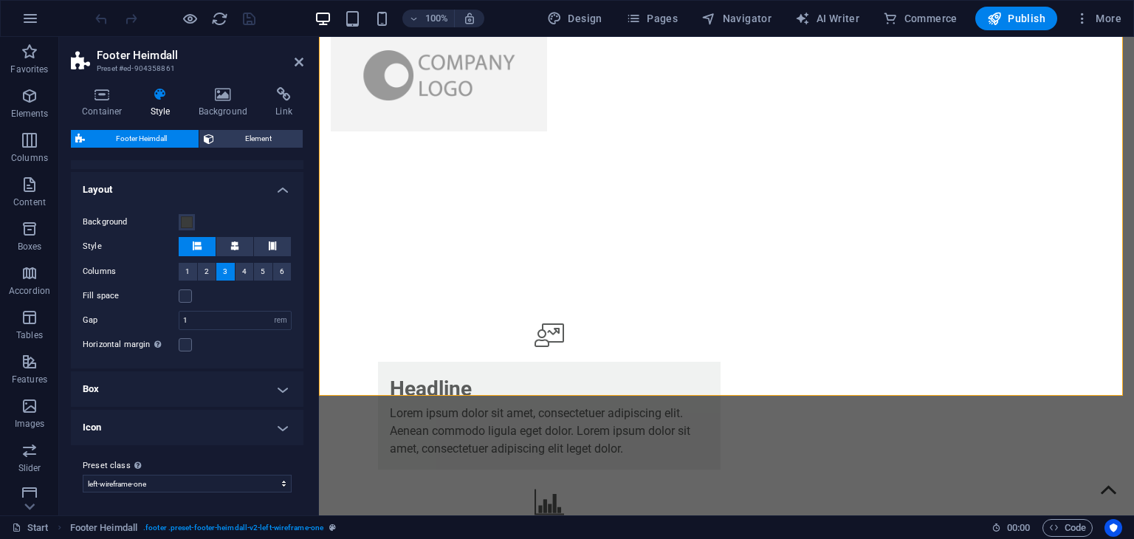
scroll to position [241, 0]
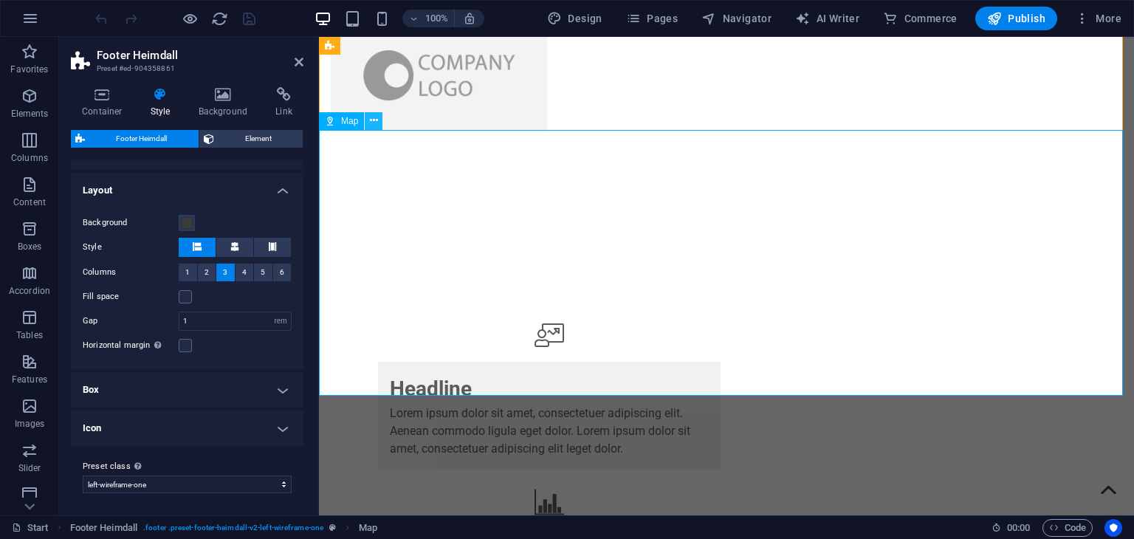
click at [368, 123] on button at bounding box center [374, 121] width 18 height 18
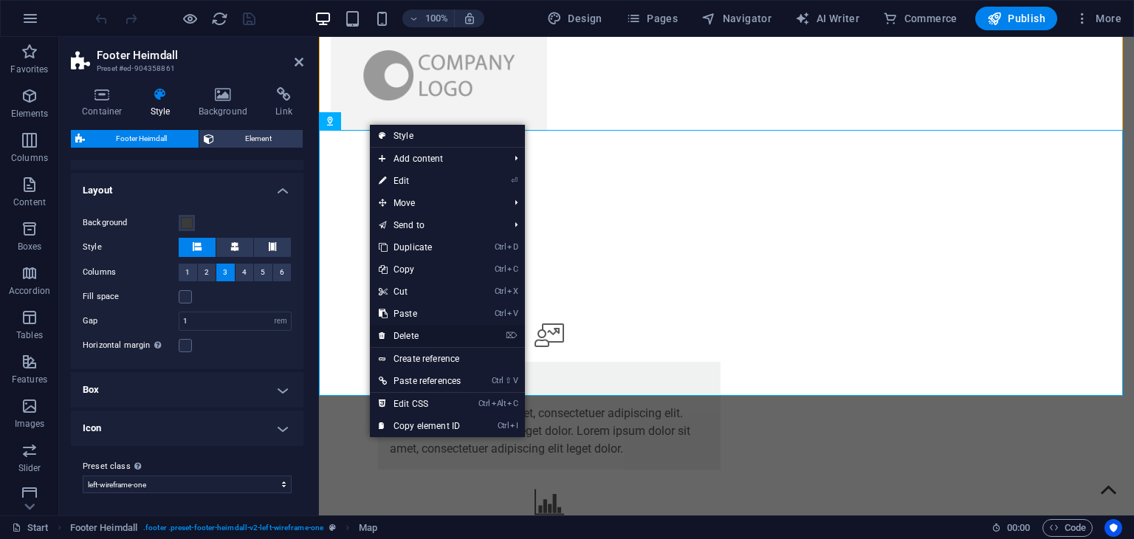
click at [414, 330] on link "⌦ Delete" at bounding box center [420, 336] width 100 height 22
